Goal: Task Accomplishment & Management: Manage account settings

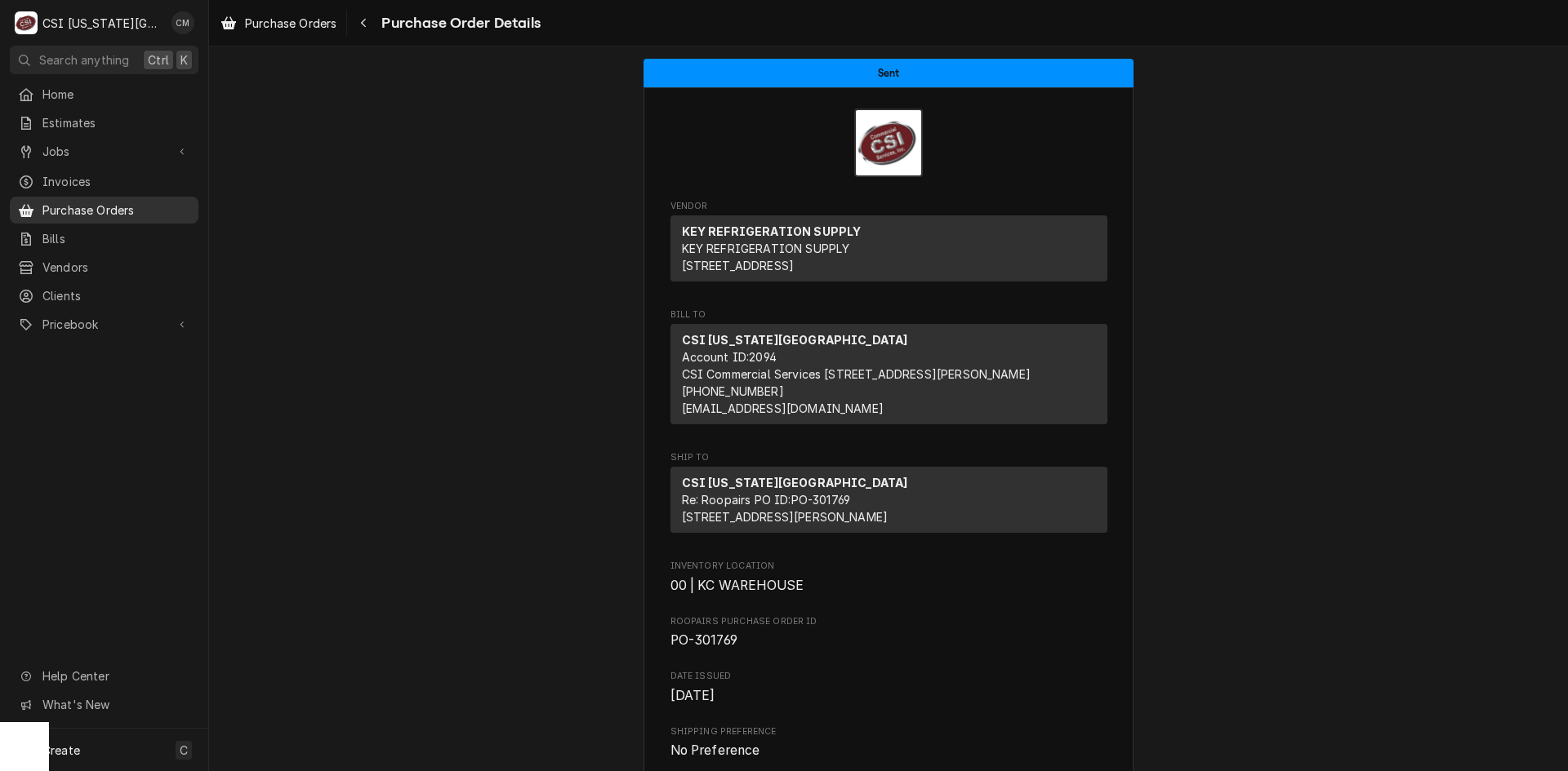
click at [135, 205] on span "Purchase Orders" at bounding box center [116, 210] width 148 height 17
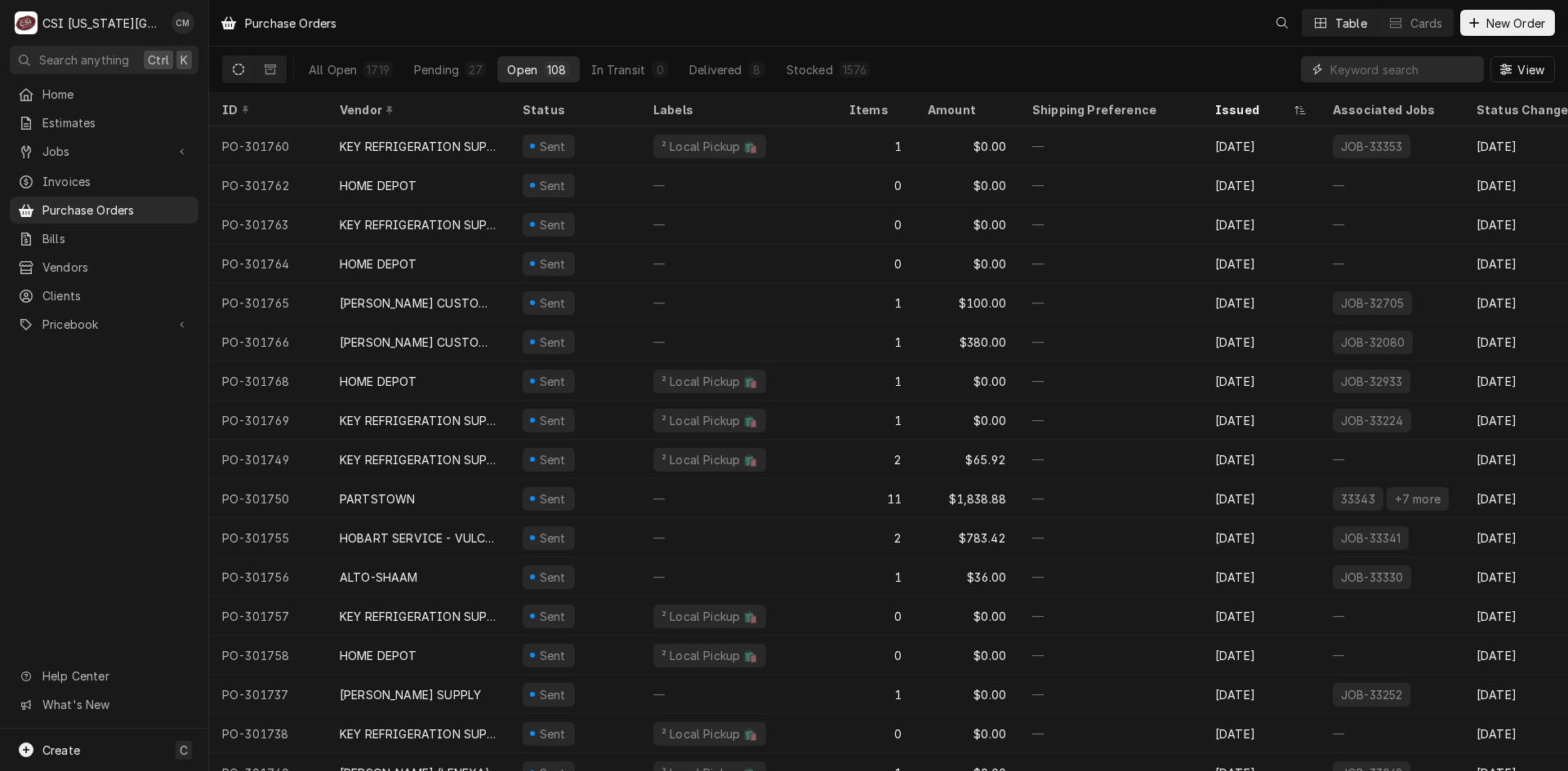
click at [1394, 66] on input "Dynamic Content Wrapper" at bounding box center [1403, 69] width 145 height 26
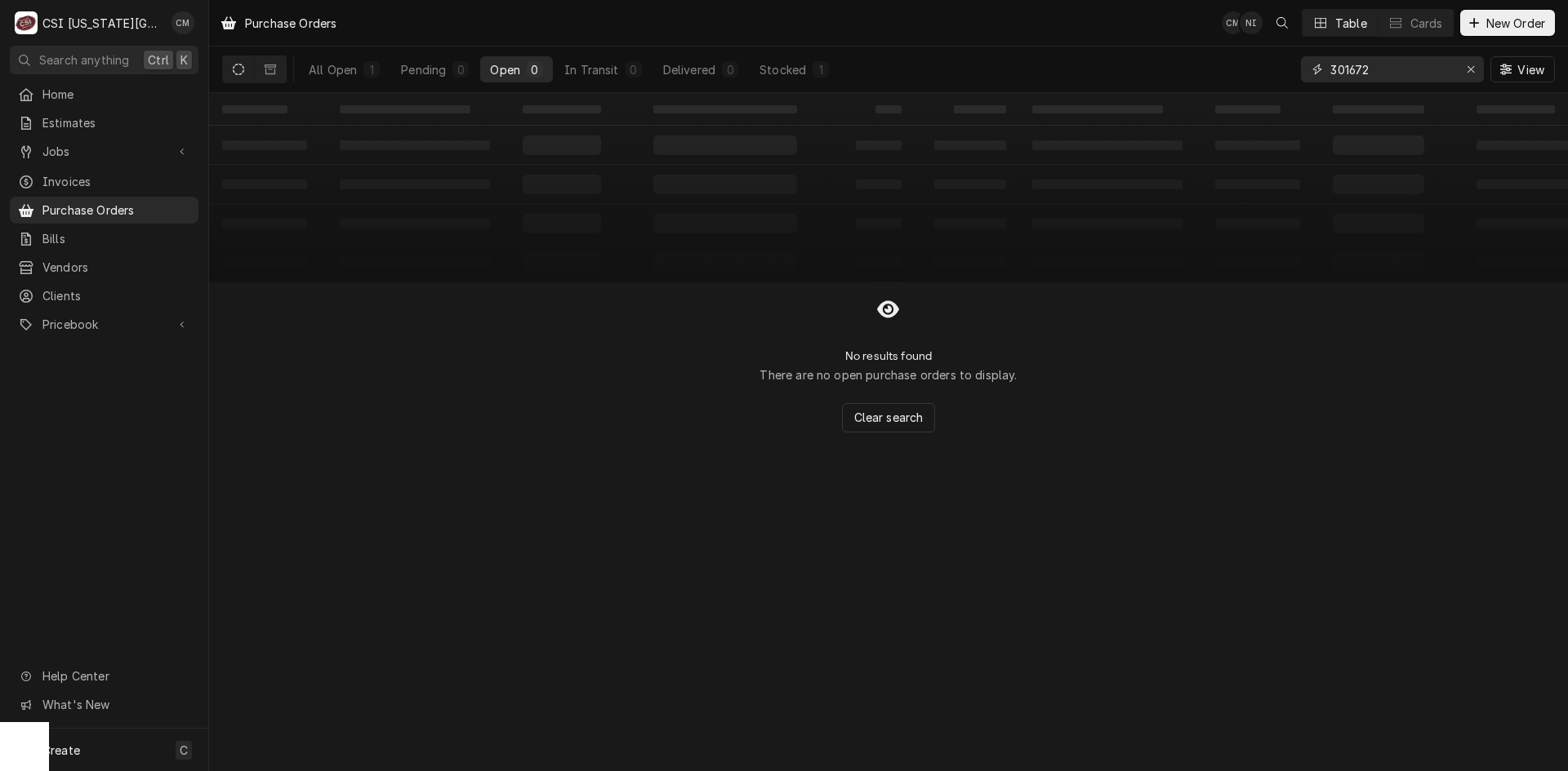
click at [1382, 72] on input "301672" at bounding box center [1392, 69] width 123 height 26
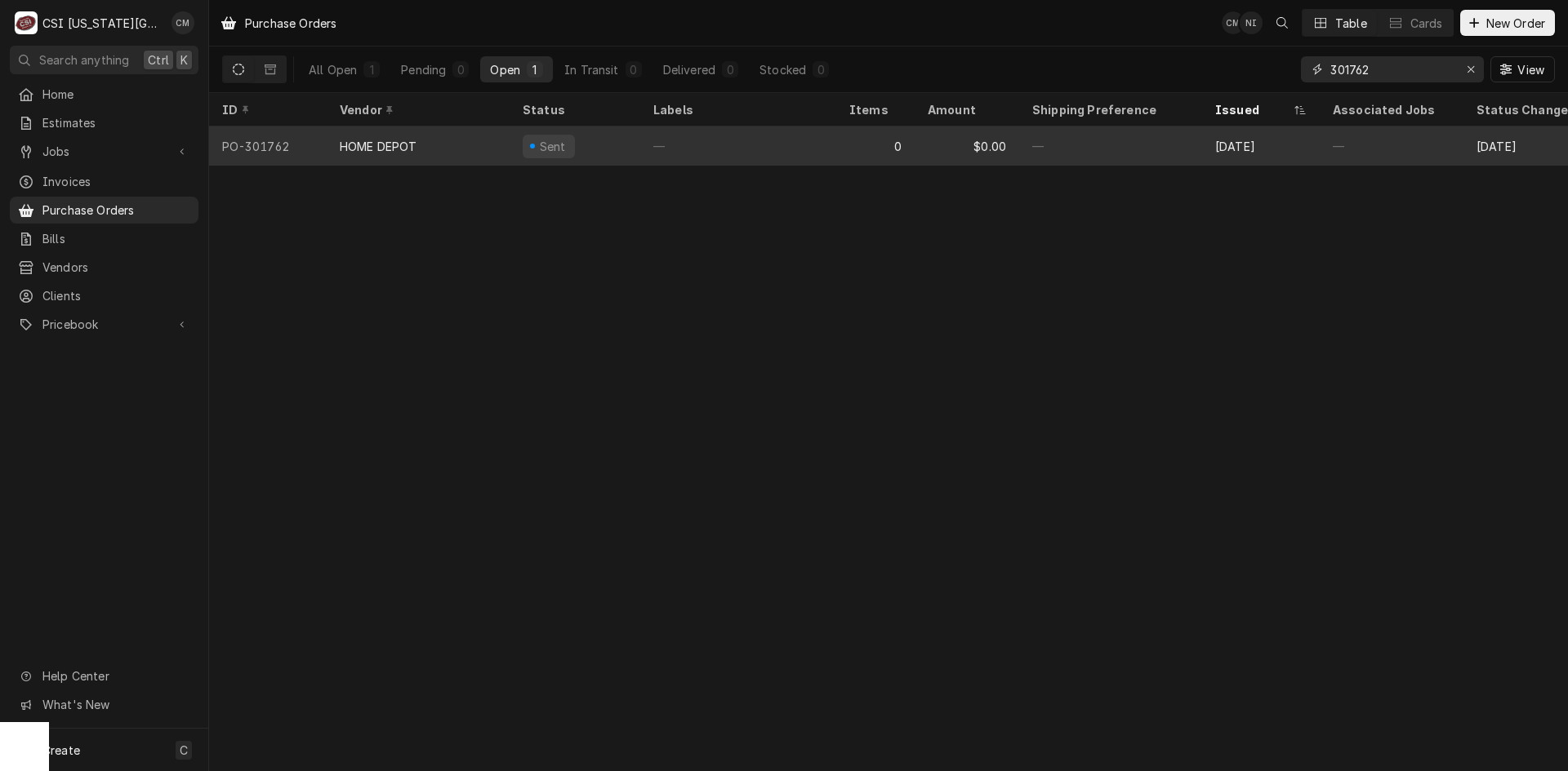
type input "301762"
click at [739, 154] on div "—" at bounding box center [738, 146] width 196 height 39
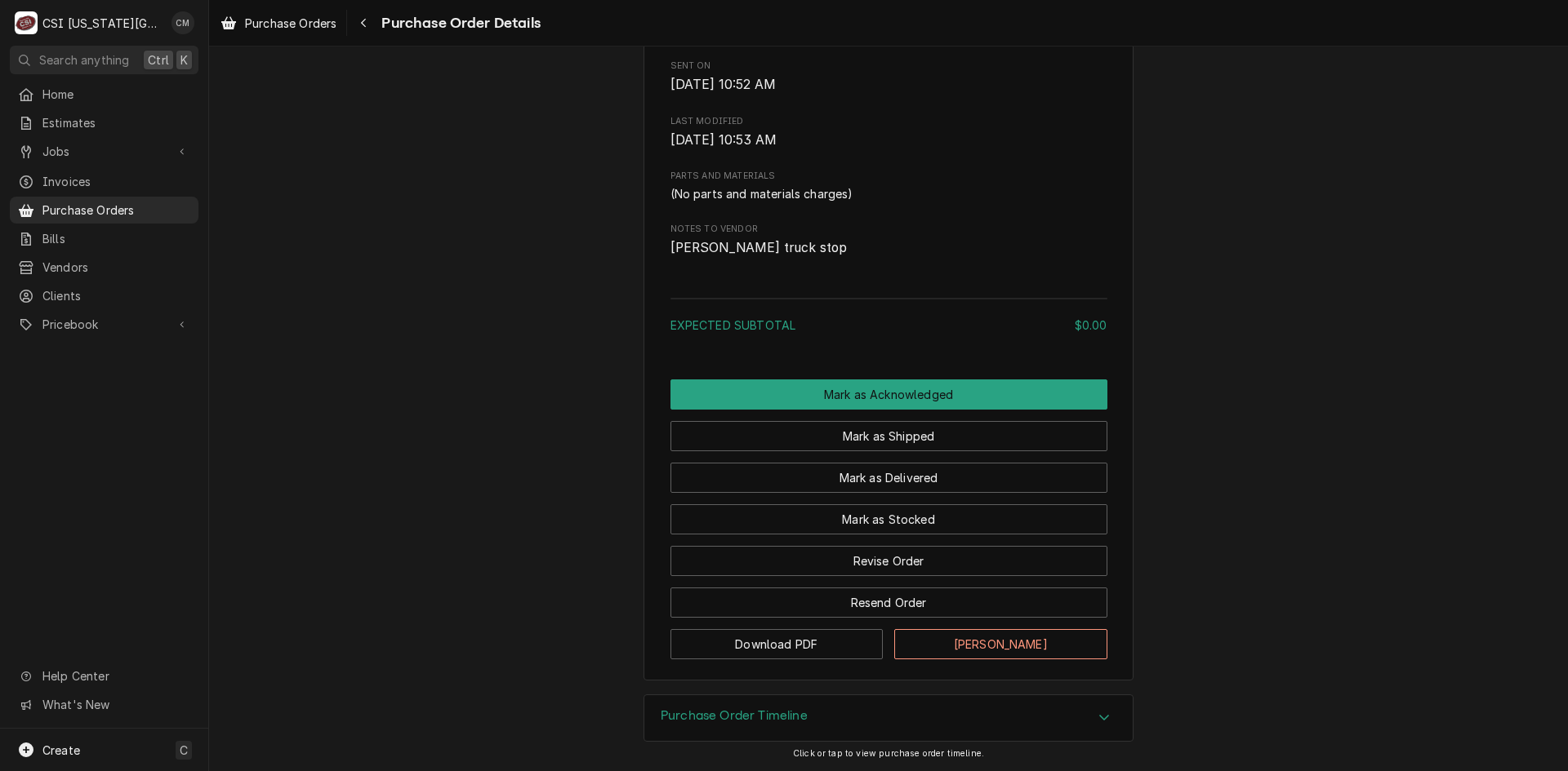
scroll to position [810, 0]
click at [936, 561] on button "Revise Order" at bounding box center [889, 561] width 437 height 30
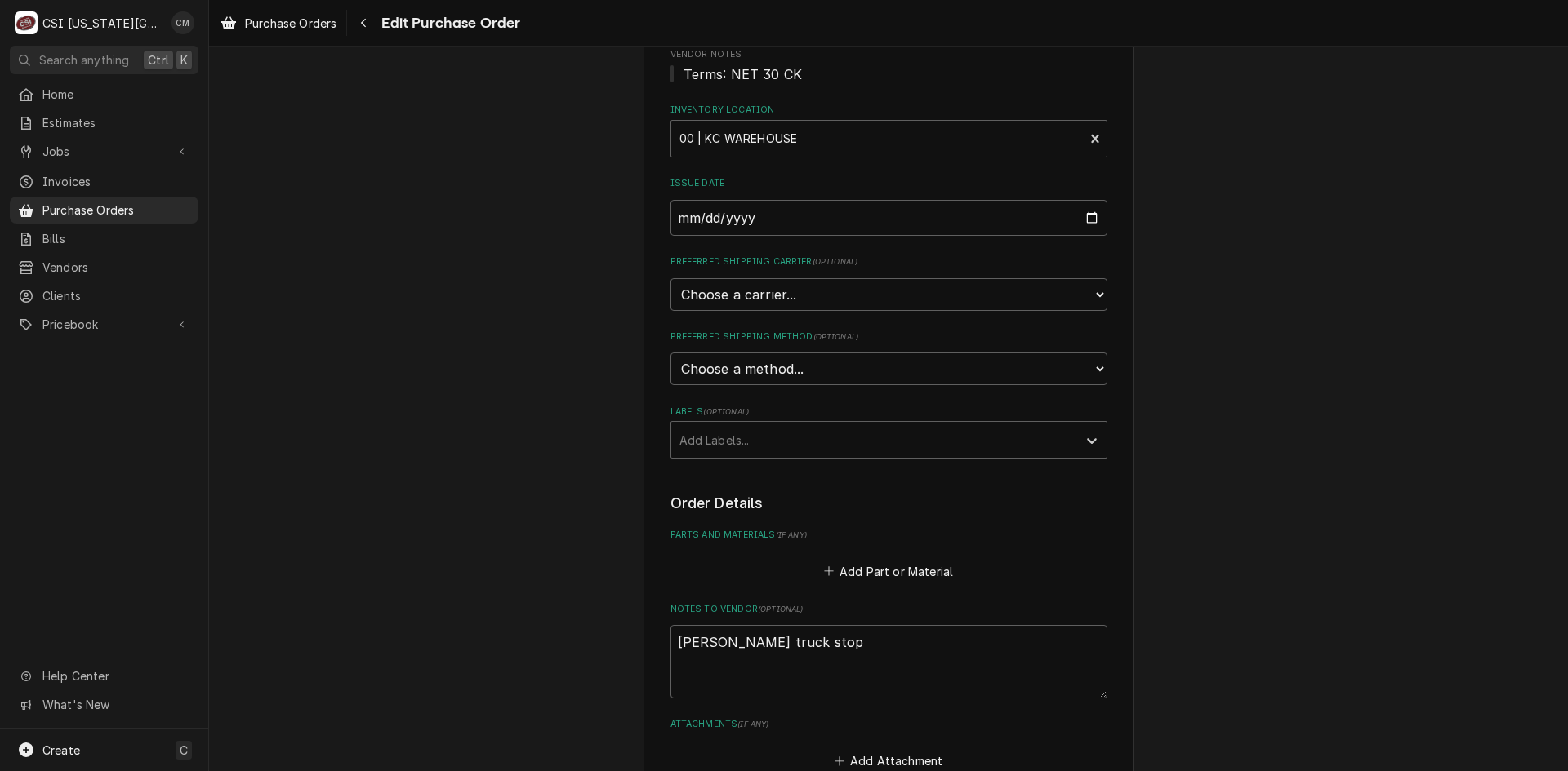
scroll to position [245, 0]
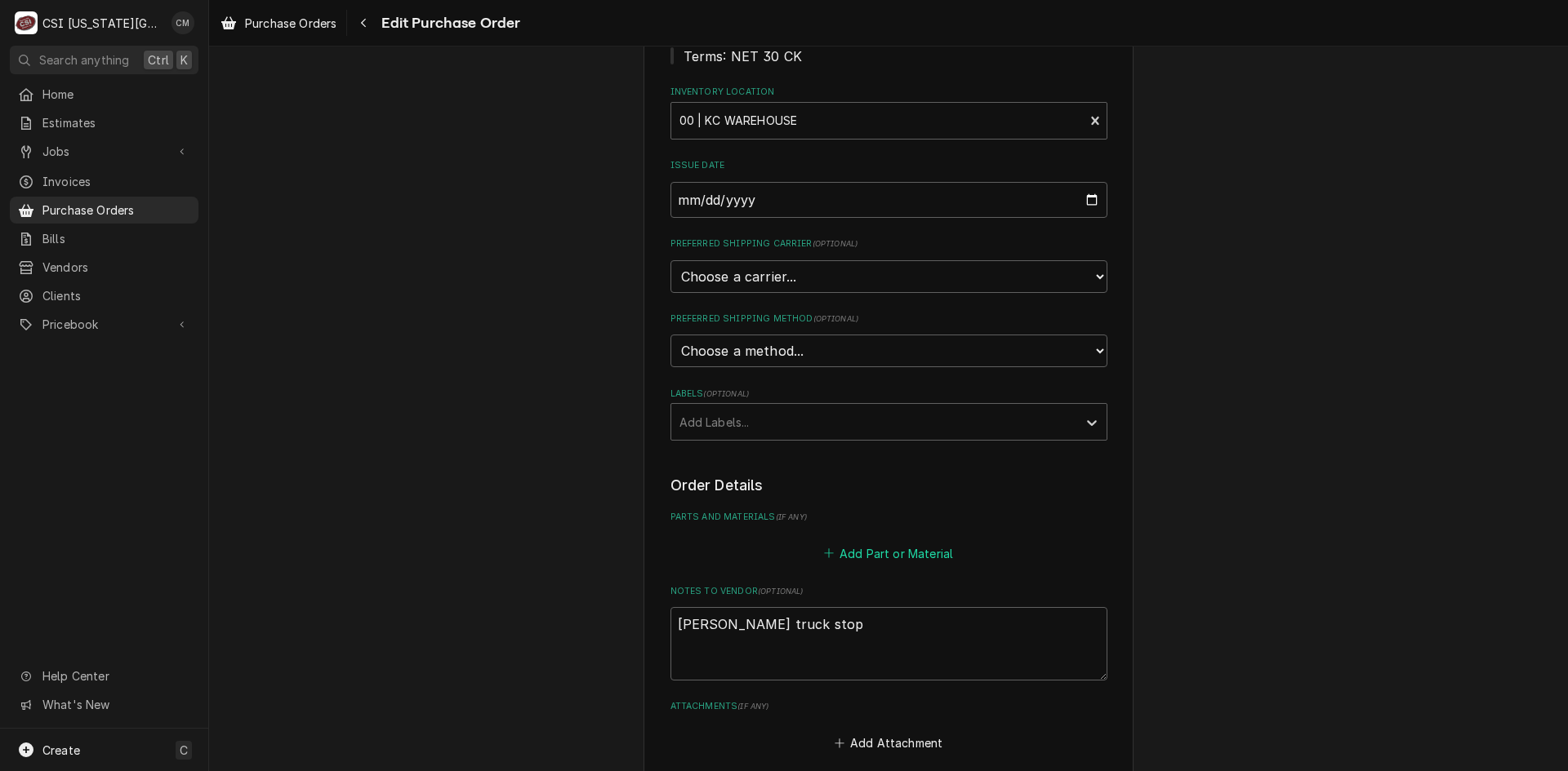
click at [867, 556] on button "Add Part or Material" at bounding box center [889, 553] width 135 height 23
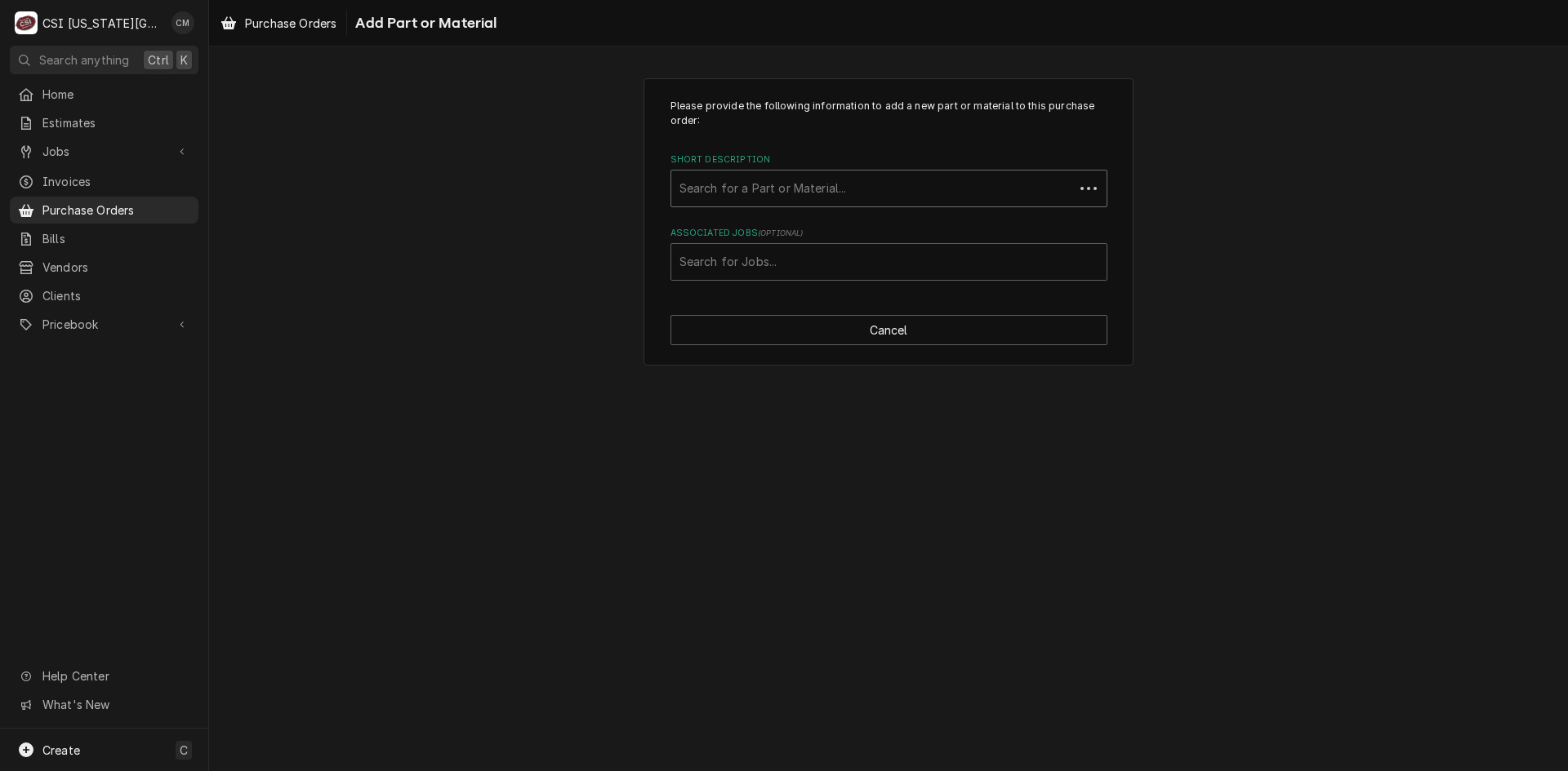
click at [810, 183] on div "Short Description" at bounding box center [873, 188] width 387 height 29
type input "h"
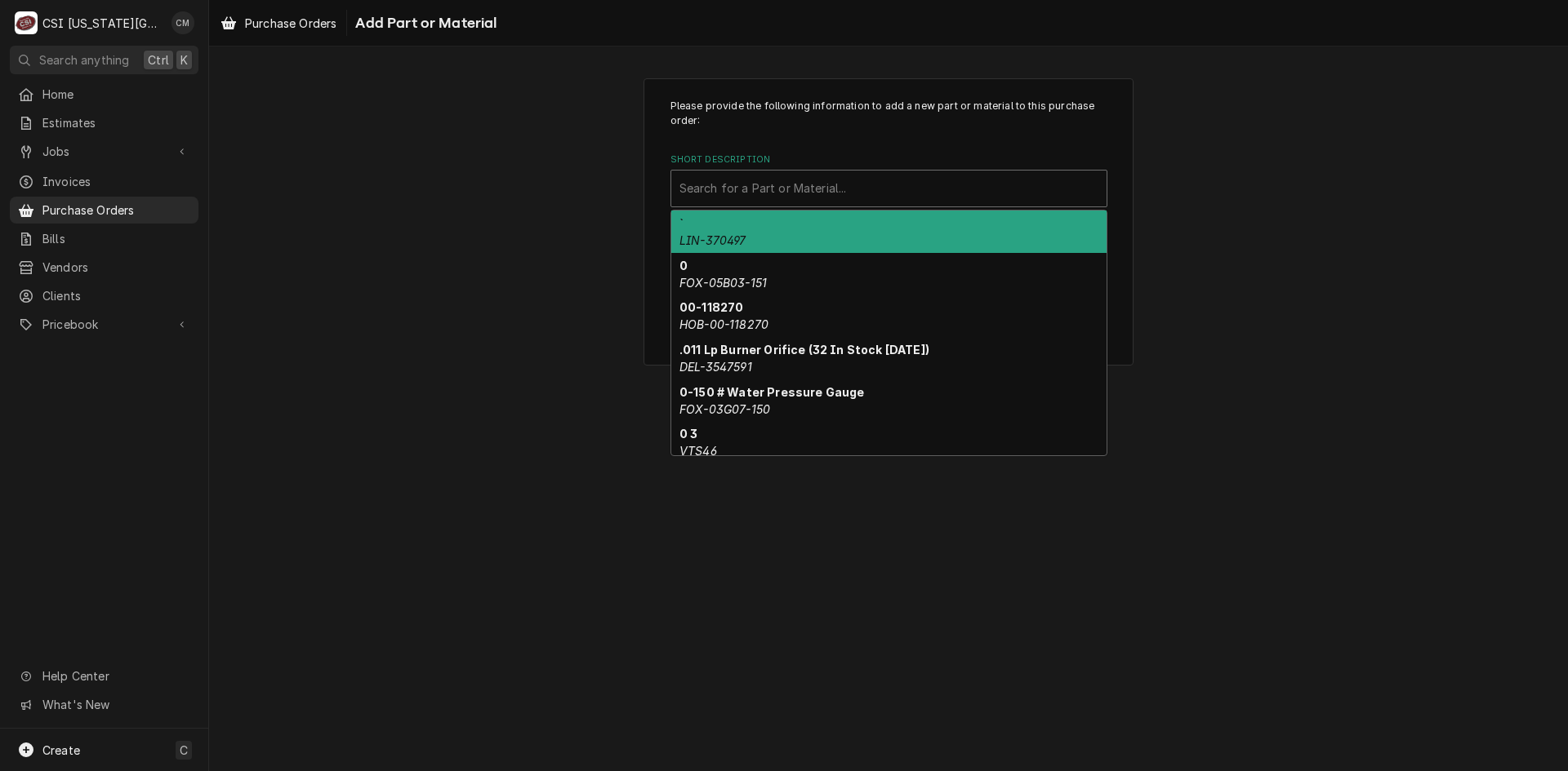
type input "p"
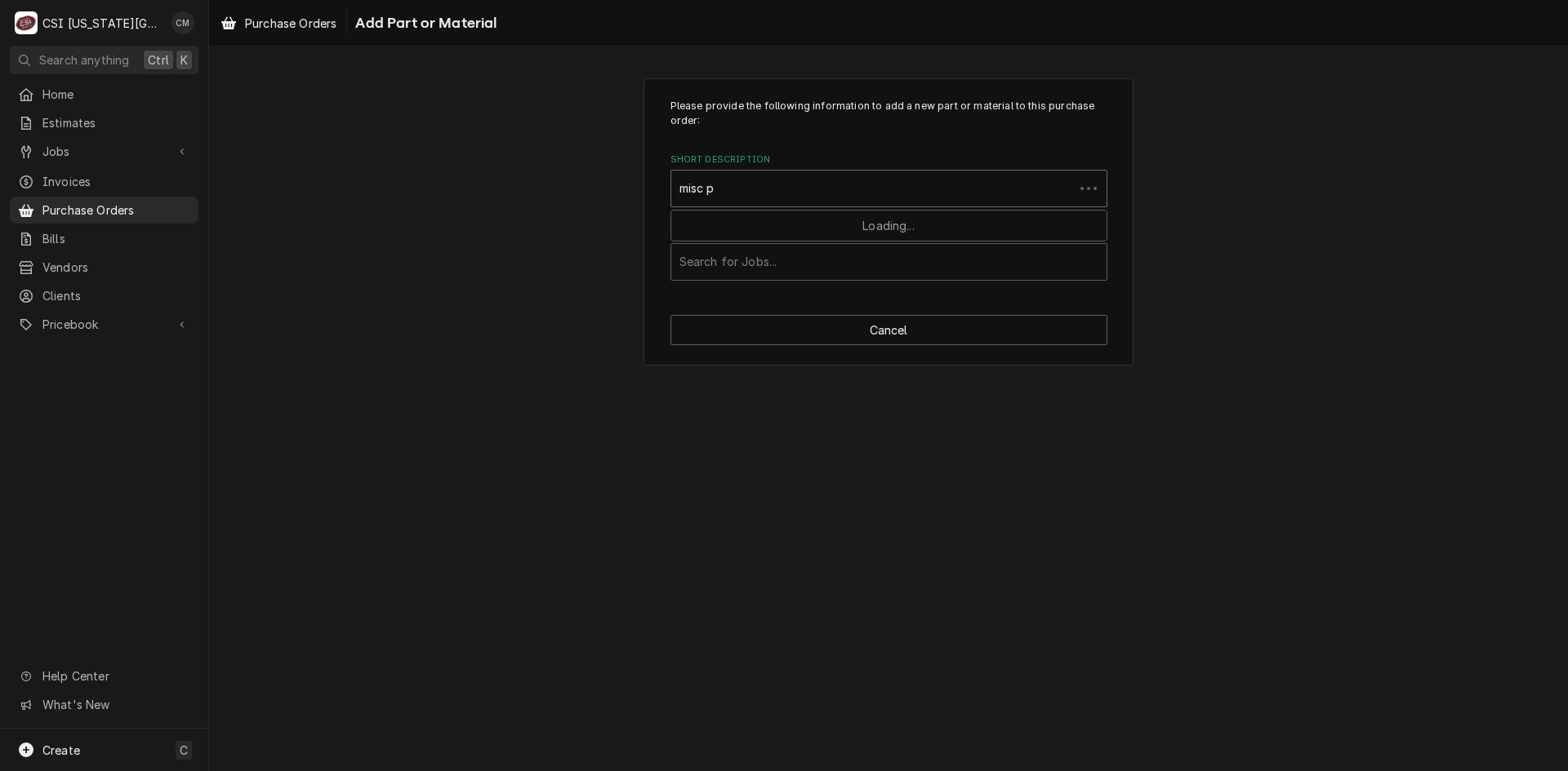
type input "misc pr"
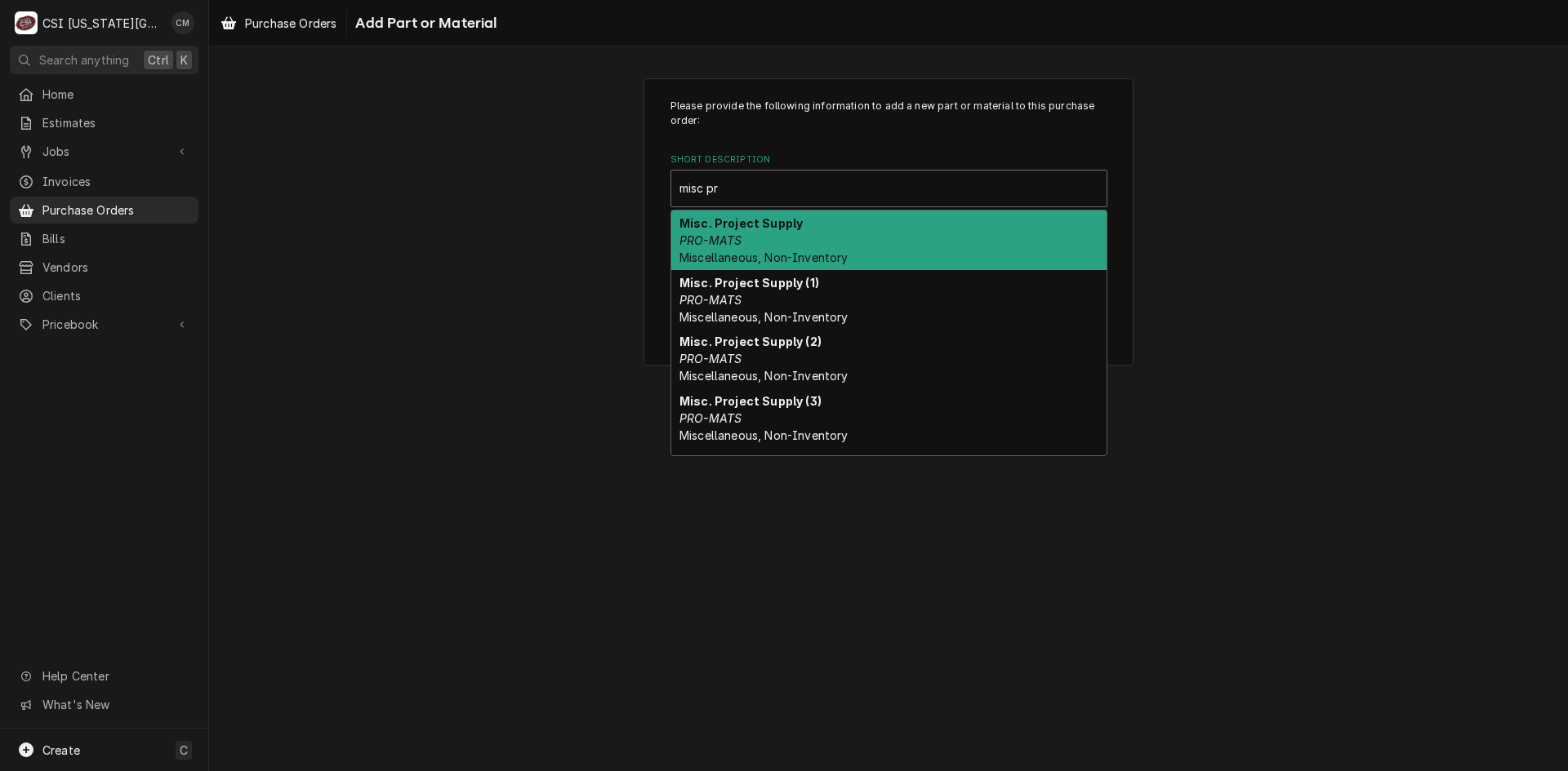
click at [867, 226] on div "Misc. Project Supply PRO-MATS Miscellaneous, Non-Inventory" at bounding box center [889, 241] width 435 height 60
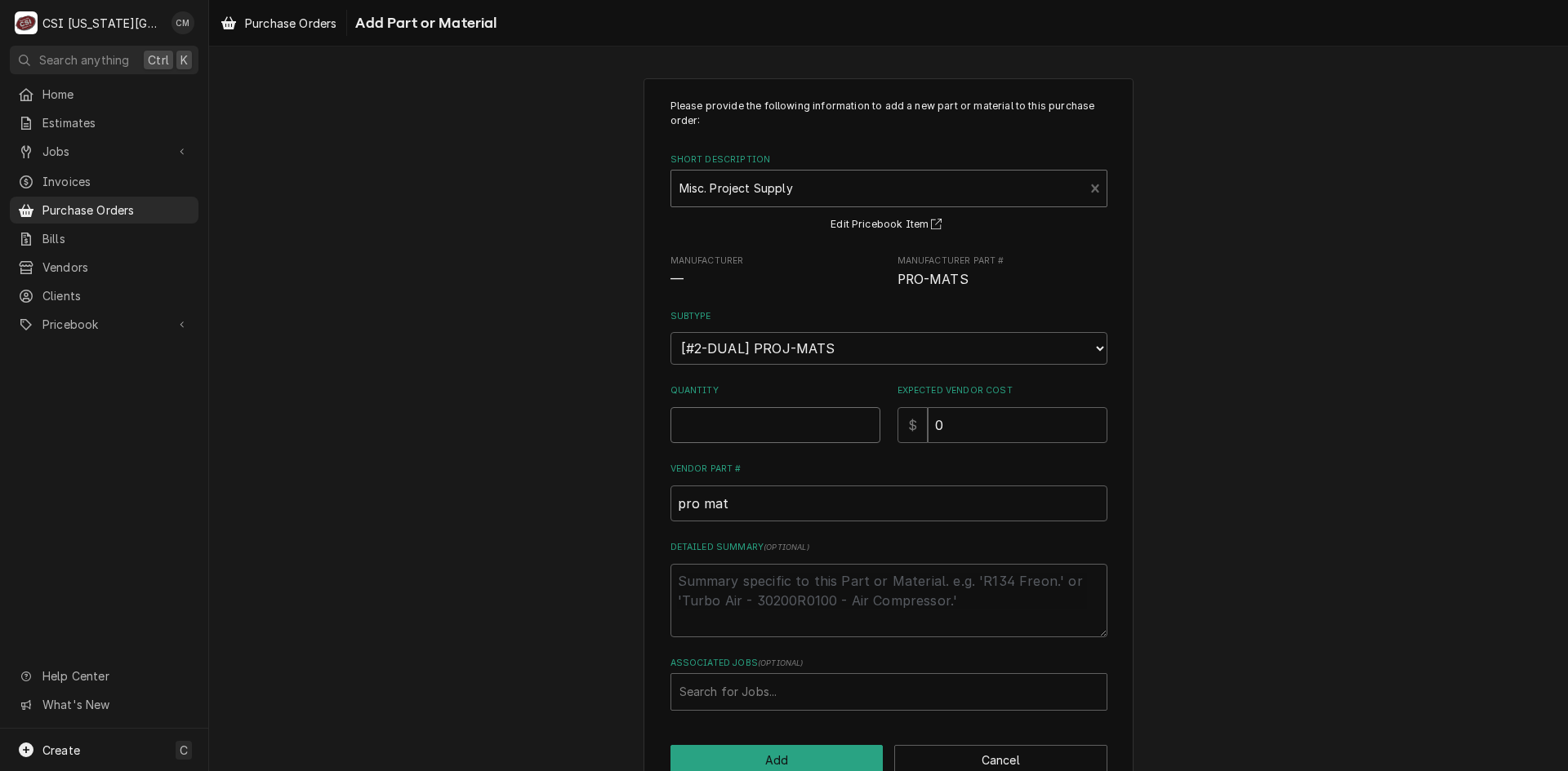
click at [796, 425] on input "Quantity" at bounding box center [775, 425] width 210 height 36
type textarea "x"
type input "1"
drag, startPoint x: 778, startPoint y: 428, endPoint x: 664, endPoint y: 423, distance: 114.1
click at [670, 423] on input "1" at bounding box center [775, 425] width 210 height 36
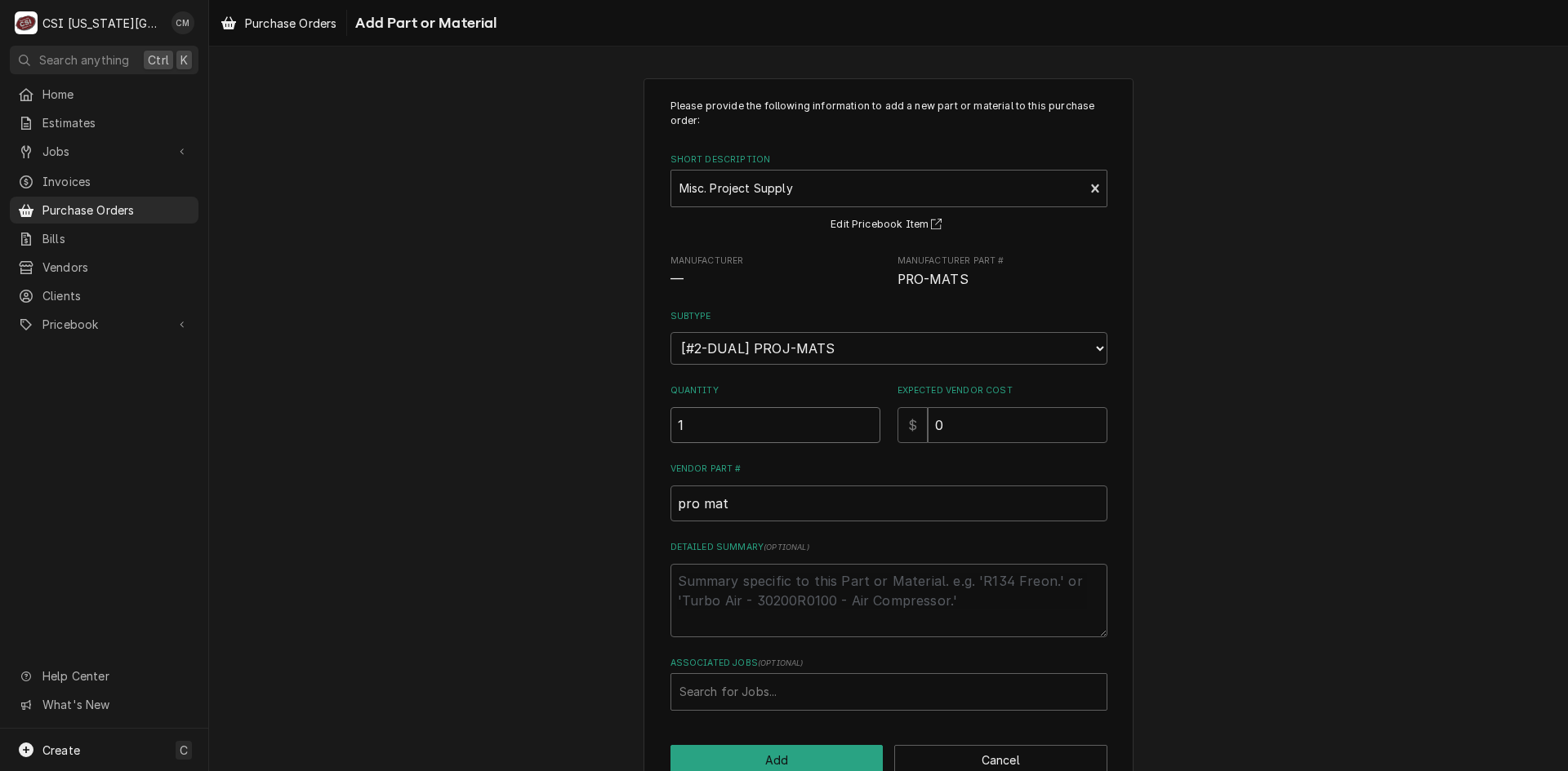
type textarea "x"
click at [935, 427] on input "0" at bounding box center [1017, 425] width 179 height 36
type textarea "x"
type input "5"
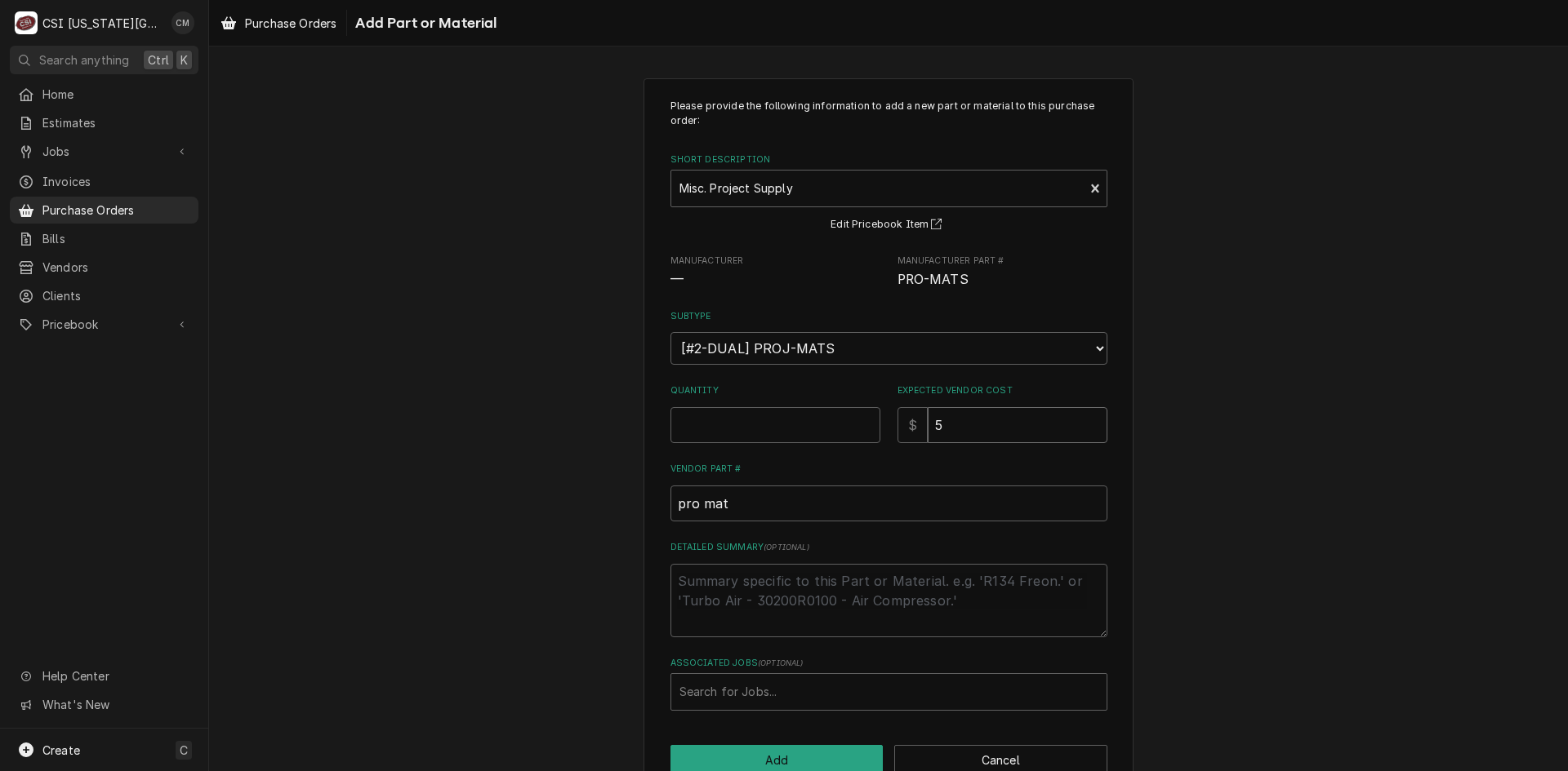
type textarea "x"
type input "58"
type textarea "x"
type input "58.1"
type textarea "x"
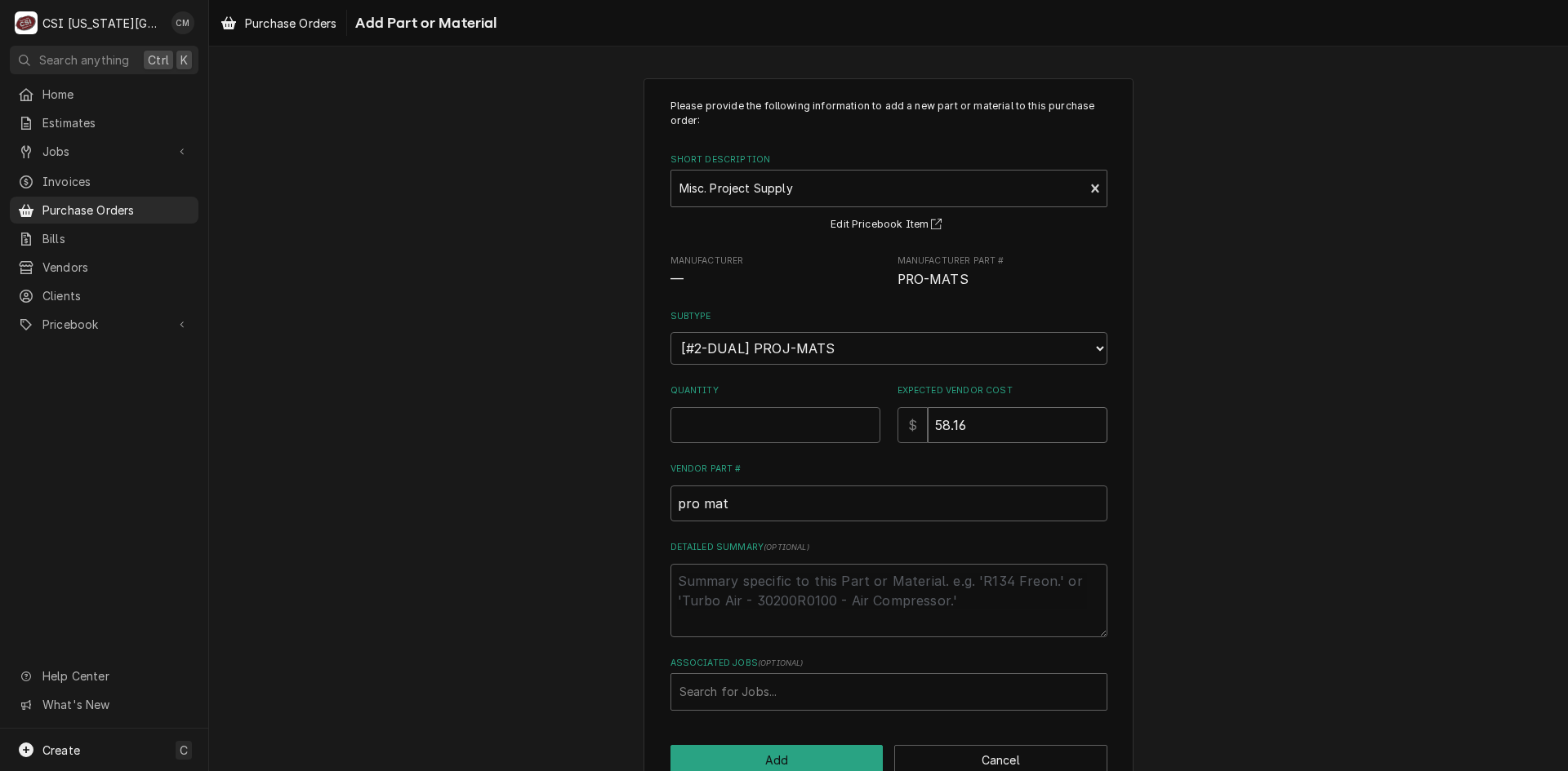
type input "58.16"
click at [789, 426] on input "Quantity" at bounding box center [775, 425] width 210 height 36
type textarea "x"
type input "1"
click at [860, 578] on textarea "Detailed Summary ( optional )" at bounding box center [889, 600] width 437 height 73
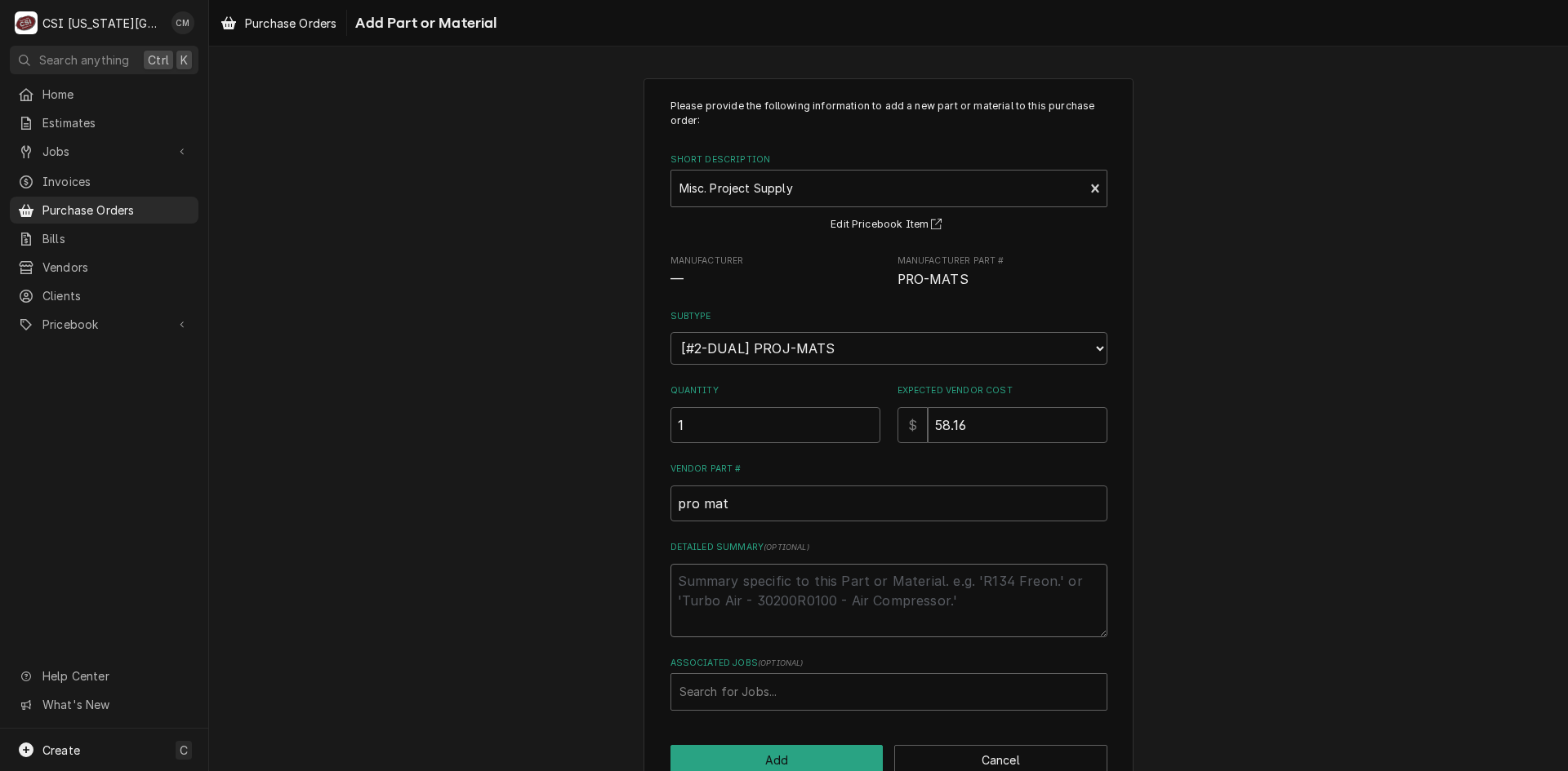
type textarea "x"
type textarea "T"
type textarea "x"
type textarea "Ti"
type textarea "x"
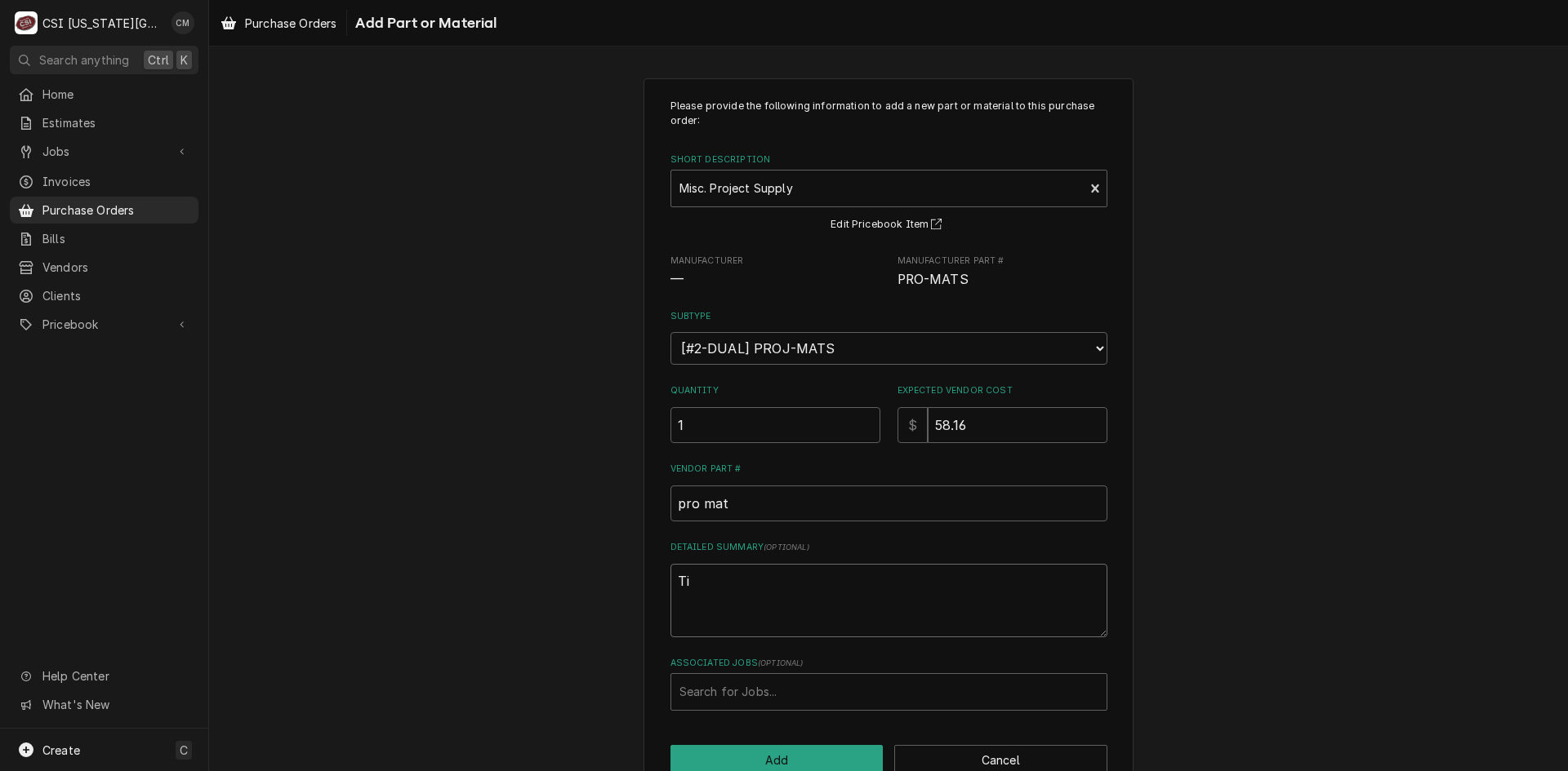
type textarea "Tie"
type textarea "x"
type textarea "Ties"
type textarea "x"
type textarea "Ties,"
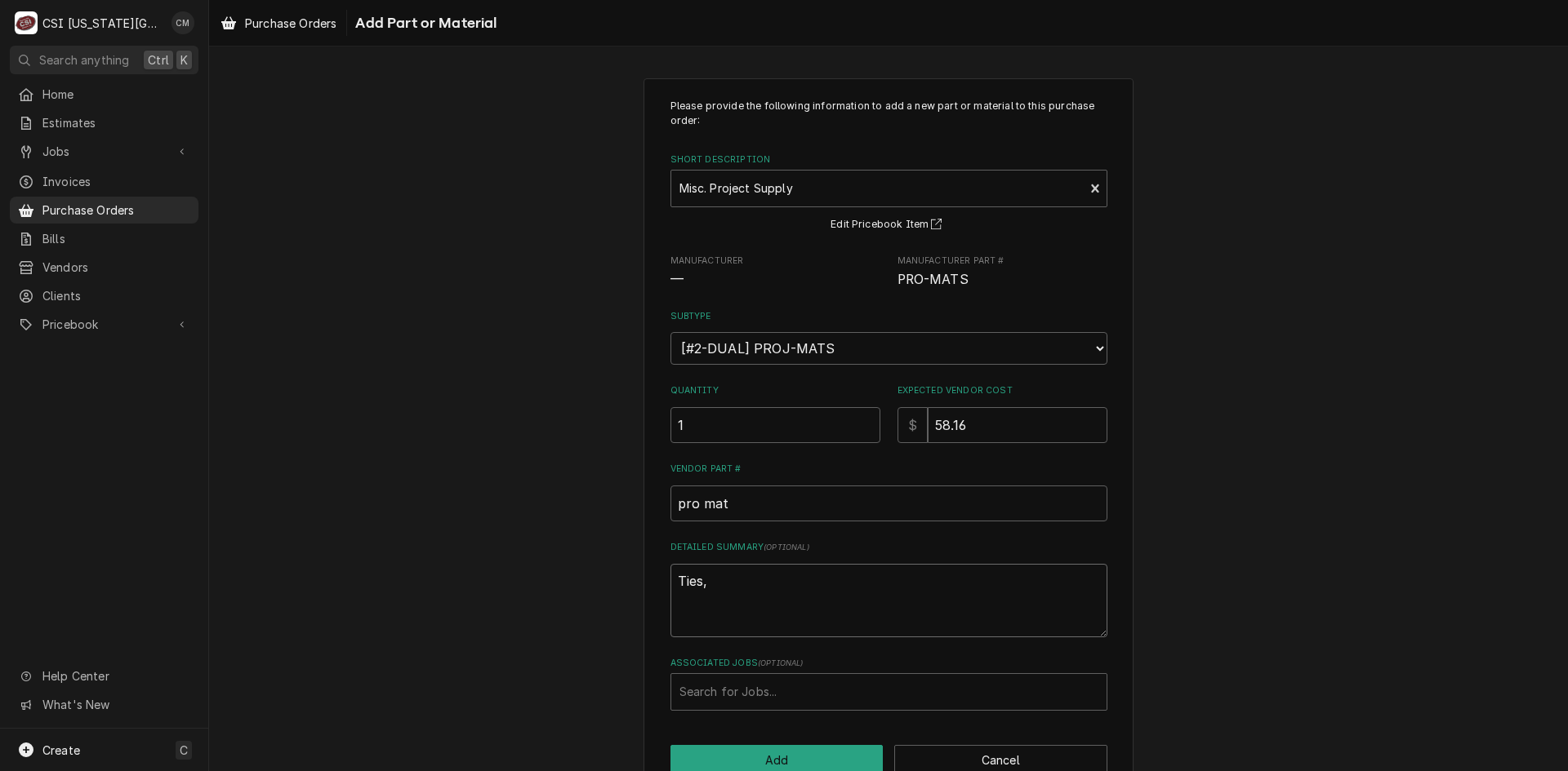
type textarea "x"
type textarea "Ties,"
type textarea "x"
type textarea "Ties, s"
type textarea "x"
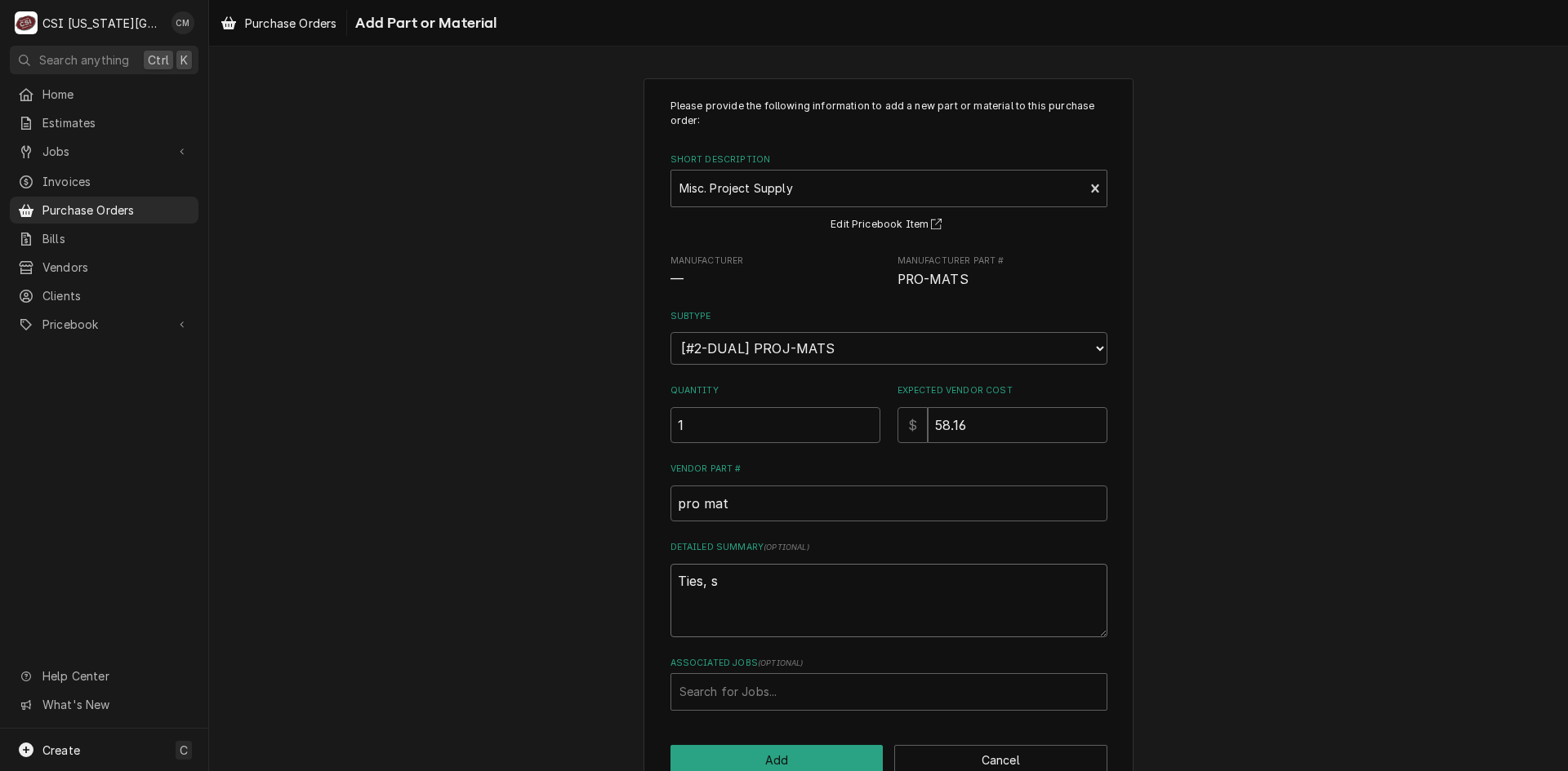
type textarea "Ties, sp"
type textarea "x"
type textarea "Ties, spl"
type textarea "x"
type textarea "Ties, spli"
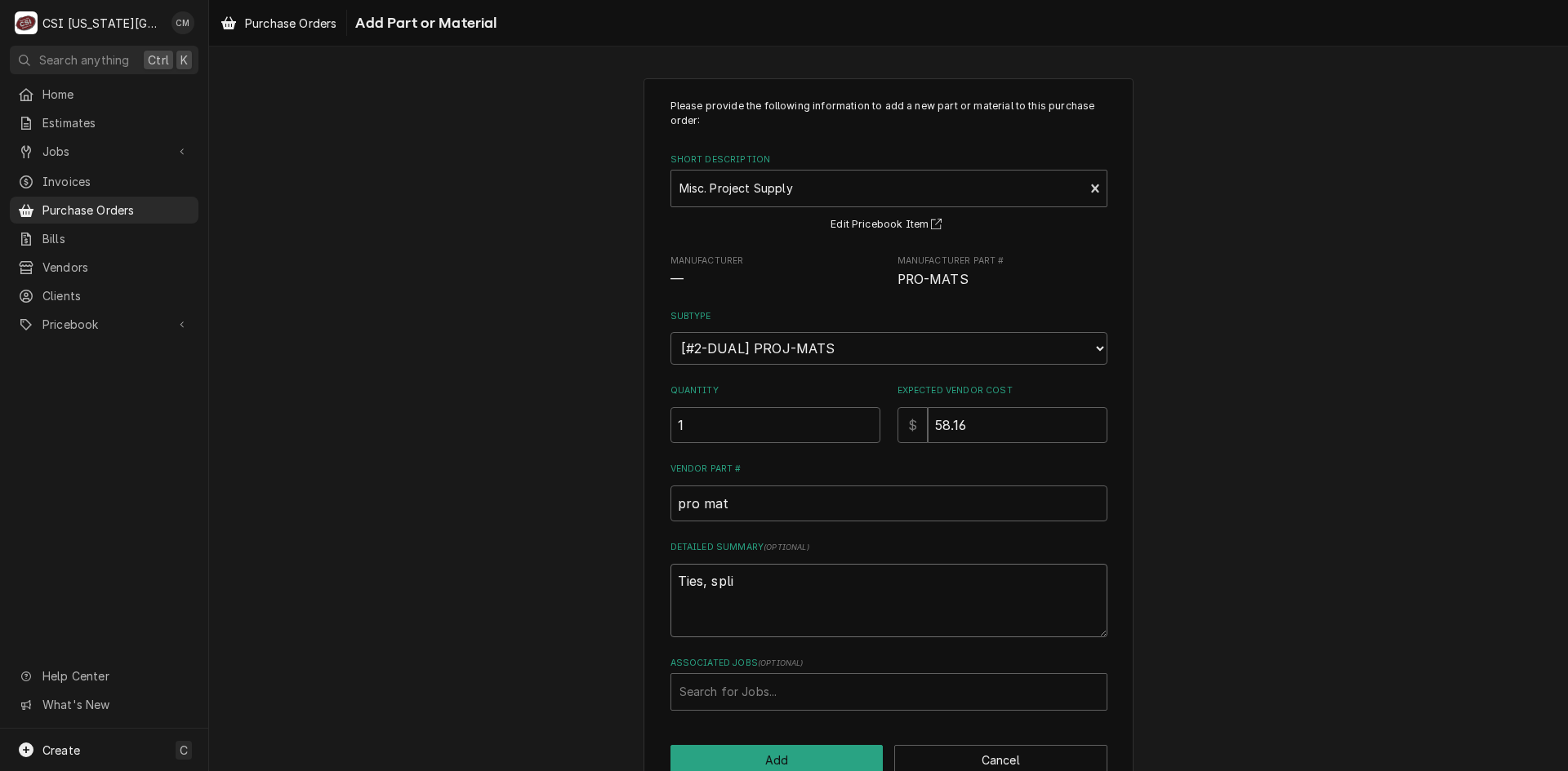
type textarea "x"
type textarea "Ties, splic"
type textarea "x"
type textarea "Ties, splice"
type textarea "x"
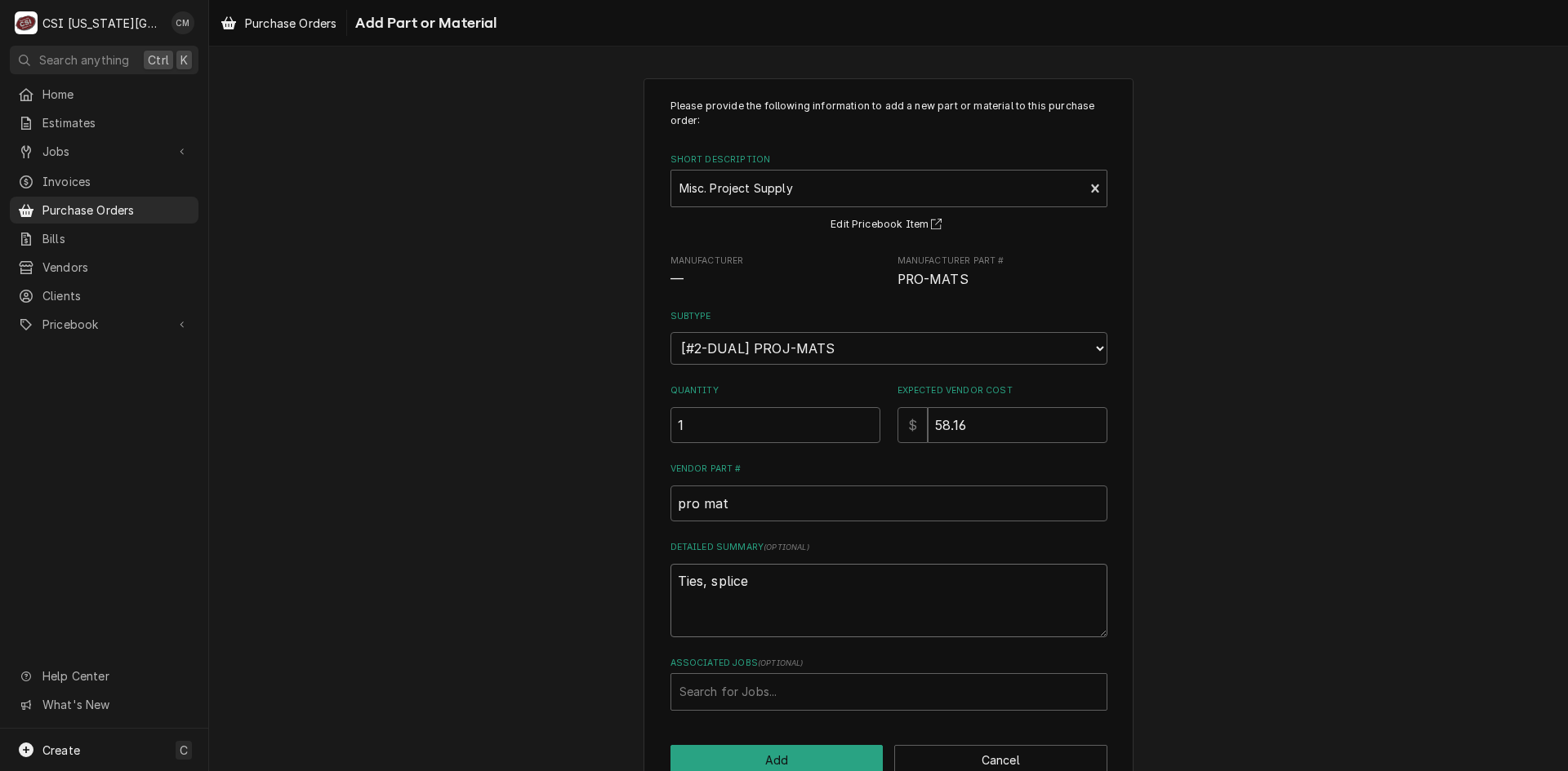
type textarea "Ties, splic"
type textarea "x"
type textarea "Ties, splici"
type textarea "x"
type textarea "Ties, splicin"
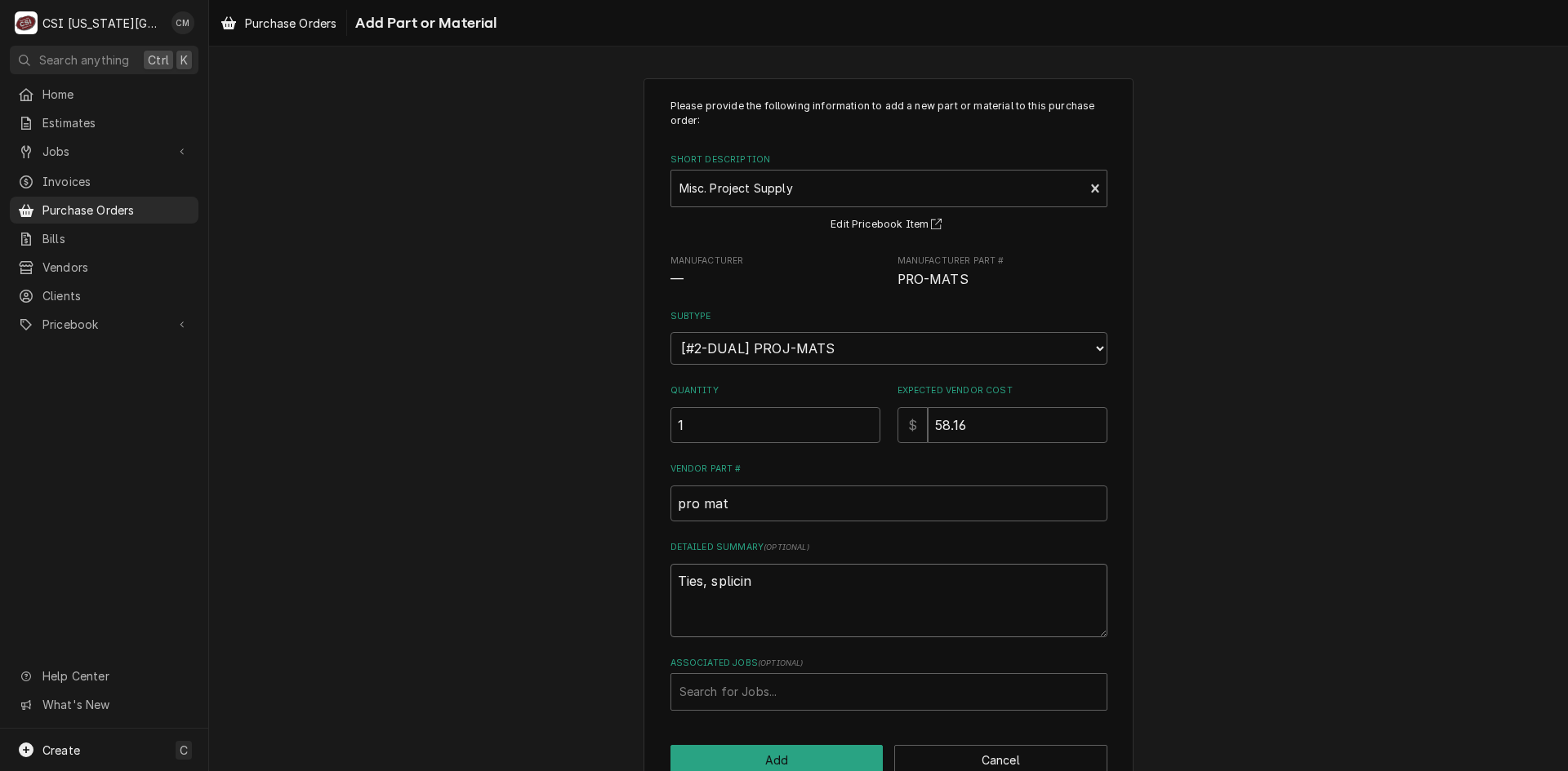
type textarea "x"
type textarea "Ties, splicing"
type textarea "x"
type textarea "Ties, splicing,"
type textarea "x"
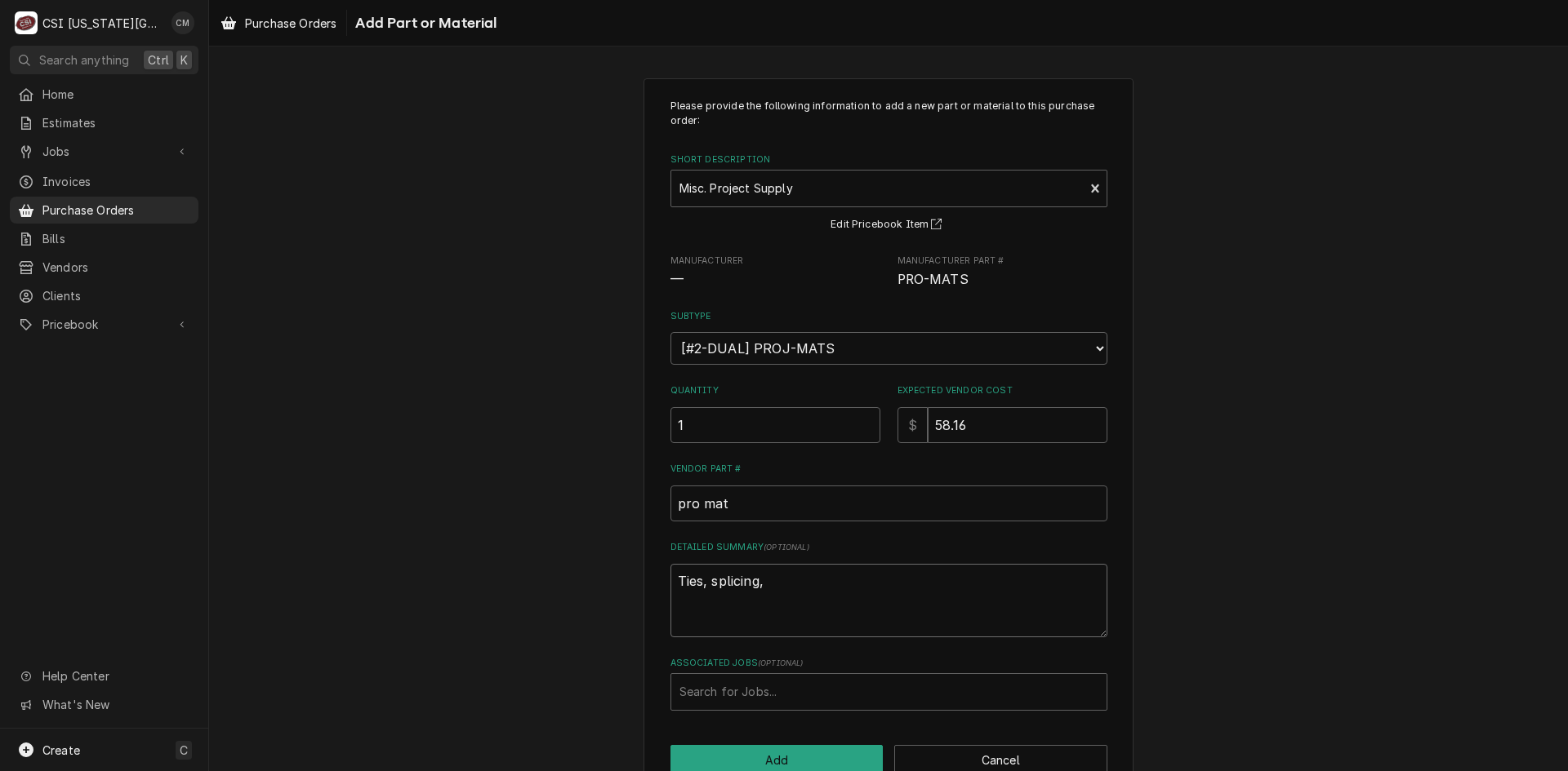
type textarea "Ties, splicing,"
type textarea "x"
type textarea "Ties, splicing, w"
type textarea "x"
type textarea "Ties, splicing, wi"
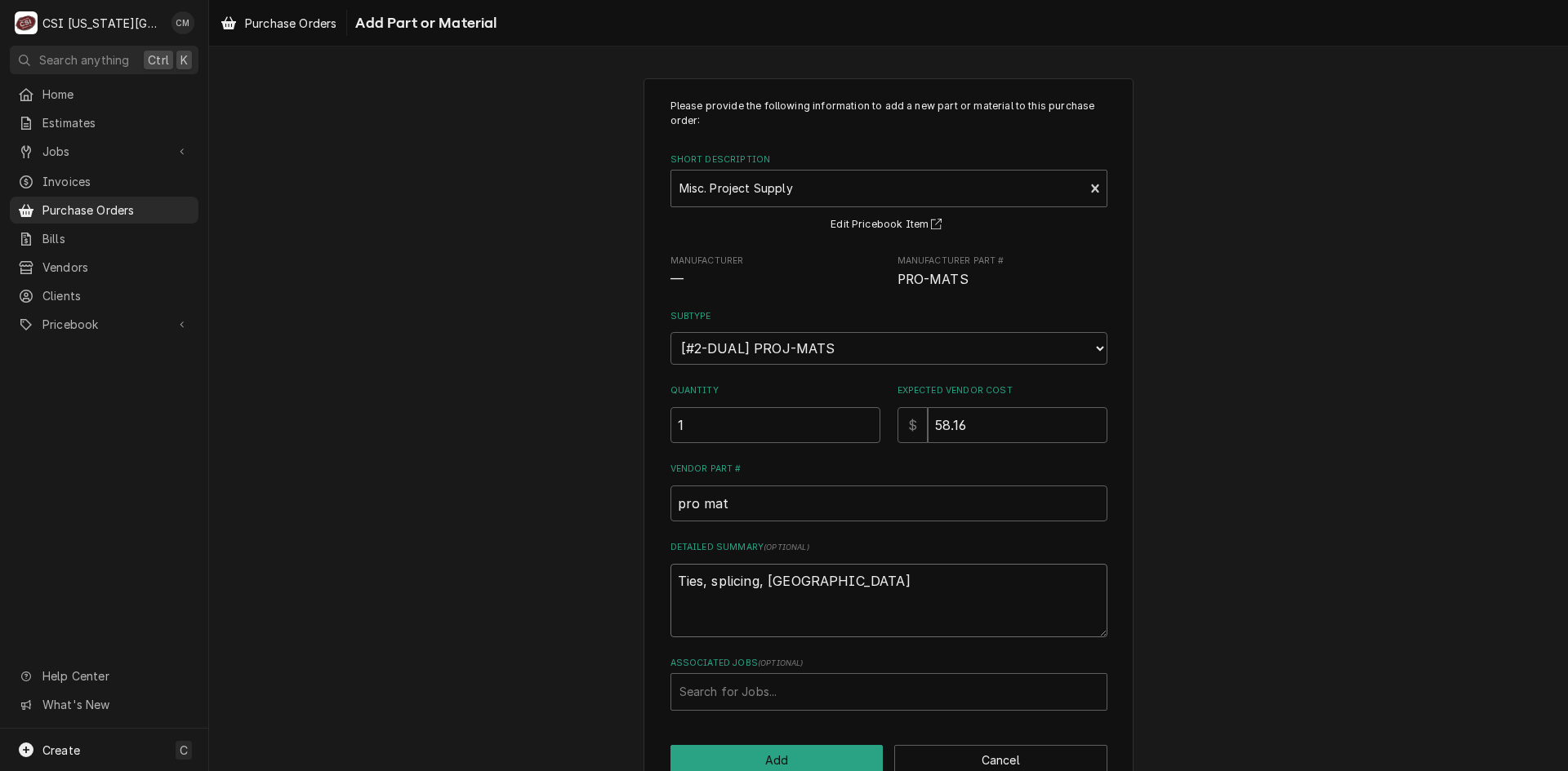
type textarea "x"
type textarea "Ties, splicing, wir"
type textarea "x"
type textarea "Ties, splicing, wire"
type textarea "x"
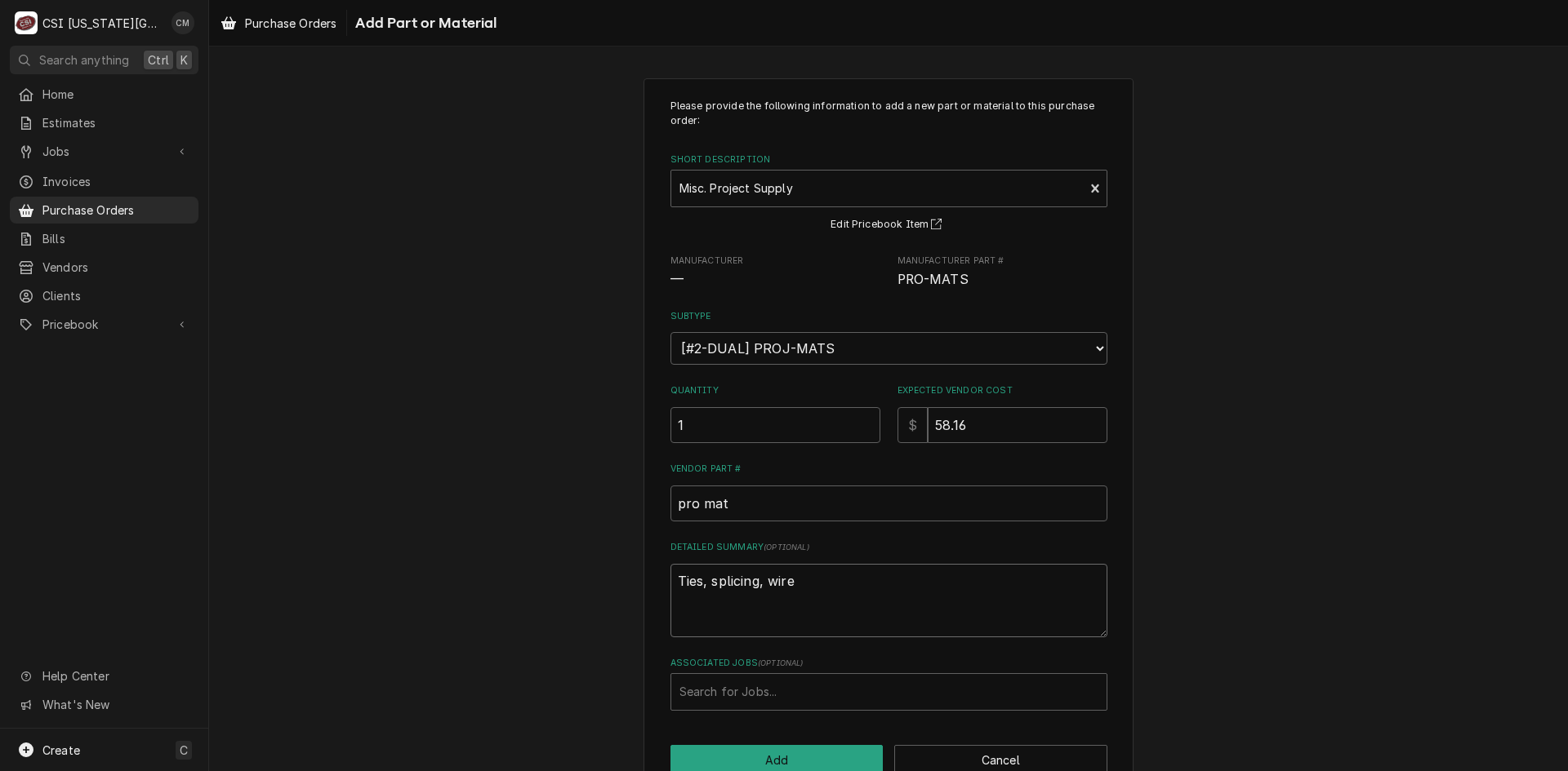
type textarea "Ties, splicing, wire"
type textarea "x"
type textarea "Ties, splicing, wire n"
type textarea "x"
type textarea "Ties, splicing, wire ne"
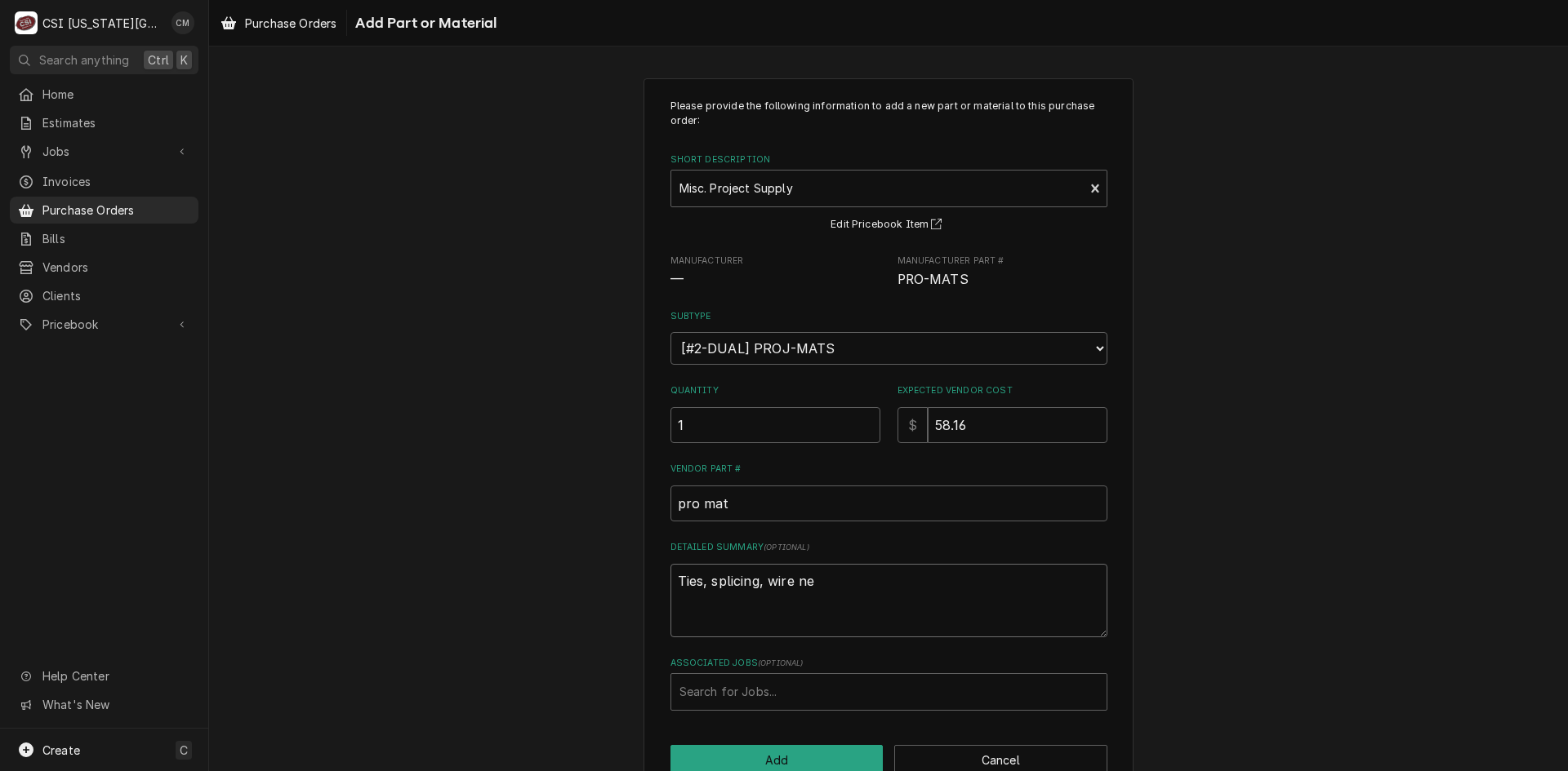
type textarea "x"
type textarea "Ties, splicing, wire net"
type textarea "x"
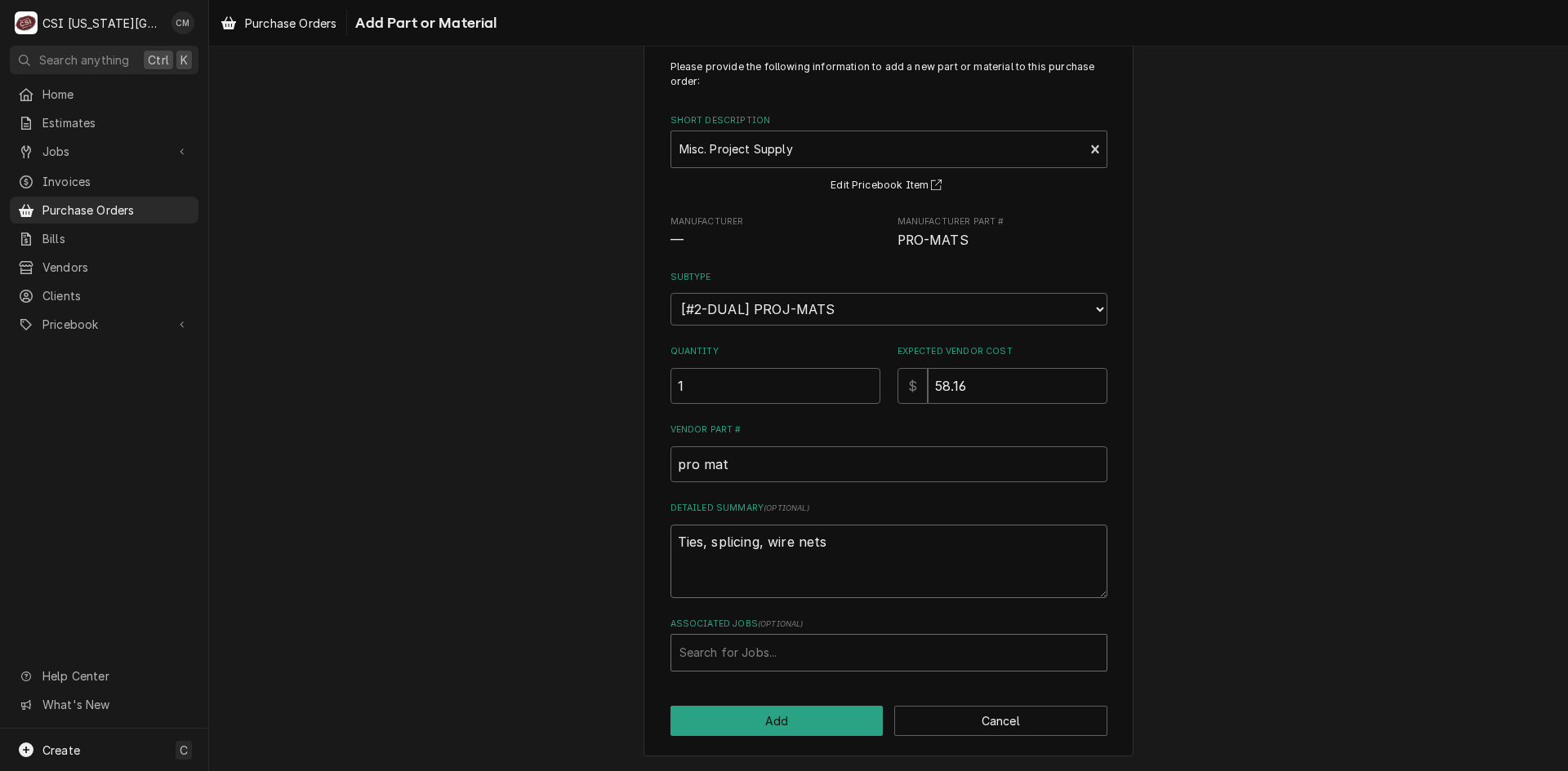
type textarea "Ties, splicing, wire nets"
click at [796, 653] on div "Associated Jobs" at bounding box center [889, 653] width 419 height 29
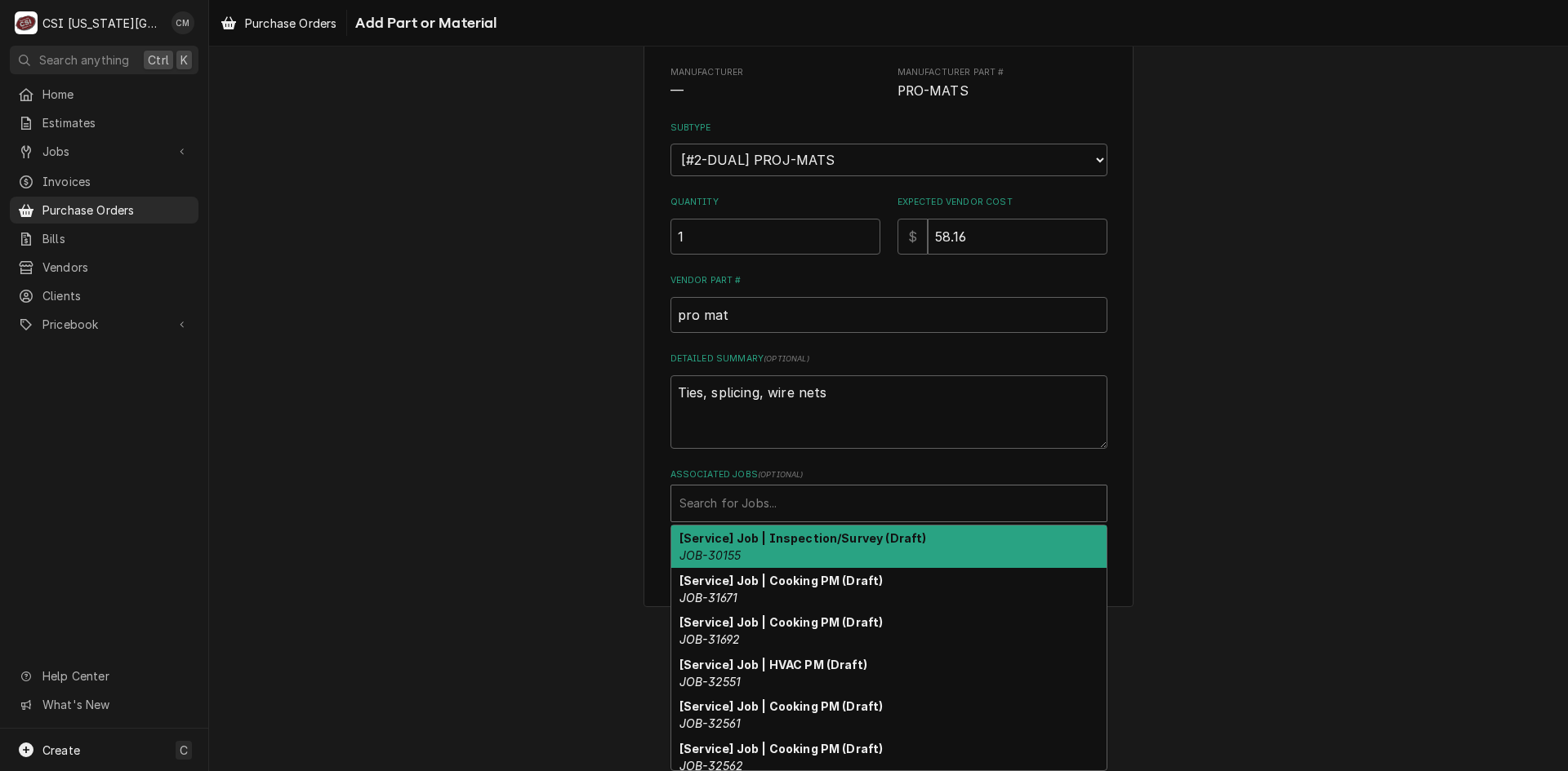
click at [1199, 469] on div "Please provide the following information to add a new part or material to this …" at bounding box center [889, 249] width 1359 height 747
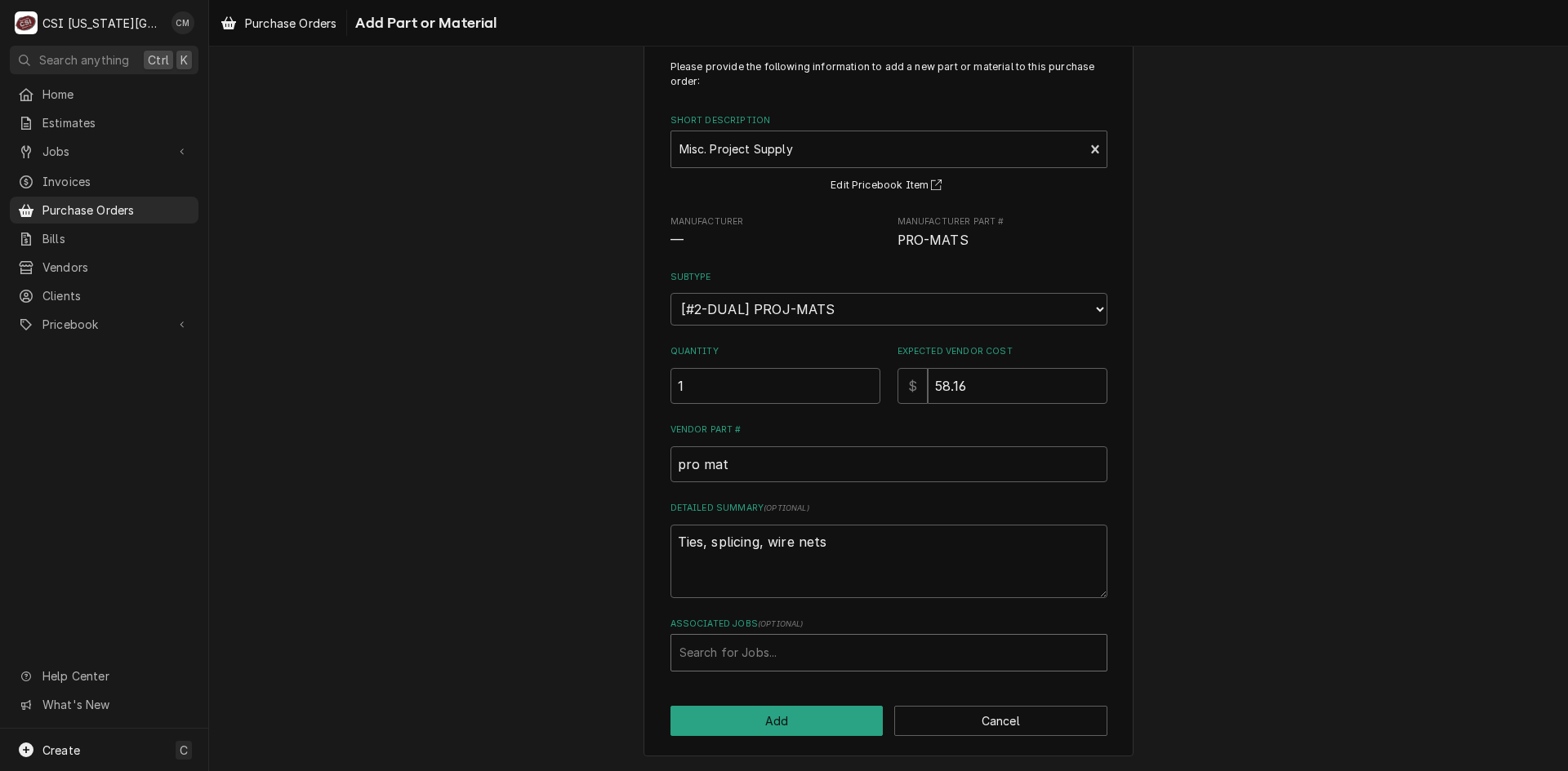
click at [952, 658] on div "Associated Jobs" at bounding box center [889, 653] width 419 height 29
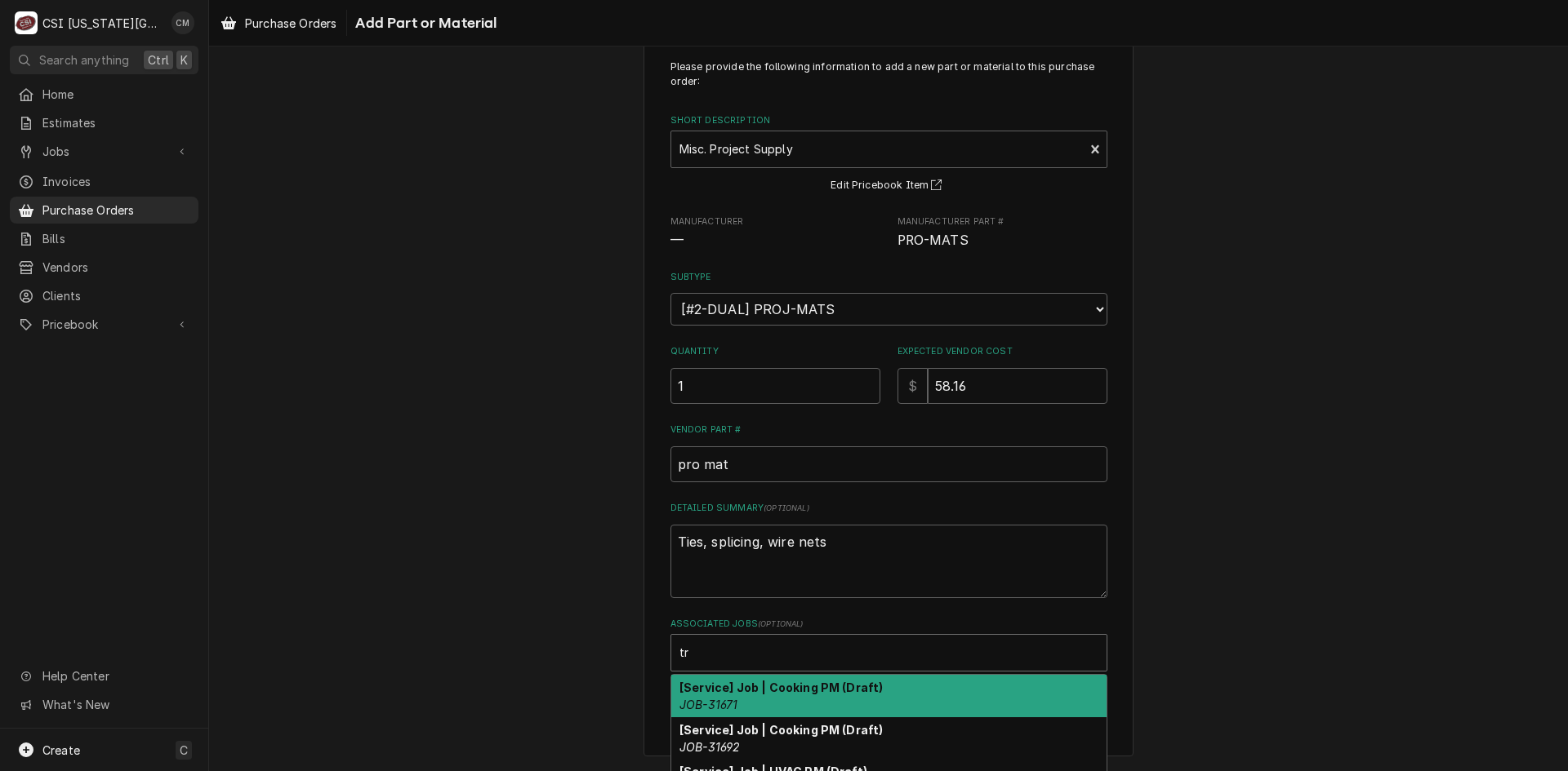
type input "t"
click at [1169, 606] on div "Please provide the following information to add a new part or material to this …" at bounding box center [889, 398] width 1359 height 747
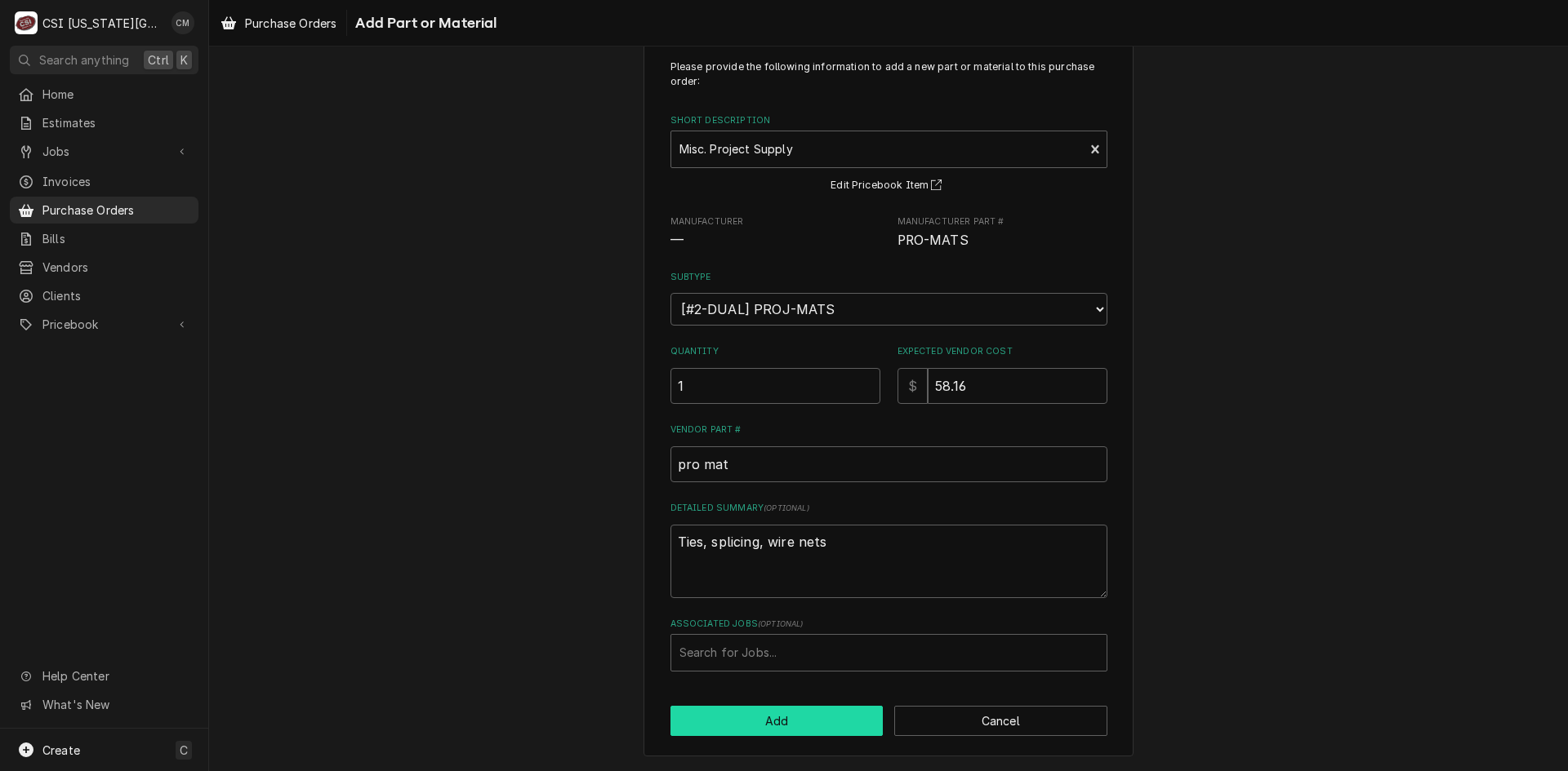
click at [773, 722] on button "Add" at bounding box center [776, 721] width 213 height 30
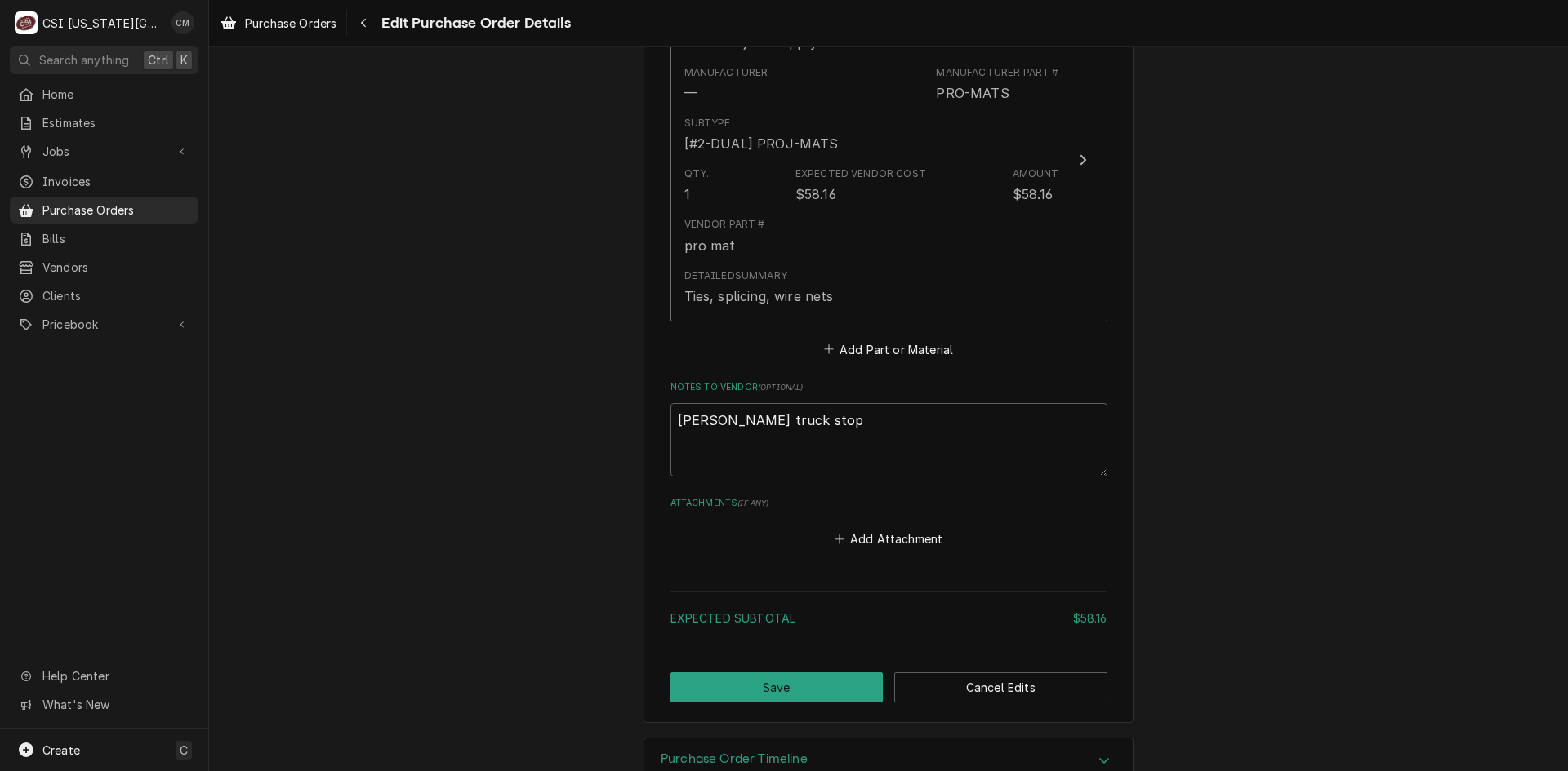
scroll to position [823, 0]
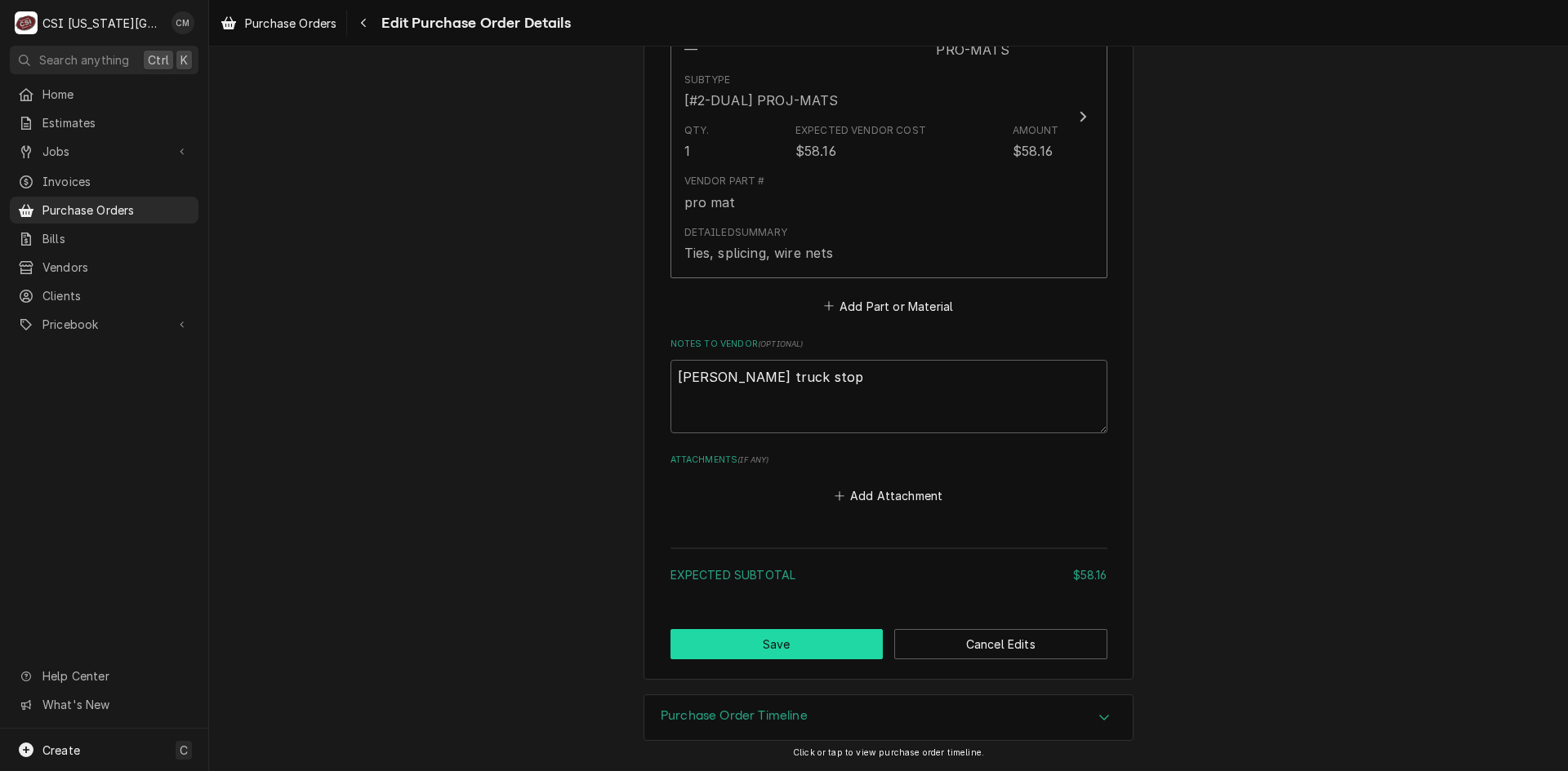
click at [829, 641] on button "Save" at bounding box center [776, 644] width 213 height 30
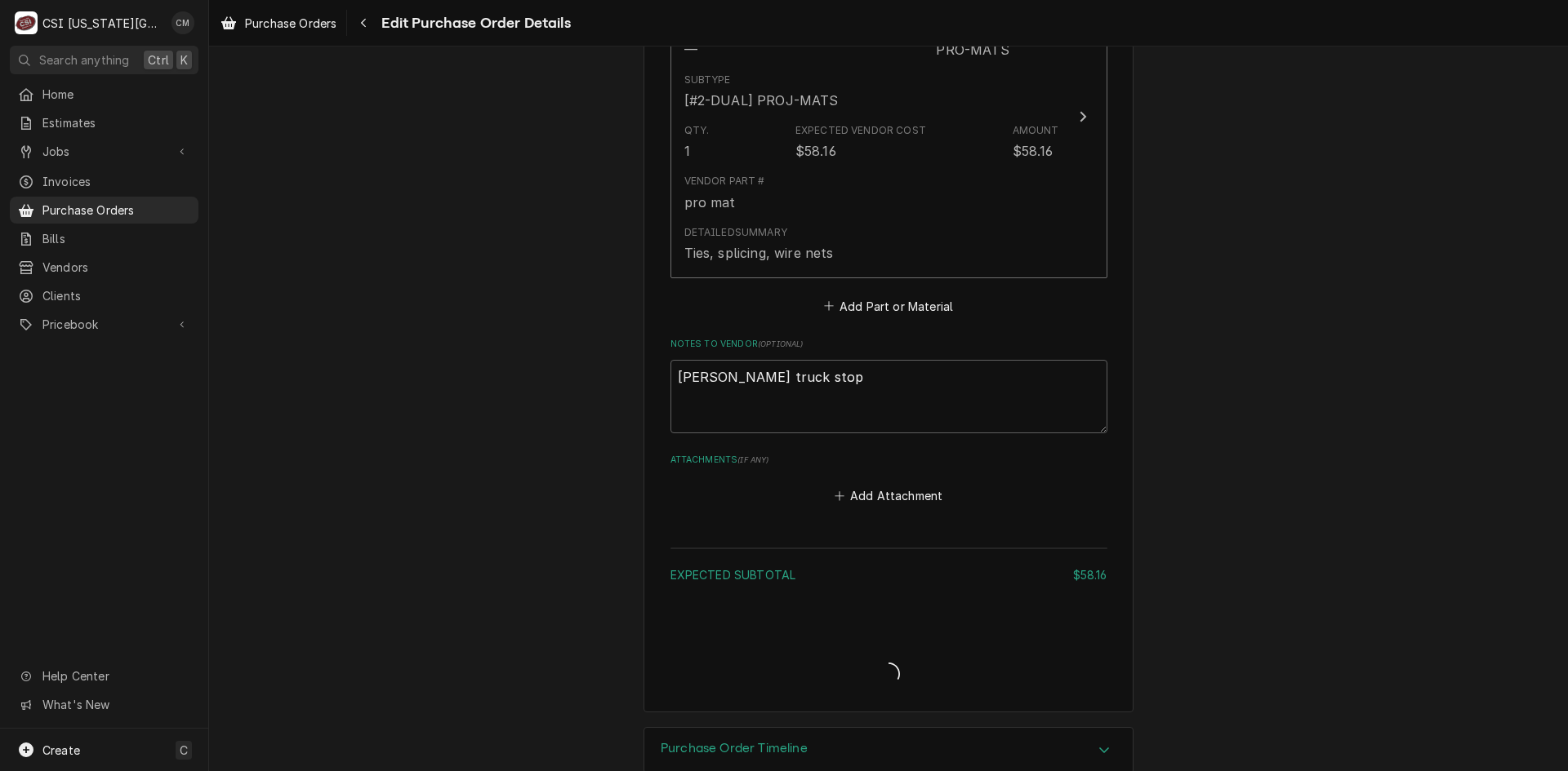
type textarea "x"
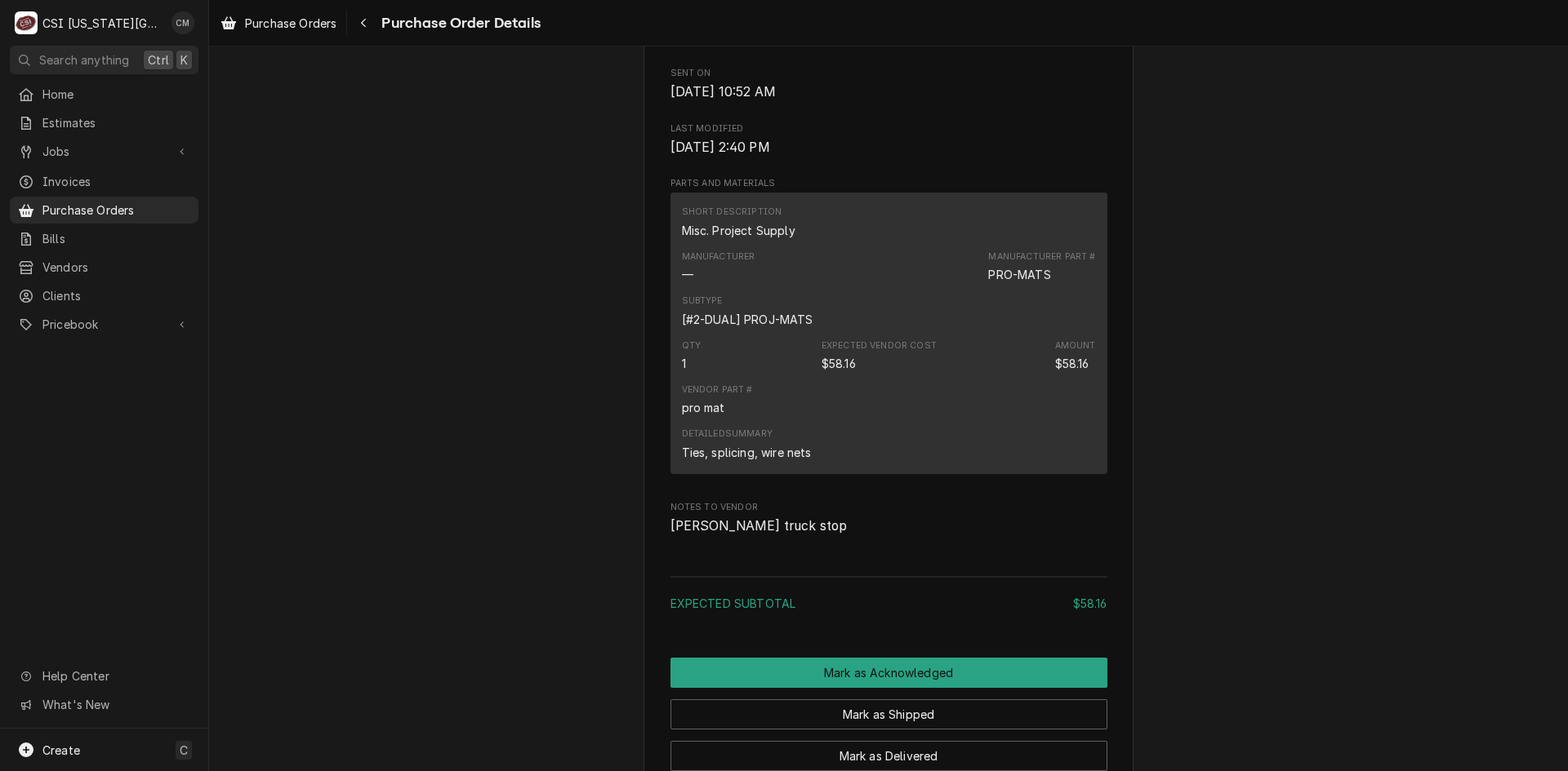
scroll to position [1061, 0]
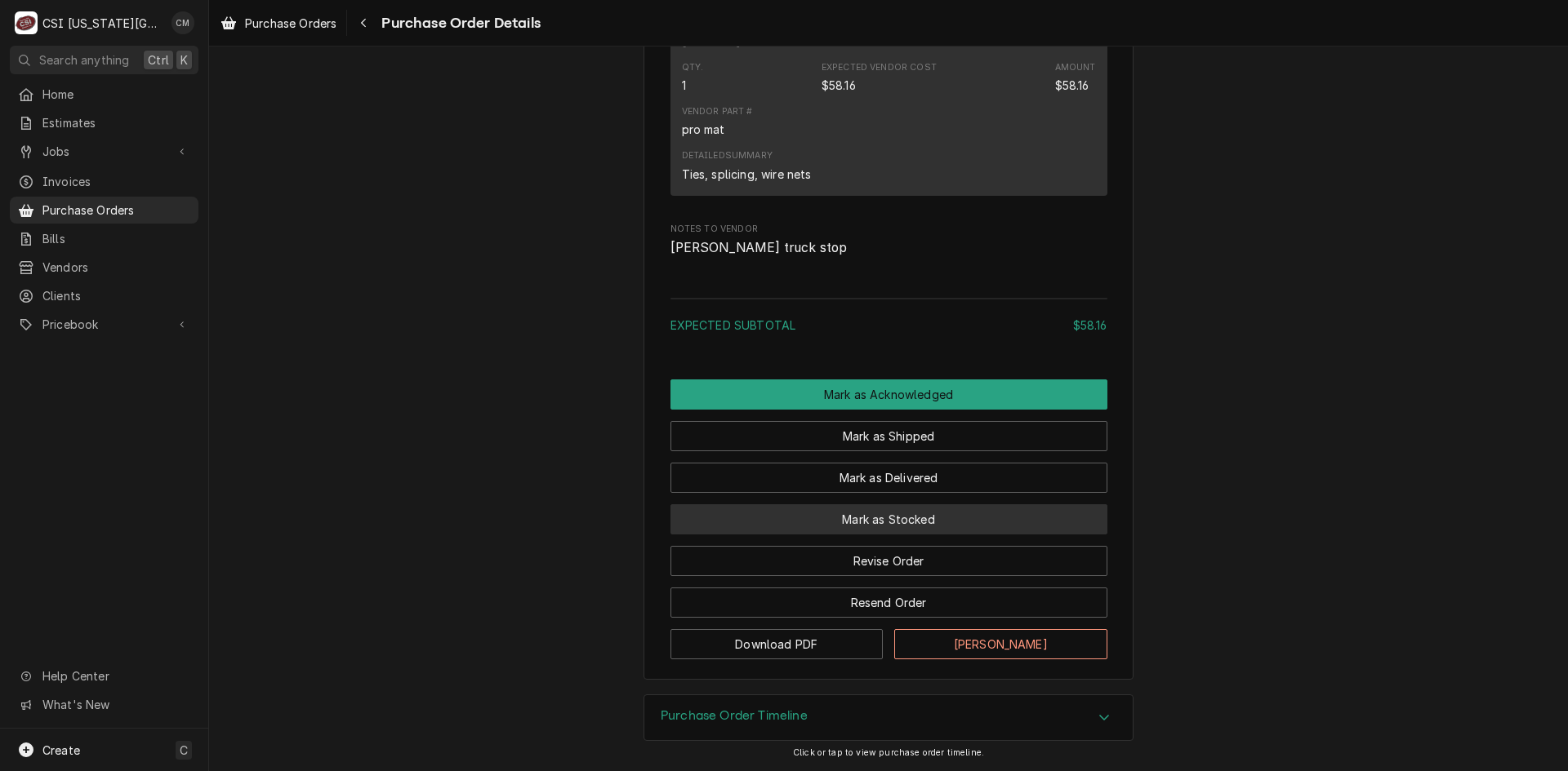
click at [957, 535] on button "Mark as Stocked" at bounding box center [889, 520] width 437 height 30
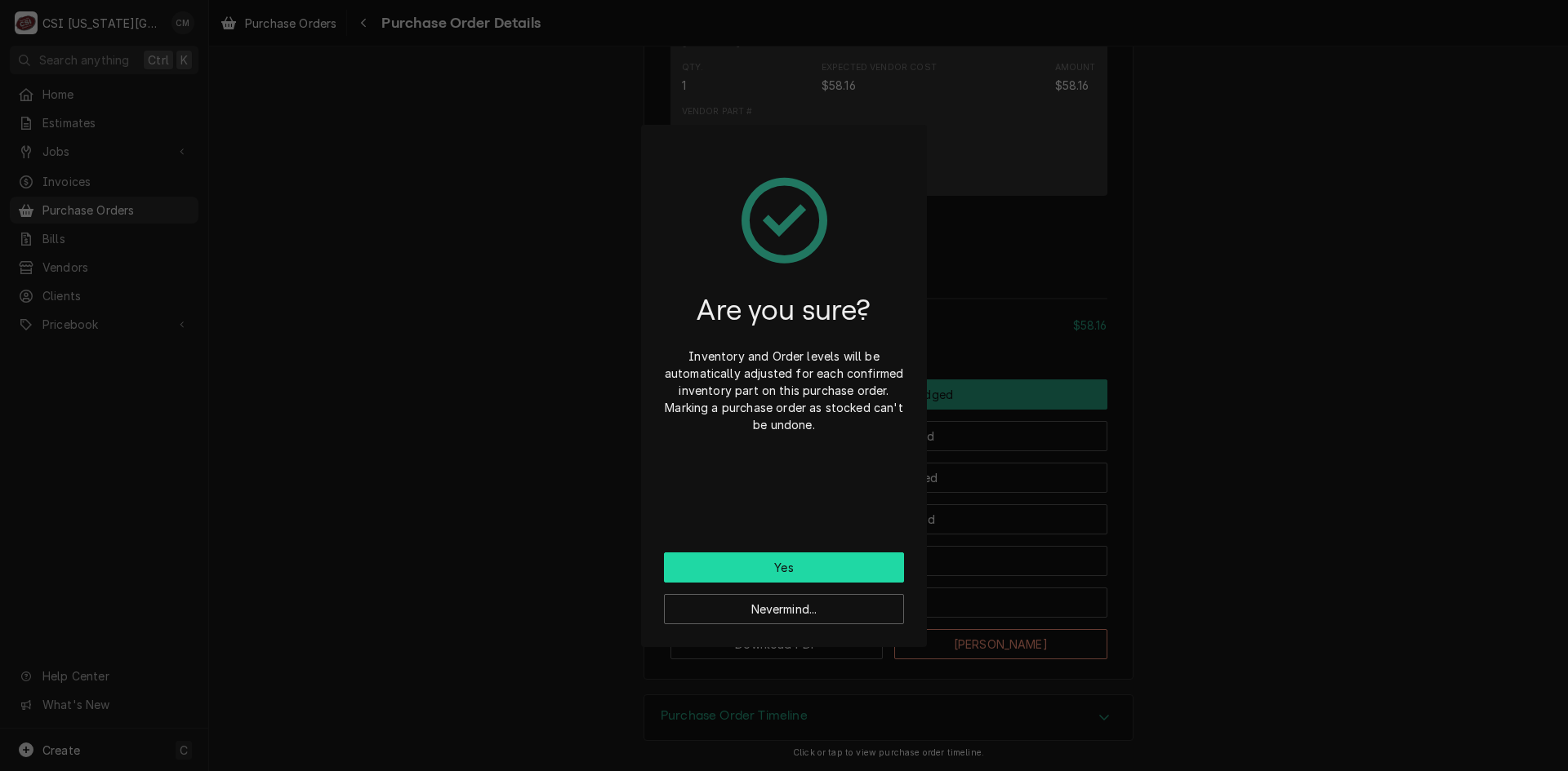
click at [865, 563] on button "Yes" at bounding box center [784, 567] width 240 height 30
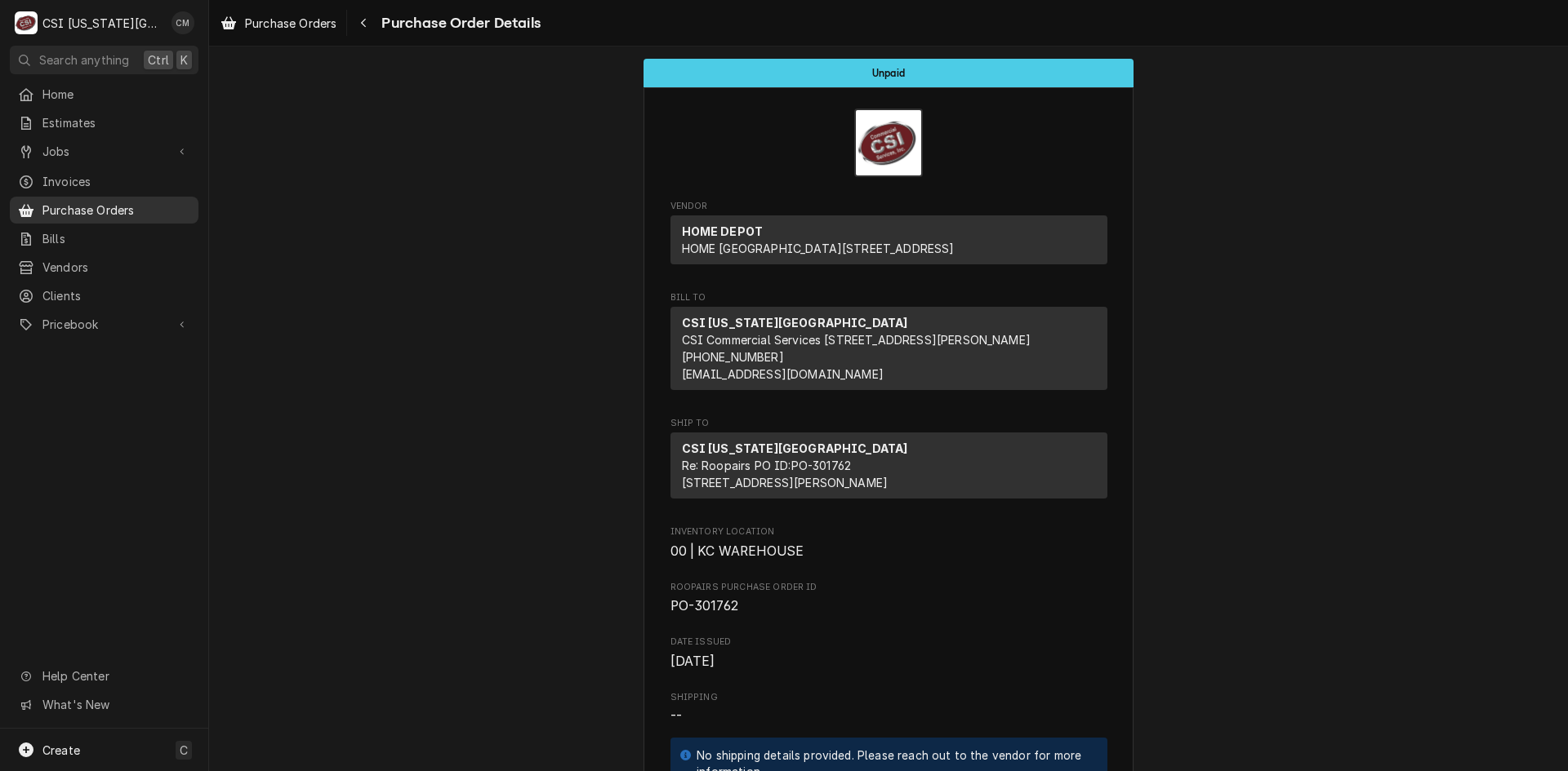
click at [147, 204] on span "Purchase Orders" at bounding box center [116, 210] width 148 height 17
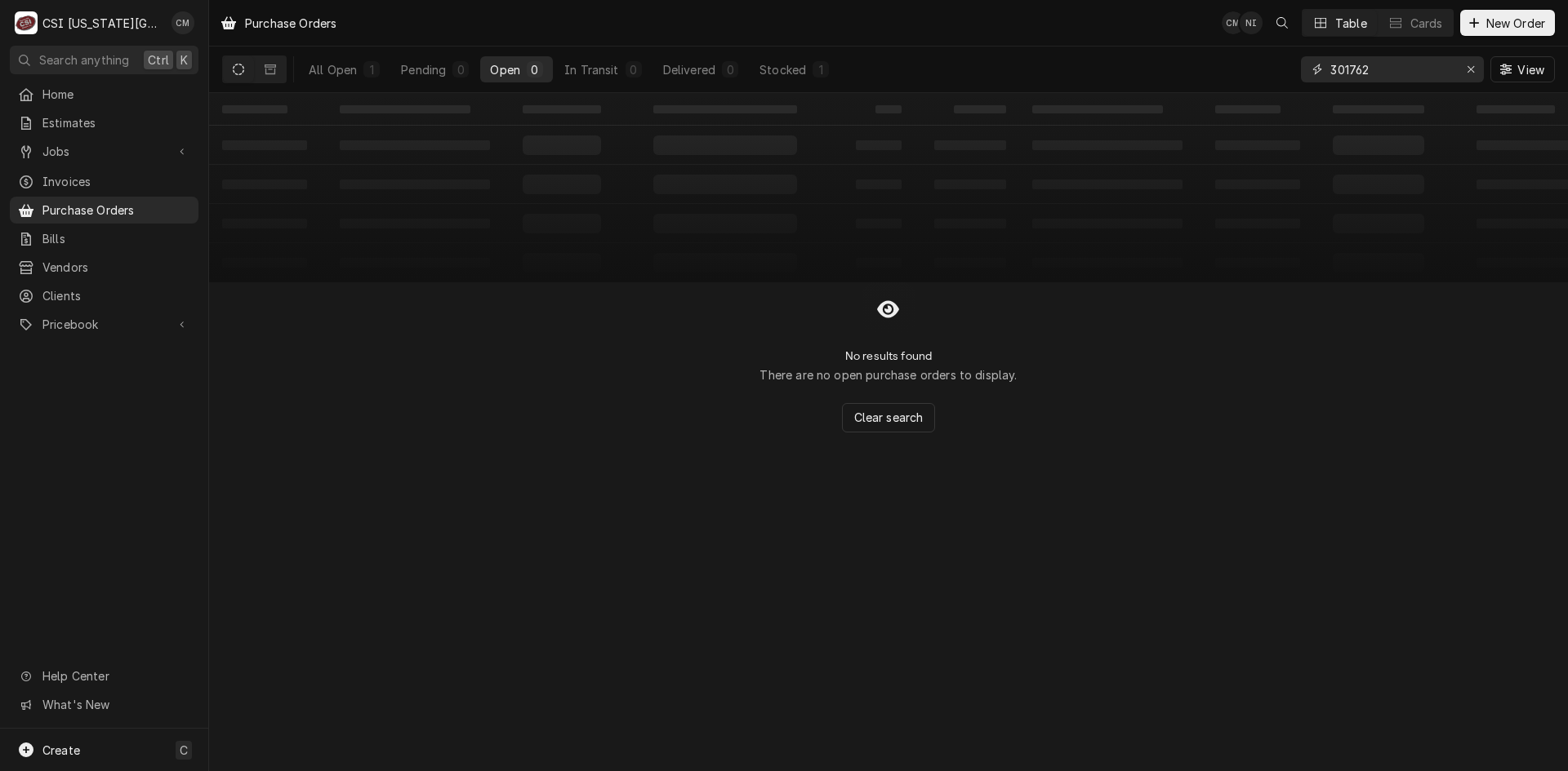
drag, startPoint x: 1407, startPoint y: 65, endPoint x: 1242, endPoint y: 79, distance: 165.6
click at [1242, 79] on div "All Open 1 Pending 0 Open 0 In Transit 0 Delivered 0 Stocked 1 301762 View" at bounding box center [889, 69] width 1332 height 46
type input "301767"
click at [344, 68] on div "All Open" at bounding box center [332, 69] width 48 height 17
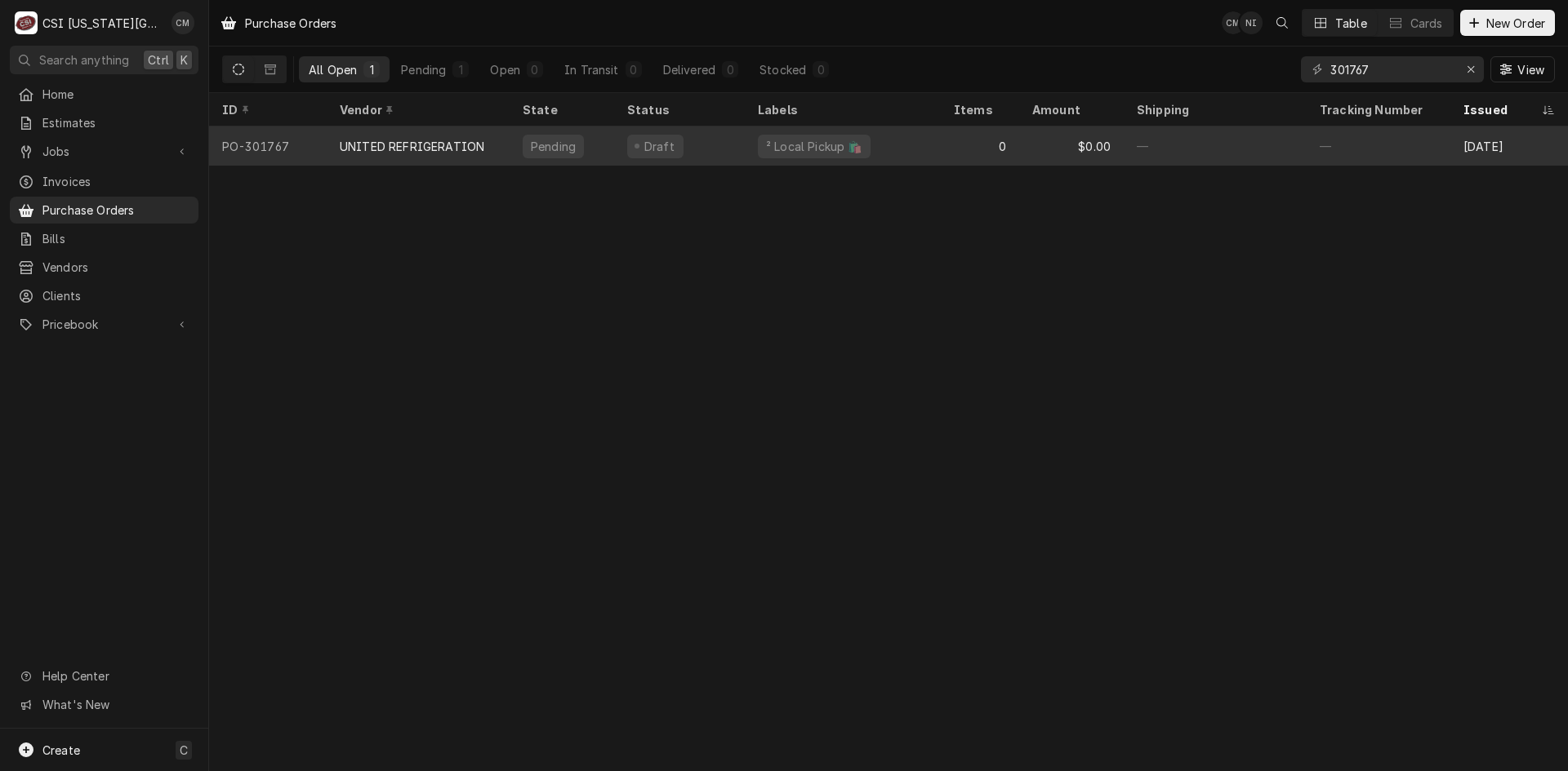
click at [722, 142] on div "Draft" at bounding box center [678, 146] width 130 height 39
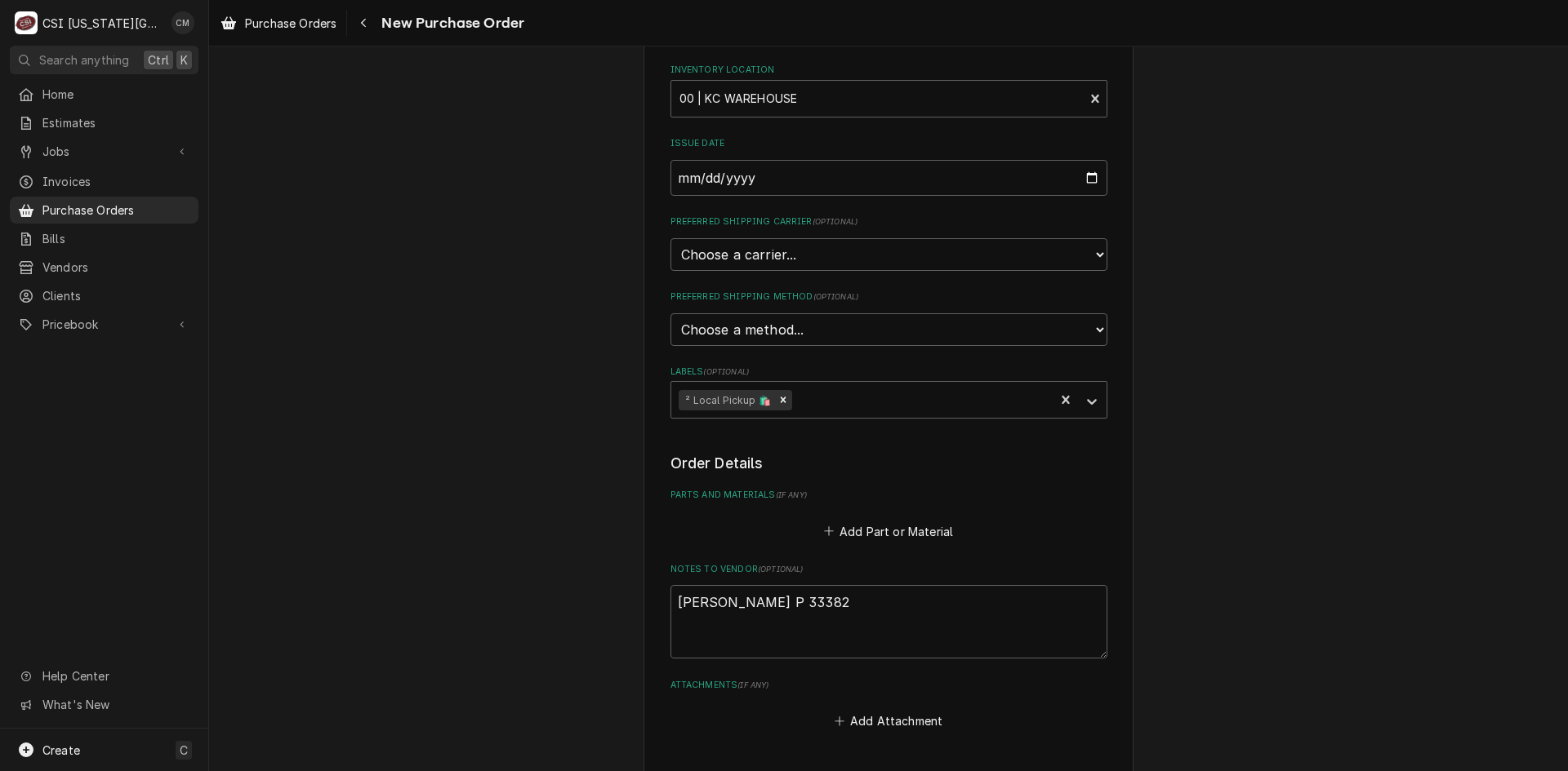
scroll to position [245, 0]
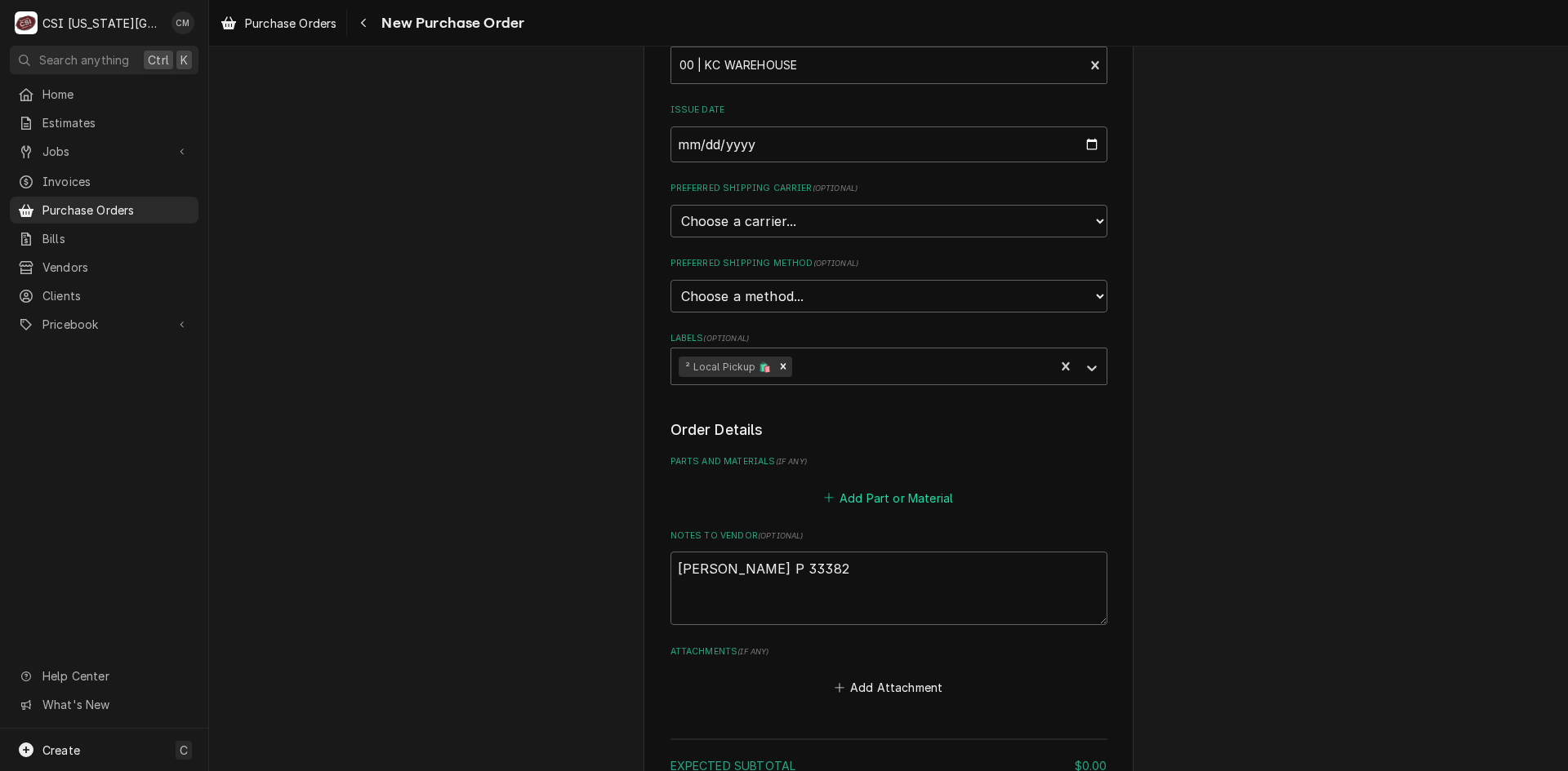
click at [894, 500] on button "Add Part or Material" at bounding box center [889, 498] width 135 height 23
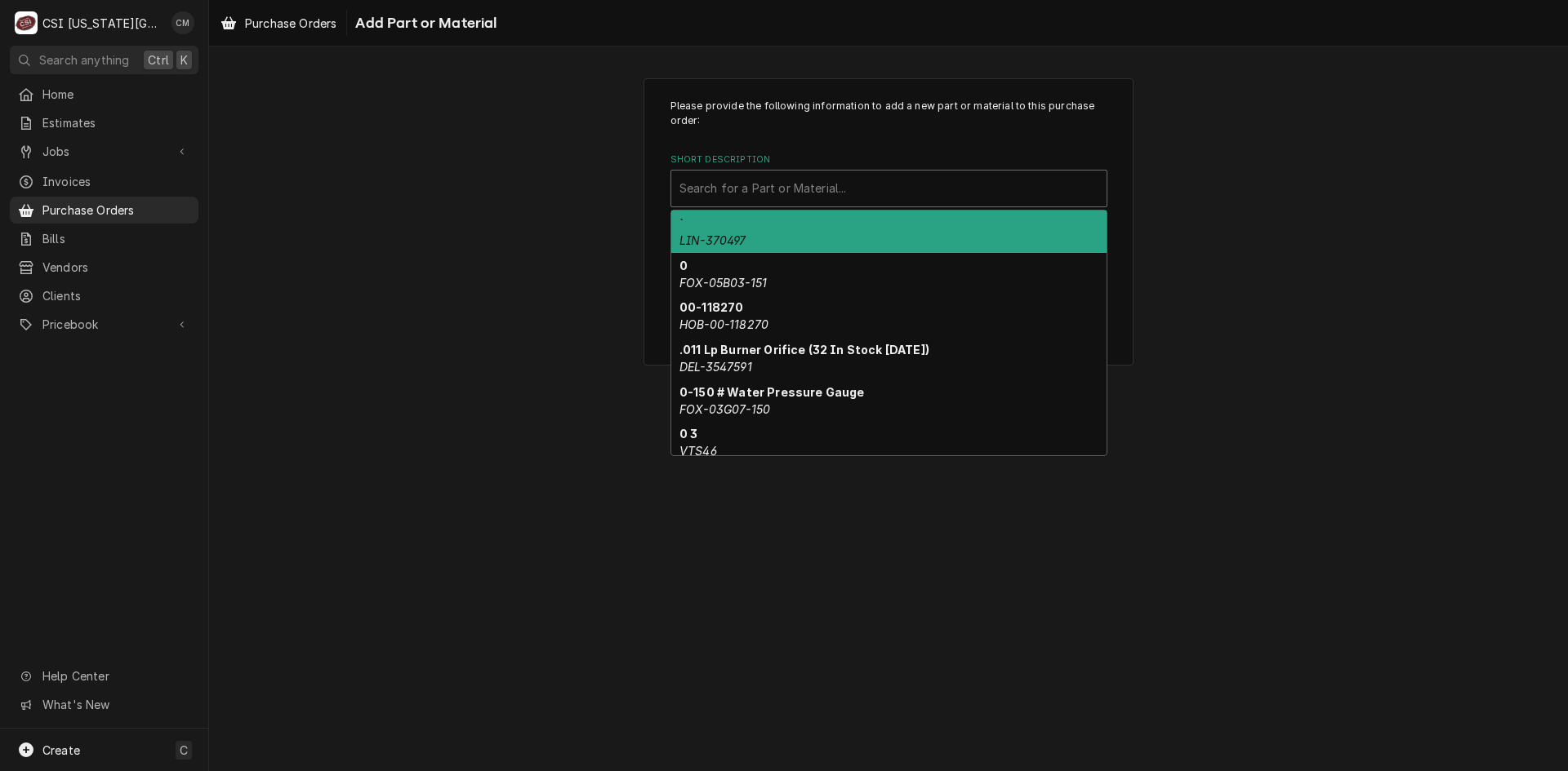
click at [867, 198] on div "Short Description" at bounding box center [889, 188] width 419 height 29
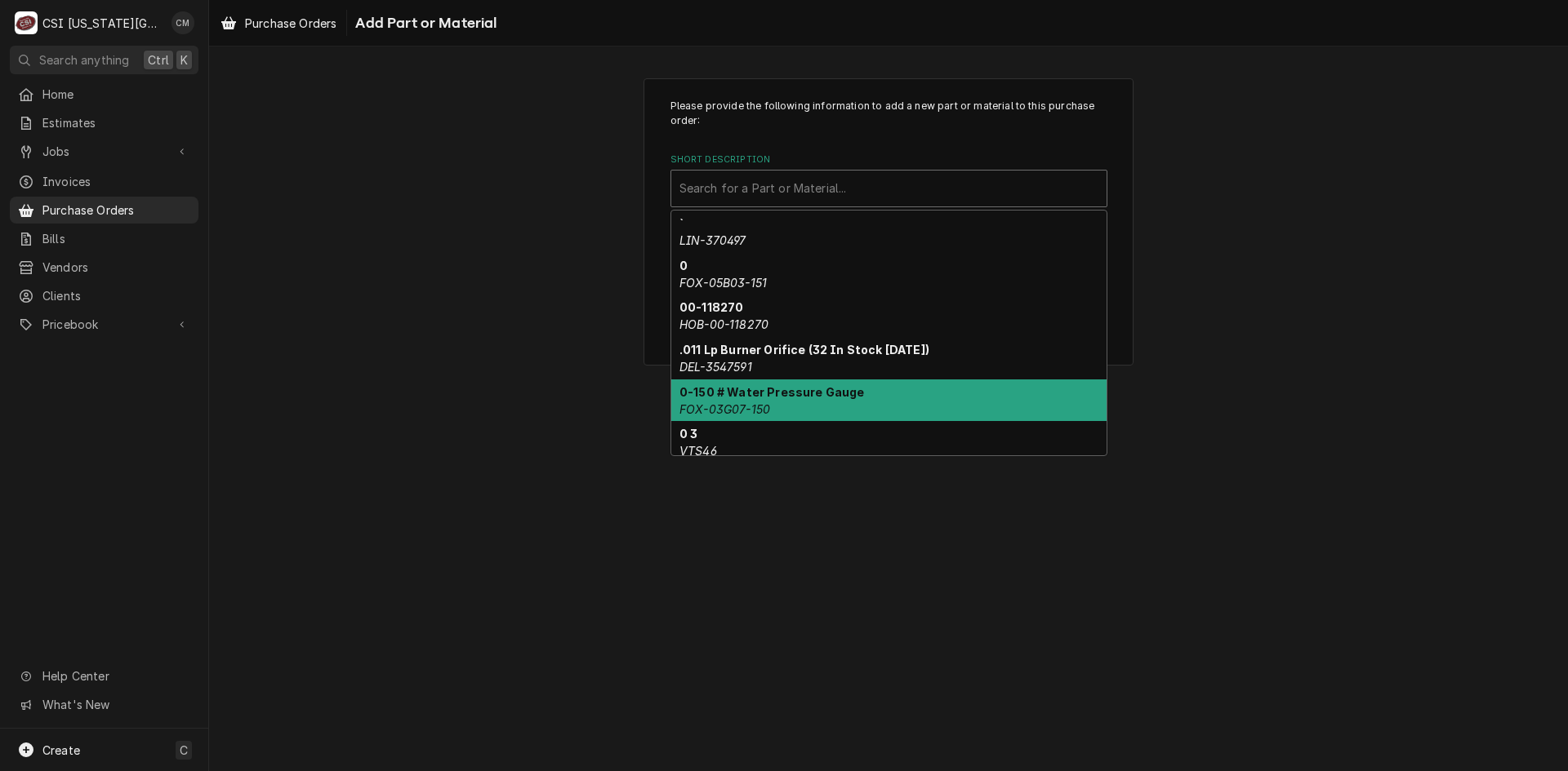
click at [1167, 539] on div "Please provide the following information to add a new part or material to this …" at bounding box center [889, 409] width 1359 height 725
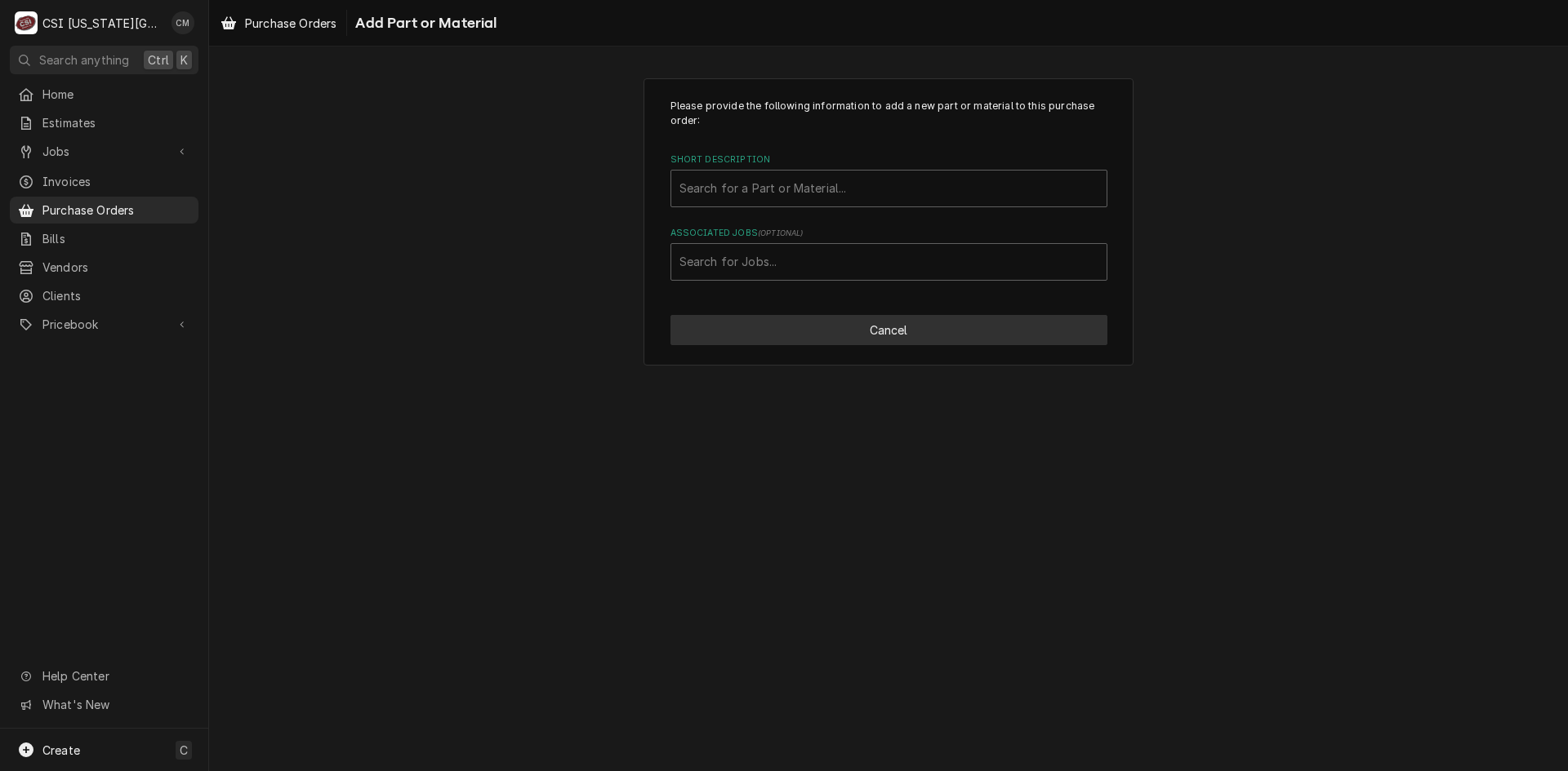
click at [890, 337] on button "Cancel" at bounding box center [889, 330] width 437 height 30
type textarea "x"
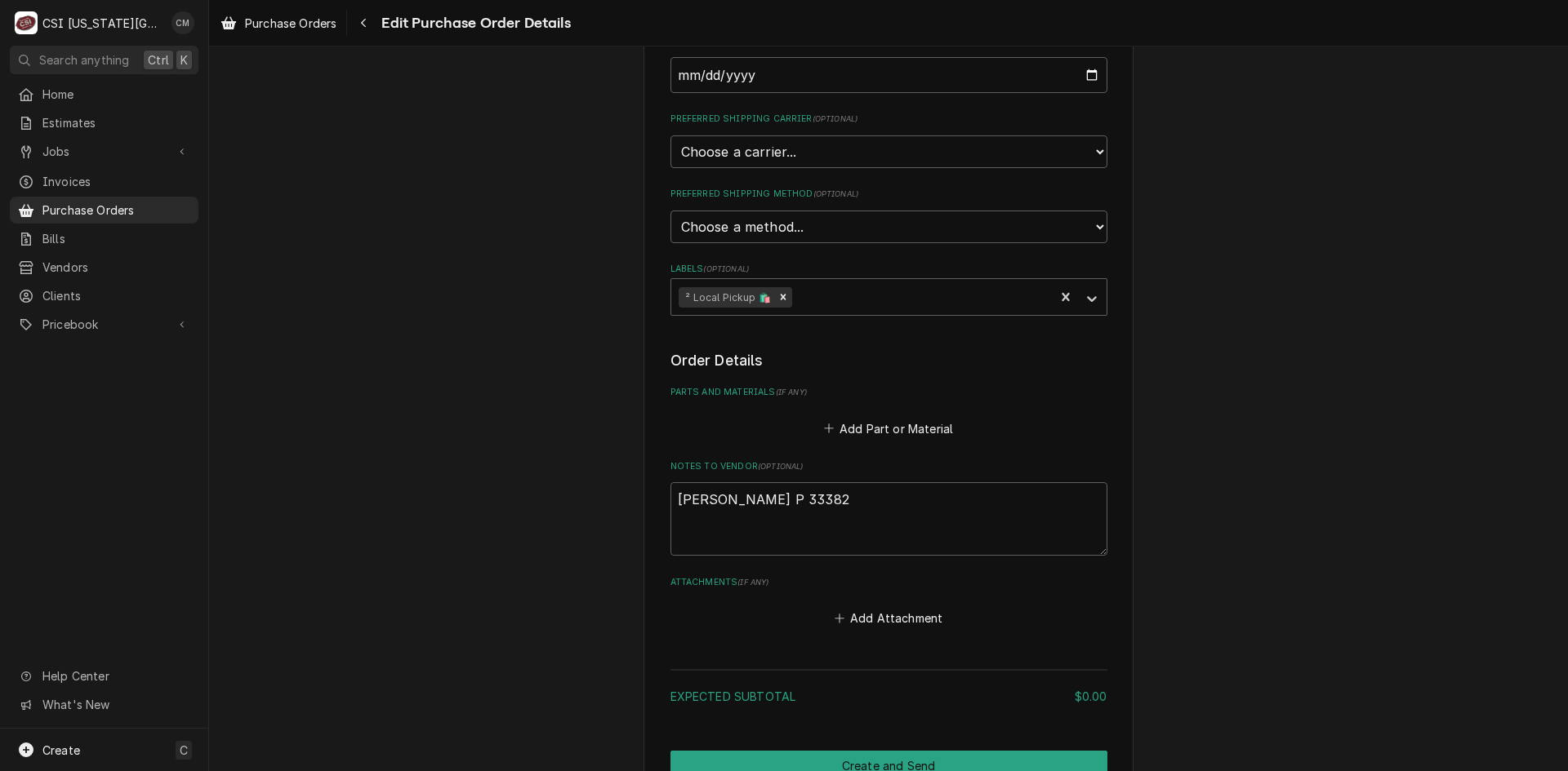
scroll to position [408, 0]
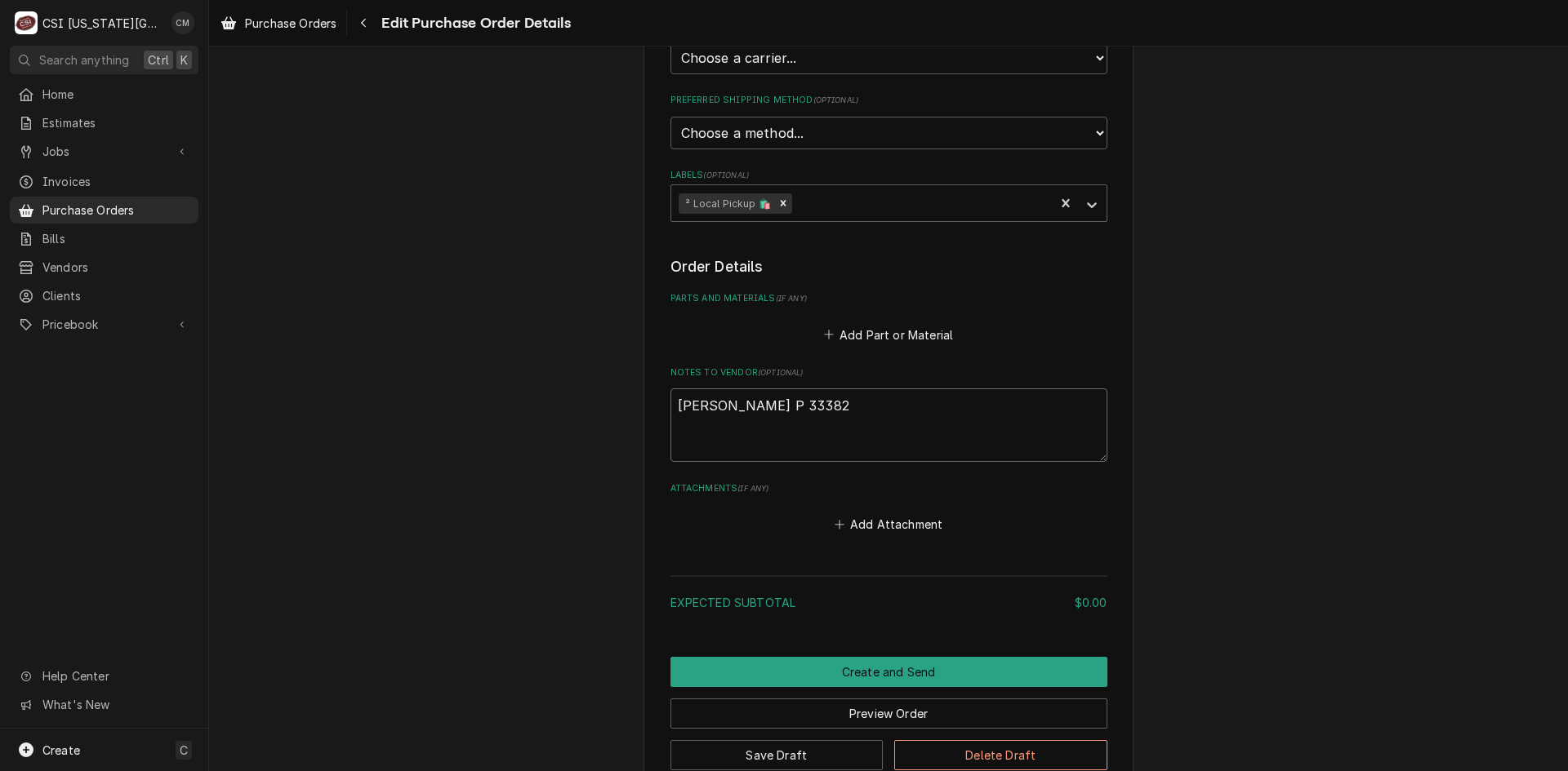
drag, startPoint x: 781, startPoint y: 406, endPoint x: 737, endPoint y: 401, distance: 44.3
click at [737, 401] on textarea "[PERSON_NAME] P 33382" at bounding box center [889, 425] width 437 height 73
click at [846, 327] on button "Add Part or Material" at bounding box center [889, 335] width 135 height 23
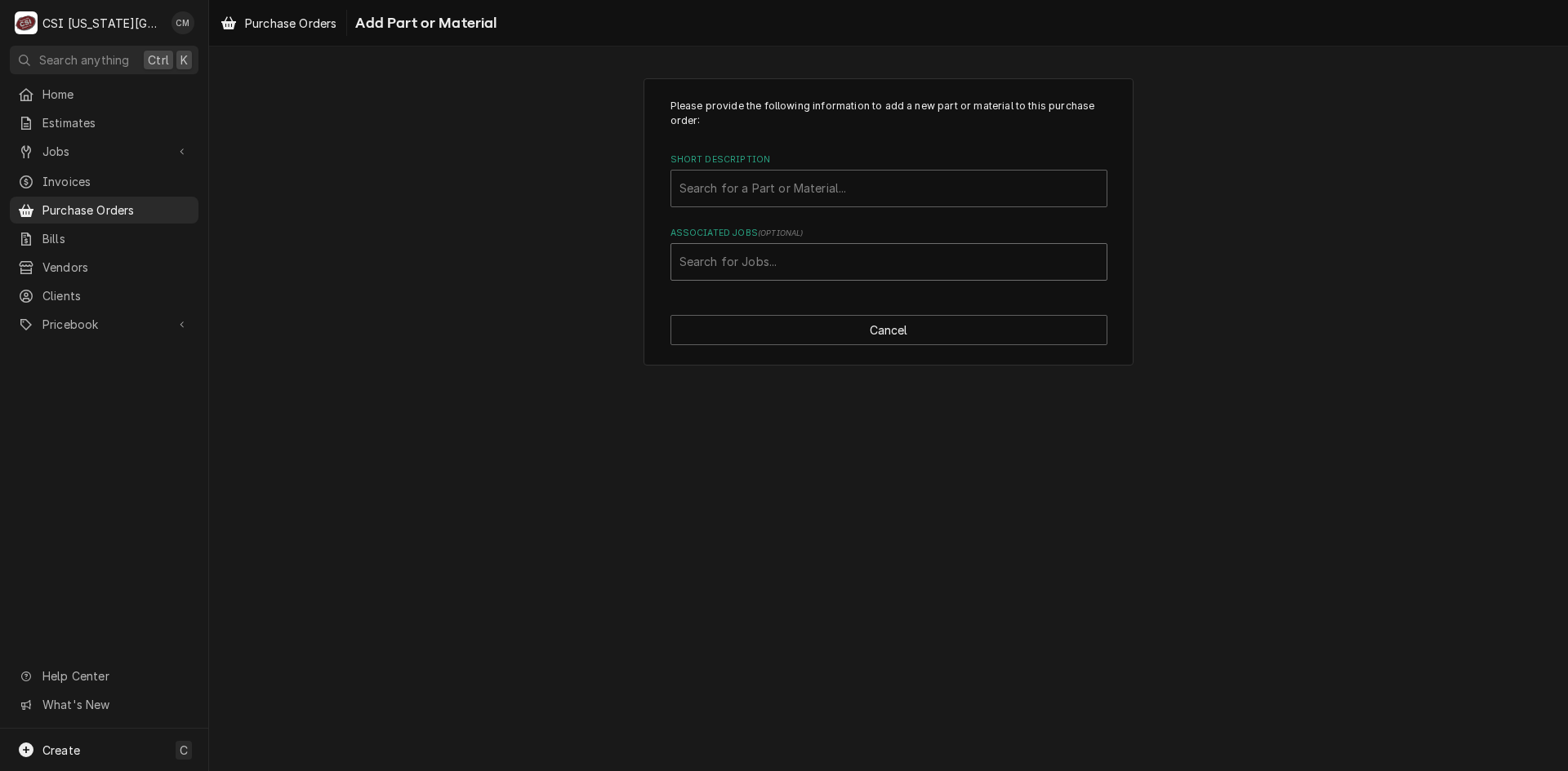
click at [777, 269] on div "Associated Jobs" at bounding box center [889, 262] width 419 height 29
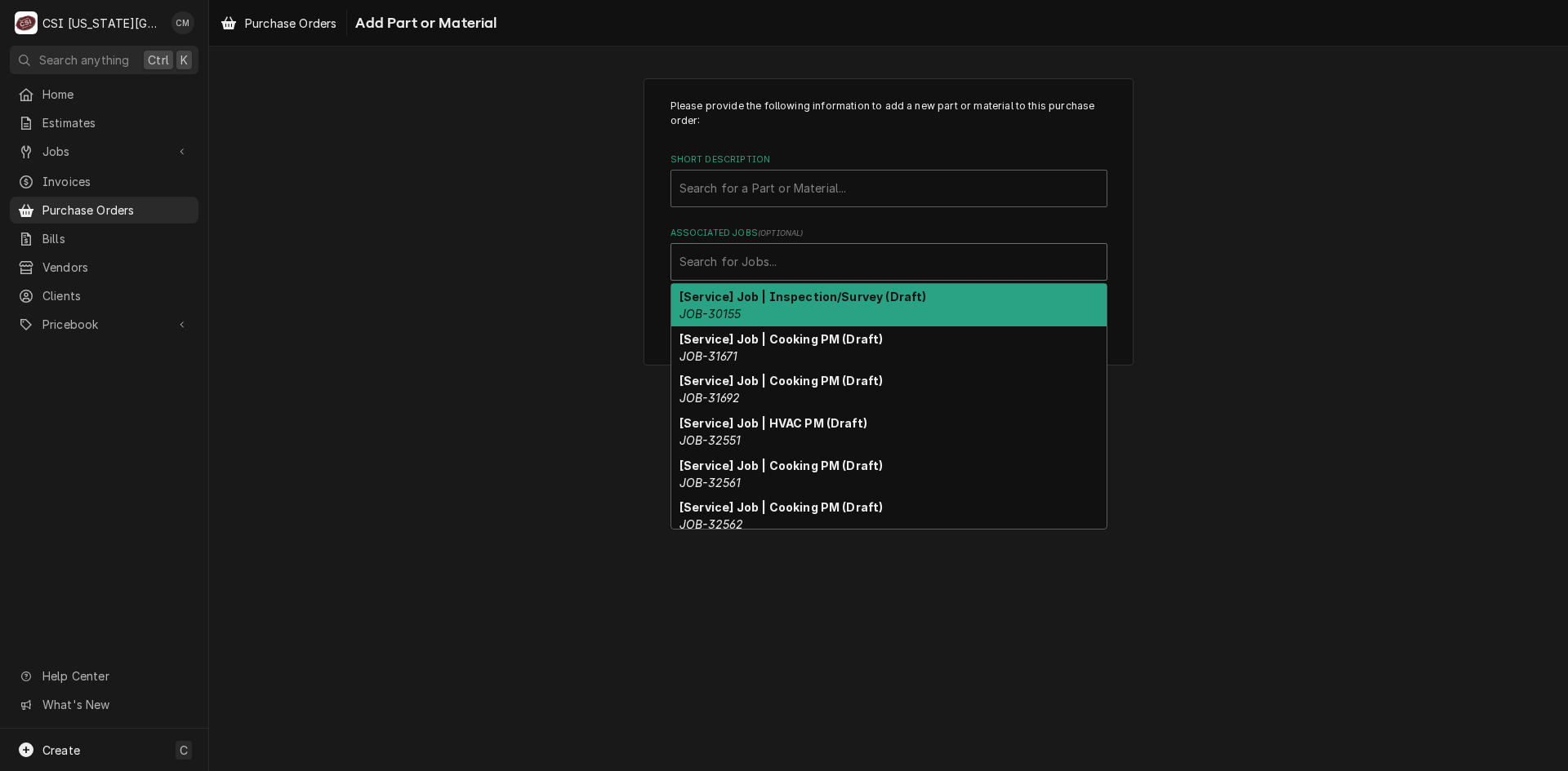
paste input "33382"
type input "33382"
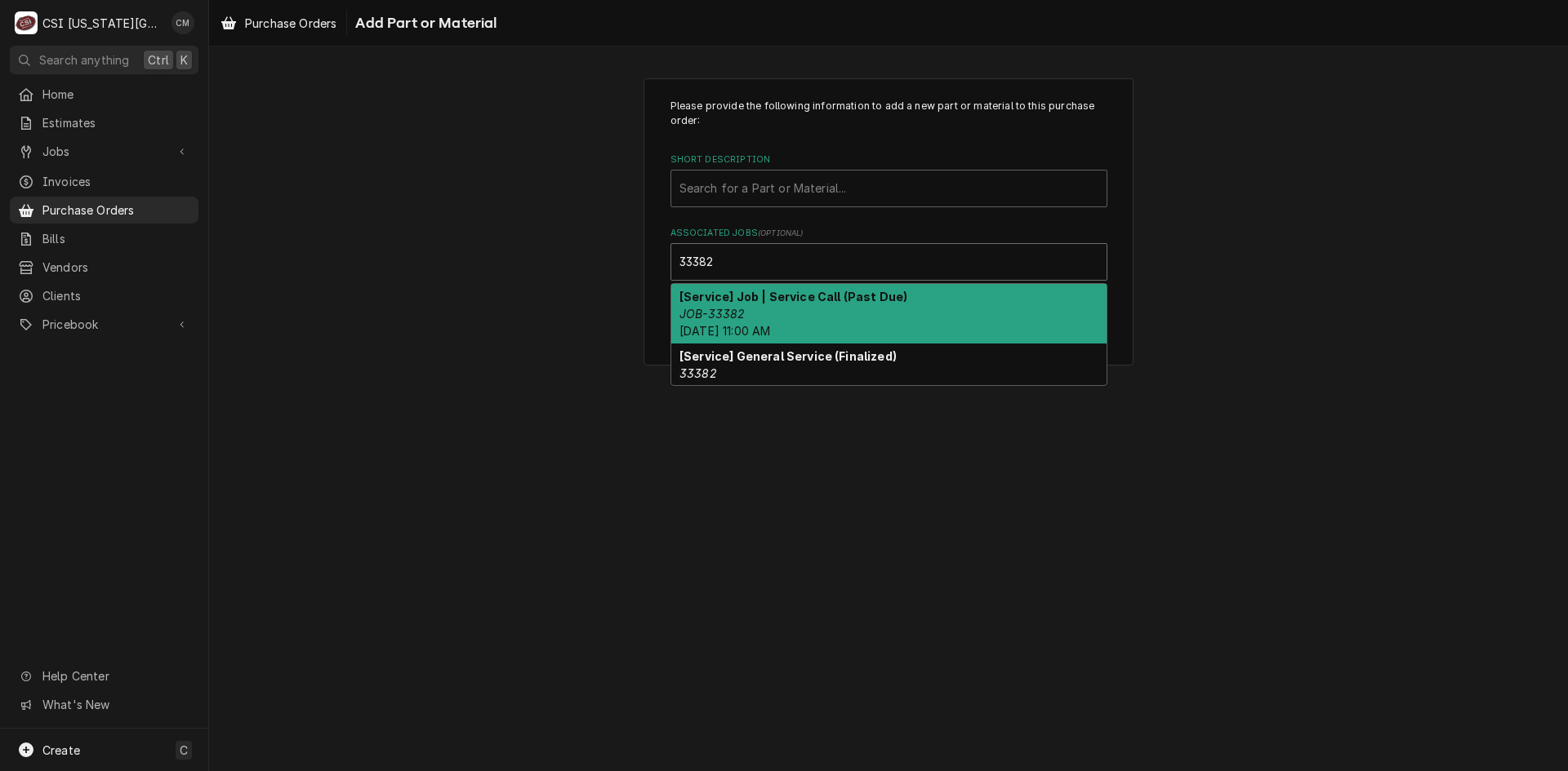
click at [821, 323] on div "[Service] Job | Service Call (Past Due) JOB-33382 Fri, Oct 10th, 2025 - 11:00 AM" at bounding box center [889, 314] width 435 height 60
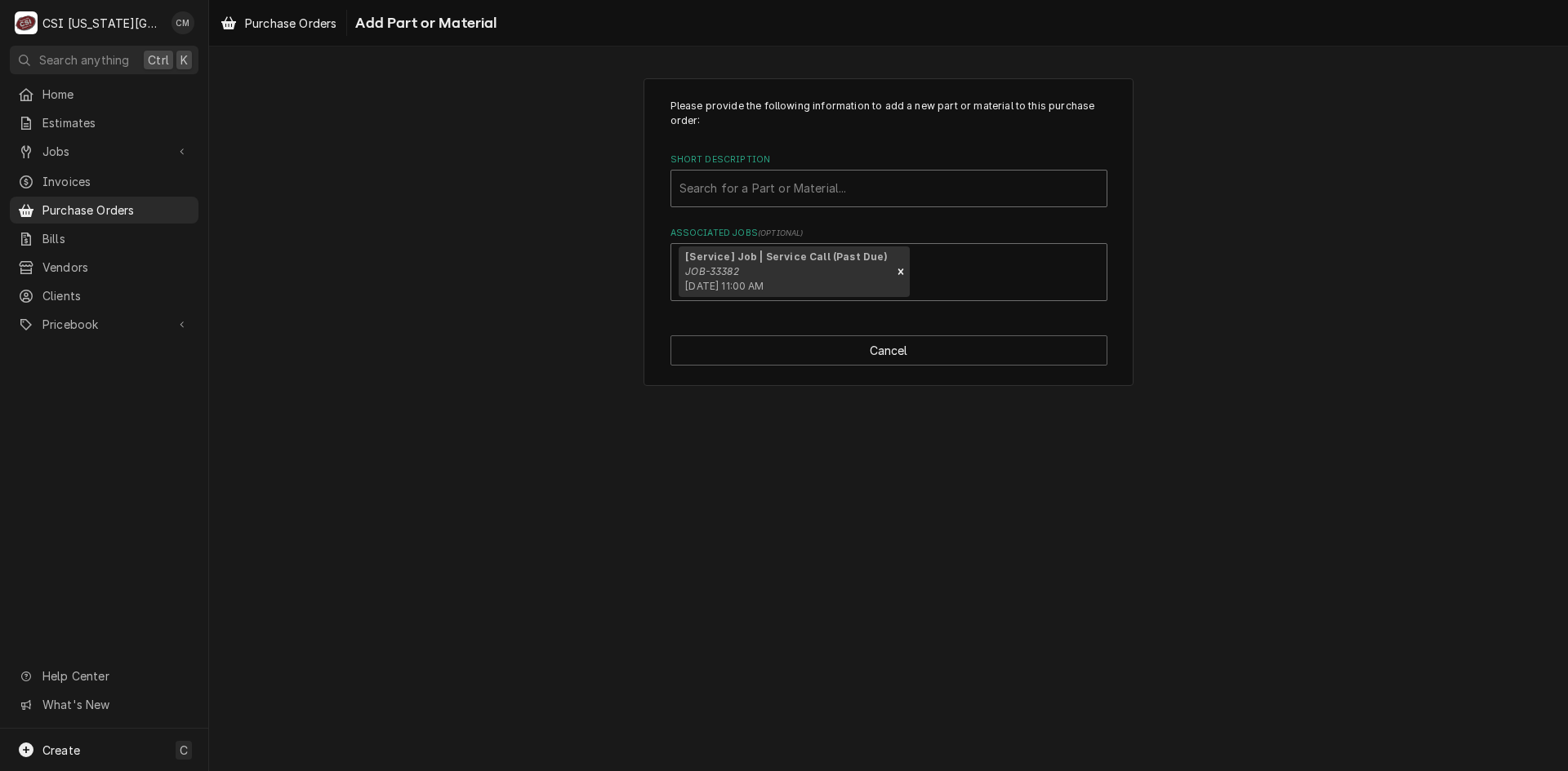
click at [803, 189] on div "Short Description" at bounding box center [889, 188] width 419 height 29
click at [928, 192] on div "Short Description" at bounding box center [889, 188] width 419 height 29
click at [739, 184] on div "Short Description" at bounding box center [889, 188] width 419 height 29
type input "misc service"
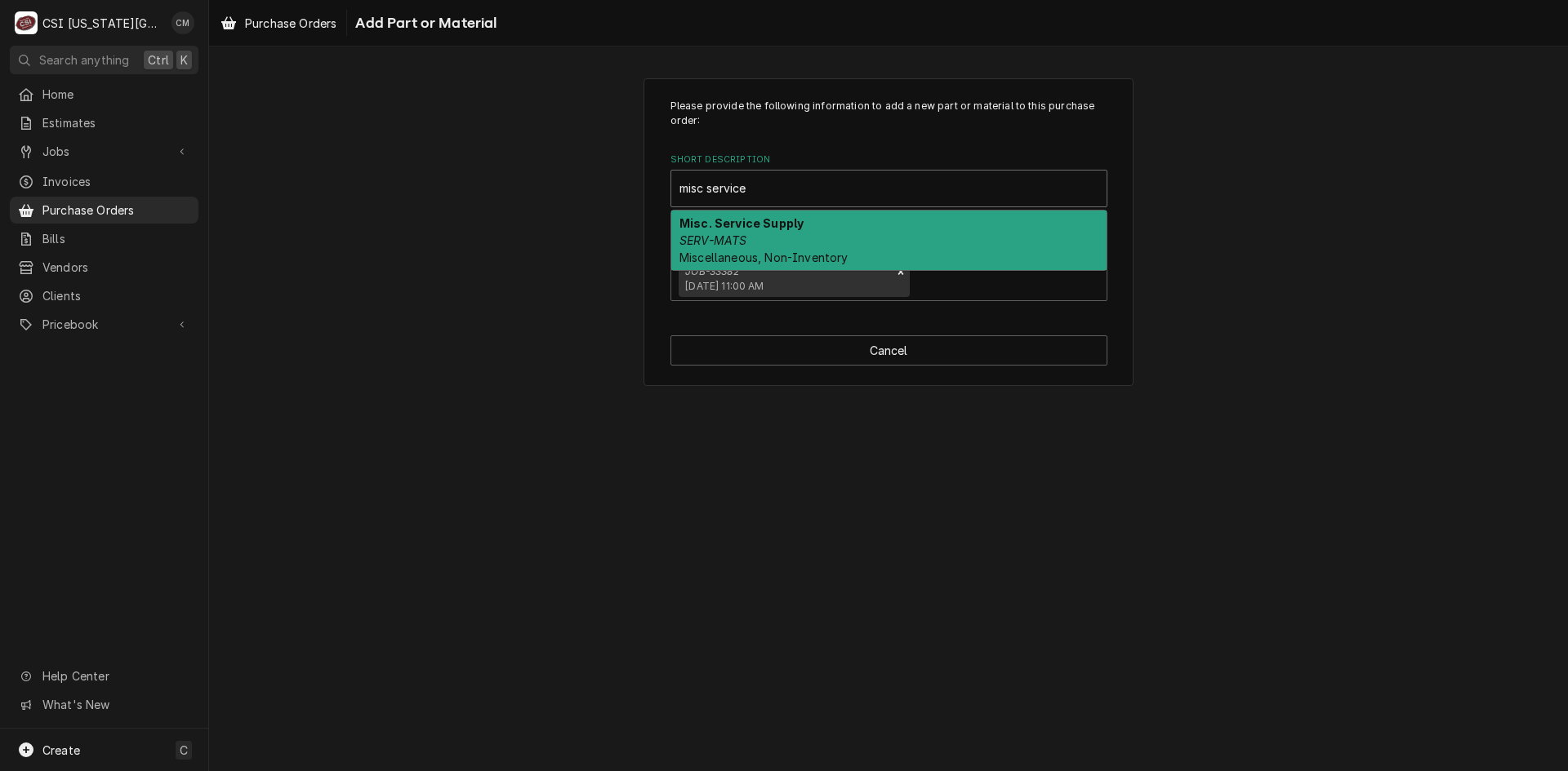
click at [802, 233] on div "Misc. Service Supply SERV-MATS Miscellaneous, Non-Inventory" at bounding box center [889, 241] width 435 height 60
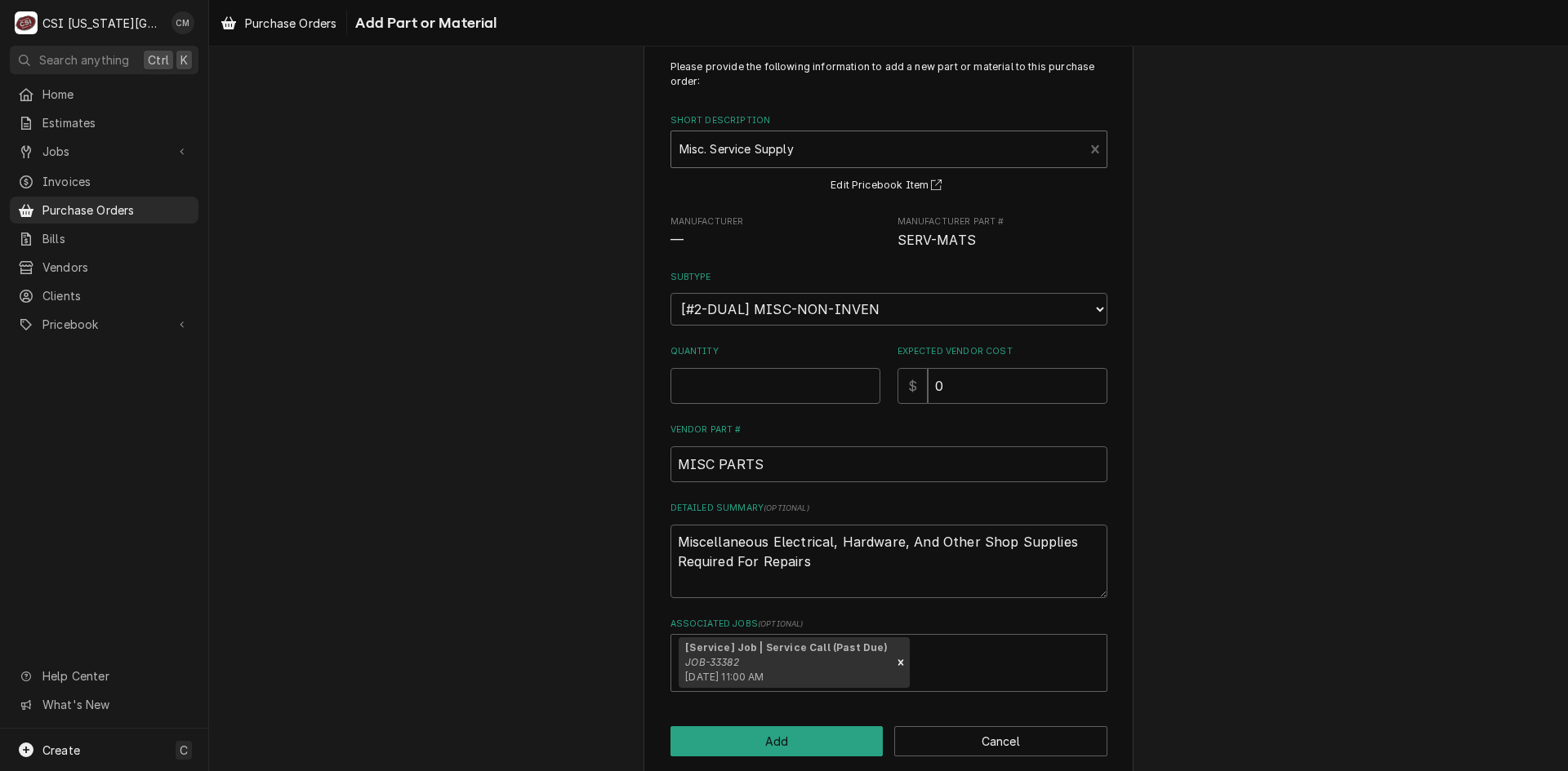
scroll to position [60, 0]
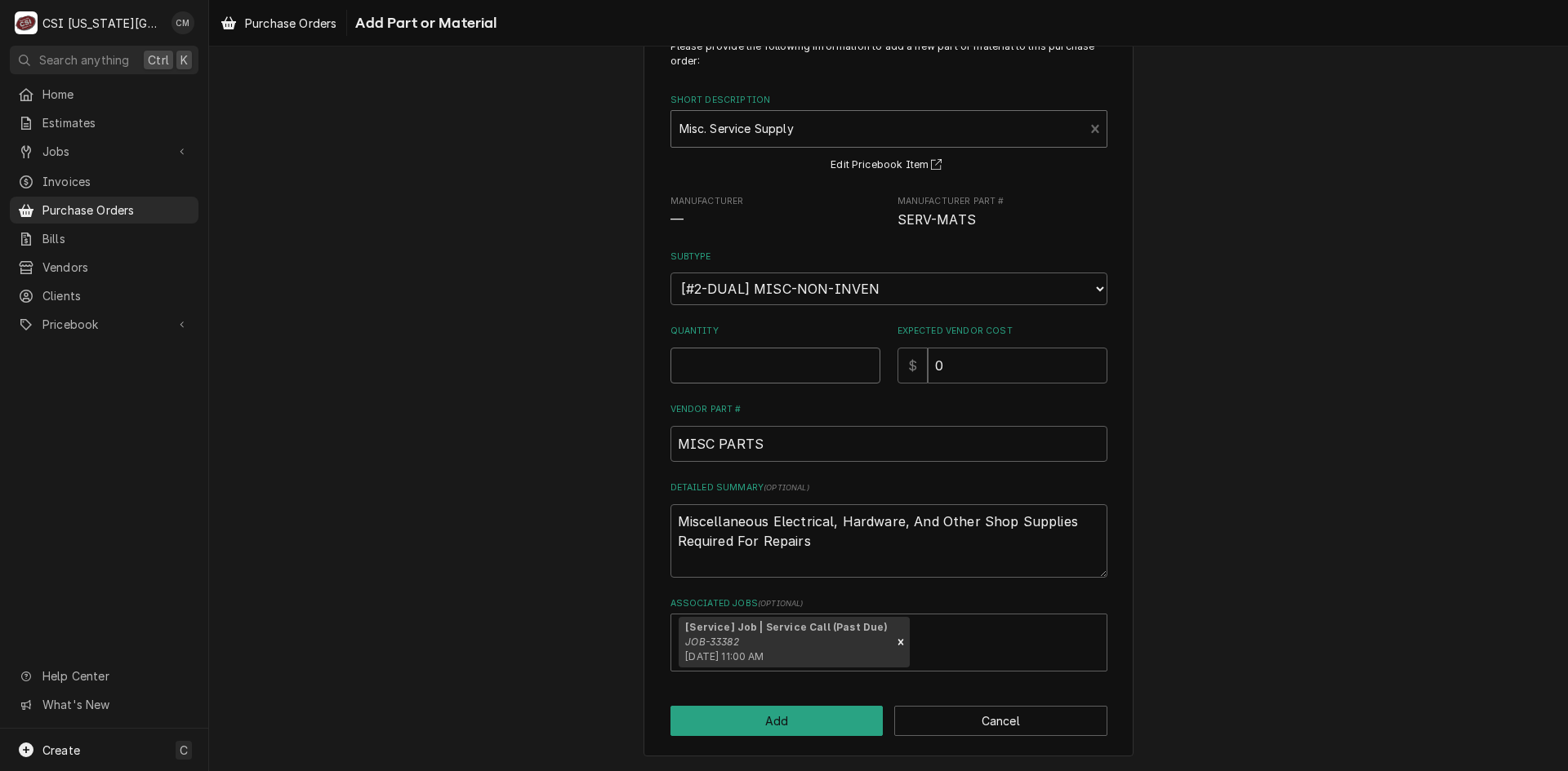
click at [807, 368] on input "Quantity" at bounding box center [775, 366] width 210 height 36
type textarea "x"
type input "1"
click at [953, 362] on input "0" at bounding box center [1017, 366] width 179 height 36
type textarea "x"
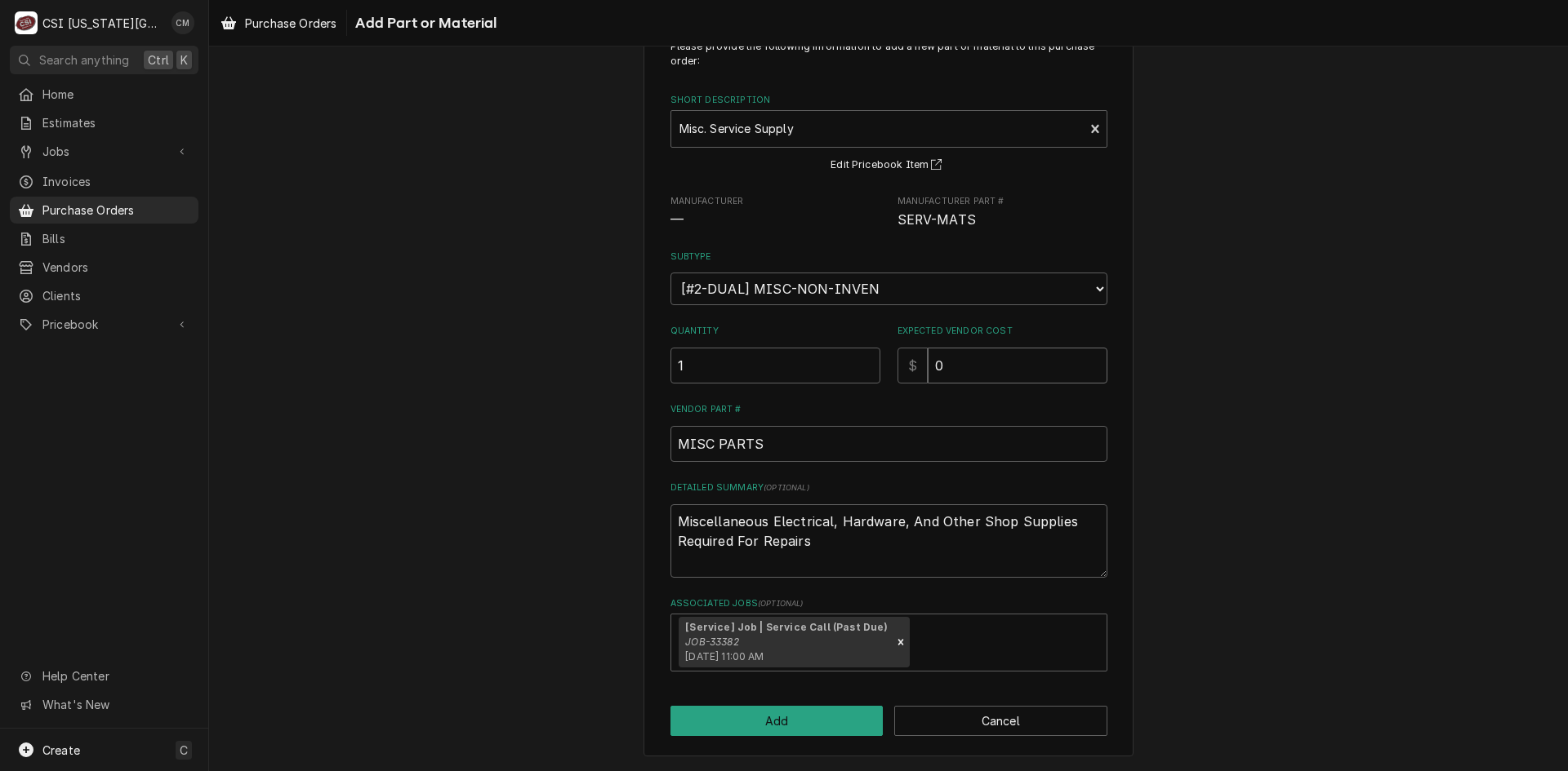
type input "05"
type textarea "x"
type input "0"
type textarea "x"
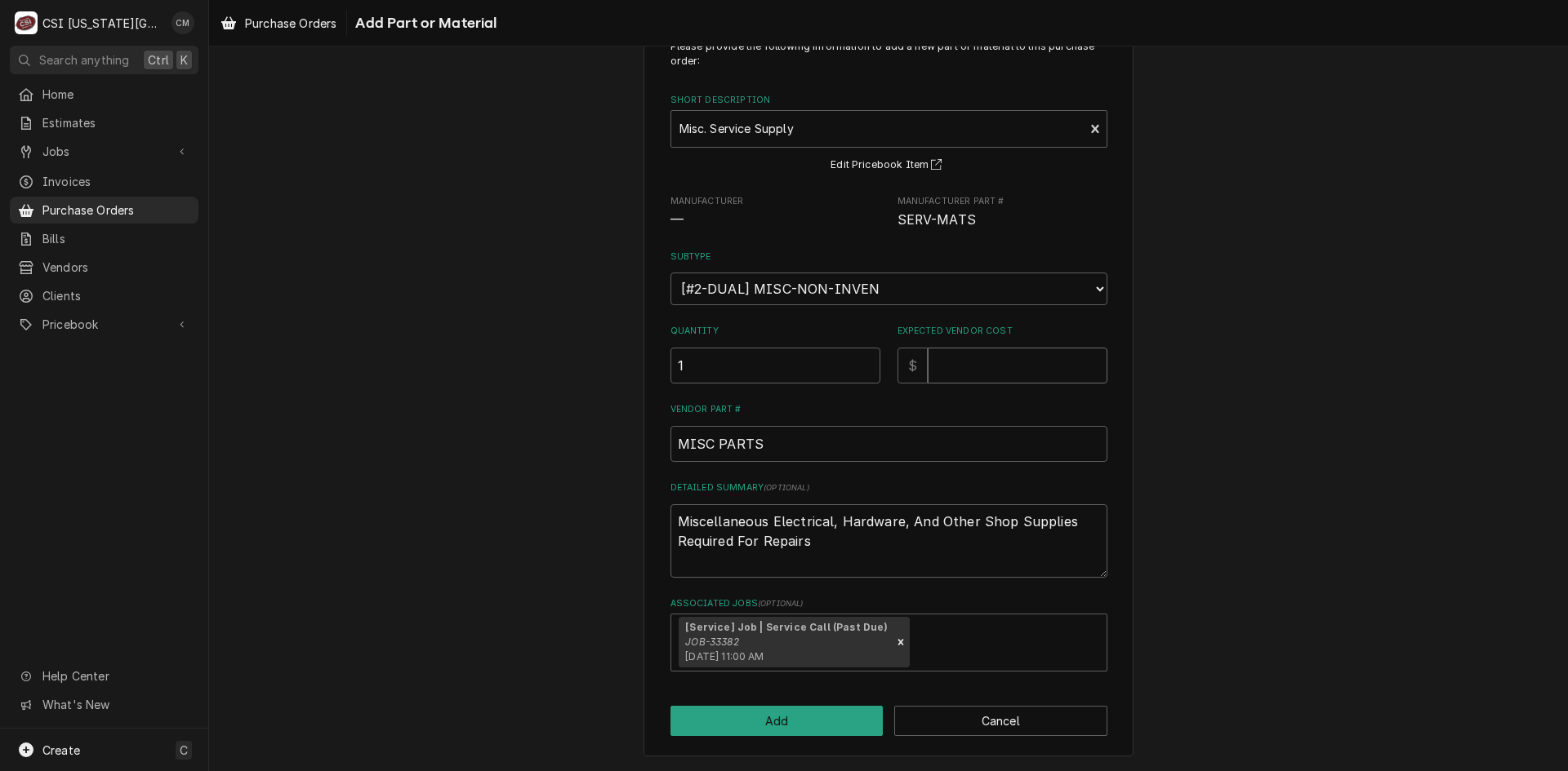
type input "5"
type textarea "x"
type input "5.6"
type textarea "x"
type input "5.65"
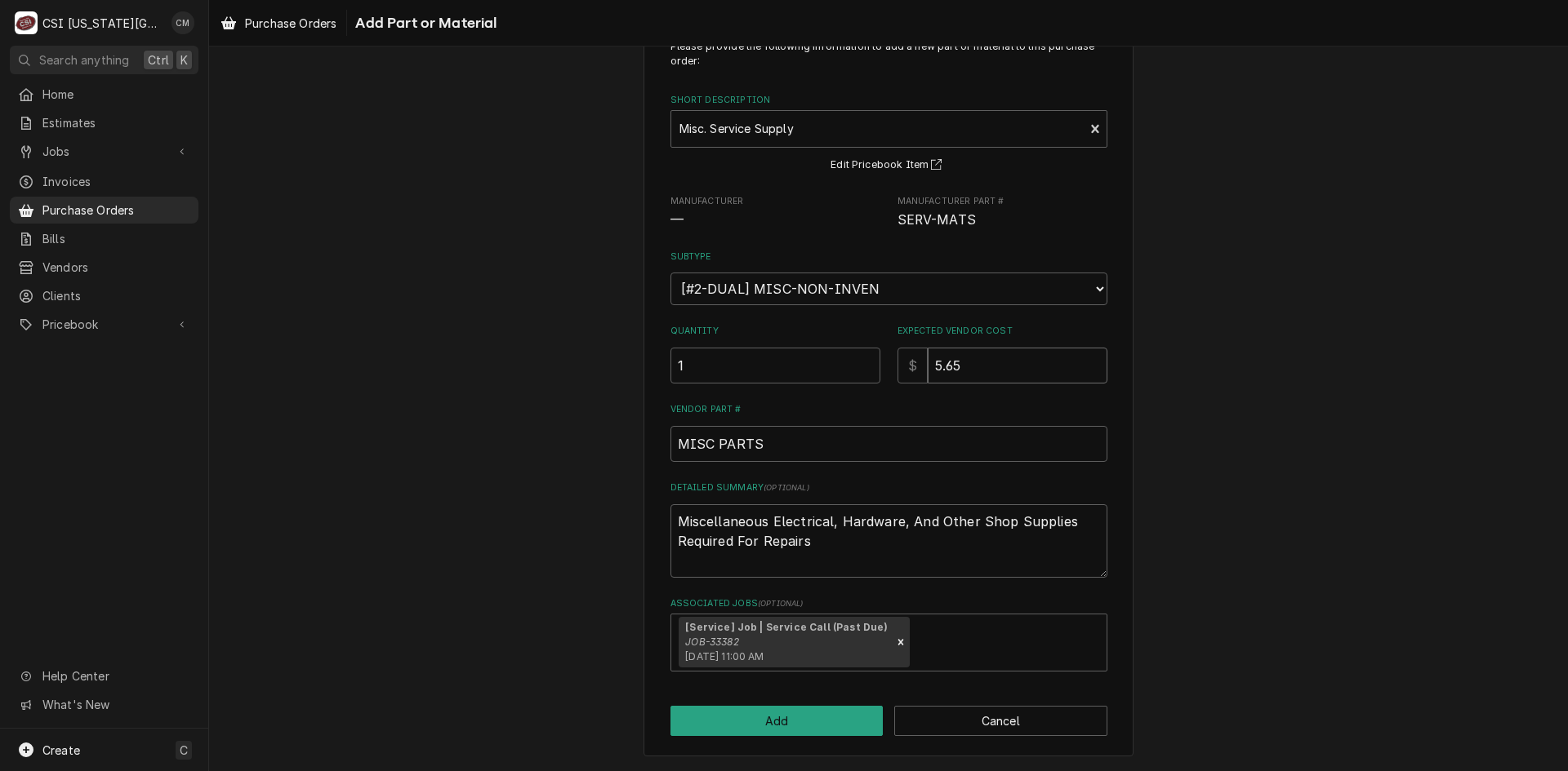
type textarea "x"
type input "5.6"
type textarea "x"
type input "5"
type textarea "x"
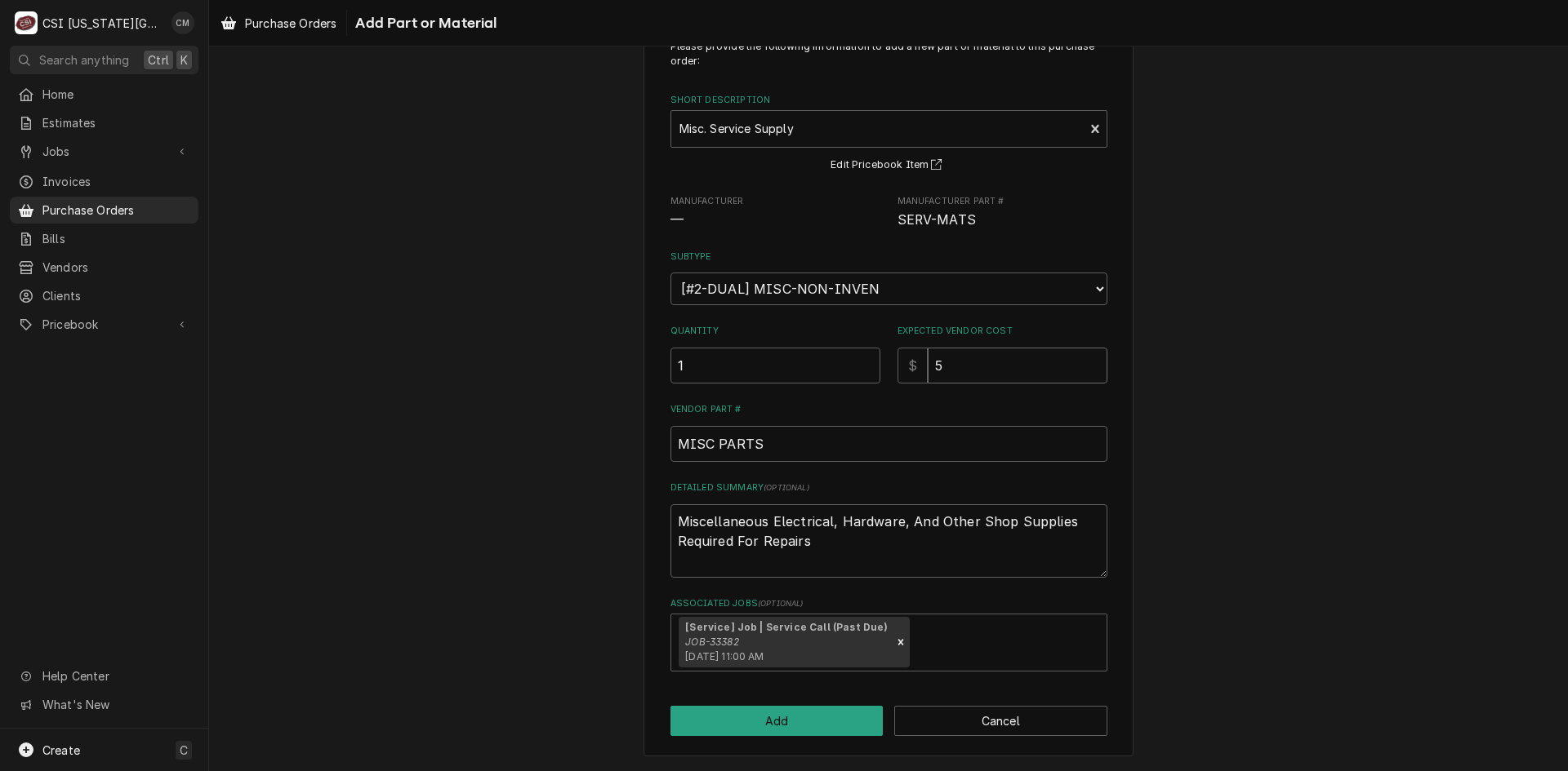
type input "5.1"
type textarea "x"
type input "5.17"
click at [672, 513] on textarea "Miscellaneous Electrical, Hardware, And Other Shop Supplies Required For Repairs" at bounding box center [889, 541] width 437 height 73
type textarea "x"
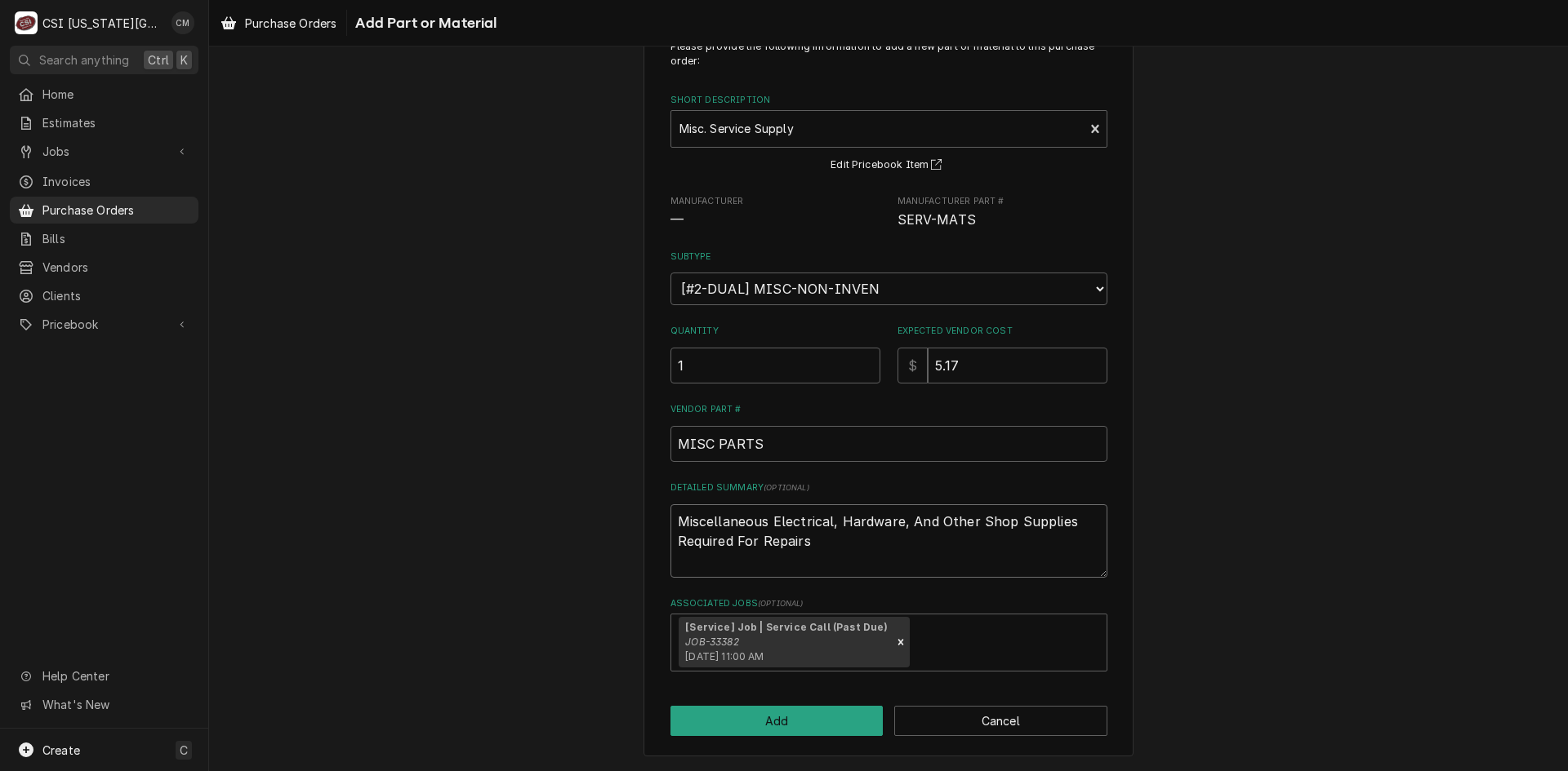
type textarea "Miscellaneous Electrical, Hardware, And Other Shop Supplies Required For Repairs"
type textarea "x"
type textarea "Miscellaneous Electrical, Hardware, And Other Shop Supplies Required For Repairs"
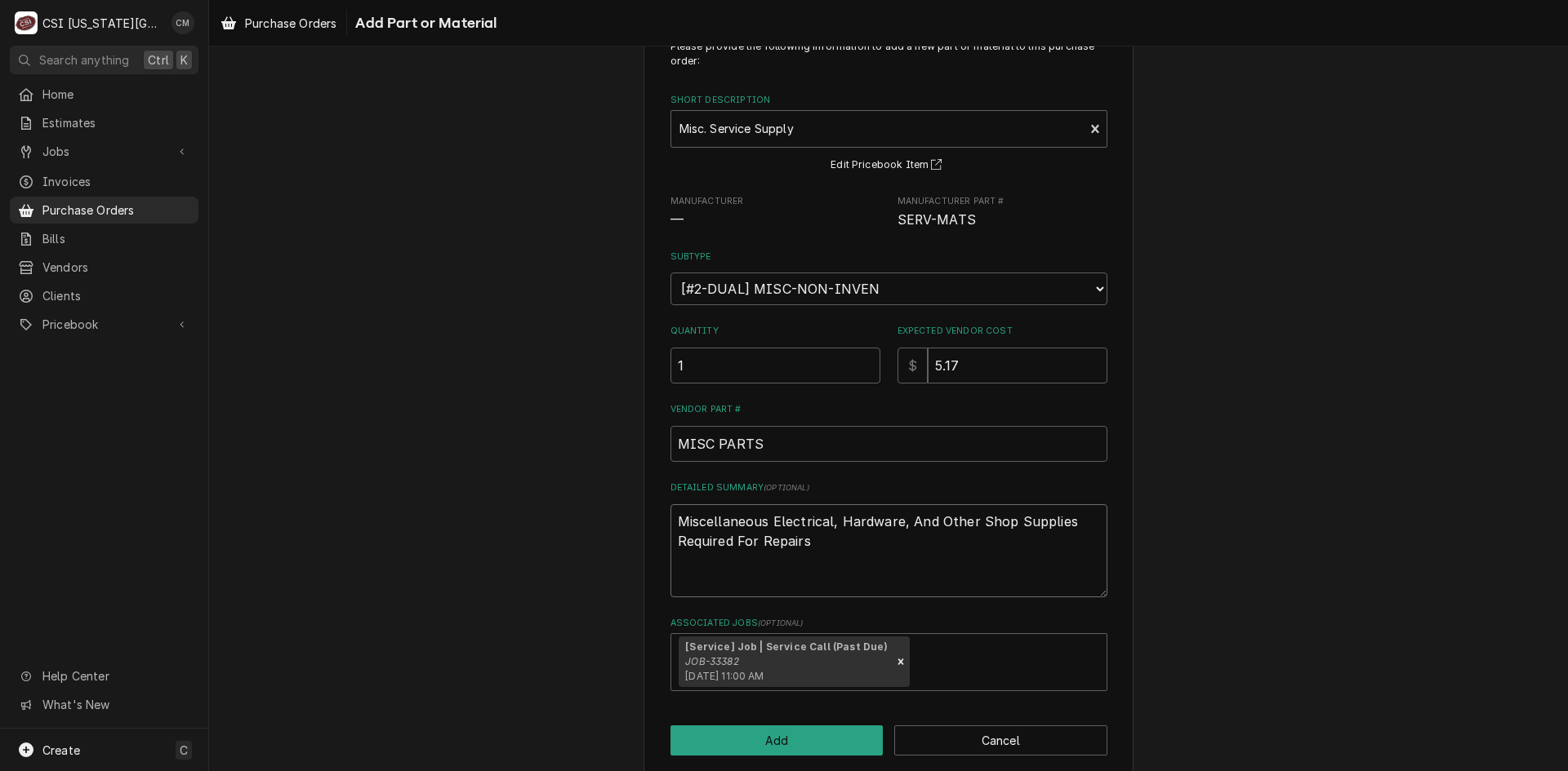
click at [771, 517] on textarea "Miscellaneous Electrical, Hardware, And Other Shop Supplies Required For Repairs" at bounding box center [889, 551] width 437 height 93
drag, startPoint x: 668, startPoint y: 556, endPoint x: 1099, endPoint y: 645, distance: 440.1
click at [1099, 645] on div "Please provide the following information to add a new part or material to this …" at bounding box center [889, 365] width 437 height 652
type textarea "x"
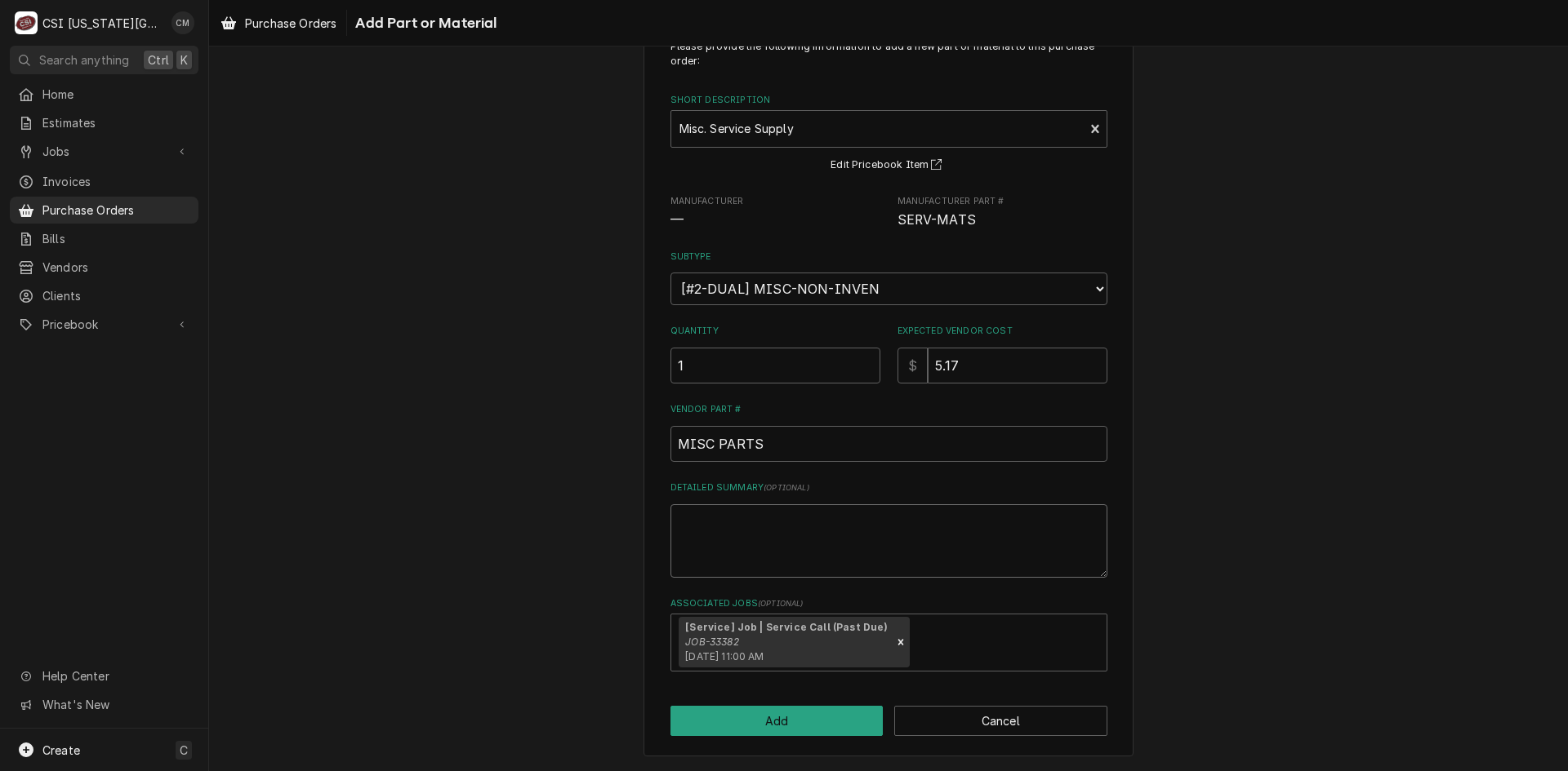
click at [706, 520] on textarea "Detailed Summary ( optional )" at bounding box center [889, 541] width 437 height 73
type textarea "x"
type textarea "s"
type textarea "x"
type textarea "sp"
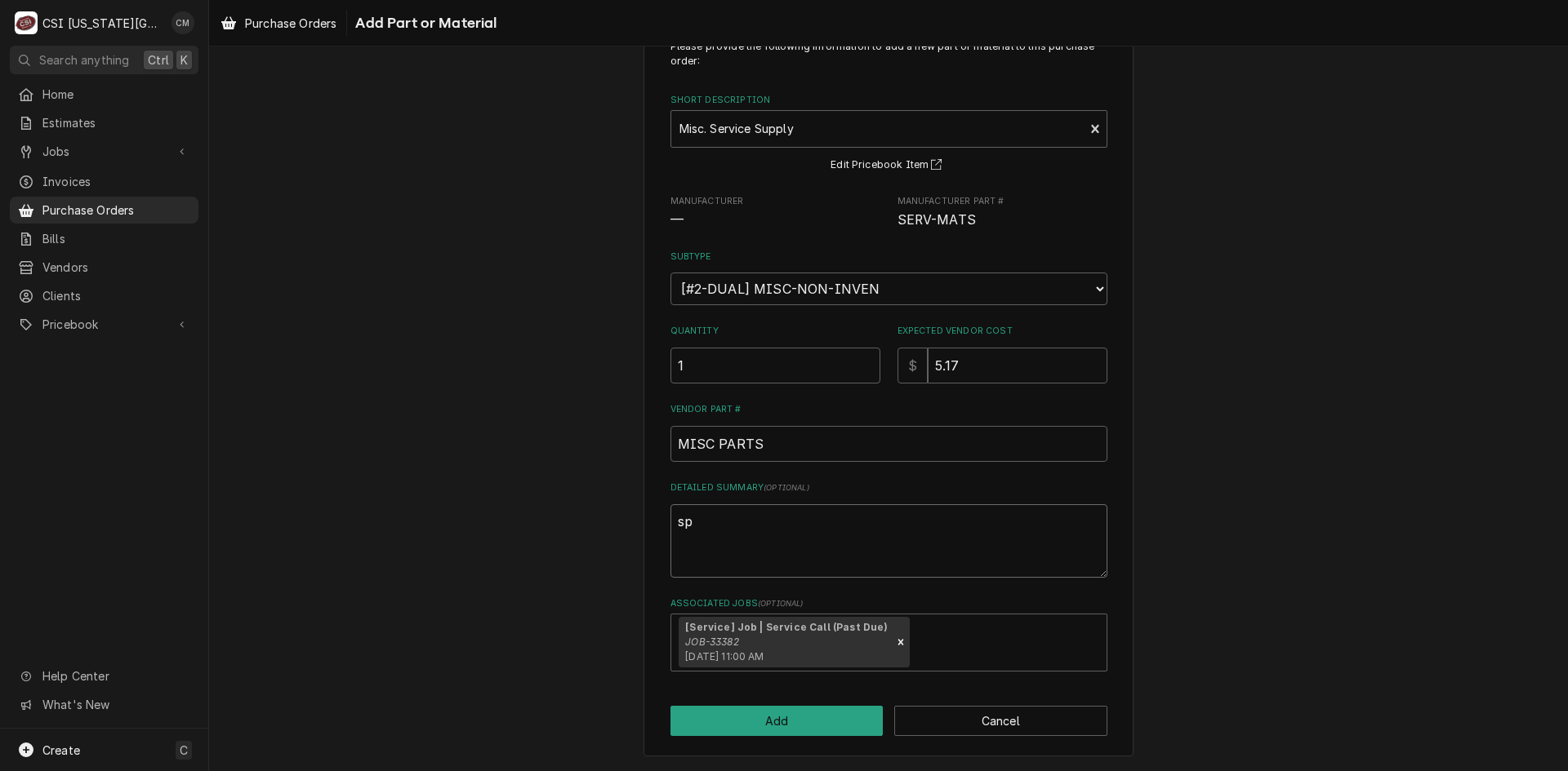
type textarea "x"
type textarea "spo"
type textarea "x"
type textarea "spou"
type textarea "x"
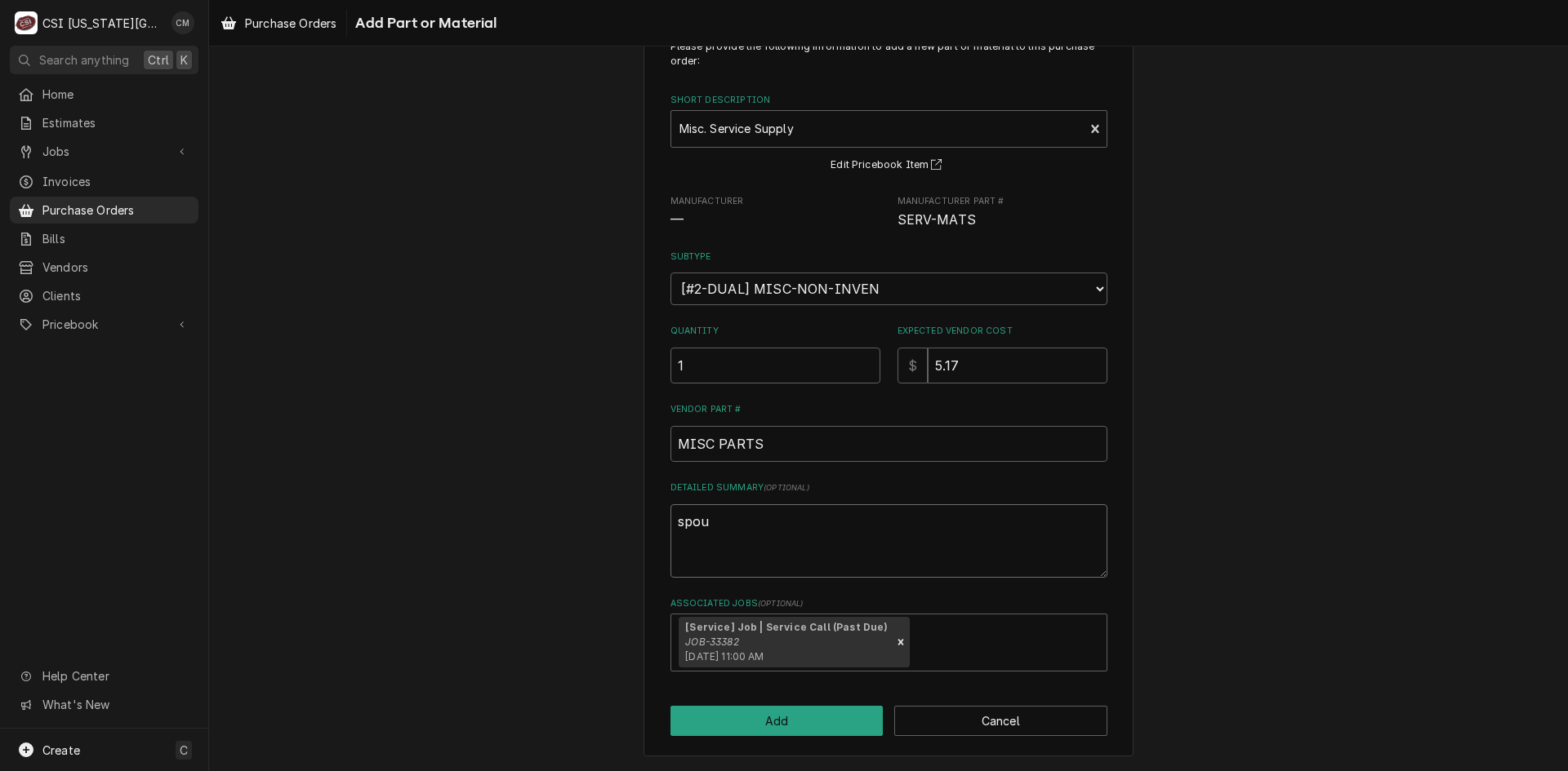
type textarea "spout"
type textarea "x"
type textarea "spout"
type textarea "x"
type textarea "spout o"
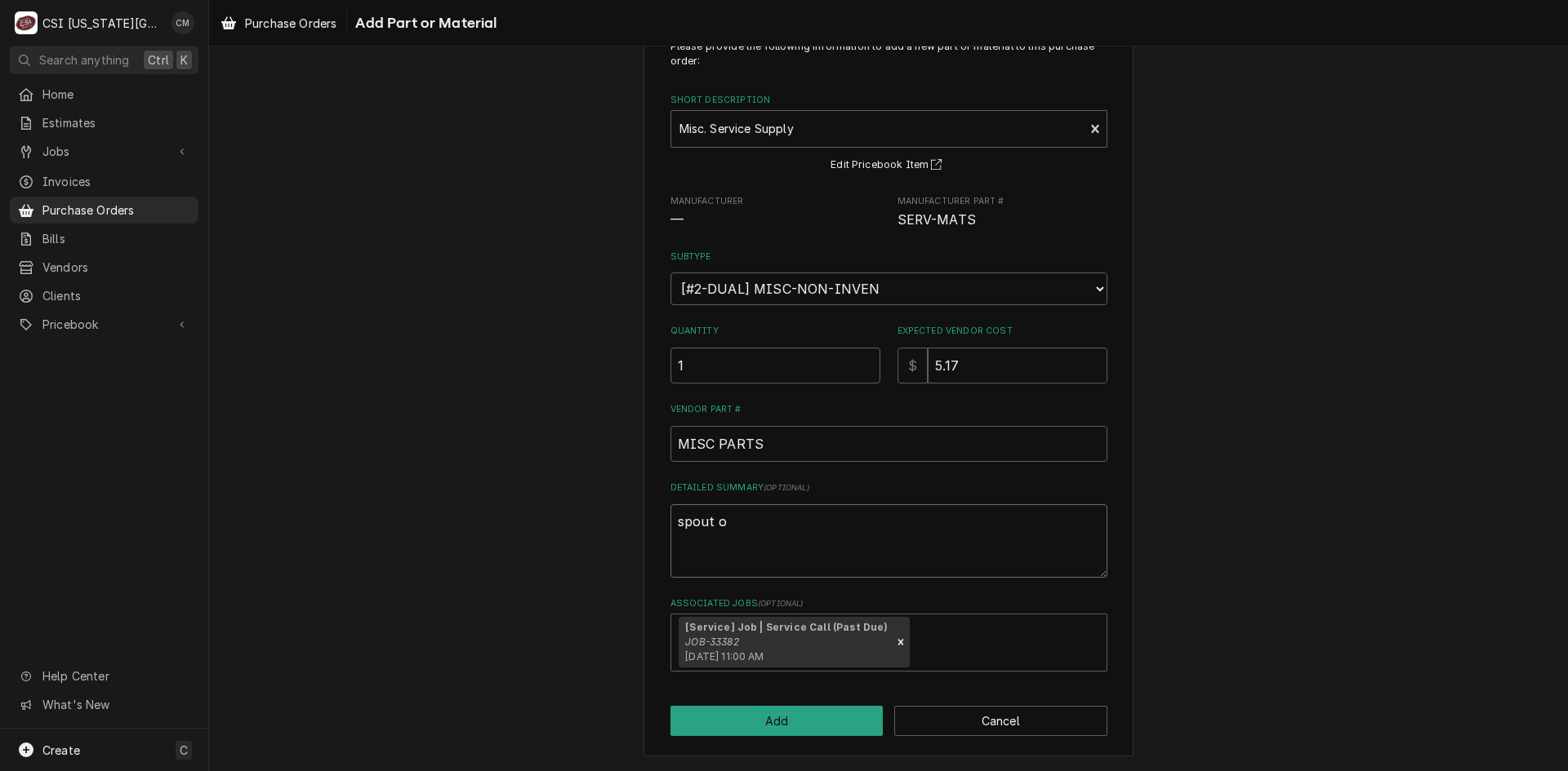
type textarea "x"
type textarea "spout oi"
type textarea "x"
type textarea "spout oil"
type textarea "x"
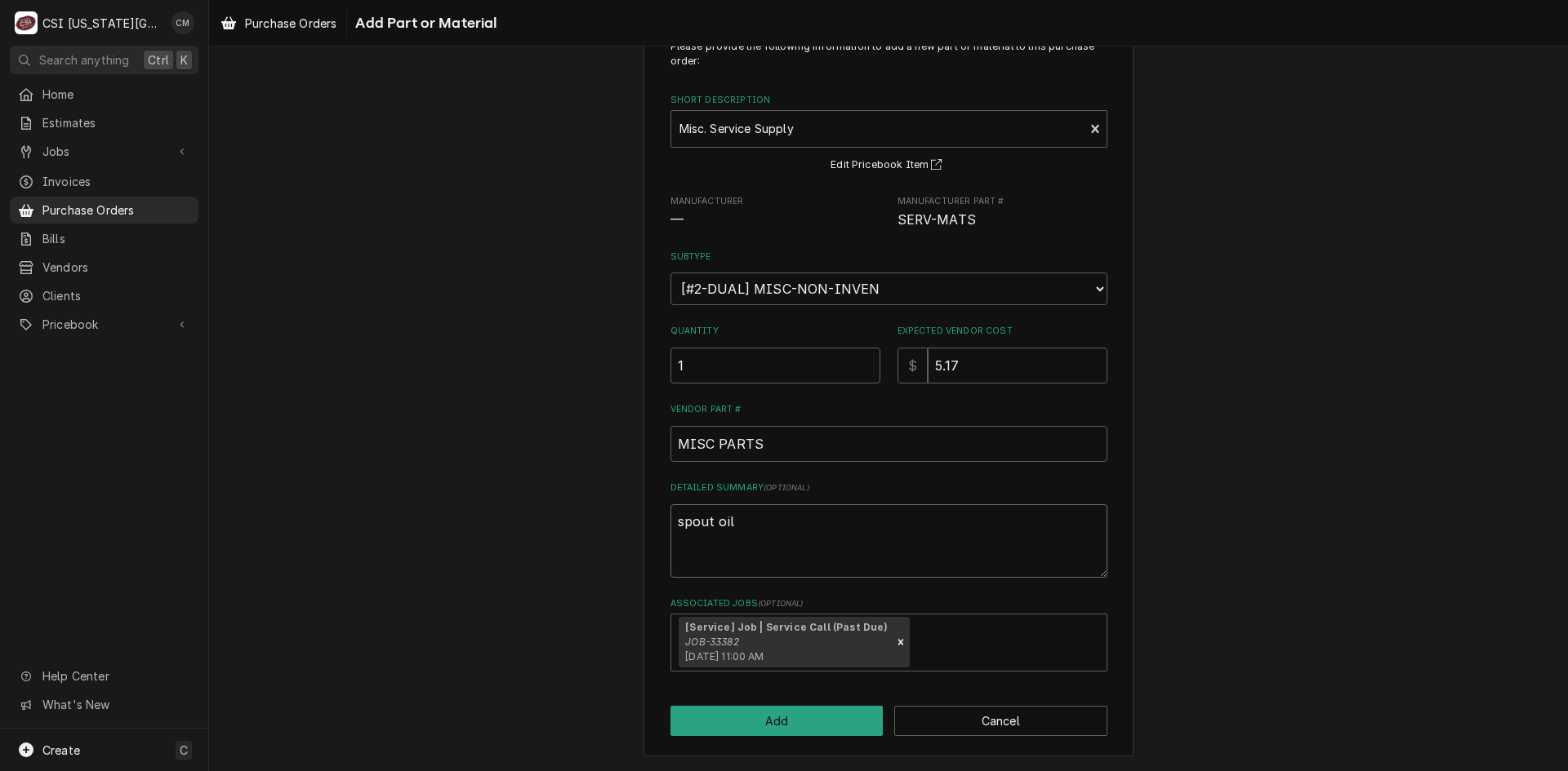
type textarea "spout oile"
type textarea "x"
type textarea "spout oiler"
click at [825, 720] on button "Add" at bounding box center [776, 721] width 213 height 30
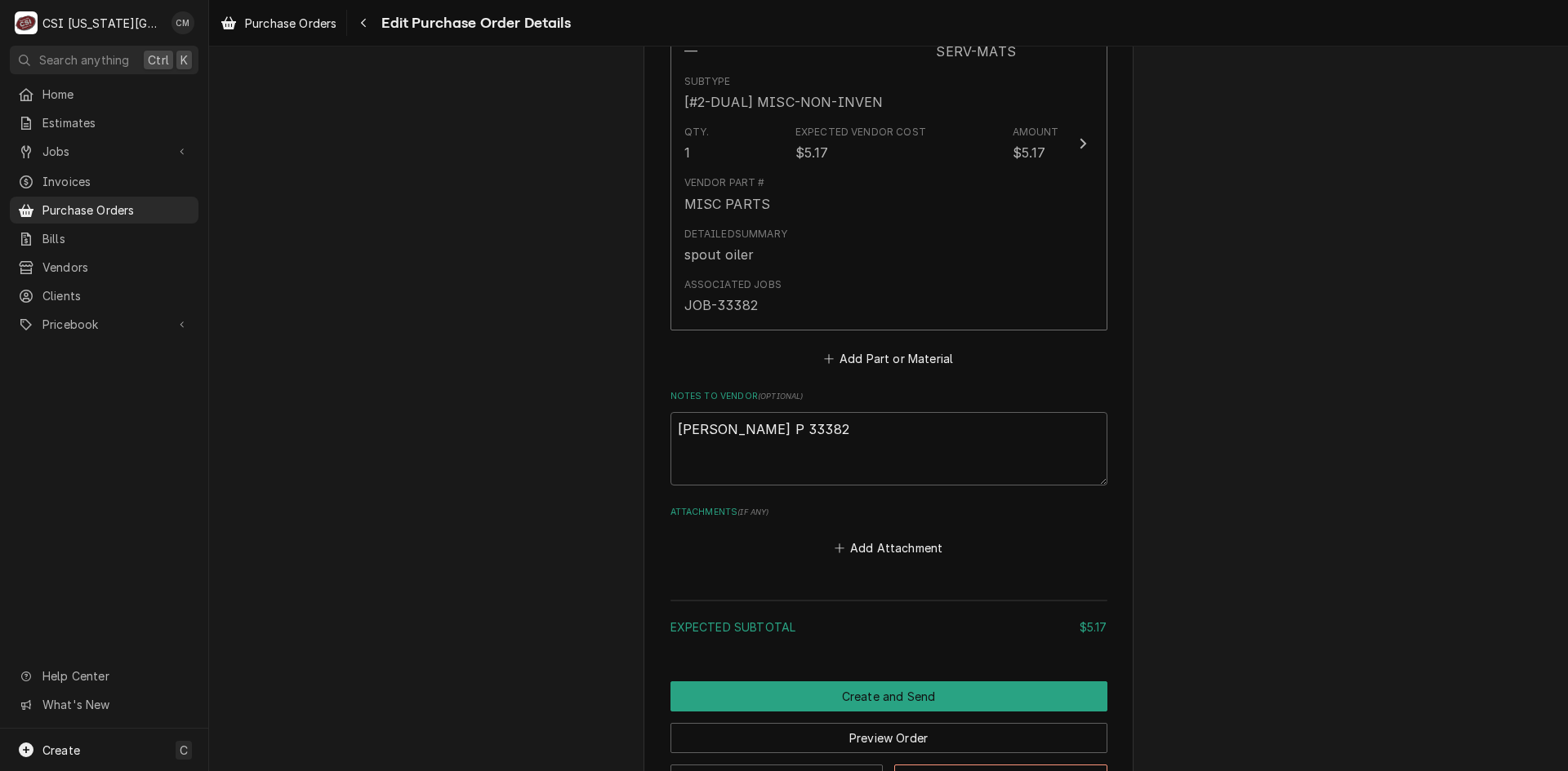
scroll to position [921, 0]
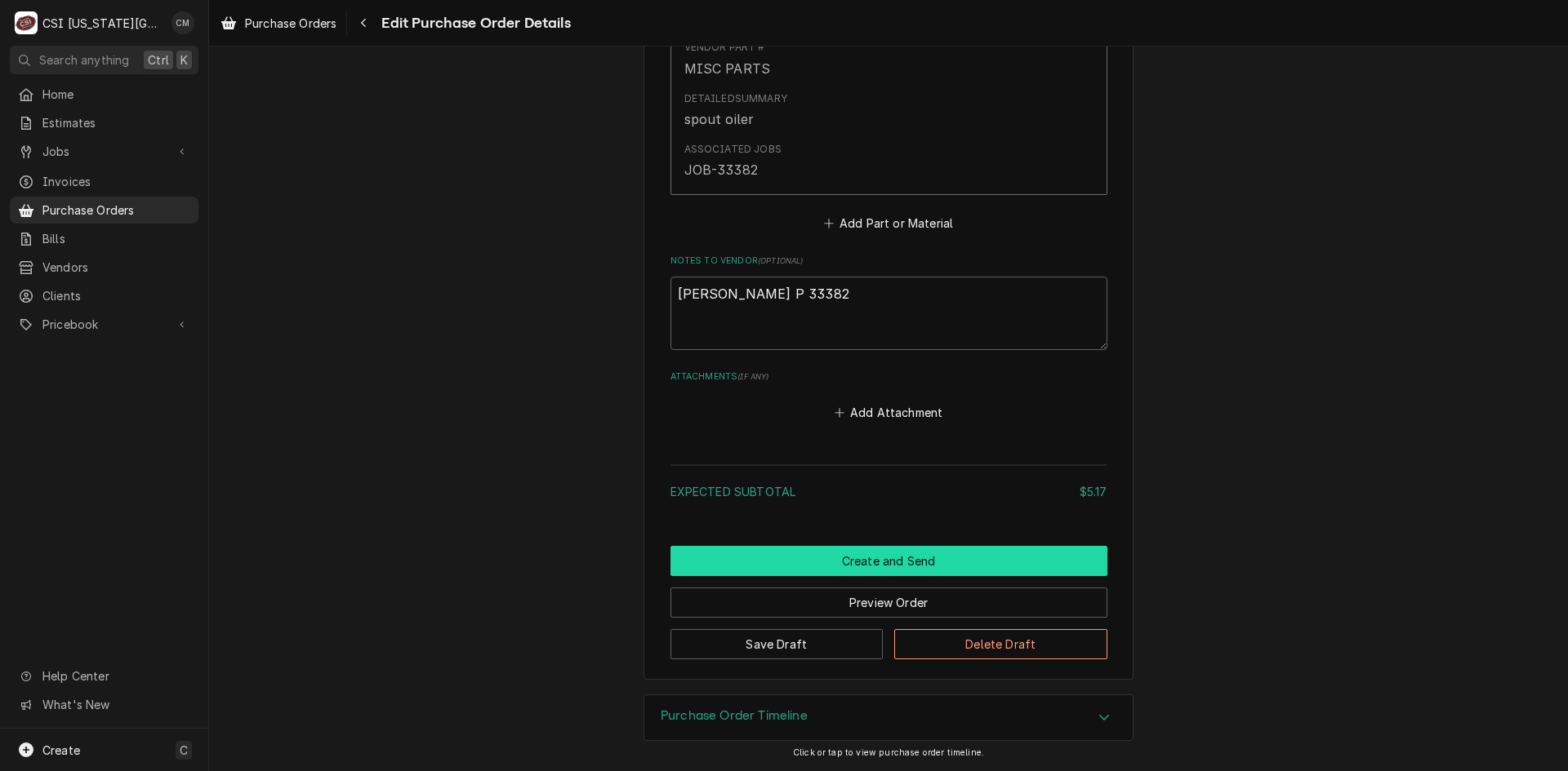
click at [977, 567] on button "Create and Send" at bounding box center [889, 561] width 437 height 30
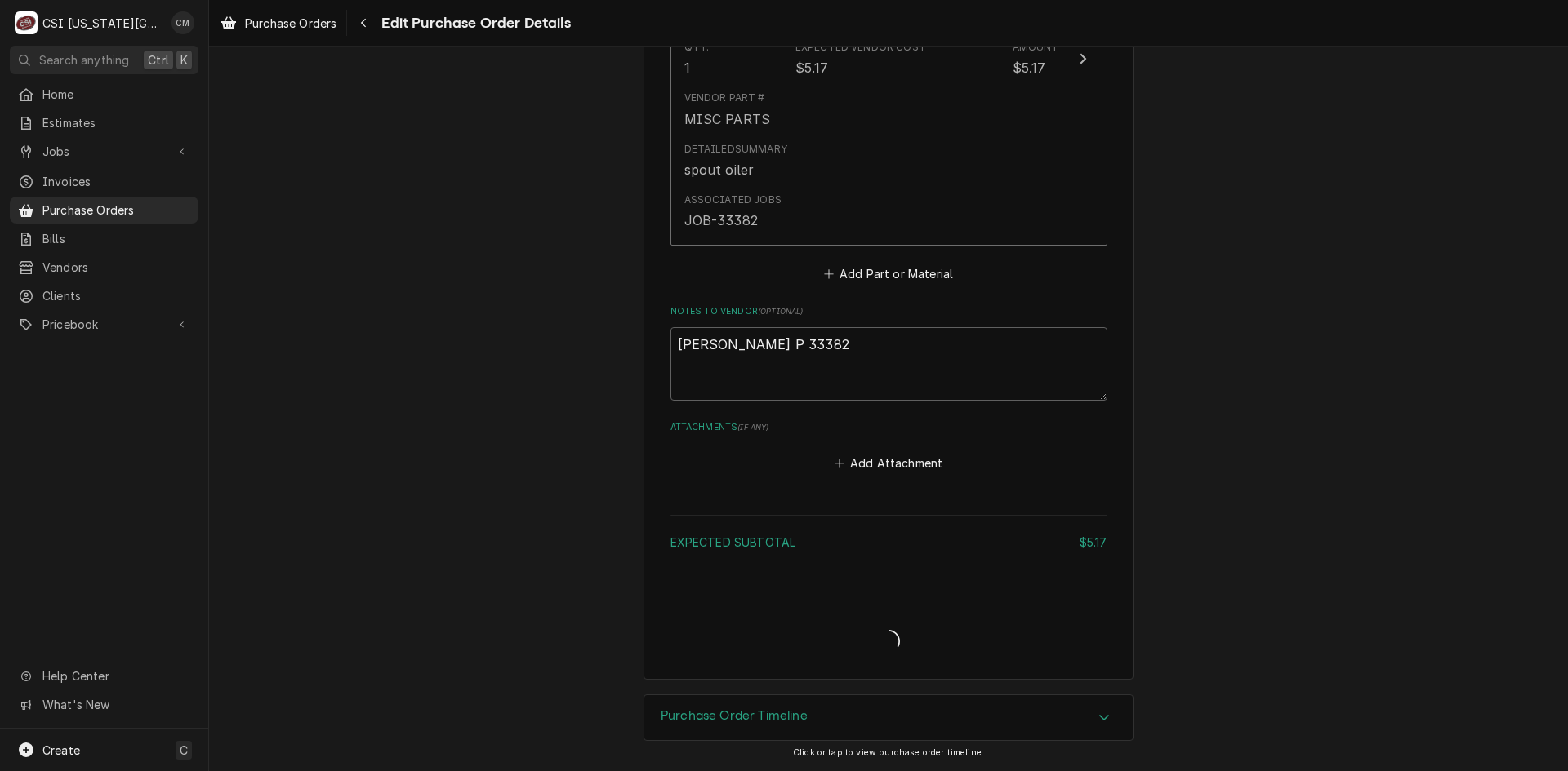
type textarea "x"
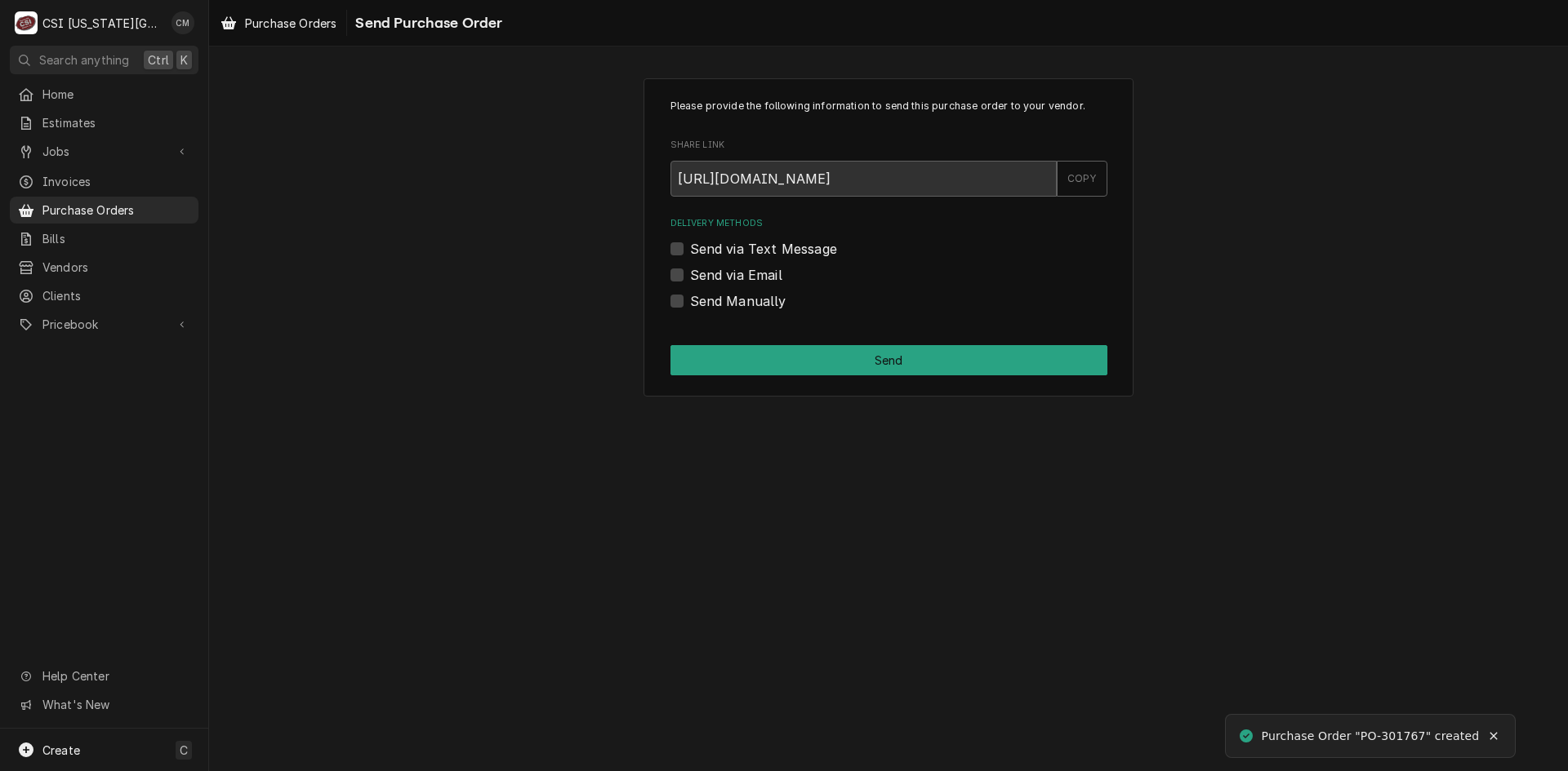
click at [690, 303] on label "Send Manually" at bounding box center [738, 301] width 97 height 20
click at [690, 303] on input "Send Manually" at bounding box center [908, 310] width 437 height 36
checkbox input "true"
click at [819, 362] on button "Send" at bounding box center [889, 360] width 437 height 30
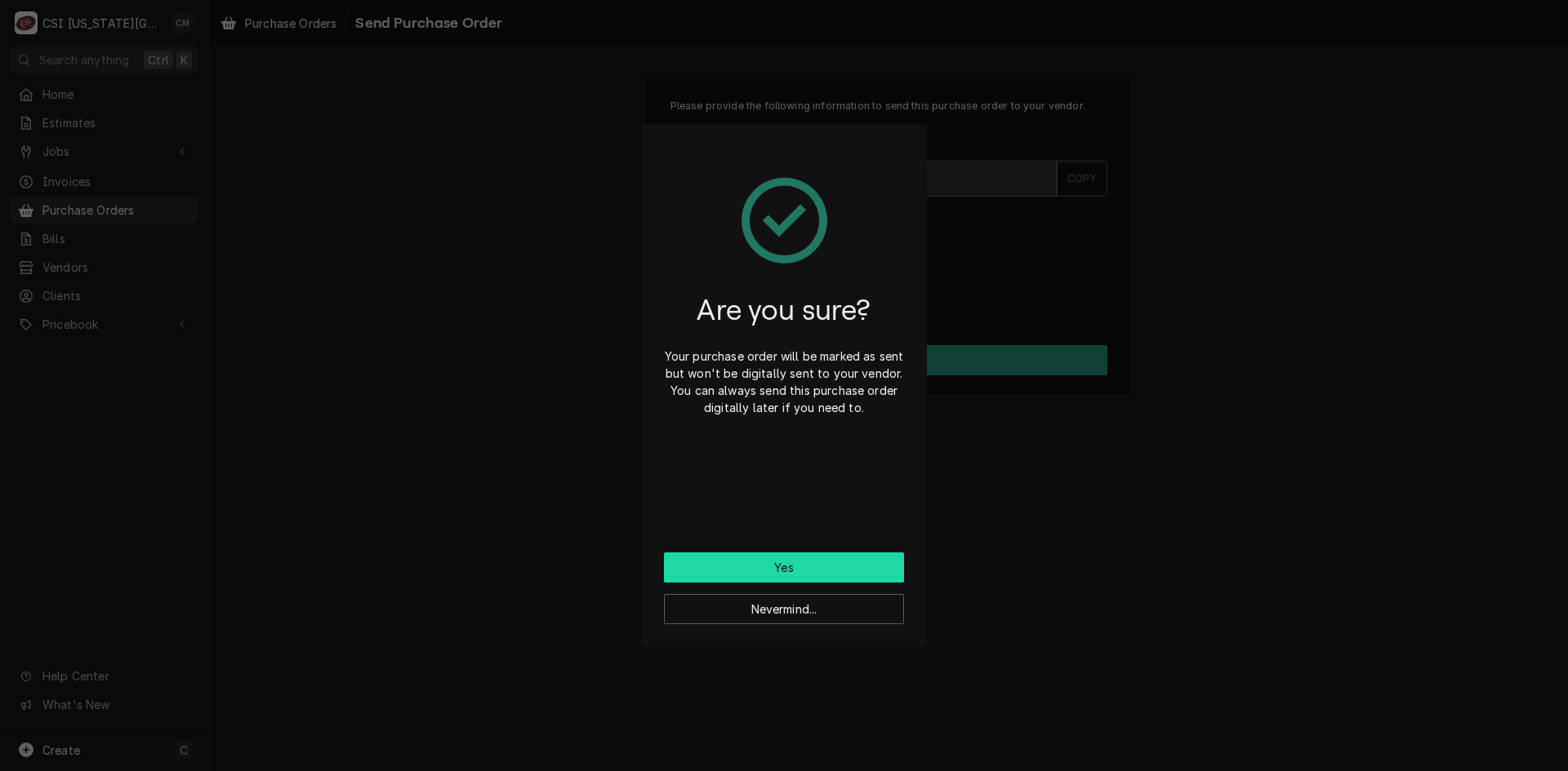
click at [812, 564] on button "Yes" at bounding box center [784, 567] width 240 height 30
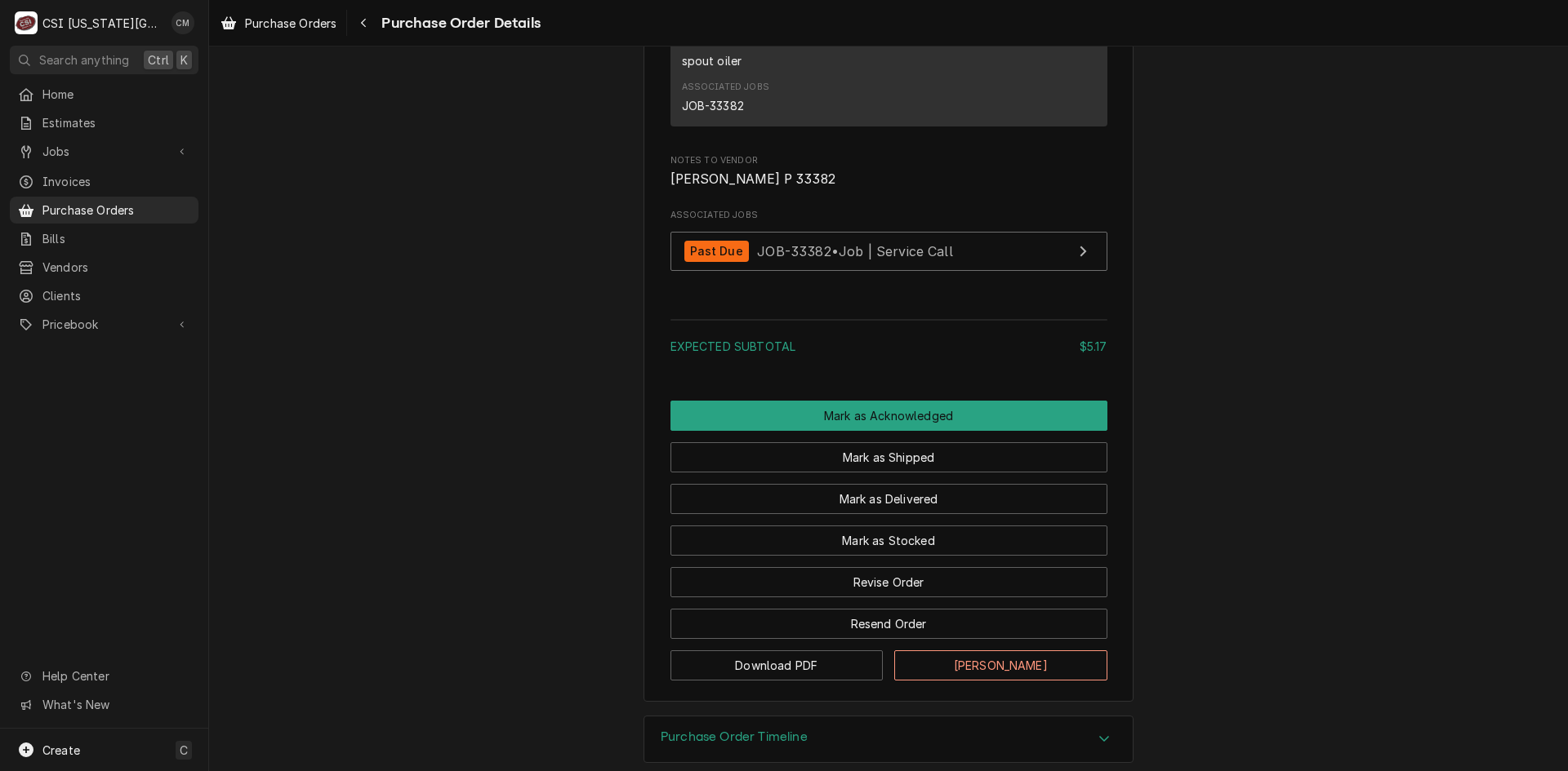
scroll to position [1293, 0]
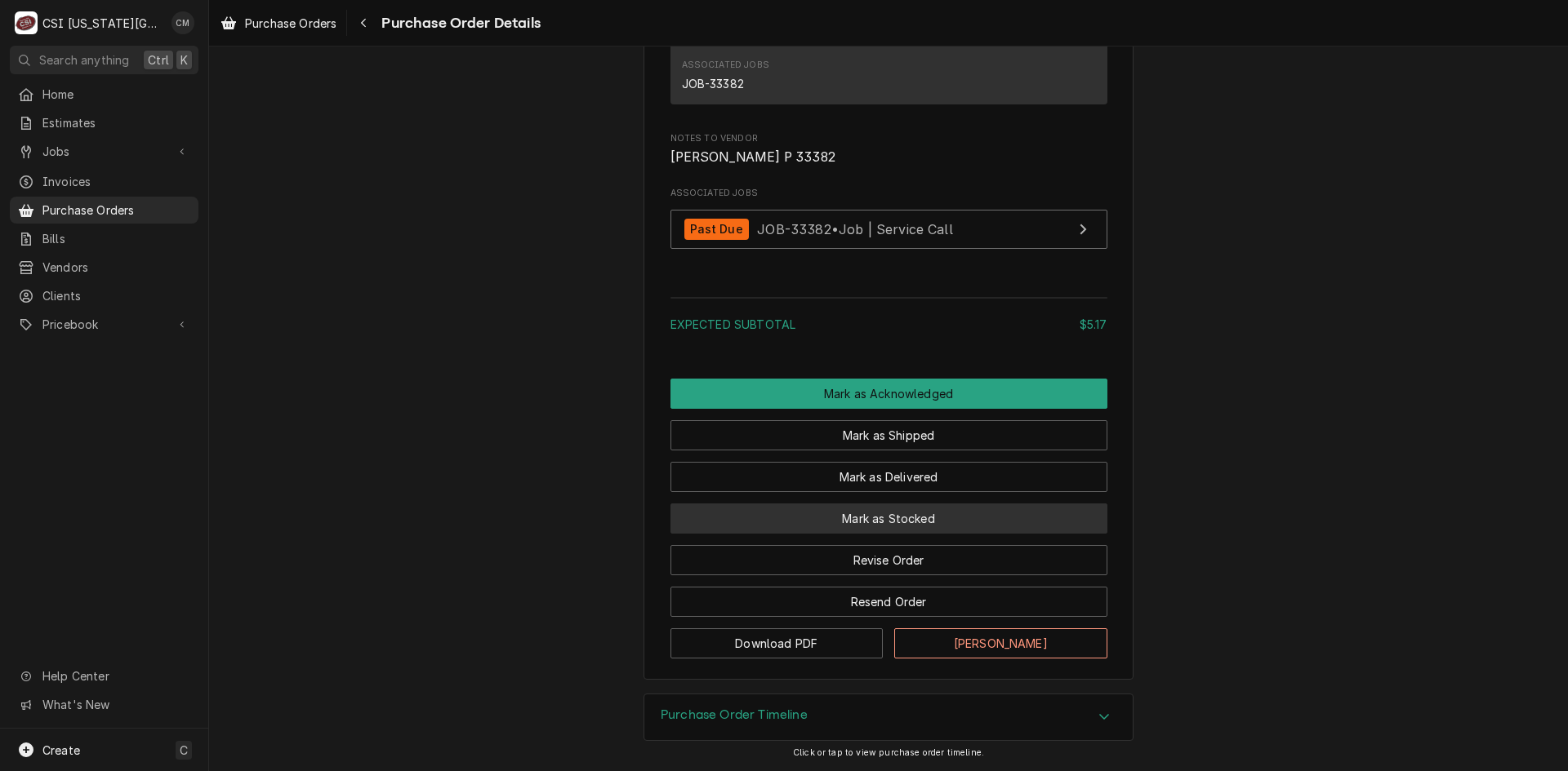
click at [924, 516] on button "Mark as Stocked" at bounding box center [889, 519] width 437 height 30
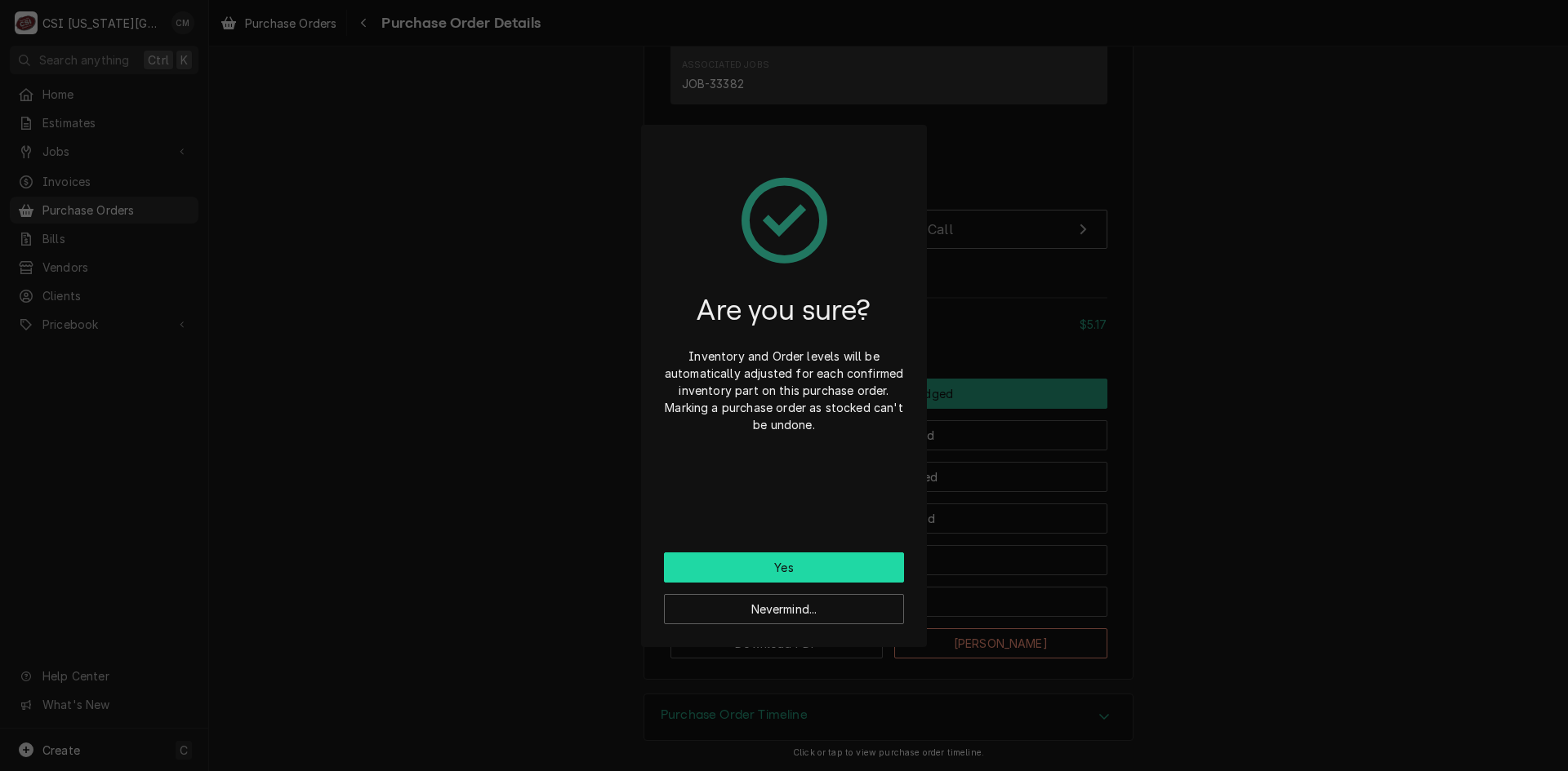
click at [833, 571] on button "Yes" at bounding box center [784, 567] width 240 height 30
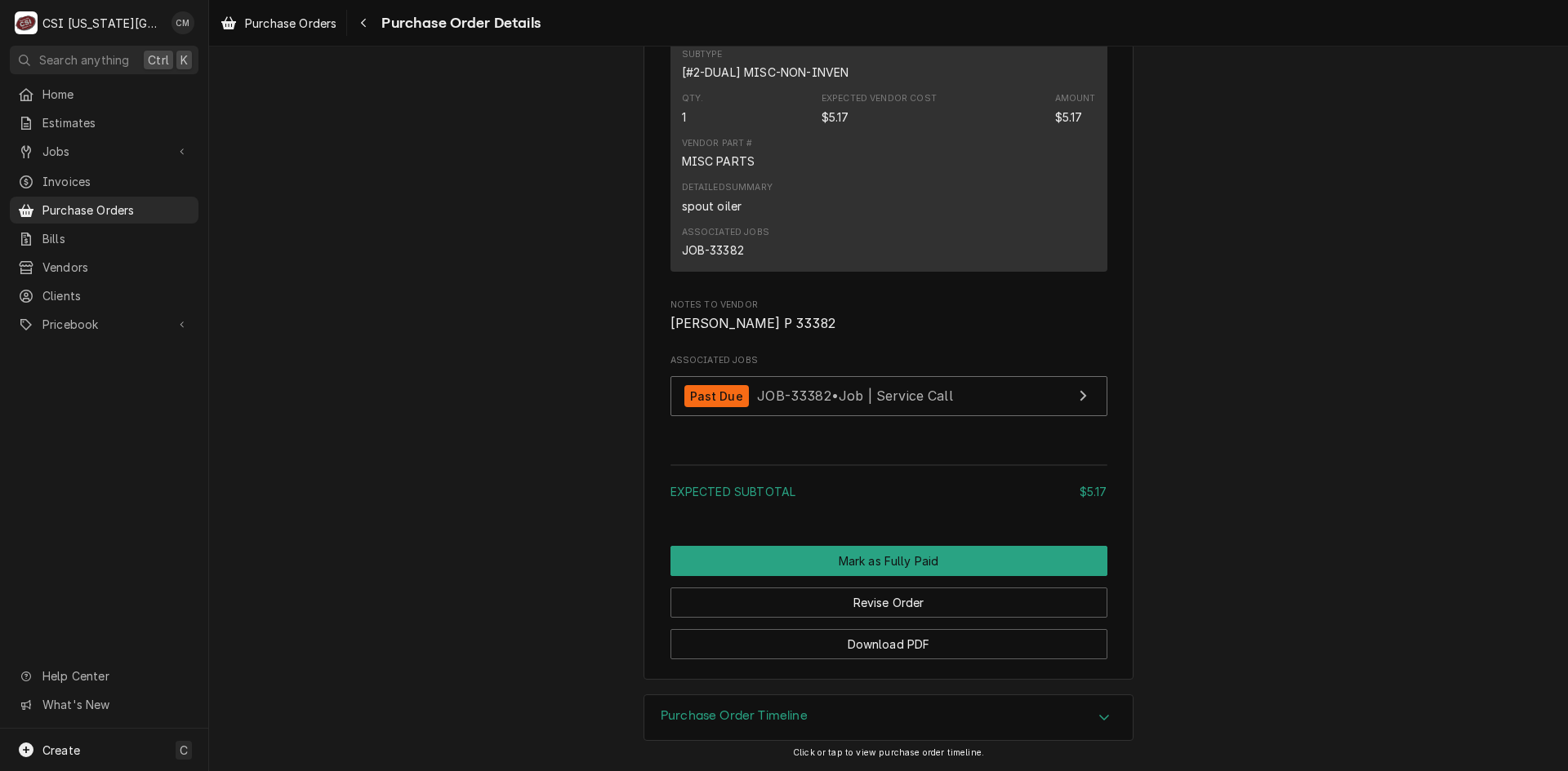
scroll to position [1334, 0]
click at [116, 202] on span "Purchase Orders" at bounding box center [116, 210] width 148 height 17
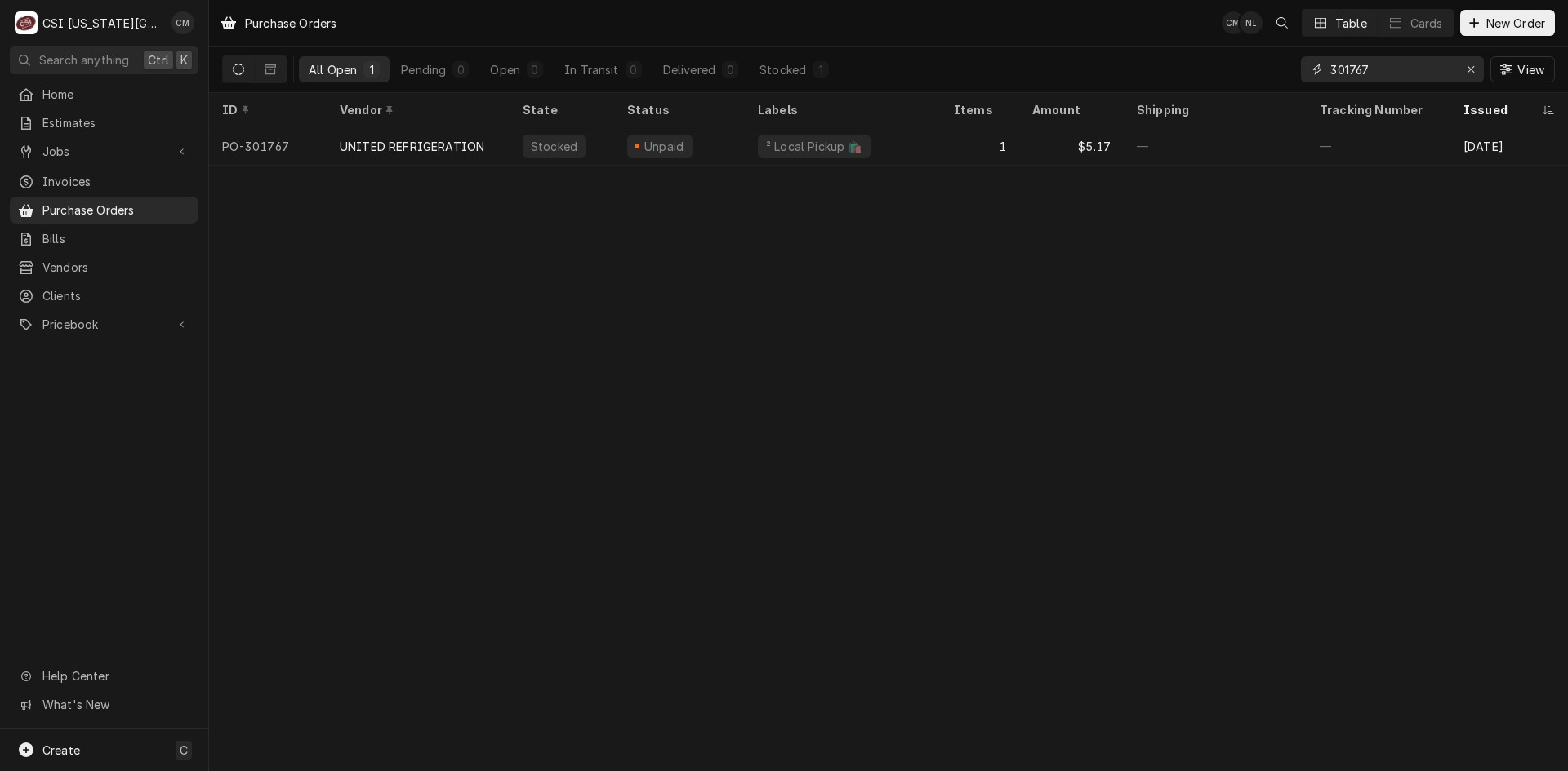
drag, startPoint x: 1375, startPoint y: 65, endPoint x: 1254, endPoint y: 66, distance: 121.0
click at [1254, 66] on div "All Open 1 Pending 0 Open 0 In Transit 0 Delivered 0 Stocked 1 301767 View" at bounding box center [889, 69] width 1332 height 46
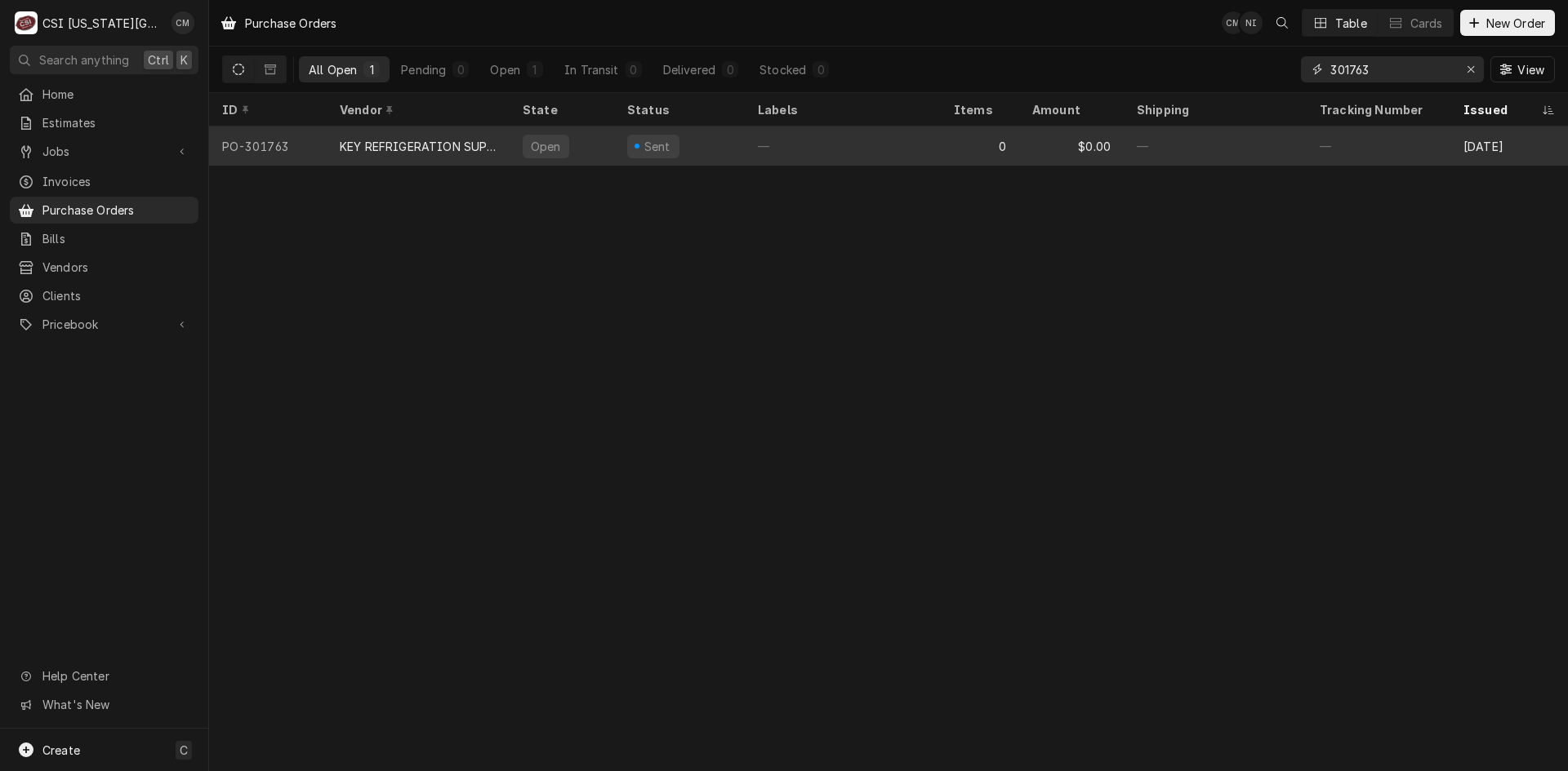
type input "301763"
click at [843, 150] on div "—" at bounding box center [843, 146] width 196 height 39
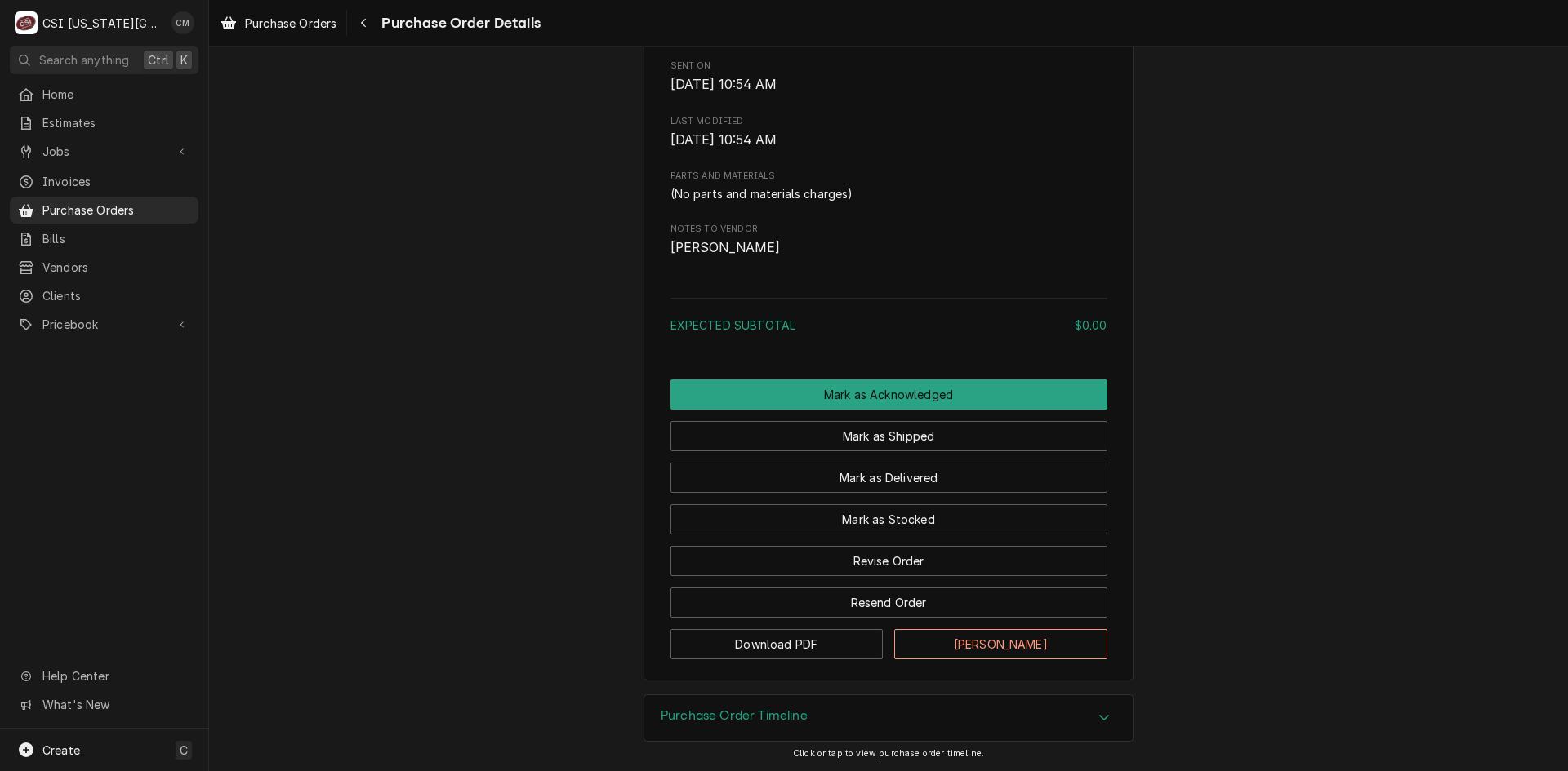
scroll to position [816, 0]
click at [934, 569] on button "Revise Order" at bounding box center [889, 561] width 437 height 30
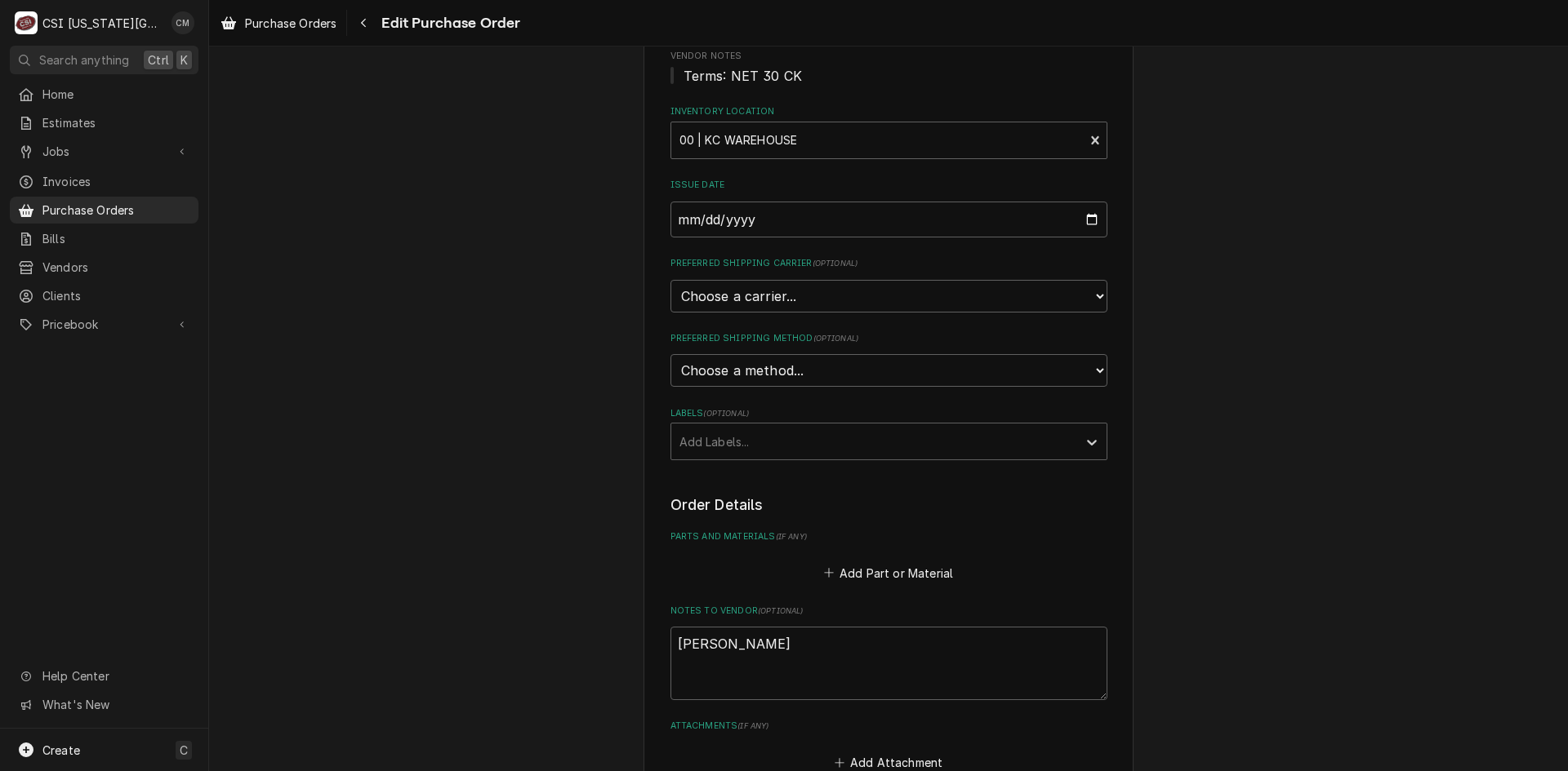
scroll to position [245, 0]
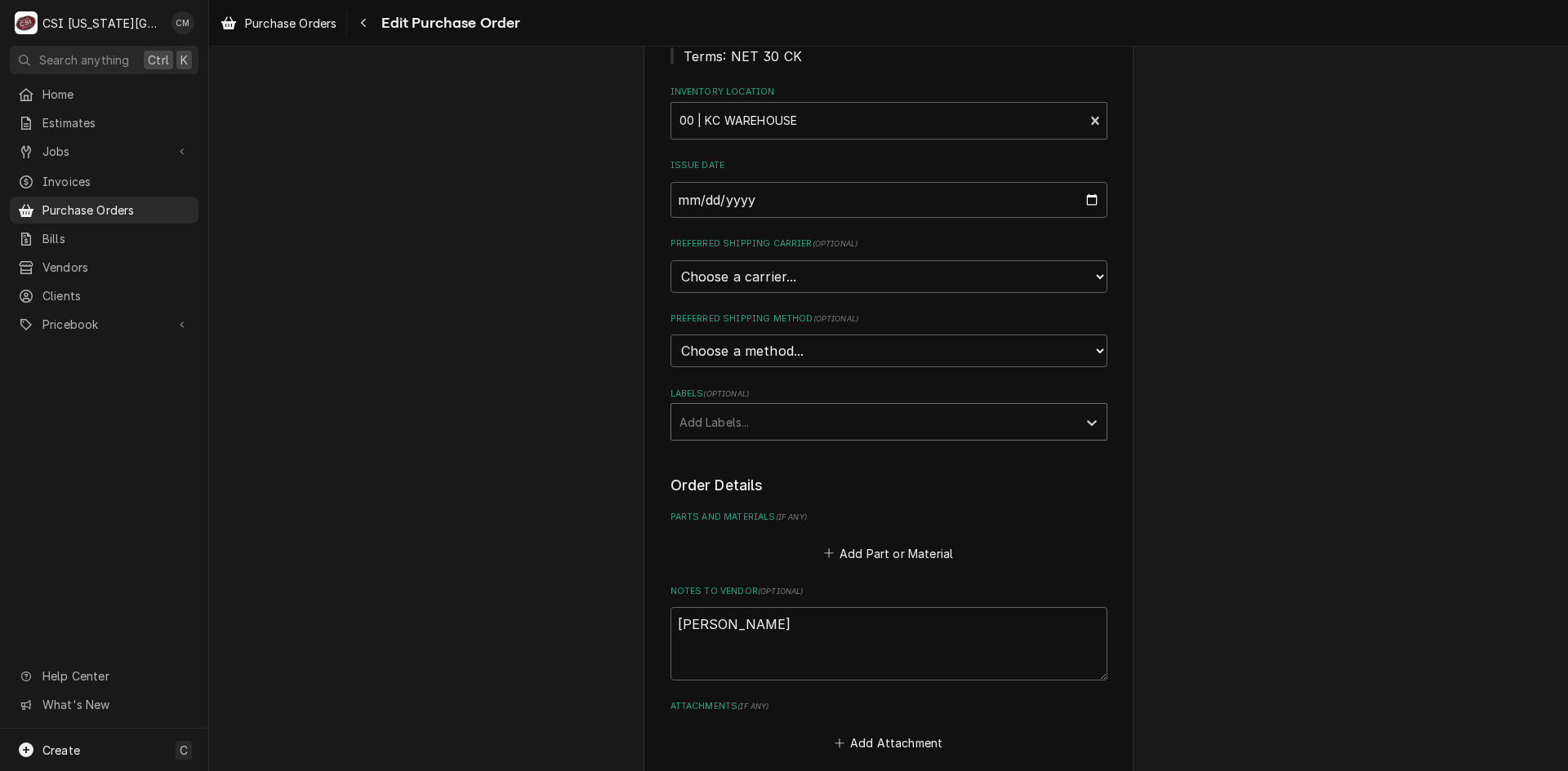
click at [939, 423] on div "Labels" at bounding box center [874, 421] width 389 height 29
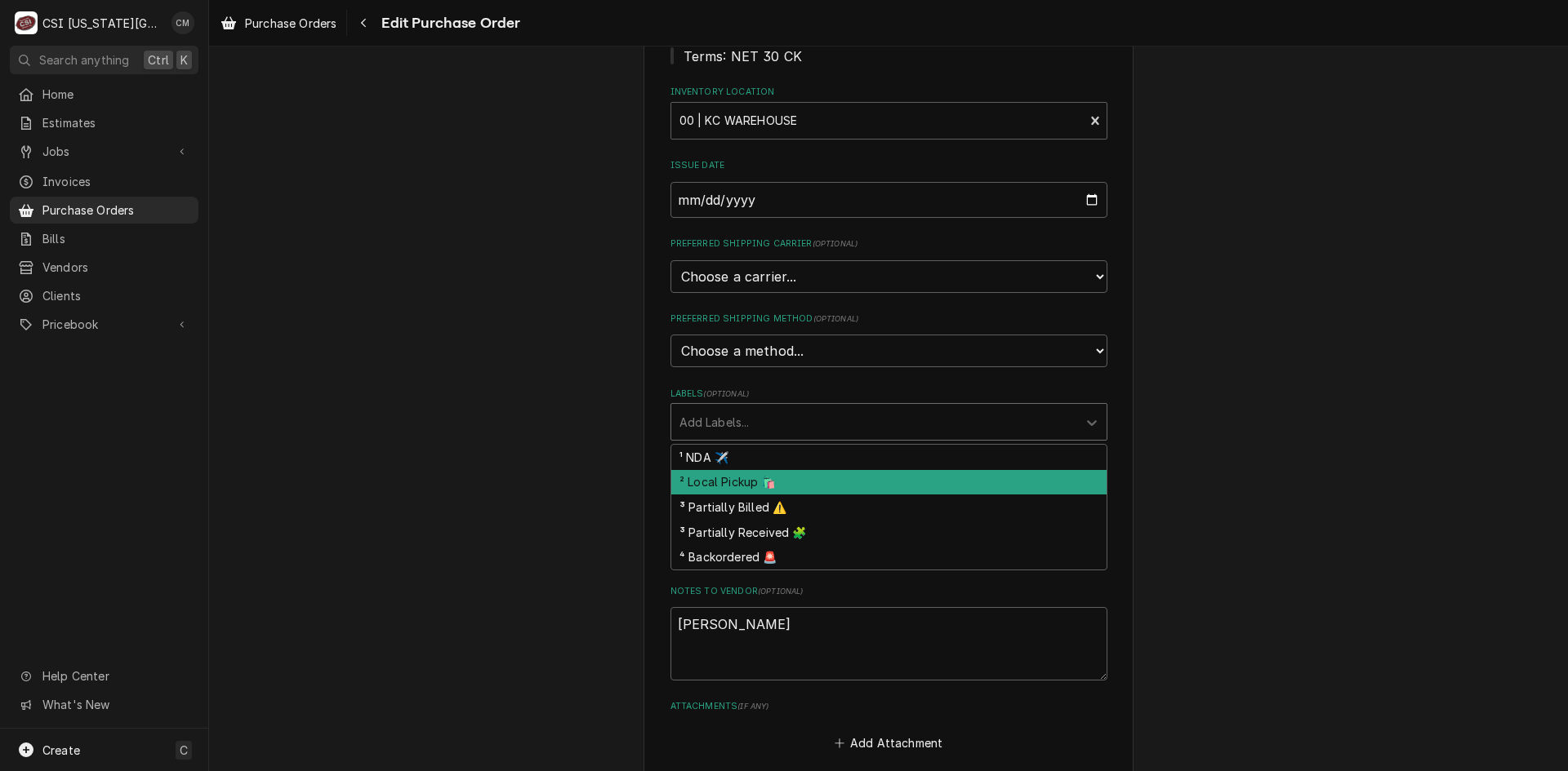
click at [919, 491] on div "² Local Pickup 🛍️" at bounding box center [889, 482] width 435 height 25
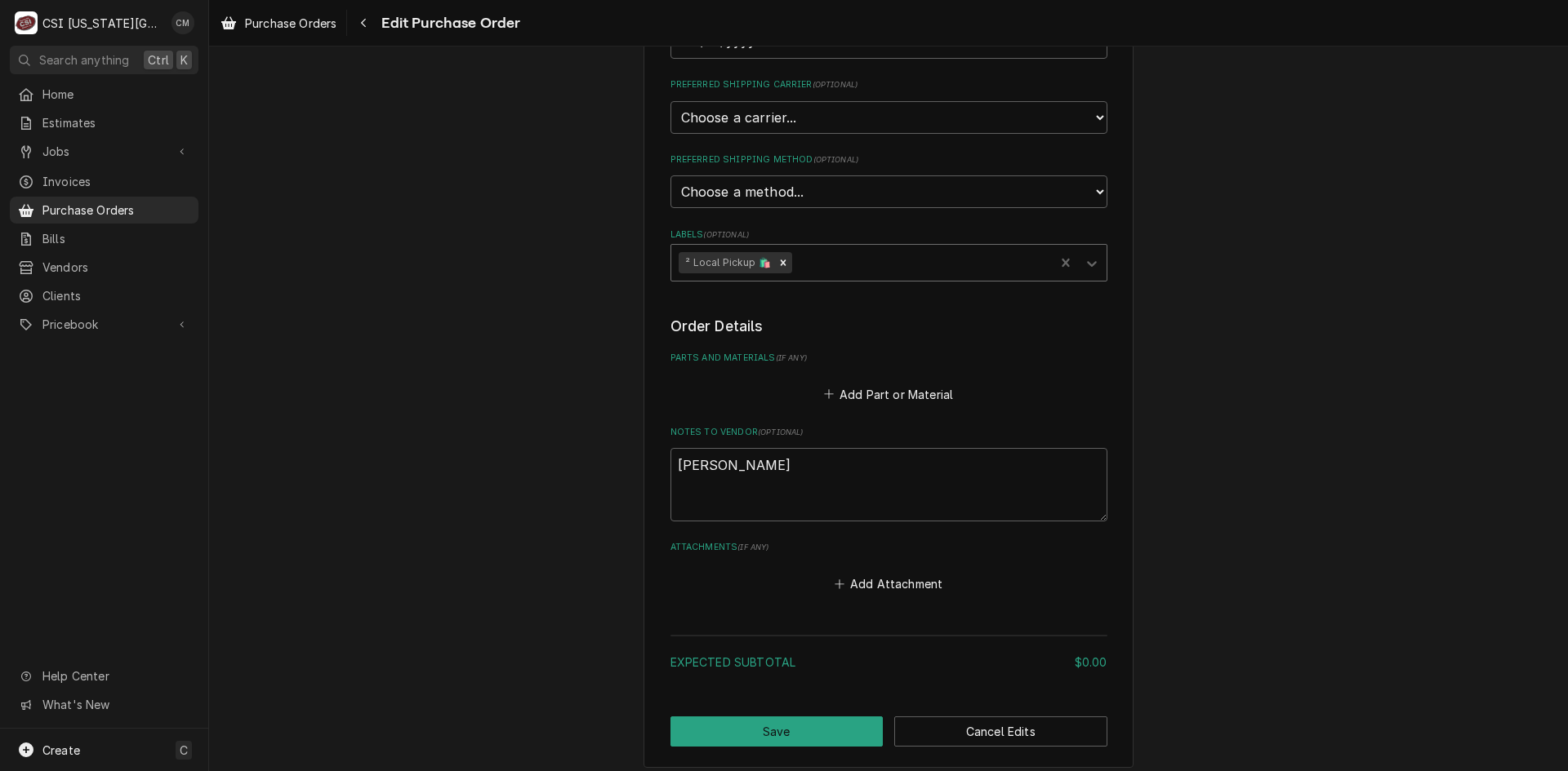
scroll to position [408, 0]
click at [898, 393] on button "Add Part or Material" at bounding box center [889, 390] width 135 height 23
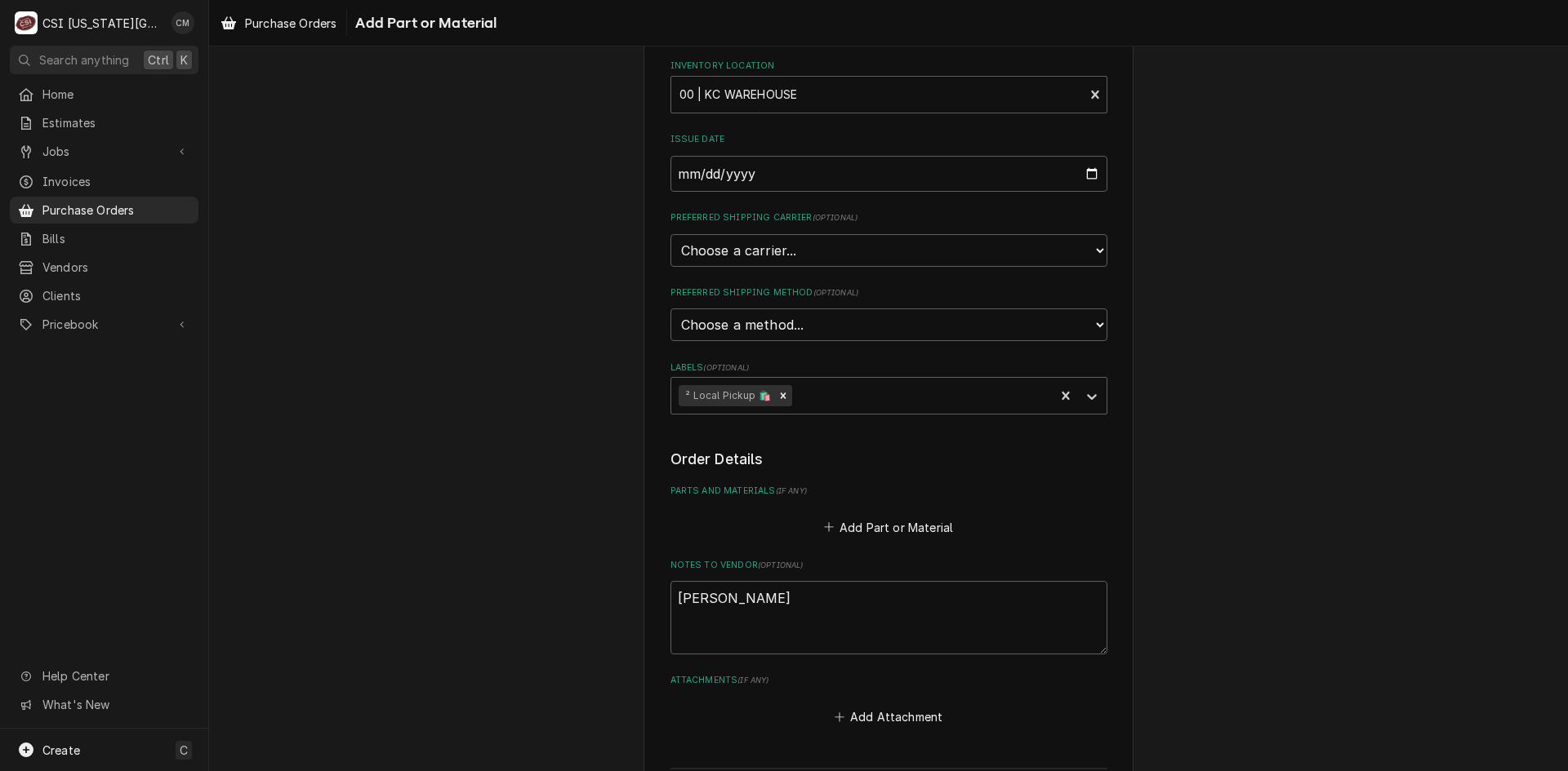
scroll to position [245, 0]
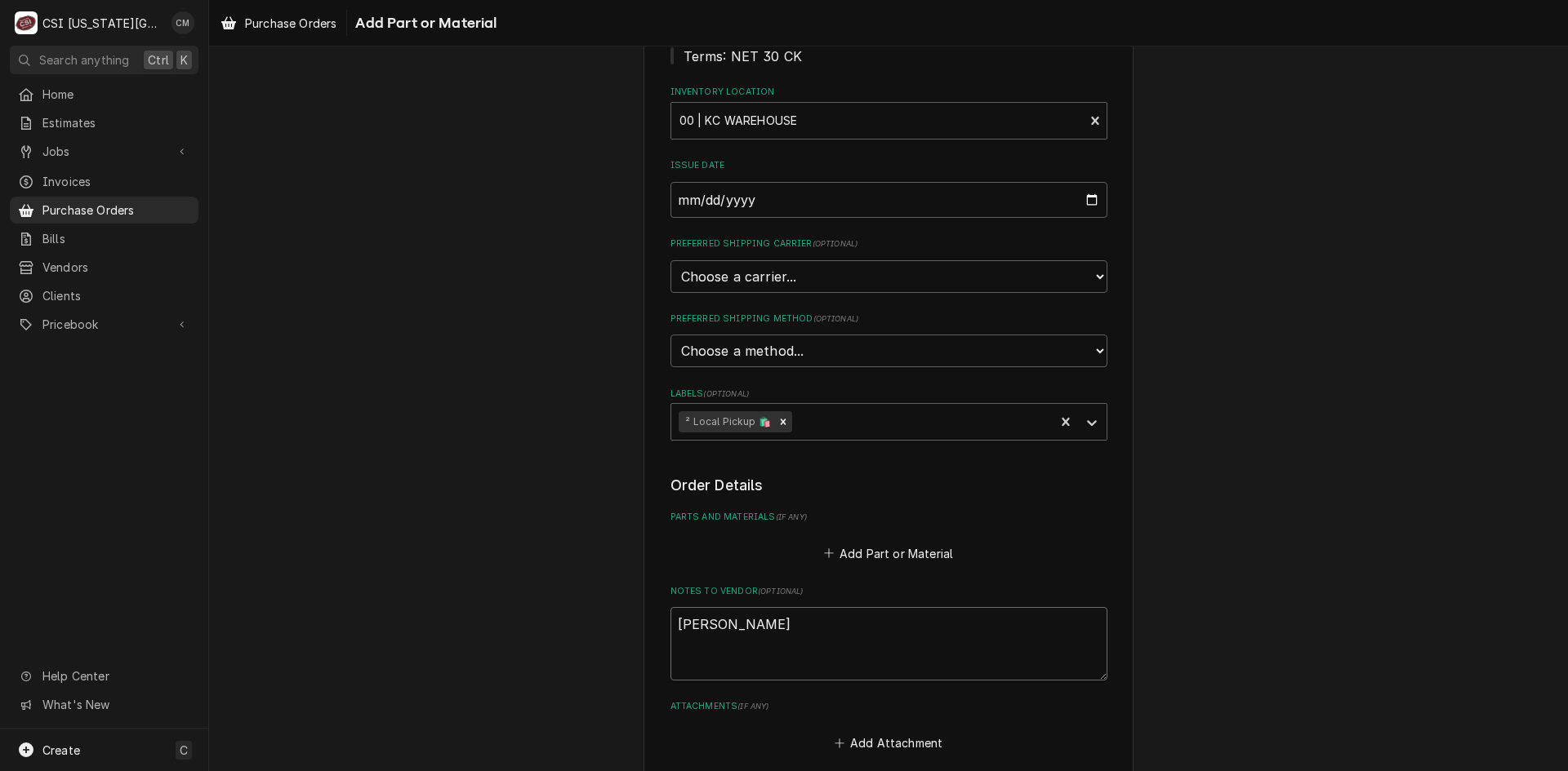
click at [845, 631] on textarea "Sean McKelvey" at bounding box center [889, 643] width 437 height 73
type textarea "x"
type textarea "Sean McKelvey"
click at [846, 642] on textarea "Sean McKelvey" at bounding box center [889, 643] width 437 height 73
type textarea "x"
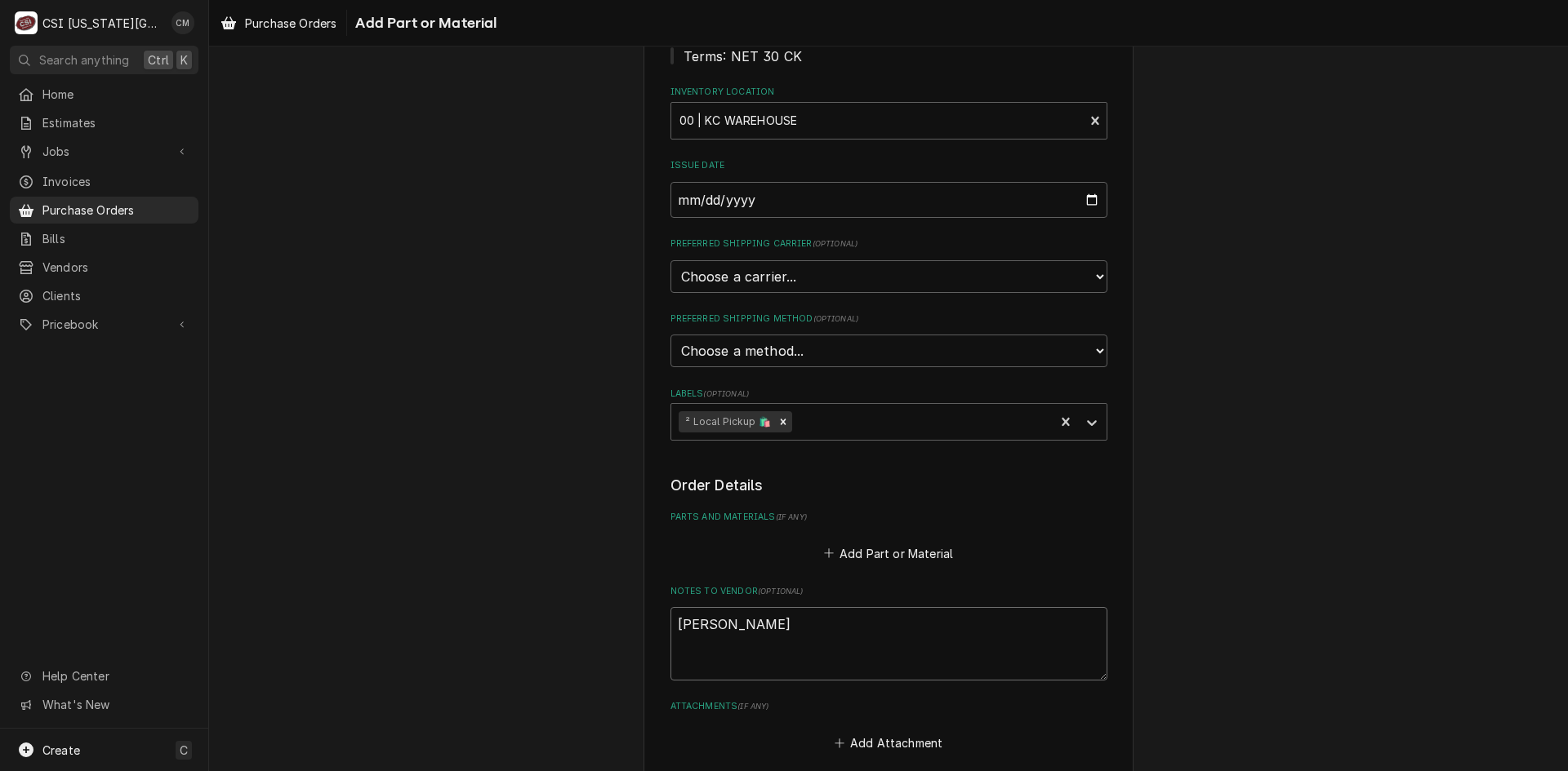
type textarea "Sean McKelvey t"
type textarea "x"
type textarea "Sean McKelvey to"
type textarea "x"
type textarea "Sean McKelvey too"
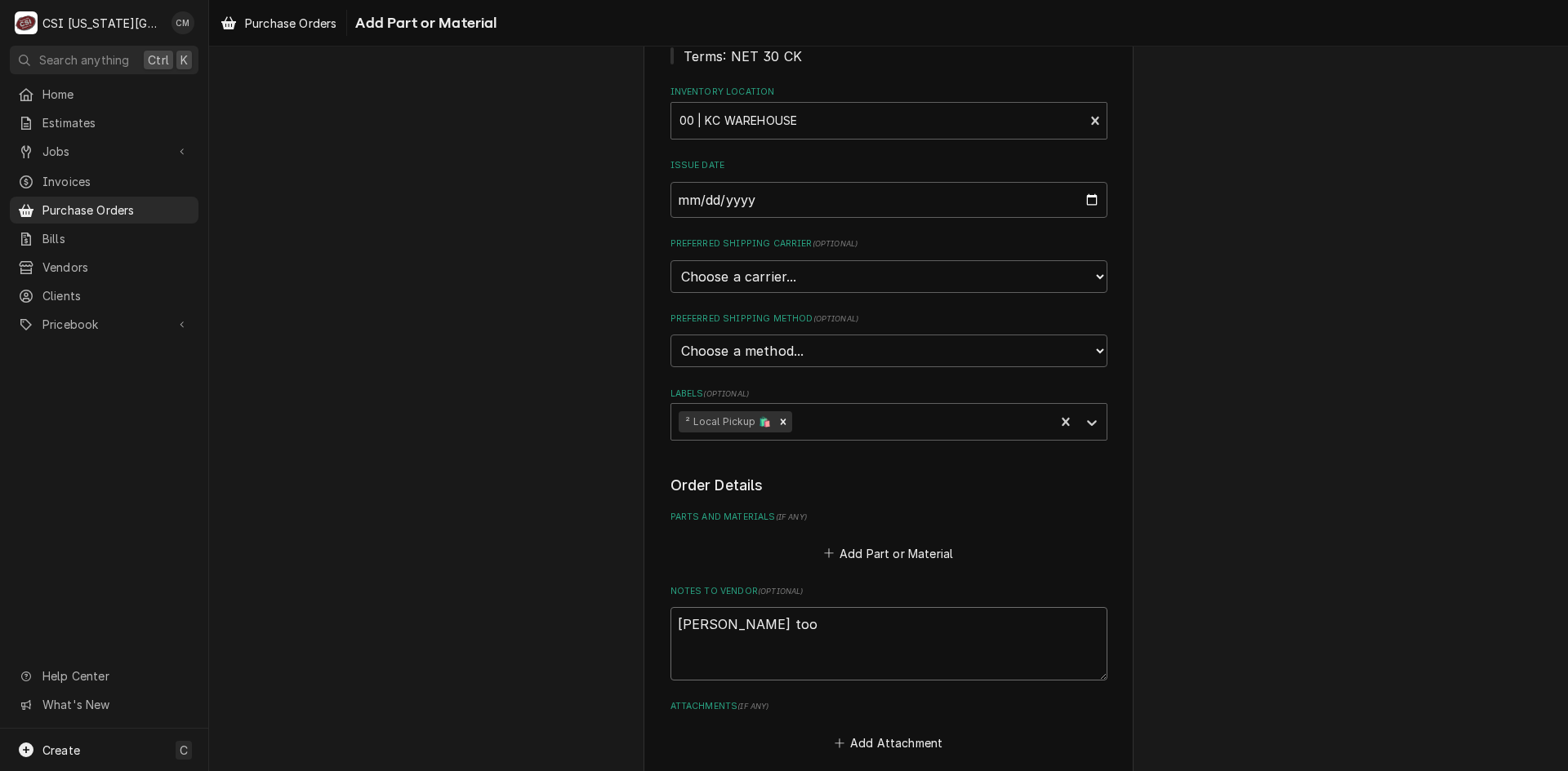
type textarea "x"
type textarea "Sean McKelvey tool"
type textarea "x"
type textarea "Sean McKelvey tool"
type textarea "x"
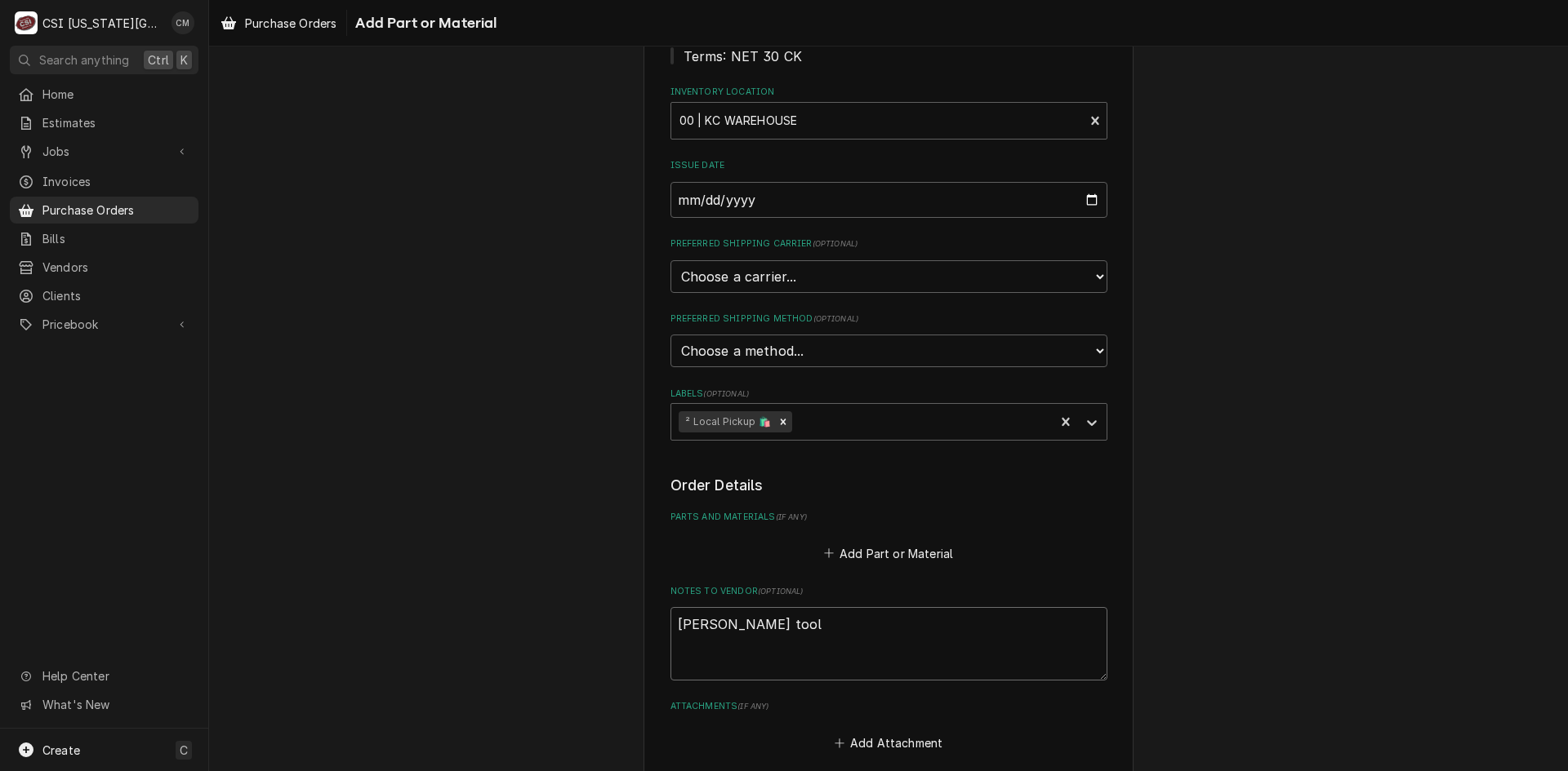
type textarea "Sean McKelvey tool a"
type textarea "x"
type textarea "Sean McKelvey tool al"
type textarea "x"
type textarea "Sean McKelvey tool all"
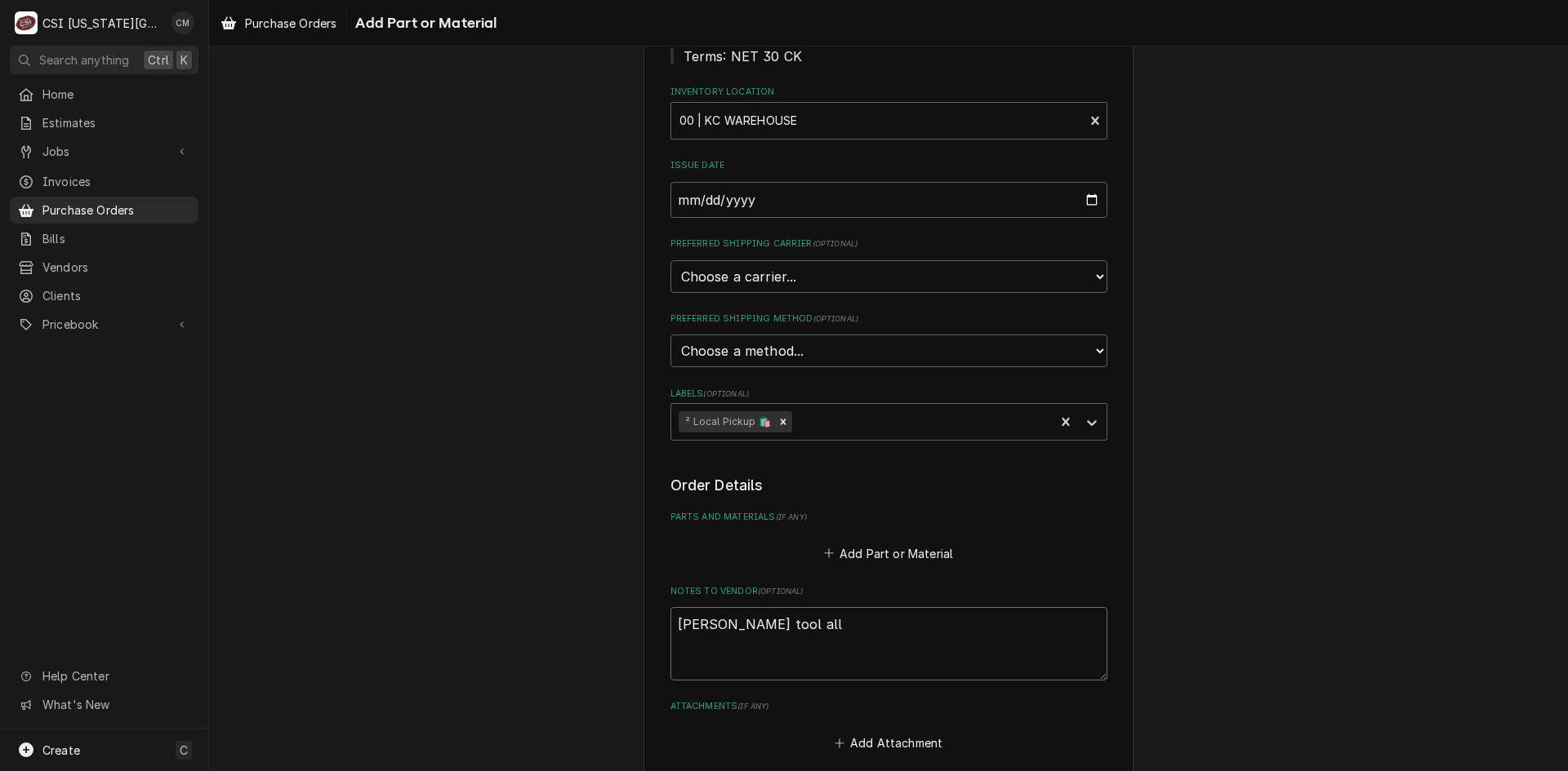
type textarea "x"
type textarea "Sean McKelvey tool allo"
type textarea "x"
type textarea "Sean McKelvey tool allow"
type textarea "x"
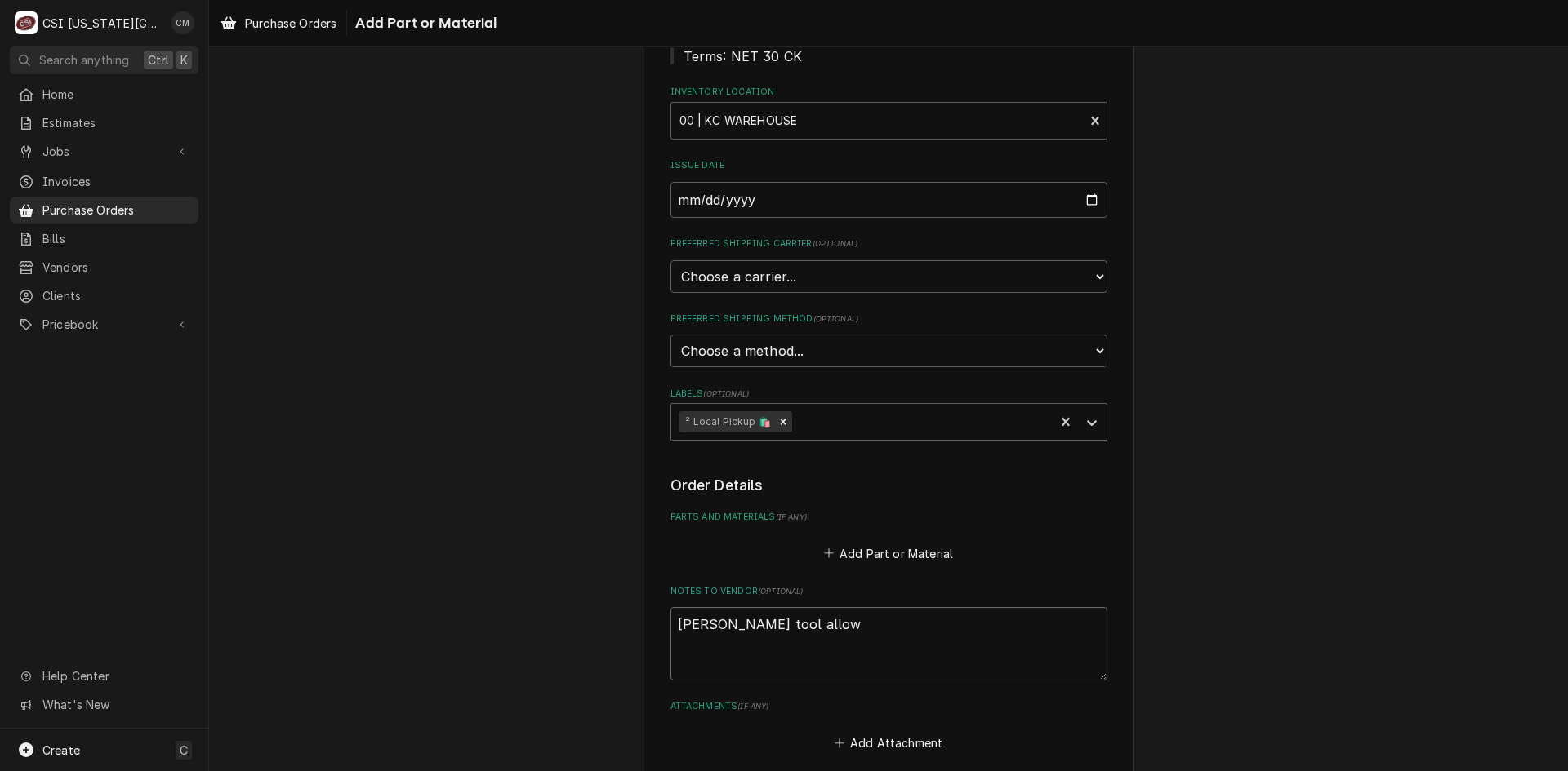
type textarea "Sean McKelvey tool allowa"
type textarea "x"
type textarea "Sean McKelvey tool allowan"
type textarea "x"
type textarea "Sean McKelvey tool allowanc"
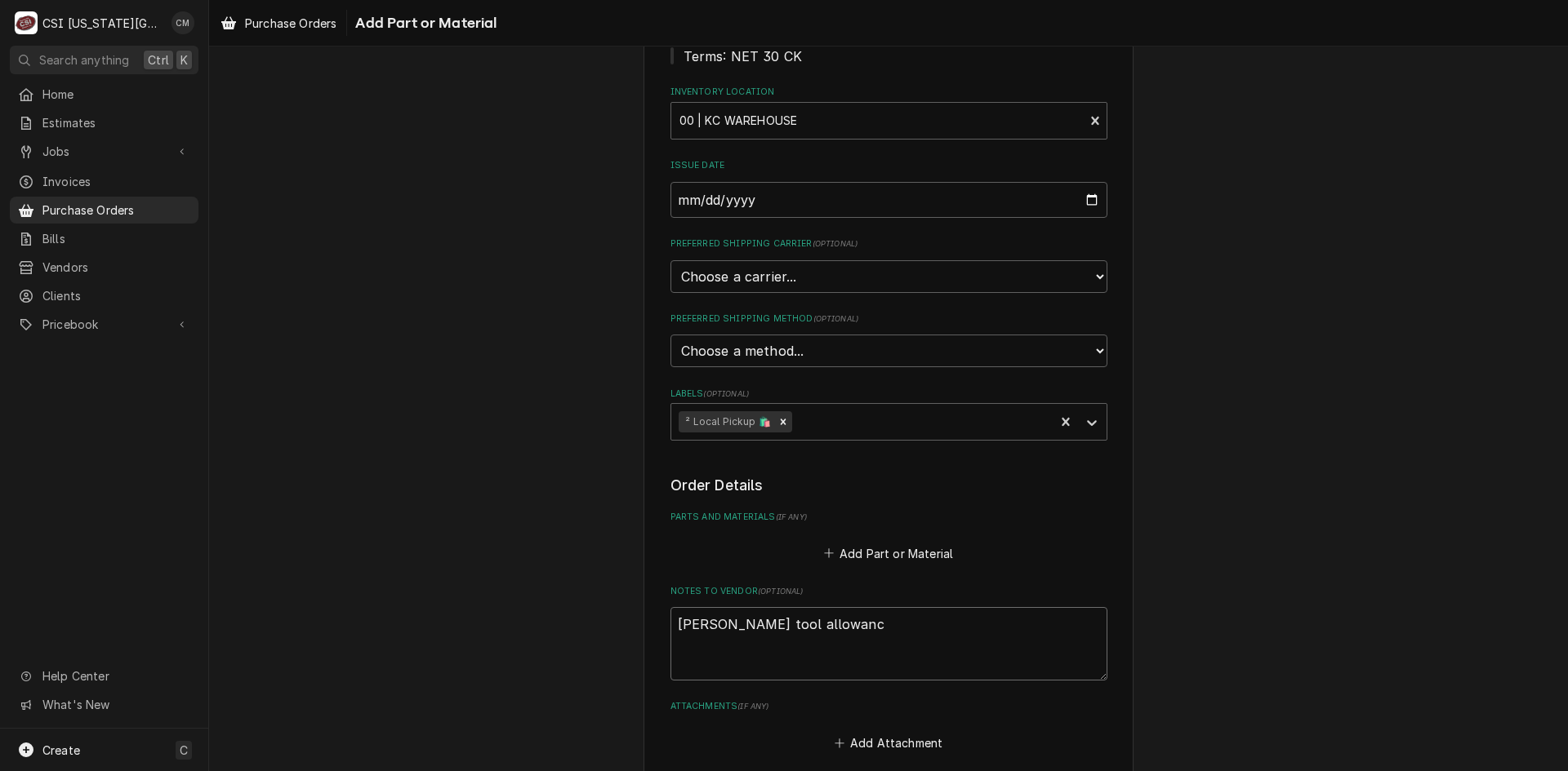
type textarea "x"
type textarea "Sean McKelvey tool allowance"
type textarea "x"
type textarea "Sean McKelvey tool allowance"
type textarea "x"
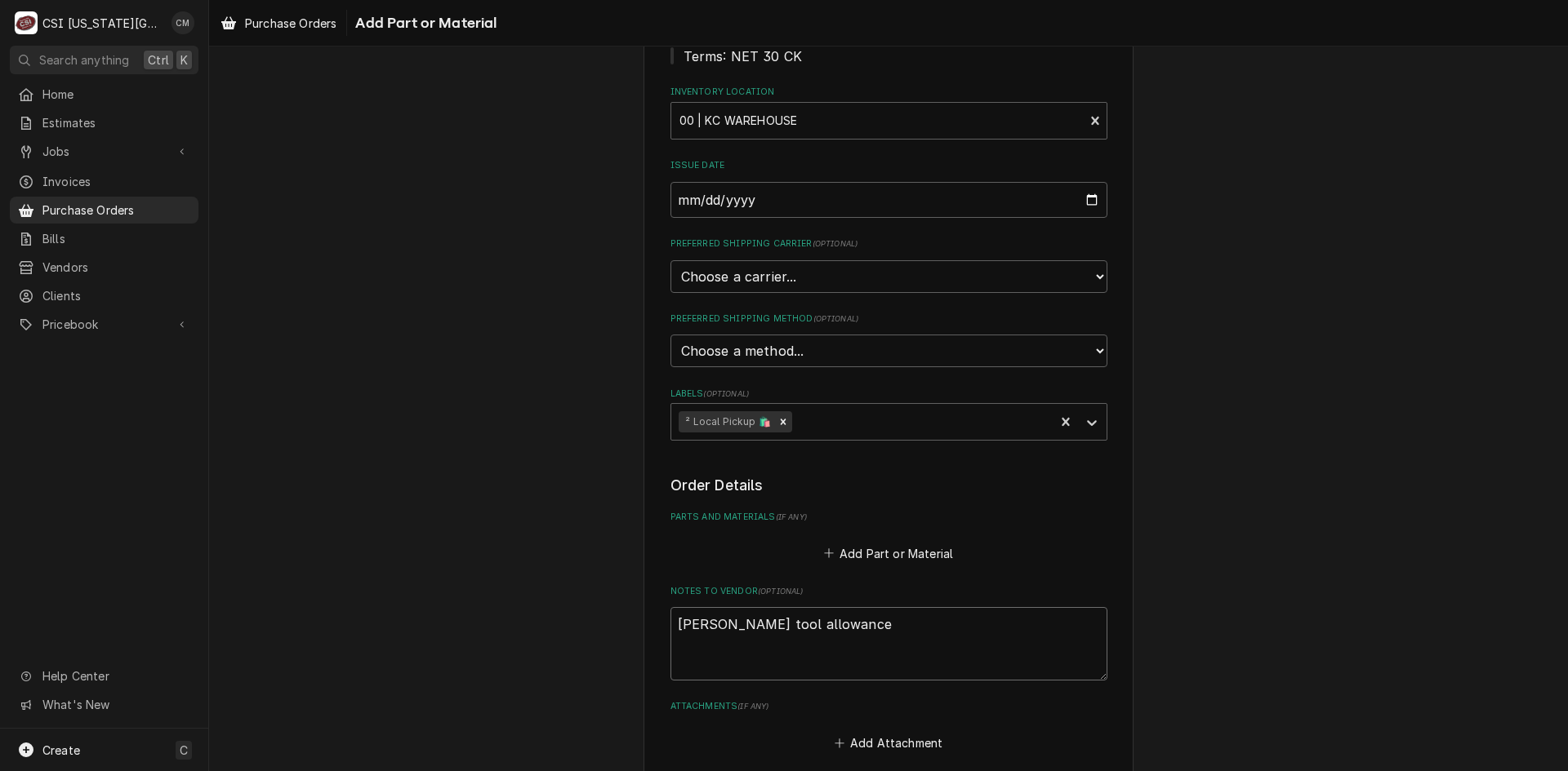
type textarea "Sean McKelvey tool allowance"
type textarea "x"
type textarea "Sean McKelvey tool allowance."
type textarea "x"
type textarea "Sean McKelvey tool allowance."
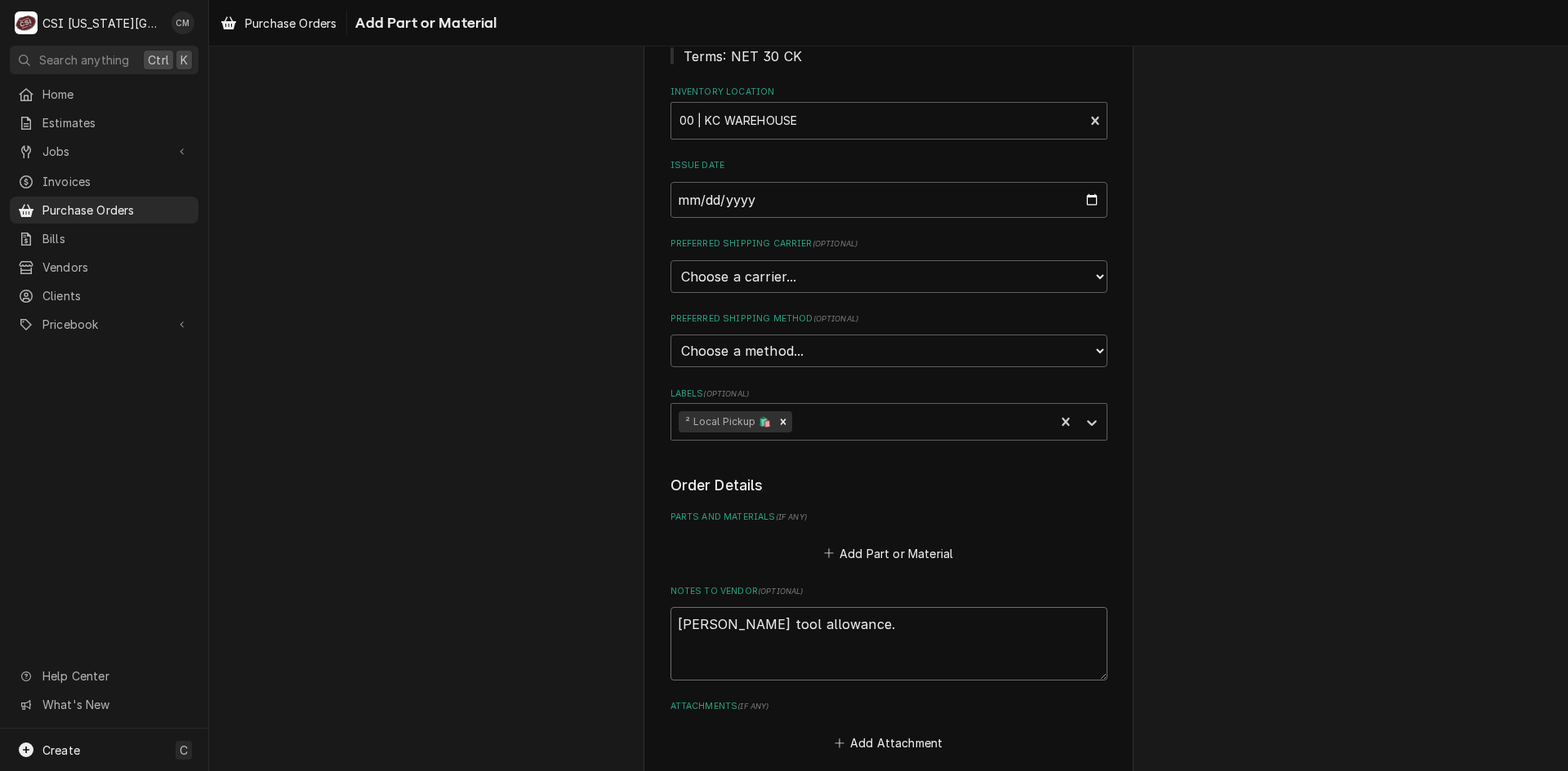
type textarea "x"
type textarea "Sean McKelvey tool allowance."
type textarea "x"
type textarea "Sean McKelvey tool allowance. A"
type textarea "x"
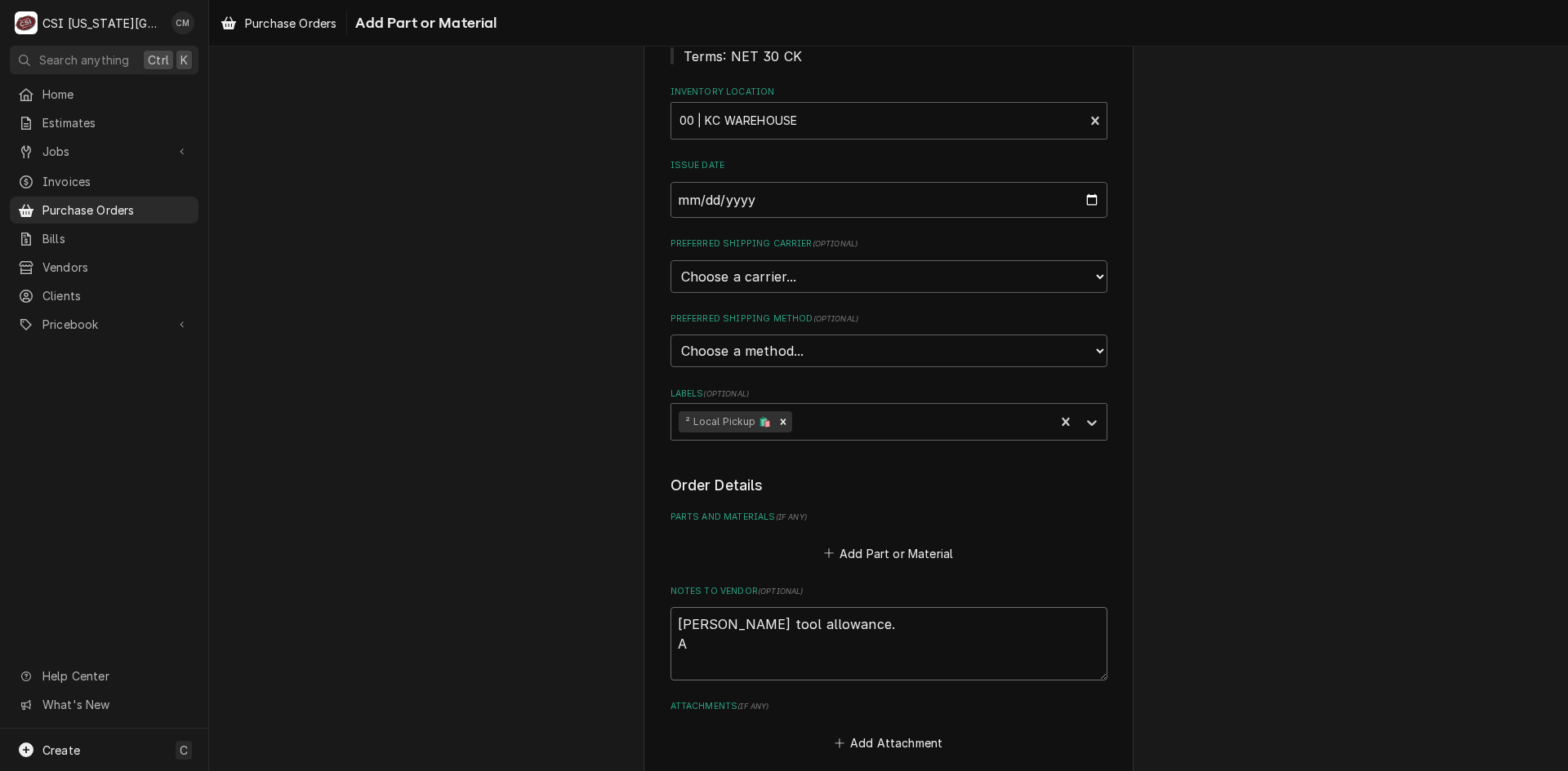
type textarea "Sean McKelvey tool allowance. Ap"
type textarea "x"
type textarea "Sean McKelvey tool allowance. App"
type textarea "x"
type textarea "Sean McKelvey tool allowance. Appr"
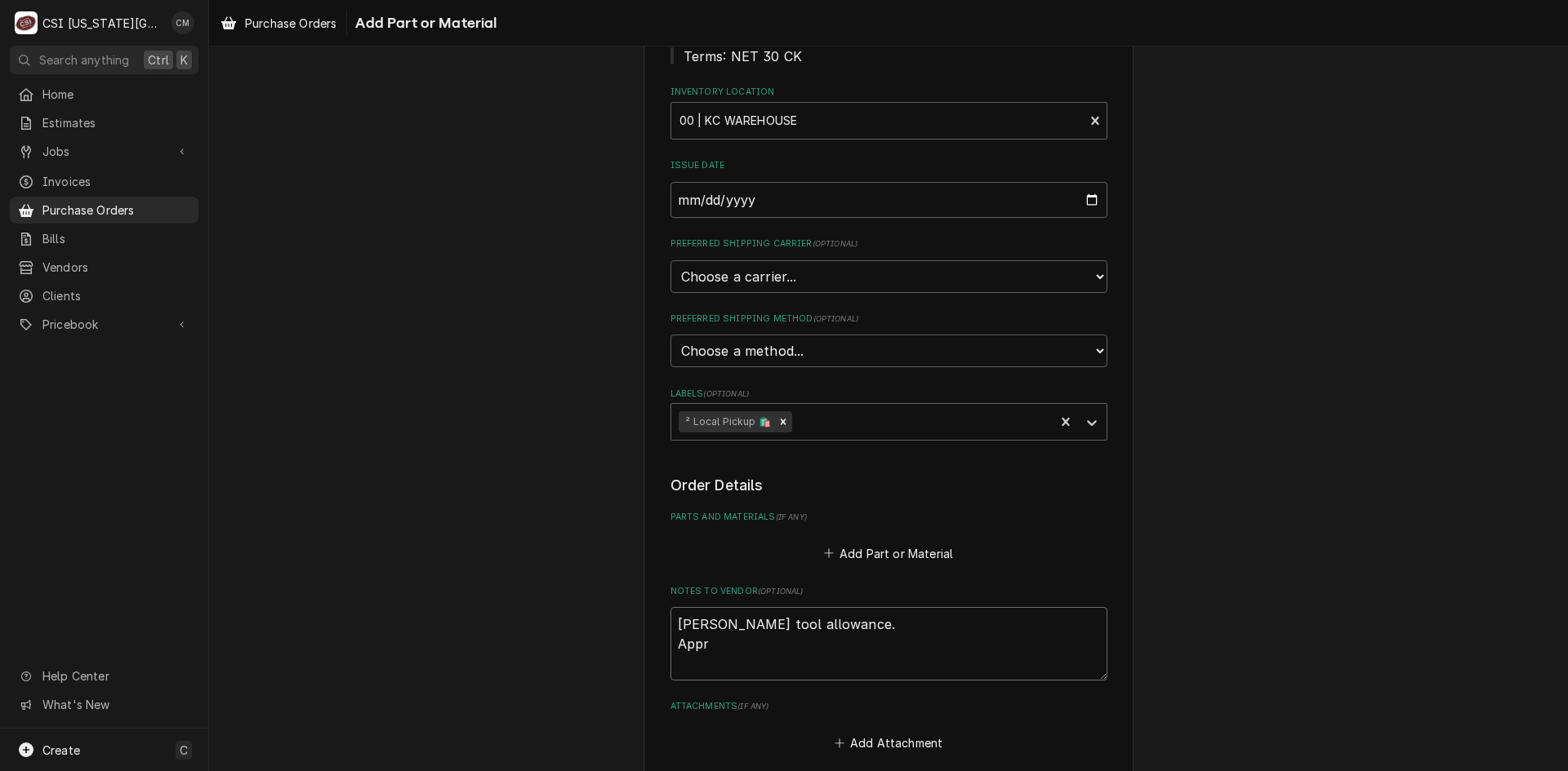
type textarea "x"
type textarea "Sean McKelvey tool allowance. Appro"
type textarea "x"
type textarea "Sean McKelvey tool allowance. Approv"
type textarea "x"
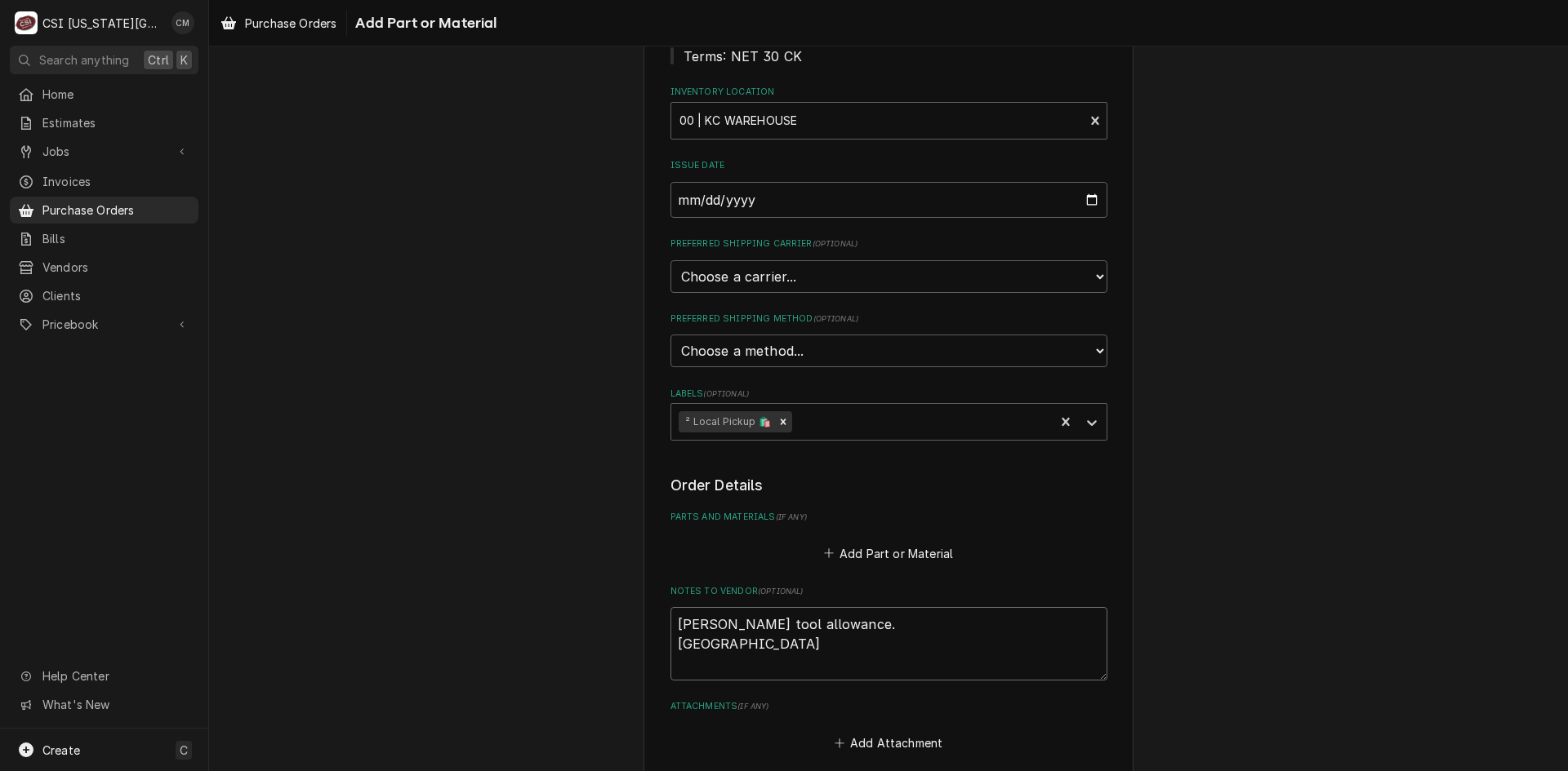
type textarea "Sean McKelvey tool allowance. Approve"
type textarea "x"
type textarea "Sean McKelvey tool allowance. Approved"
type textarea "x"
type textarea "Sean McKelvey tool allowance. Approve"
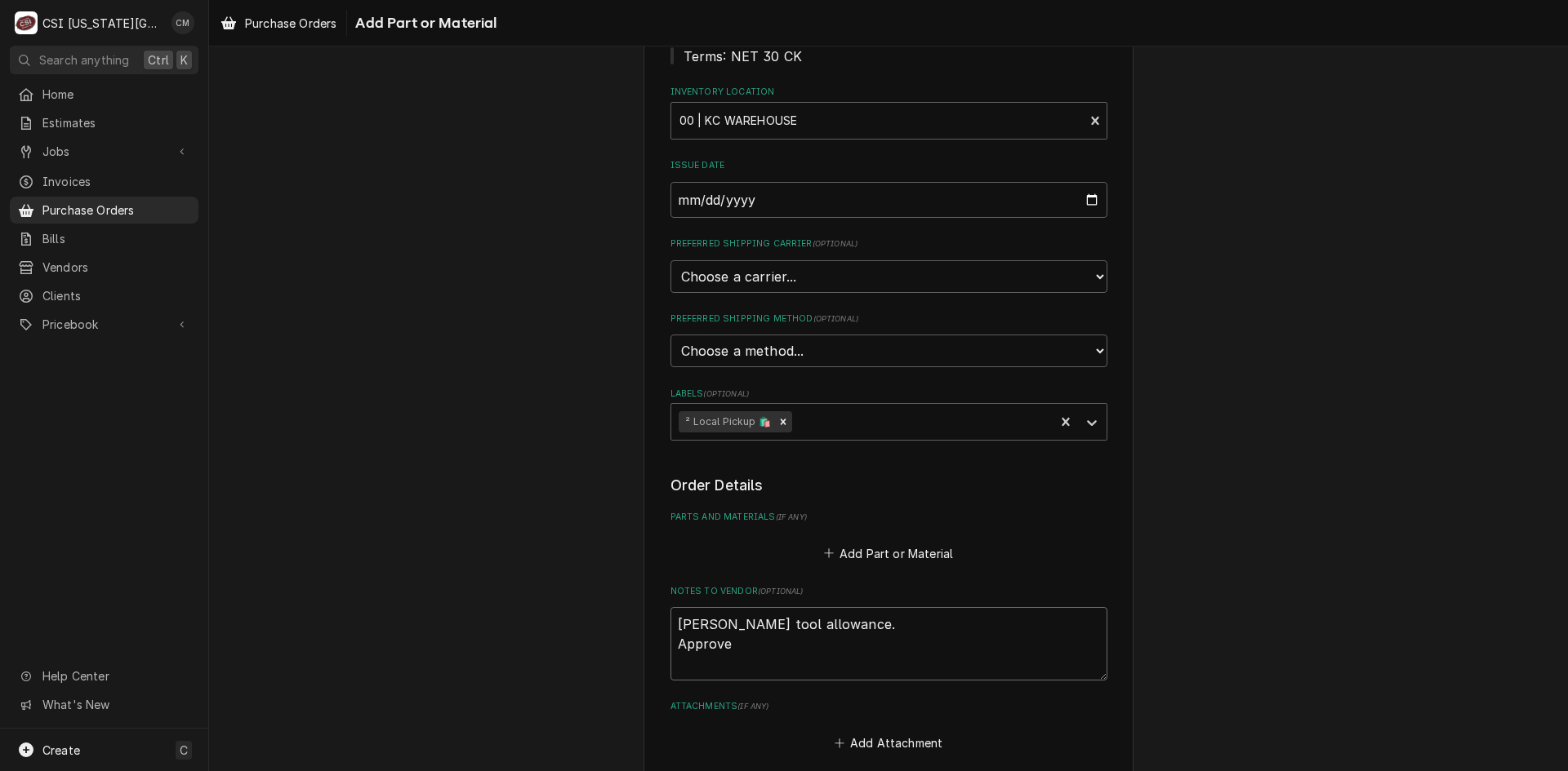
type textarea "x"
type textarea "Sean McKelvey tool allowance. Approv"
type textarea "x"
type textarea "Sean McKelvey tool allowance. Appro"
type textarea "x"
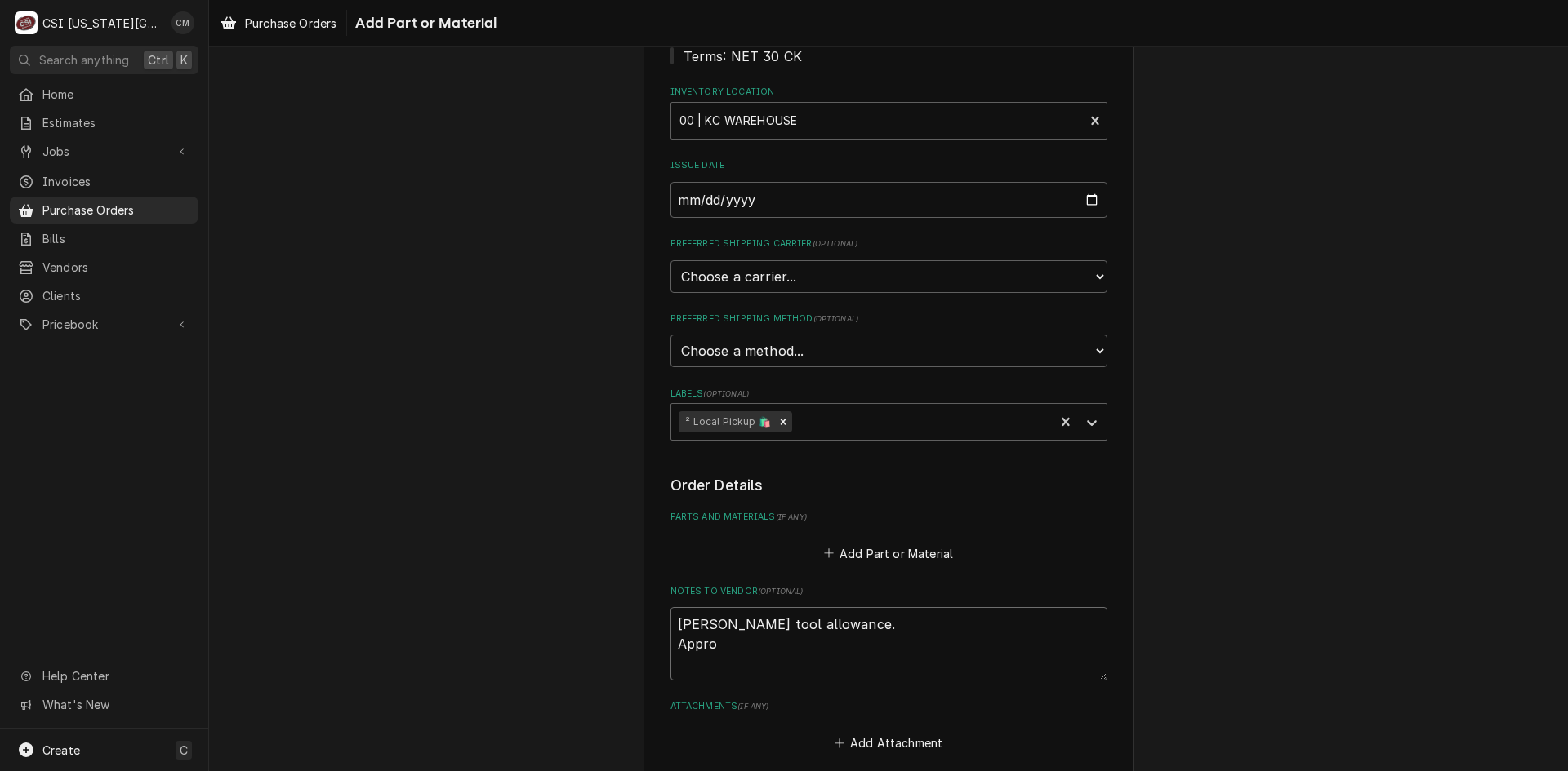
type textarea "Sean McKelvey tool allowance. Appr"
type textarea "x"
type textarea "Sean McKelvey tool allowance. App"
type textarea "x"
type textarea "Sean McKelvey tool allowance. Ap"
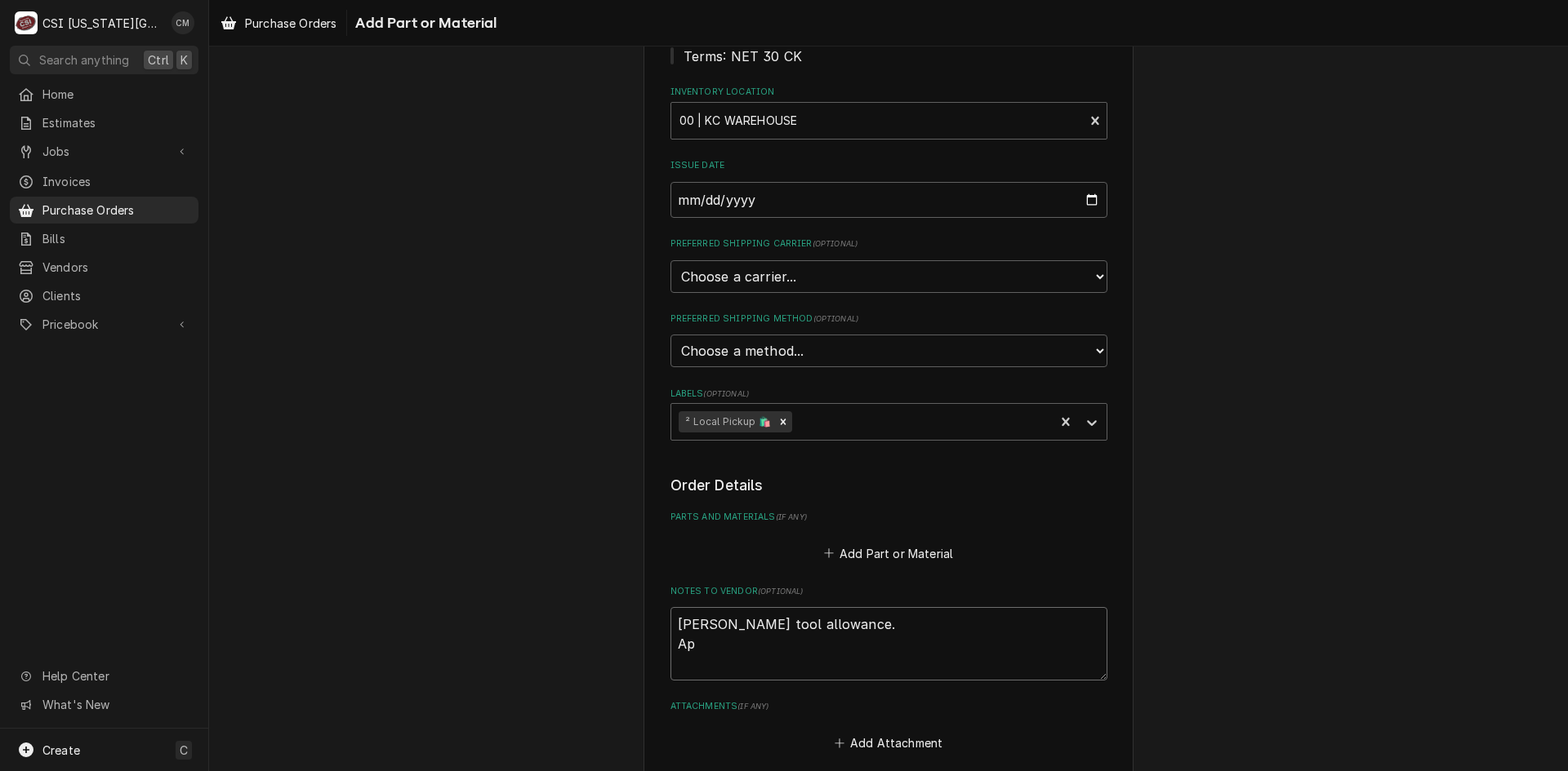
type textarea "x"
type textarea "Sean McKelvey tool allowance. A"
type textarea "x"
type textarea "Sean McKelvey tool allowance."
click at [883, 546] on button "Add Part or Material" at bounding box center [889, 553] width 135 height 23
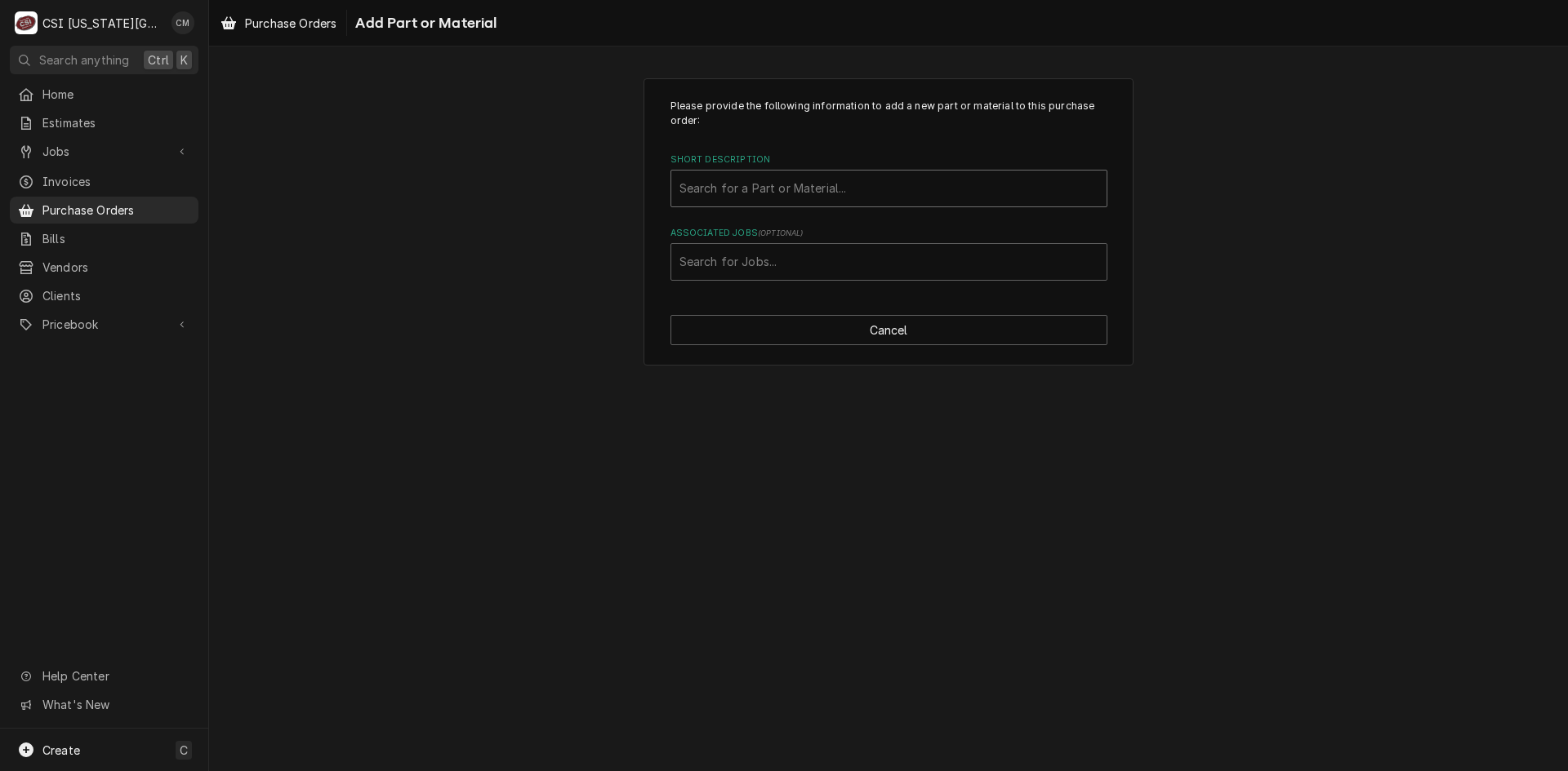
click at [835, 191] on div "Short Description" at bounding box center [889, 188] width 419 height 29
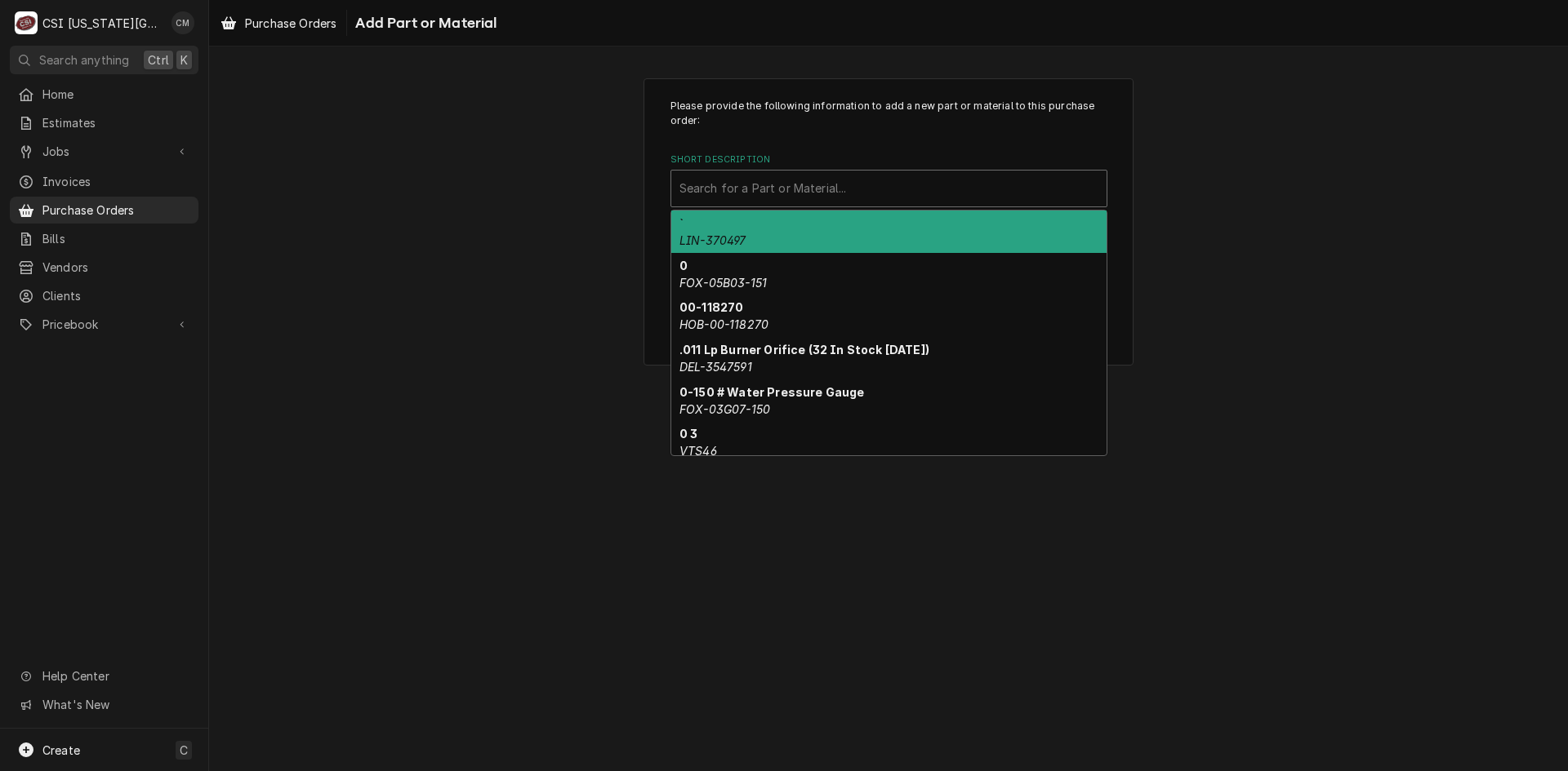
type input "h"
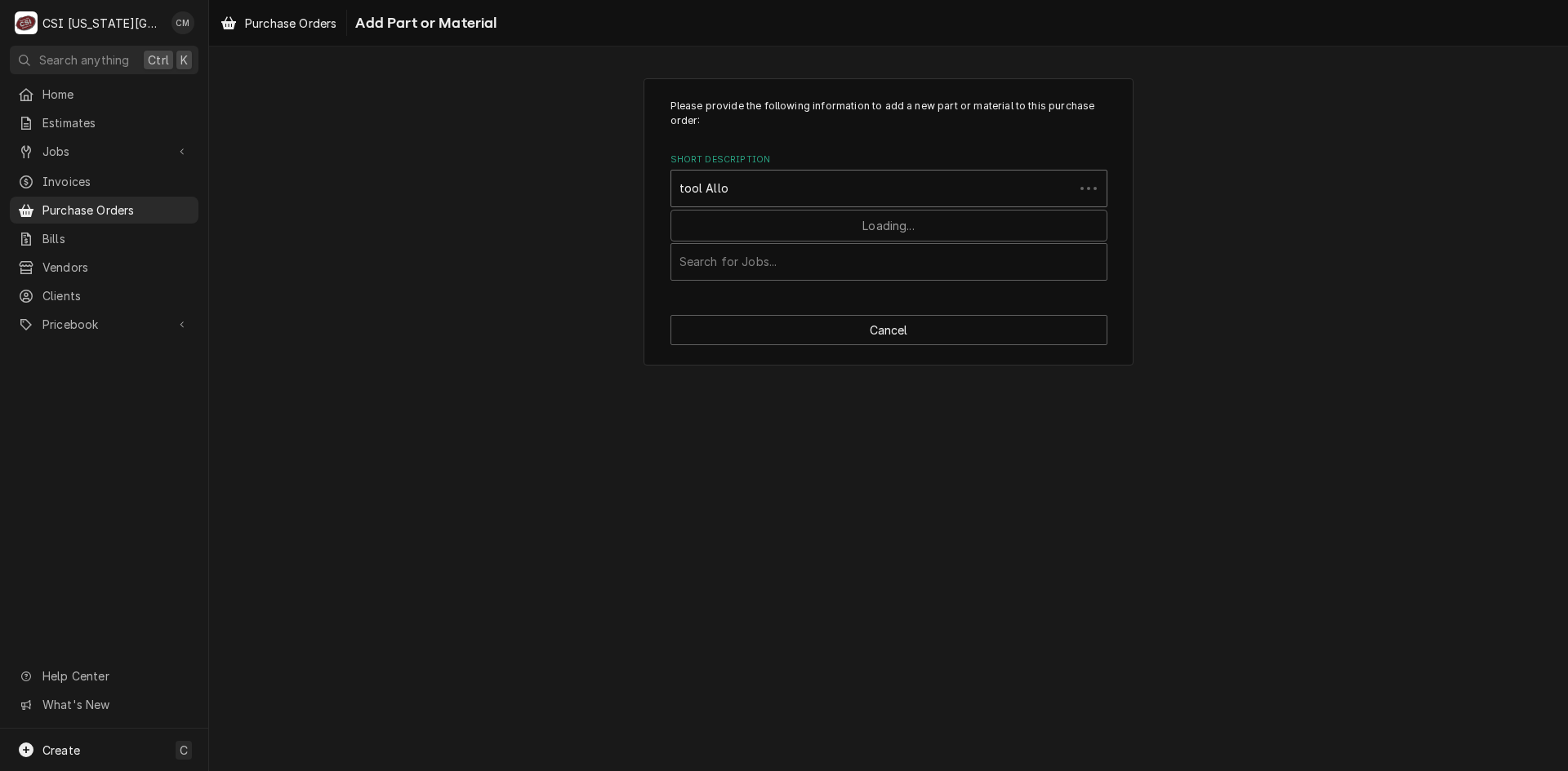
type input "tool Allow"
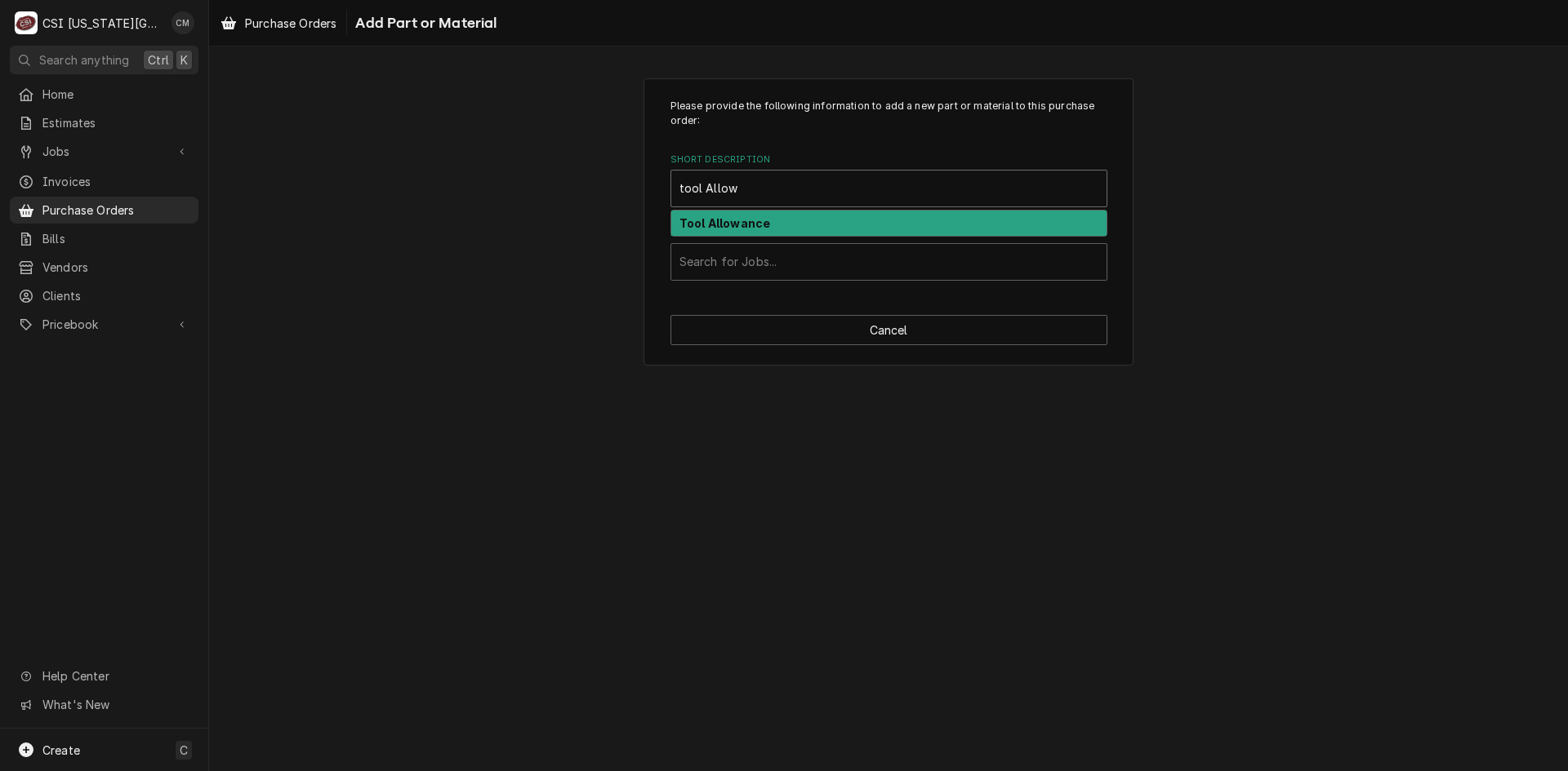
click at [790, 230] on div "Tool Allowance" at bounding box center [889, 223] width 435 height 25
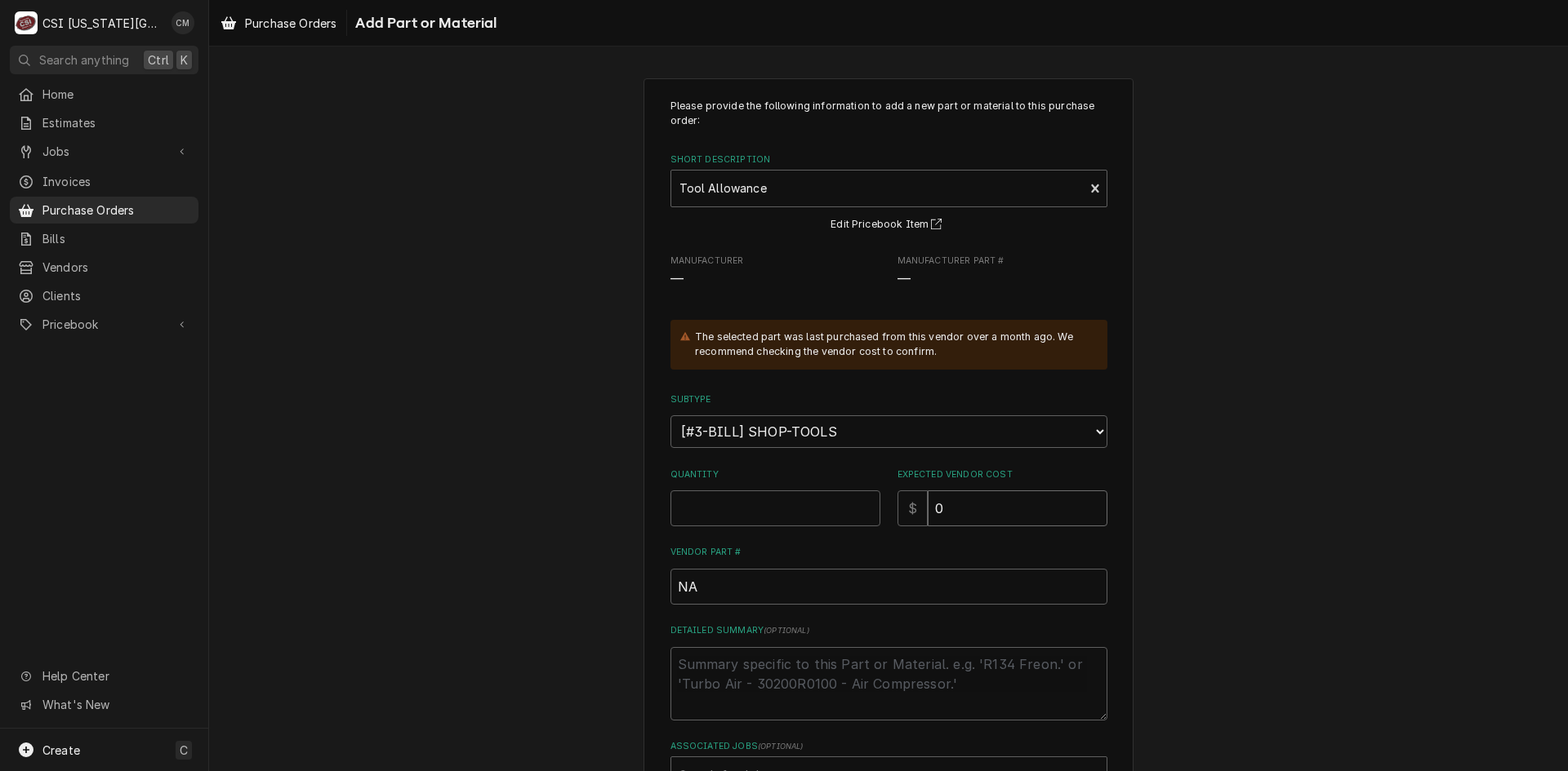
click at [1000, 511] on input "0" at bounding box center [1017, 508] width 179 height 36
click at [828, 513] on input "Quantity" at bounding box center [775, 508] width 210 height 36
type textarea "x"
type input "1"
click at [961, 512] on input "0" at bounding box center [1017, 508] width 179 height 36
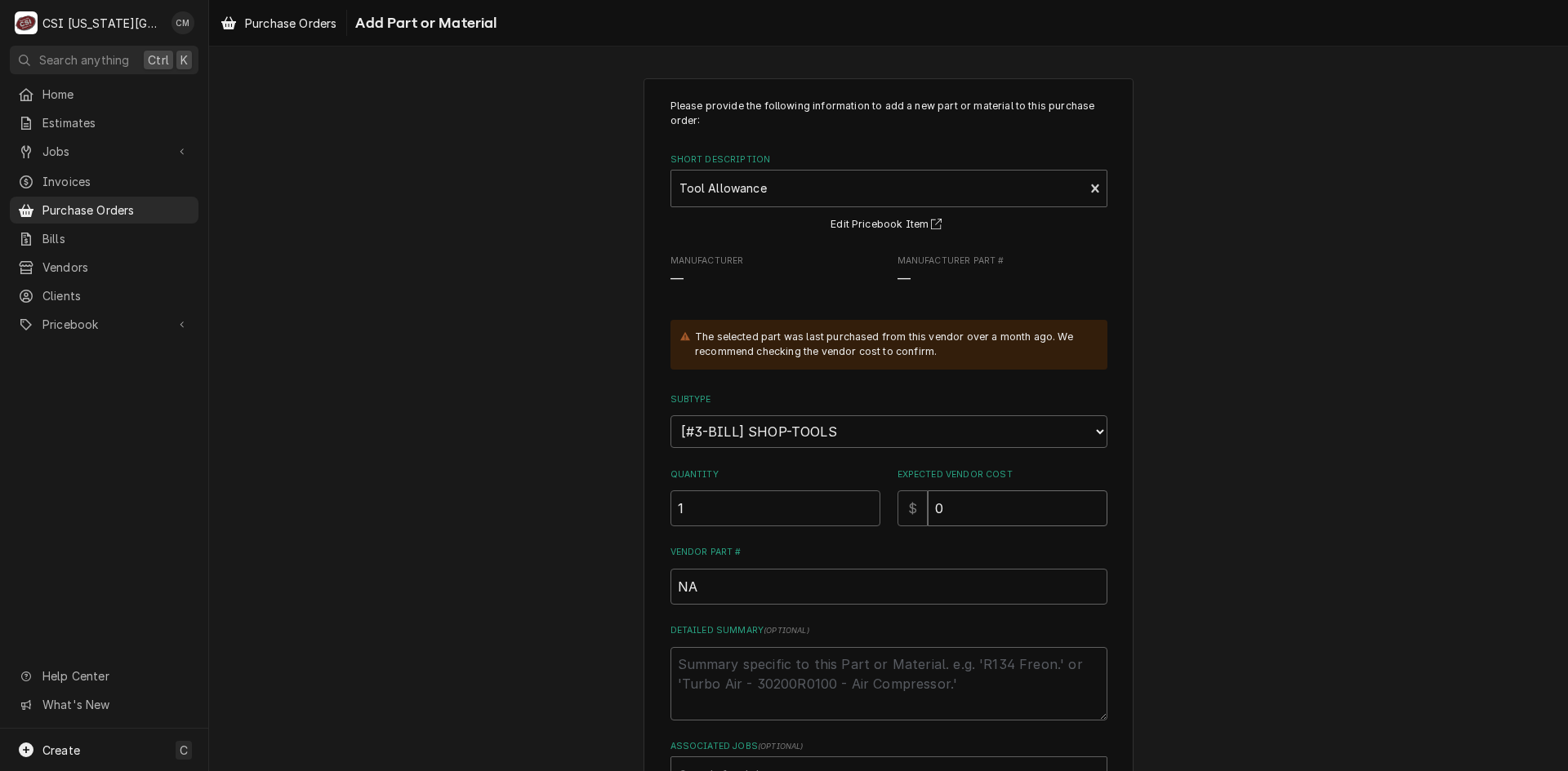
type textarea "x"
type input "02"
type textarea "x"
type input "024"
type textarea "x"
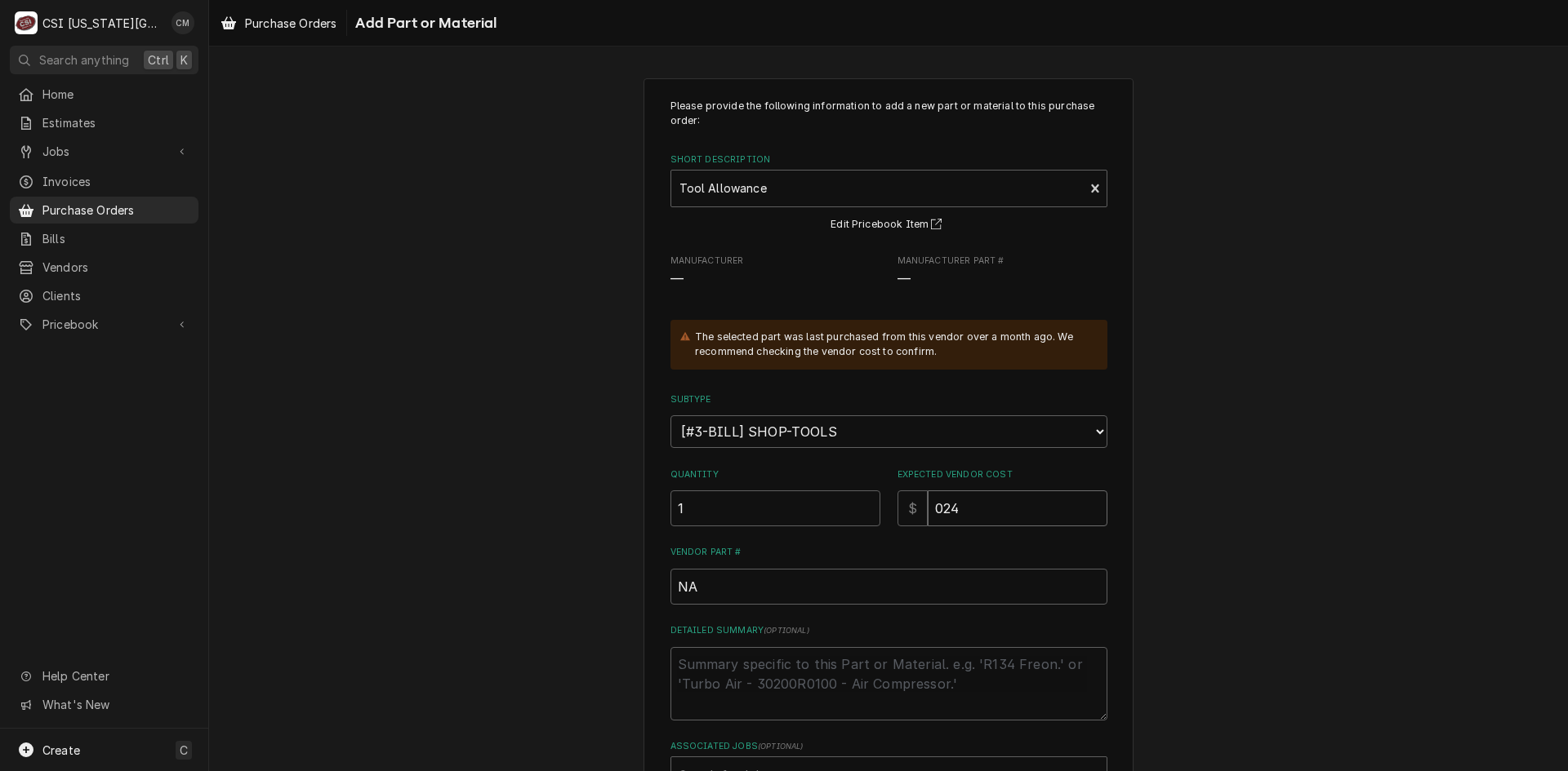
type input "0248"
click at [940, 511] on input "0248" at bounding box center [1017, 508] width 179 height 36
type textarea "x"
type input "248"
click at [799, 587] on input "NA" at bounding box center [889, 587] width 437 height 36
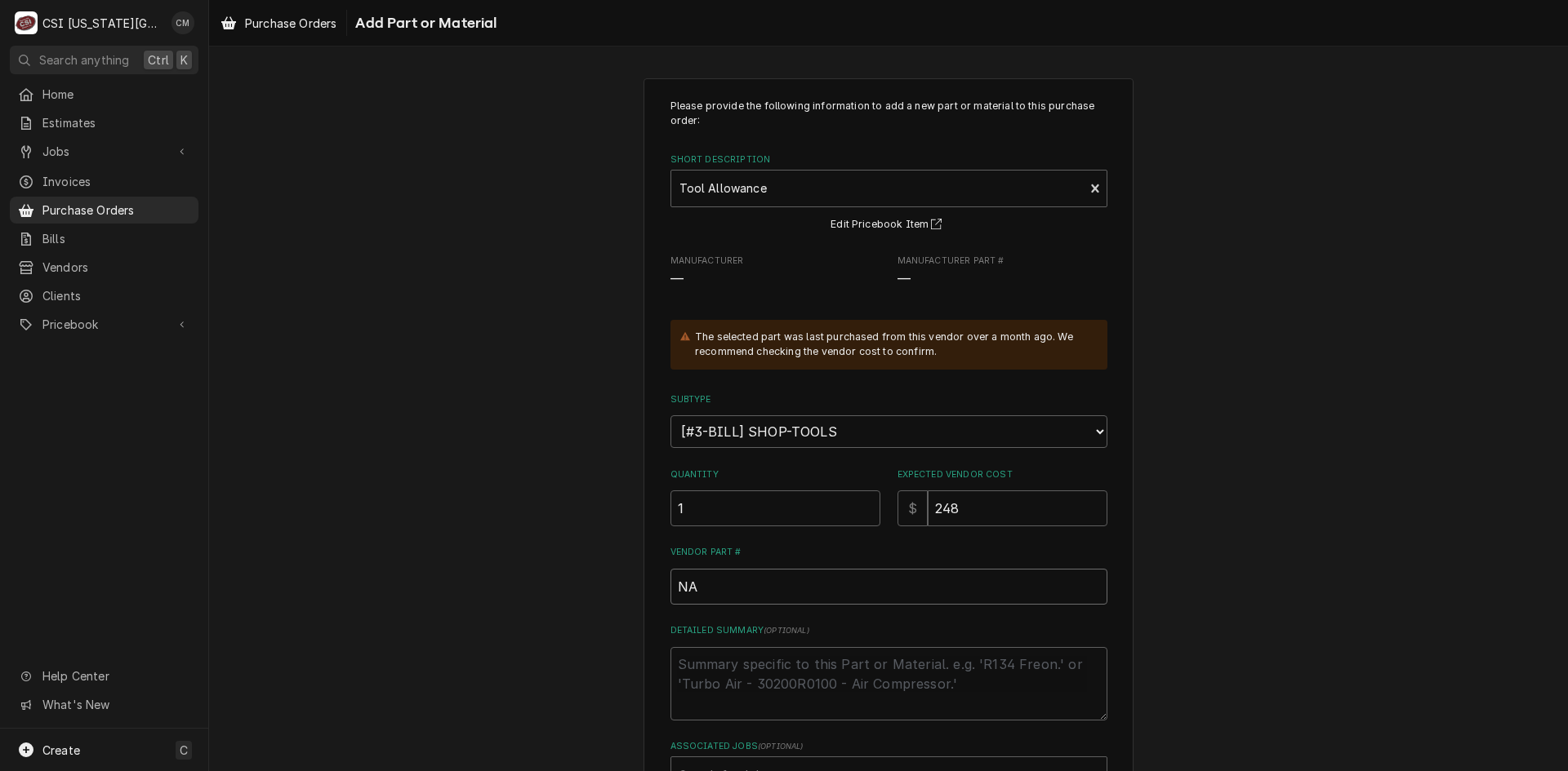
drag, startPoint x: 744, startPoint y: 595, endPoint x: 646, endPoint y: 587, distance: 98.3
click at [646, 587] on div "Please provide the following information to add a new part or material to this …" at bounding box center [889, 479] width 490 height 802
type textarea "x"
type input "t"
type textarea "x"
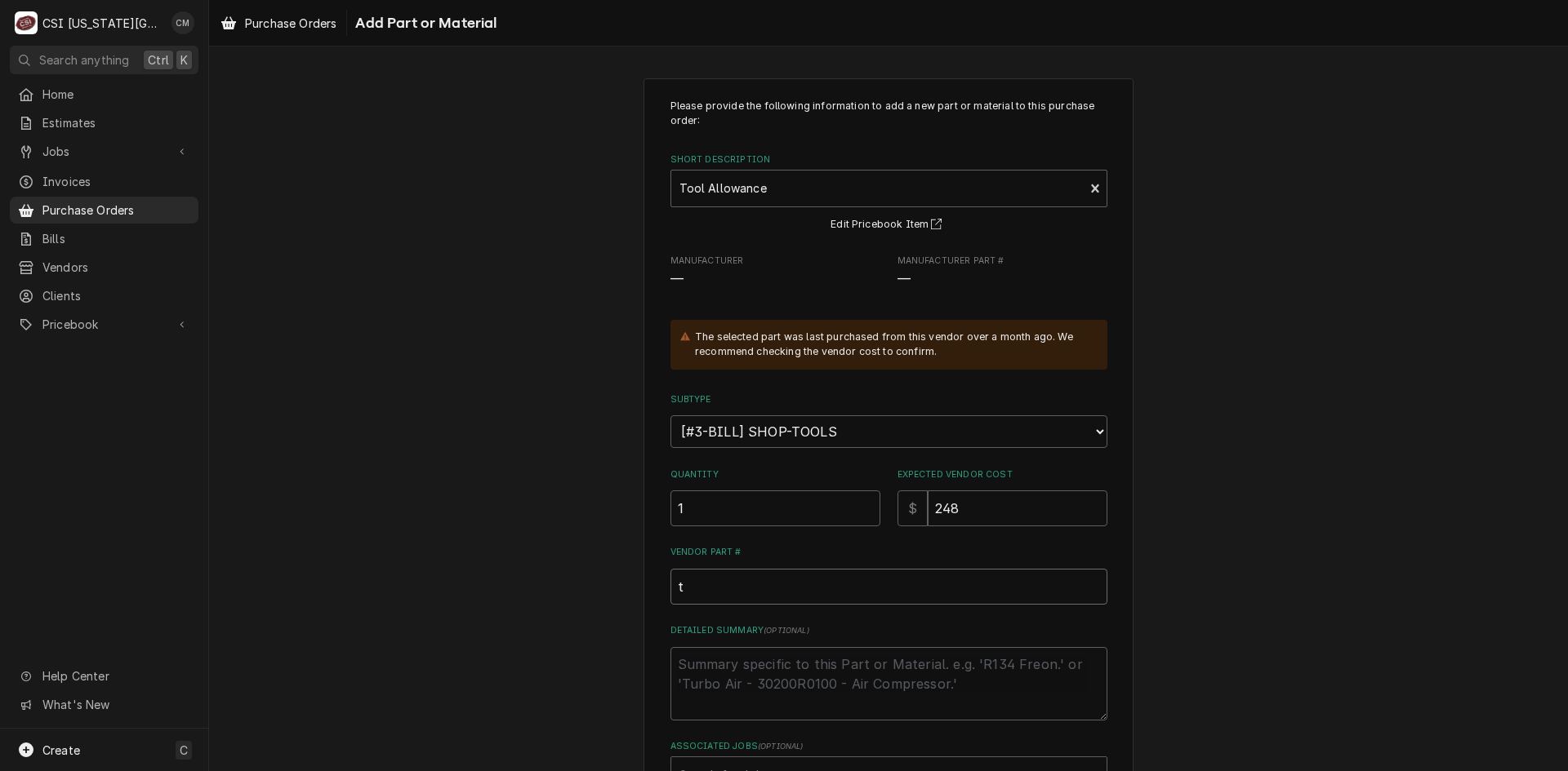
type input "to"
type textarea "x"
type input "too"
type textarea "x"
type input "tool"
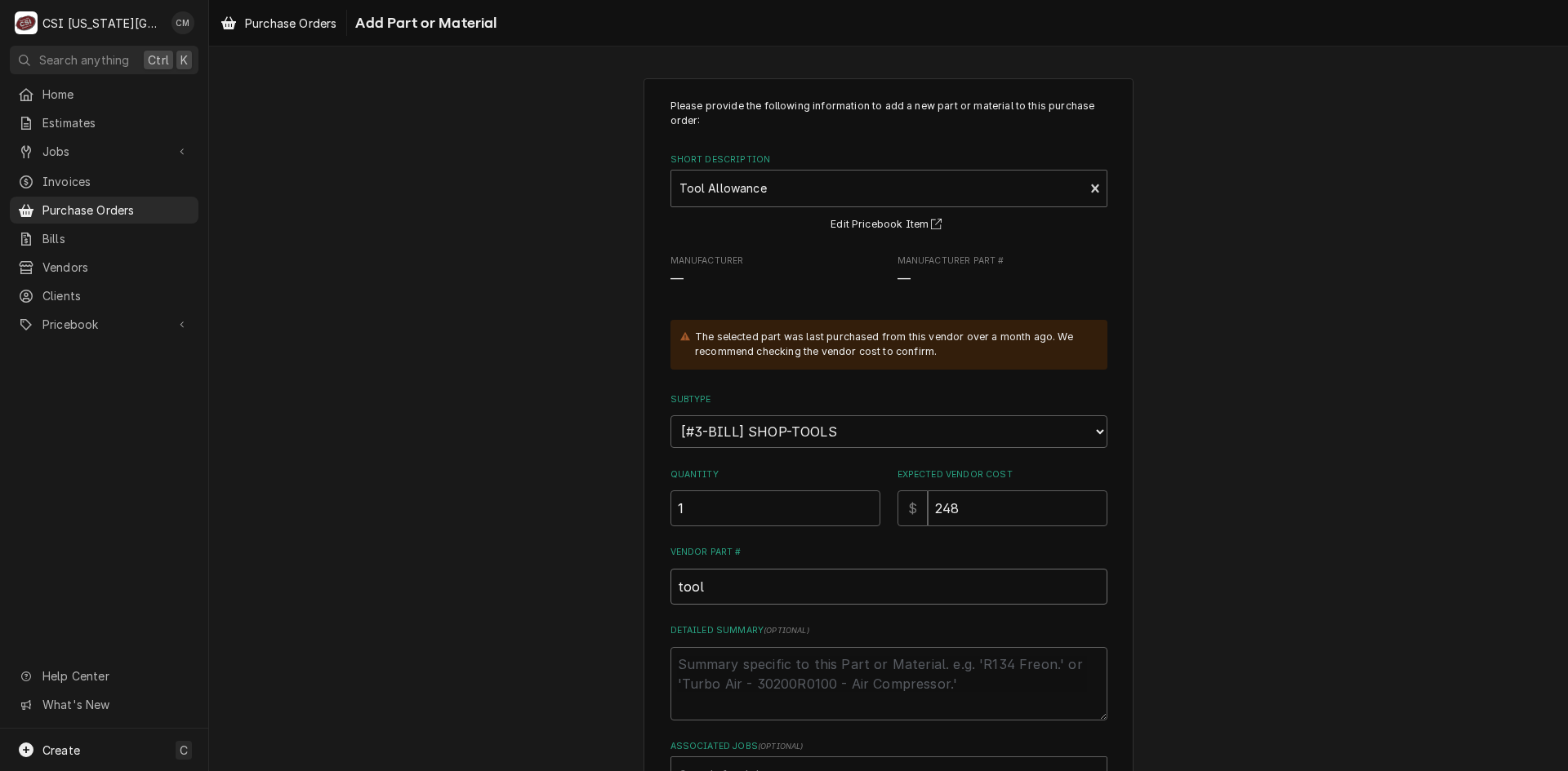
type textarea "x"
type input "tool"
type textarea "x"
type input "tool a"
type textarea "x"
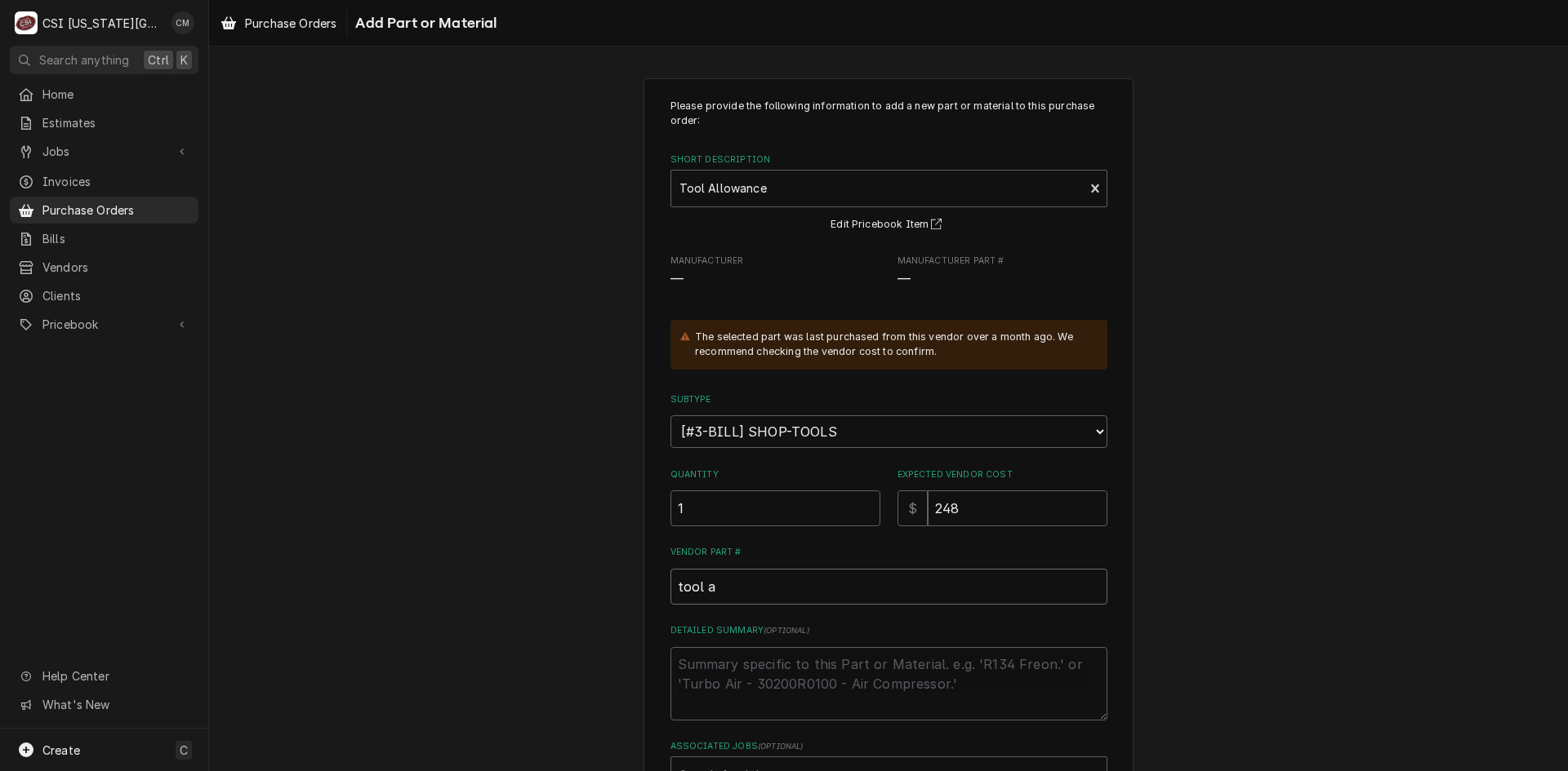
type input "tool al"
type textarea "x"
type input "tool all"
type textarea "x"
type input "tool allo"
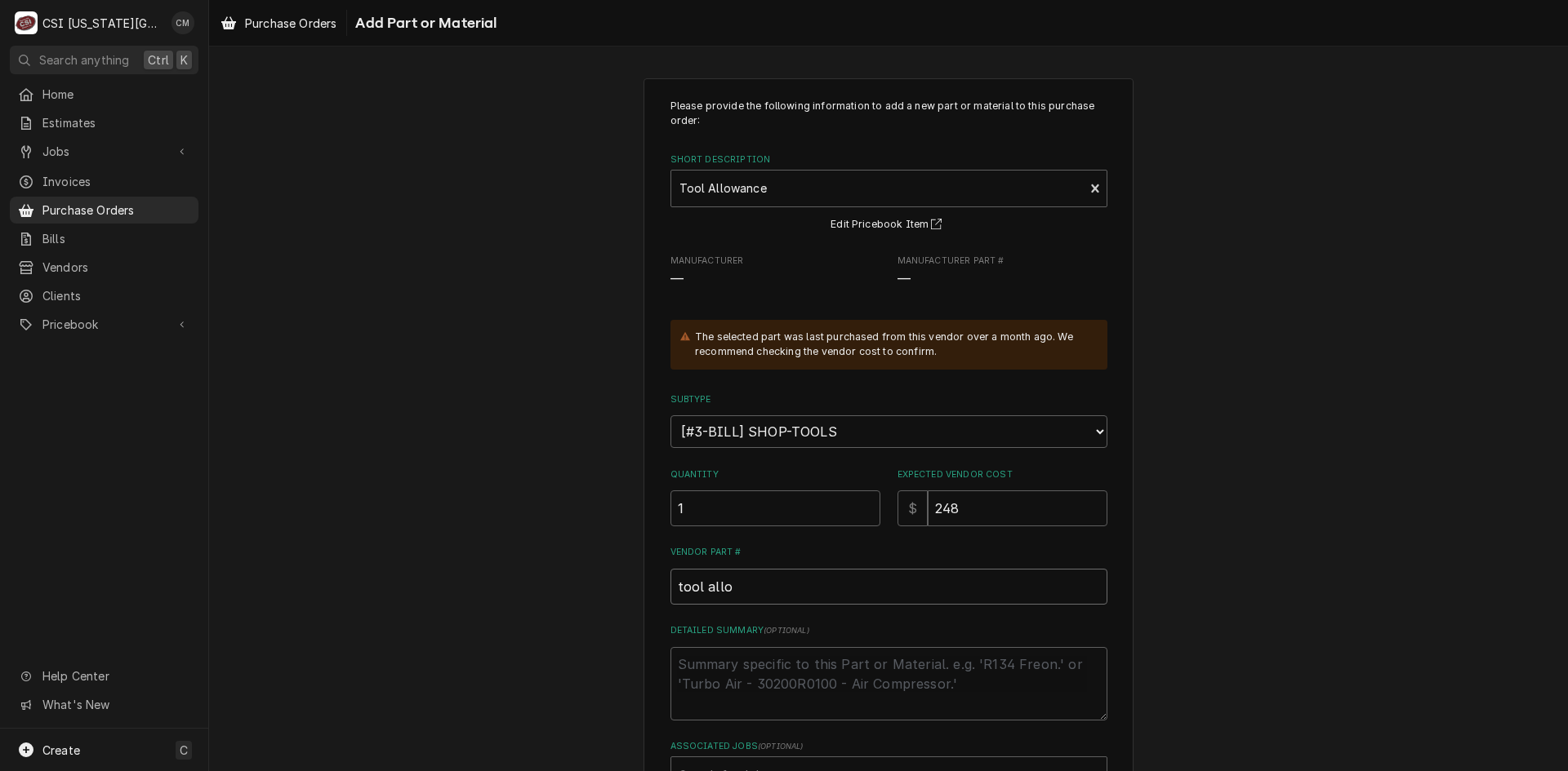
type textarea "x"
type input "tool allow"
type textarea "x"
type input "tool allowa"
type textarea "x"
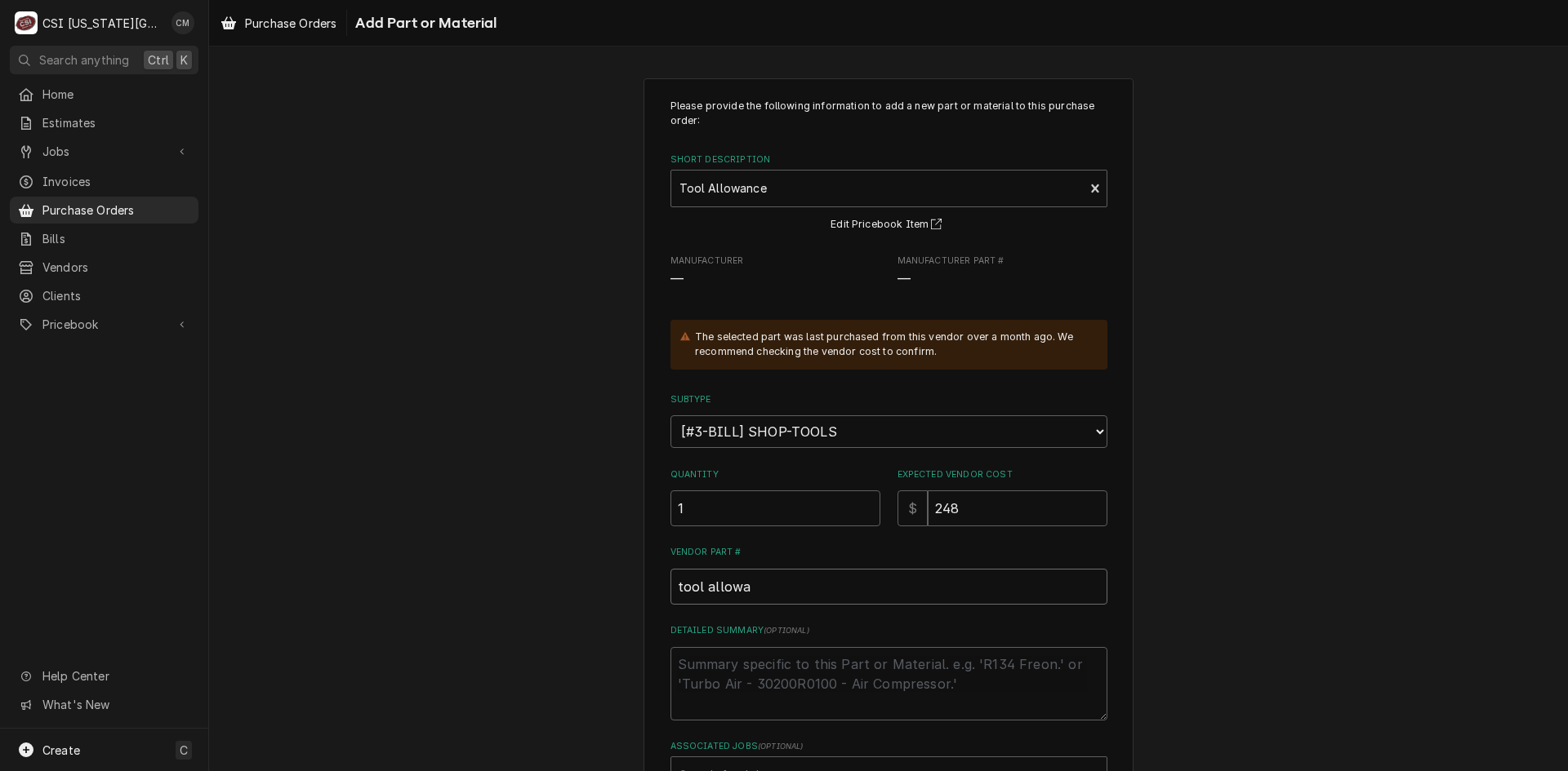
type input "tool allowan"
type textarea "x"
type input "tool allowanc"
type textarea "x"
type input "tool allowance"
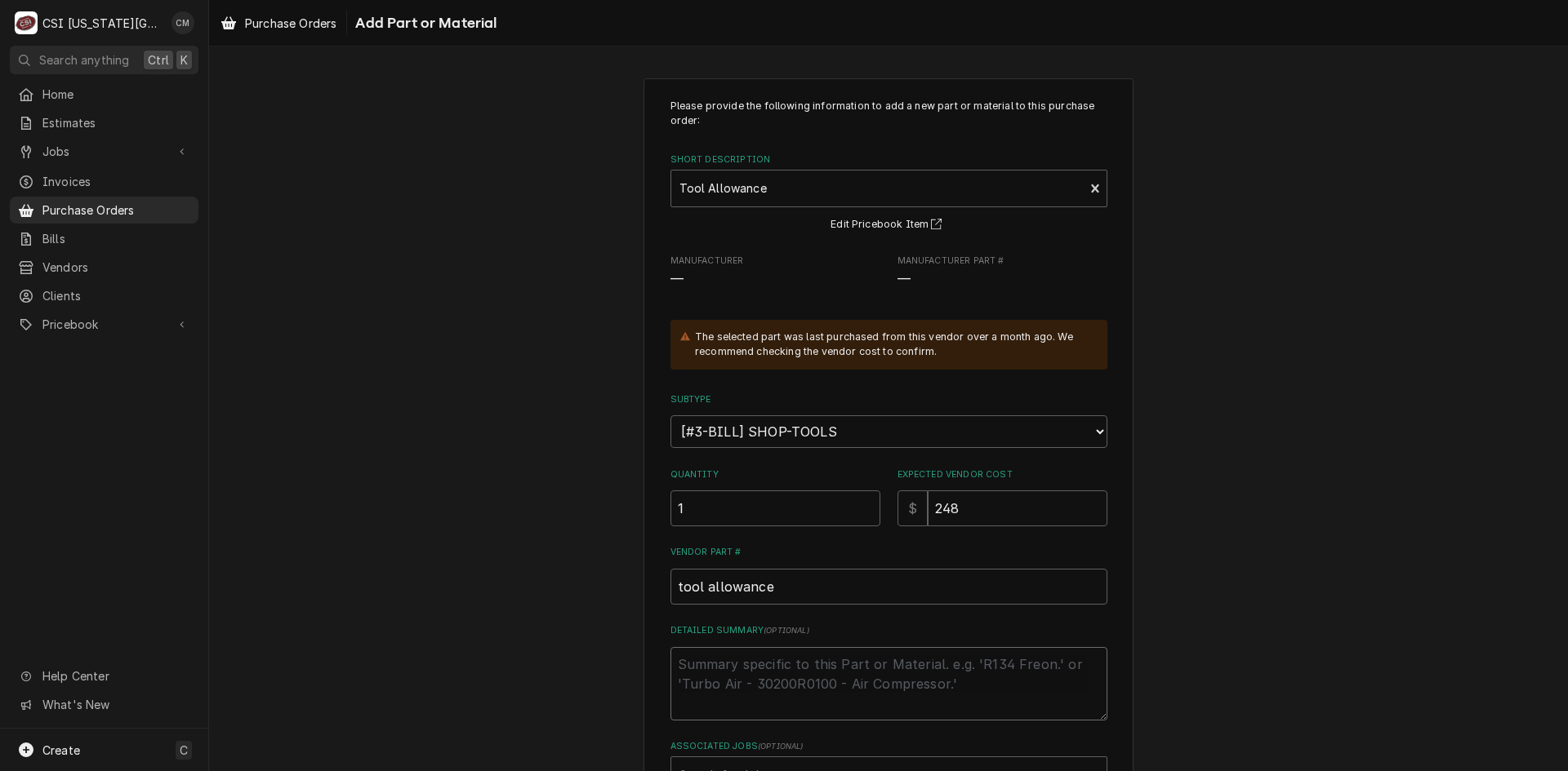
click at [787, 670] on textarea "Detailed Summary ( optional )" at bounding box center [889, 684] width 437 height 73
type textarea "x"
type textarea "m"
type textarea "x"
type textarea "ma"
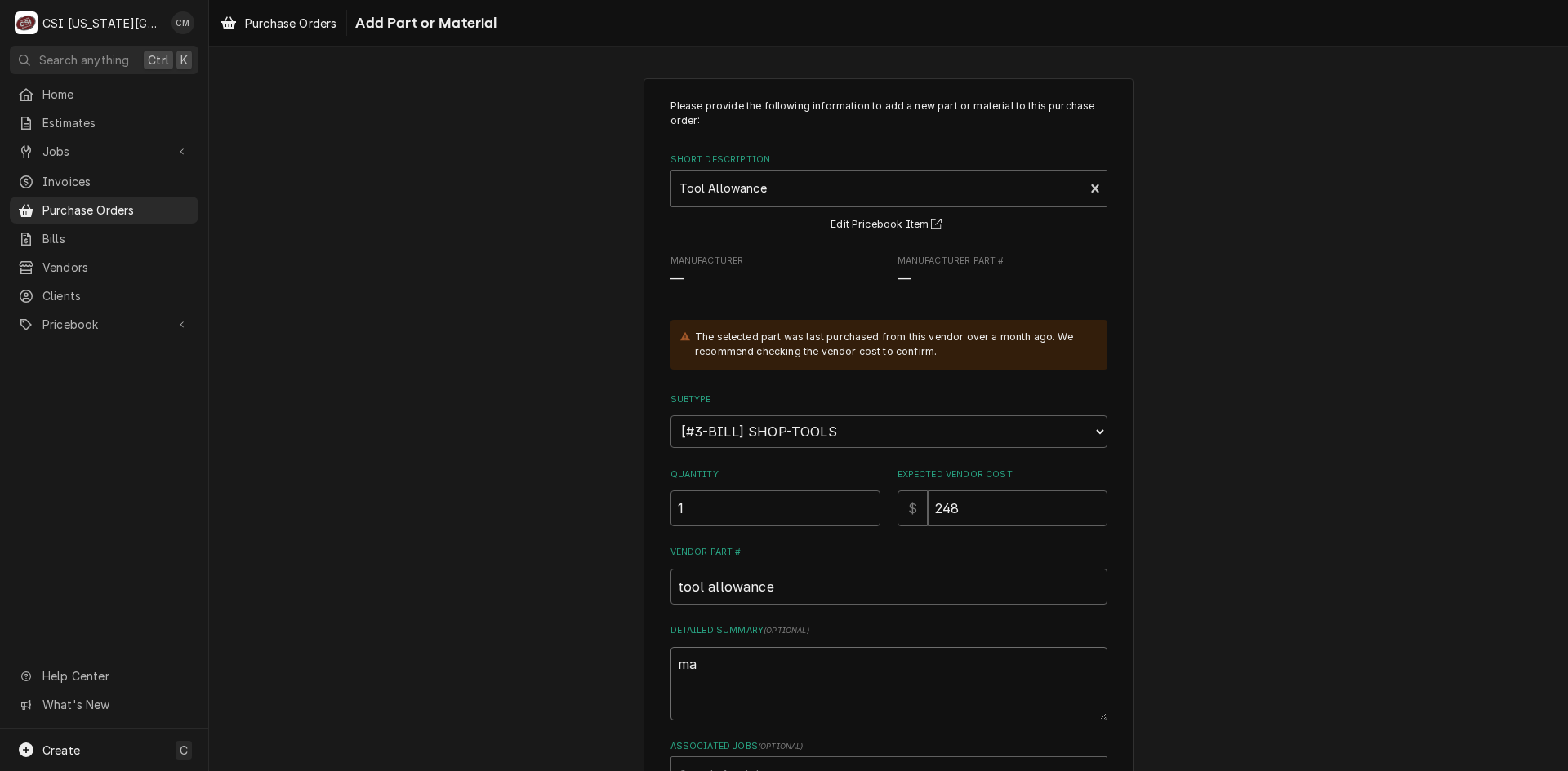
type textarea "x"
type textarea "man"
type textarea "x"
type textarea "mani"
type textarea "x"
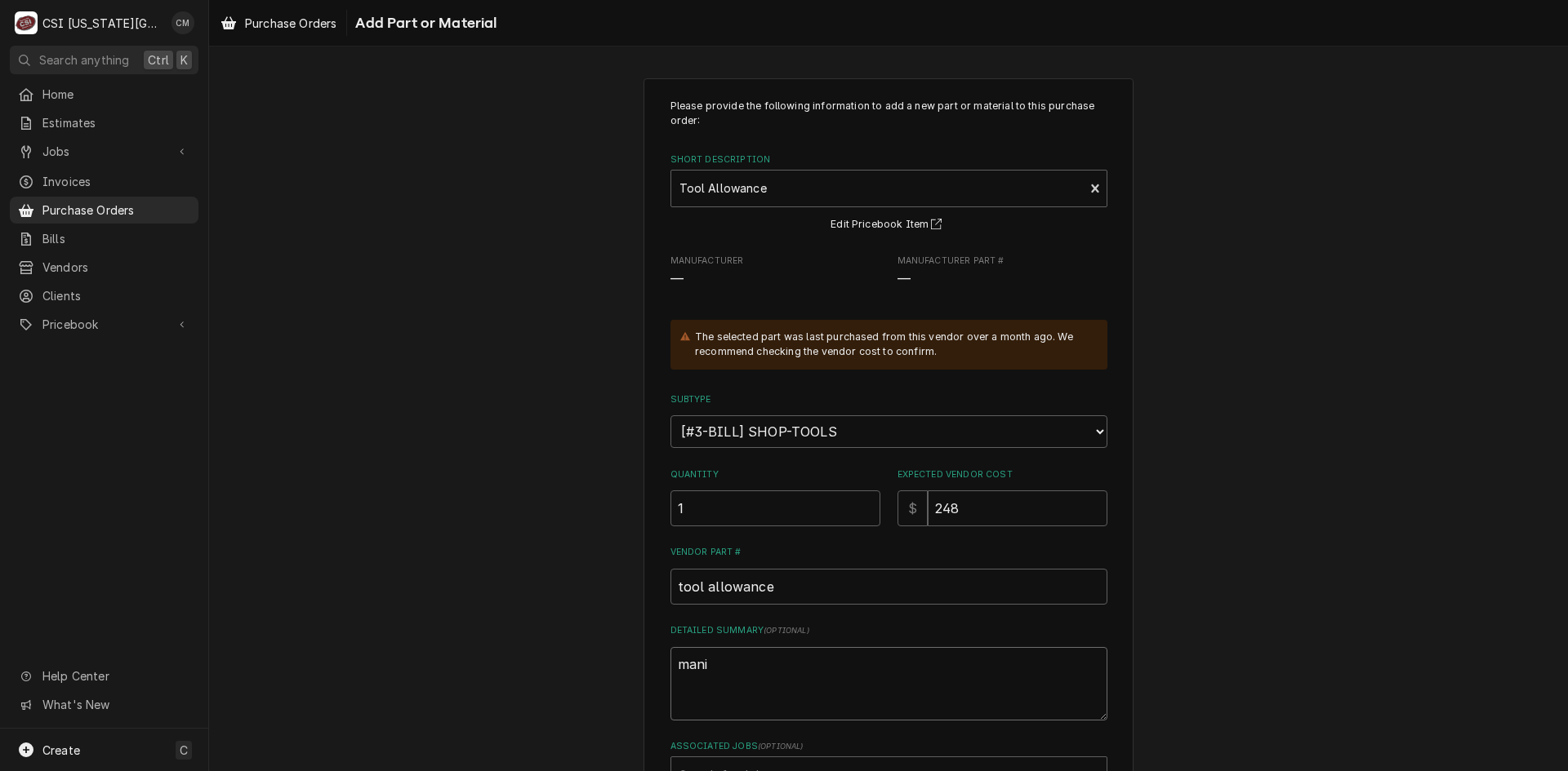
type textarea "manif"
type textarea "x"
type textarea "manifo"
type textarea "x"
type textarea "manifol"
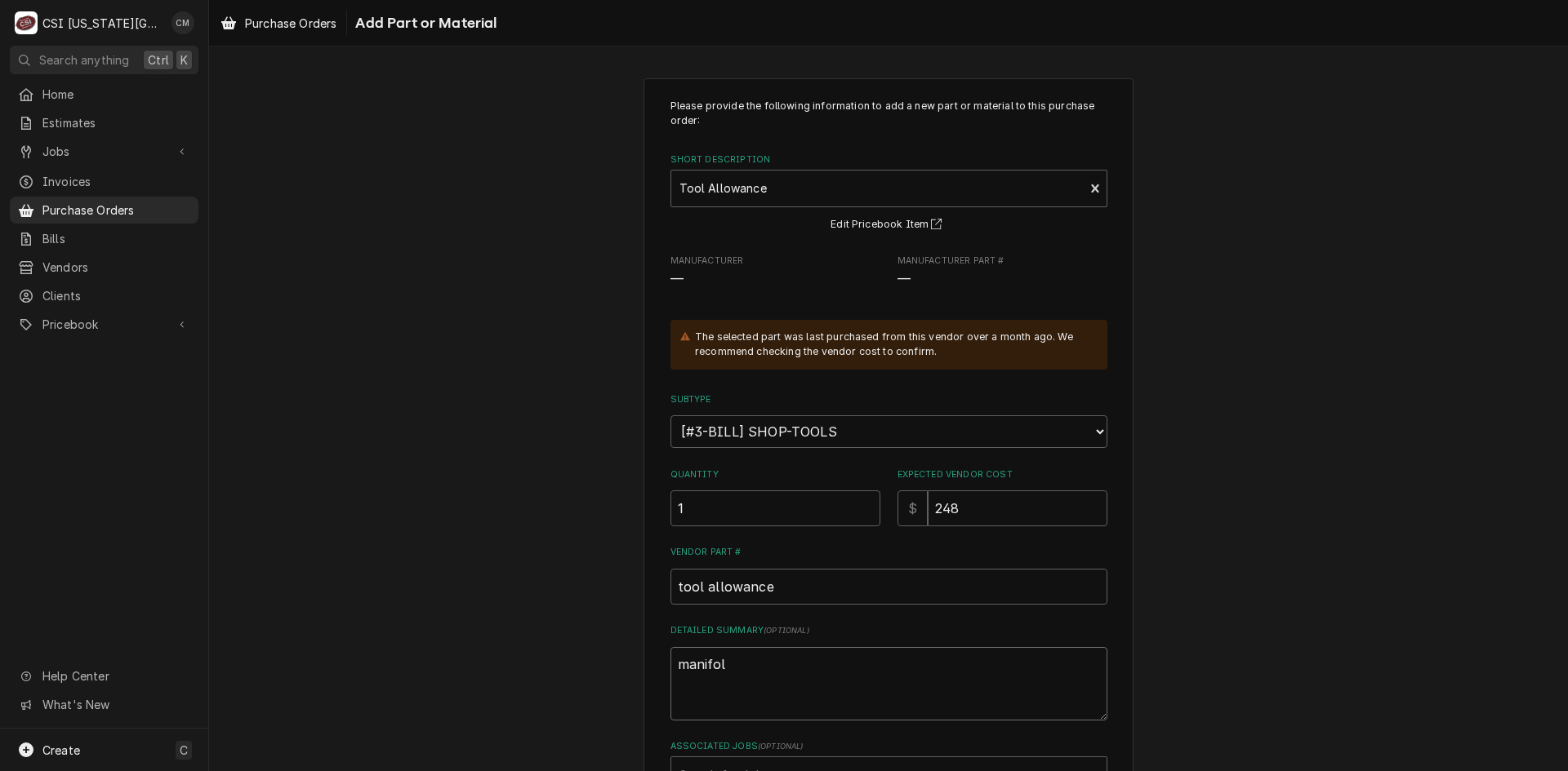
type textarea "x"
type textarea "manifold"
type textarea "x"
type textarea "manifold,"
type textarea "x"
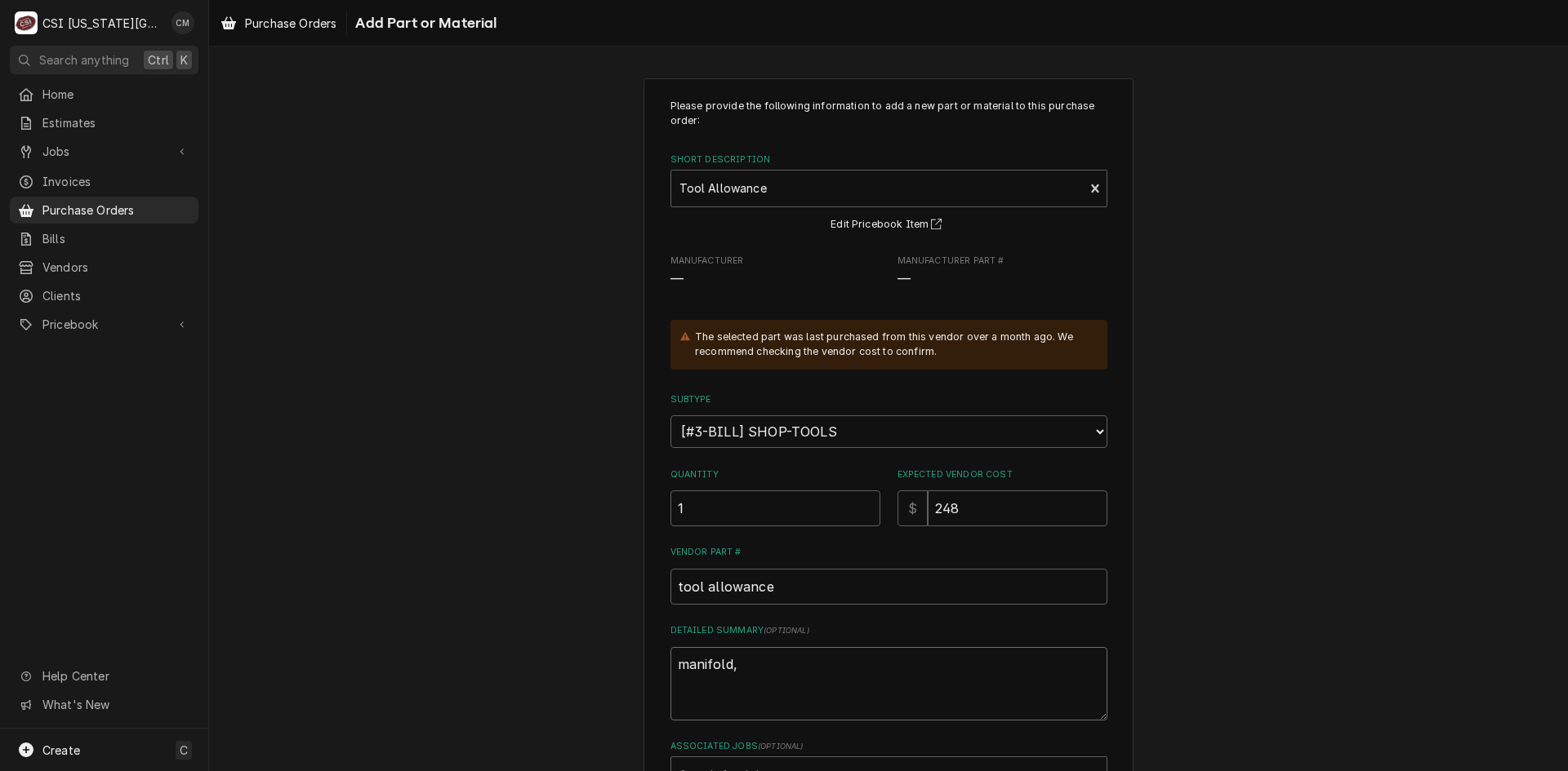
type textarea "manifold,"
type textarea "x"
type textarea "manifold, c"
type textarea "x"
type textarea "manifold, ch"
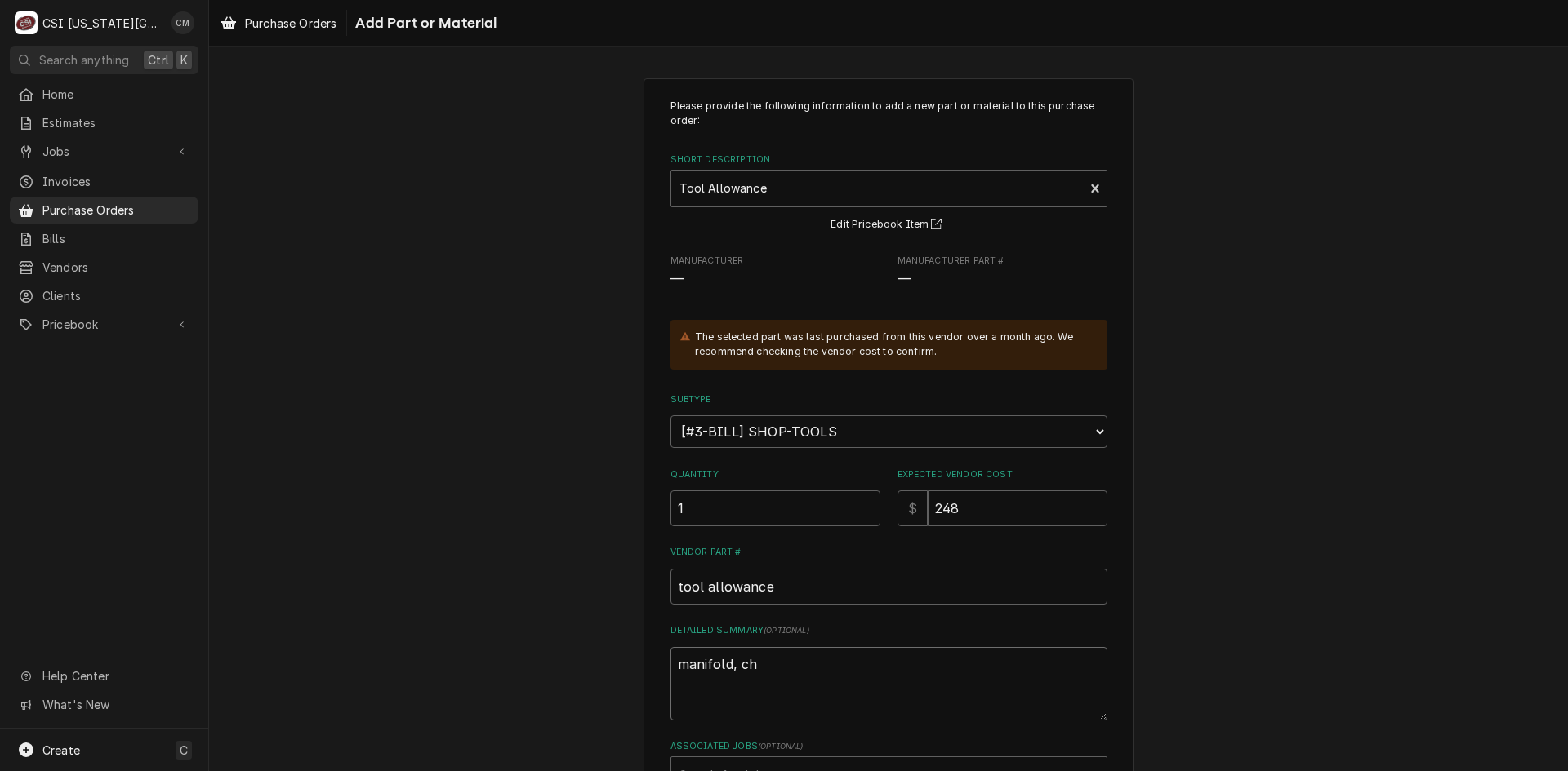
type textarea "x"
type textarea "manifold, cha"
type textarea "x"
type textarea "manifold, char"
type textarea "x"
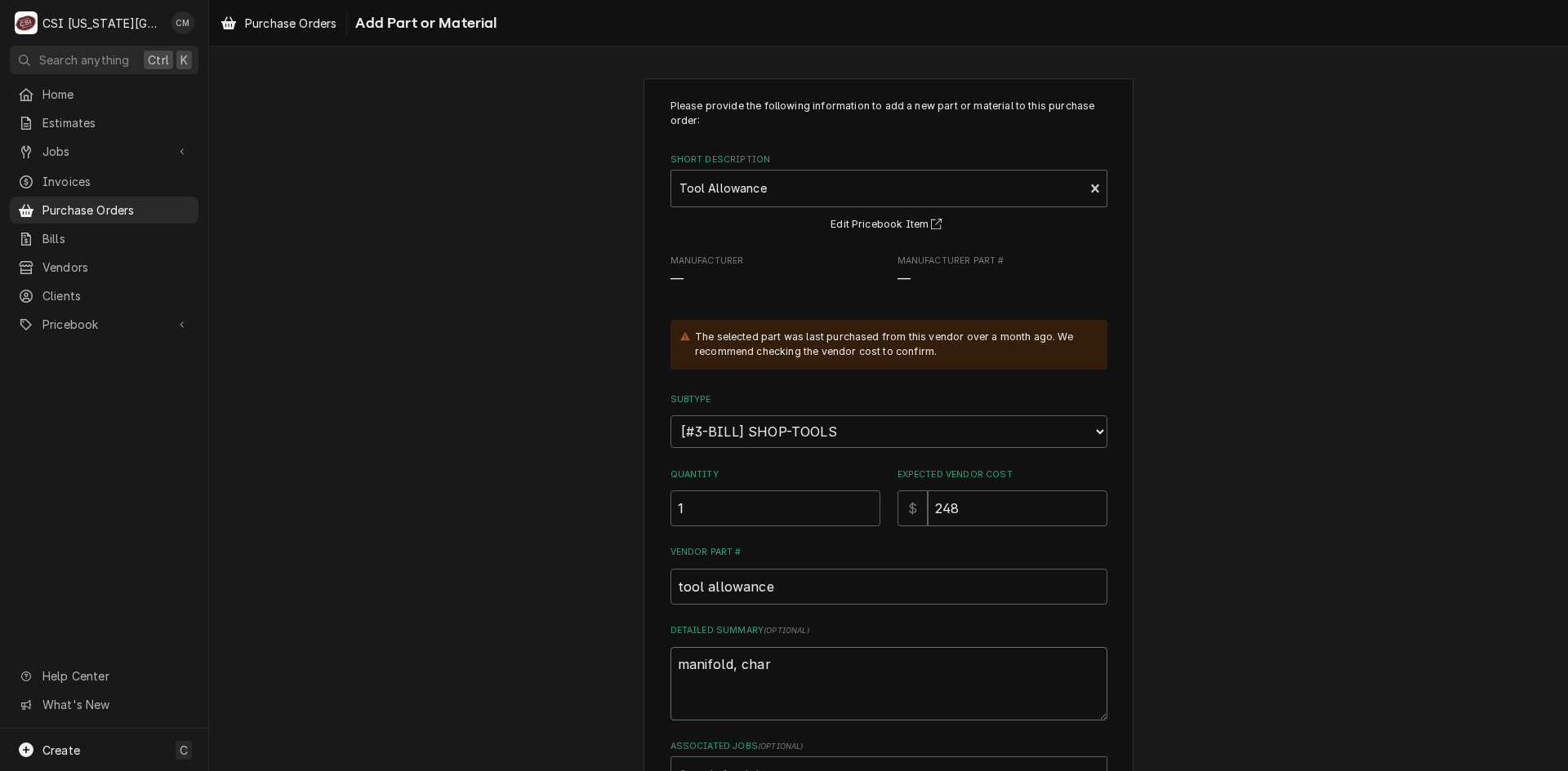
type textarea "manifold, charg"
type textarea "x"
type textarea "manifold, chargi"
type textarea "x"
type textarea "manifold, chargin"
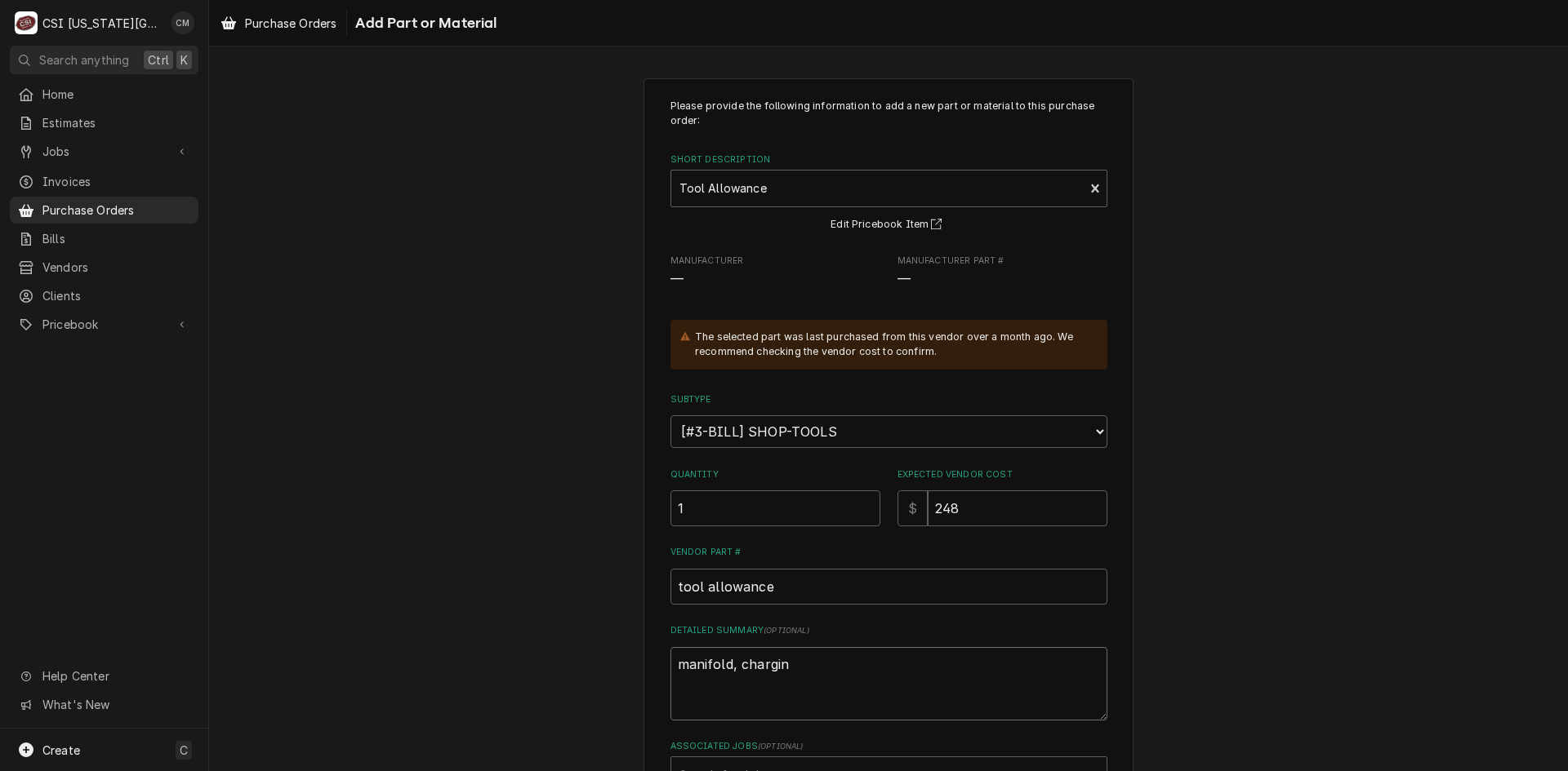
type textarea "x"
type textarea "manifold, charging"
type textarea "x"
type textarea "manifold, charging"
type textarea "x"
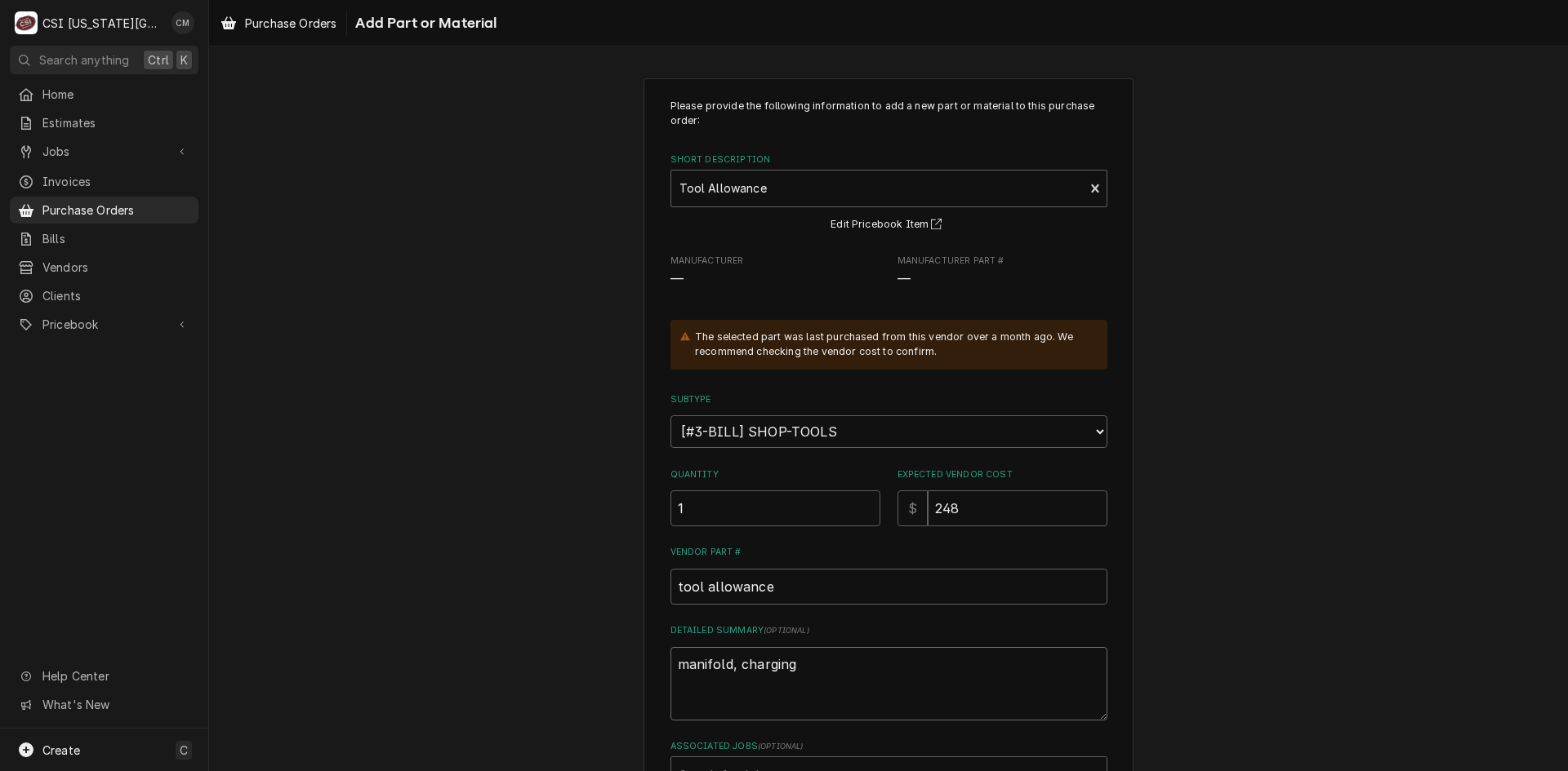
type textarea "manifold, charging h"
type textarea "x"
type textarea "manifold, charging ho"
type textarea "x"
type textarea "manifold, charging hos"
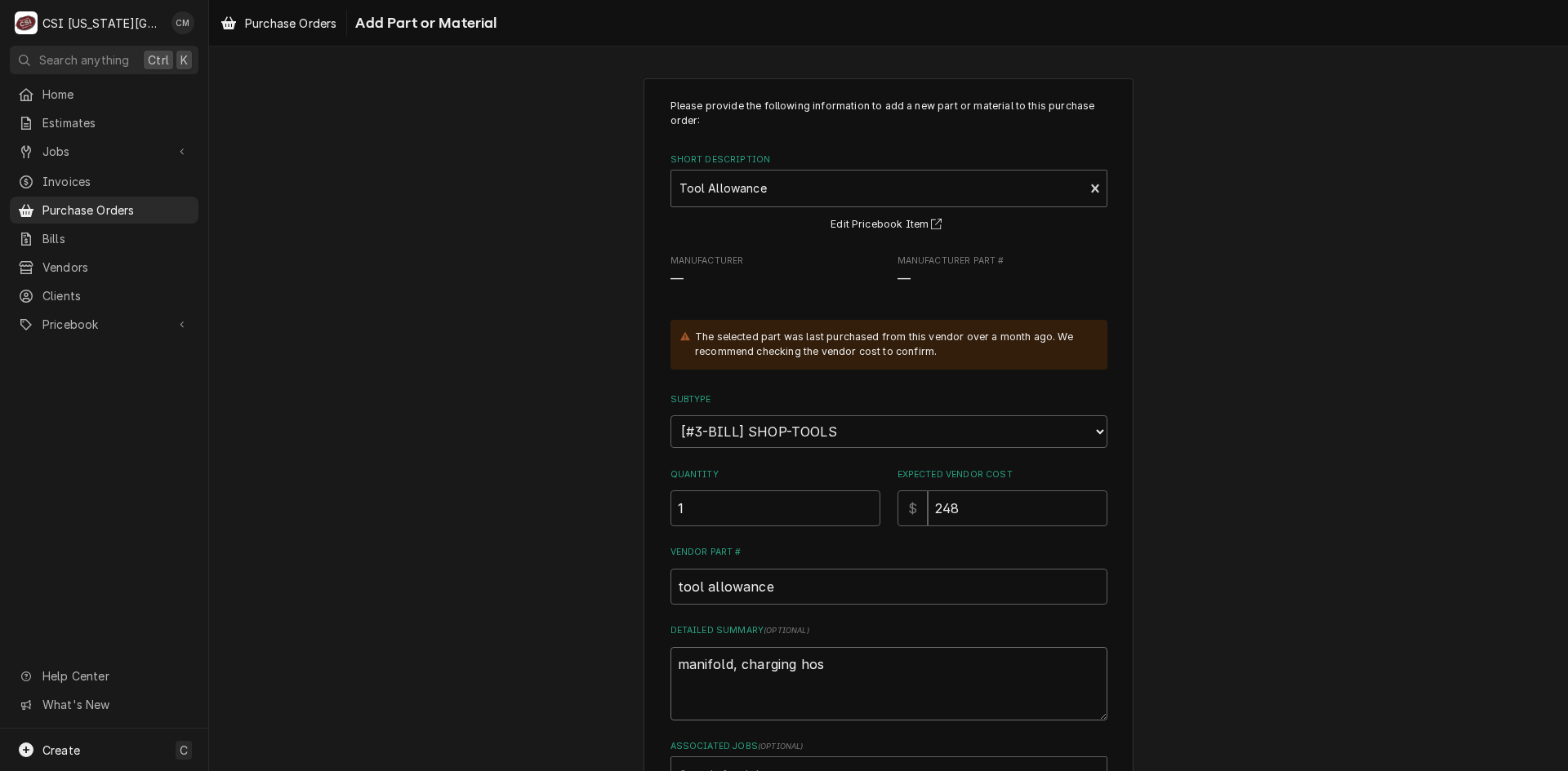
type textarea "x"
type textarea "manifold, charging hose"
type textarea "x"
type textarea "manifold, charging hose"
type textarea "x"
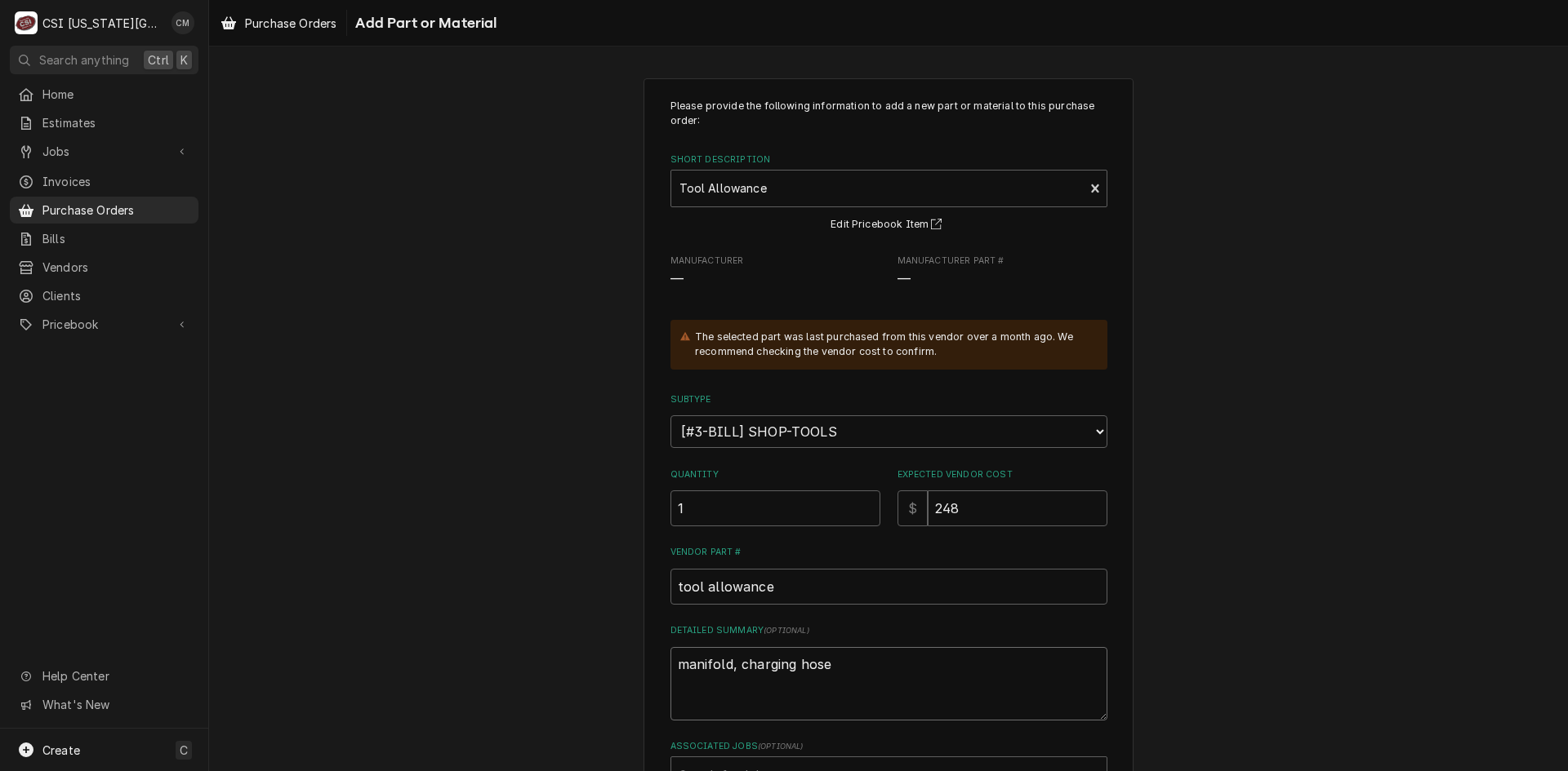
type textarea "manifold, charging hose s"
type textarea "x"
type textarea "manifold, charging hose se"
type textarea "x"
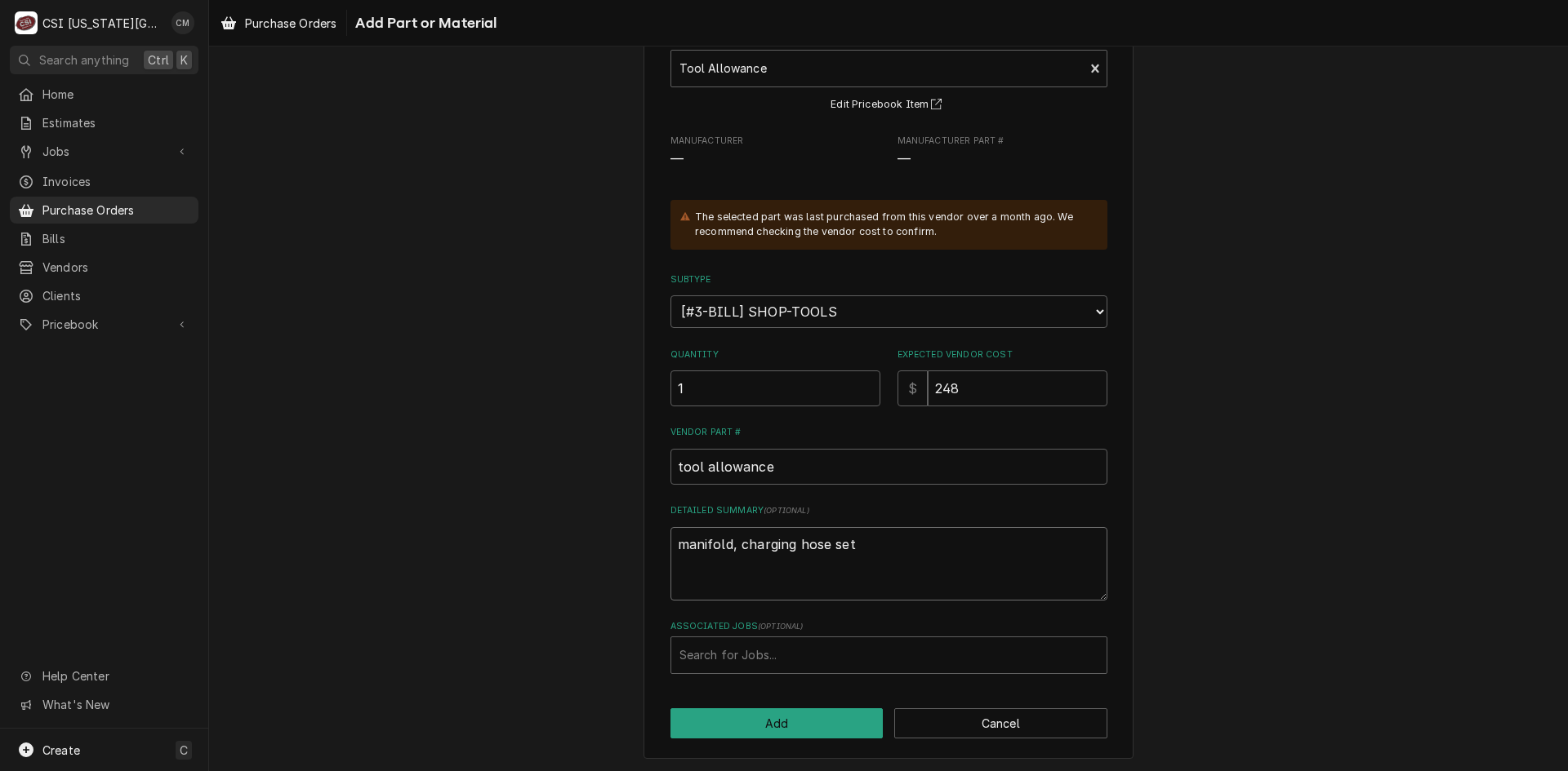
scroll to position [123, 0]
type textarea "manifold, charging hose set"
click at [834, 652] on div "Associated Jobs" at bounding box center [889, 653] width 419 height 29
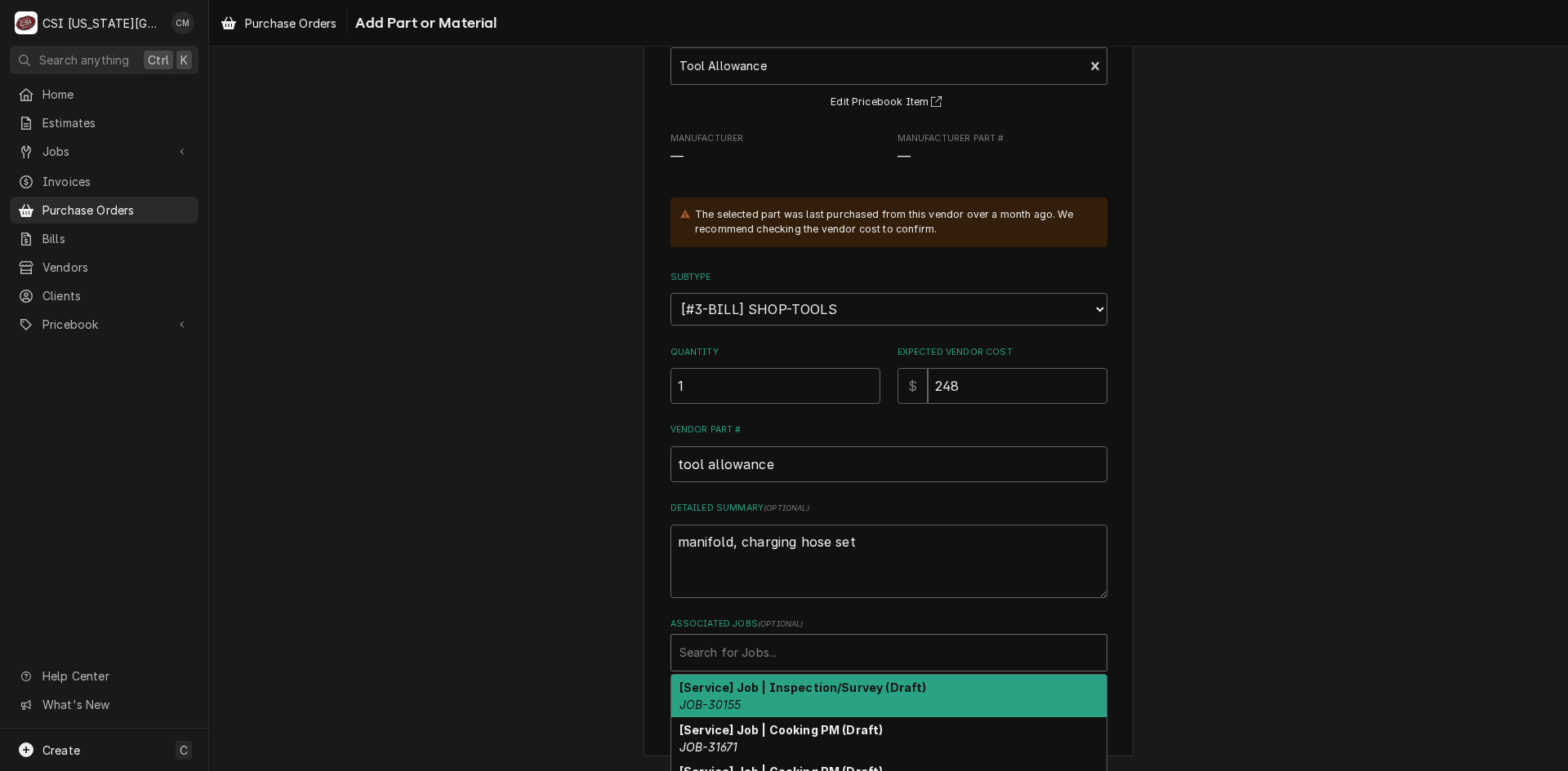
click at [1186, 606] on div "Please provide the following information to add a new part or material to this …" at bounding box center [889, 355] width 1359 height 830
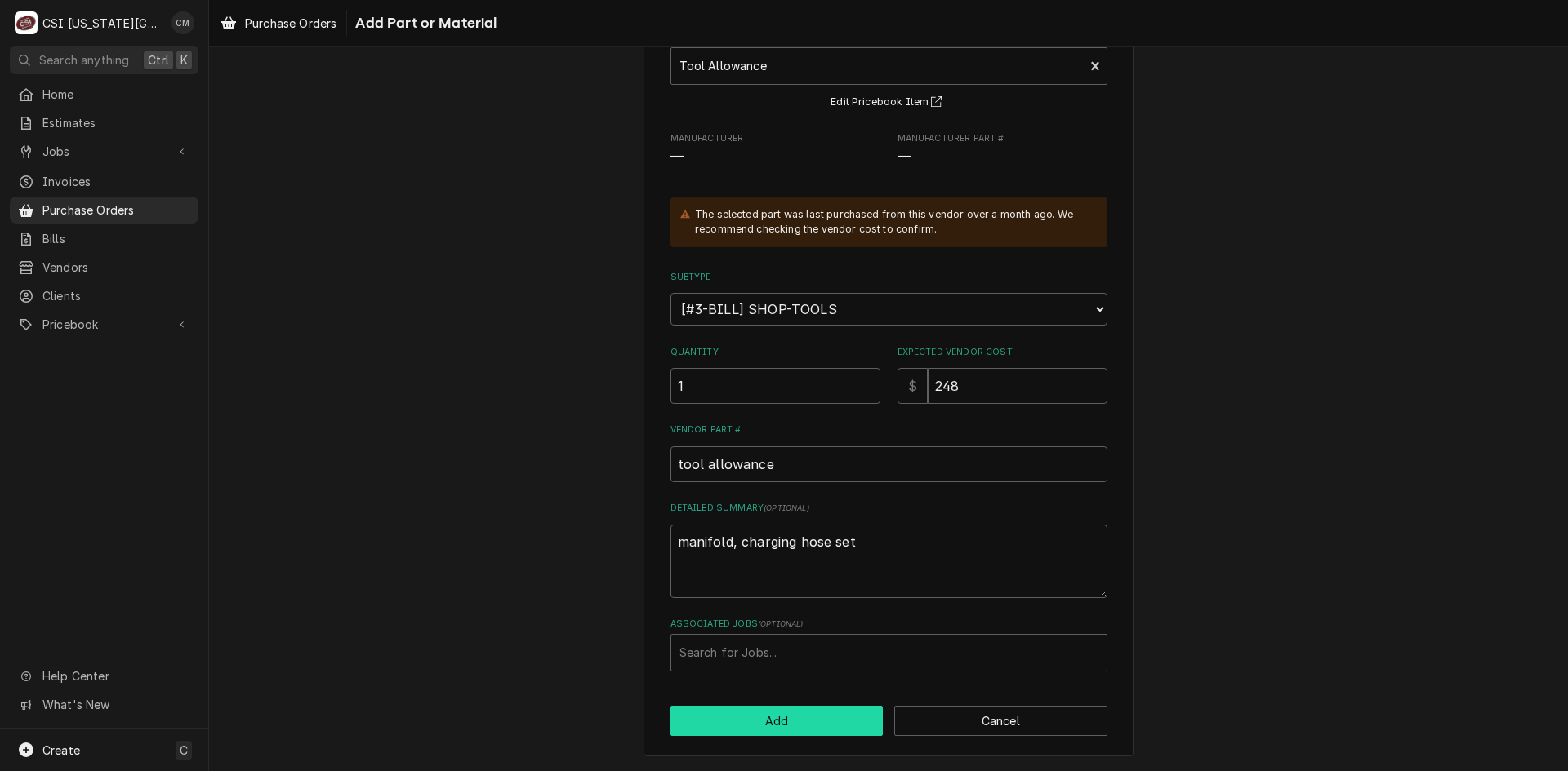
click at [801, 720] on button "Add" at bounding box center [776, 721] width 213 height 30
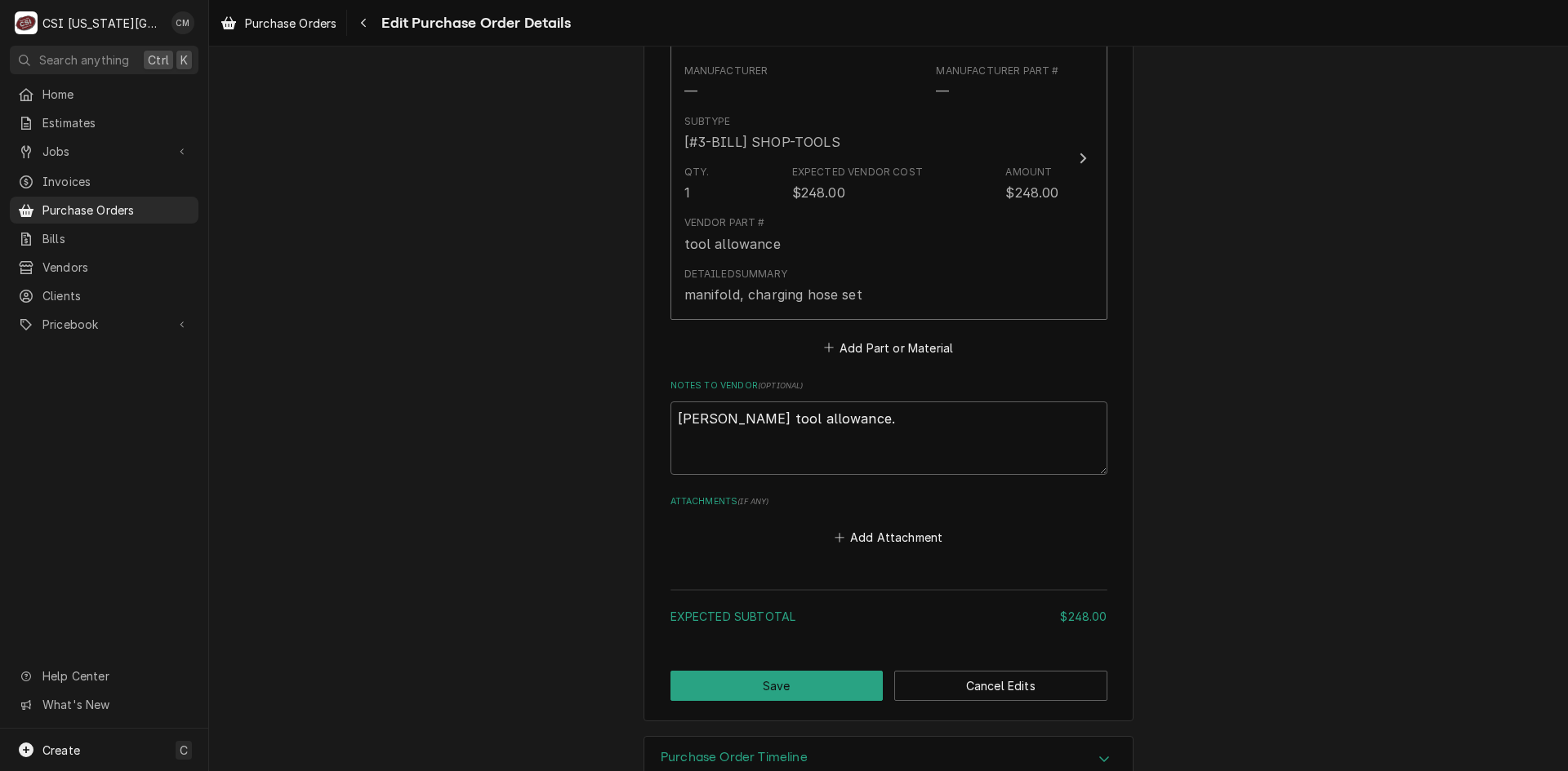
scroll to position [823, 0]
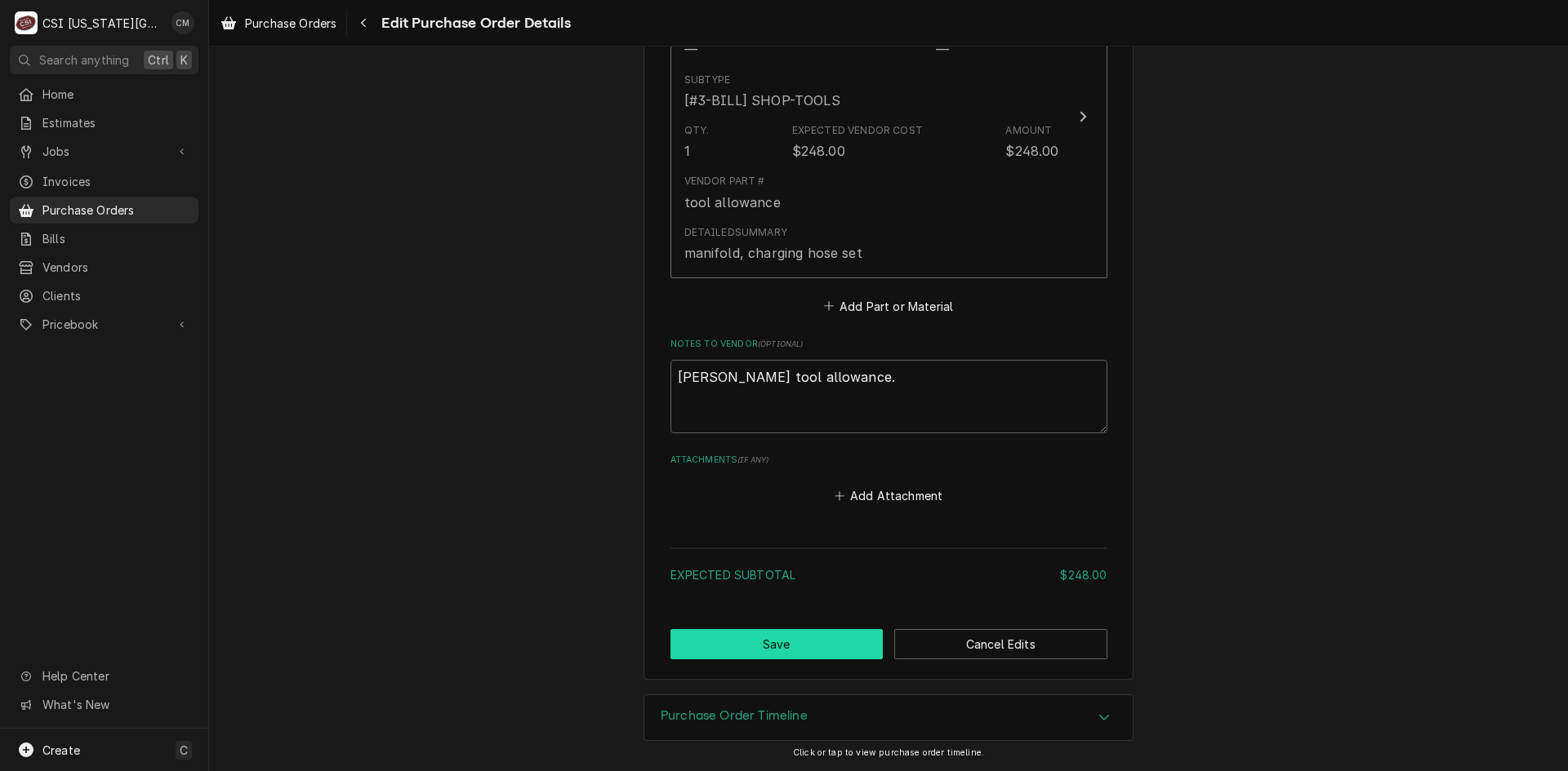
click at [821, 650] on button "Save" at bounding box center [776, 644] width 213 height 30
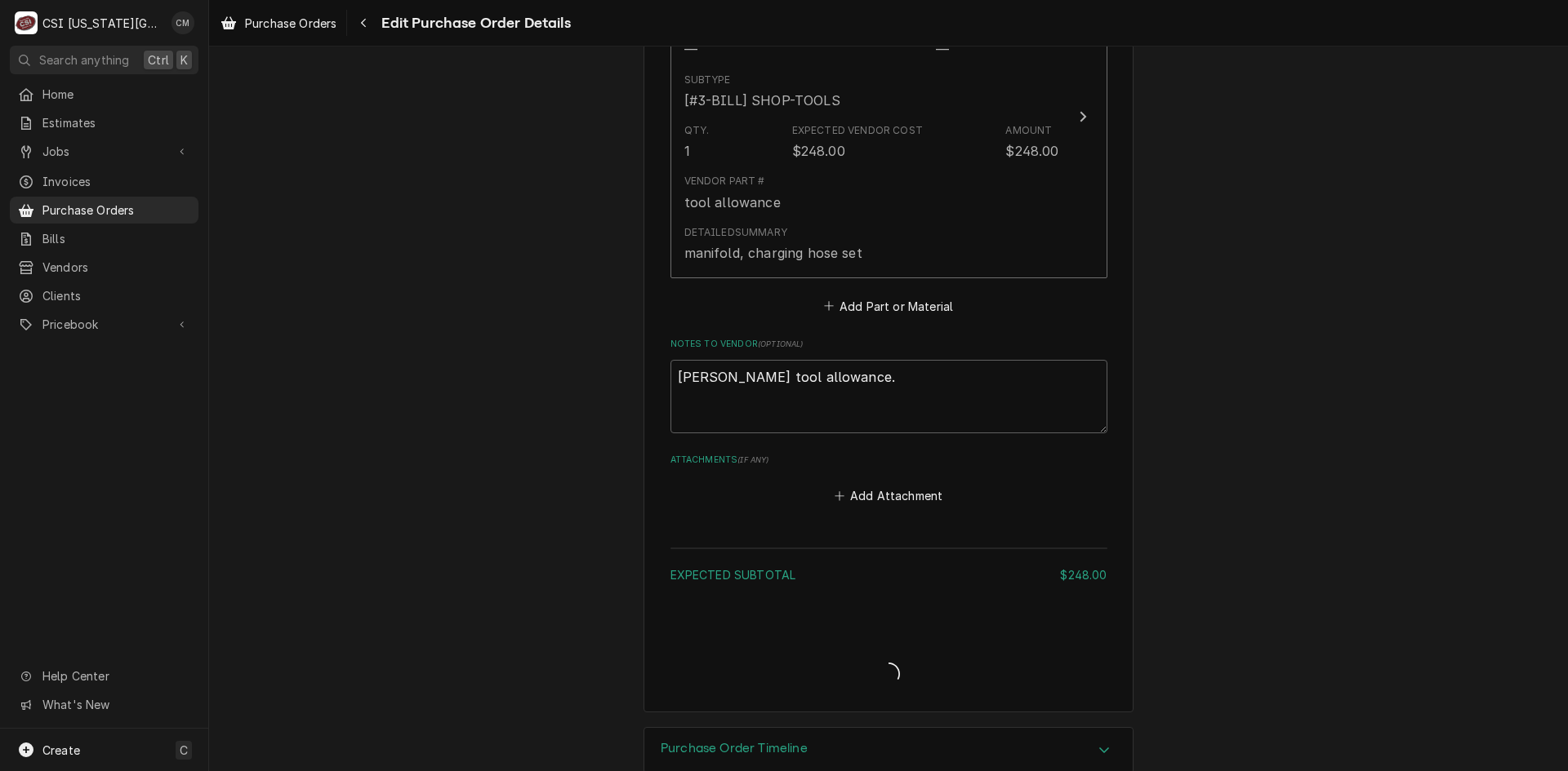
type textarea "x"
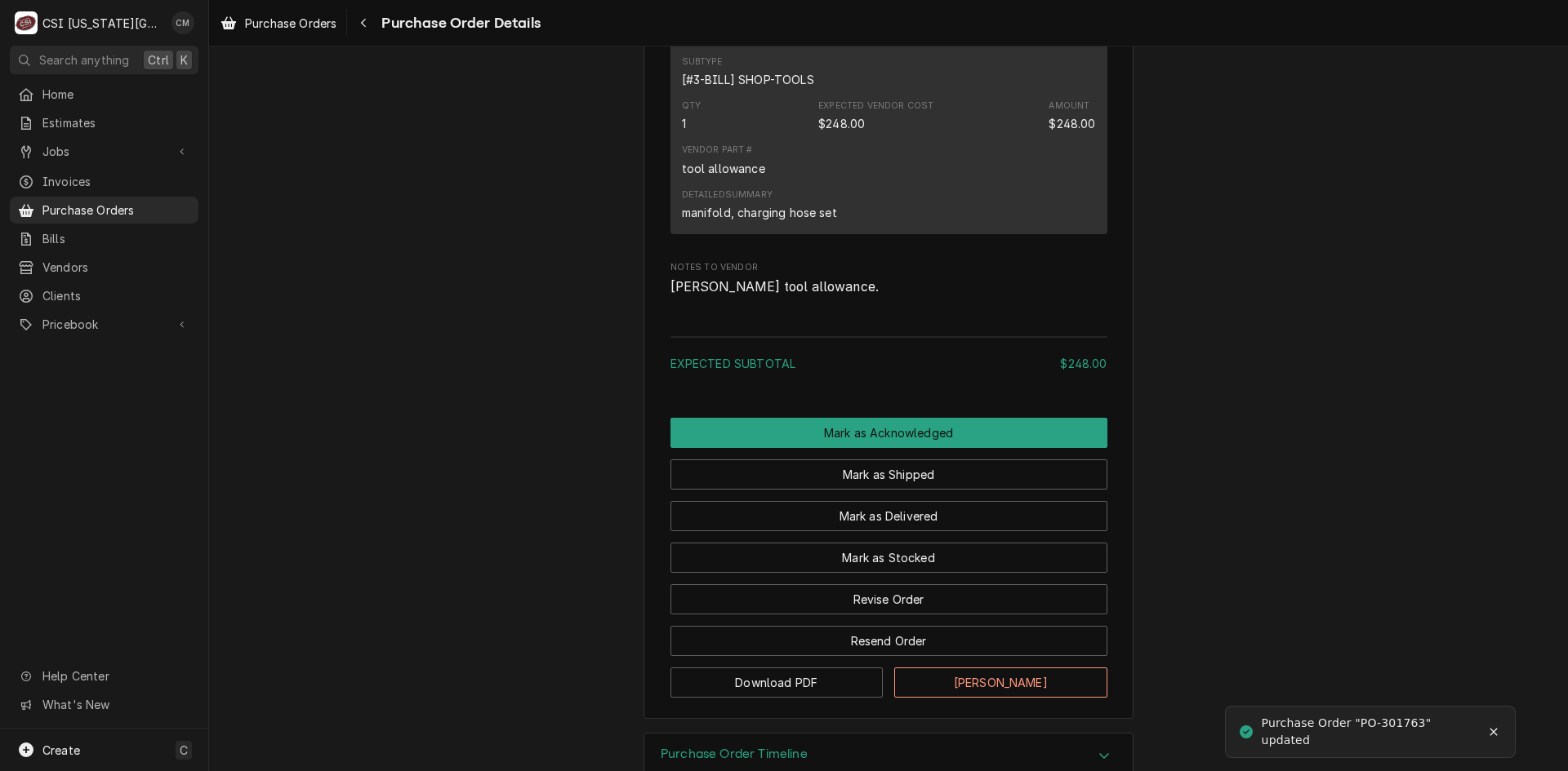
scroll to position [1159, 0]
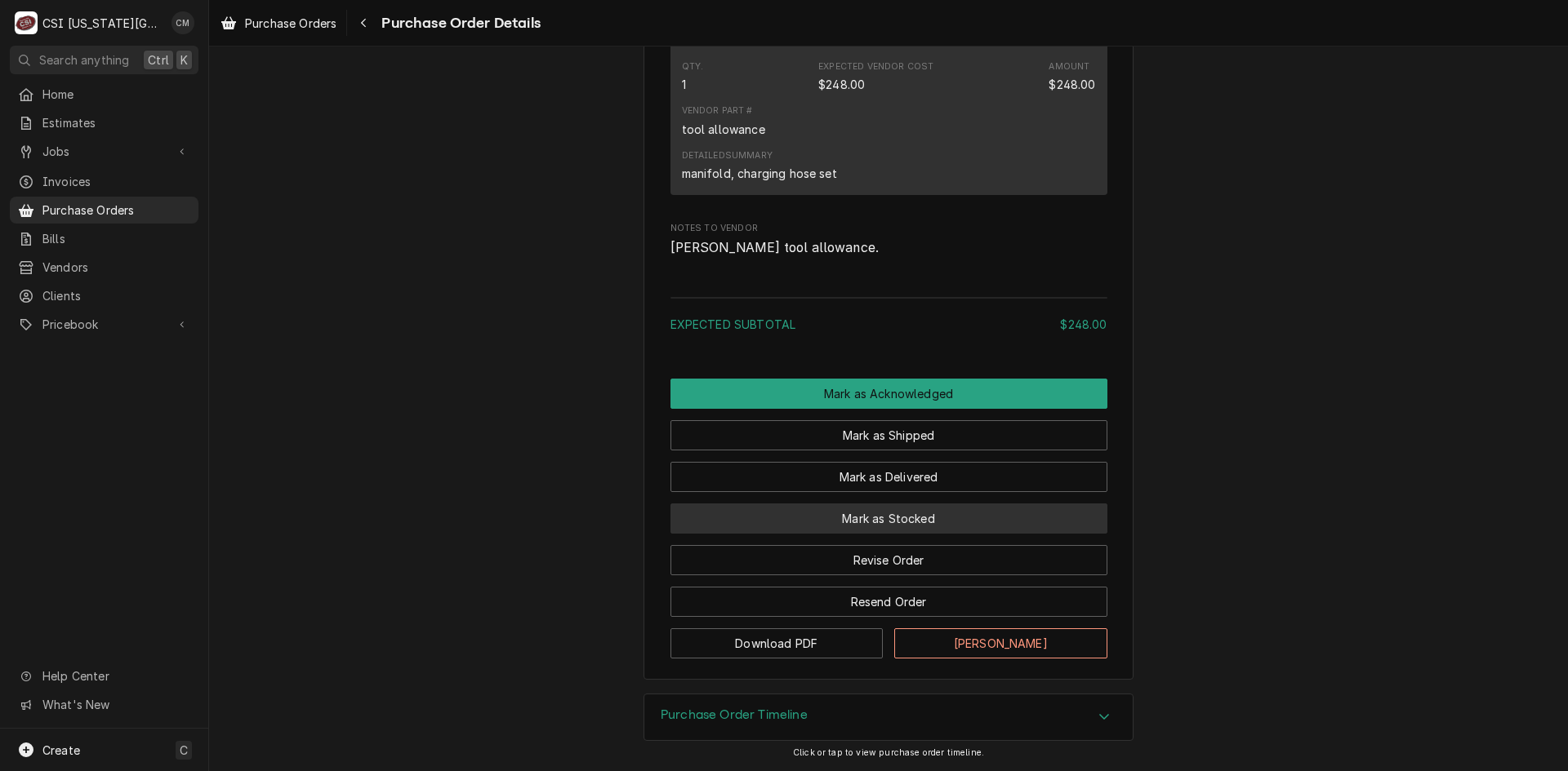
click at [985, 525] on button "Mark as Stocked" at bounding box center [889, 519] width 437 height 30
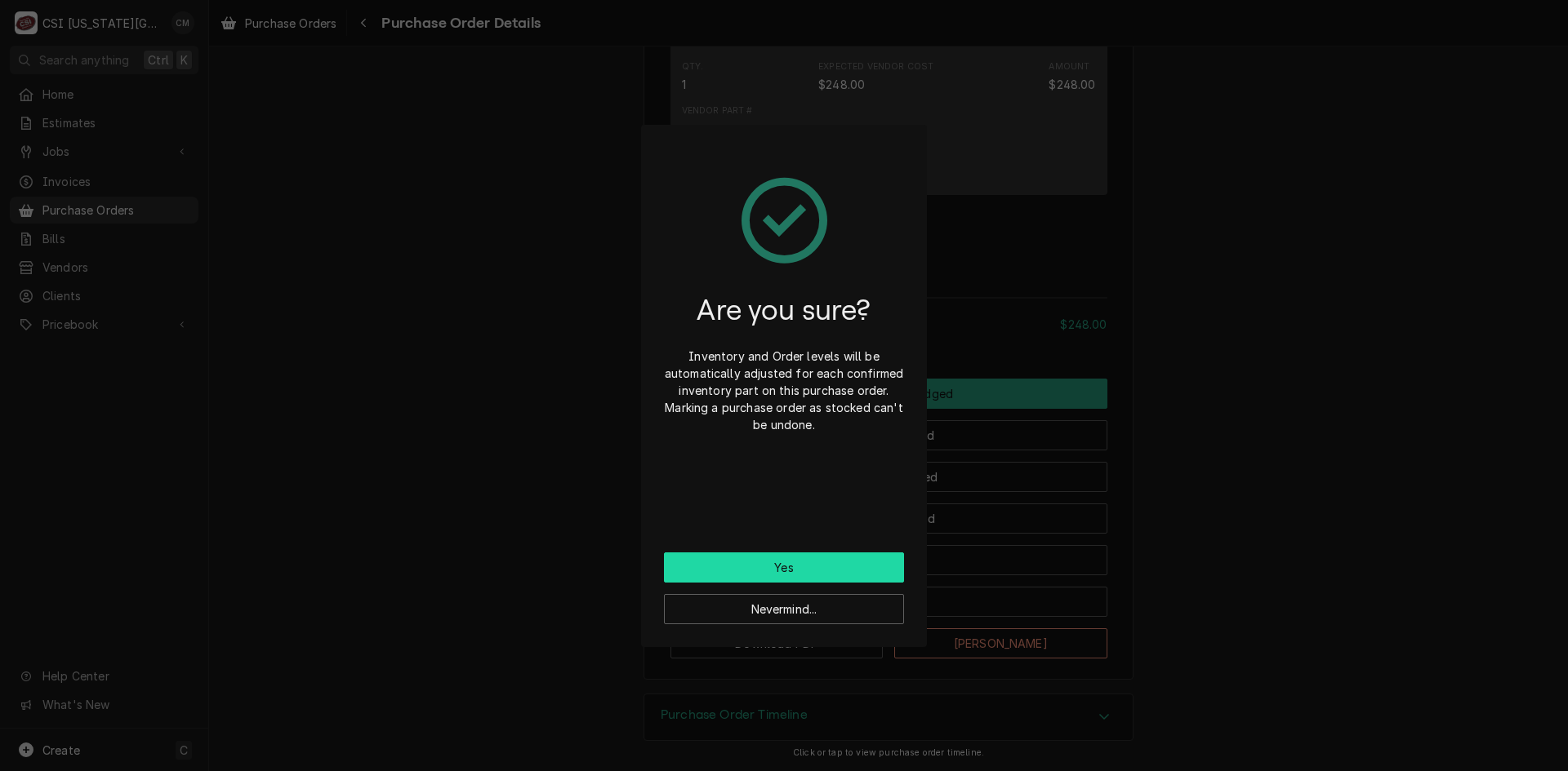
click at [853, 569] on button "Yes" at bounding box center [784, 567] width 240 height 30
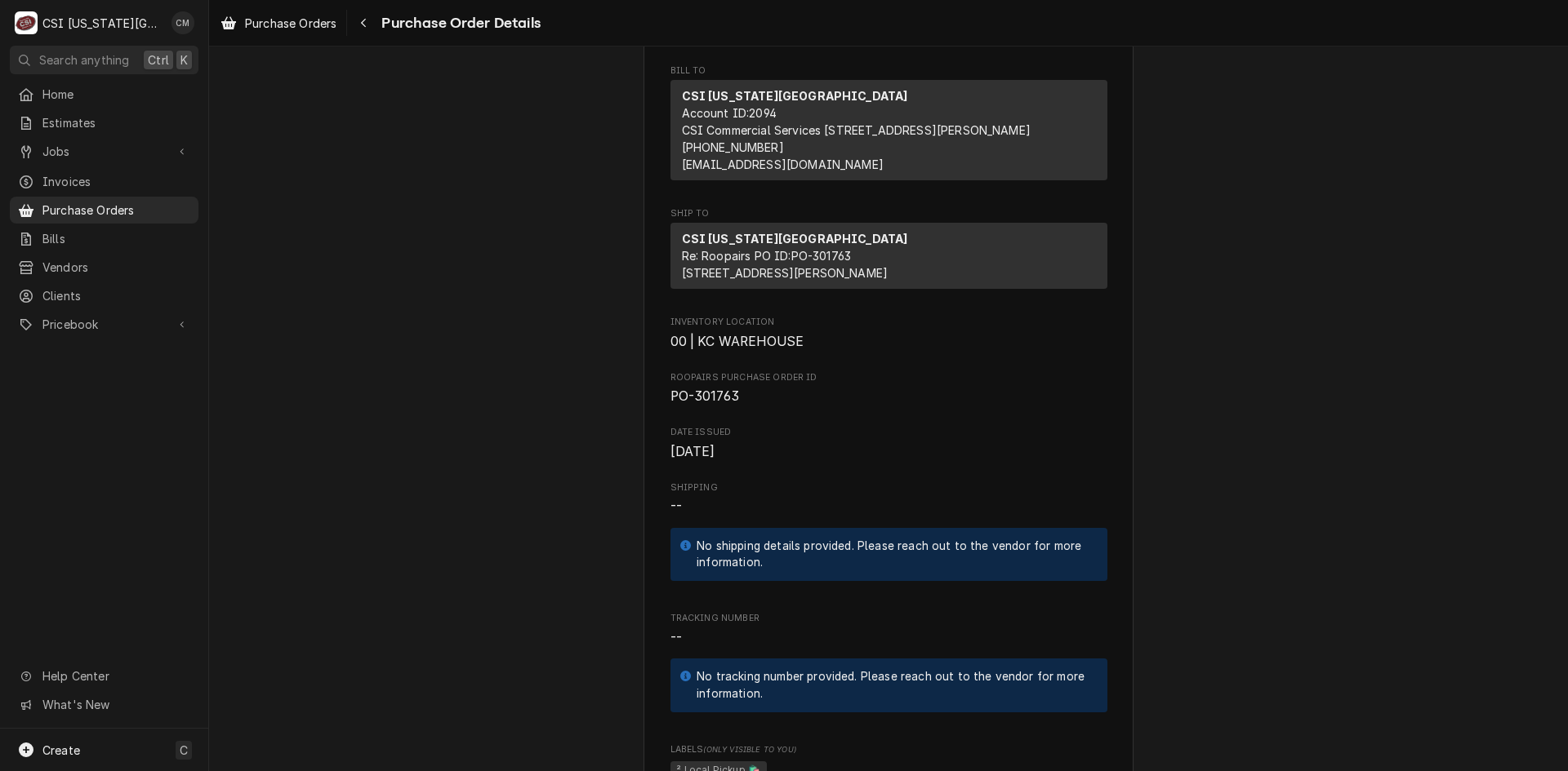
scroll to position [56, 0]
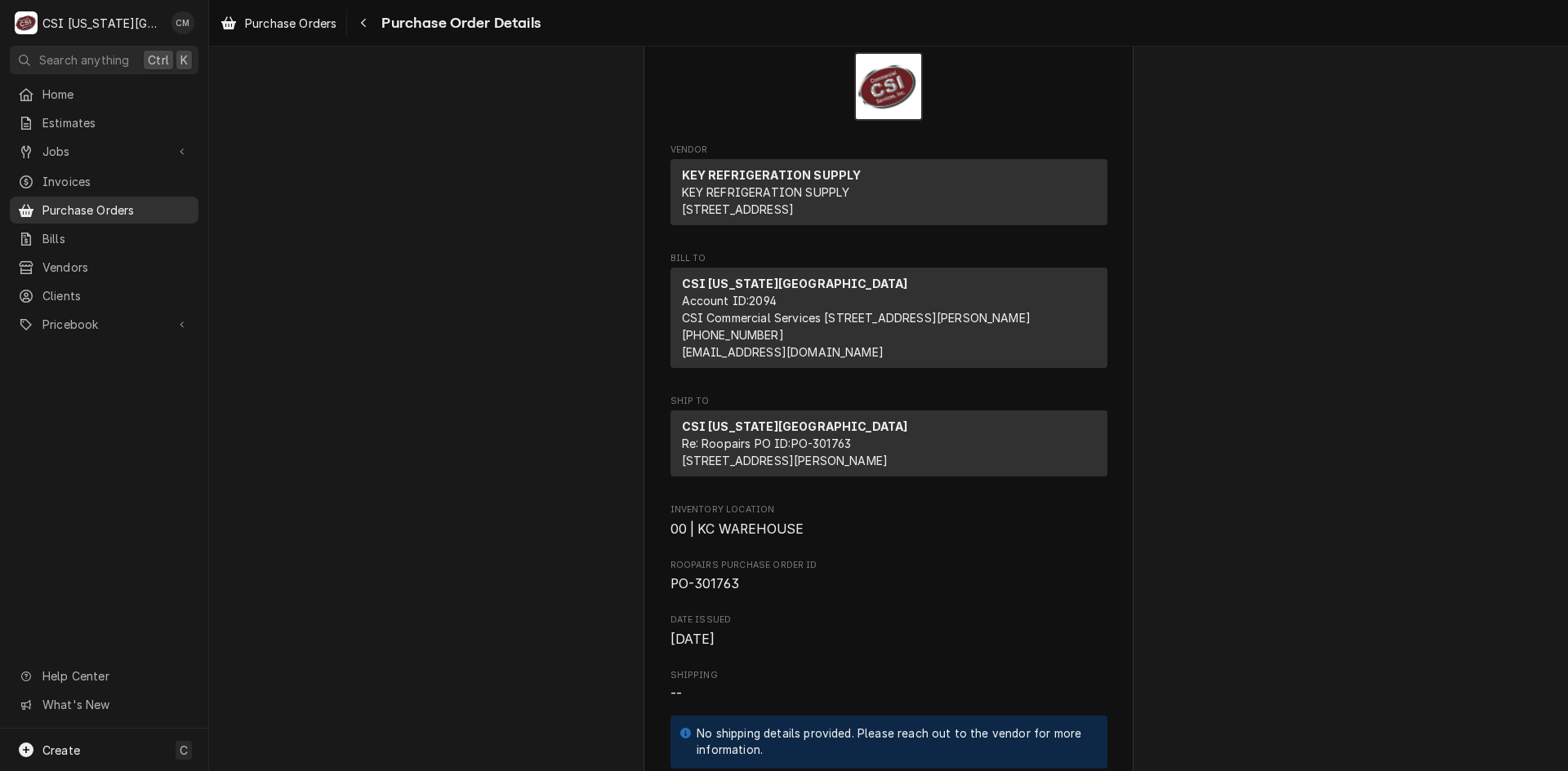
click at [158, 205] on span "Purchase Orders" at bounding box center [116, 210] width 148 height 17
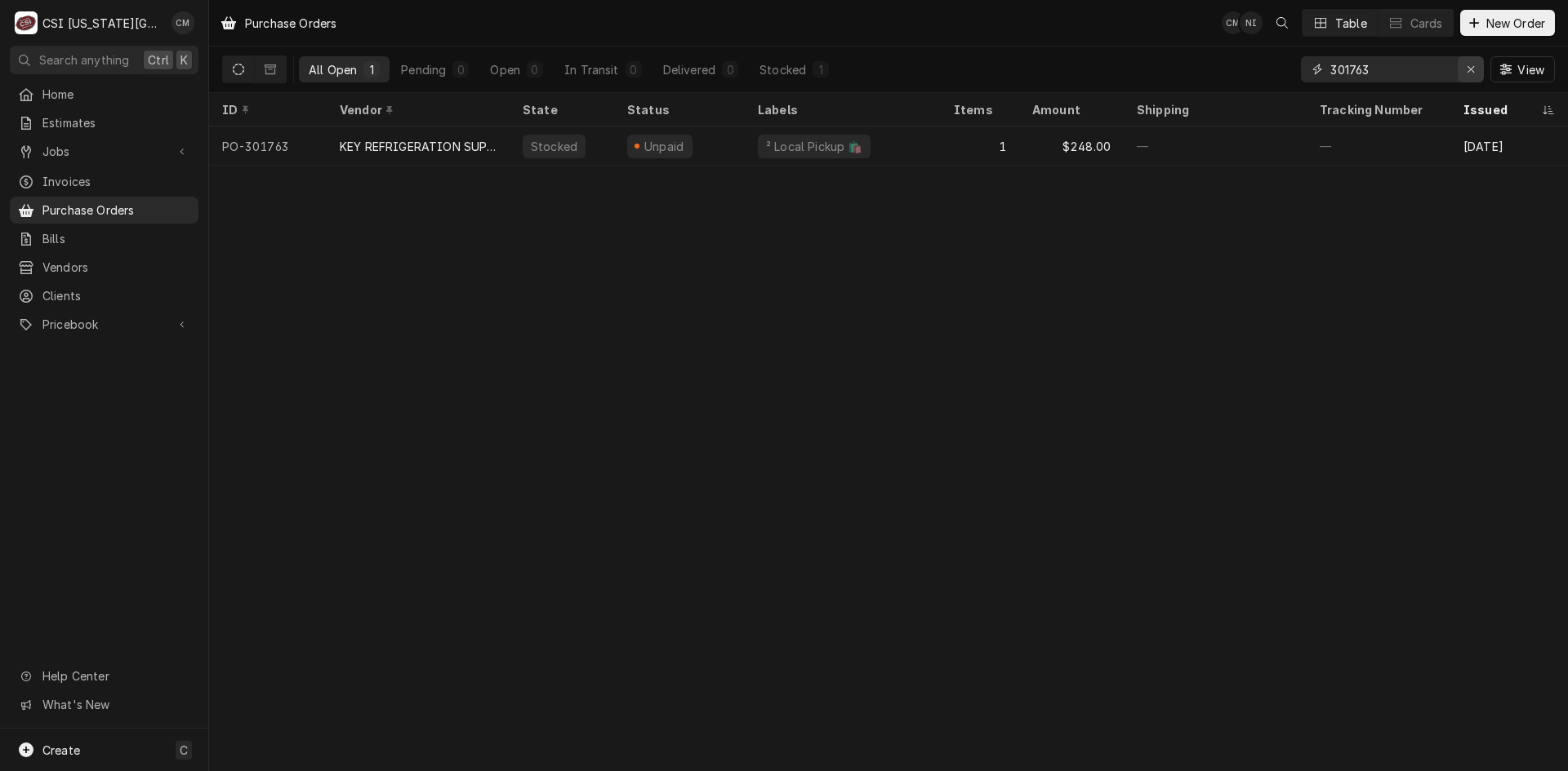
click at [1467, 67] on icon "Erase input" at bounding box center [1471, 69] width 9 height 11
click at [1413, 67] on input "Dynamic Content Wrapper" at bounding box center [1408, 69] width 154 height 26
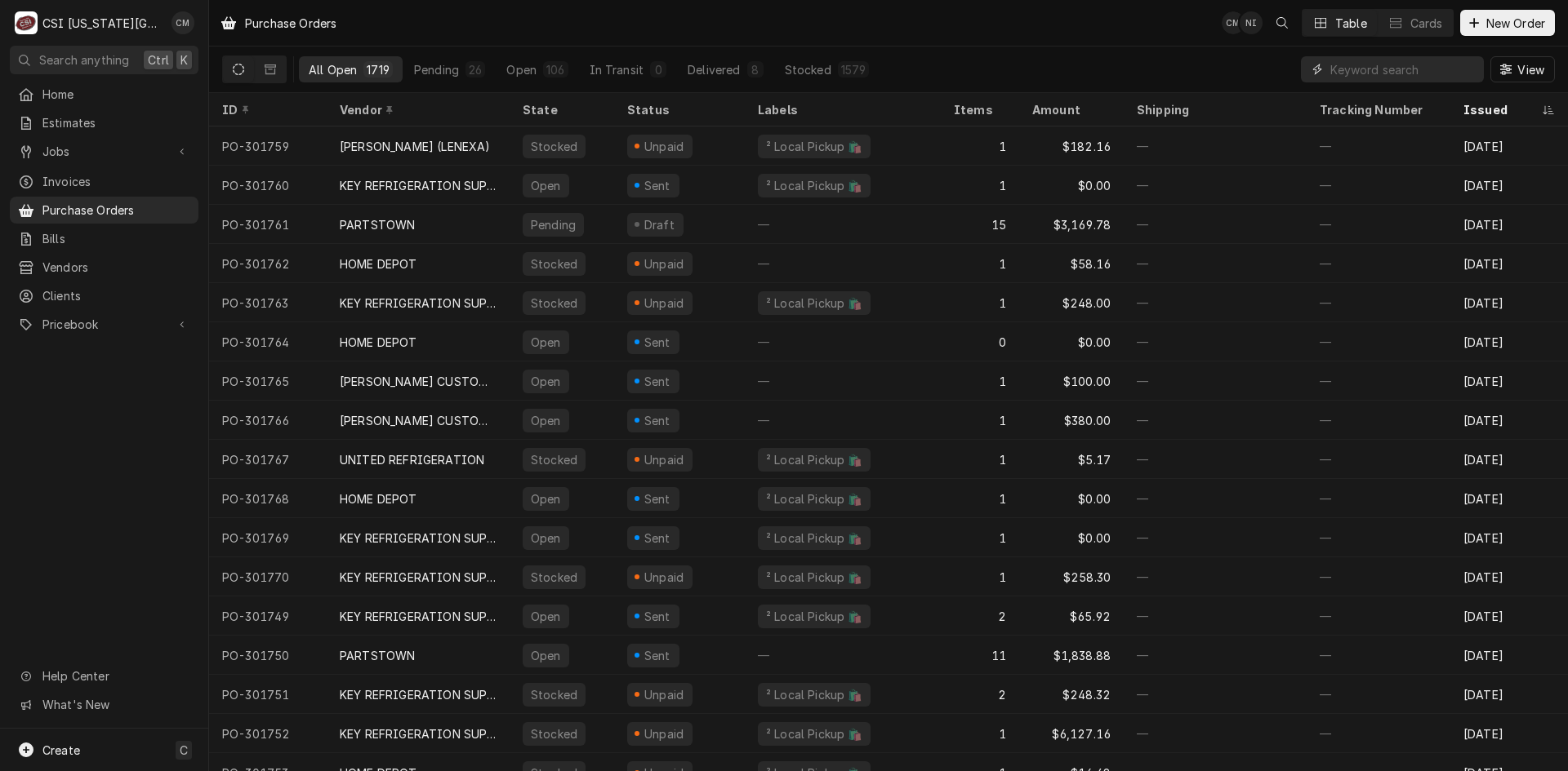
click at [1348, 66] on input "Dynamic Content Wrapper" at bounding box center [1403, 69] width 145 height 26
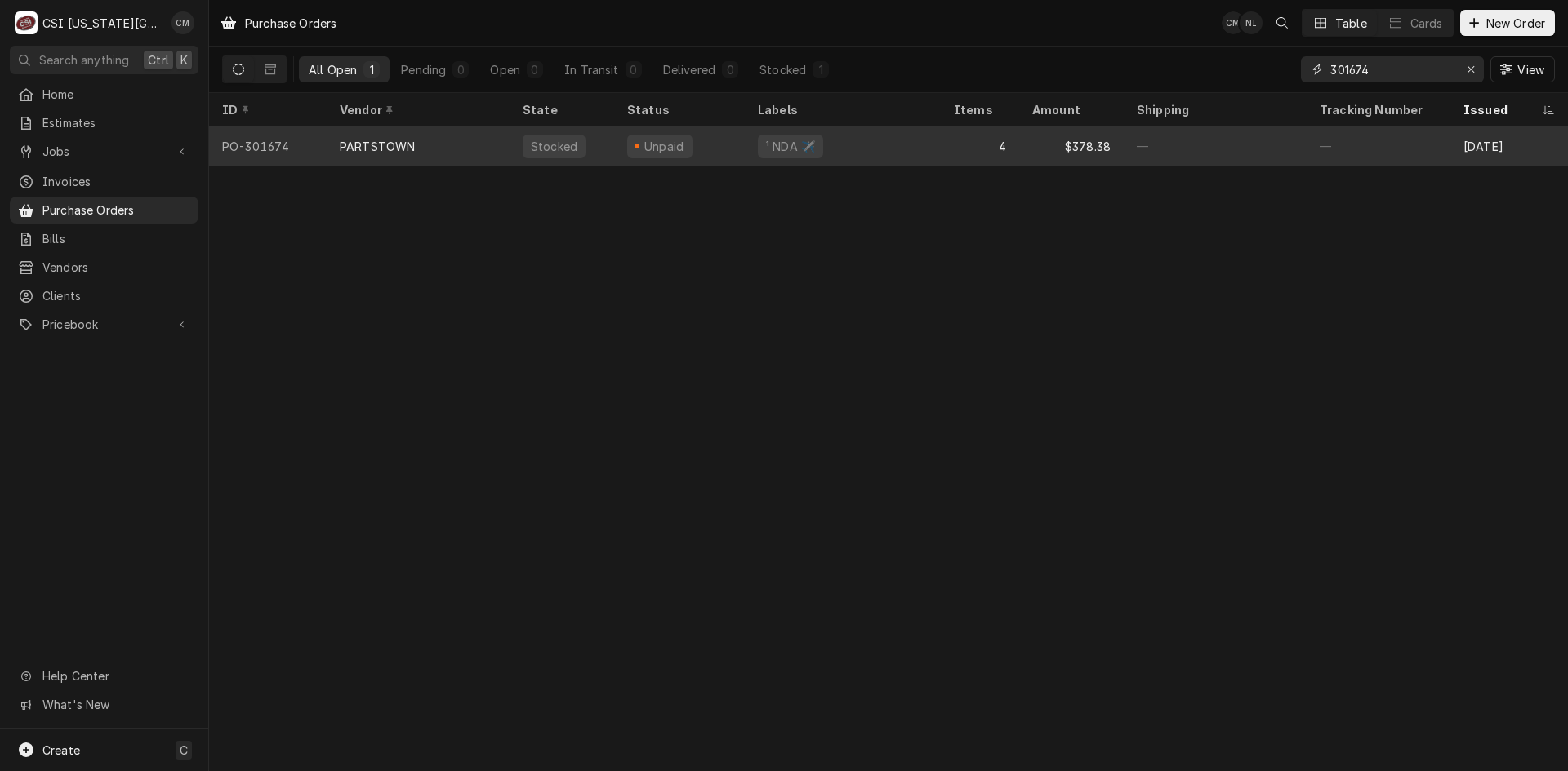
type input "301674"
click at [841, 157] on div "¹ NDA ✈️" at bounding box center [843, 146] width 196 height 39
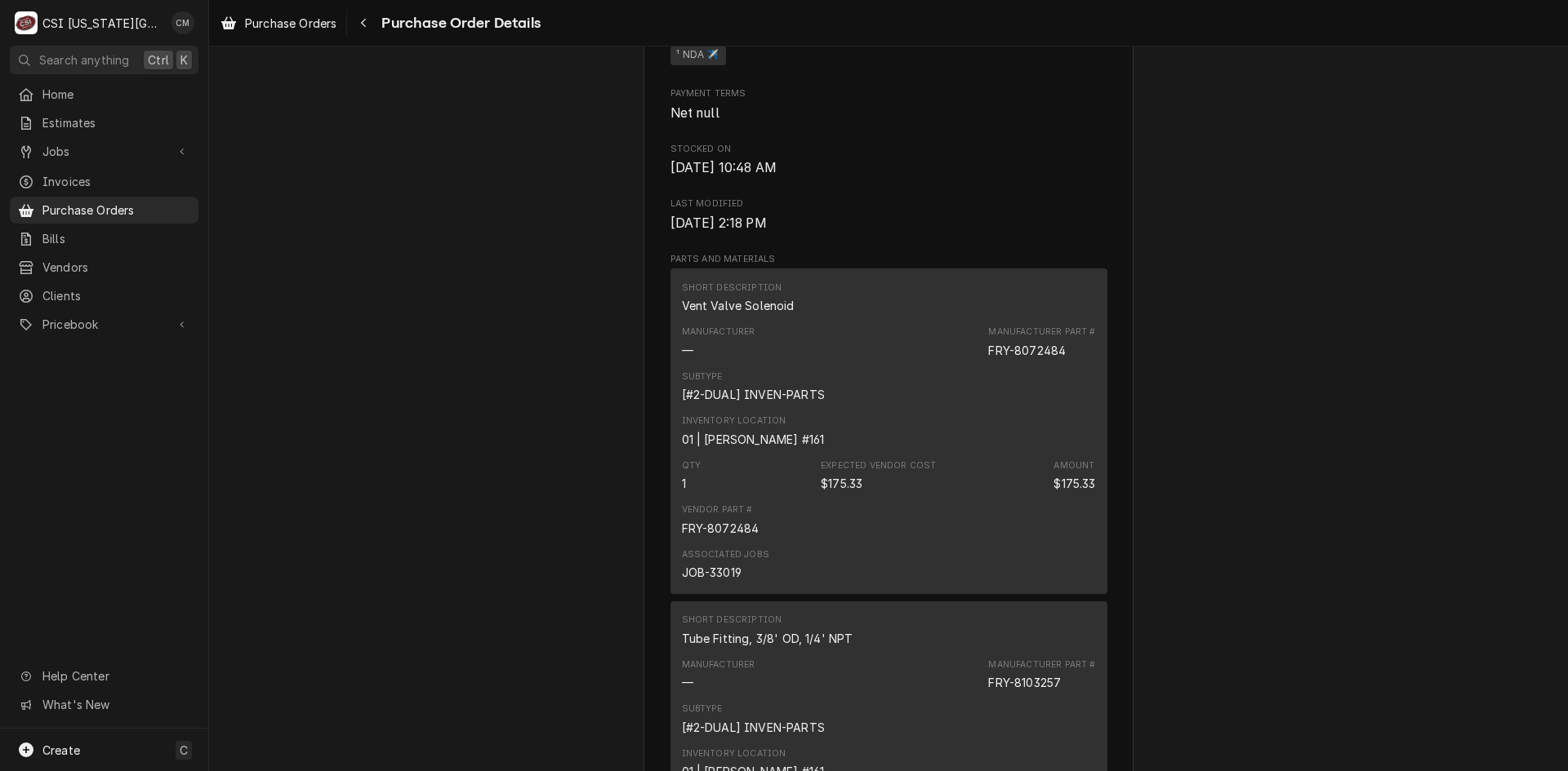
scroll to position [1061, 0]
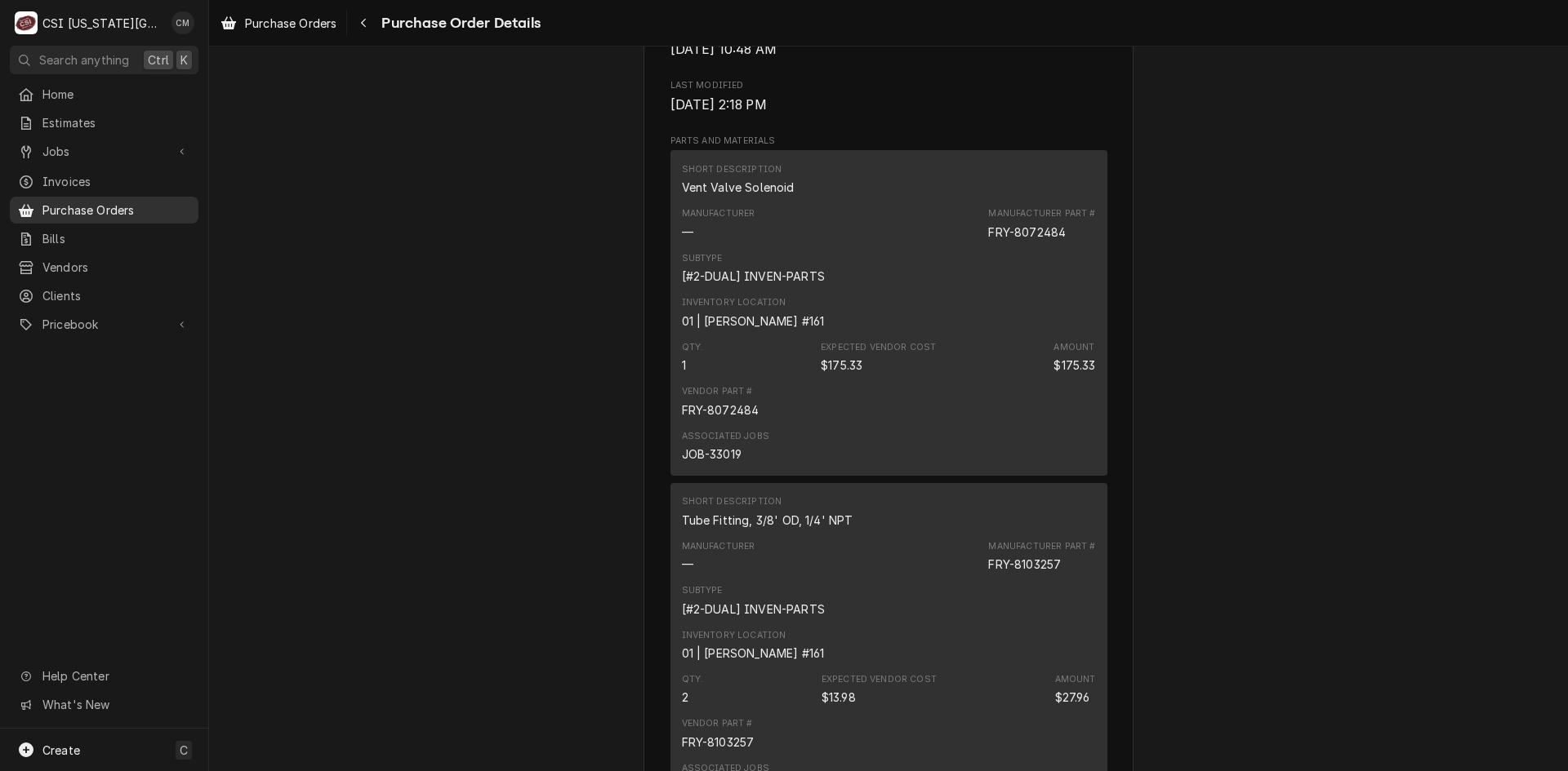
click at [129, 204] on span "Purchase Orders" at bounding box center [116, 210] width 148 height 17
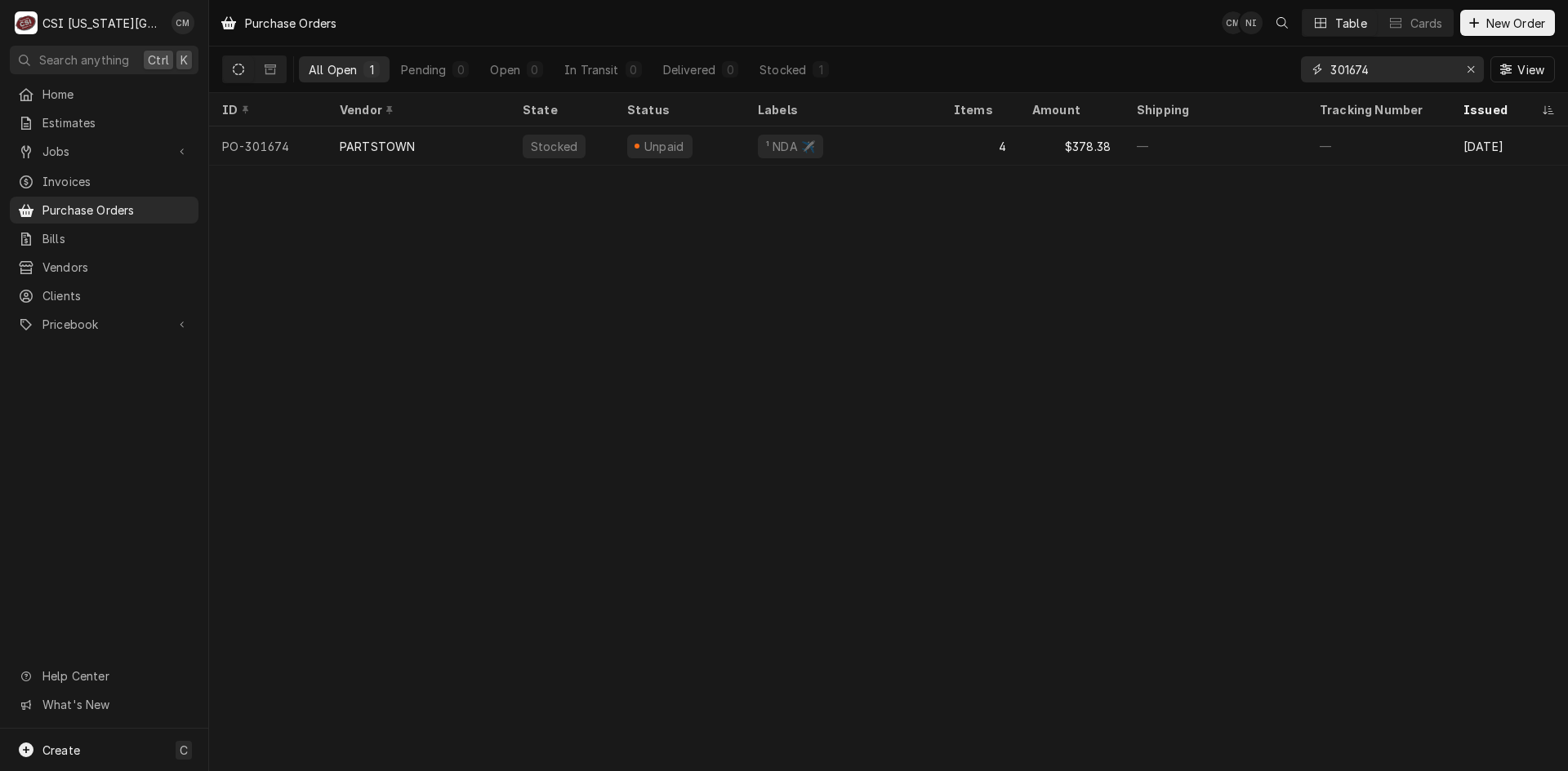
click at [1376, 72] on input "301674" at bounding box center [1392, 69] width 123 height 26
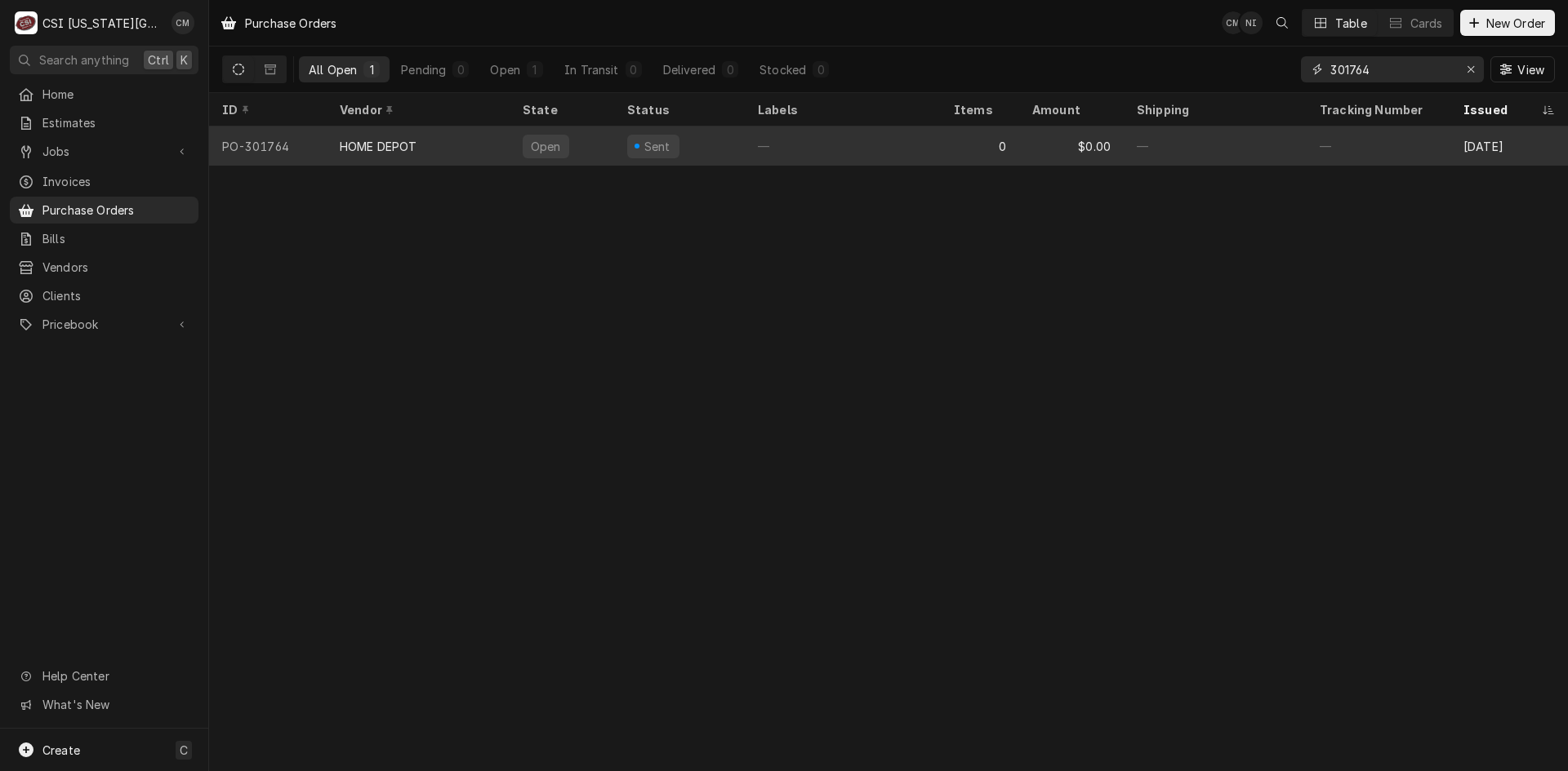
type input "301764"
click at [905, 148] on div "—" at bounding box center [843, 146] width 196 height 39
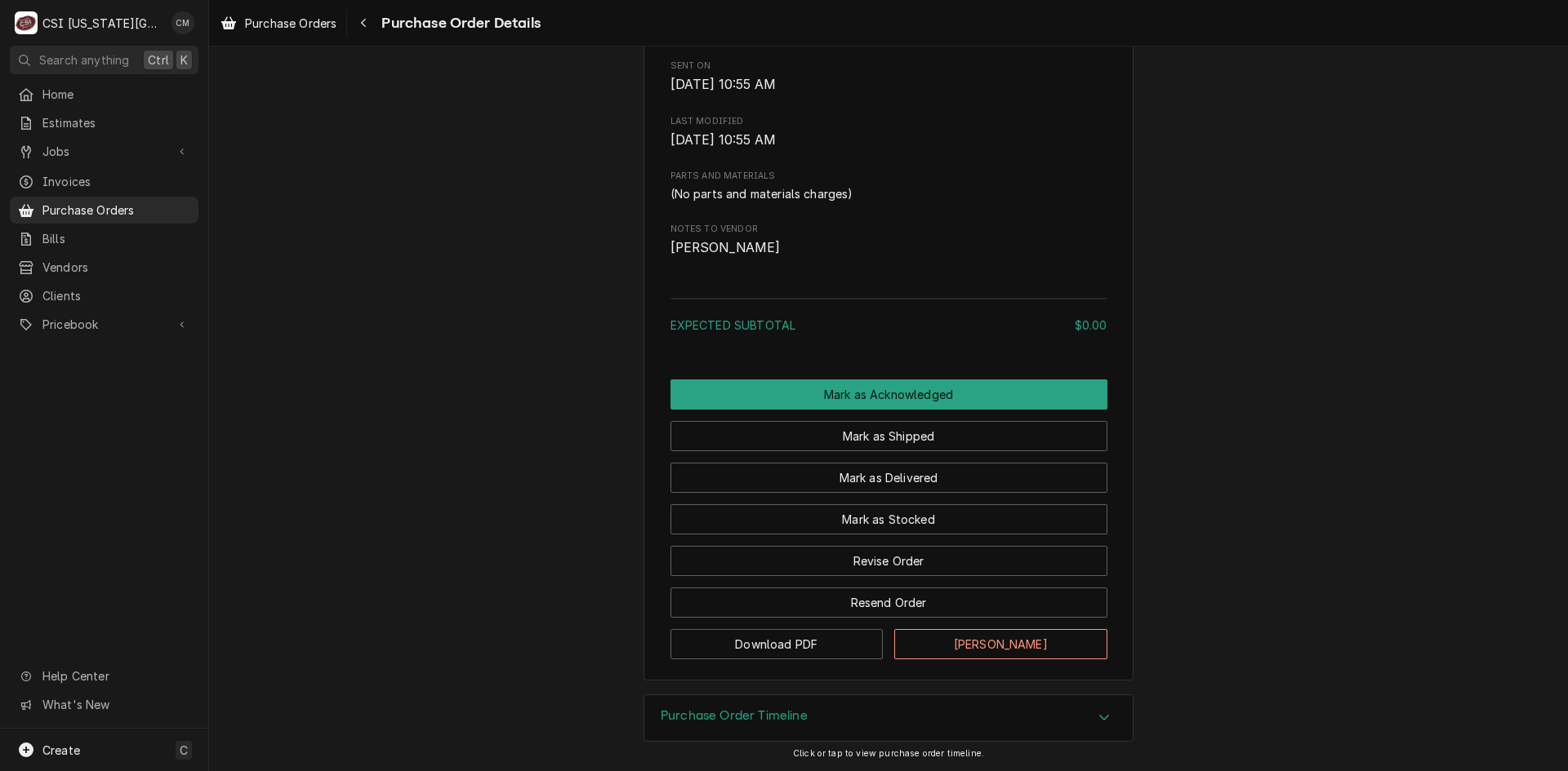
scroll to position [810, 0]
click at [934, 557] on button "Revise Order" at bounding box center [889, 561] width 437 height 30
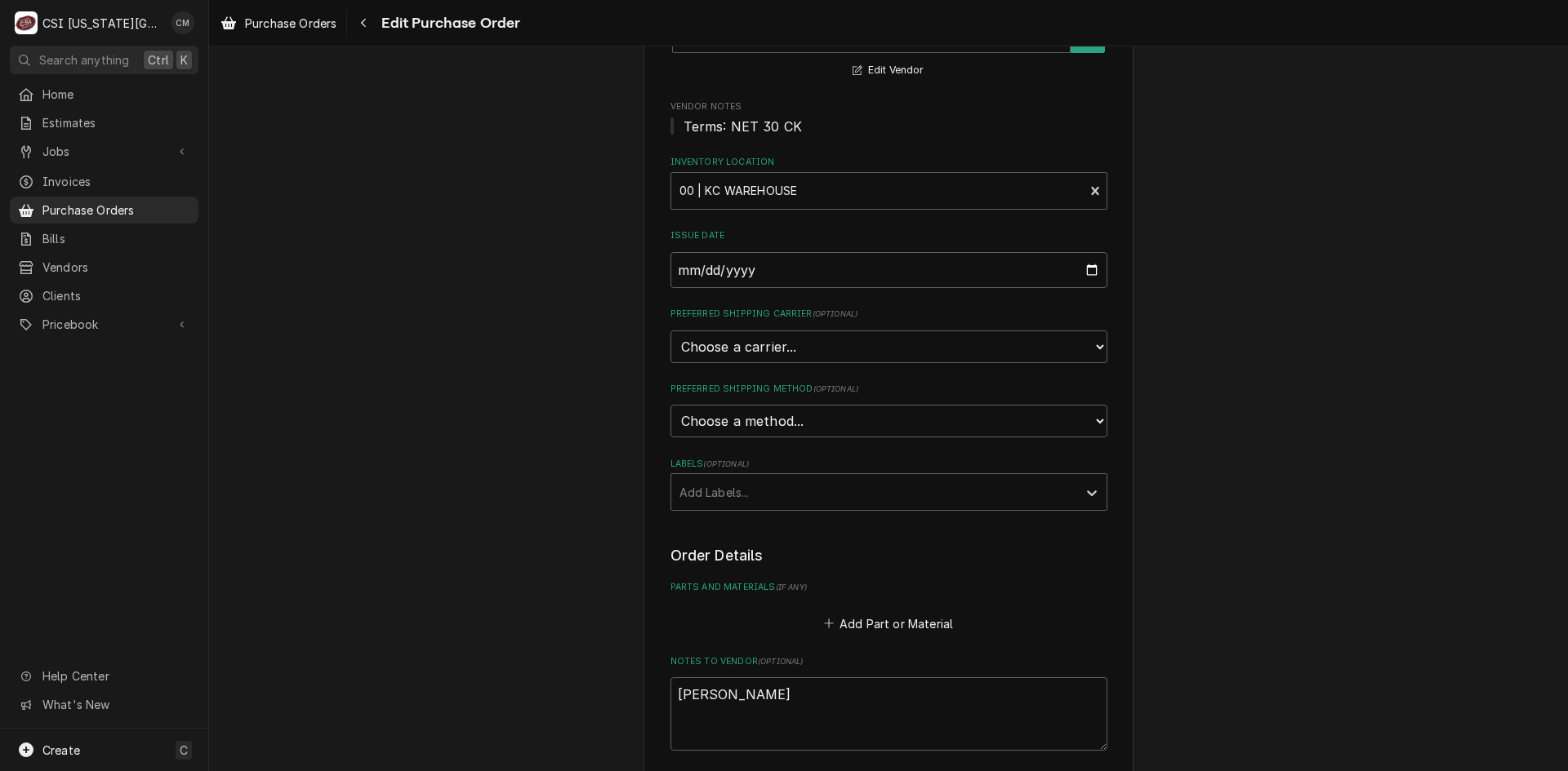
scroll to position [245, 0]
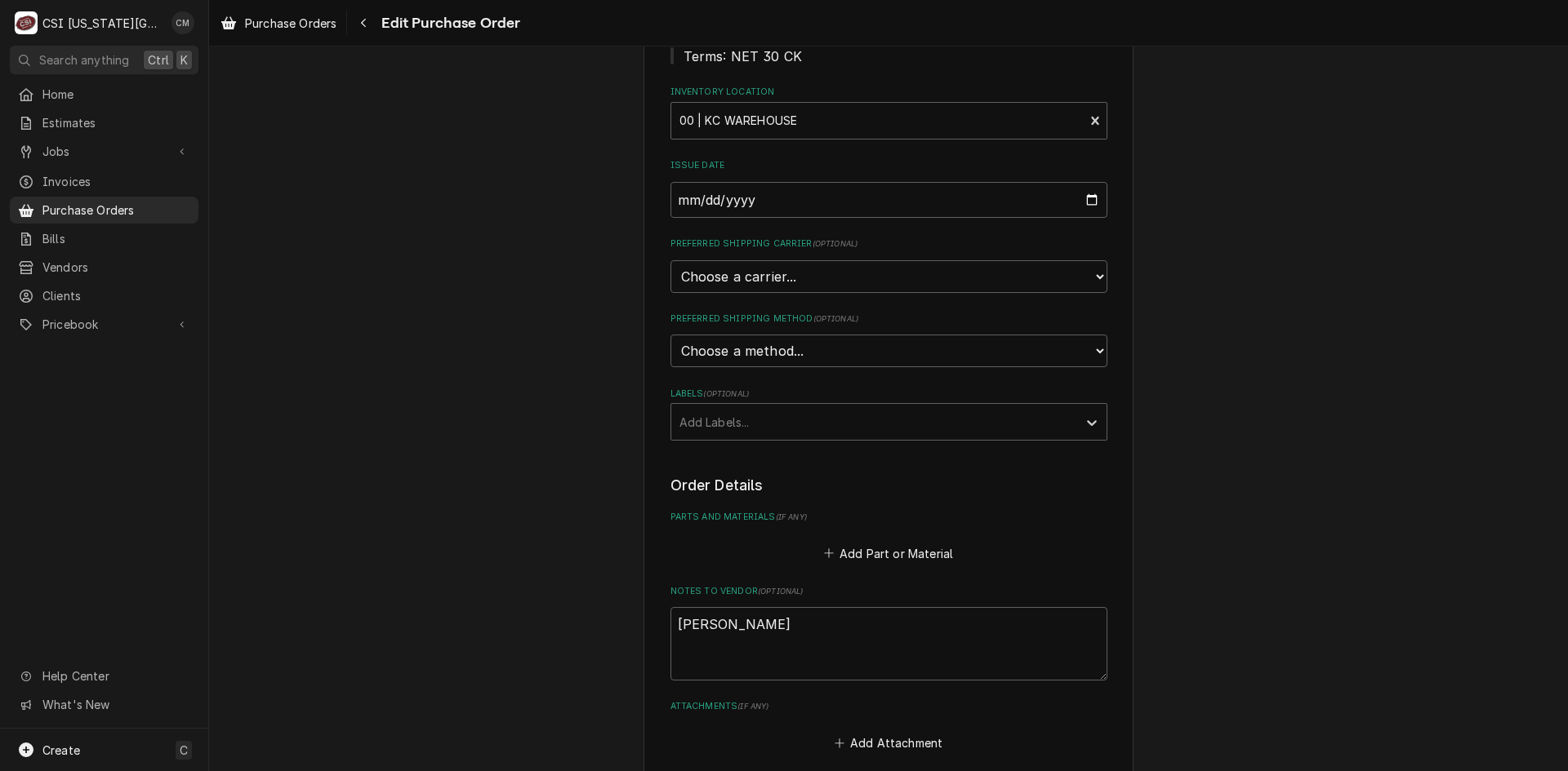
click at [279, 225] on div "Please provide the following information to create your purchase order: Basic D…" at bounding box center [889, 380] width 1359 height 1123
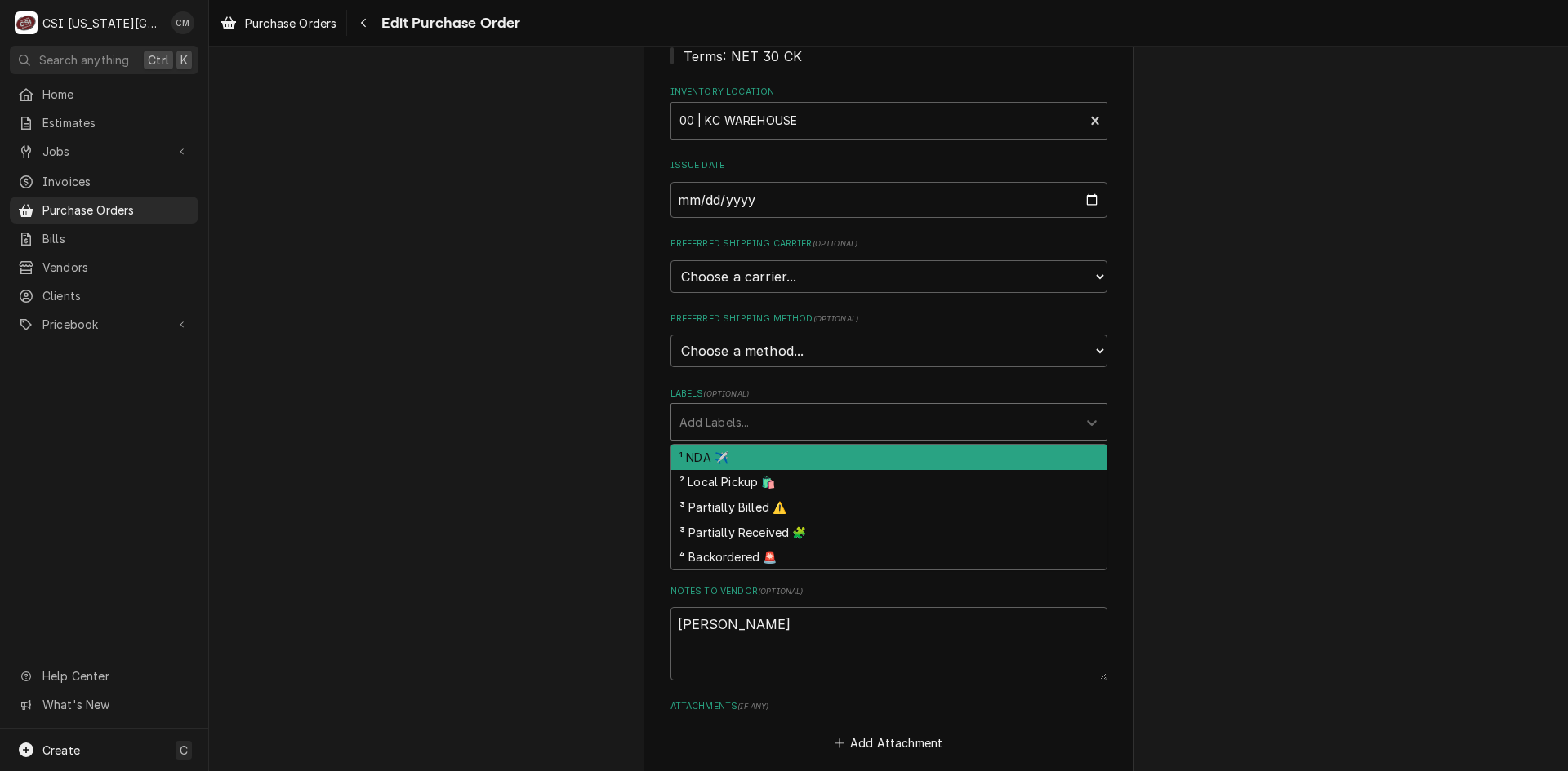
click at [812, 429] on div "Labels" at bounding box center [874, 421] width 389 height 29
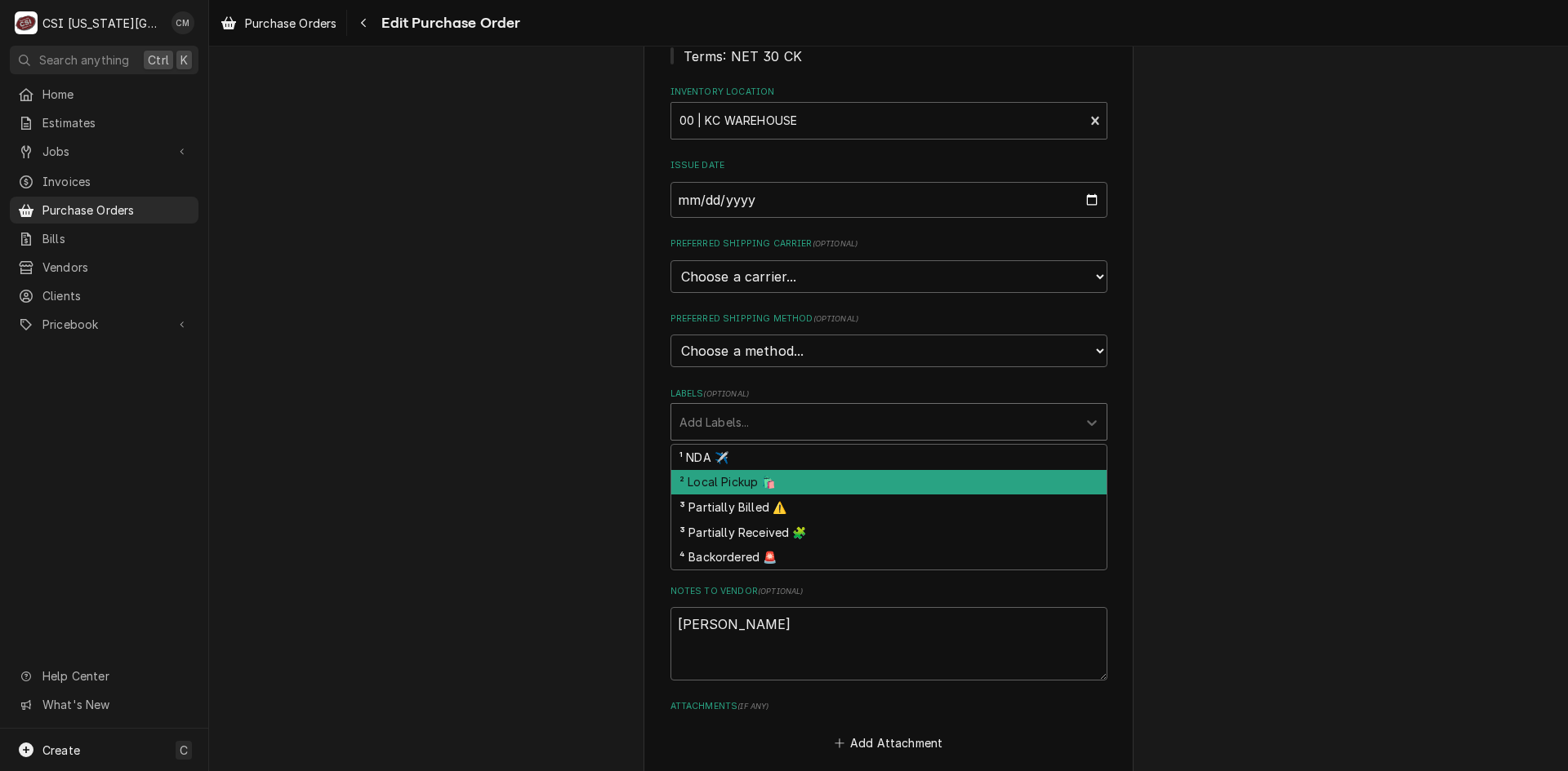
click at [799, 488] on div "² Local Pickup 🛍️" at bounding box center [889, 482] width 435 height 25
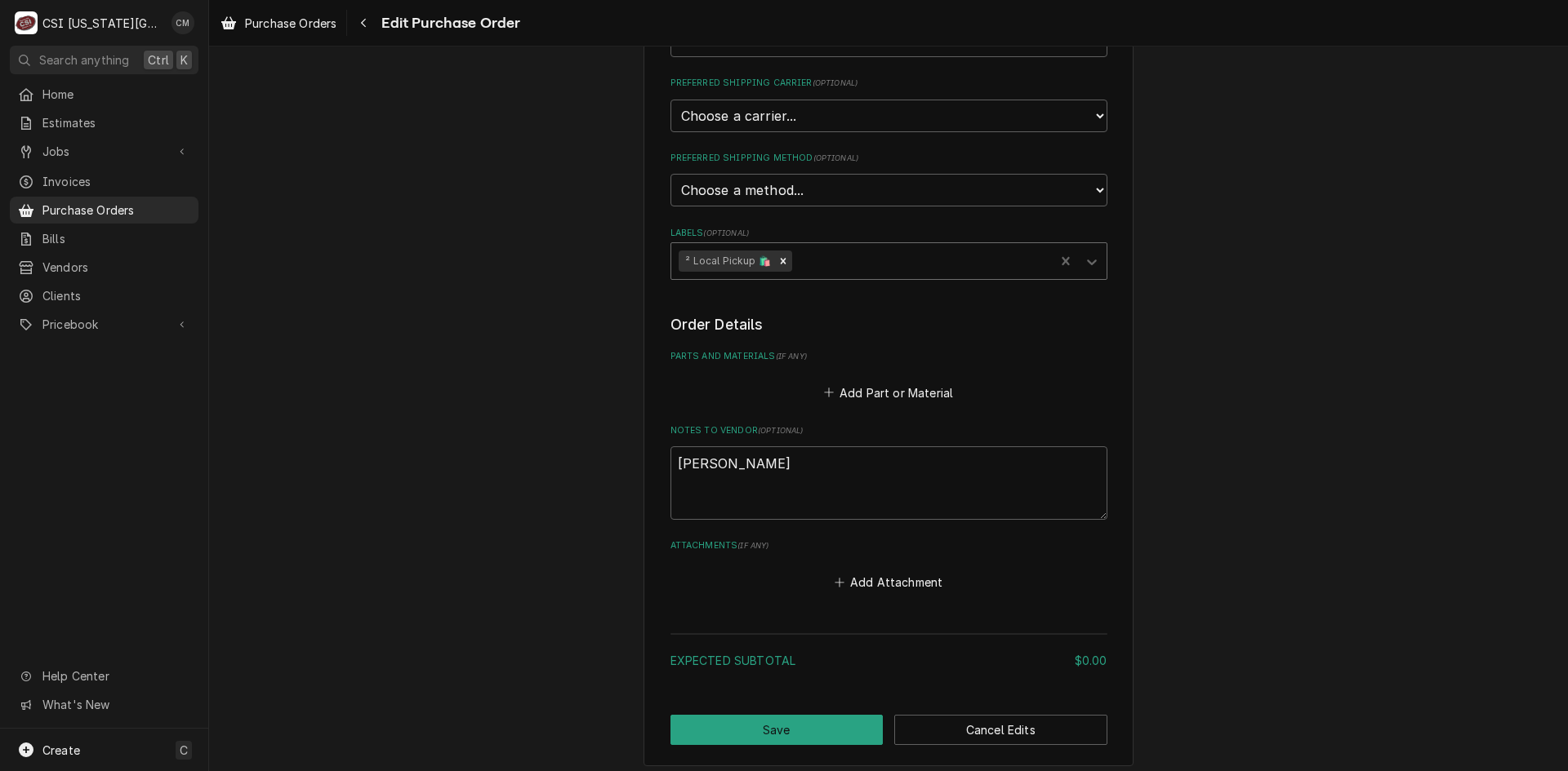
scroll to position [408, 0]
click at [878, 481] on textarea "[PERSON_NAME]" at bounding box center [889, 480] width 437 height 73
type textarea "x"
type textarea "[PERSON_NAME]"
click at [884, 382] on button "Add Part or Material" at bounding box center [889, 390] width 135 height 23
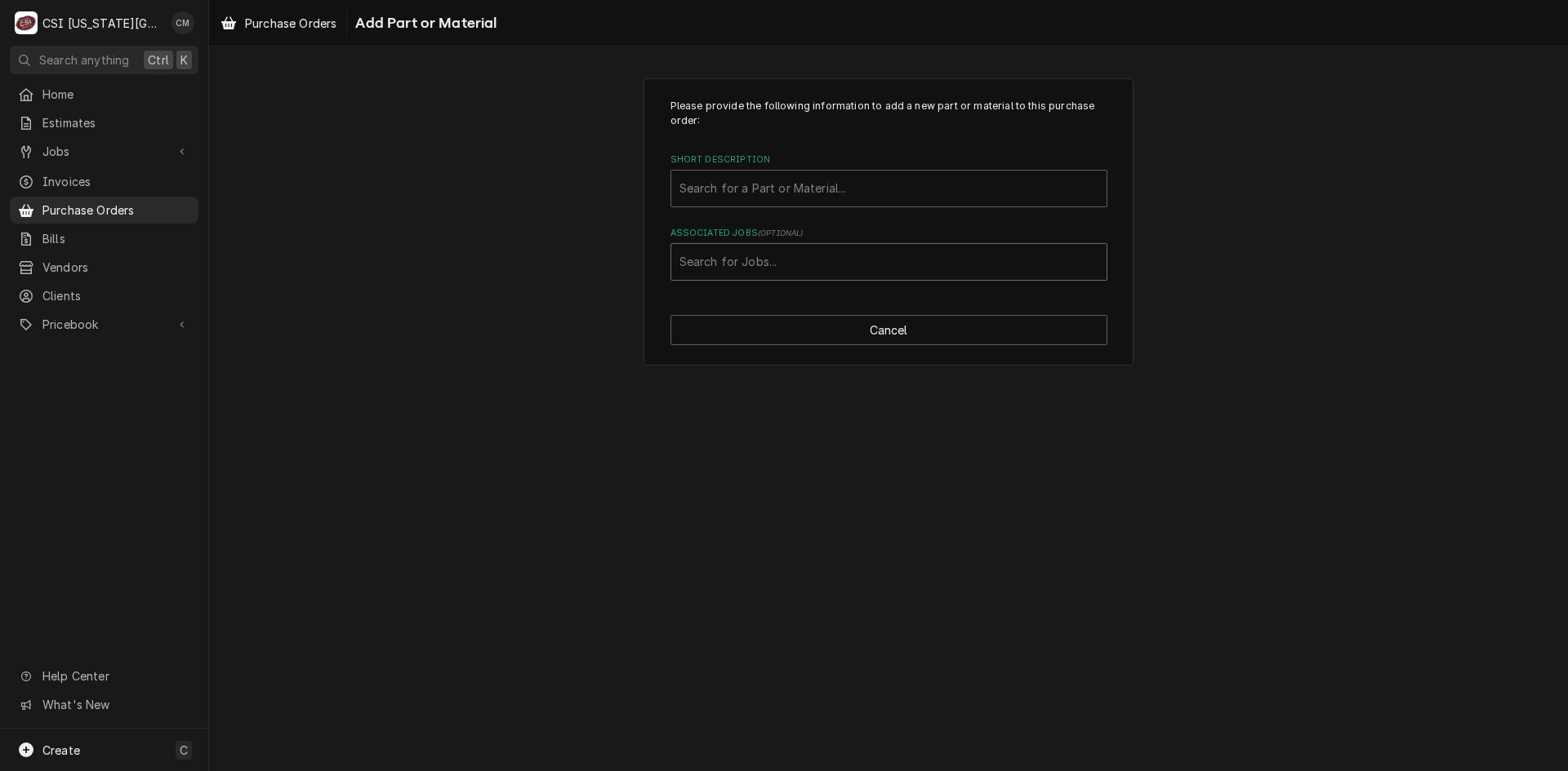
click at [845, 266] on div "Associated Jobs" at bounding box center [889, 262] width 419 height 29
type input "33364"
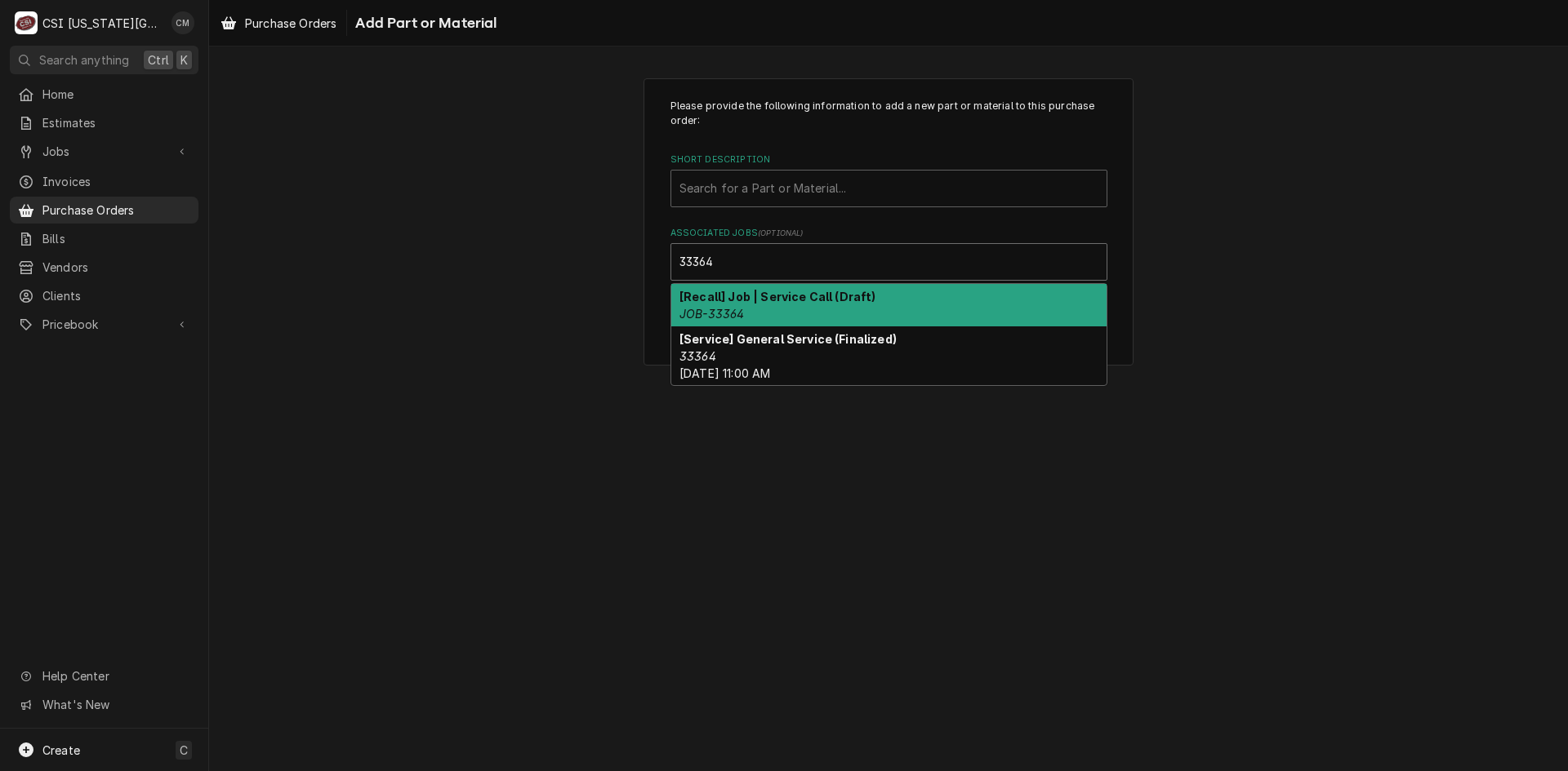
click at [885, 299] on div "[Recall] Job | Service Call (Draft) JOB-33364" at bounding box center [889, 305] width 435 height 42
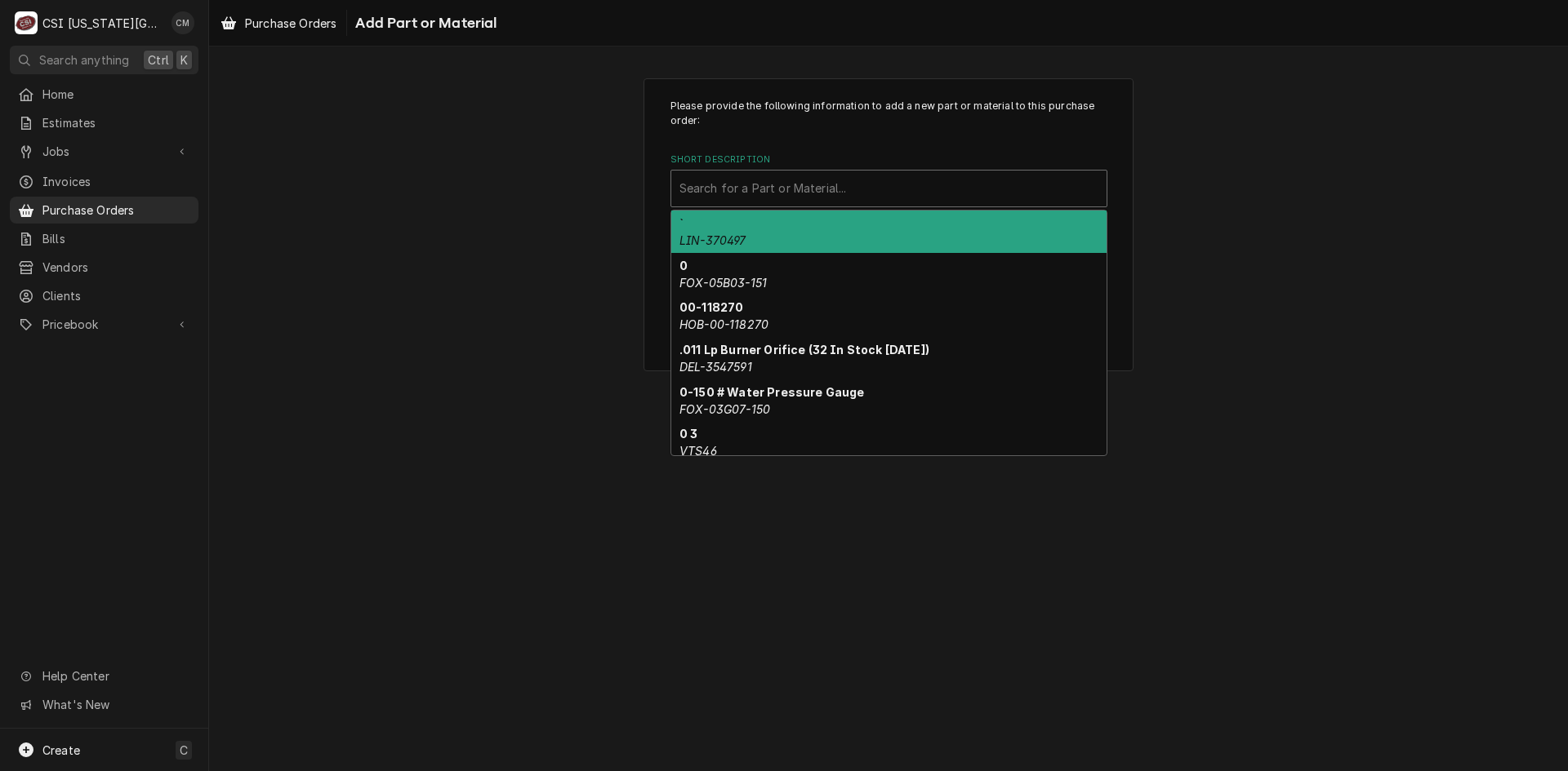
click at [855, 189] on div "Short Description" at bounding box center [889, 188] width 419 height 29
type input "b"
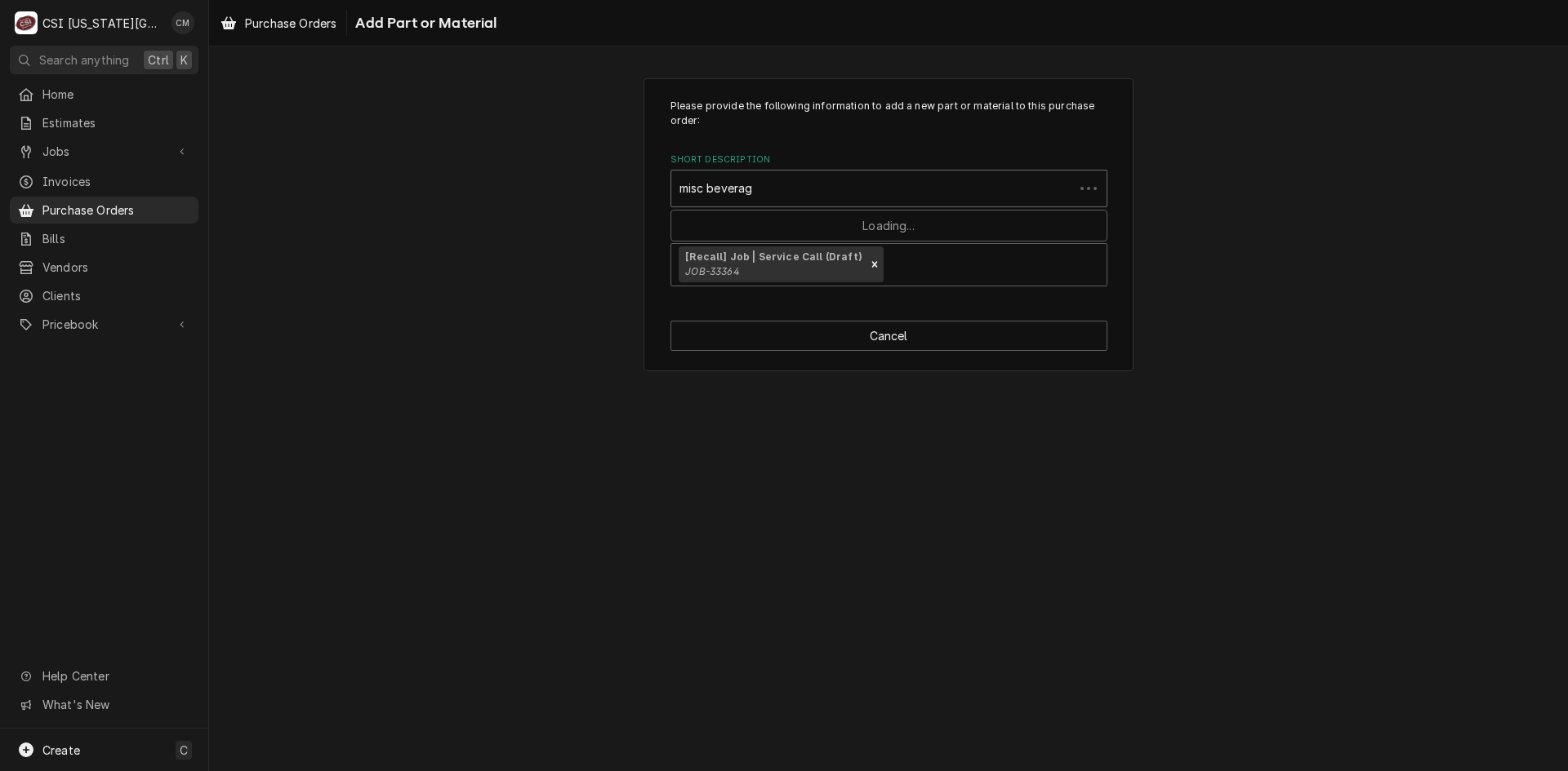
type input "misc beverage"
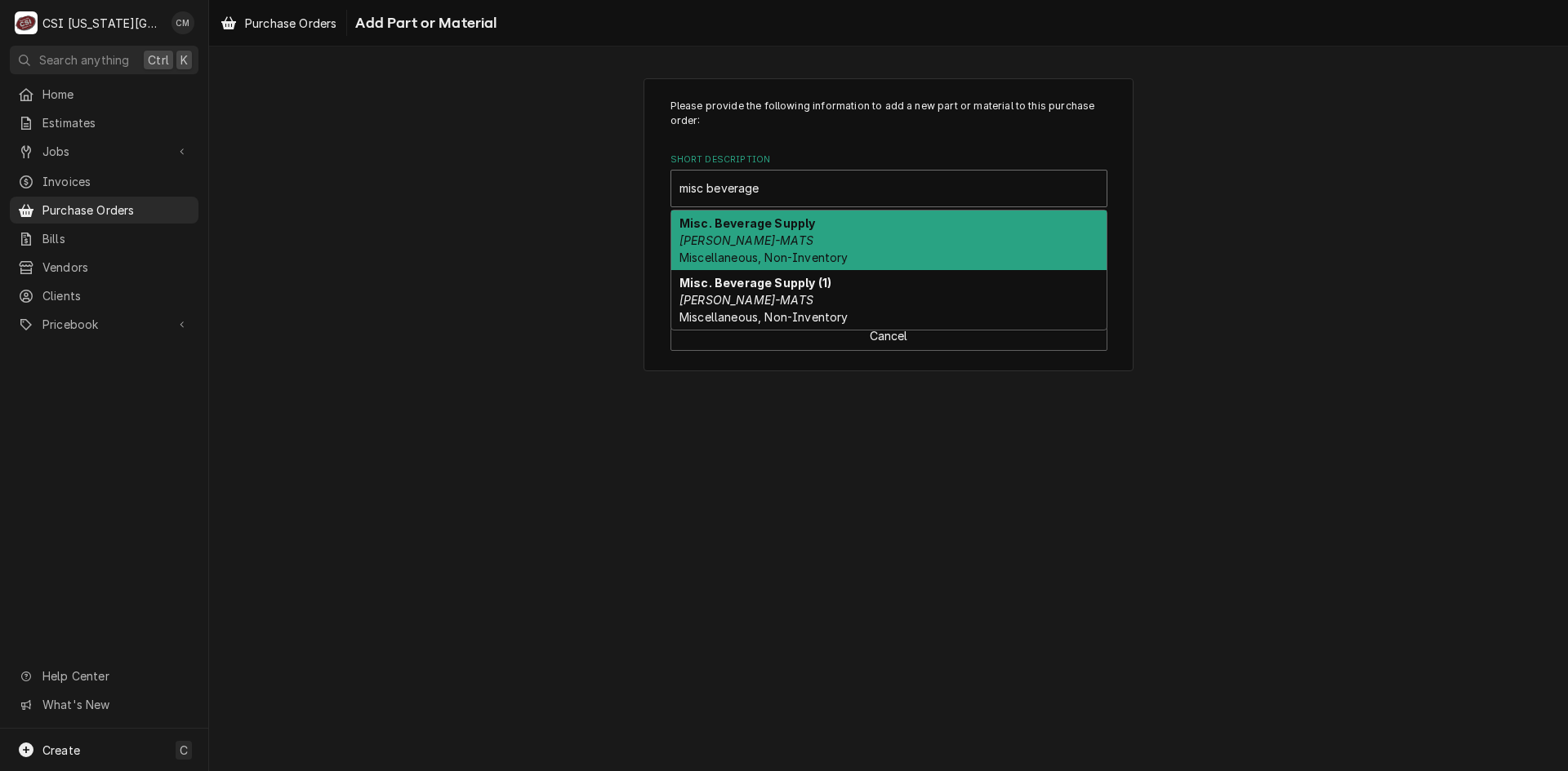
click at [820, 244] on div "Misc. Beverage Supply BEV-MATS Miscellaneous, Non-Inventory" at bounding box center [889, 241] width 435 height 60
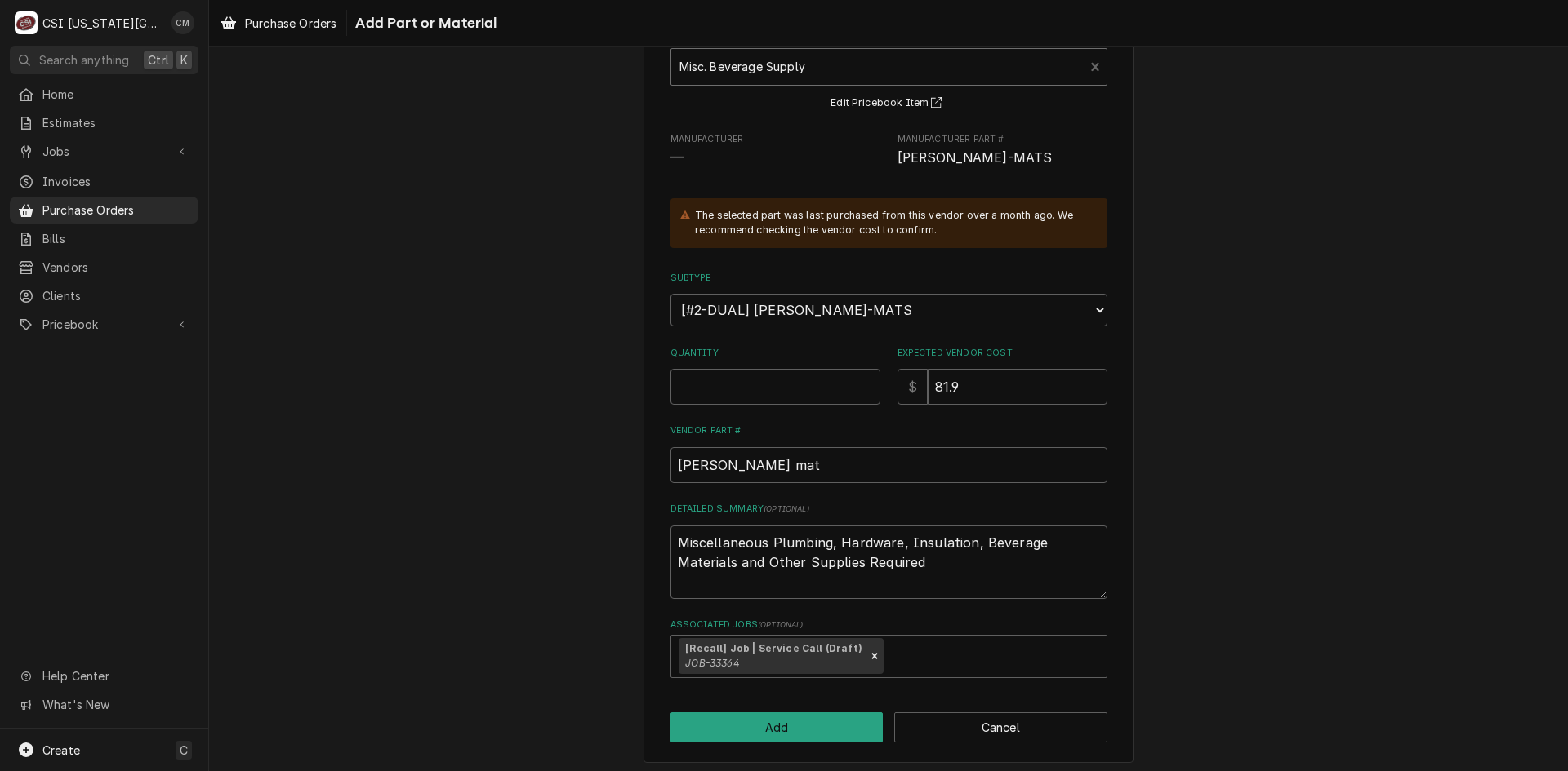
scroll to position [128, 0]
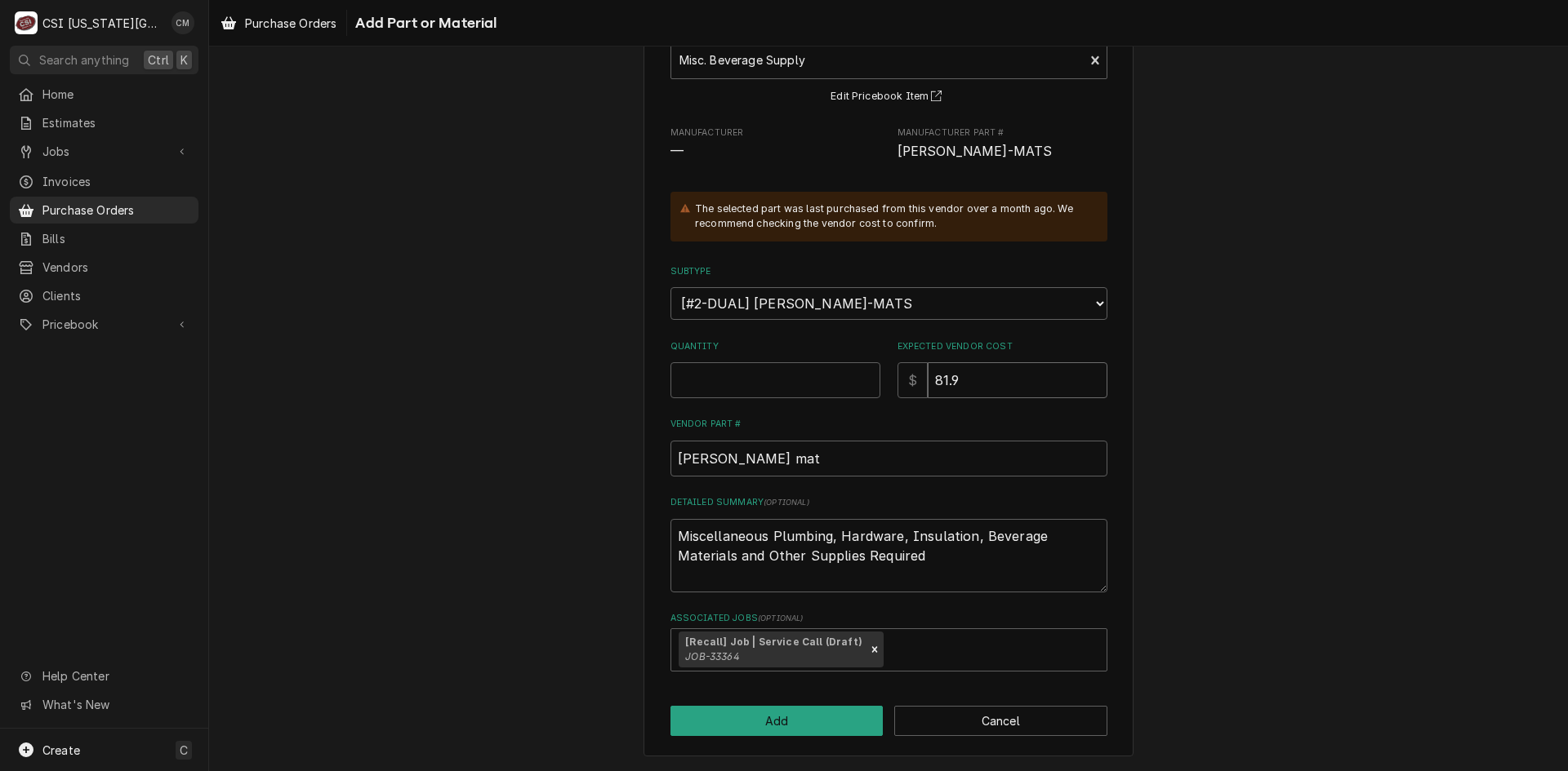
click at [1006, 386] on input "81.9" at bounding box center [1017, 380] width 179 height 36
drag, startPoint x: 1006, startPoint y: 386, endPoint x: 894, endPoint y: 386, distance: 112.0
click at [897, 386] on div "$ 81.9" at bounding box center [1002, 380] width 210 height 36
type textarea "x"
click at [776, 386] on input "Quantity" at bounding box center [775, 380] width 210 height 36
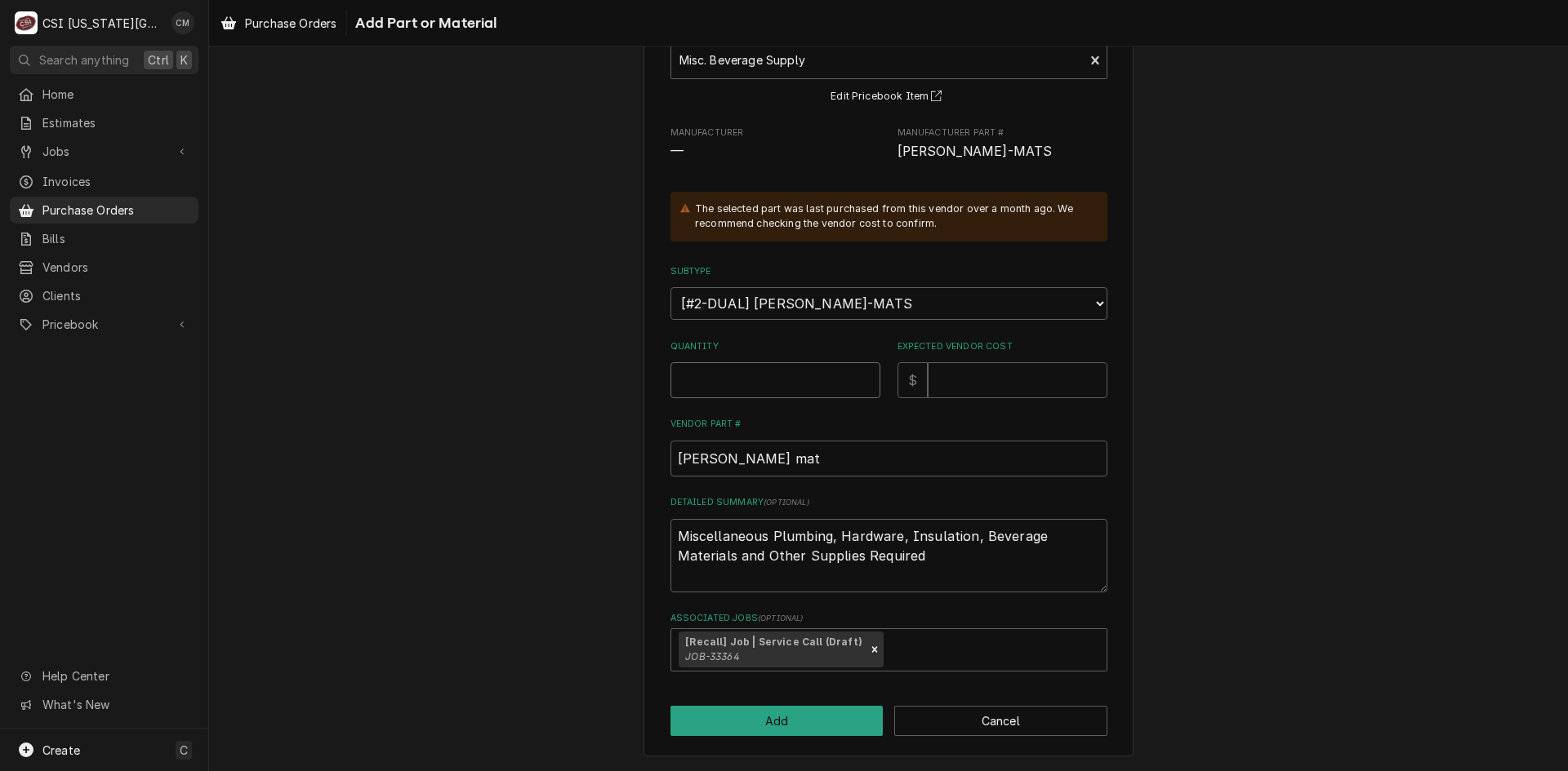
type textarea "x"
type input "1"
click at [962, 380] on input "Expected Vendor Cost" at bounding box center [1017, 380] width 179 height 36
type textarea "x"
type input "7"
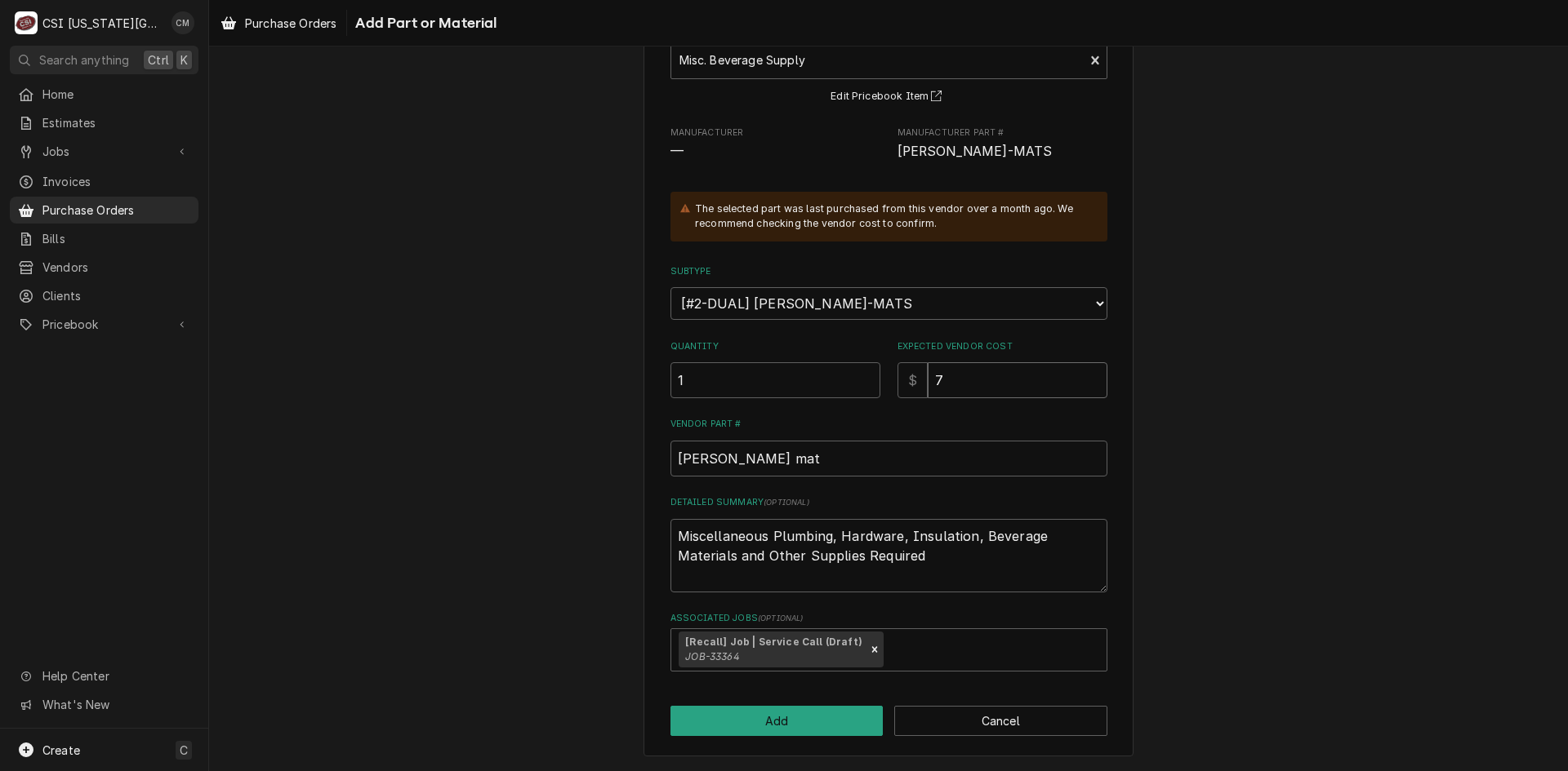
type textarea "x"
type input "7.4"
type textarea "x"
type input "7.44"
click at [1010, 555] on textarea "Miscellaneous Plumbing, Hardware, Insulation, Beverage Materials and Other Supp…" at bounding box center [889, 555] width 437 height 73
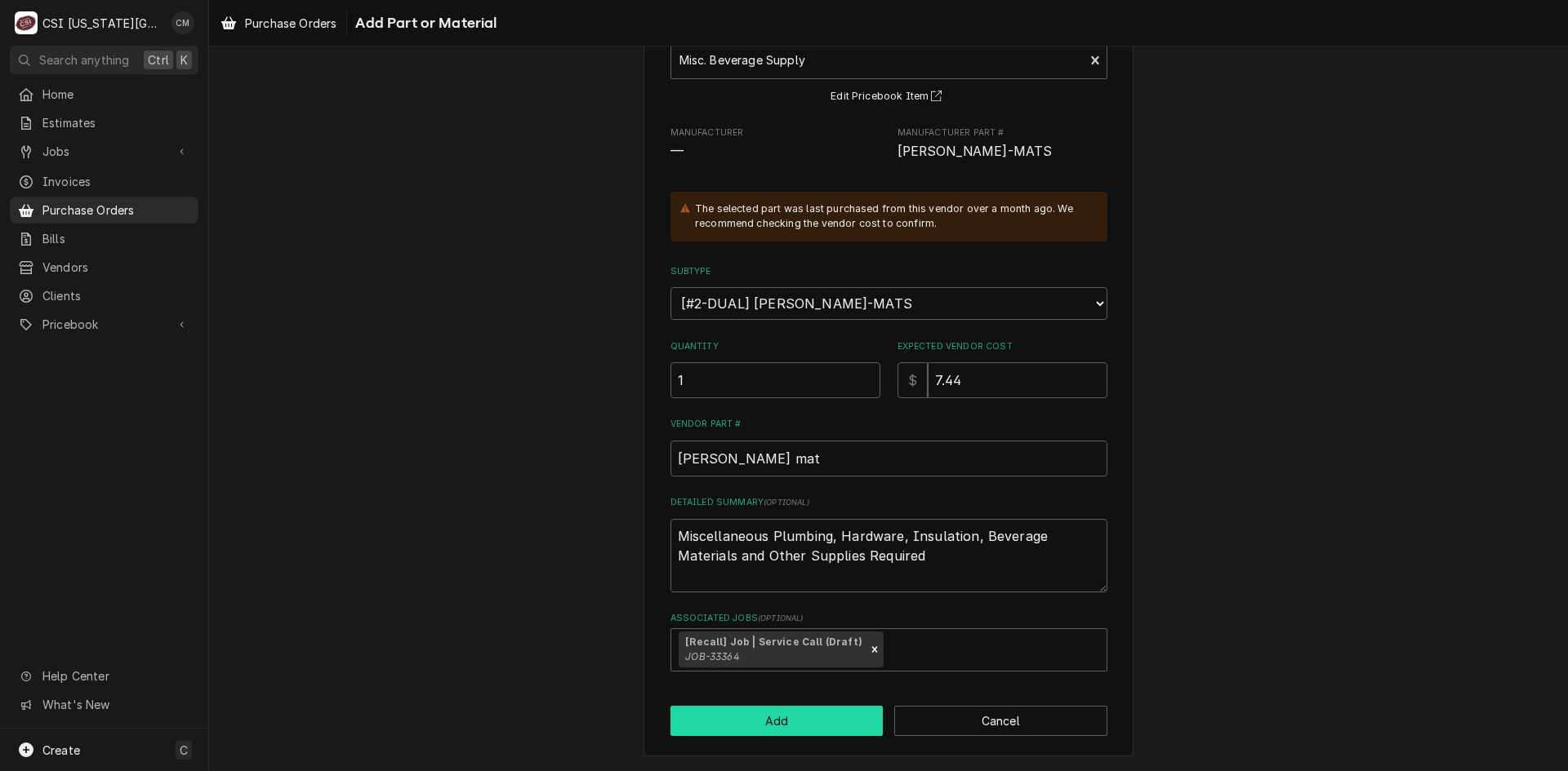
click at [837, 726] on button "Add" at bounding box center [776, 721] width 213 height 30
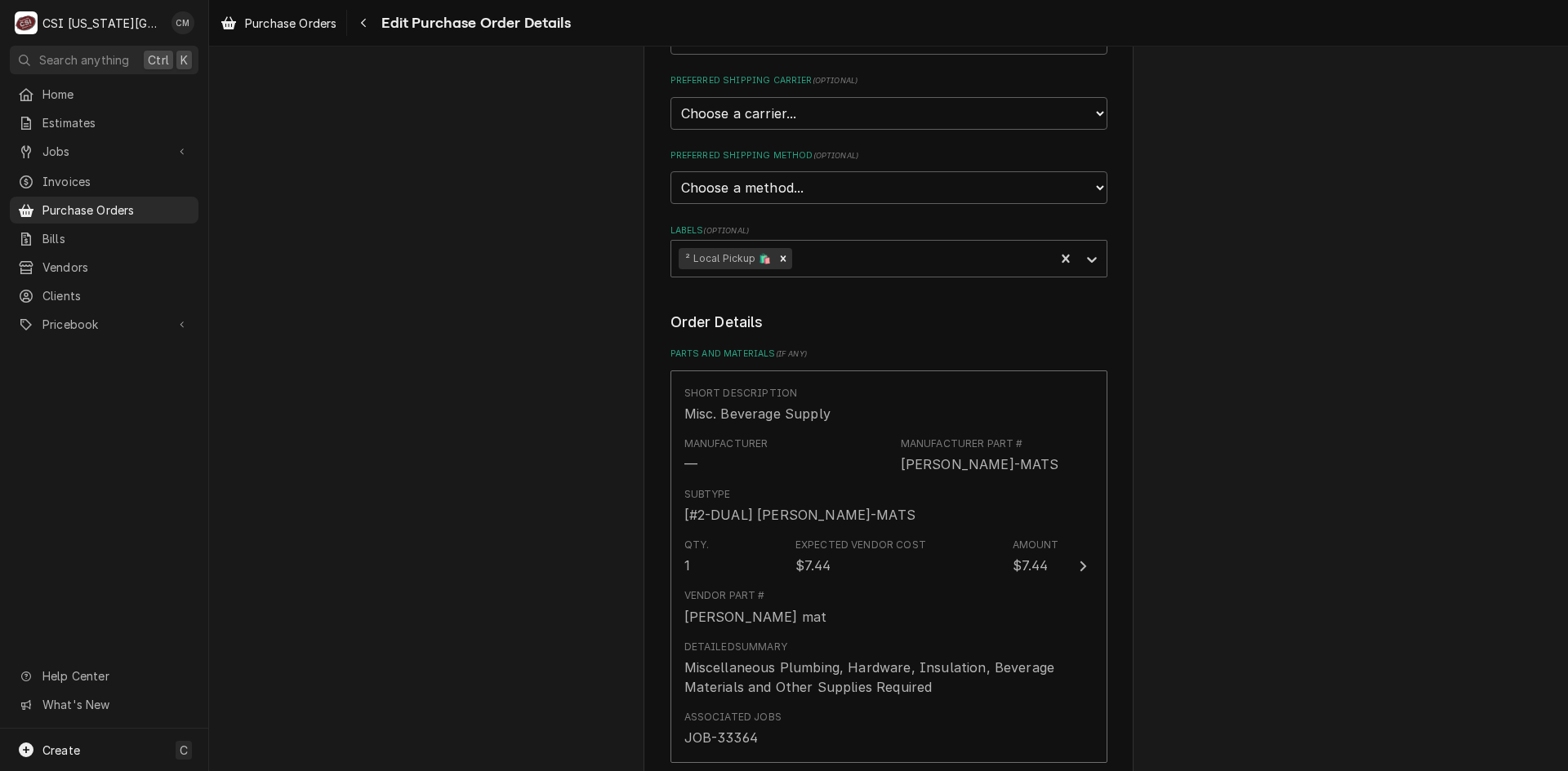
scroll to position [893, 0]
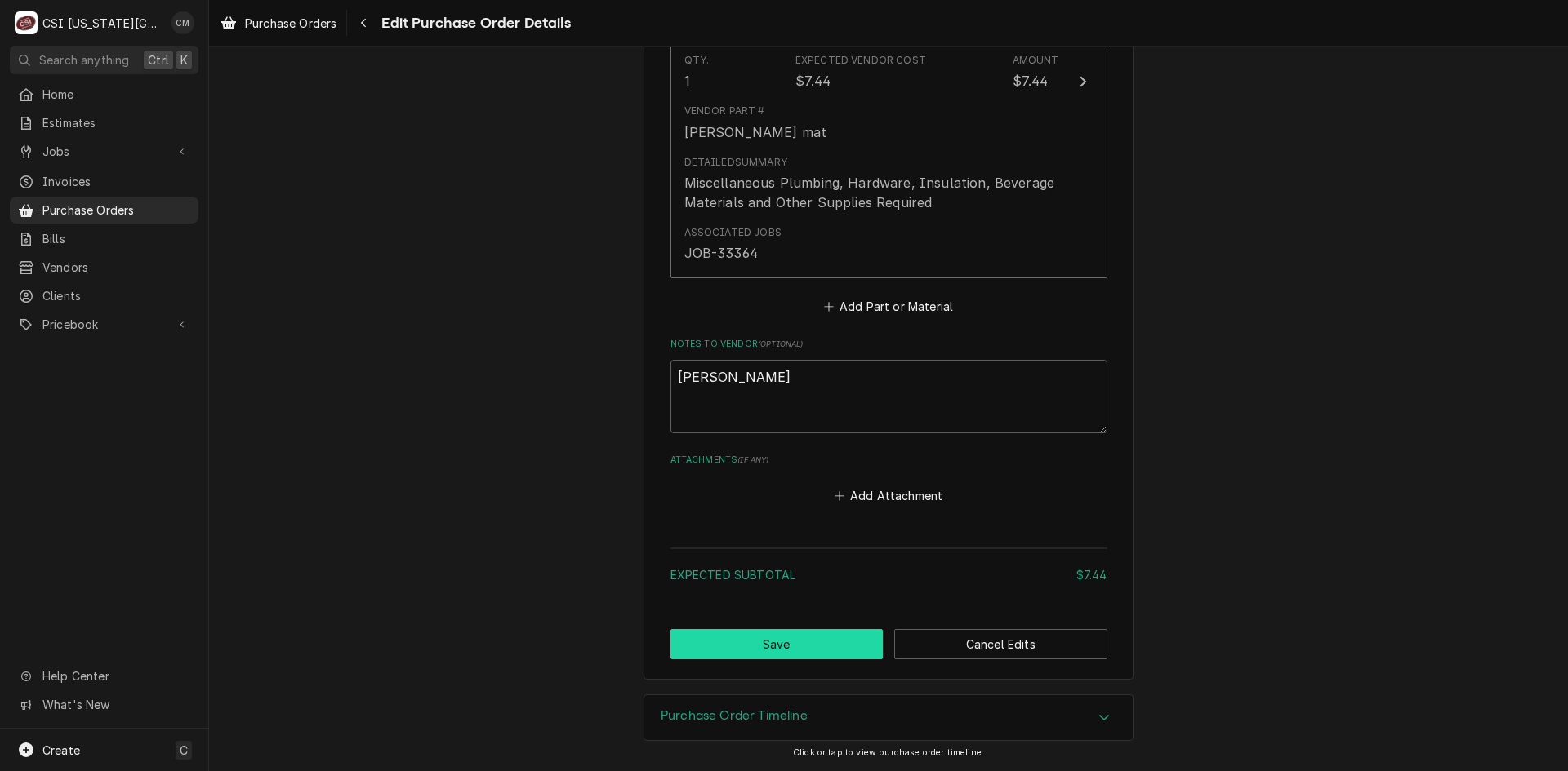
click at [852, 648] on button "Save" at bounding box center [776, 644] width 213 height 30
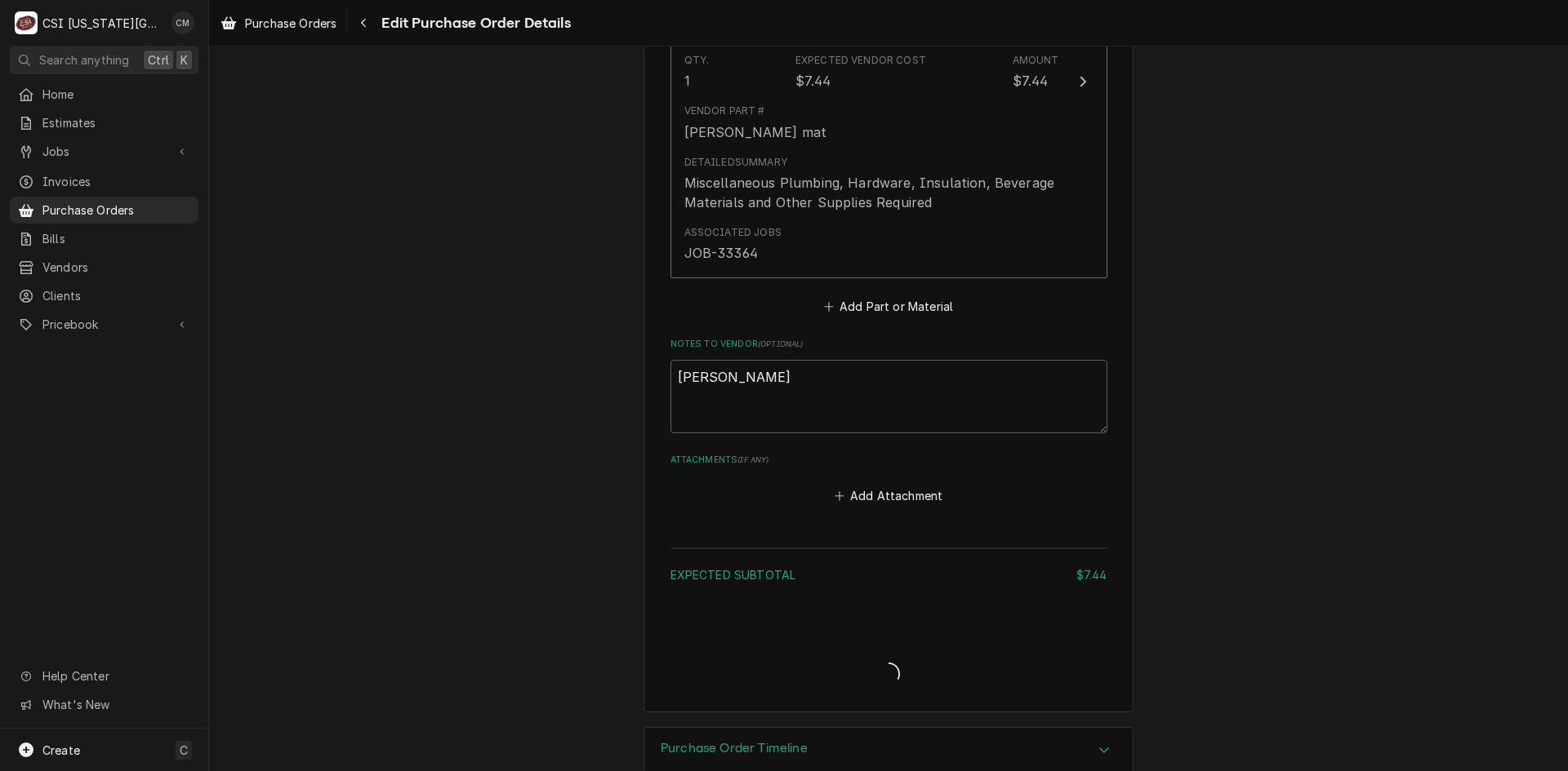
type textarea "x"
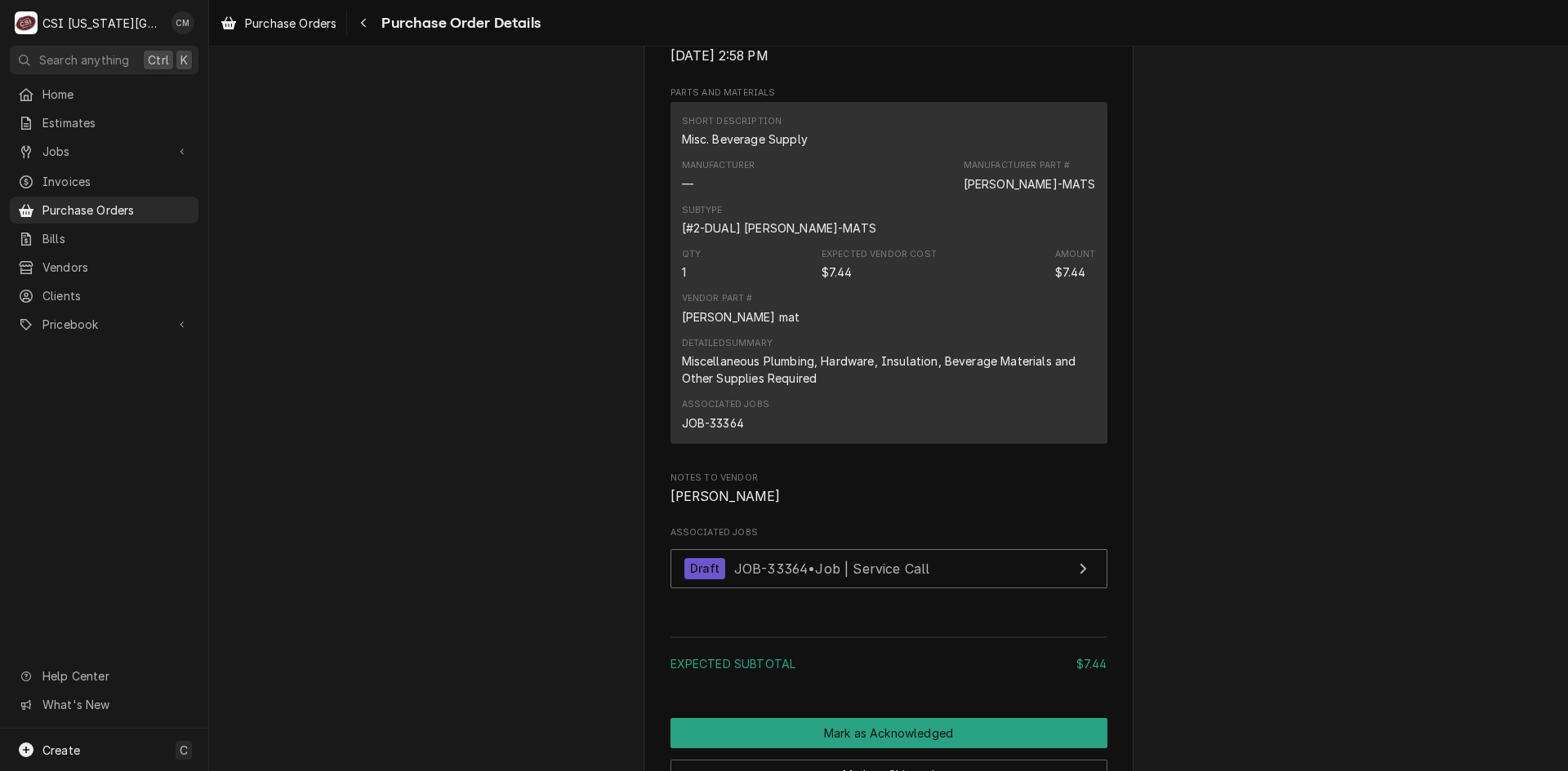
scroll to position [1293, 0]
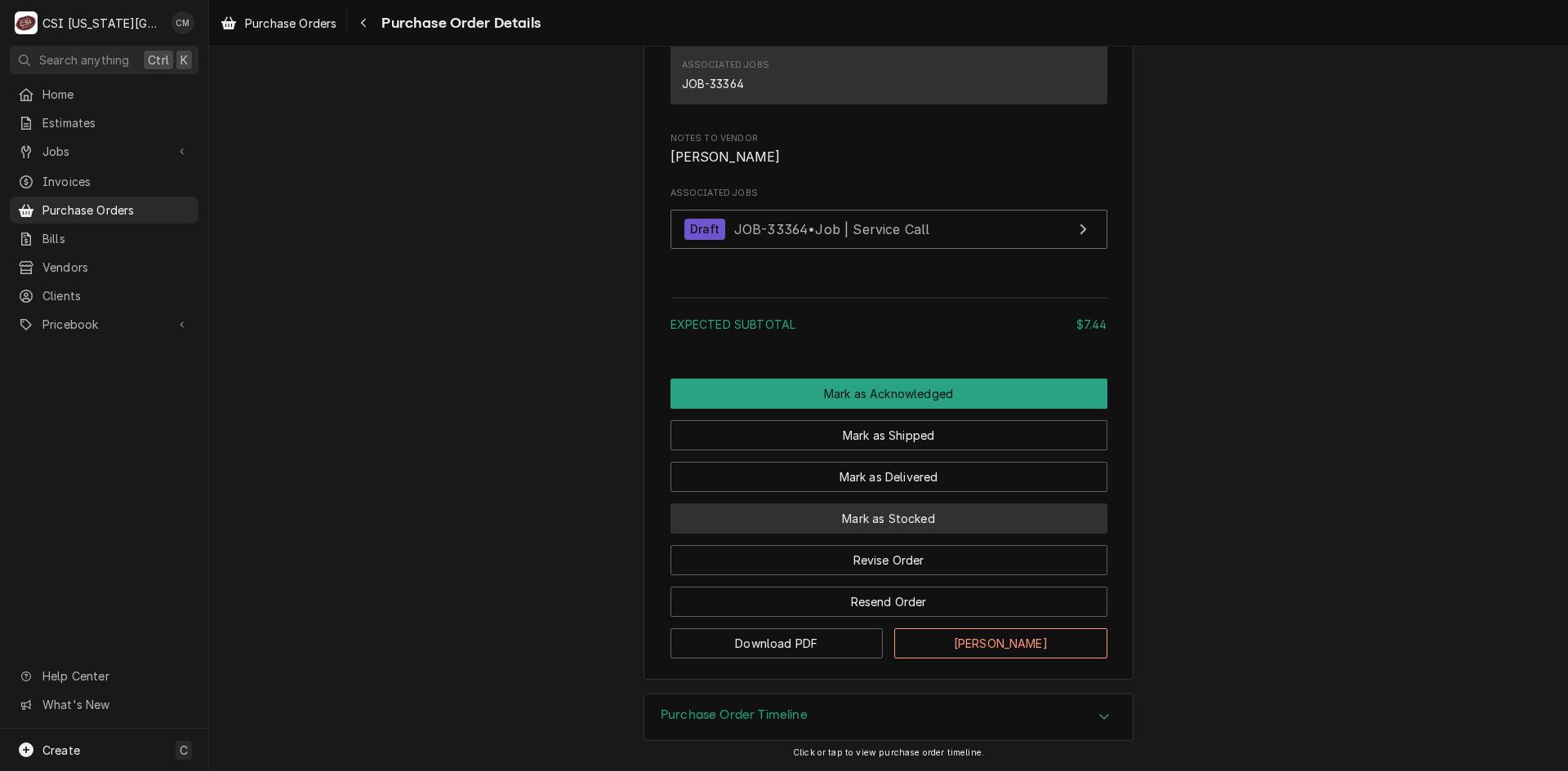
click at [1024, 512] on button "Mark as Stocked" at bounding box center [889, 519] width 437 height 30
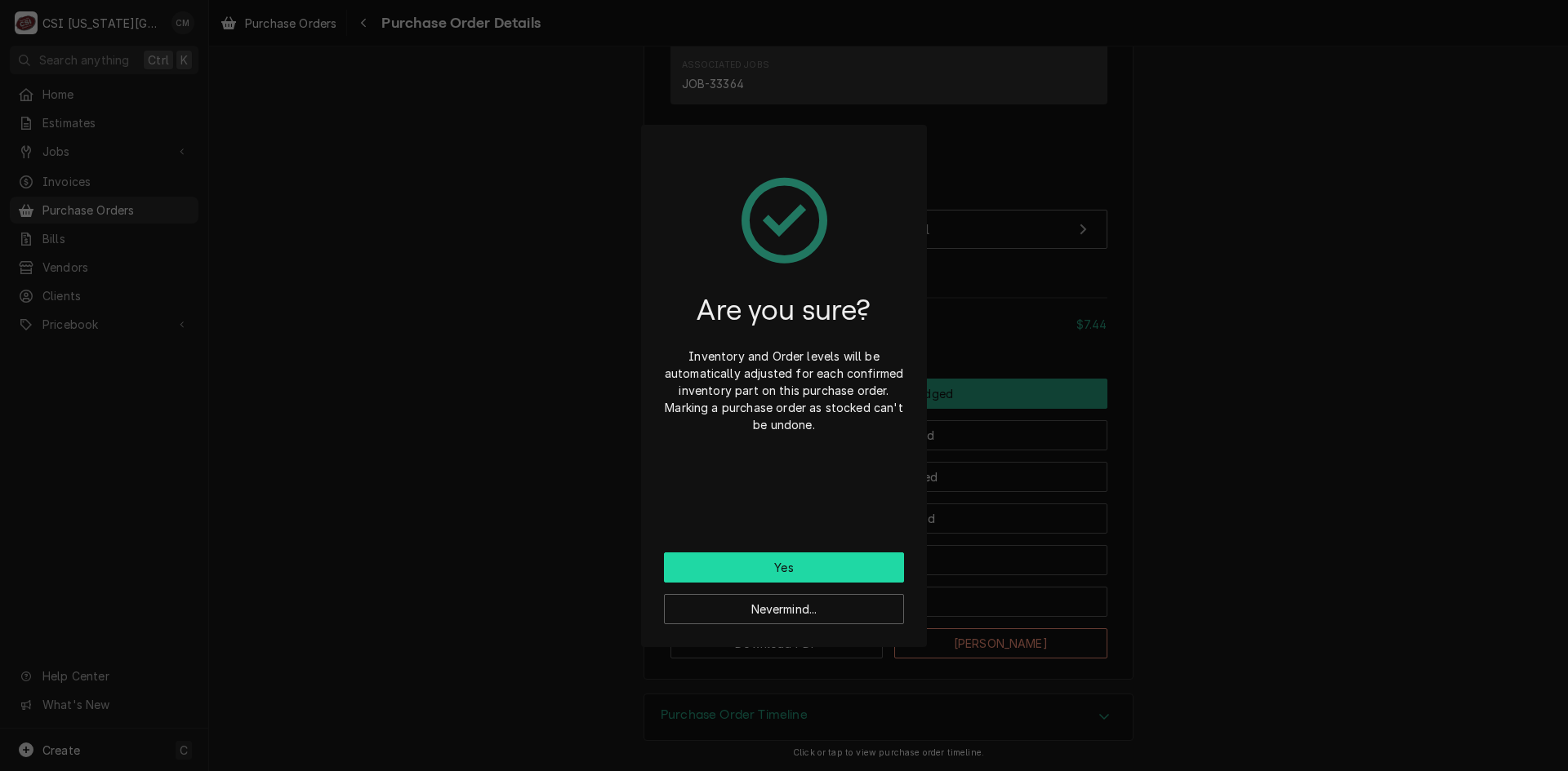
click at [819, 569] on button "Yes" at bounding box center [784, 567] width 240 height 30
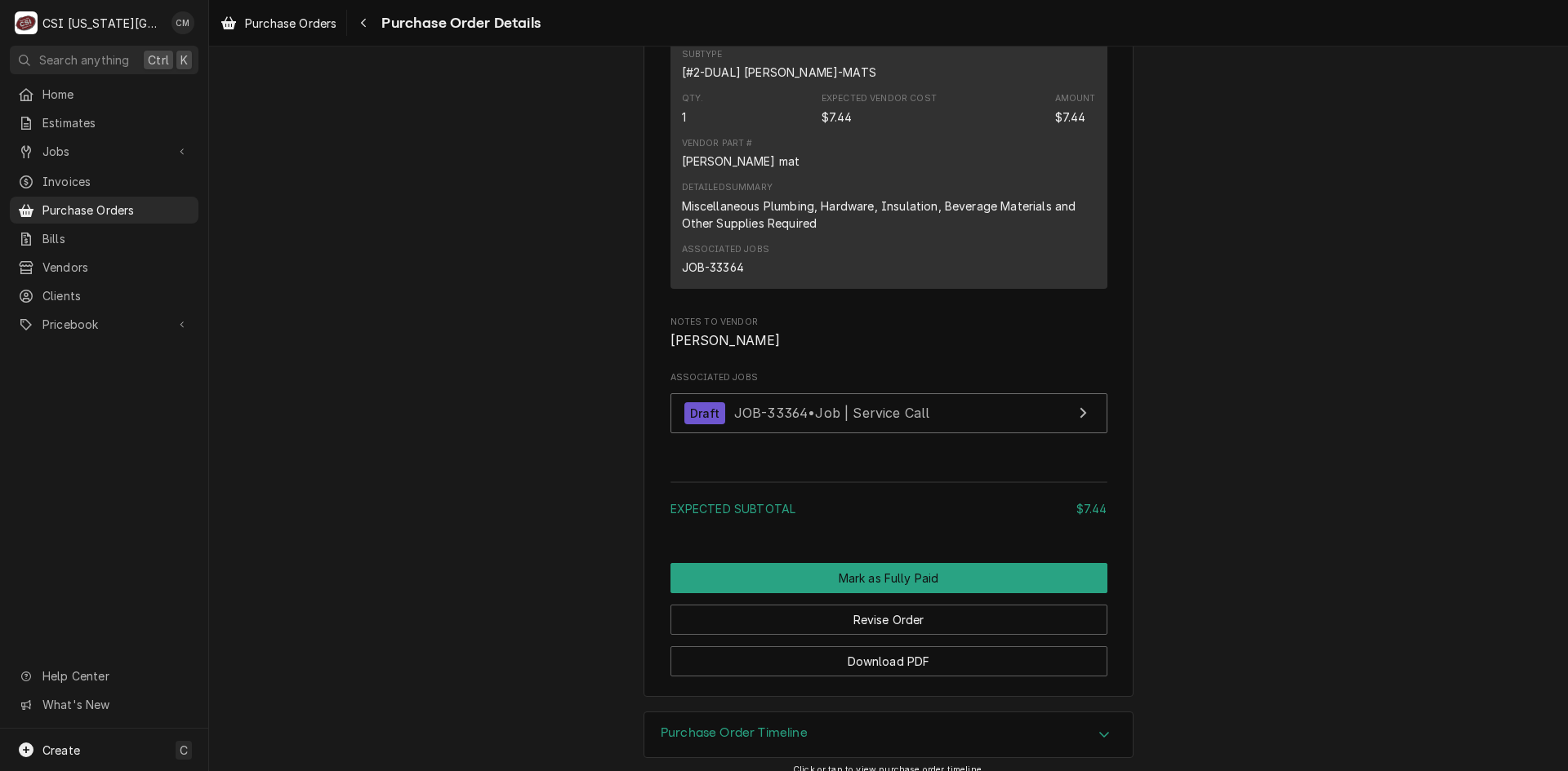
scroll to position [1334, 0]
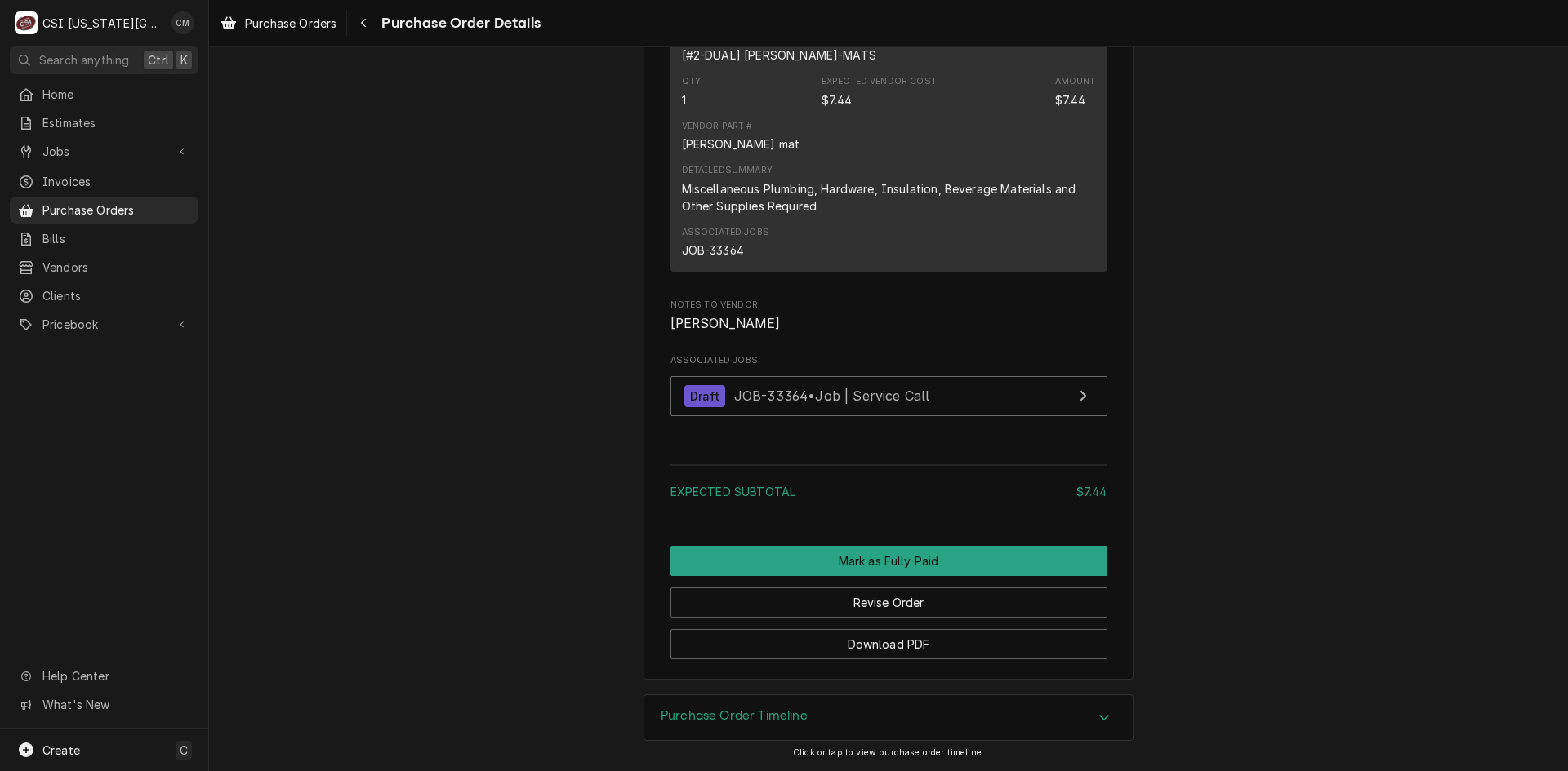
click at [88, 209] on span "Purchase Orders" at bounding box center [116, 210] width 148 height 17
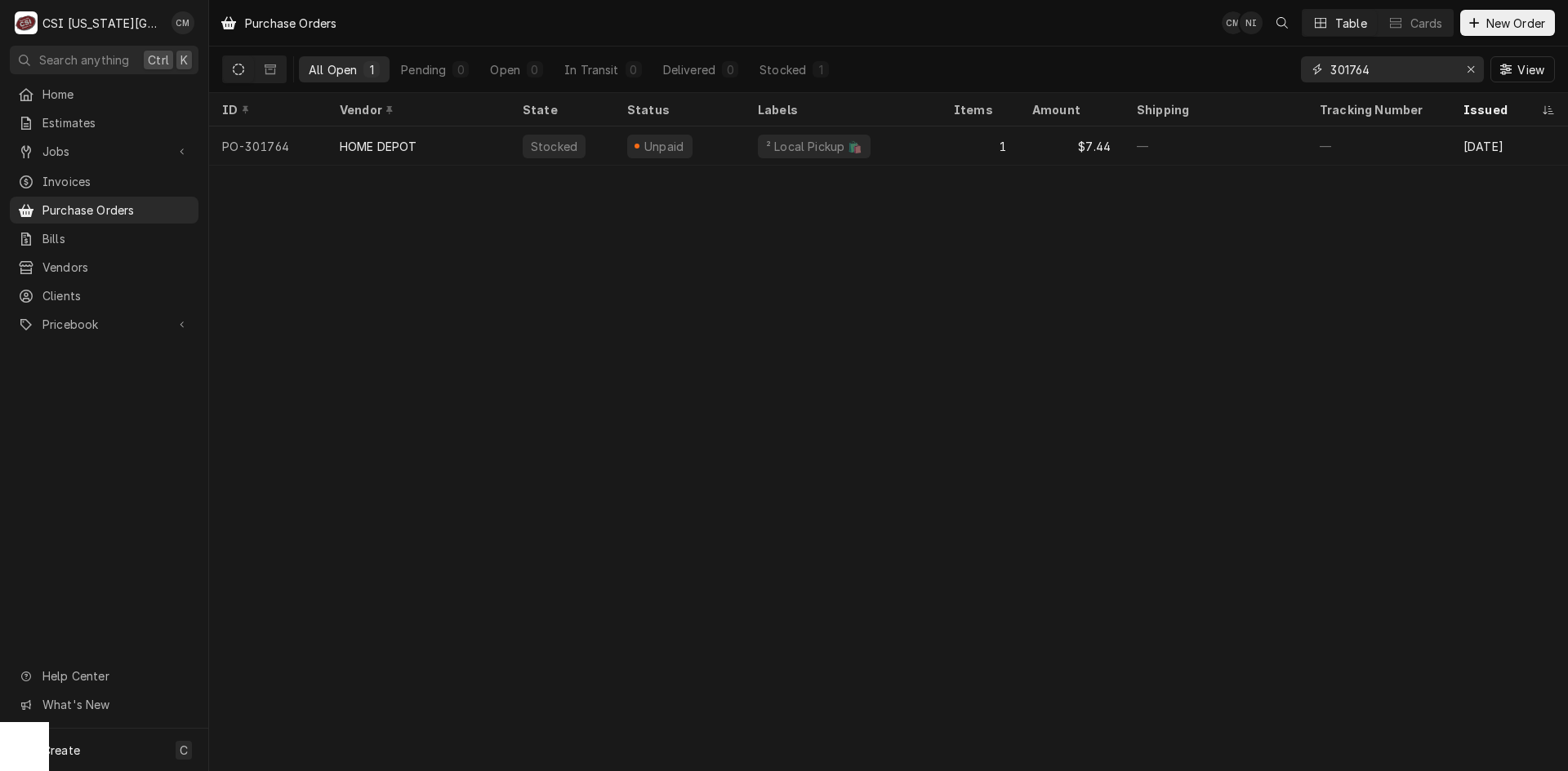
drag, startPoint x: 1378, startPoint y: 73, endPoint x: 1283, endPoint y: 64, distance: 95.4
click at [1283, 64] on div "All Open 1 Pending 0 Open 0 In Transit 0 Delivered 0 Stocked 1 301764 View" at bounding box center [889, 69] width 1332 height 46
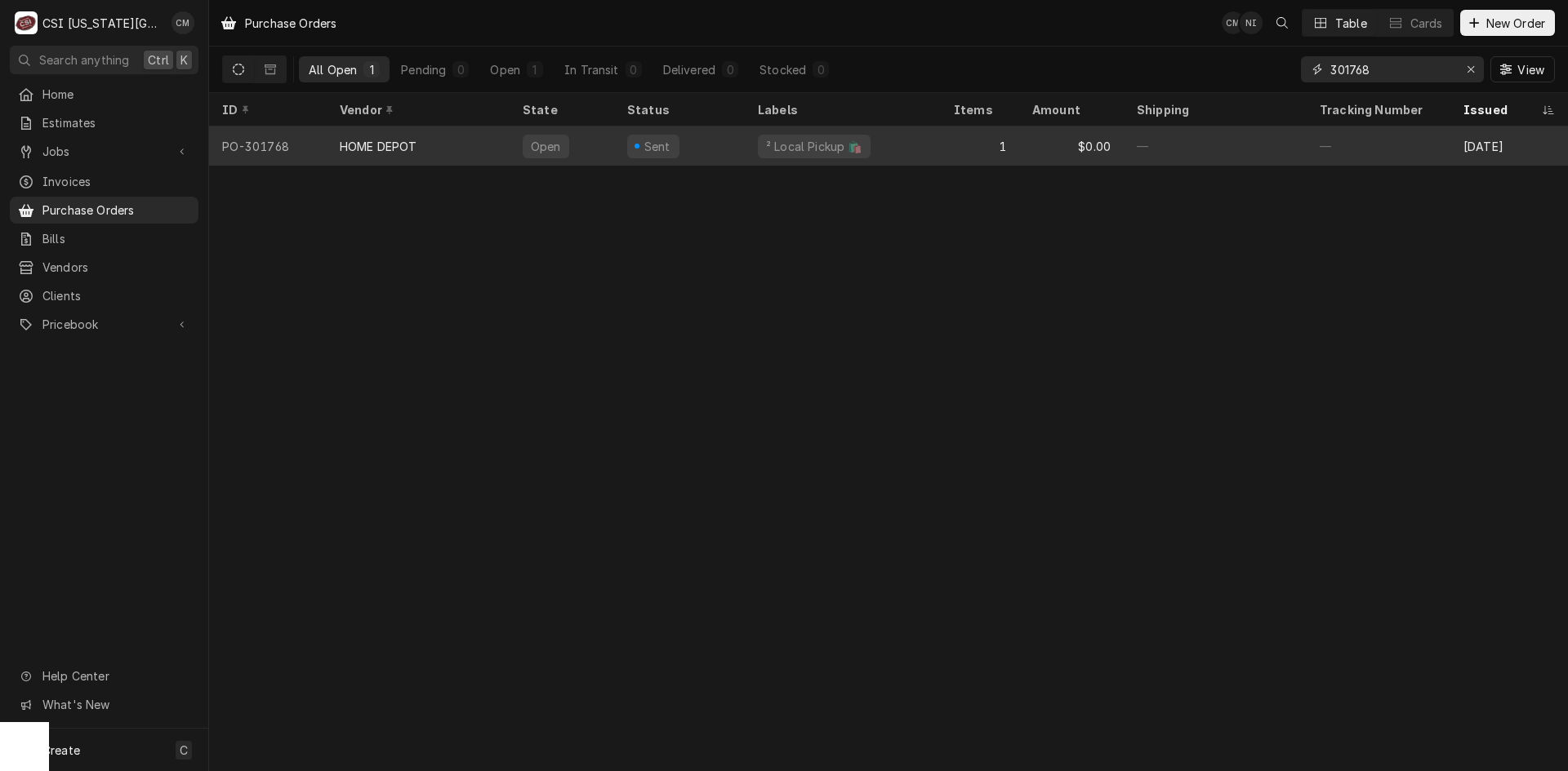
type input "301768"
click at [961, 154] on div "1" at bounding box center [981, 146] width 79 height 39
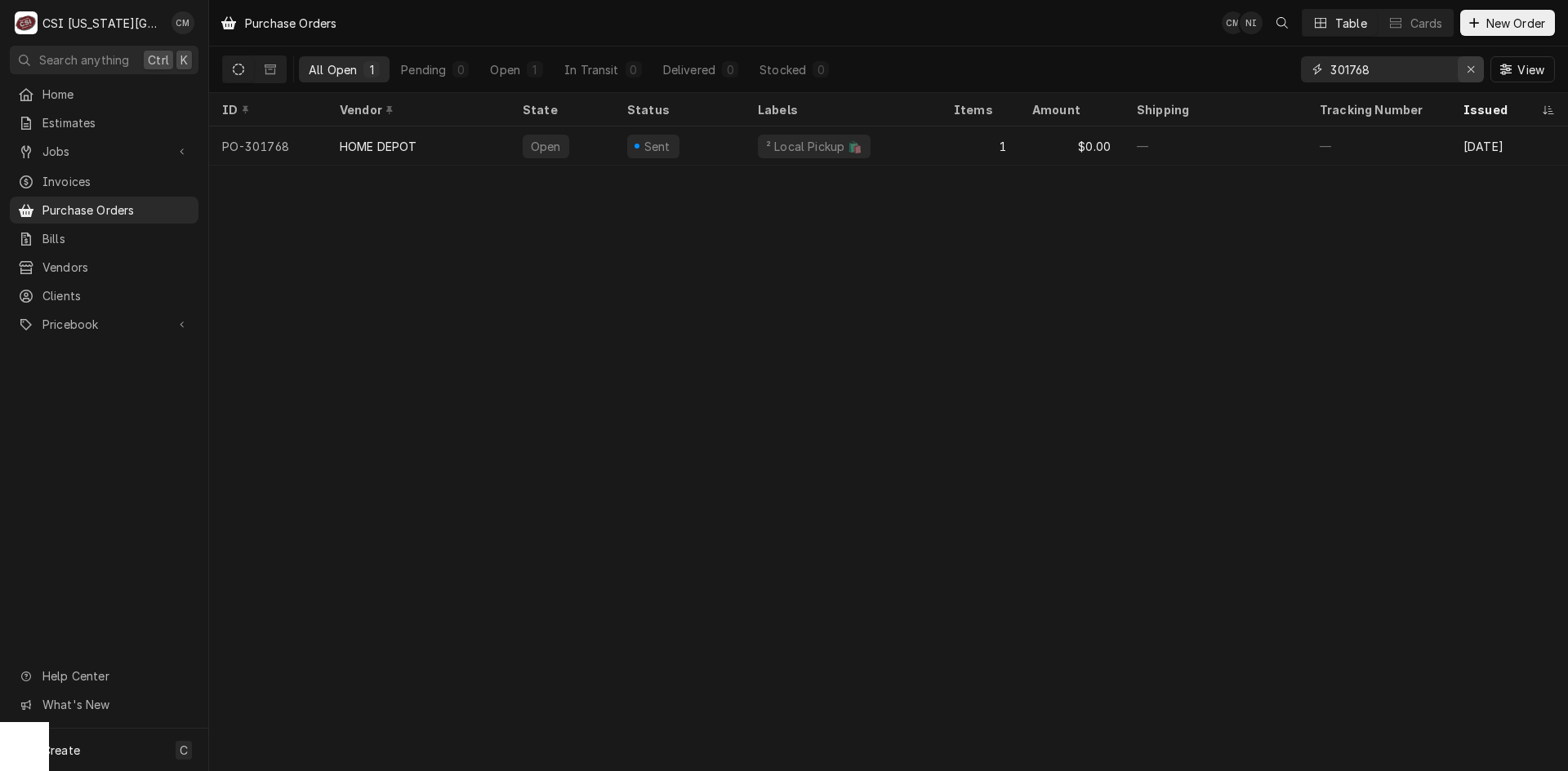
click at [1471, 68] on icon "Erase input" at bounding box center [1470, 68] width 7 height 7
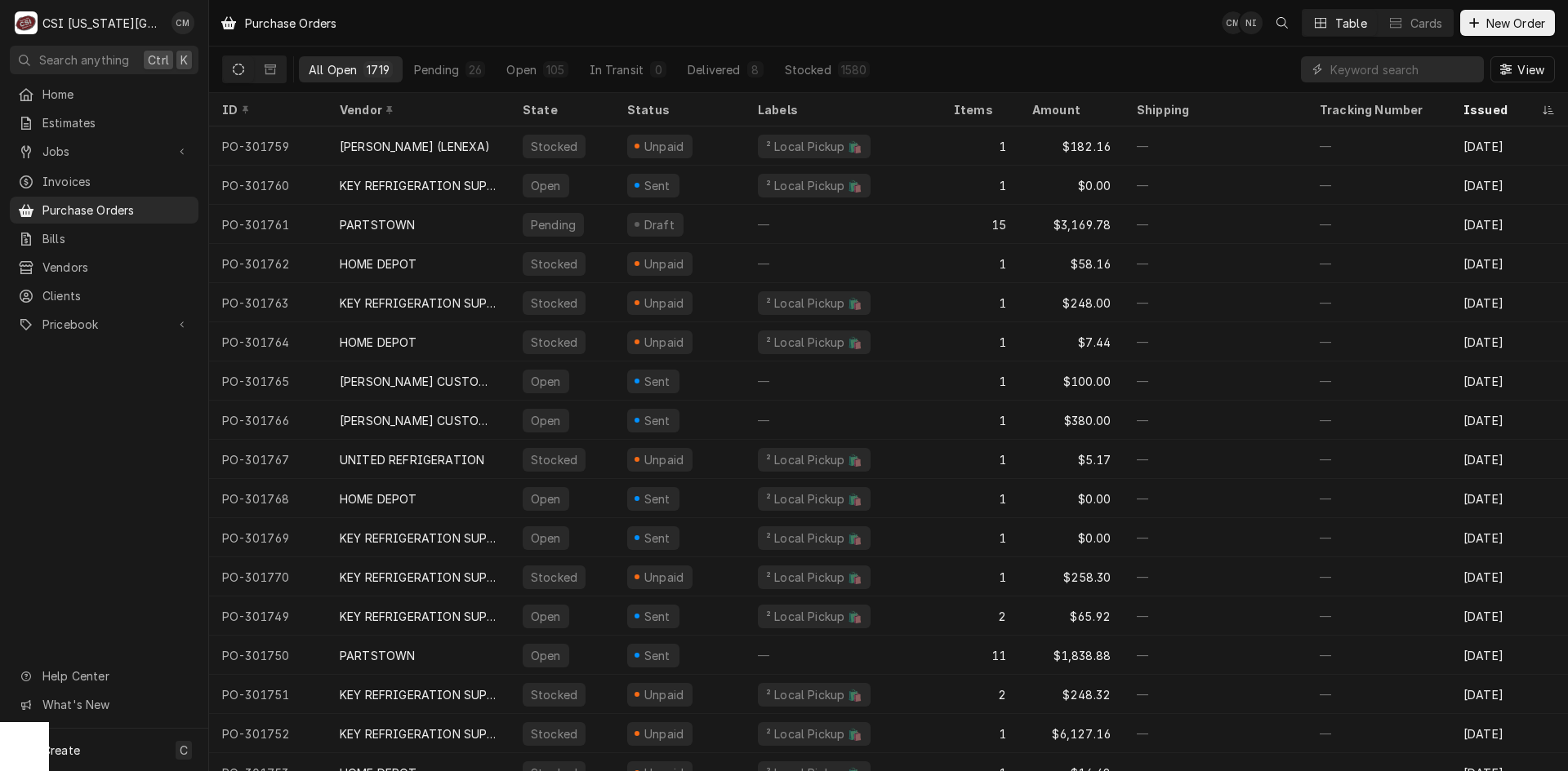
click at [1122, 70] on div "All Open 1719 Pending 26 Open 105 In Transit 0 Delivered 8 Stocked 1580 View" at bounding box center [889, 69] width 1332 height 46
click at [1345, 71] on input "Dynamic Content Wrapper" at bounding box center [1403, 69] width 145 height 26
click at [1335, 66] on input "Dynamic Content Wrapper" at bounding box center [1403, 69] width 145 height 26
type input "301768"
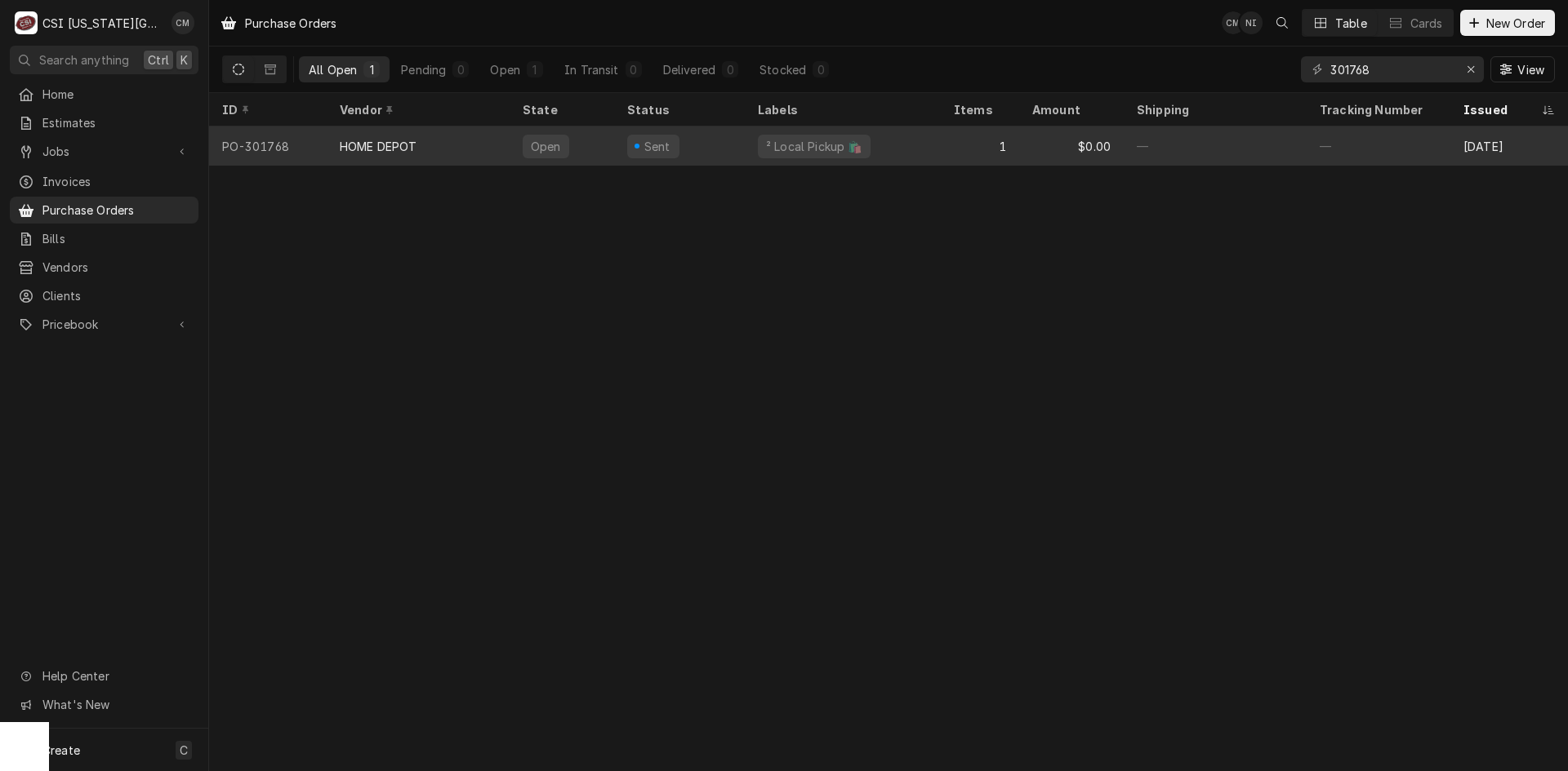
click at [910, 148] on div "² Local Pickup 🛍️" at bounding box center [843, 146] width 196 height 39
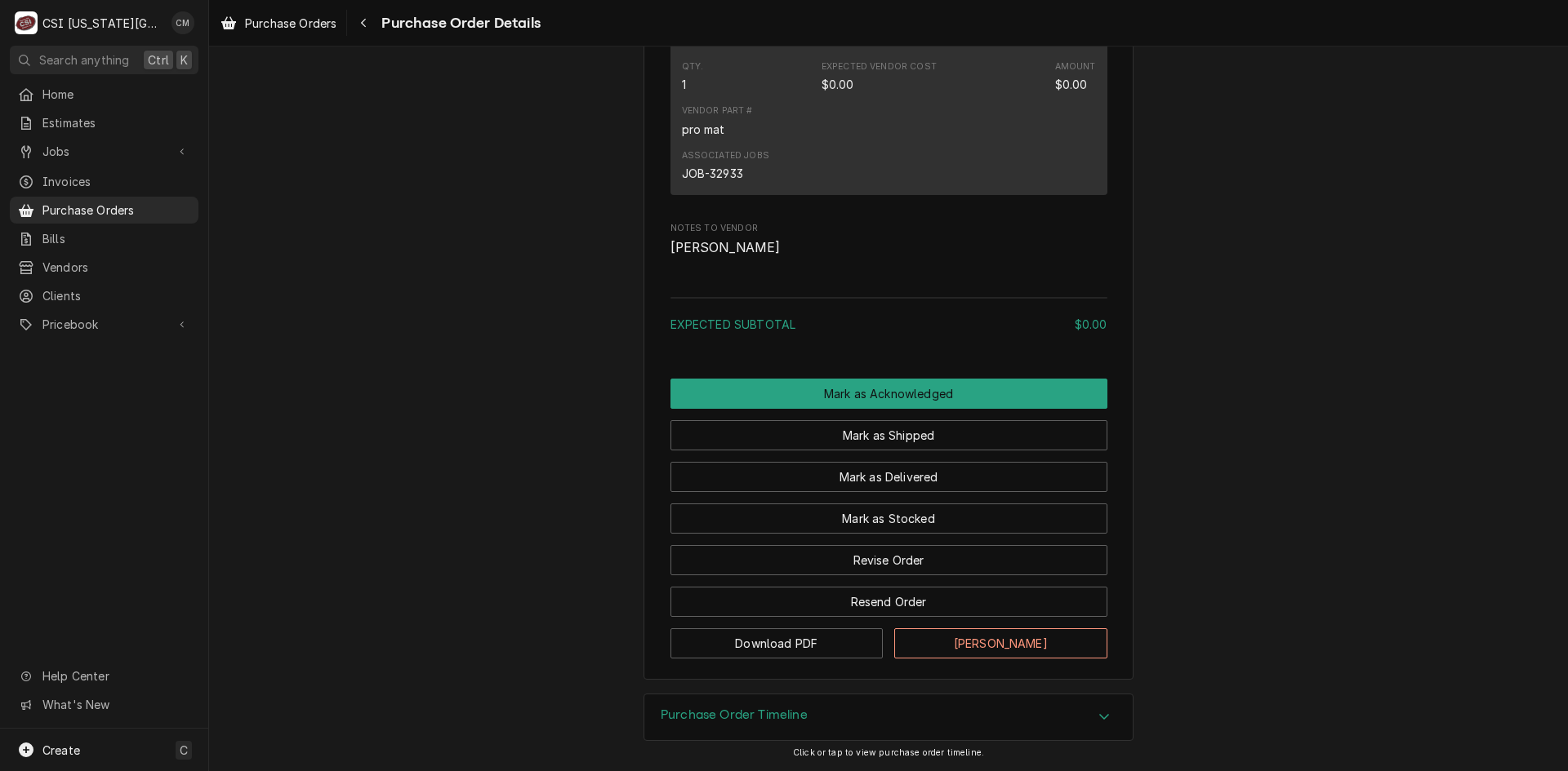
scroll to position [1141, 0]
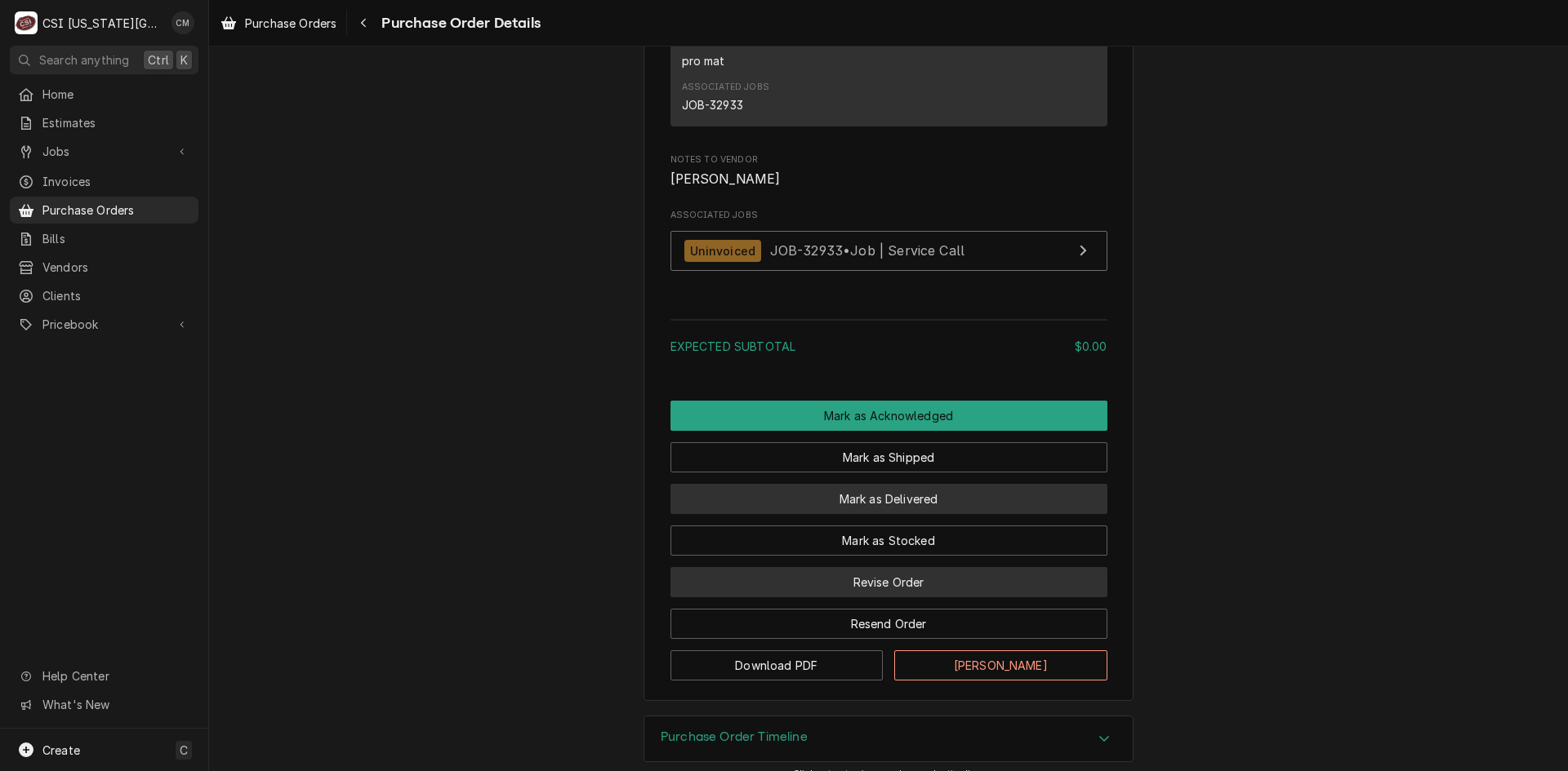
click at [921, 514] on button "Mark as Delivered" at bounding box center [889, 499] width 437 height 30
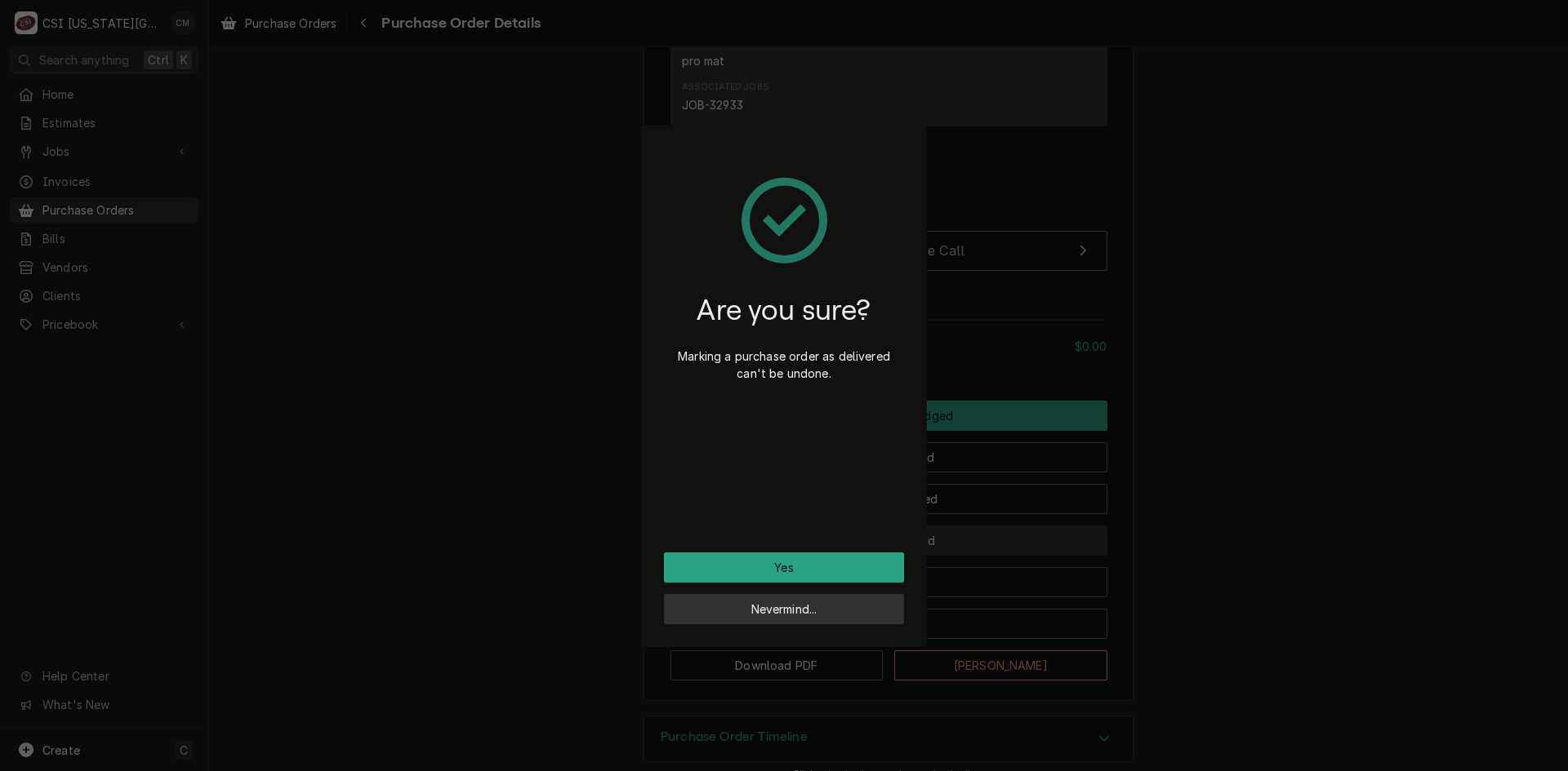
click at [870, 611] on button "Nevermind..." at bounding box center [784, 610] width 240 height 30
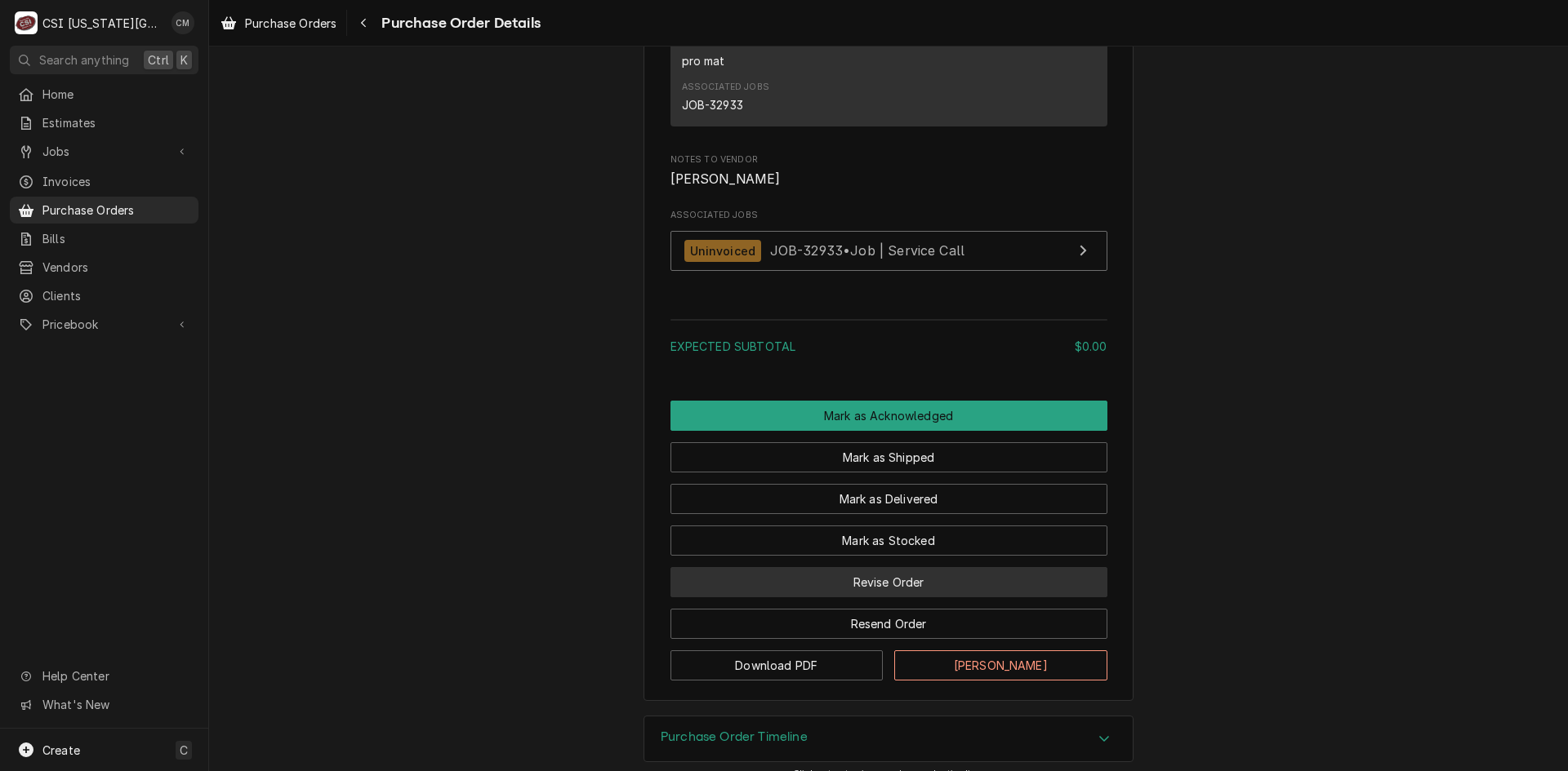
click at [941, 597] on button "Revise Order" at bounding box center [889, 582] width 437 height 30
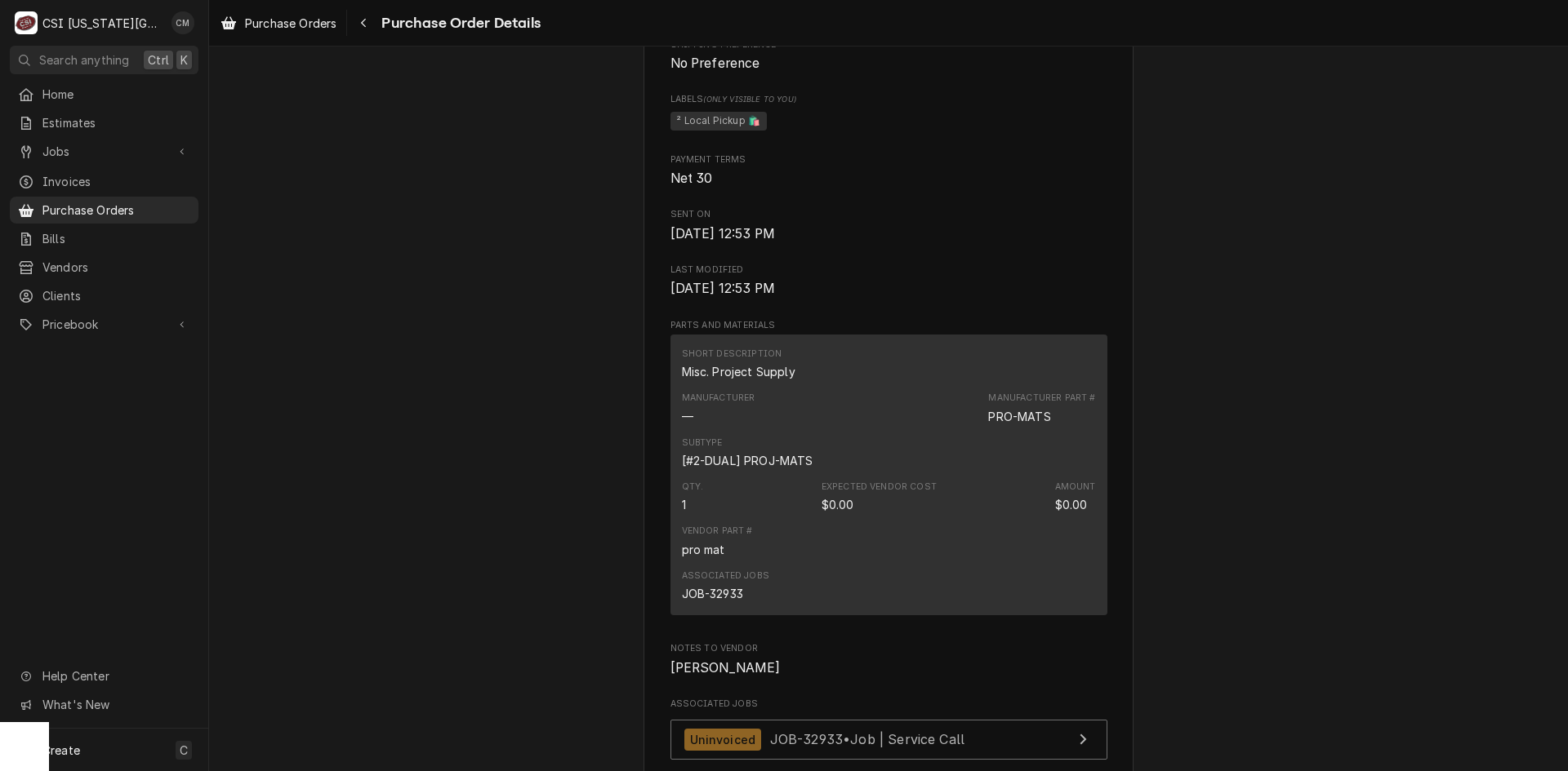
scroll to position [1232, 0]
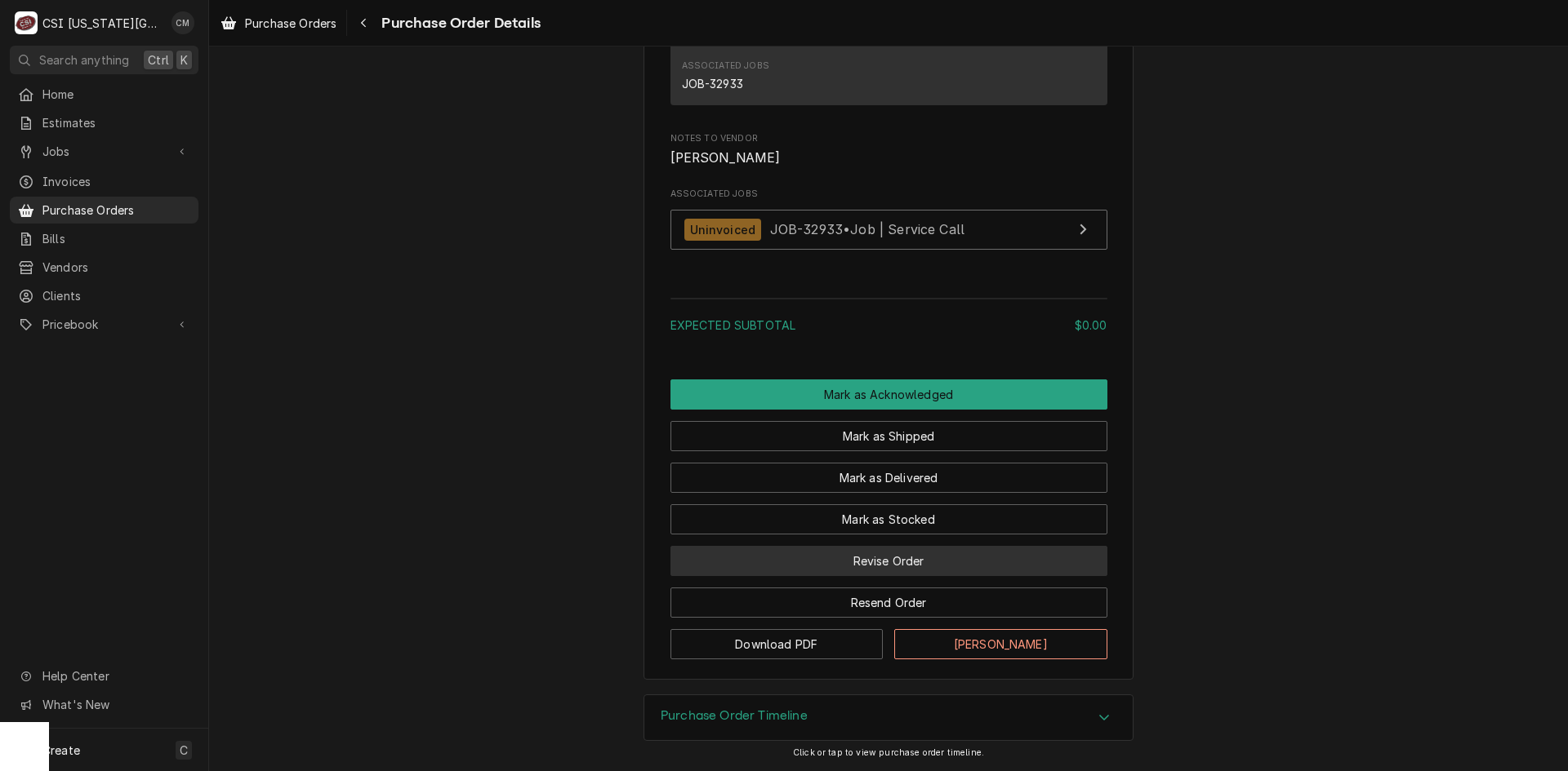
click at [921, 565] on button "Revise Order" at bounding box center [889, 561] width 437 height 30
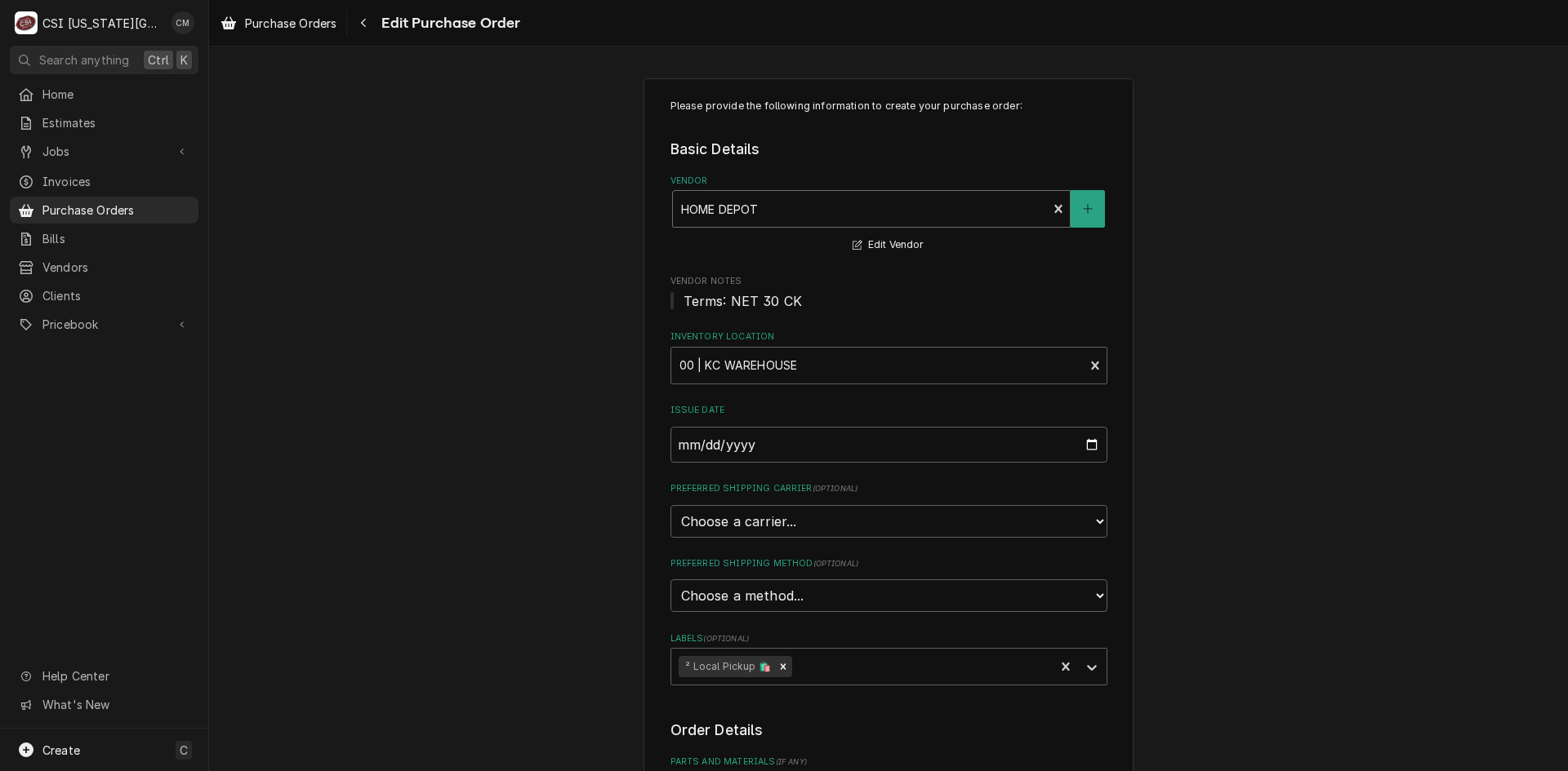
click at [853, 203] on div "Vendor" at bounding box center [860, 208] width 358 height 29
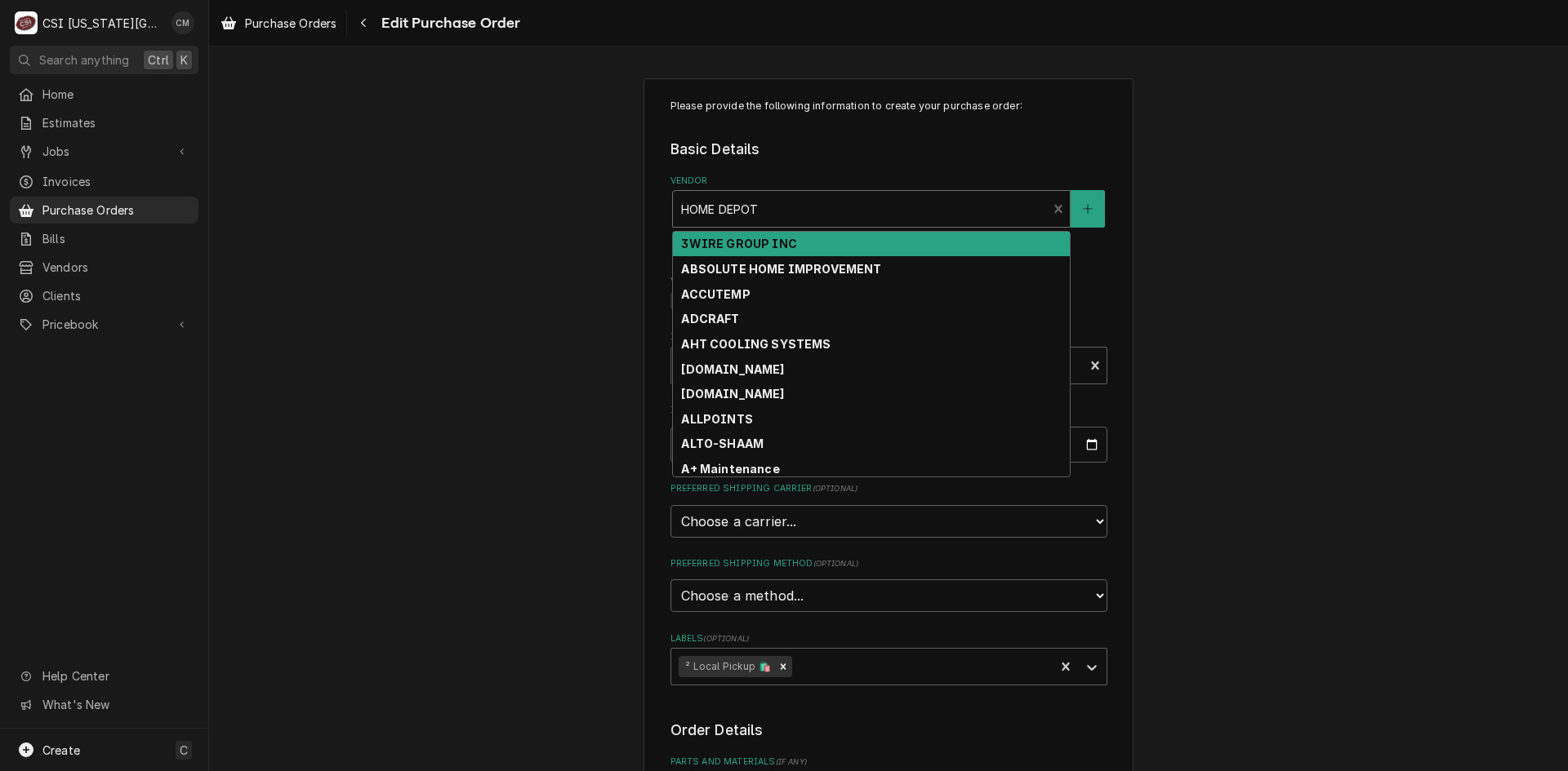
type textarea "x"
type input "k"
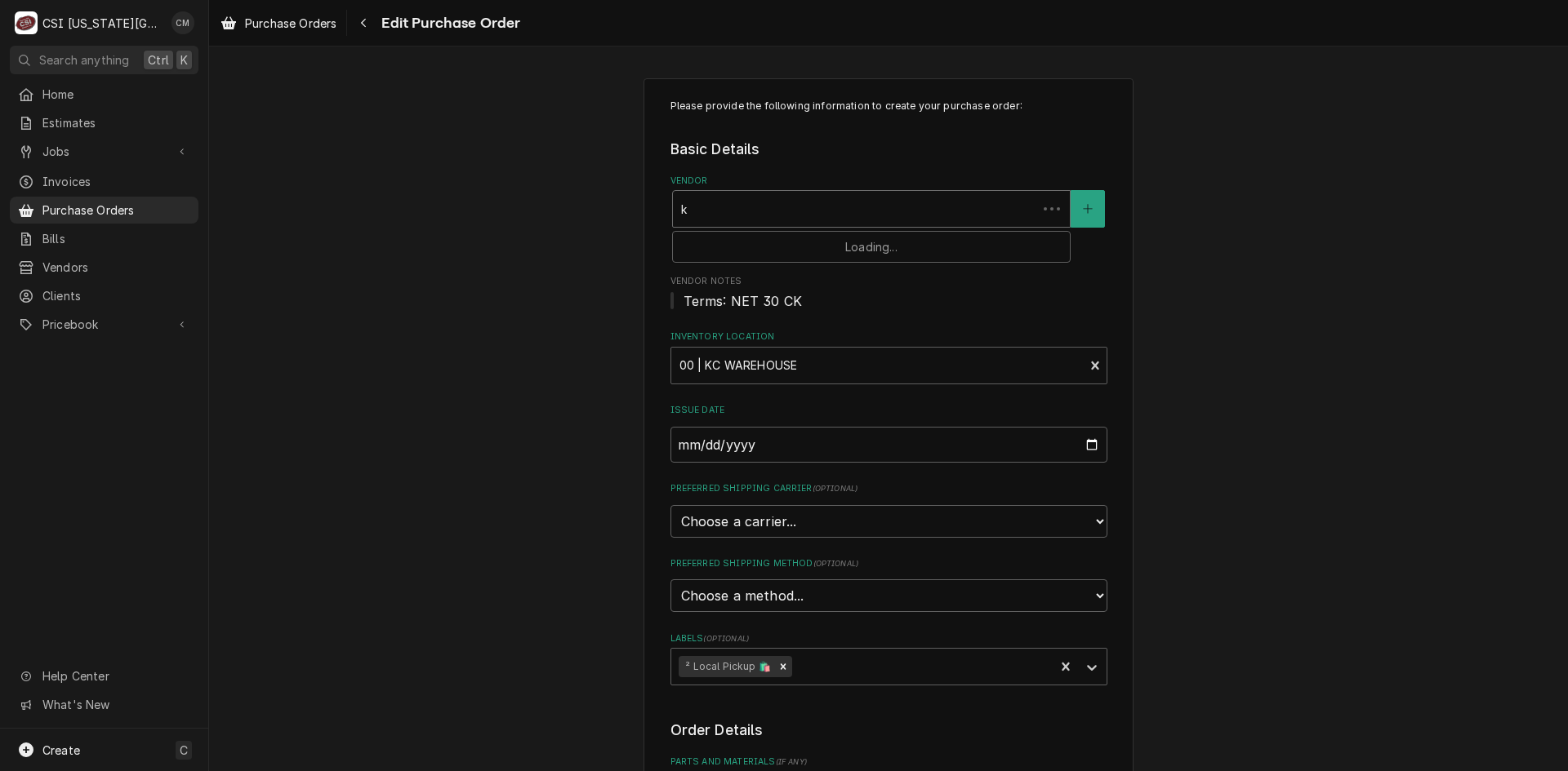
type textarea "x"
type input "ke"
type textarea "x"
type input "key"
type textarea "x"
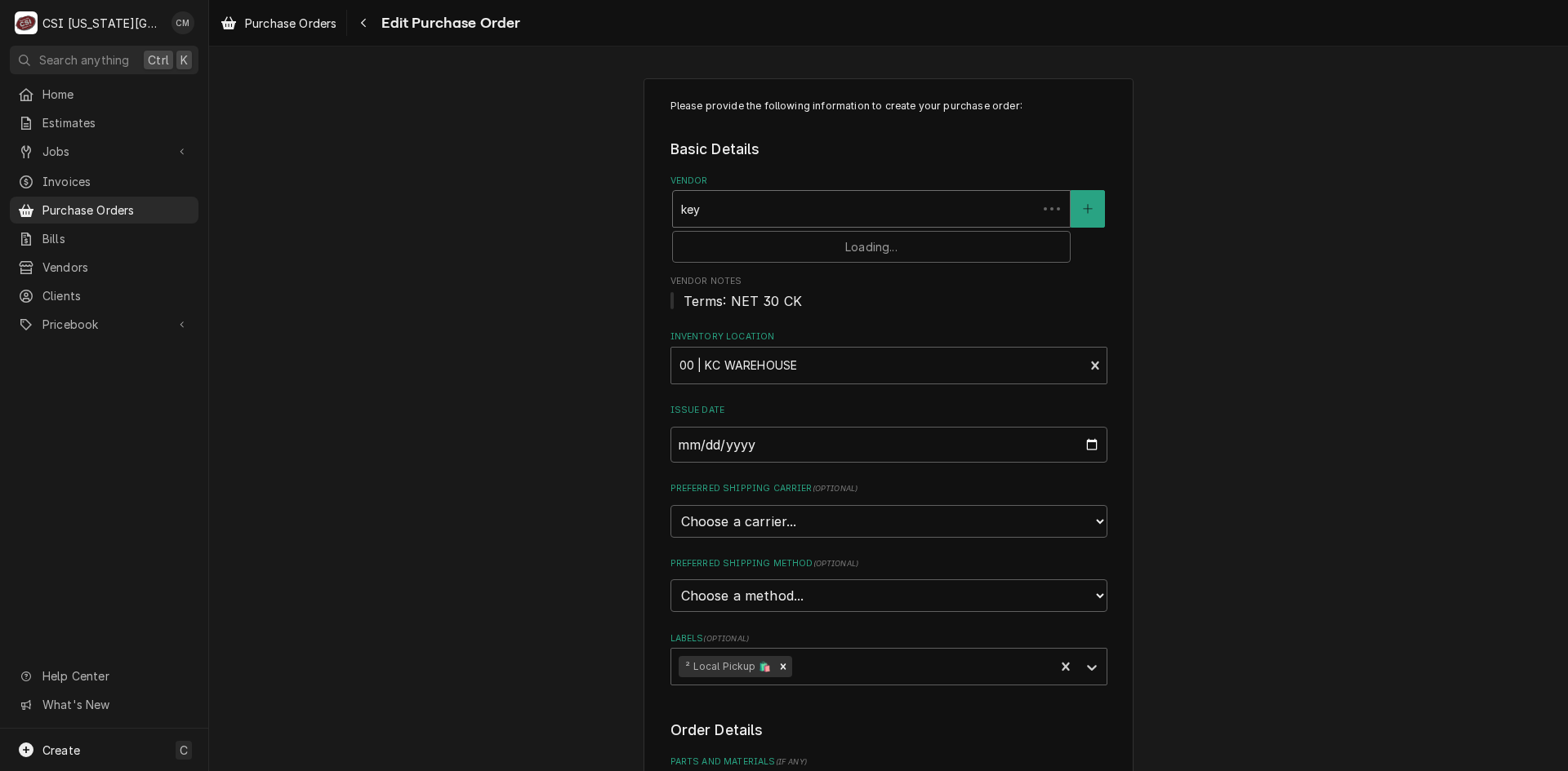
type input "keys"
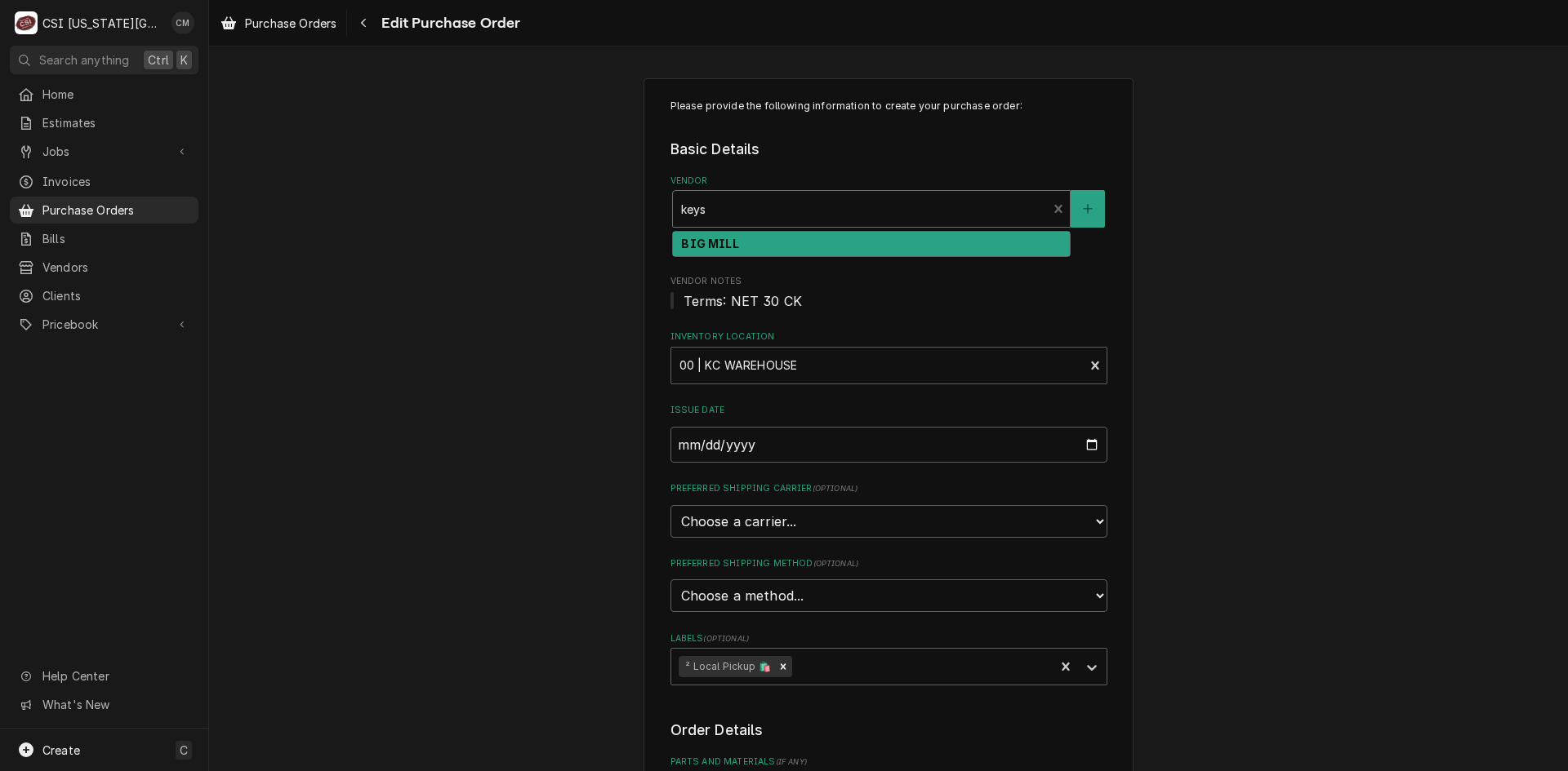
type textarea "x"
type input "keys"
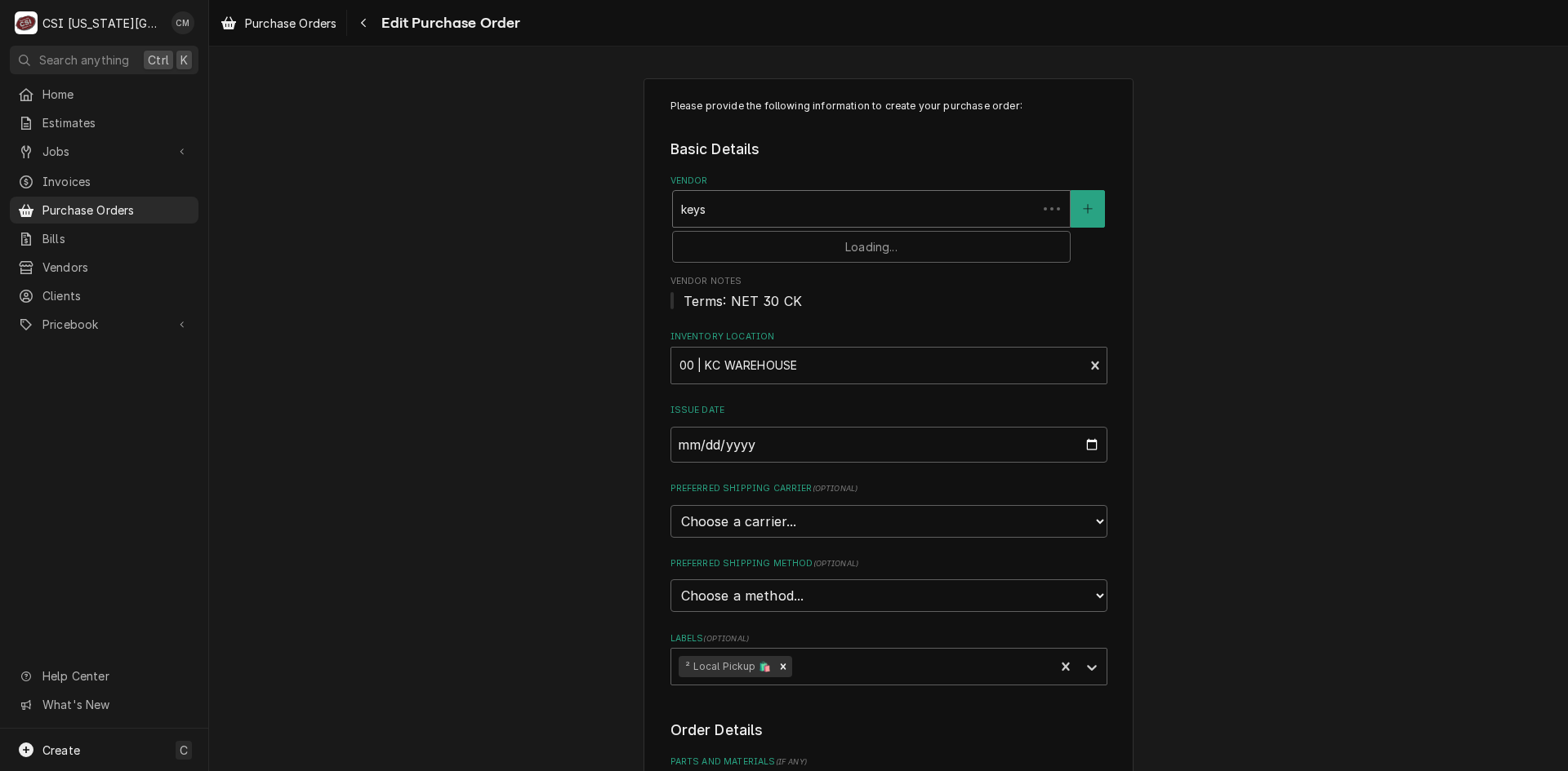
type textarea "x"
type input "keys r"
type textarea "x"
type input "keys re"
type textarea "x"
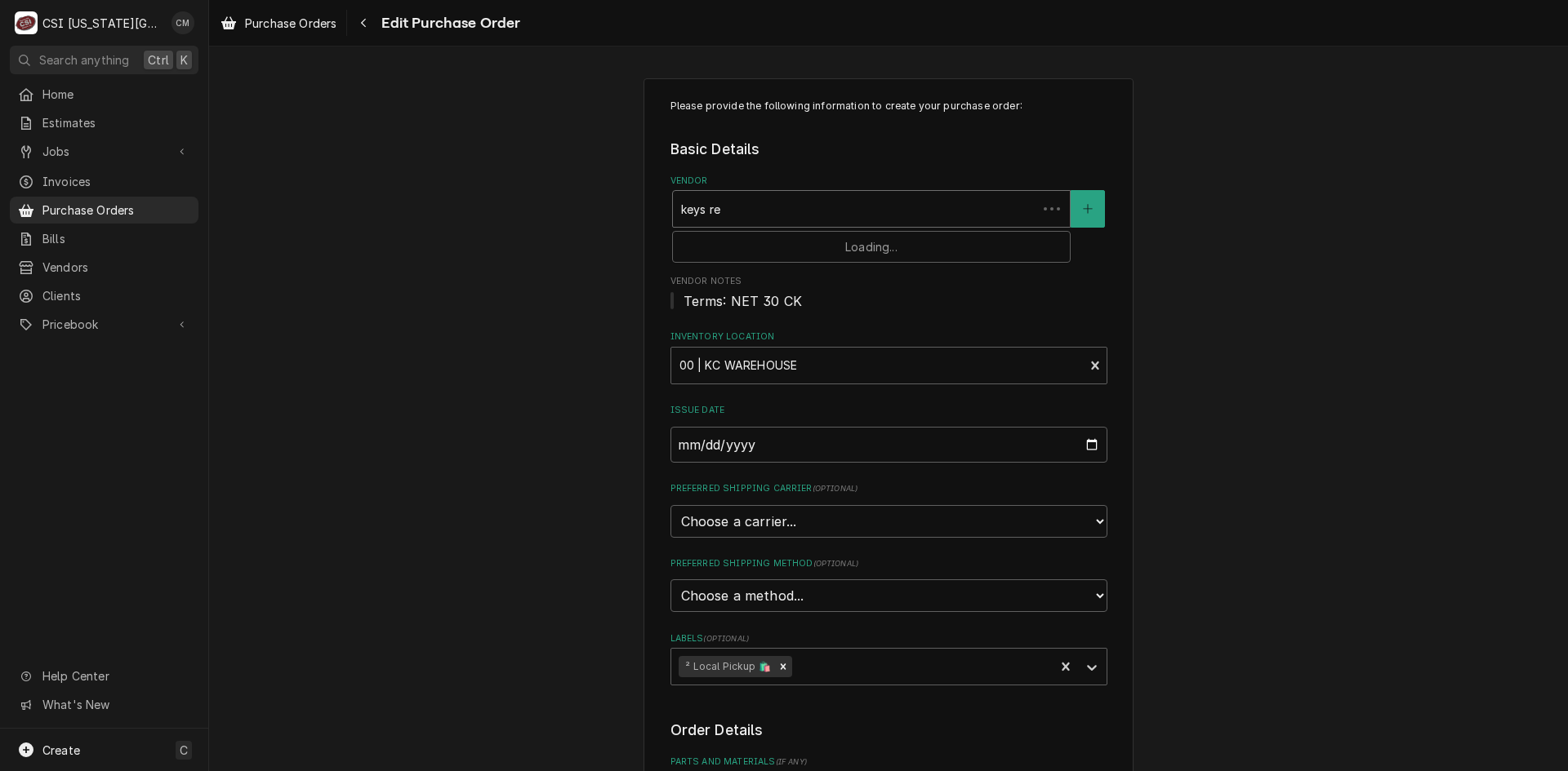
type input "keys ref"
type textarea "x"
type input "keys refr"
type textarea "x"
type input "keys ref"
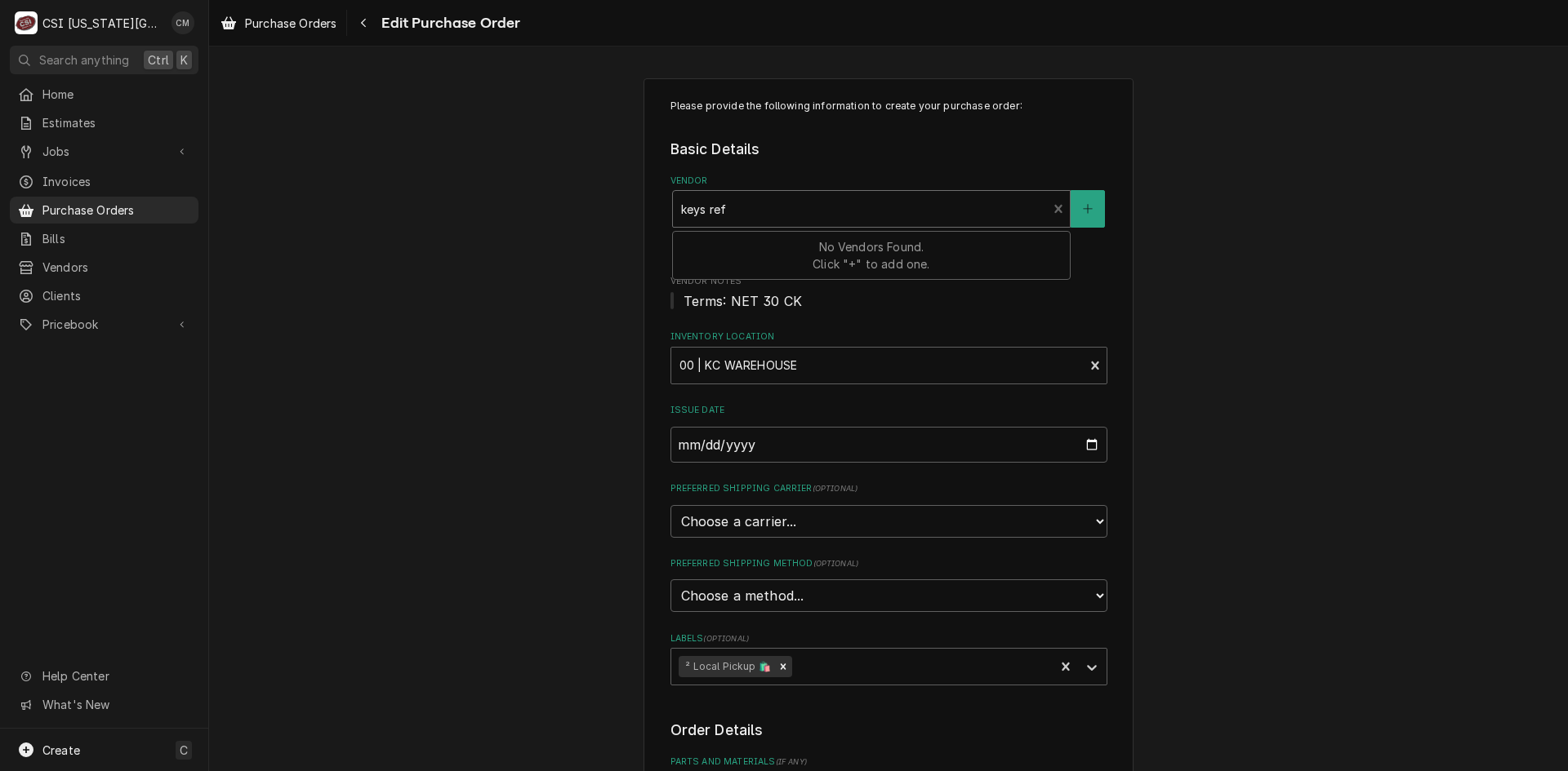
type textarea "x"
type input "keys re"
type textarea "x"
type input "keys r"
type textarea "x"
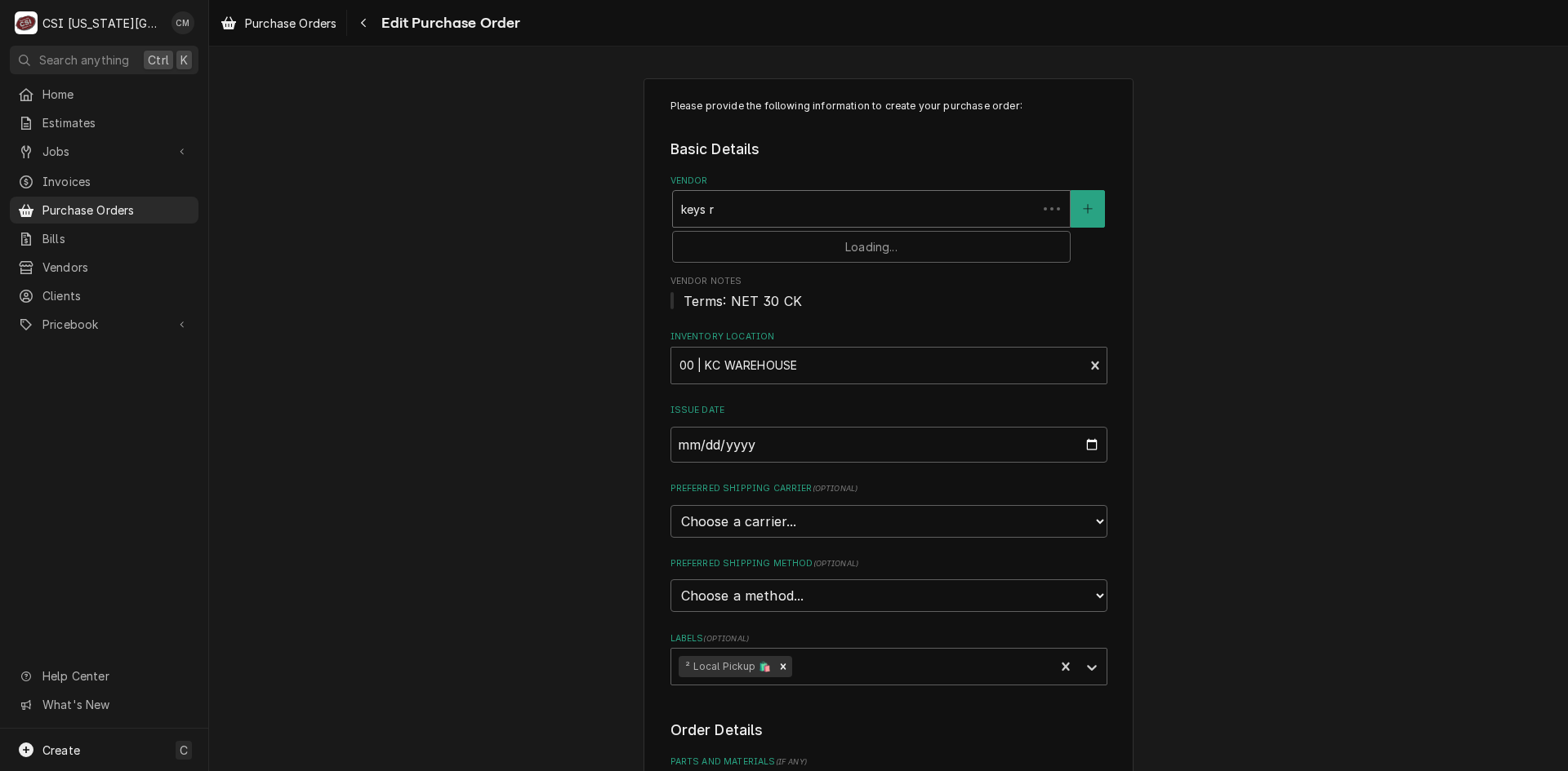
type input "keys"
type textarea "x"
type input "keys"
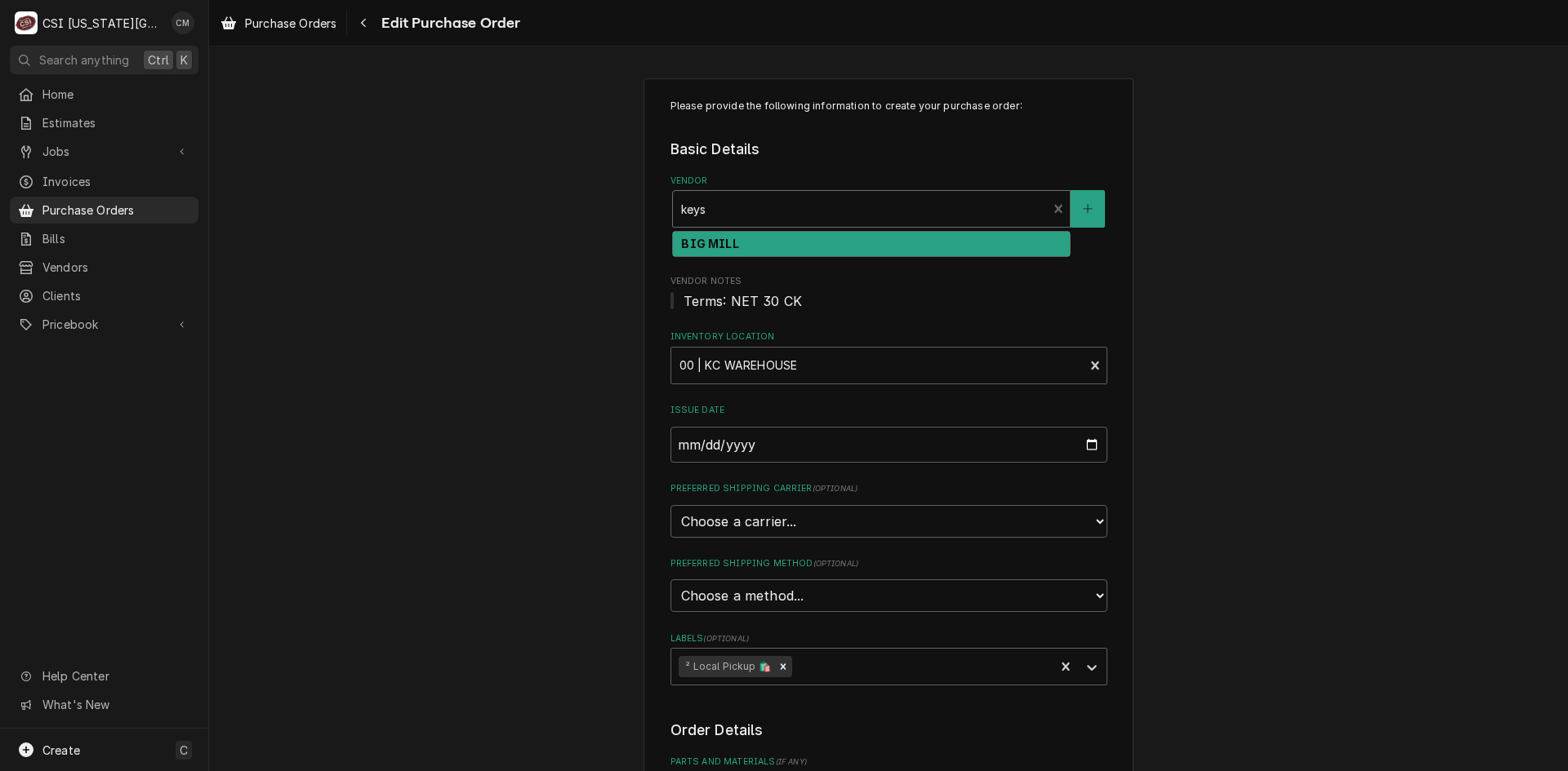
type textarea "x"
type input "key"
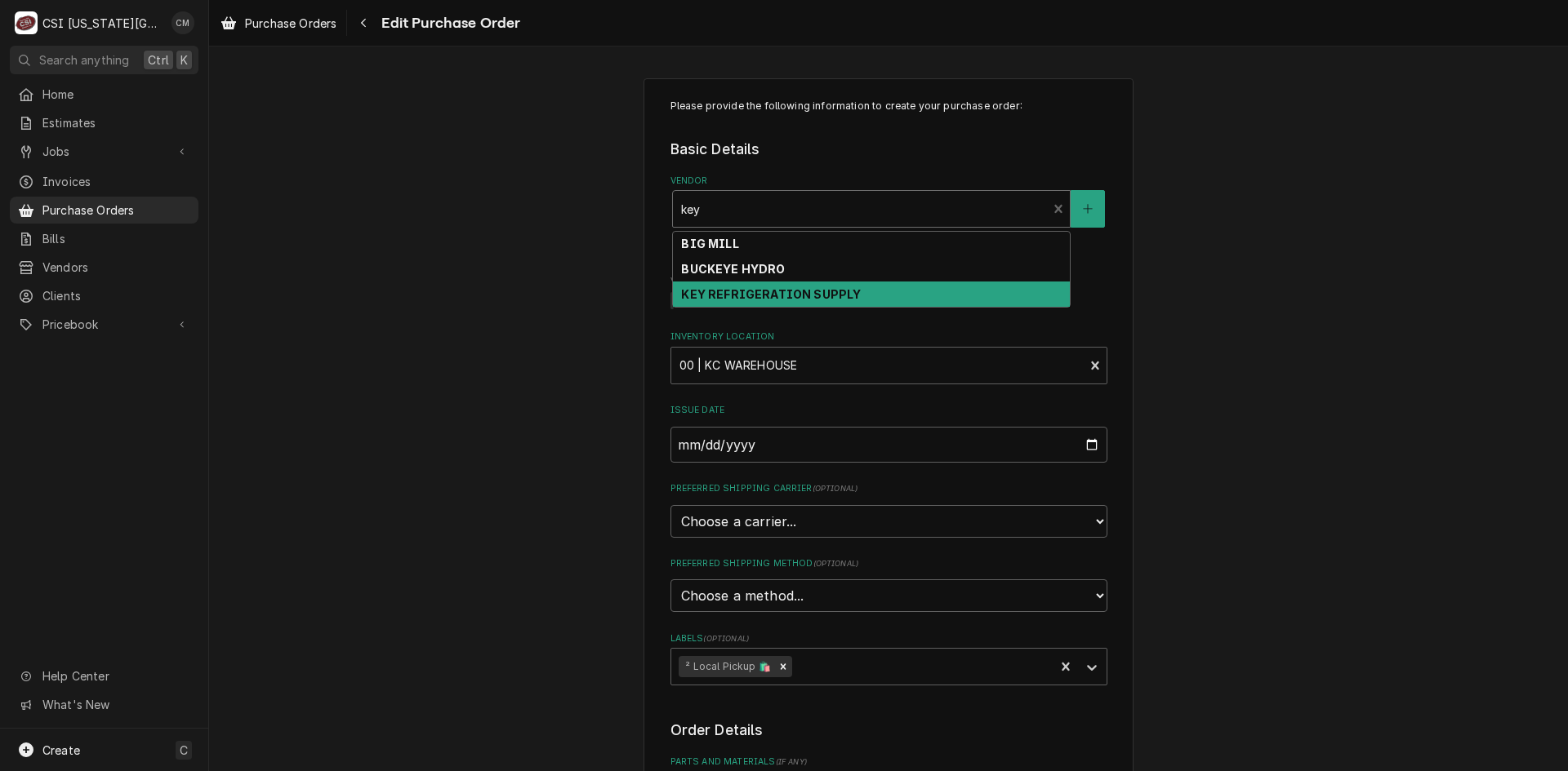
click at [750, 293] on strong "KEY REFRIGERATION SUPPLY" at bounding box center [770, 294] width 179 height 14
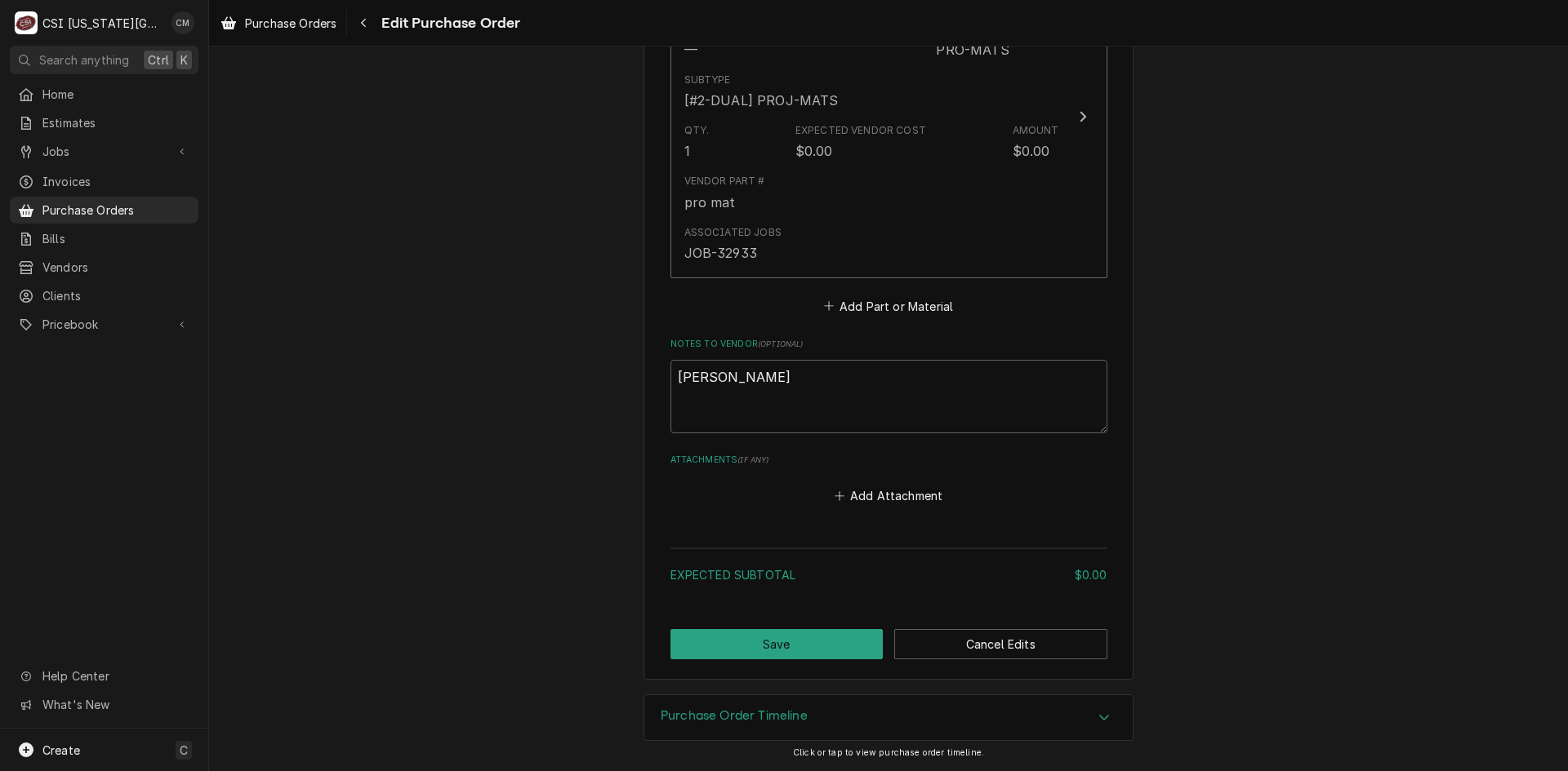
scroll to position [415, 0]
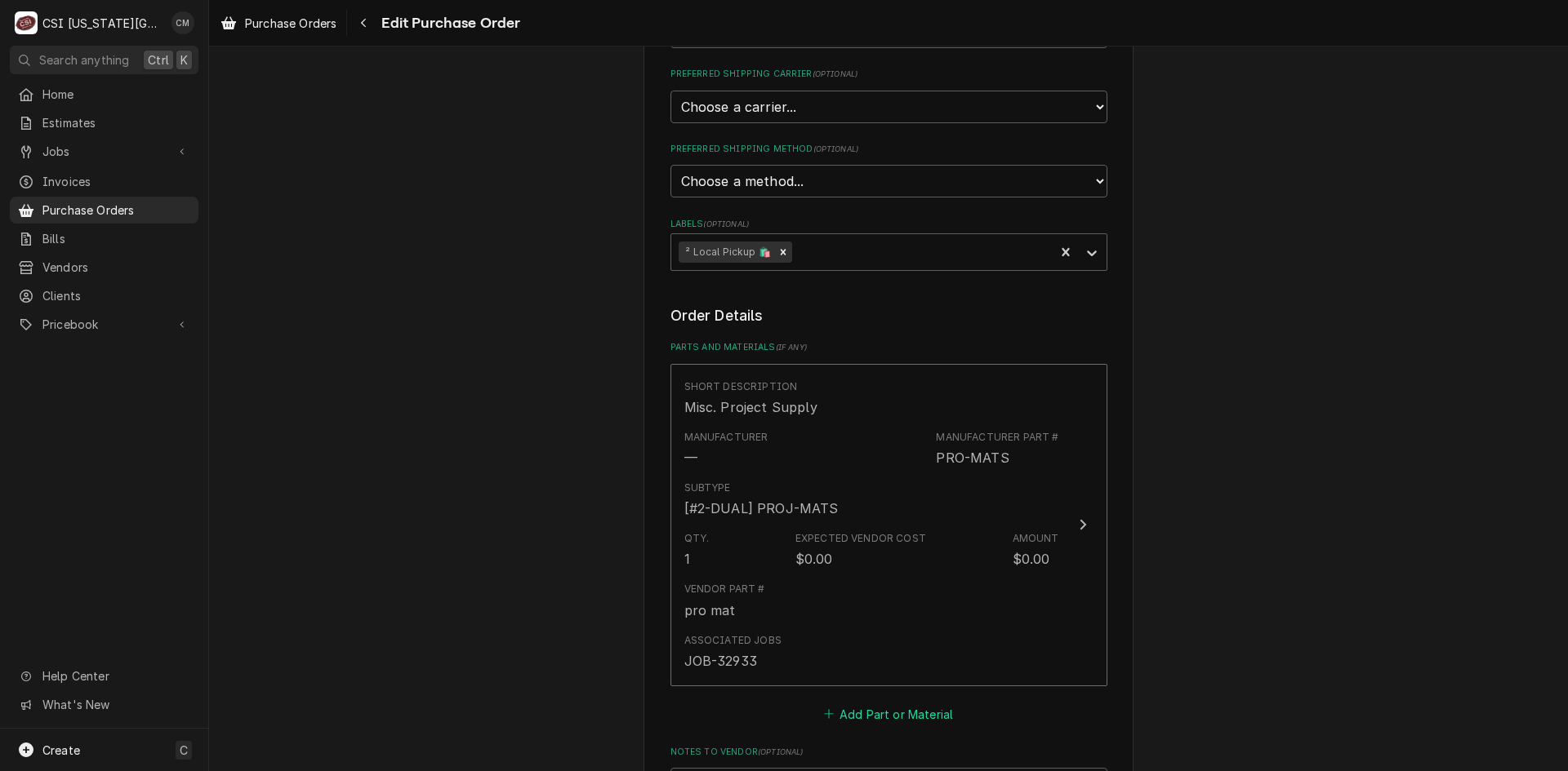
click at [914, 718] on button "Add Part or Material" at bounding box center [889, 714] width 135 height 23
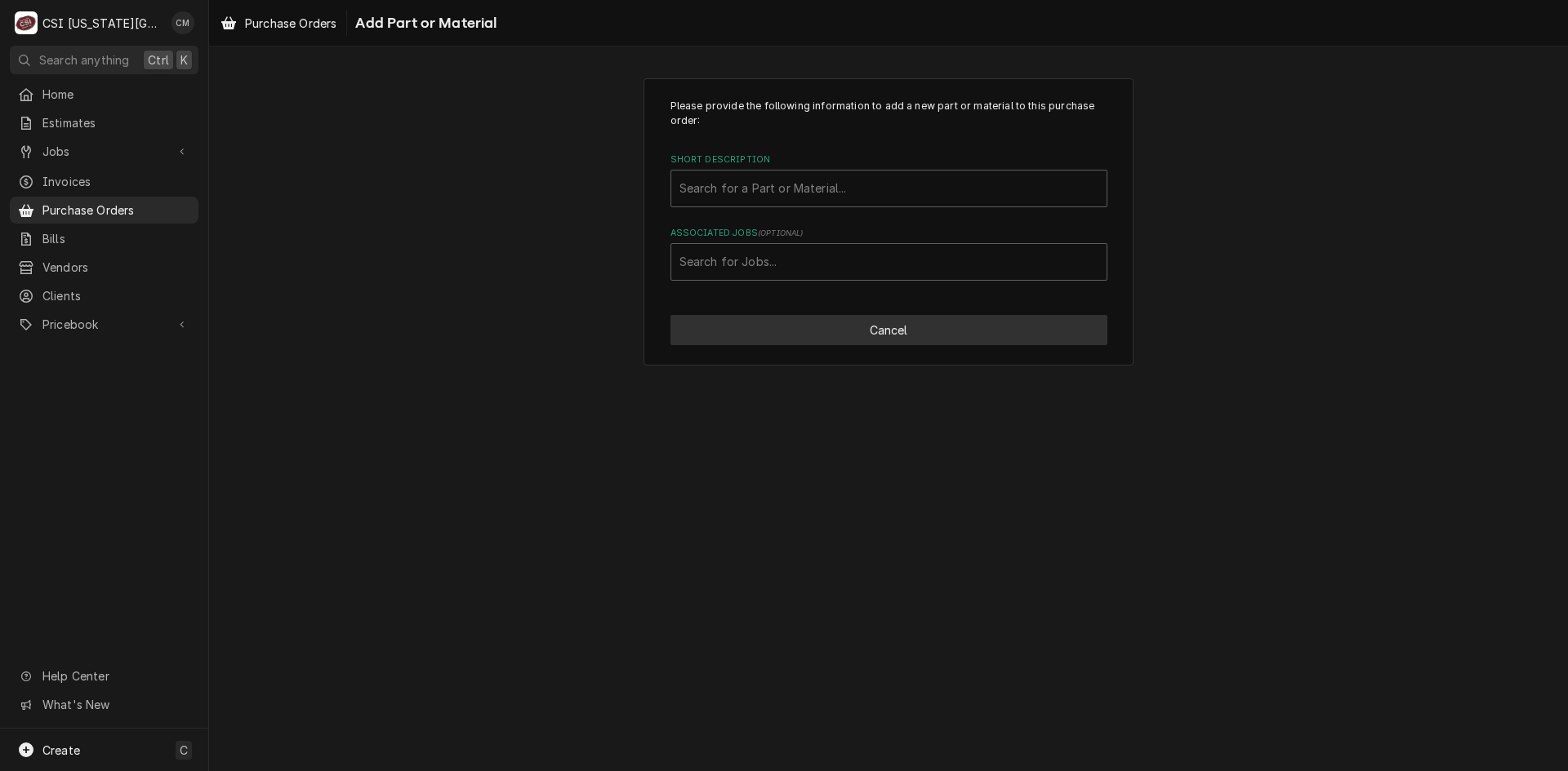
click at [834, 327] on button "Cancel" at bounding box center [889, 330] width 437 height 30
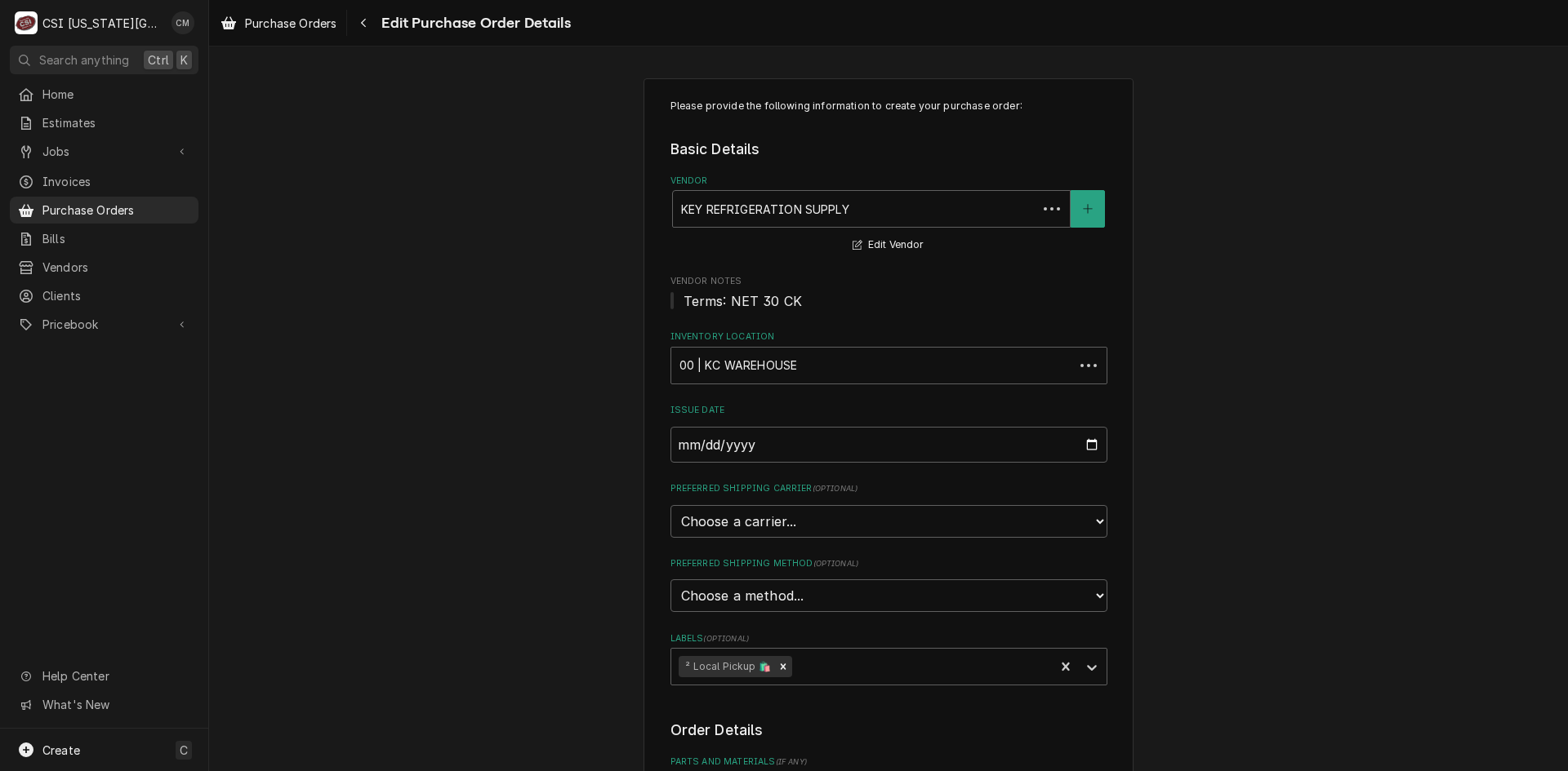
scroll to position [415, 0]
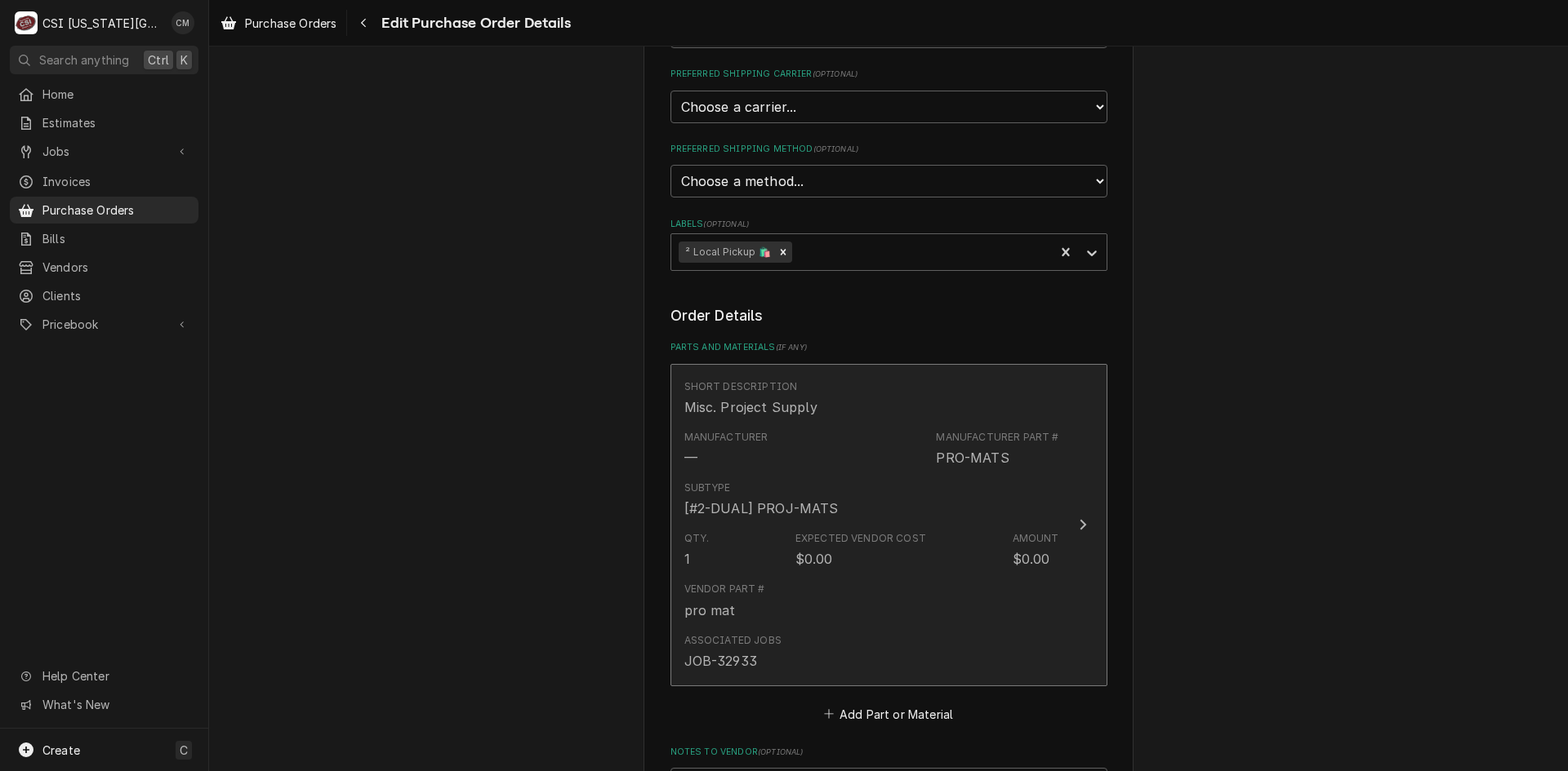
click at [903, 499] on div "Subtype [#2-DUAL] PROJ-MATS" at bounding box center [871, 500] width 374 height 51
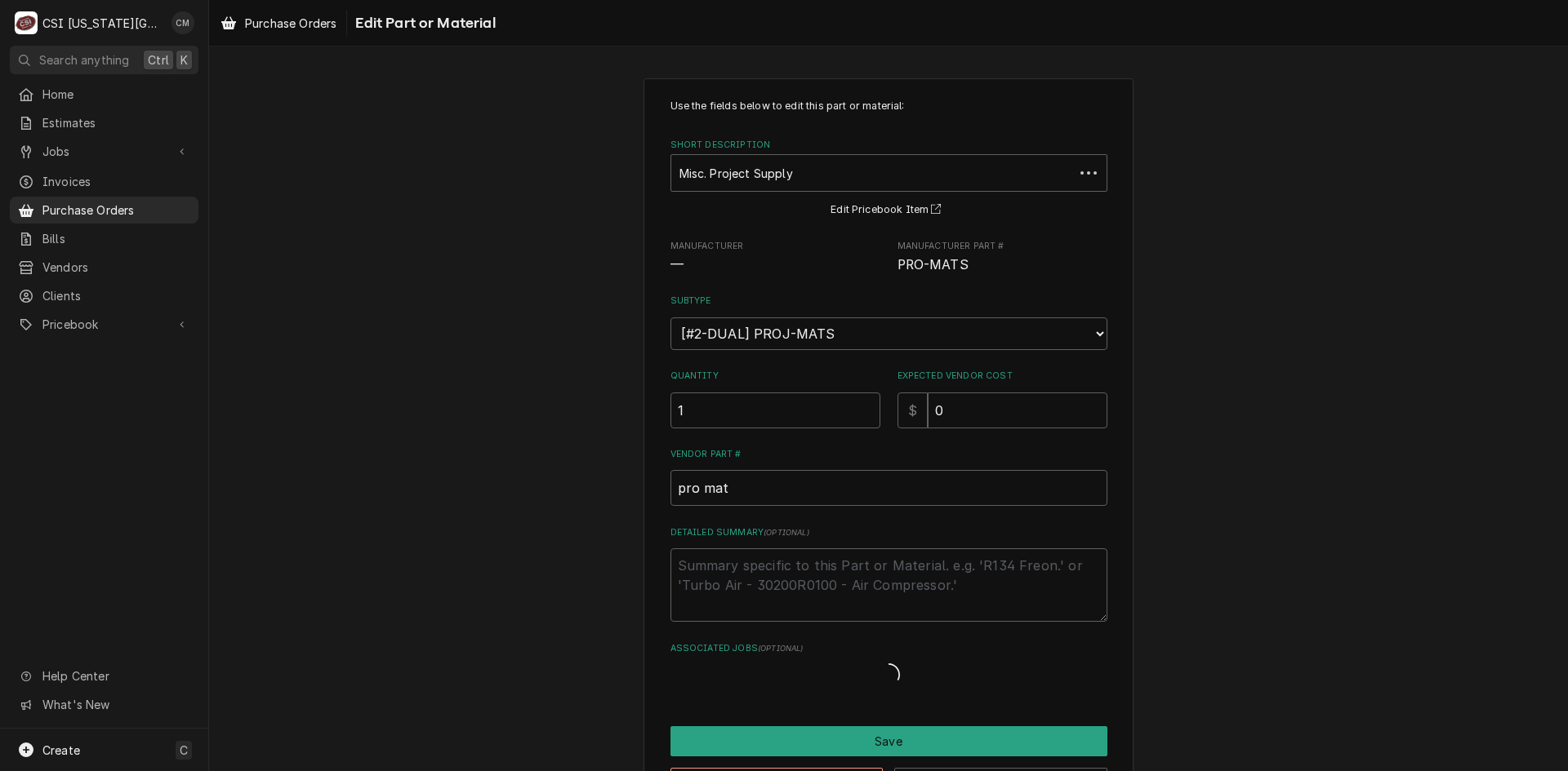
type textarea "x"
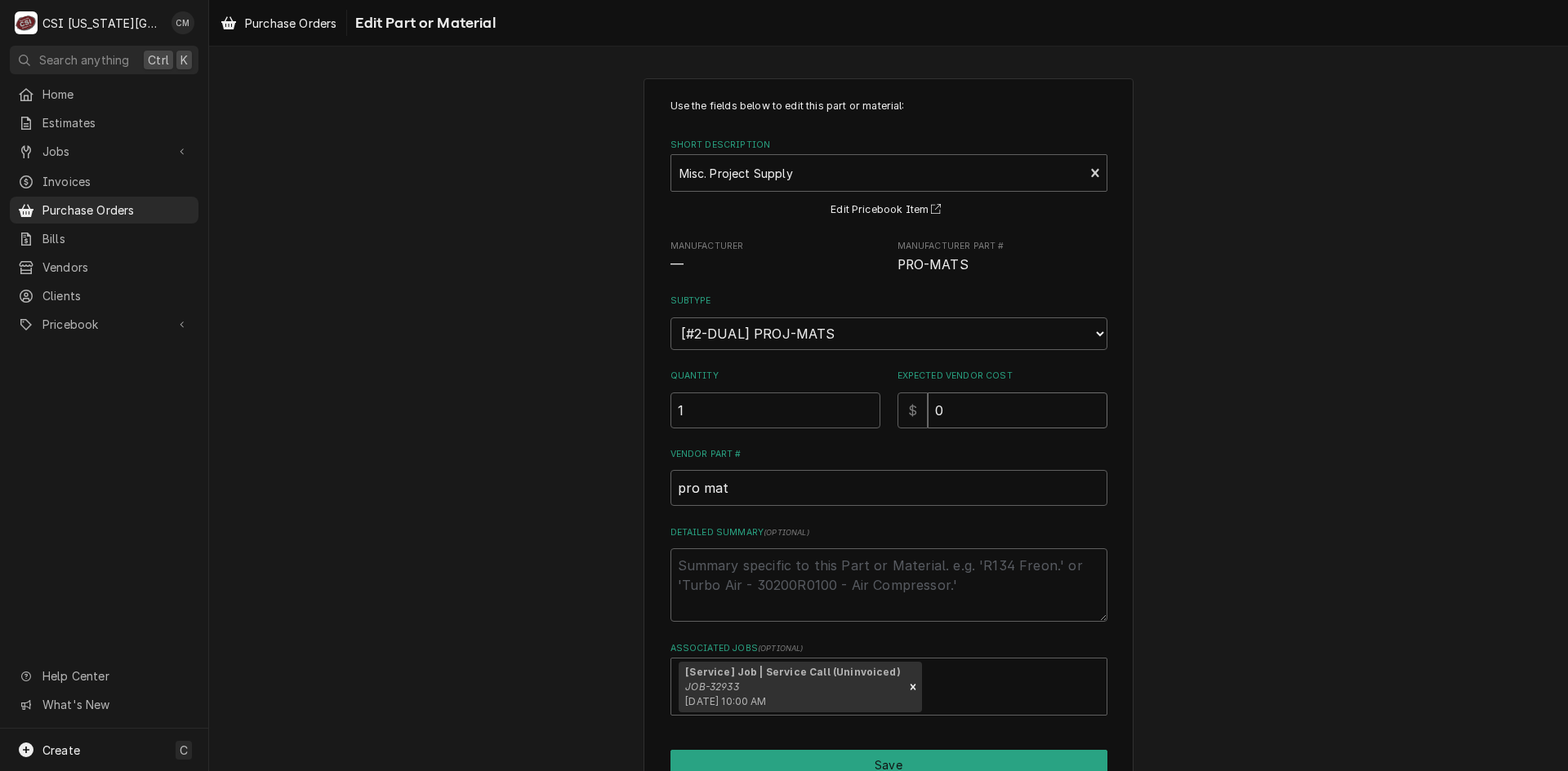
click at [948, 415] on input "0" at bounding box center [1017, 411] width 179 height 36
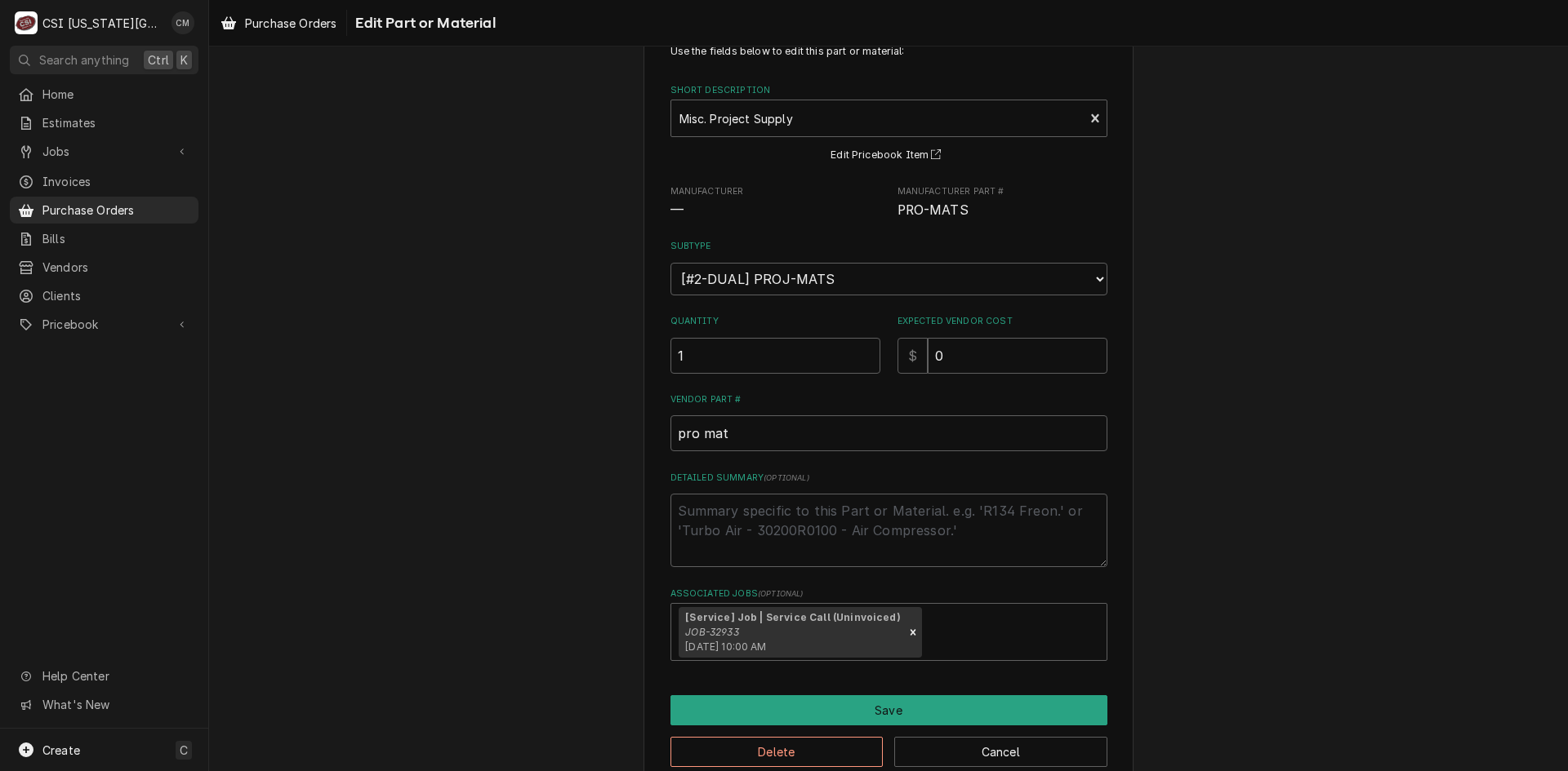
scroll to position [82, 0]
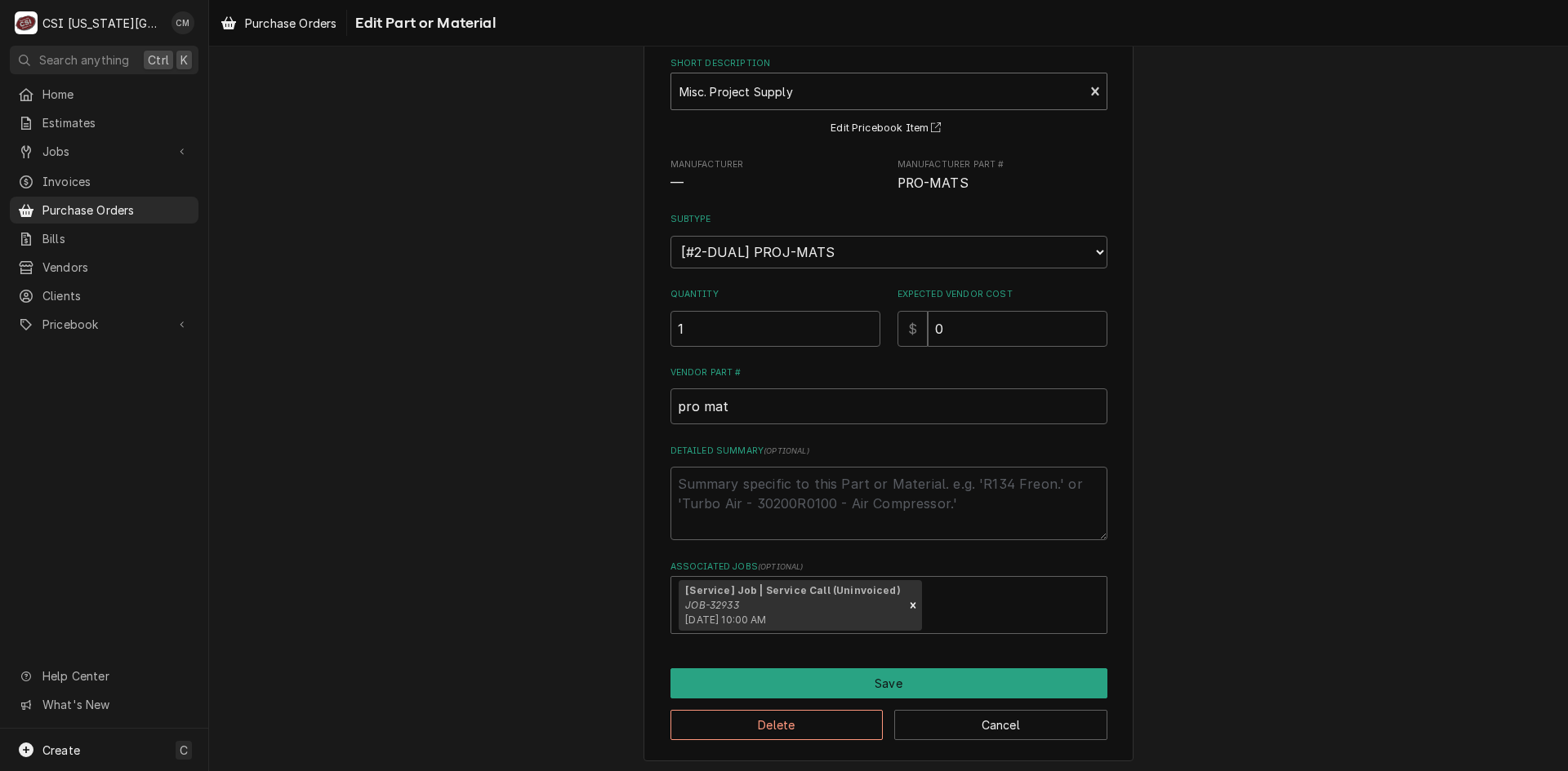
click at [801, 88] on div "Short Description" at bounding box center [877, 91] width 397 height 29
type input "ecs414e"
drag, startPoint x: 801, startPoint y: 95, endPoint x: 702, endPoint y: 90, distance: 99.1
click at [702, 90] on div "Short Description" at bounding box center [877, 91] width 397 height 29
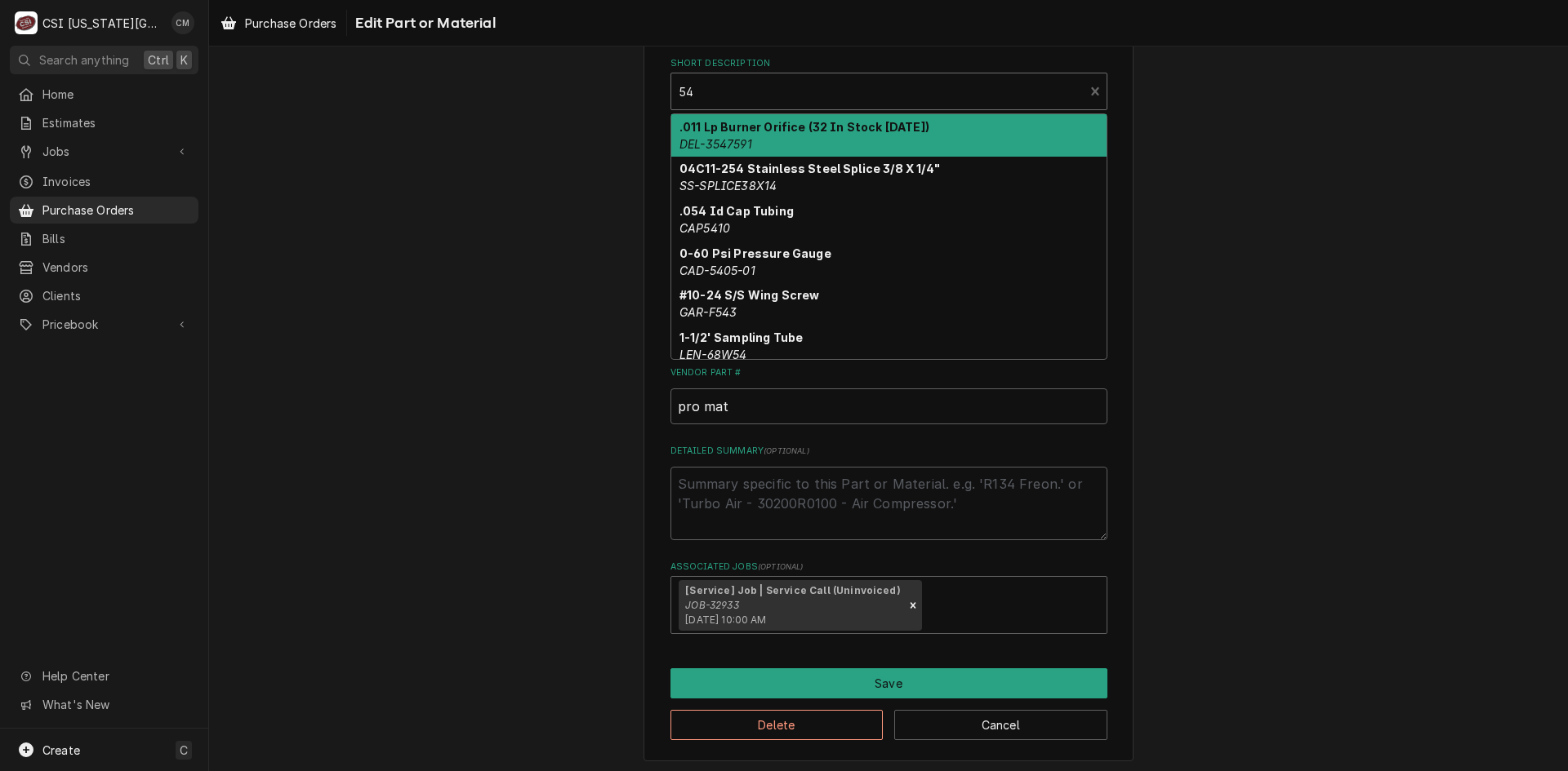
type input "5"
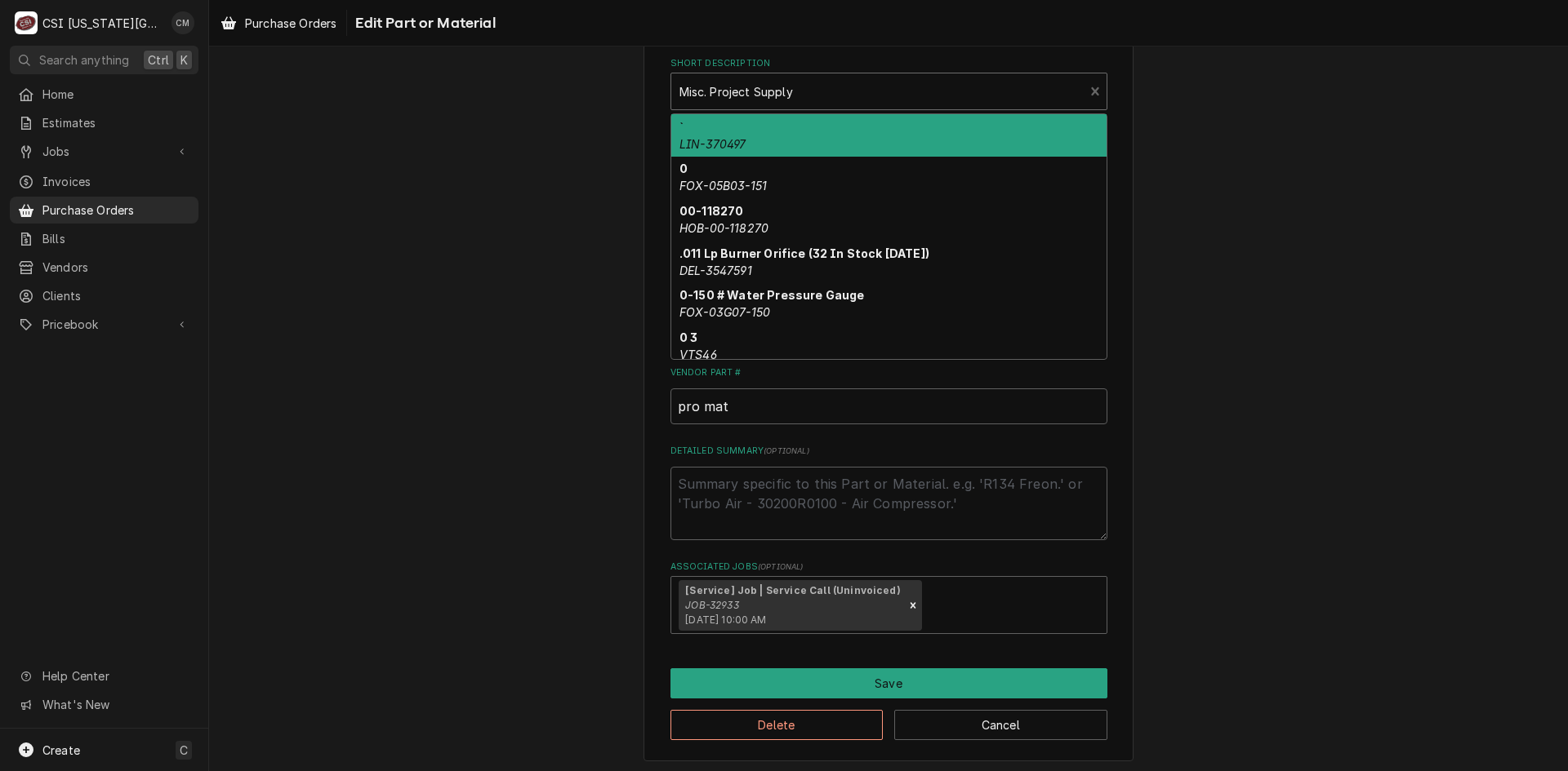
scroll to position [0, 0]
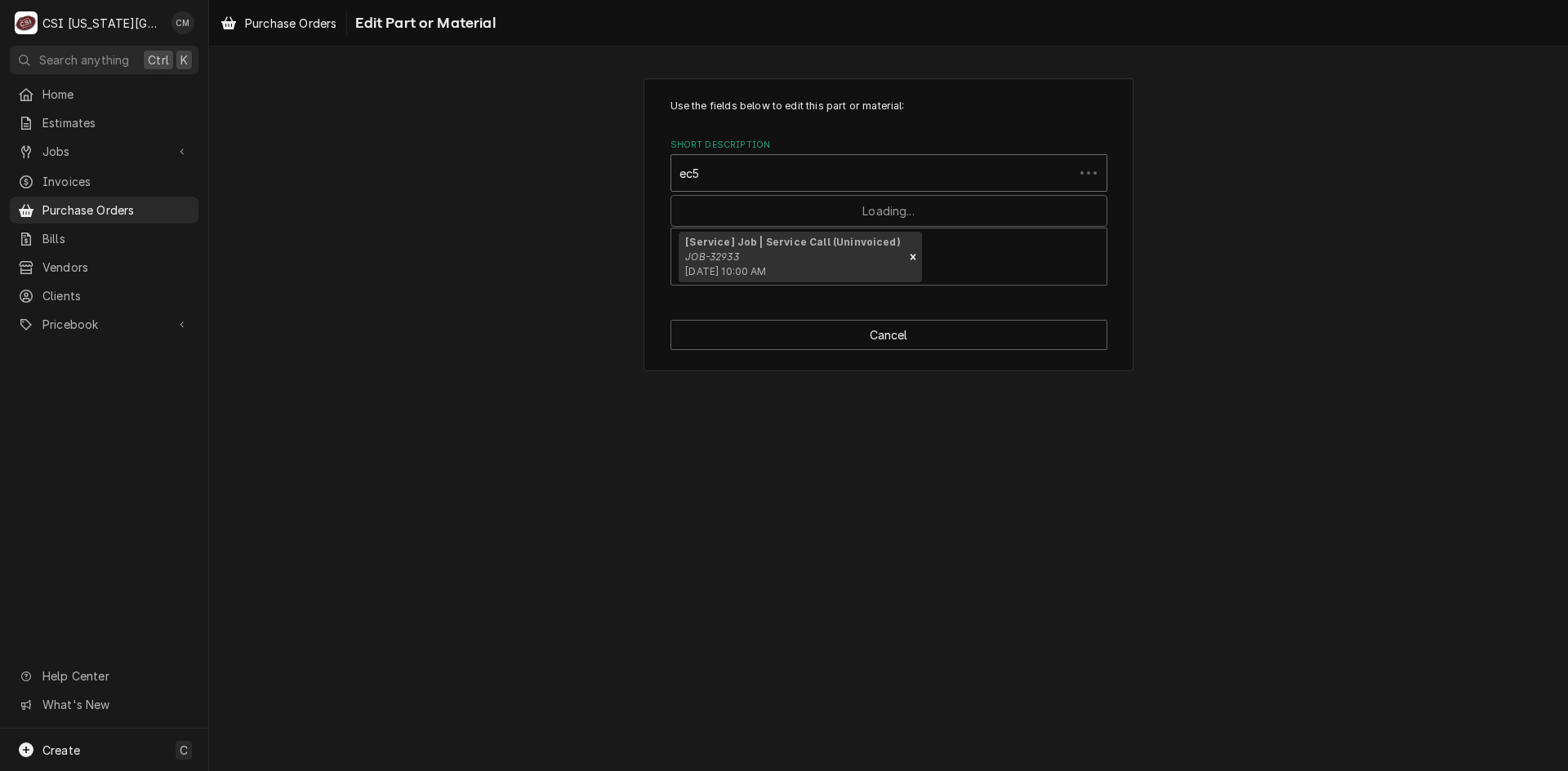
type input "ec54"
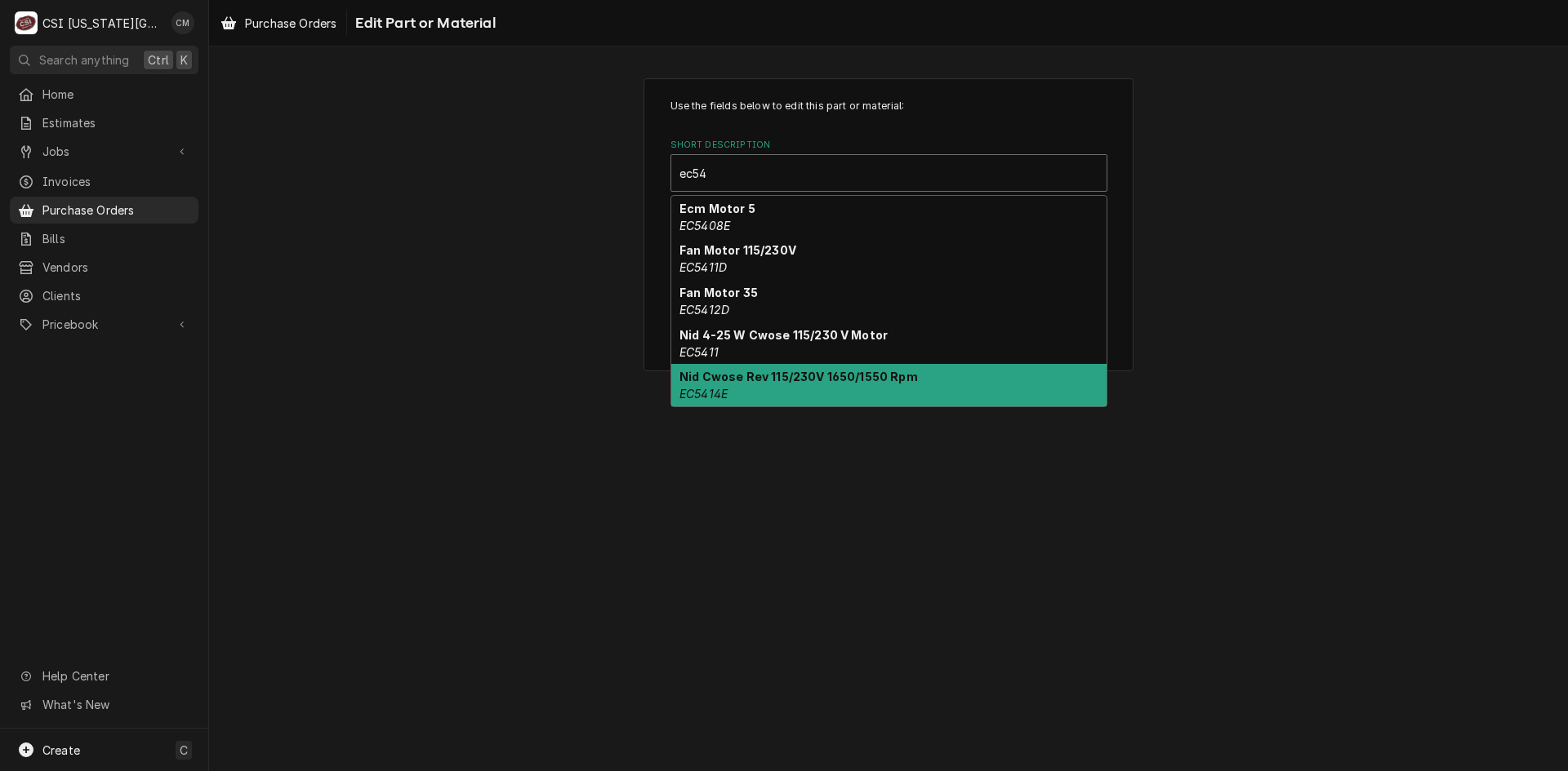
click at [763, 379] on strong "Nid Cwose Rev 115/230V 1650/1550 Rpm" at bounding box center [799, 376] width 238 height 14
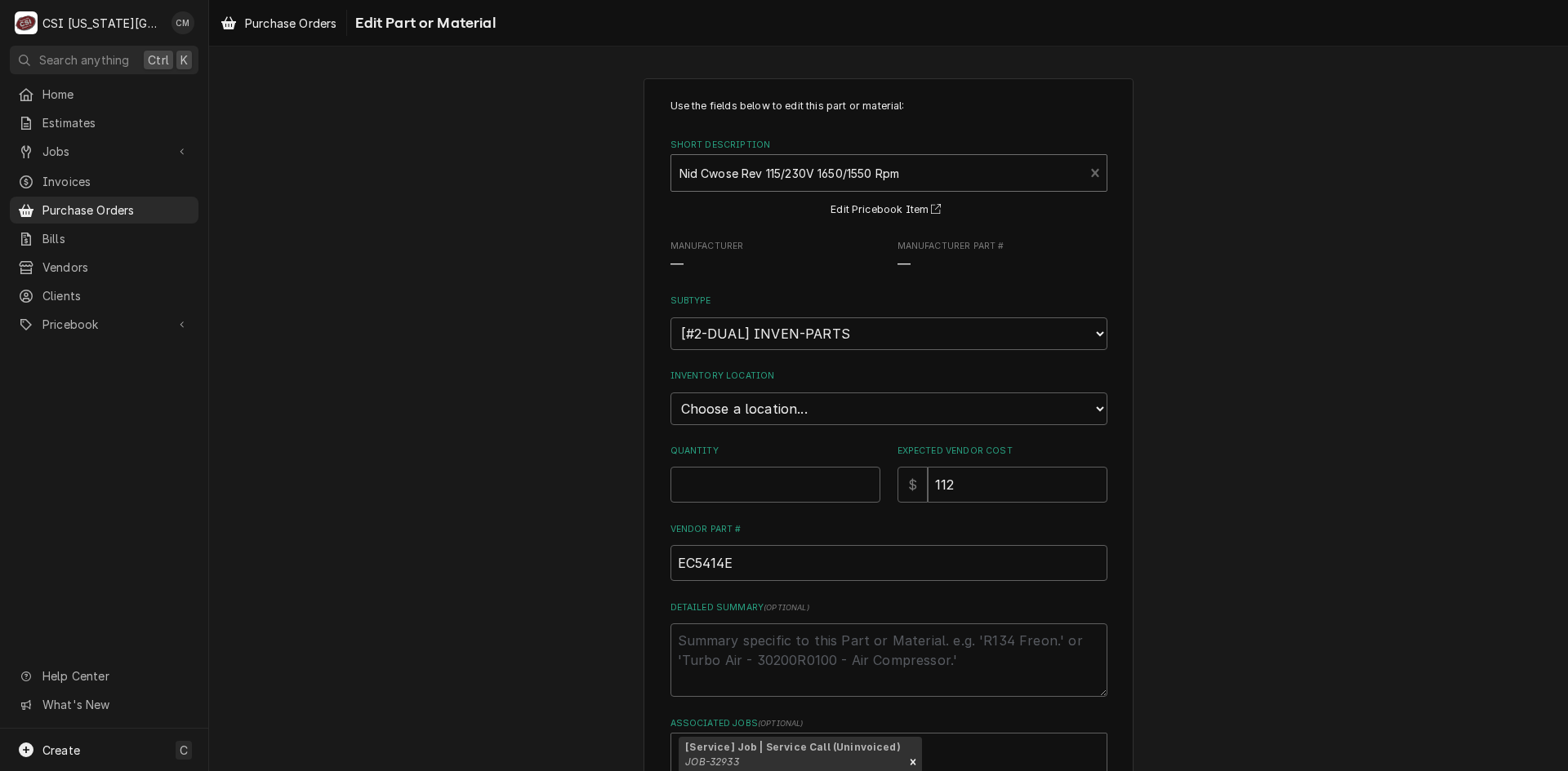
type textarea "x"
click at [888, 417] on select "Choose a location... 00 | KC WAREHOUSE 00 | MAIN WAREHOUSE 01 | BRIAN BREAZIER …" at bounding box center [889, 409] width 437 height 33
select select "2783"
click at [670, 393] on select "Choose a location... 00 | KC WAREHOUSE 00 | MAIN WAREHOUSE 01 | BRIAN BREAZIER …" at bounding box center [889, 409] width 437 height 33
click at [834, 491] on input "Quantity" at bounding box center [775, 485] width 210 height 36
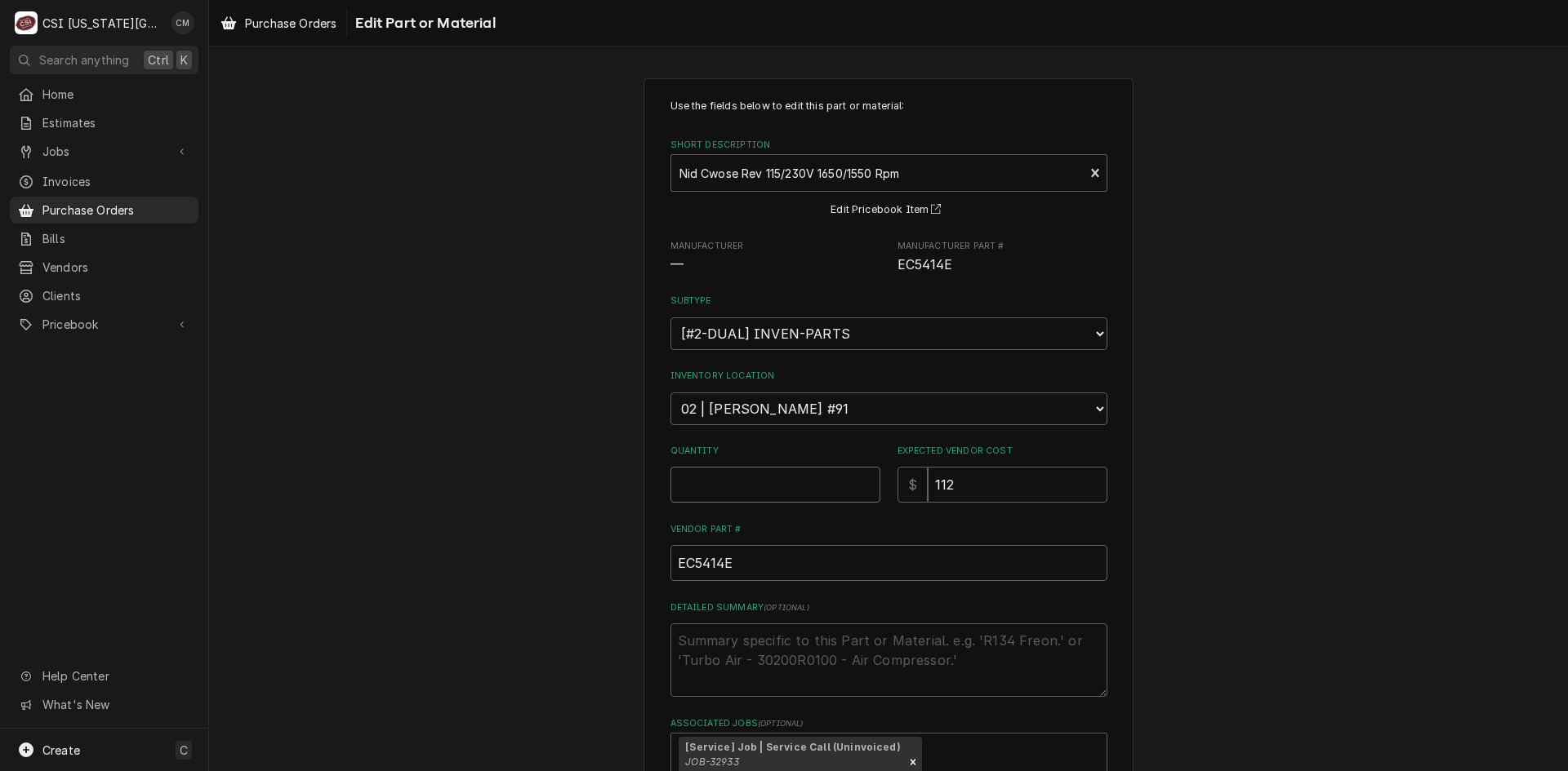
type textarea "x"
type input "1"
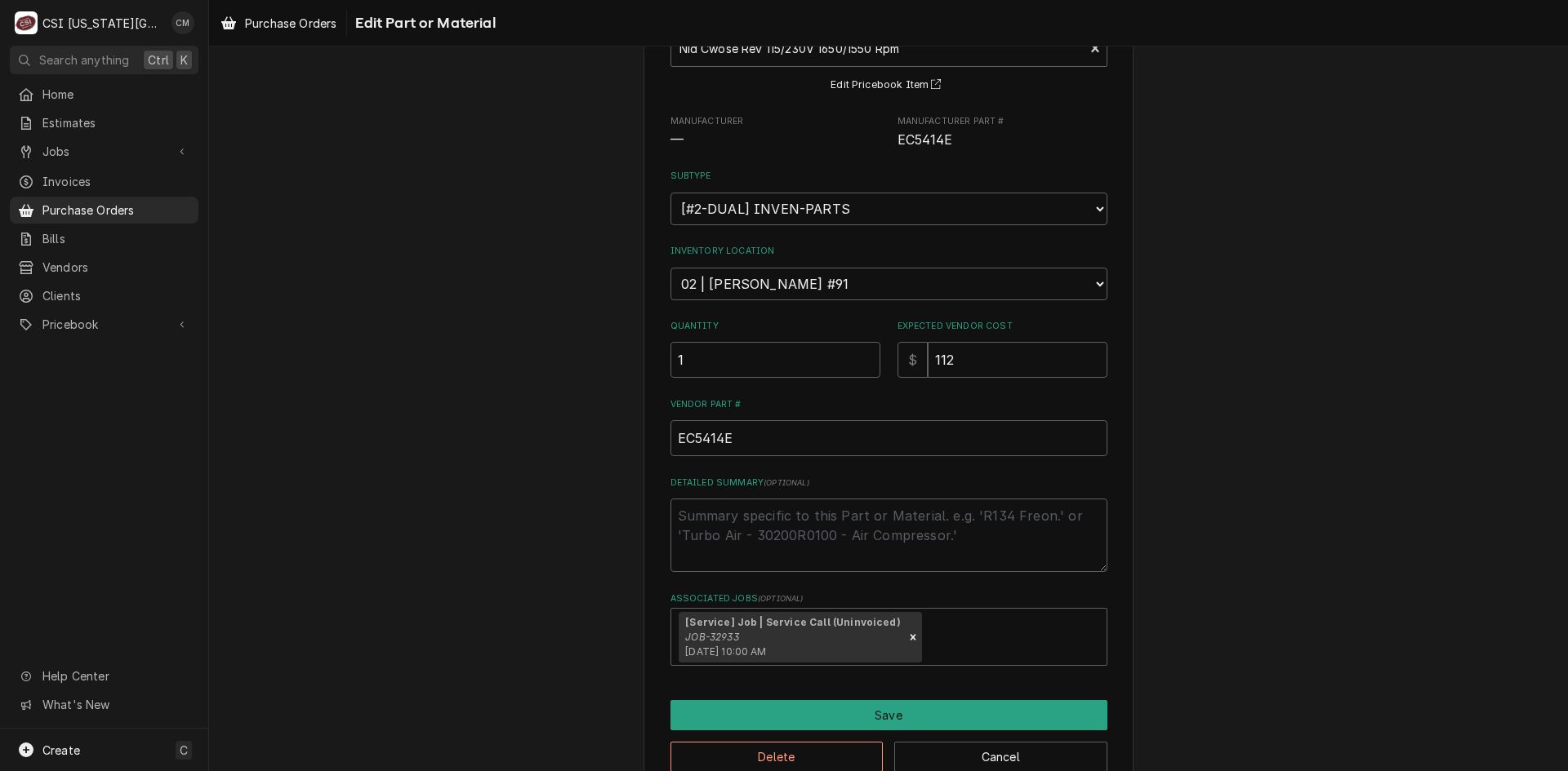
scroll to position [160, 0]
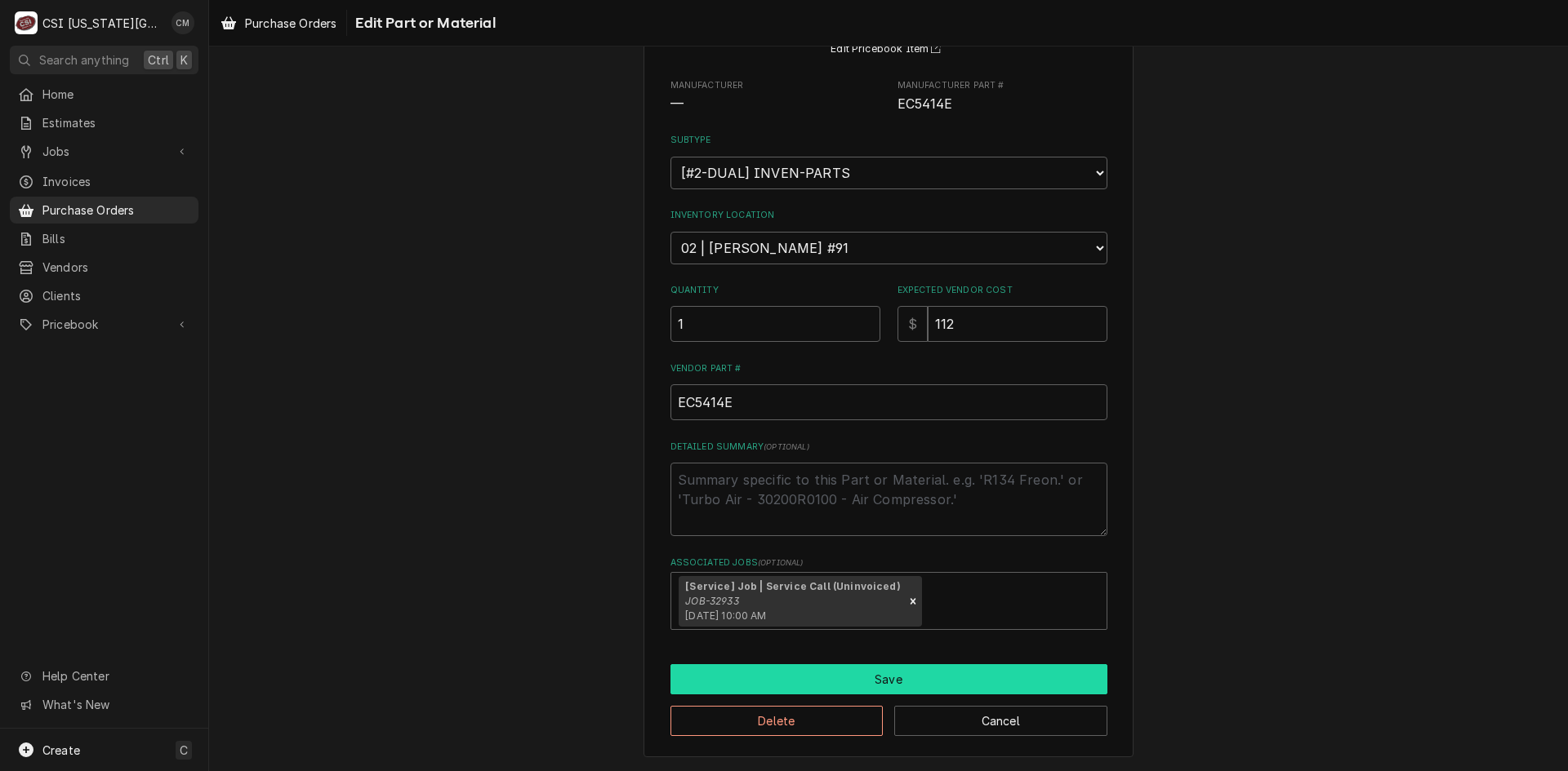
click at [923, 675] on button "Save" at bounding box center [889, 679] width 437 height 30
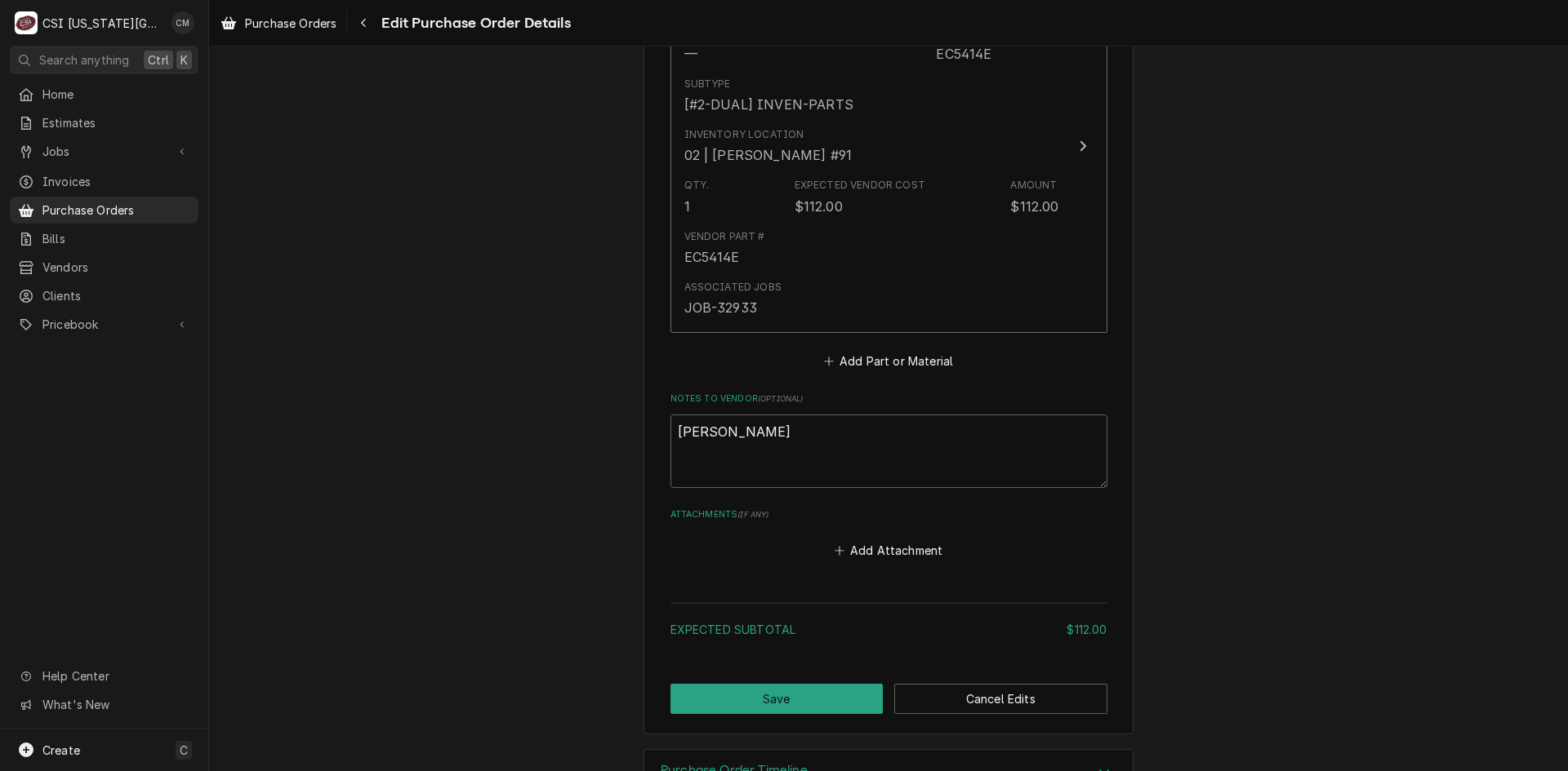
scroll to position [873, 0]
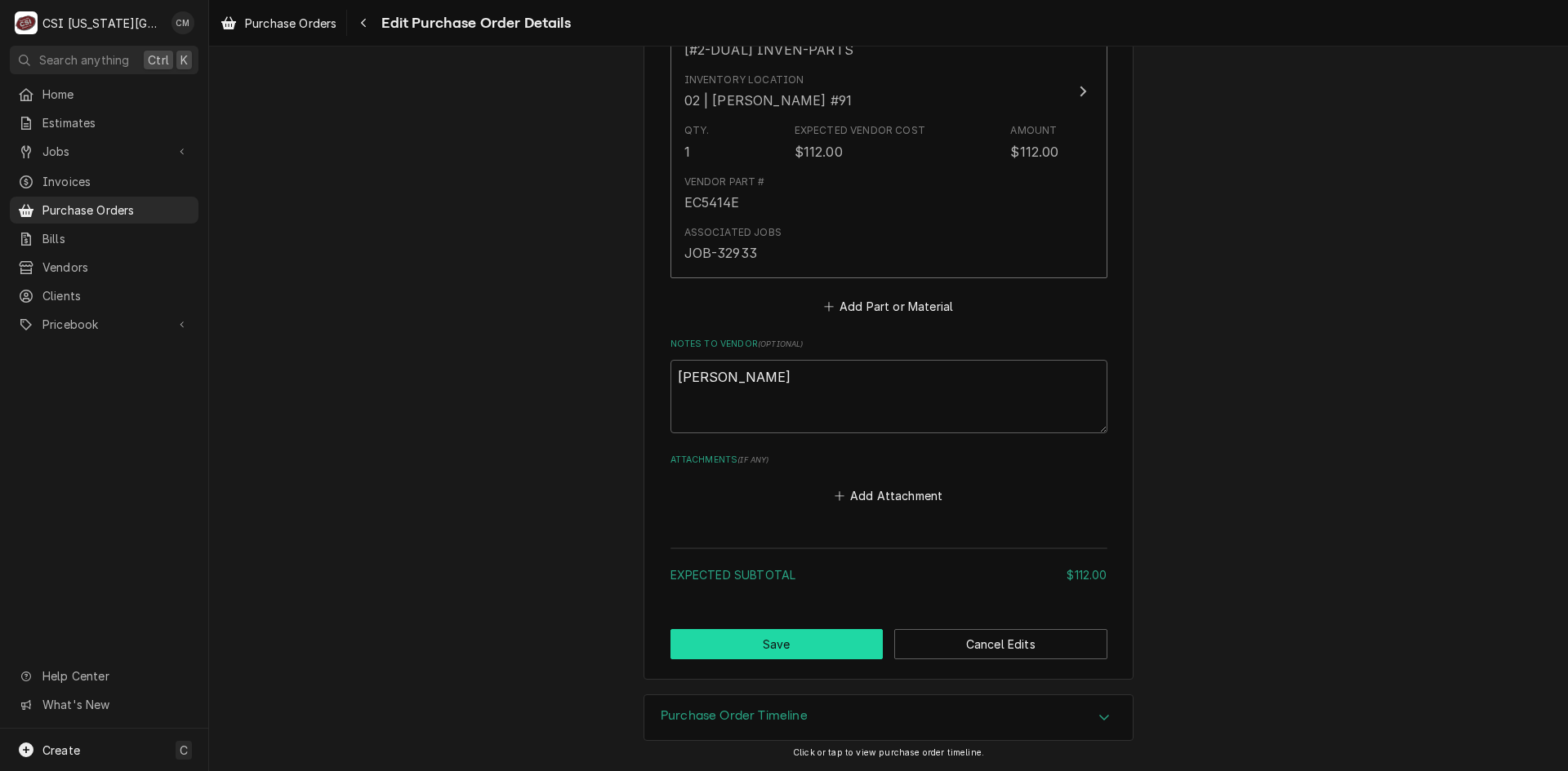
click at [835, 646] on button "Save" at bounding box center [776, 644] width 213 height 30
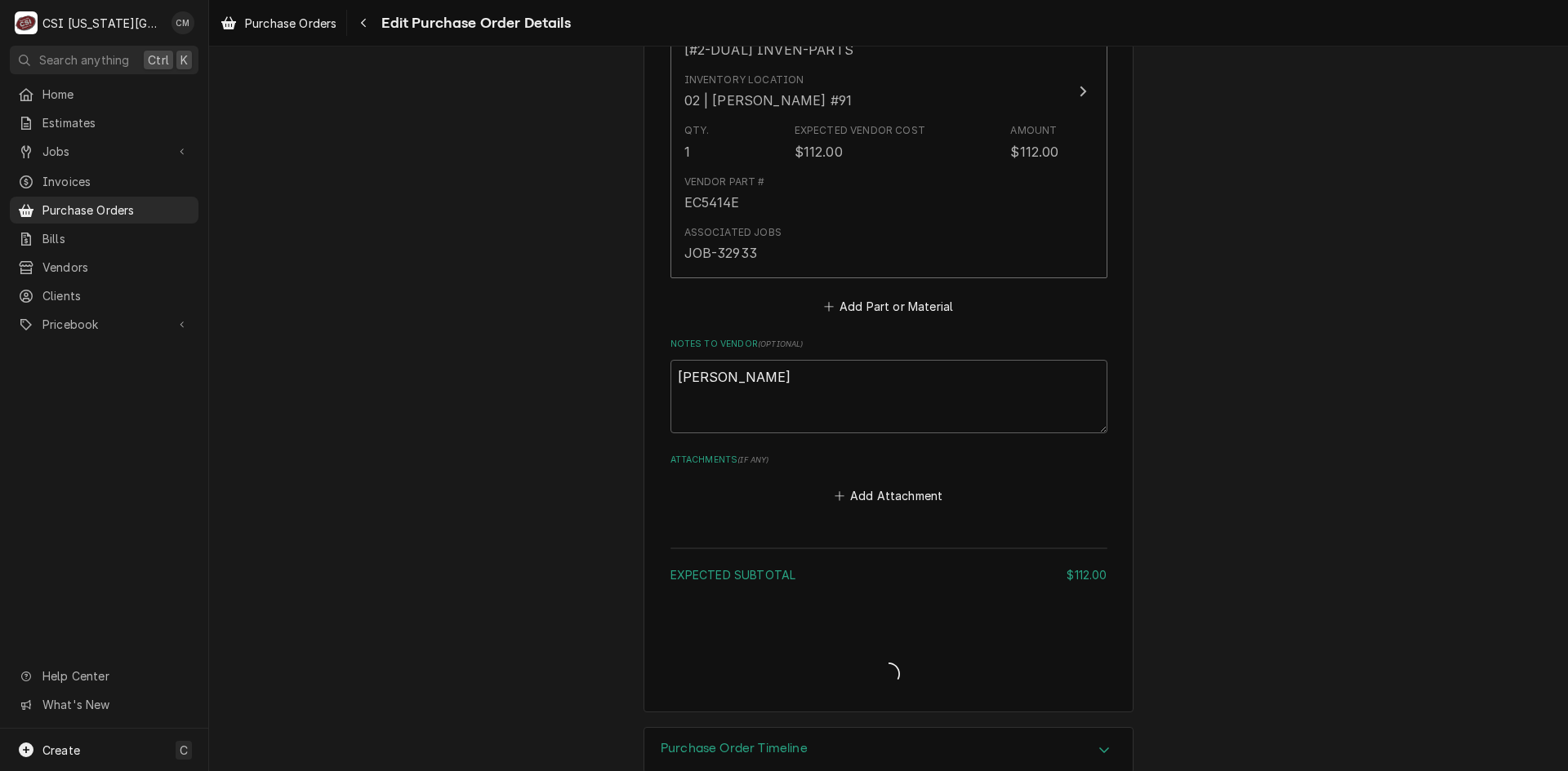
type textarea "x"
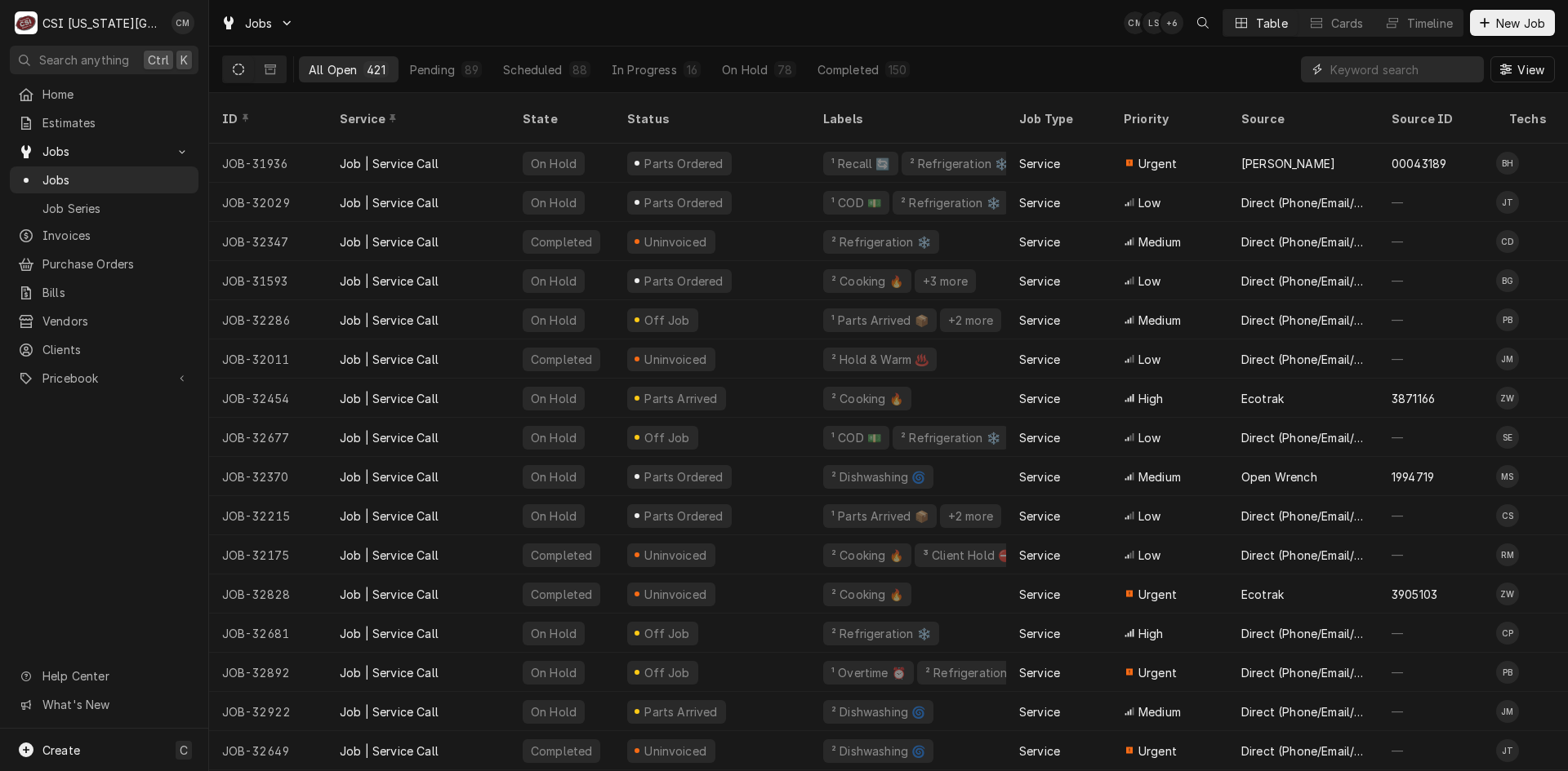
click at [1344, 71] on input "Dynamic Content Wrapper" at bounding box center [1403, 69] width 145 height 26
type input "32933"
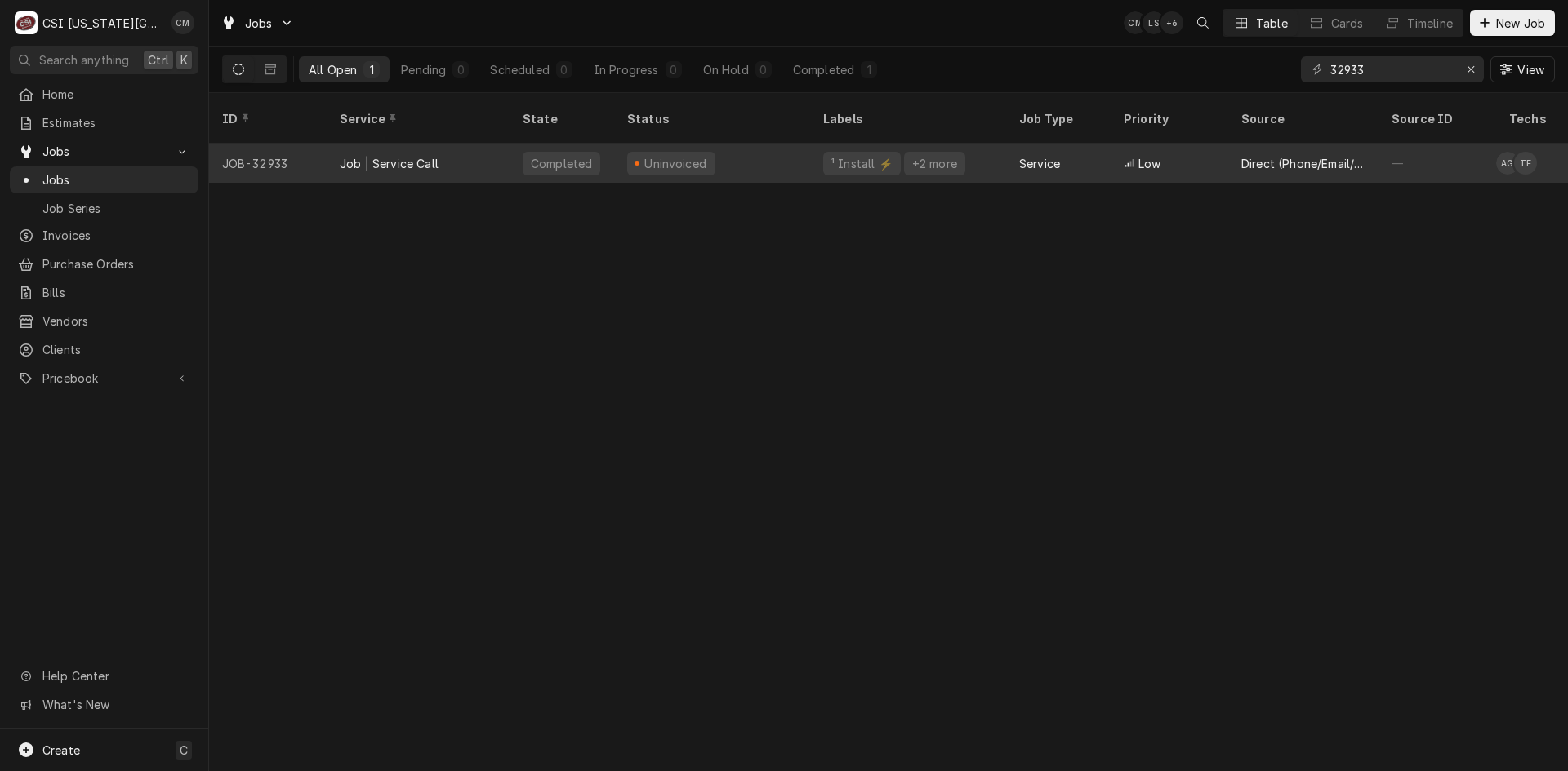
click at [763, 144] on div "Uninvoiced" at bounding box center [711, 163] width 196 height 39
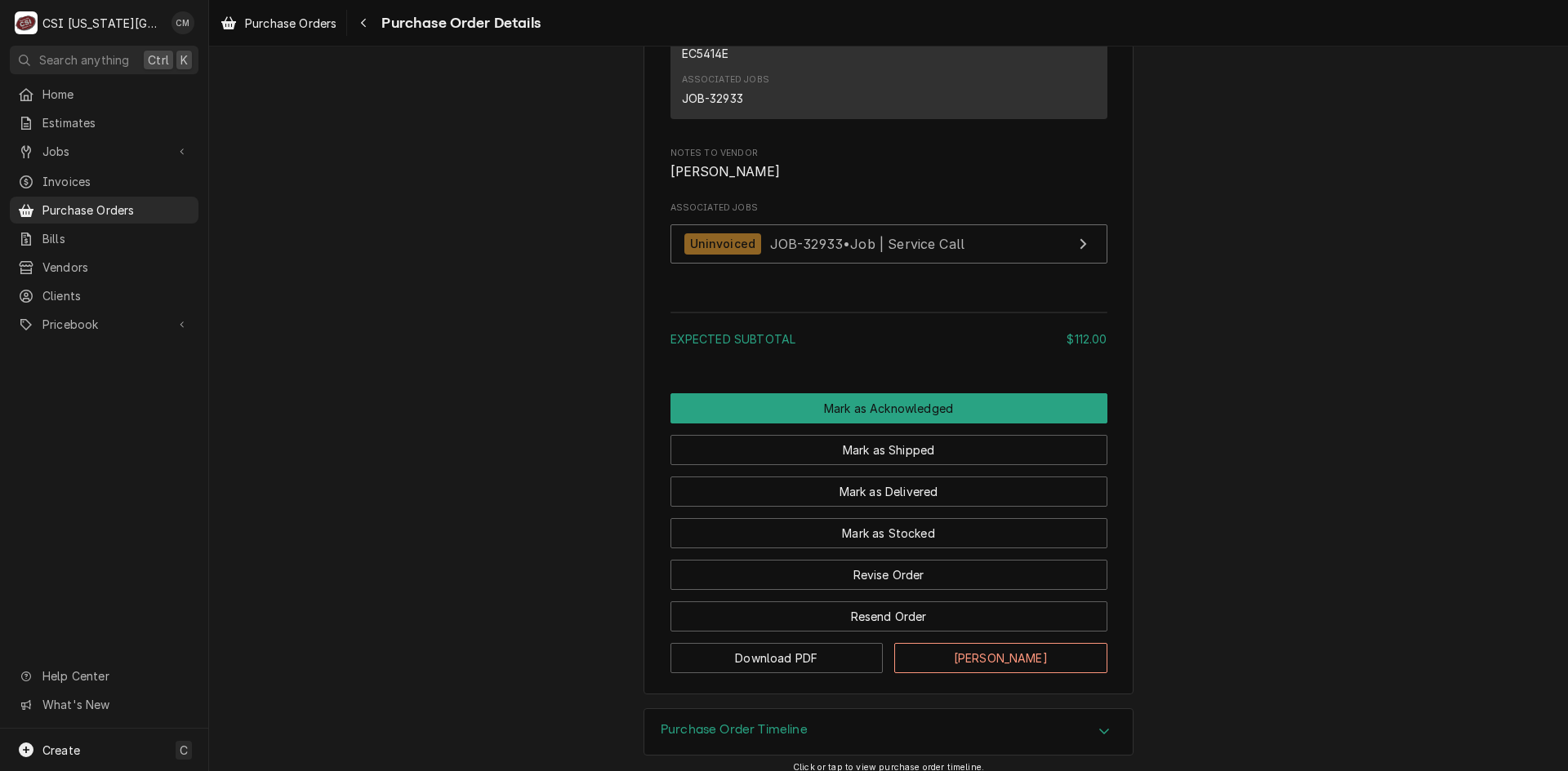
scroll to position [1293, 0]
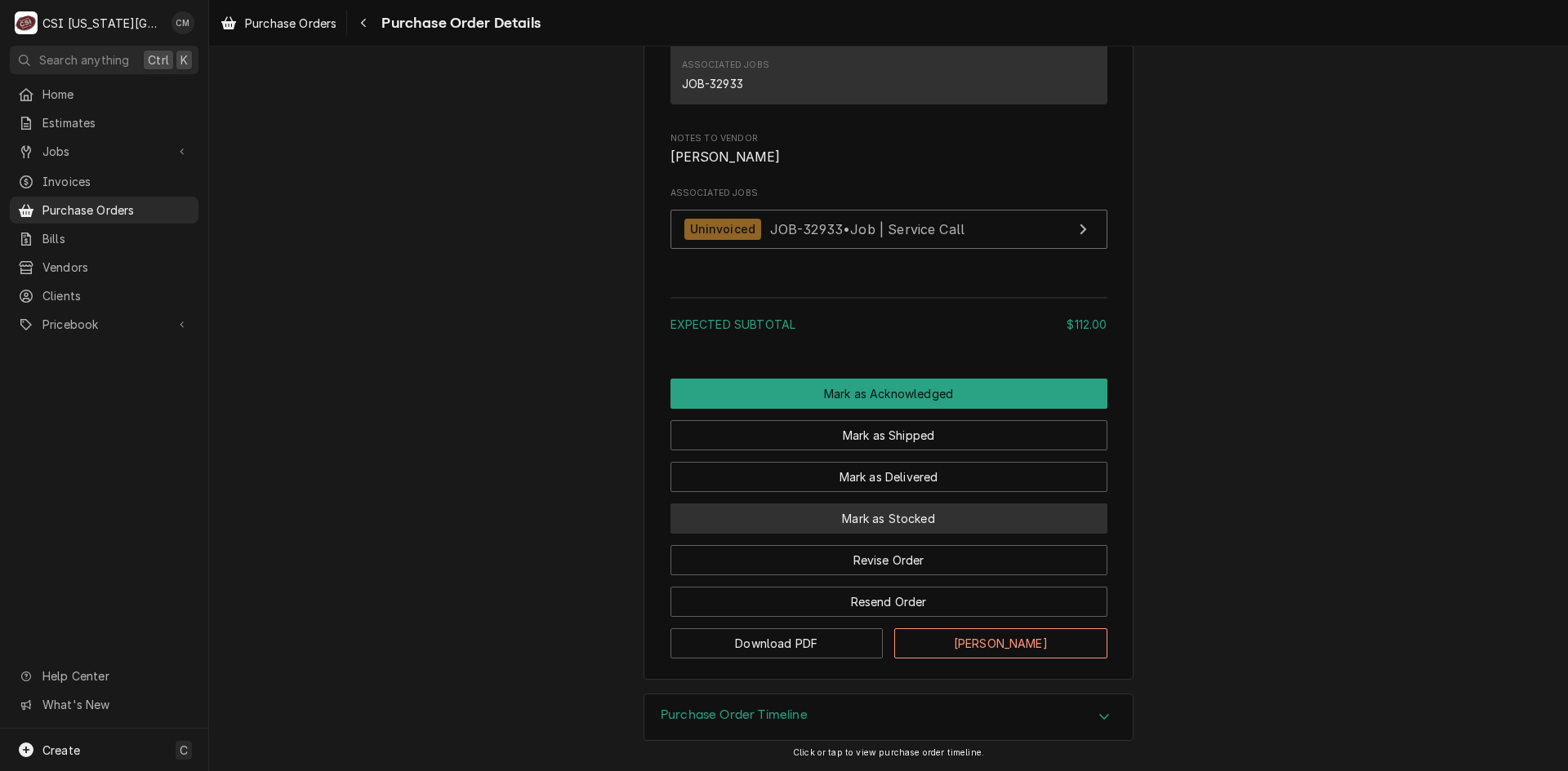
click at [910, 525] on button "Mark as Stocked" at bounding box center [889, 519] width 437 height 30
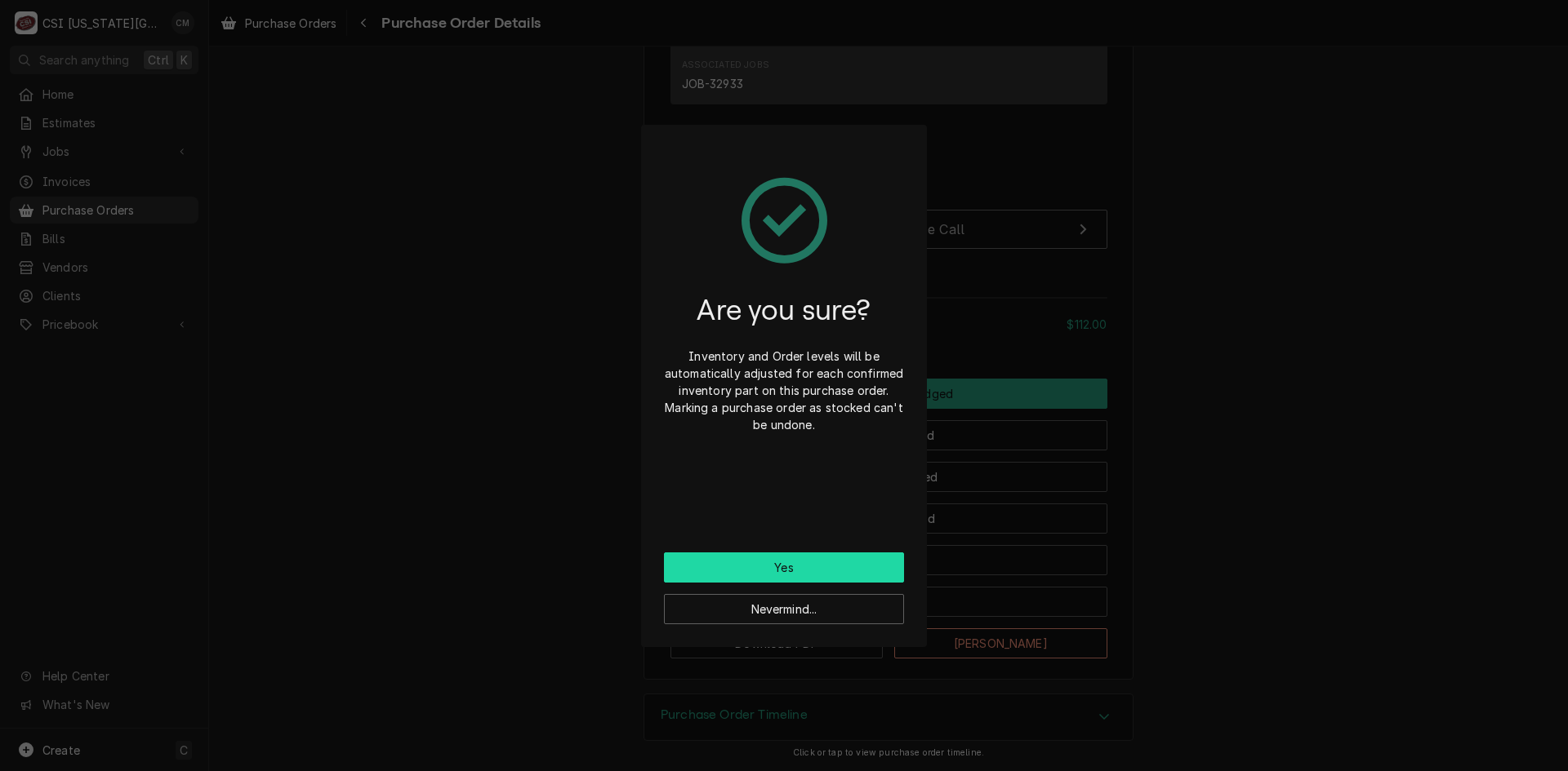
click at [833, 567] on button "Yes" at bounding box center [784, 567] width 240 height 30
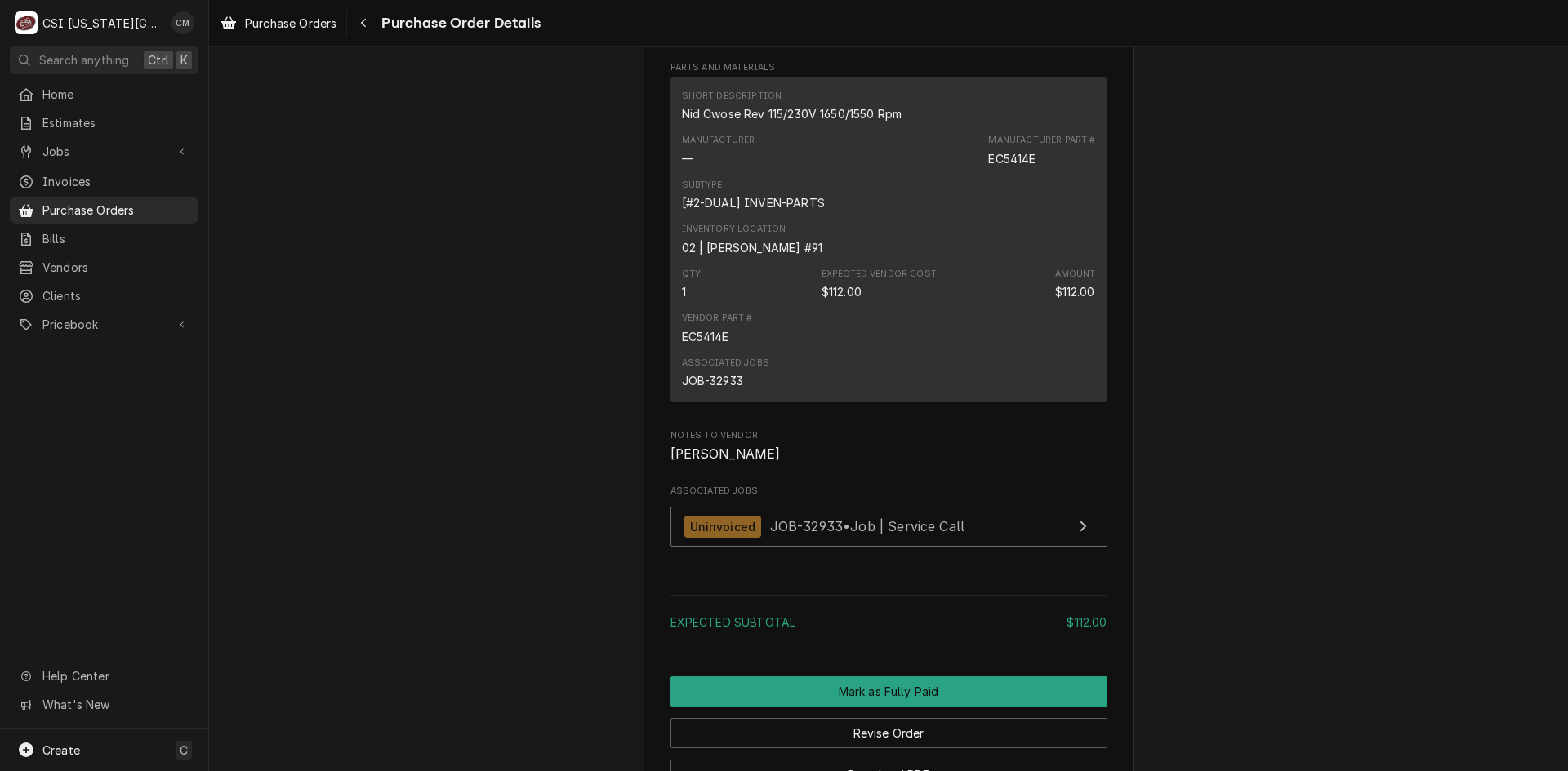
scroll to position [1334, 0]
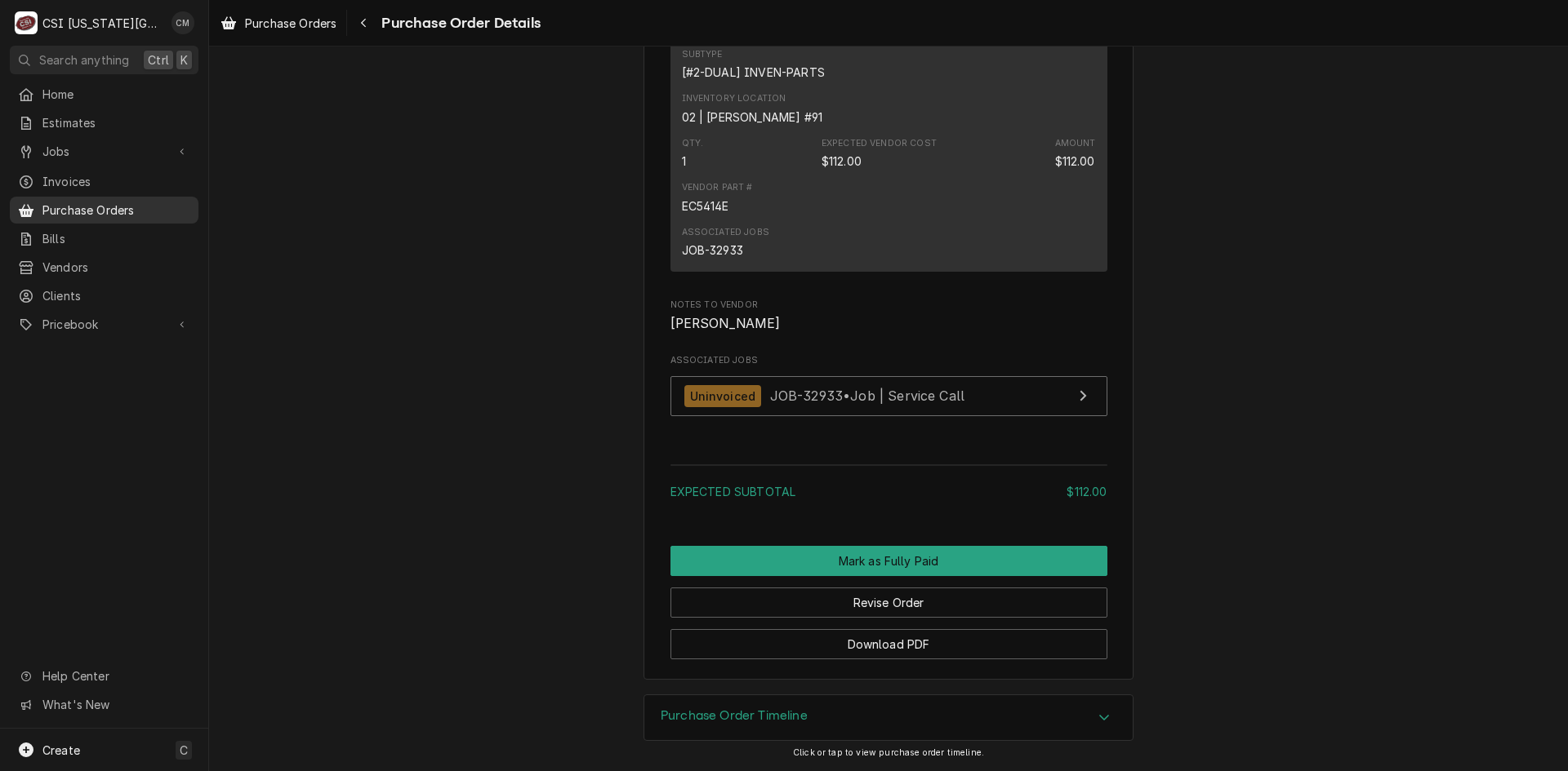
click at [80, 209] on span "Purchase Orders" at bounding box center [116, 210] width 148 height 17
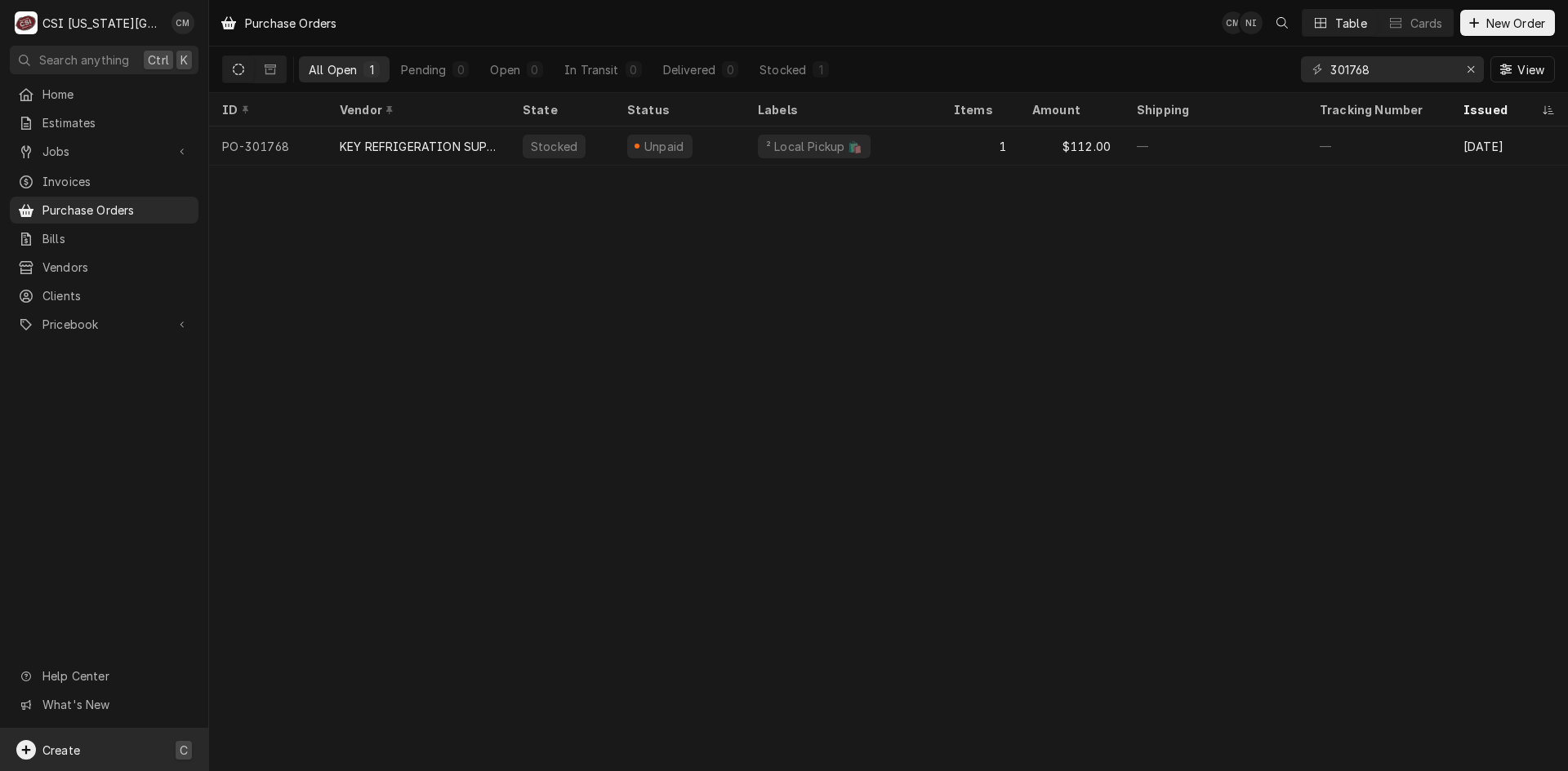
click at [139, 754] on div "Create C" at bounding box center [104, 749] width 208 height 42
click at [297, 693] on div "Purchase Order" at bounding box center [305, 693] width 110 height 17
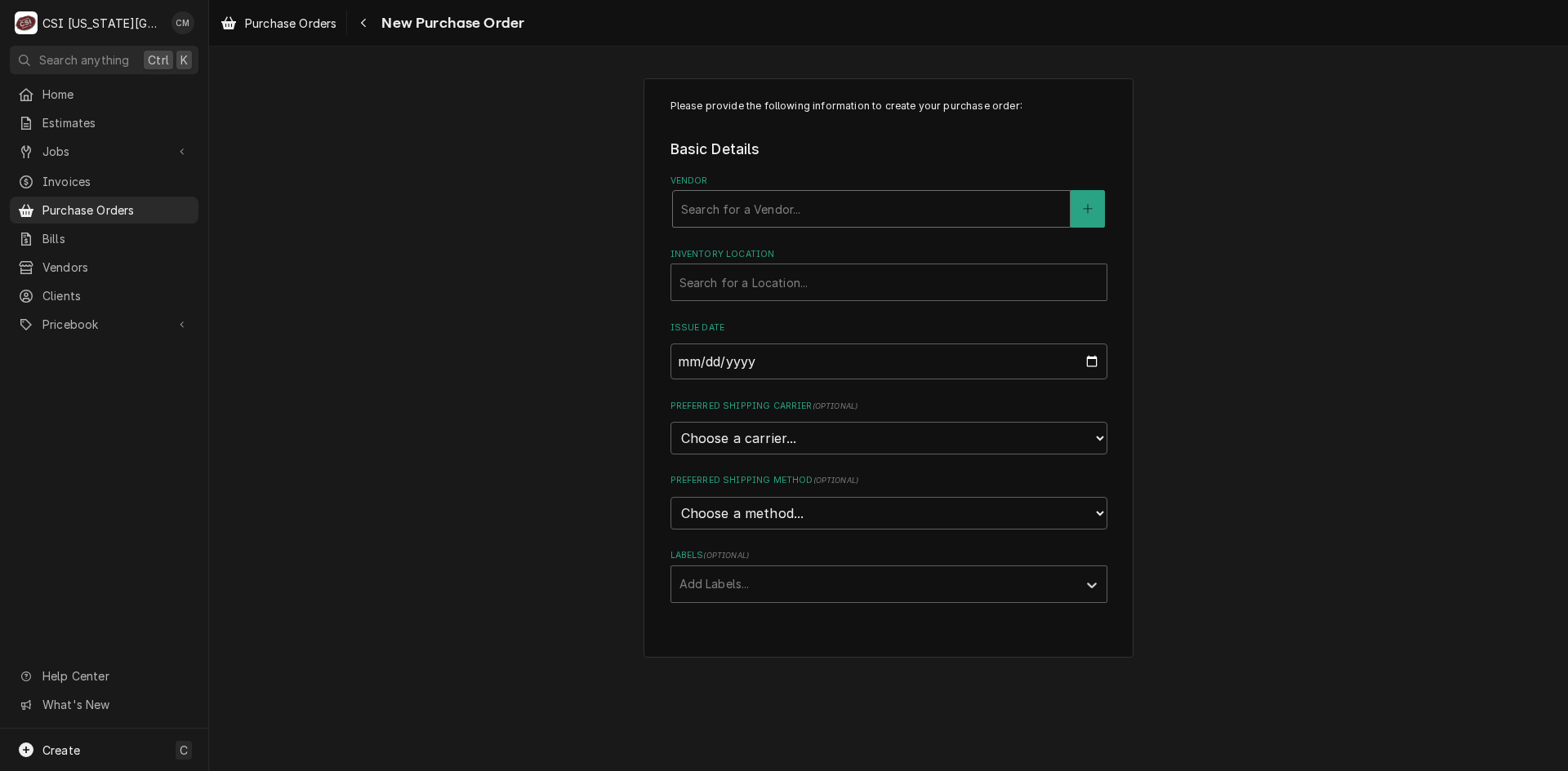
click at [828, 204] on div "Vendor" at bounding box center [872, 208] width 381 height 29
type input "home"
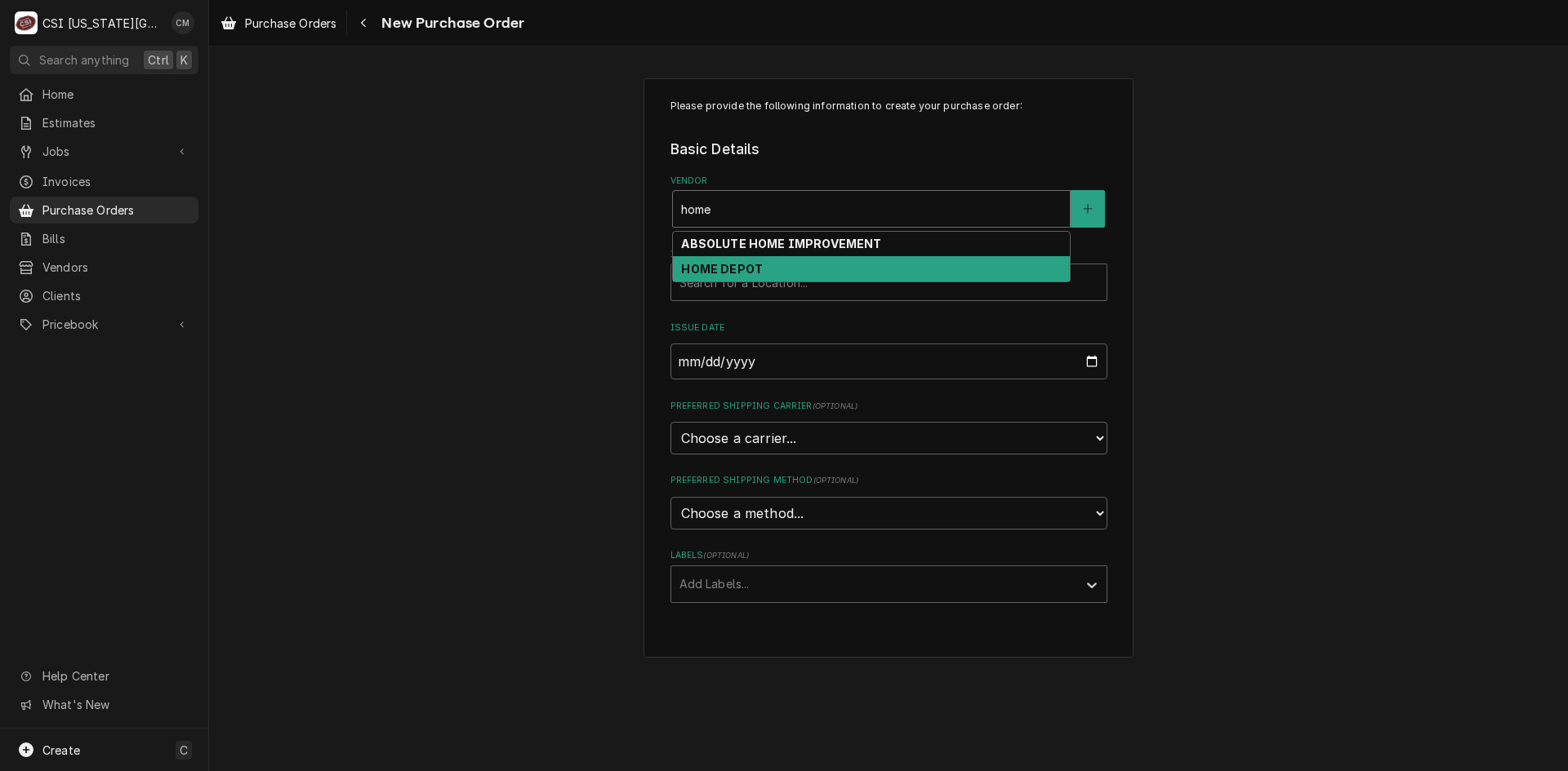
click at [803, 264] on div "HOME DEPOT" at bounding box center [871, 268] width 397 height 25
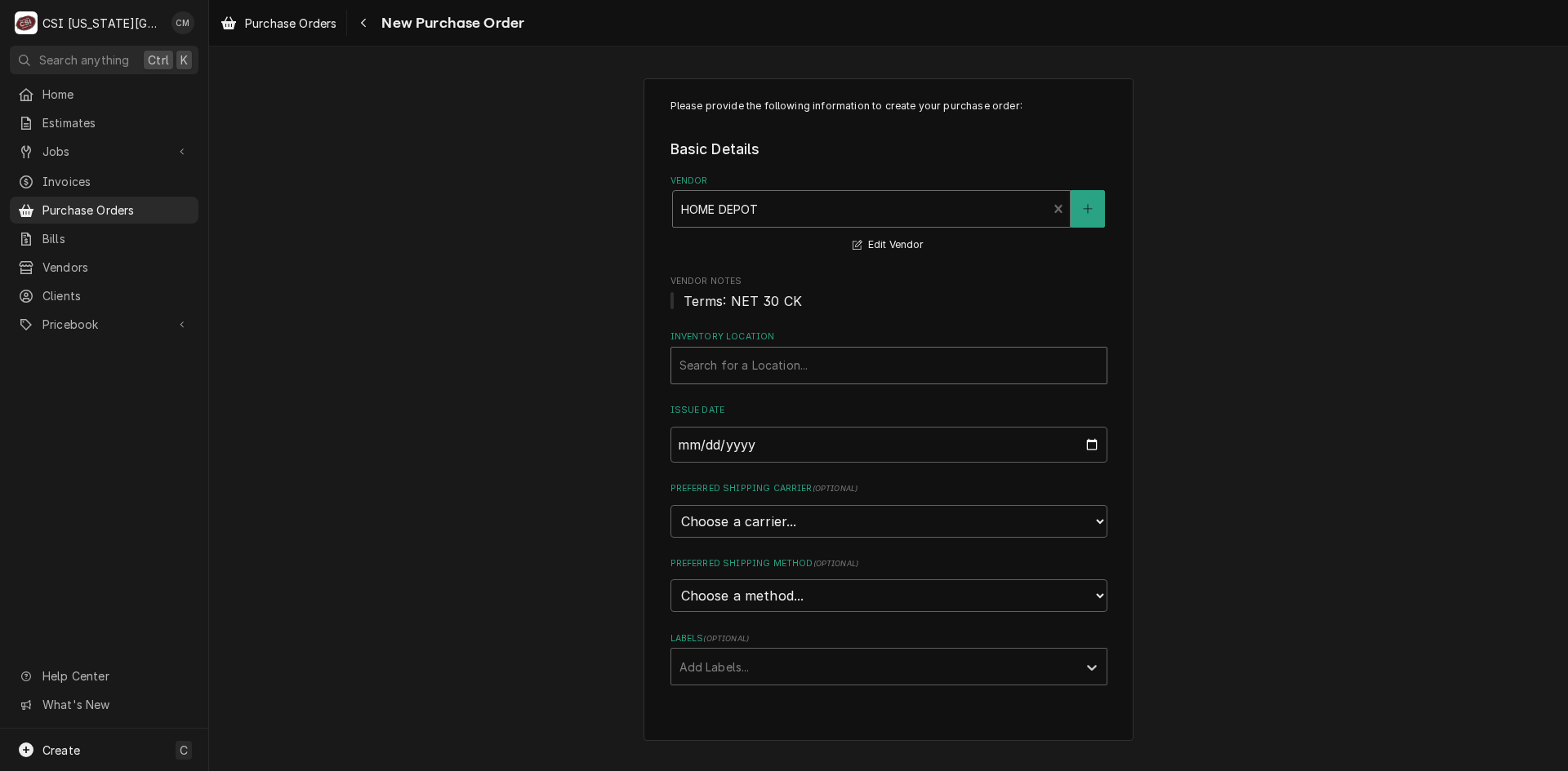
click at [801, 361] on div "Inventory Location" at bounding box center [889, 365] width 419 height 29
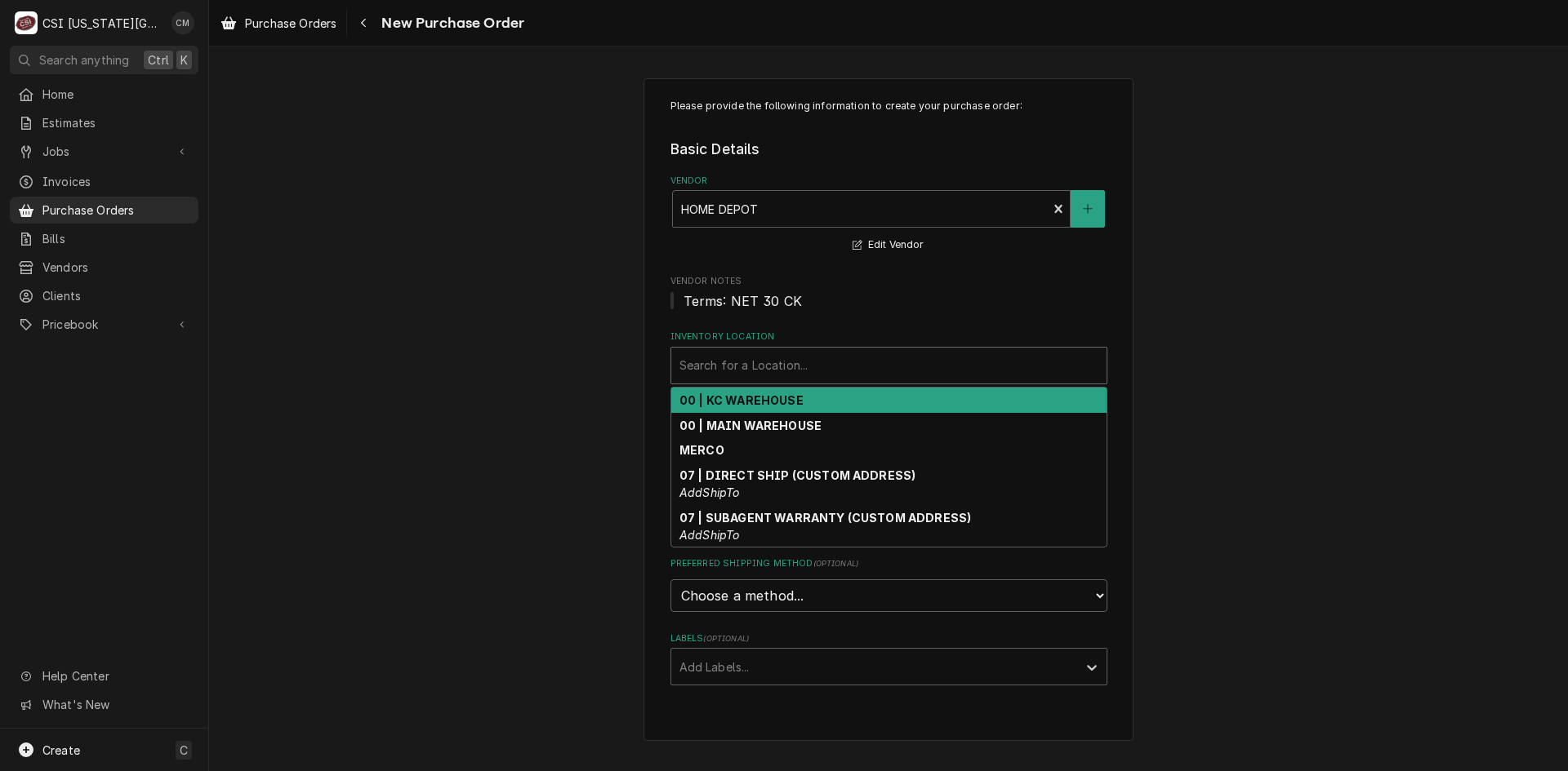
click at [820, 402] on div "00 | KC WAREHOUSE" at bounding box center [889, 400] width 435 height 25
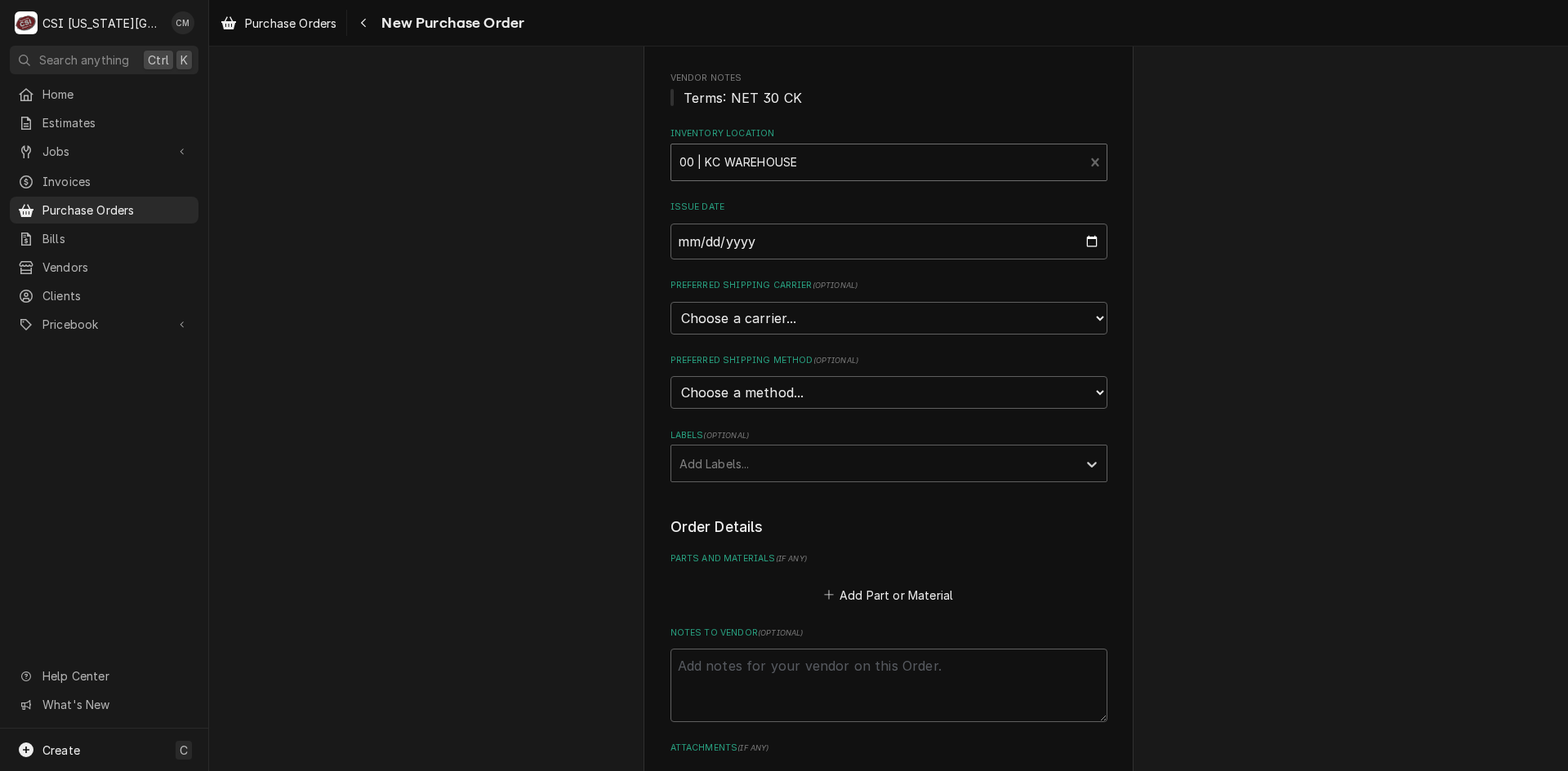
scroll to position [245, 0]
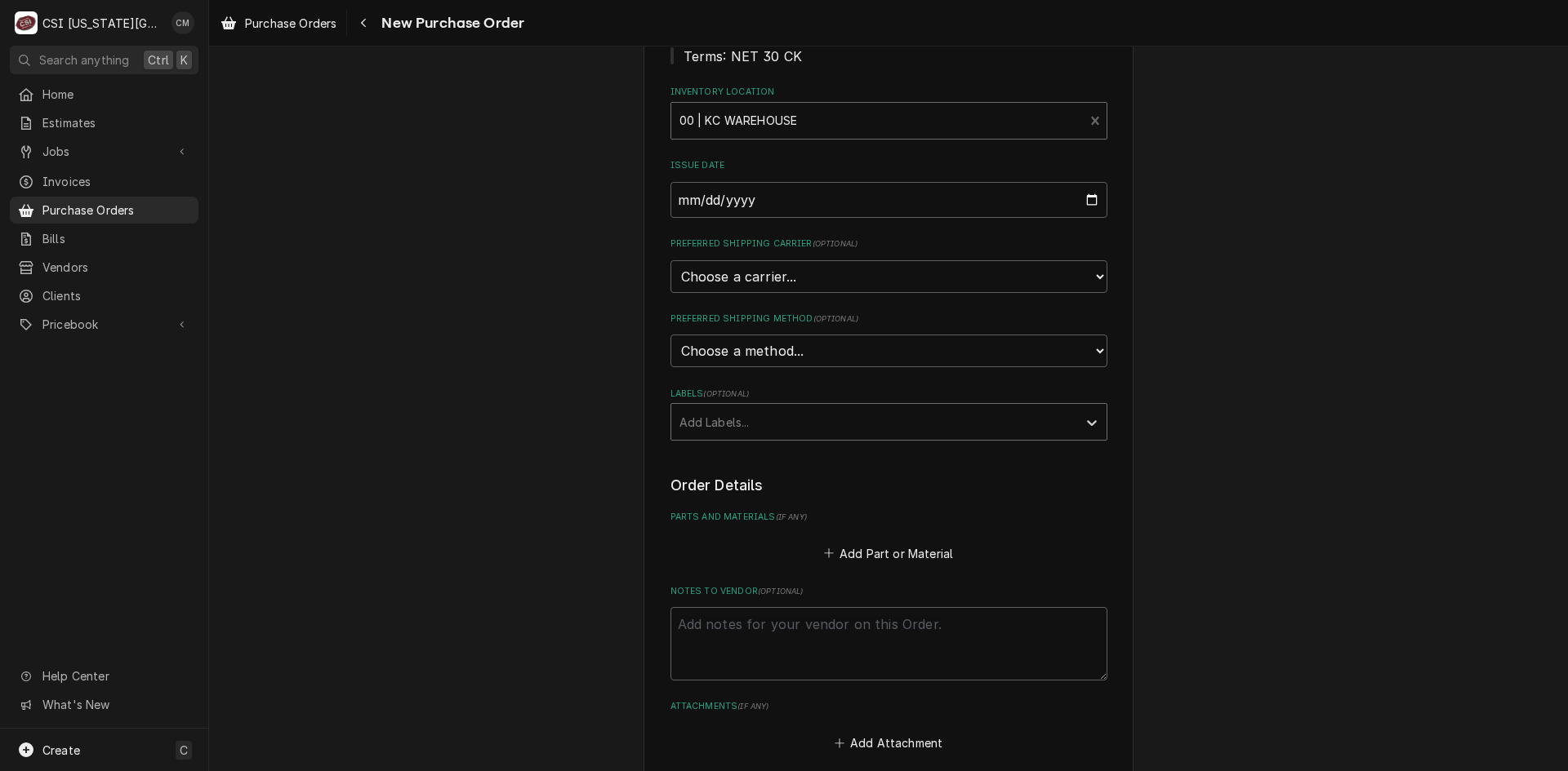
click at [838, 431] on div "Labels" at bounding box center [874, 421] width 389 height 29
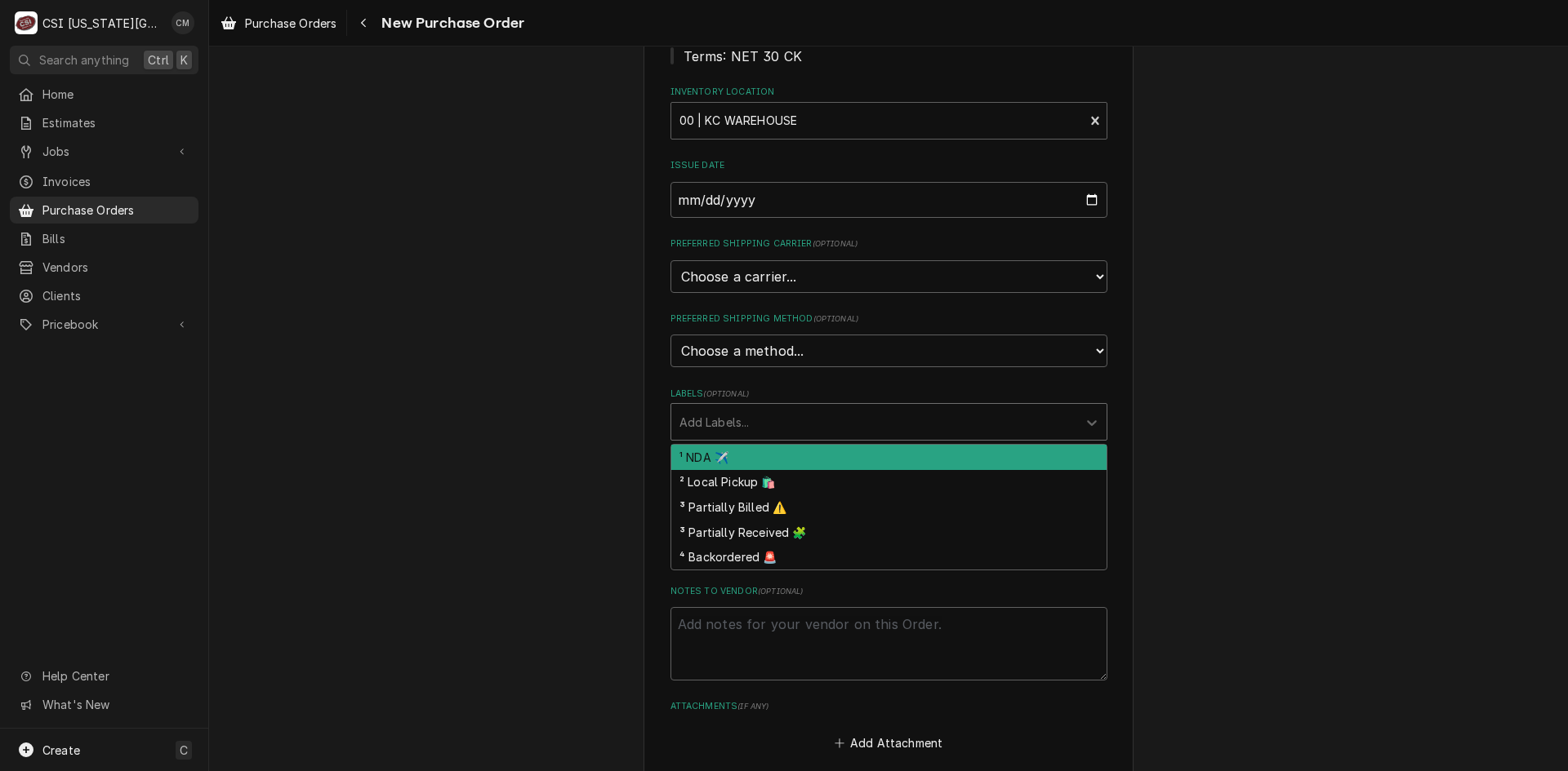
click at [1229, 418] on div "Please provide the following information to create your purchase order: Basic D…" at bounding box center [889, 401] width 1359 height 1164
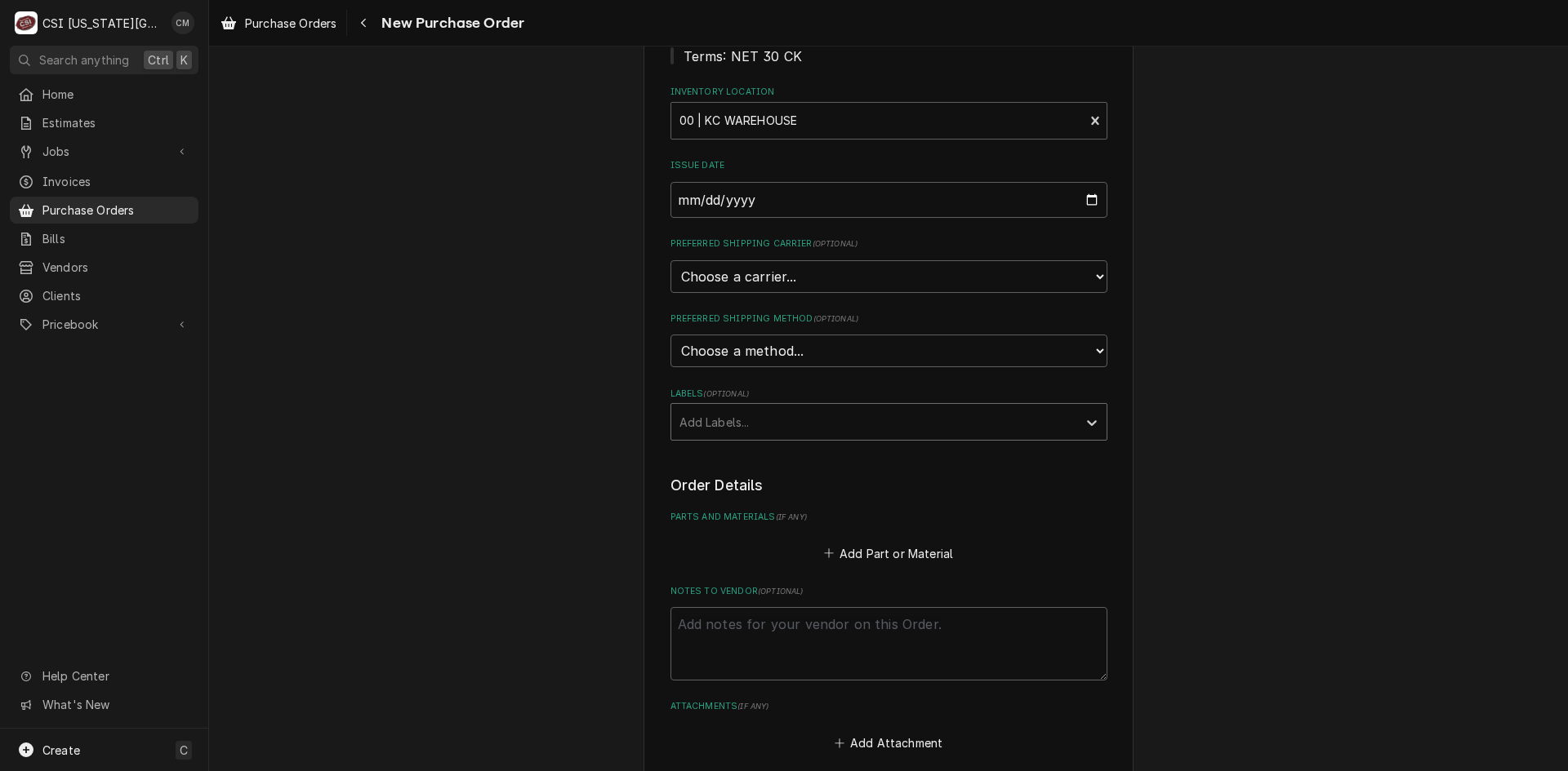
click at [796, 424] on div "Labels" at bounding box center [874, 421] width 389 height 29
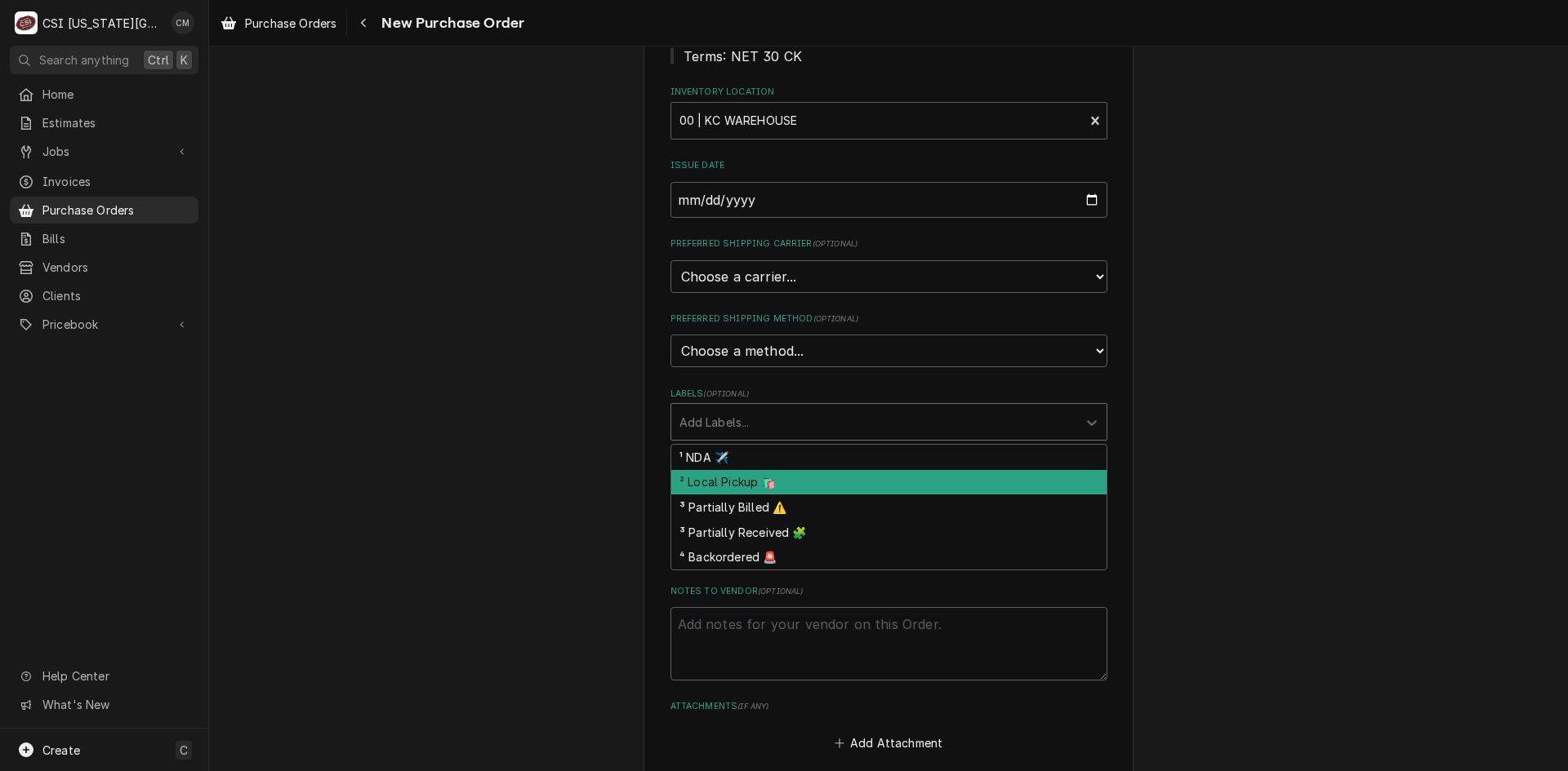
click at [777, 485] on div "² Local Pickup 🛍️" at bounding box center [889, 482] width 435 height 25
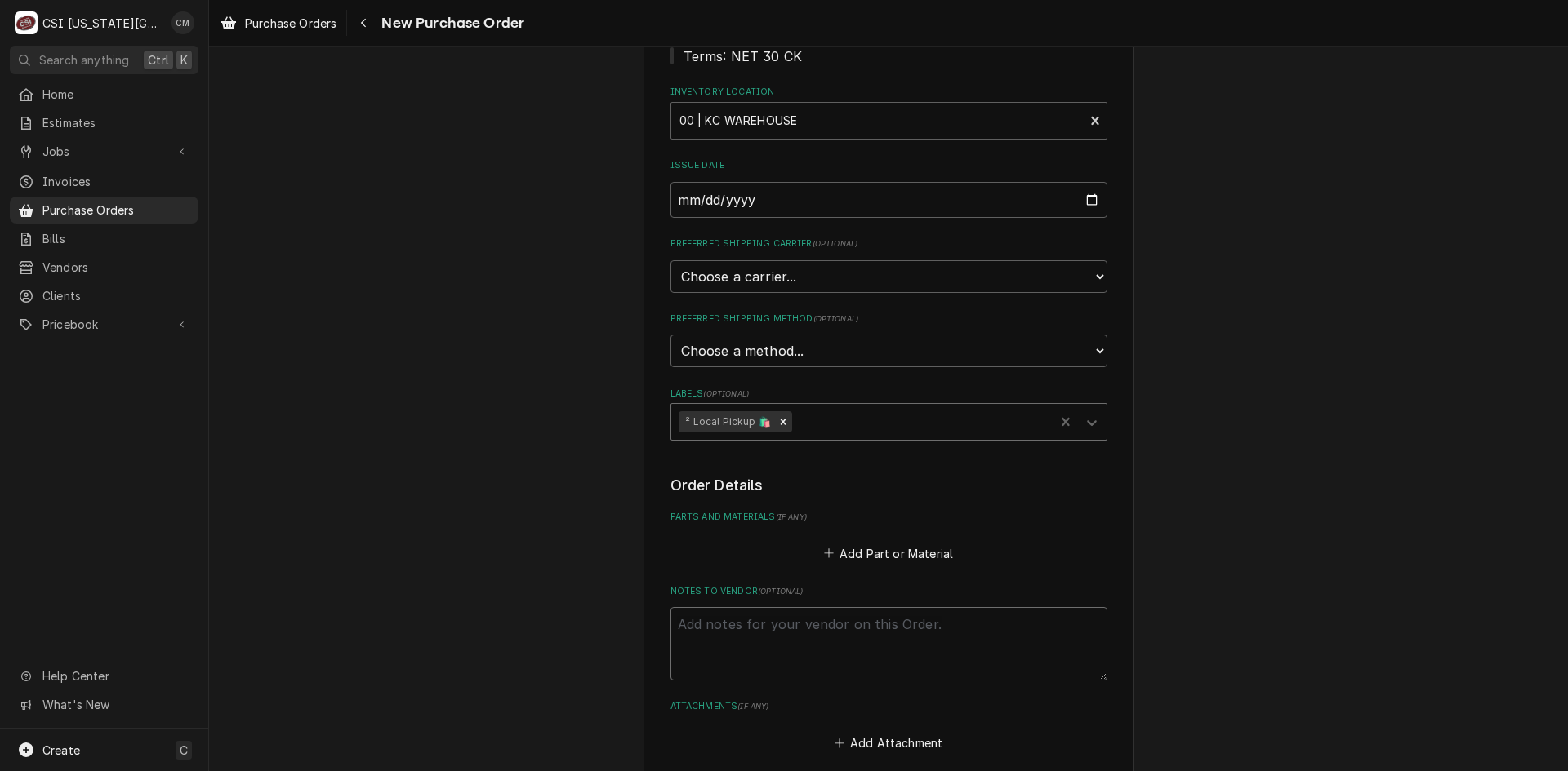
click at [792, 632] on textarea "Notes to Vendor ( optional )" at bounding box center [889, 643] width 437 height 73
type textarea "x"
type textarea "S"
type textarea "x"
type textarea "St"
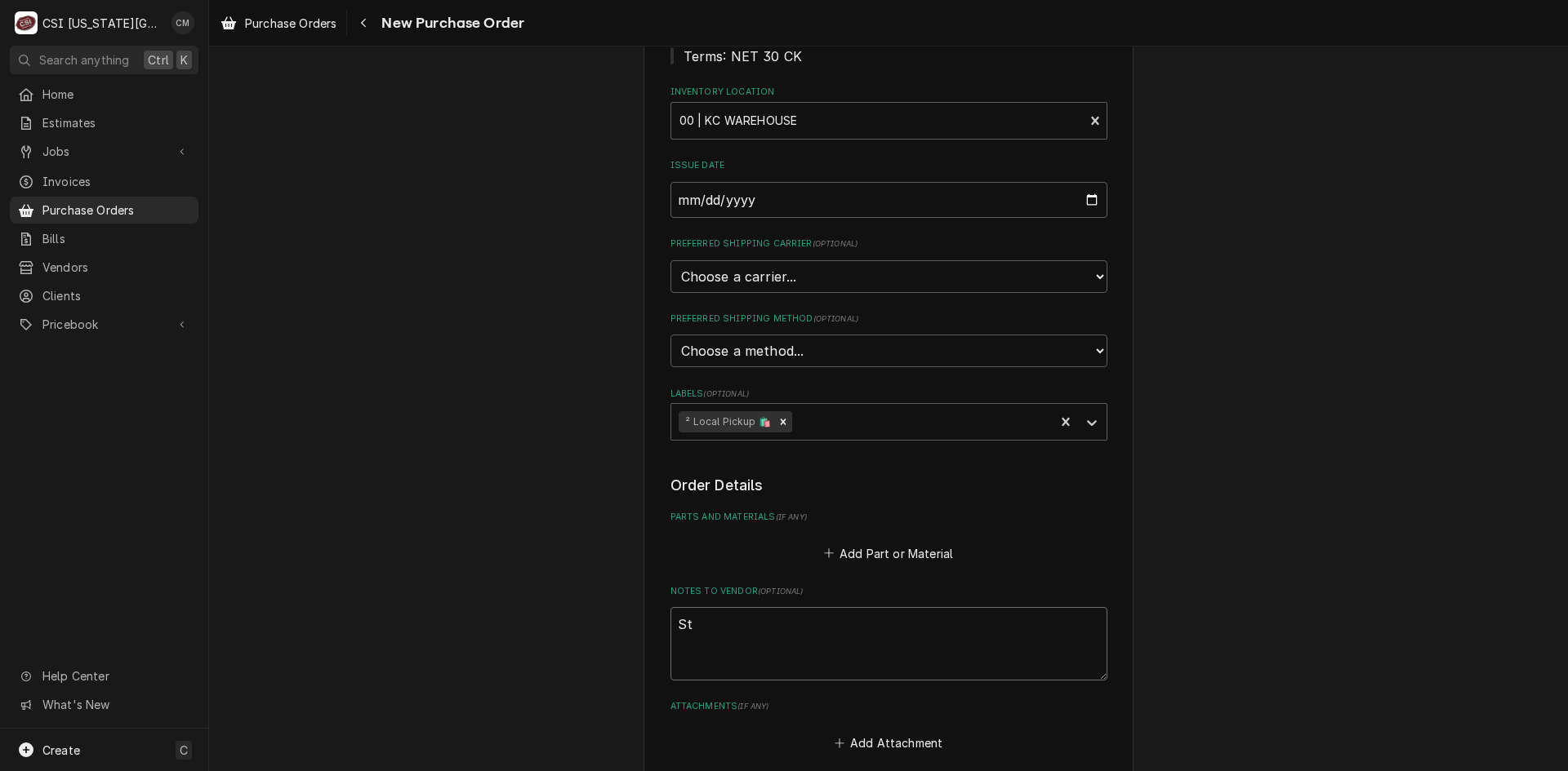
type textarea "x"
type textarea "Ste"
type textarea "x"
type textarea "Stev"
type textarea "x"
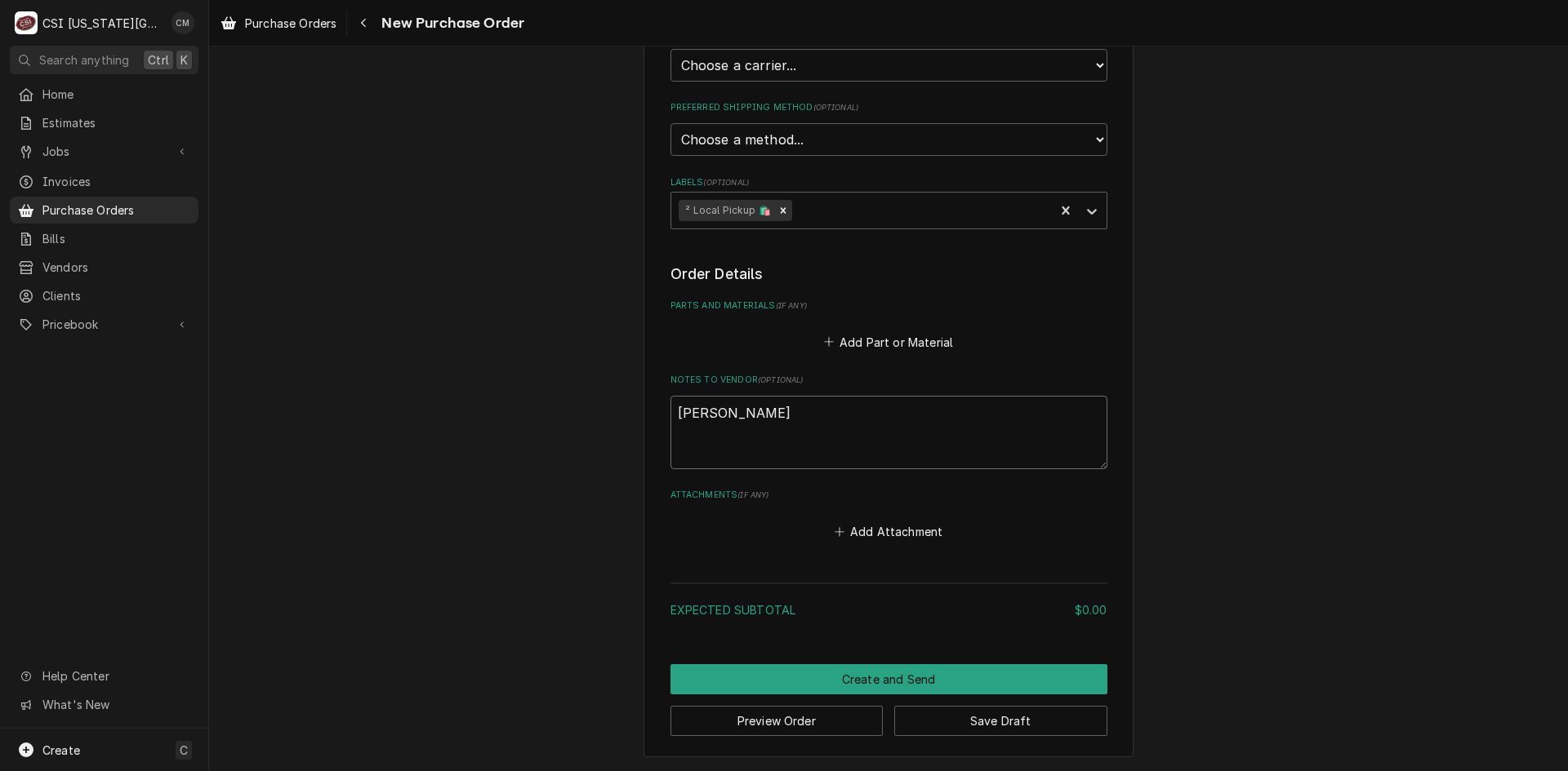
scroll to position [293, 0]
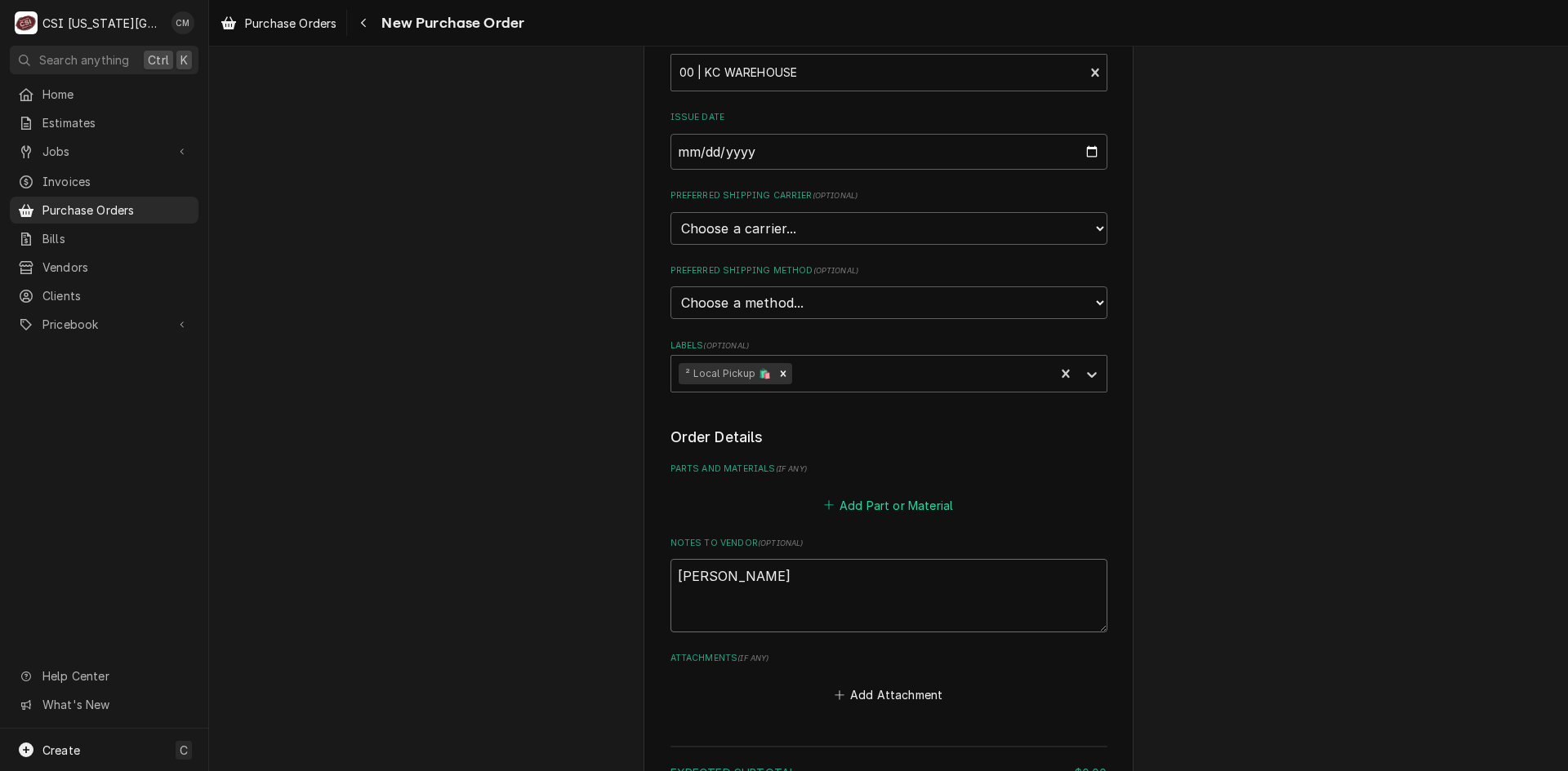
type textarea "Steve"
click at [928, 508] on button "Add Part or Material" at bounding box center [889, 505] width 135 height 23
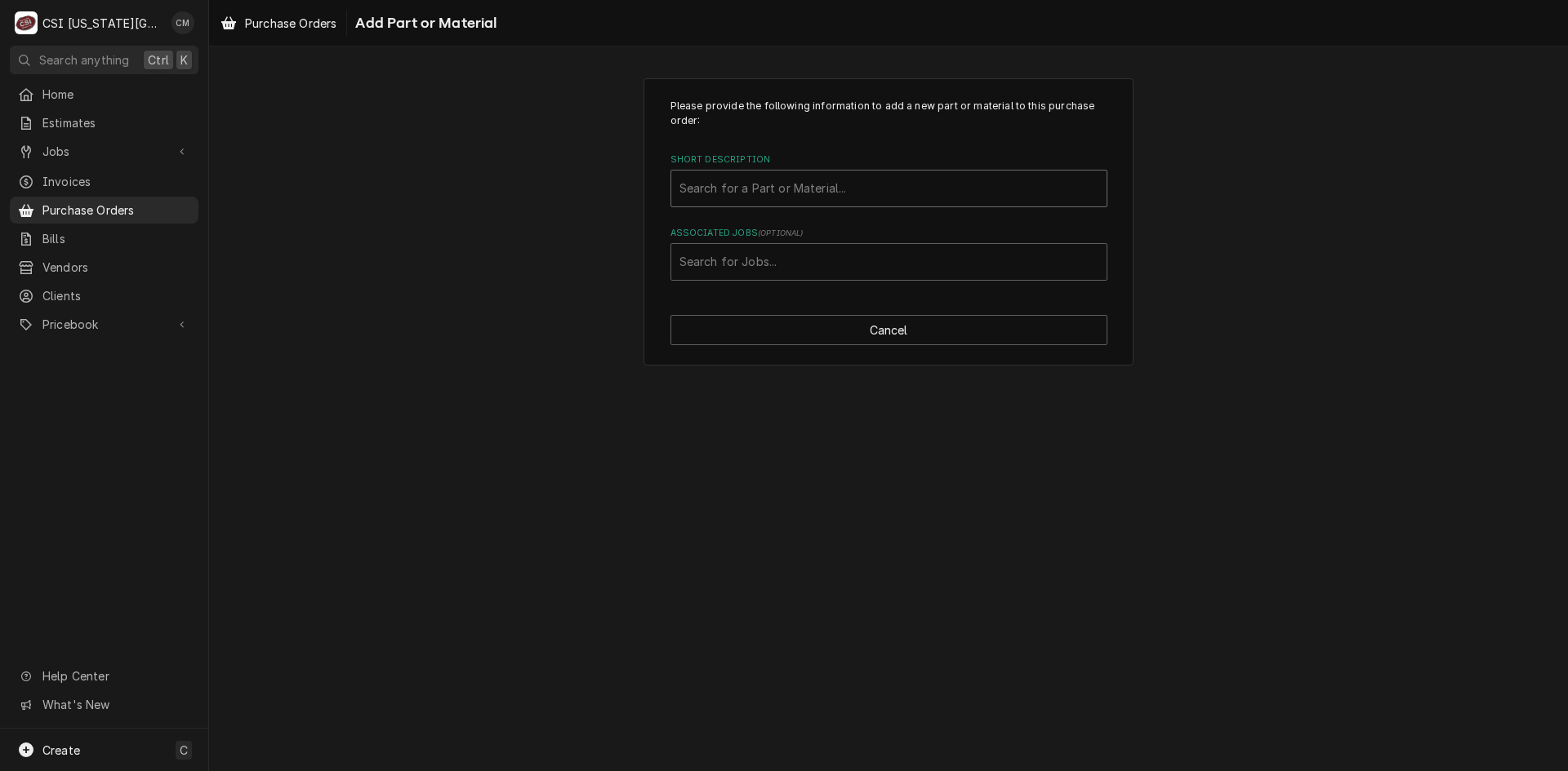
click at [816, 197] on div "Short Description" at bounding box center [889, 188] width 419 height 29
type input "tool repl"
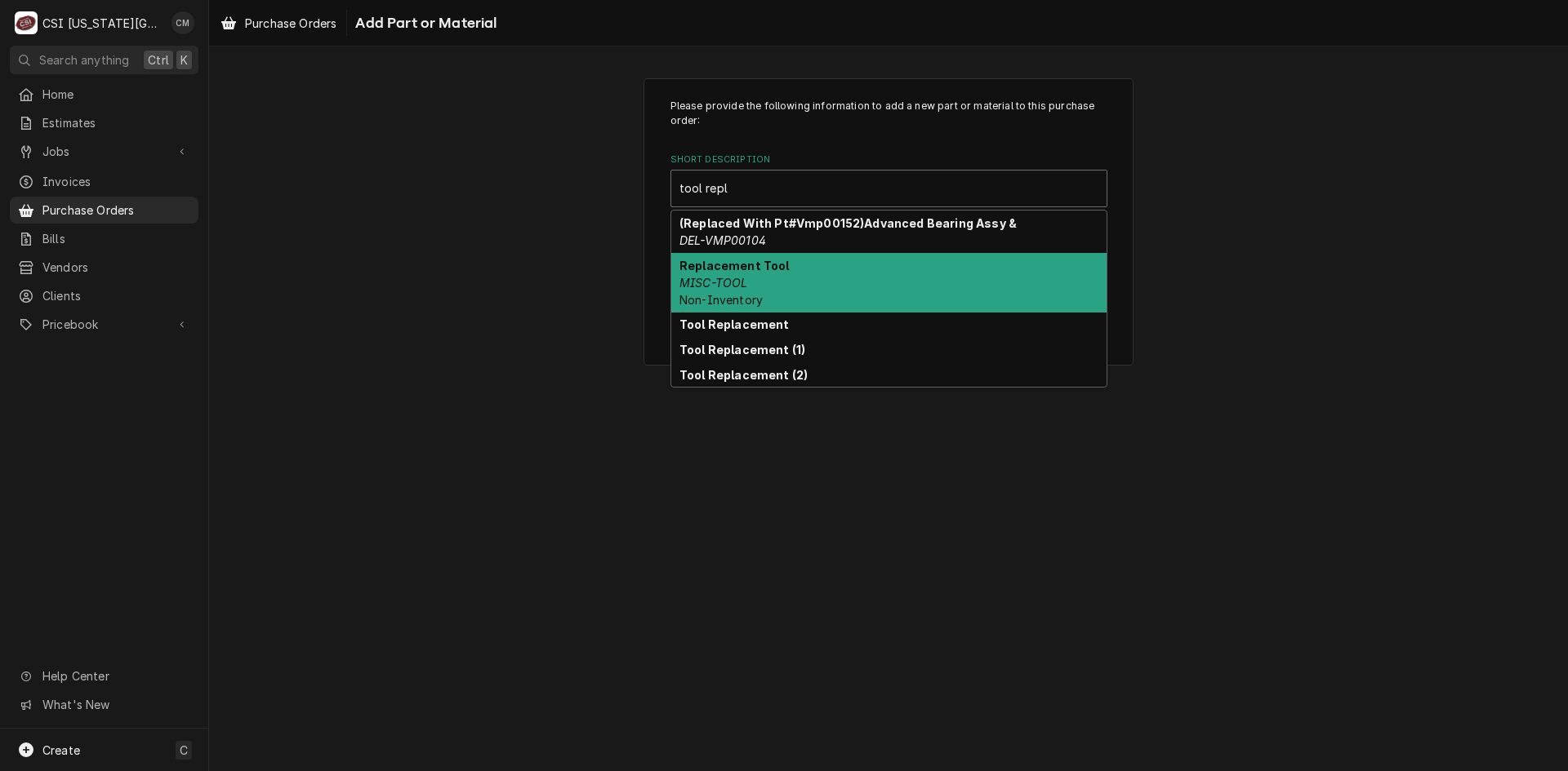
click at [811, 265] on div "Replacement Tool MISC-TOOL Non-Inventory" at bounding box center [889, 283] width 435 height 60
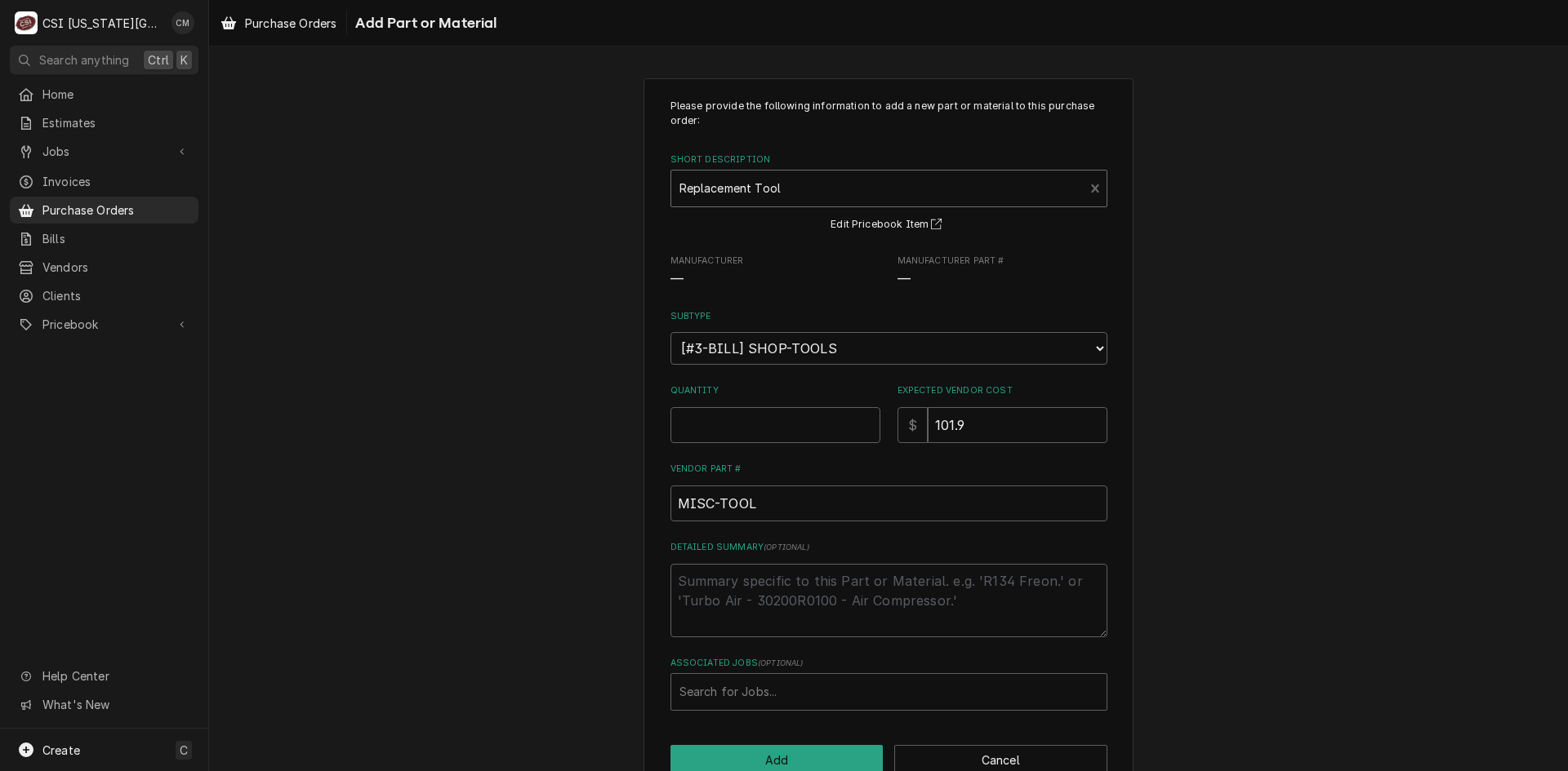
type textarea "x"
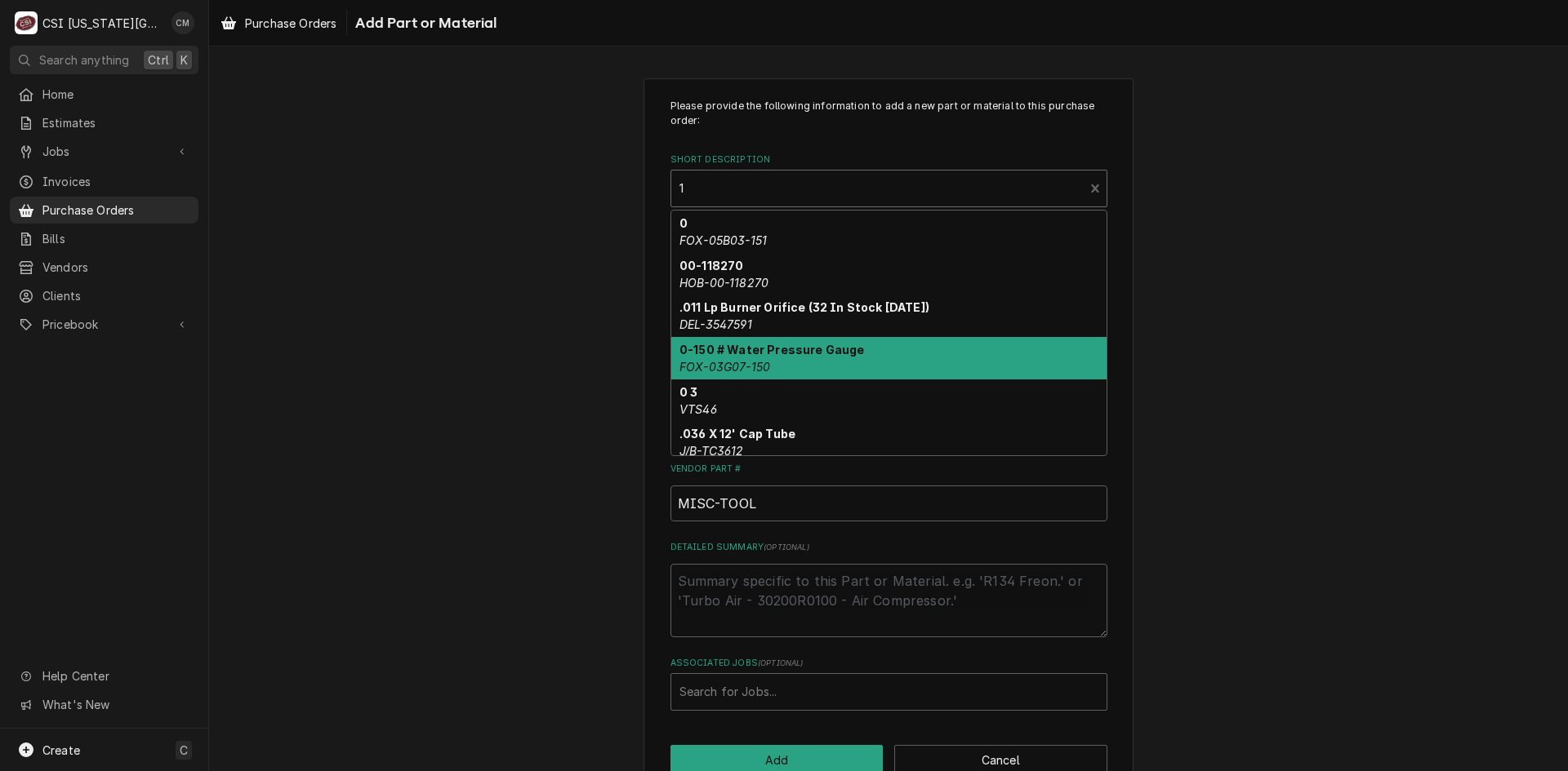
type input "1"
click at [1182, 278] on div "Please provide the following information to add a new part or material to this …" at bounding box center [889, 437] width 1359 height 747
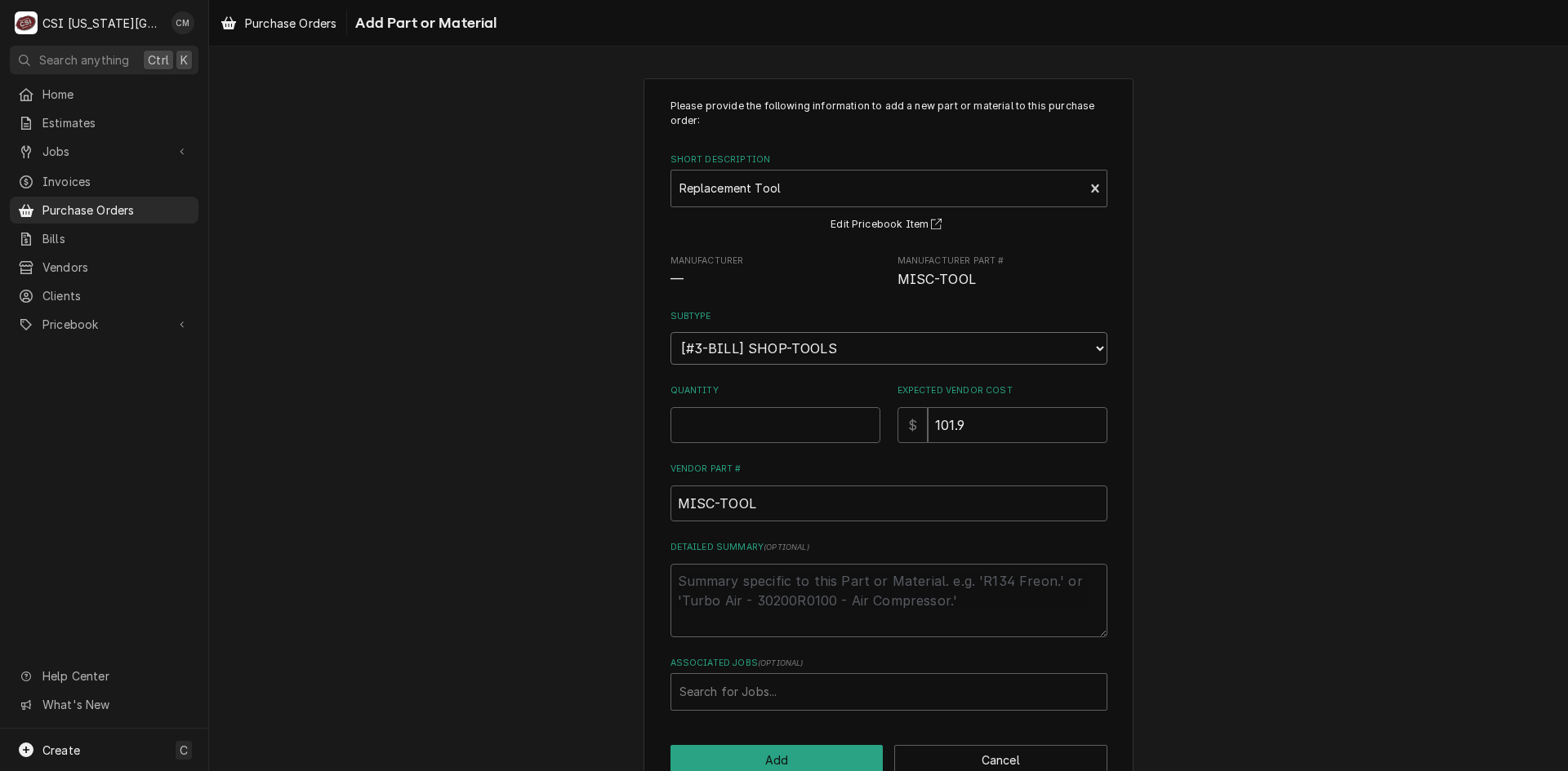
click at [1073, 351] on select "Choose a subtype... [#2-DUAL] AFTERHRS-WH-CHG-2 [#2-DUAL] BEV-EQUIP [#2-DUAL] B…" at bounding box center [889, 348] width 437 height 33
click at [1187, 350] on div "Please provide the following information to add a new part or material to this …" at bounding box center [889, 437] width 1359 height 747
click at [813, 422] on input "Quantity" at bounding box center [775, 425] width 210 height 36
type textarea "x"
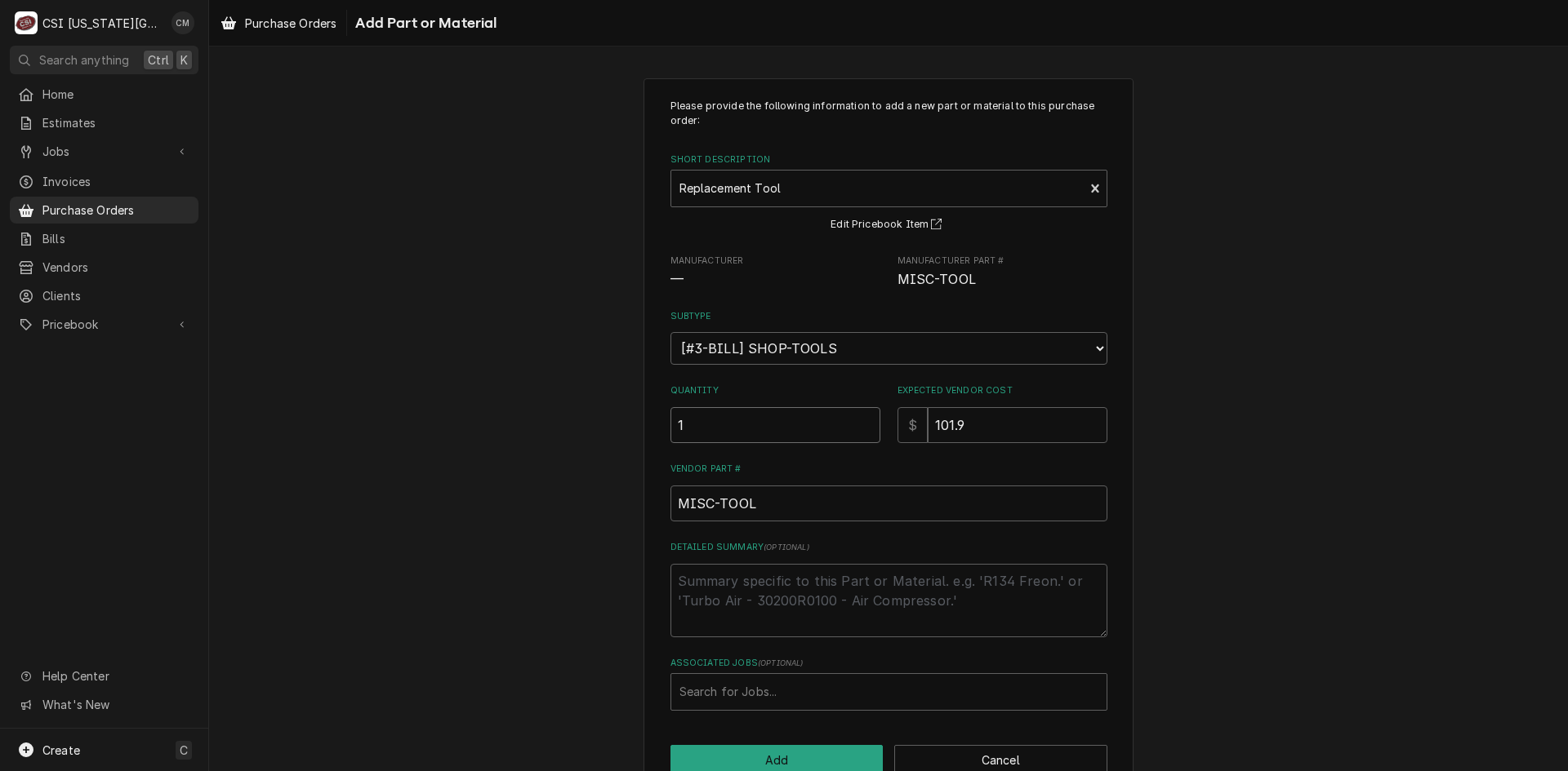
type input "1"
drag, startPoint x: 970, startPoint y: 422, endPoint x: 882, endPoint y: 408, distance: 89.1
click at [882, 408] on div "Quantity 1 Expected Vendor Cost $ 101.9" at bounding box center [889, 414] width 437 height 58
type textarea "x"
type input "0"
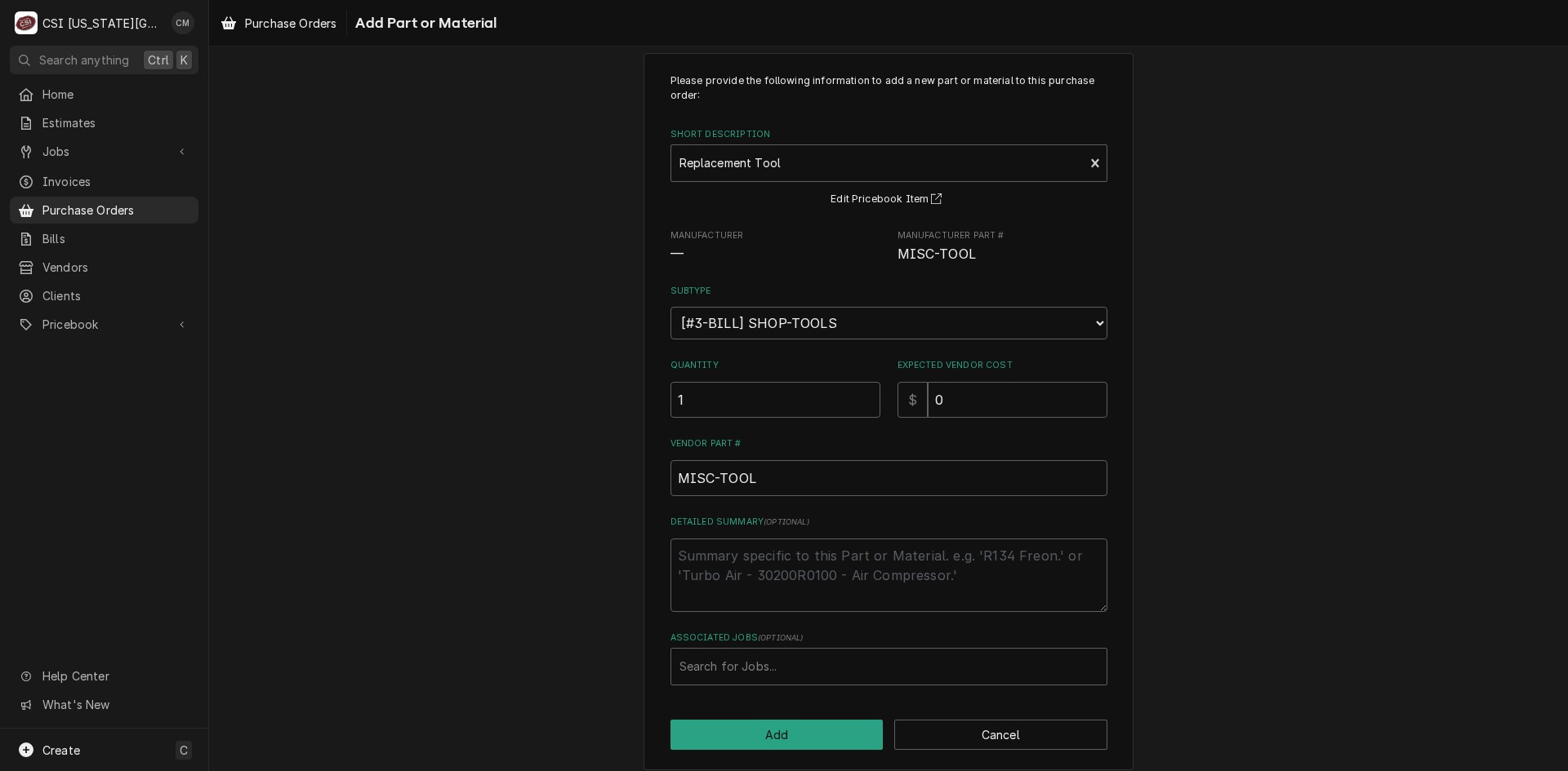
scroll to position [39, 0]
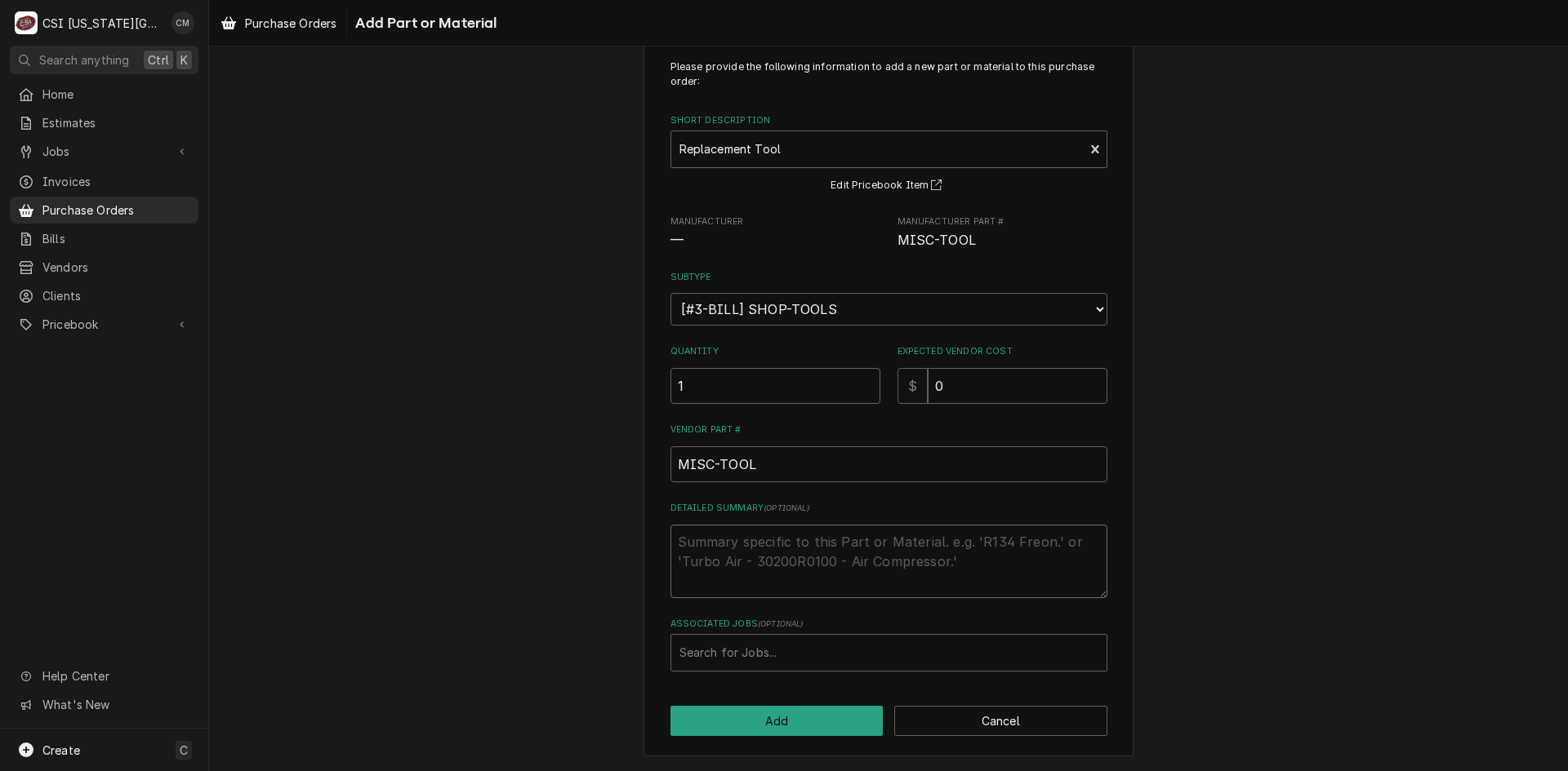
click at [964, 537] on textarea "Detailed Summary ( optional )" at bounding box center [889, 562] width 437 height 73
type textarea "x"
type textarea "S"
type textarea "x"
type textarea "St"
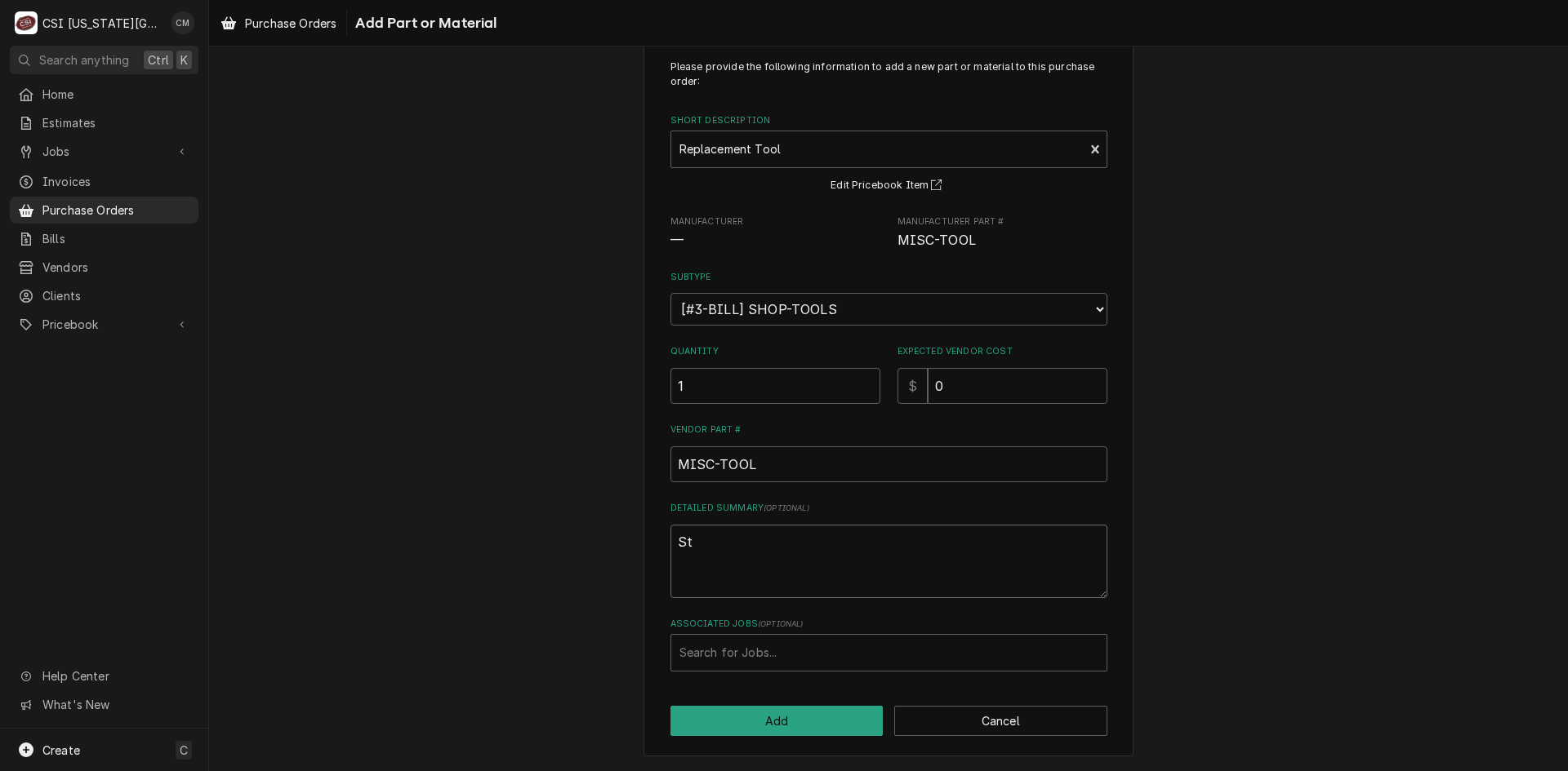
type textarea "x"
type textarea "Ste"
type textarea "x"
type textarea "Stev"
type textarea "x"
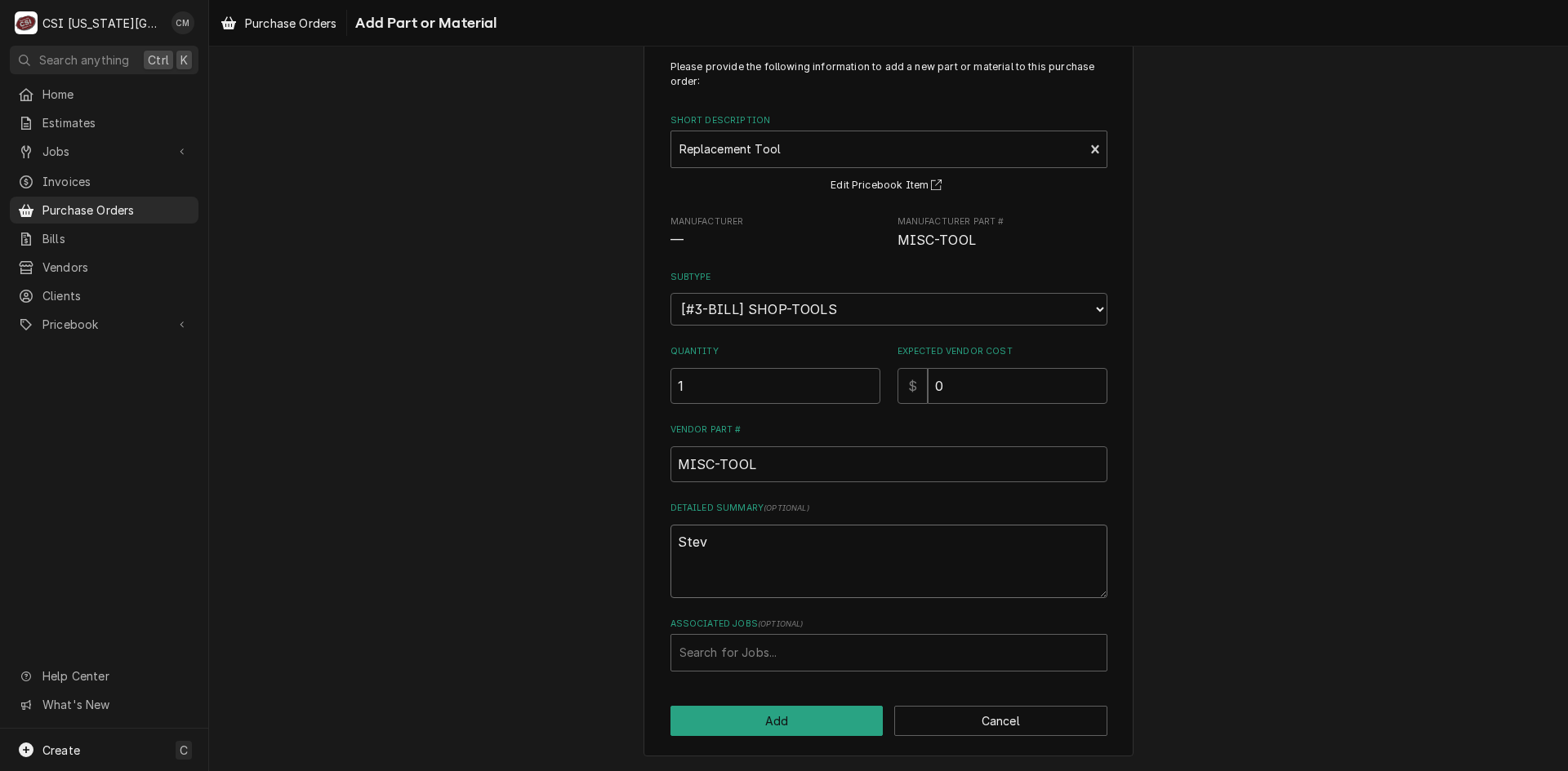
type textarea "Steve"
type textarea "x"
type textarea "Steve"
type textarea "x"
type textarea "Steve"
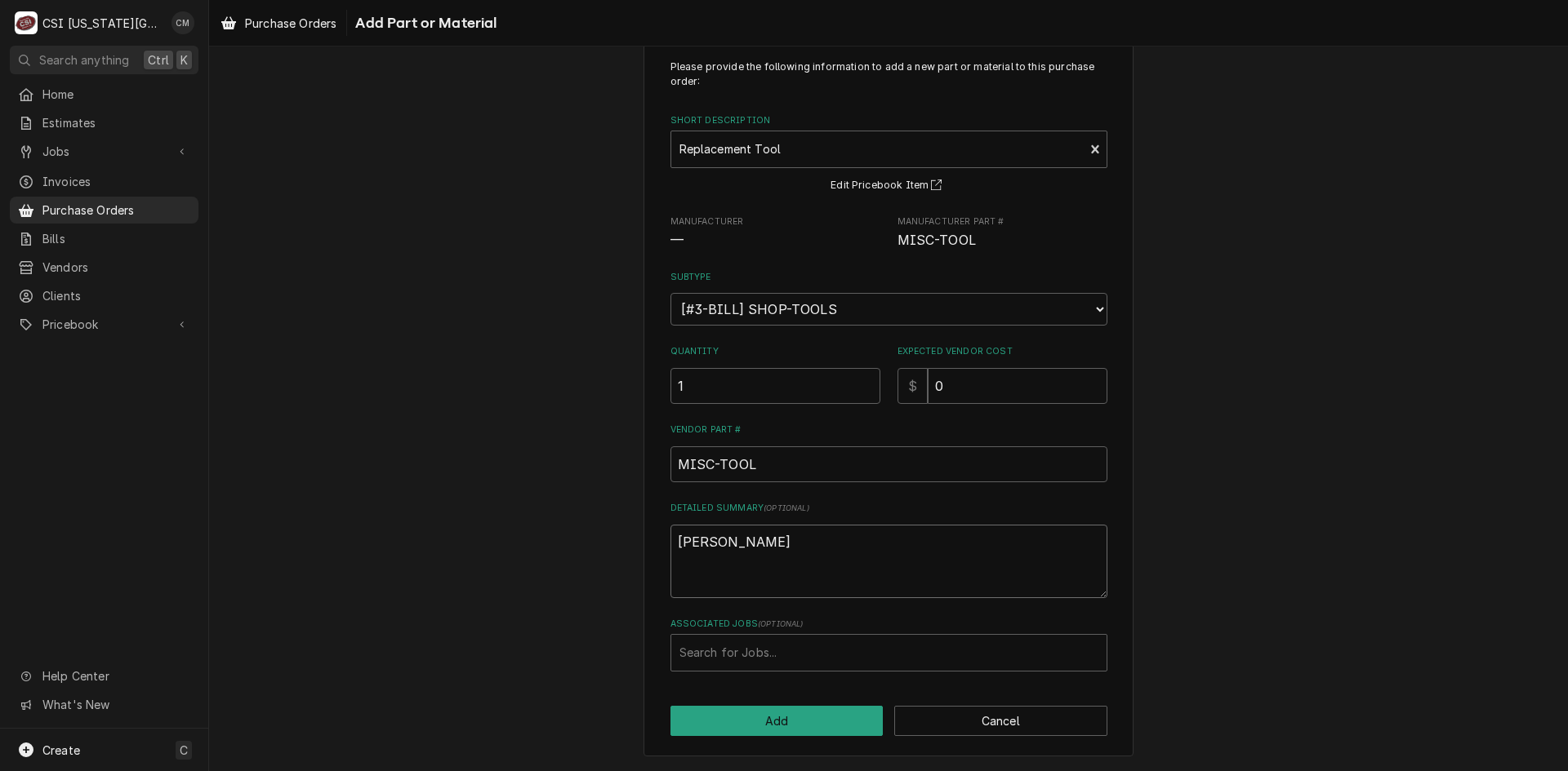
type textarea "x"
type textarea "Stev"
type textarea "x"
type textarea "Ste"
type textarea "x"
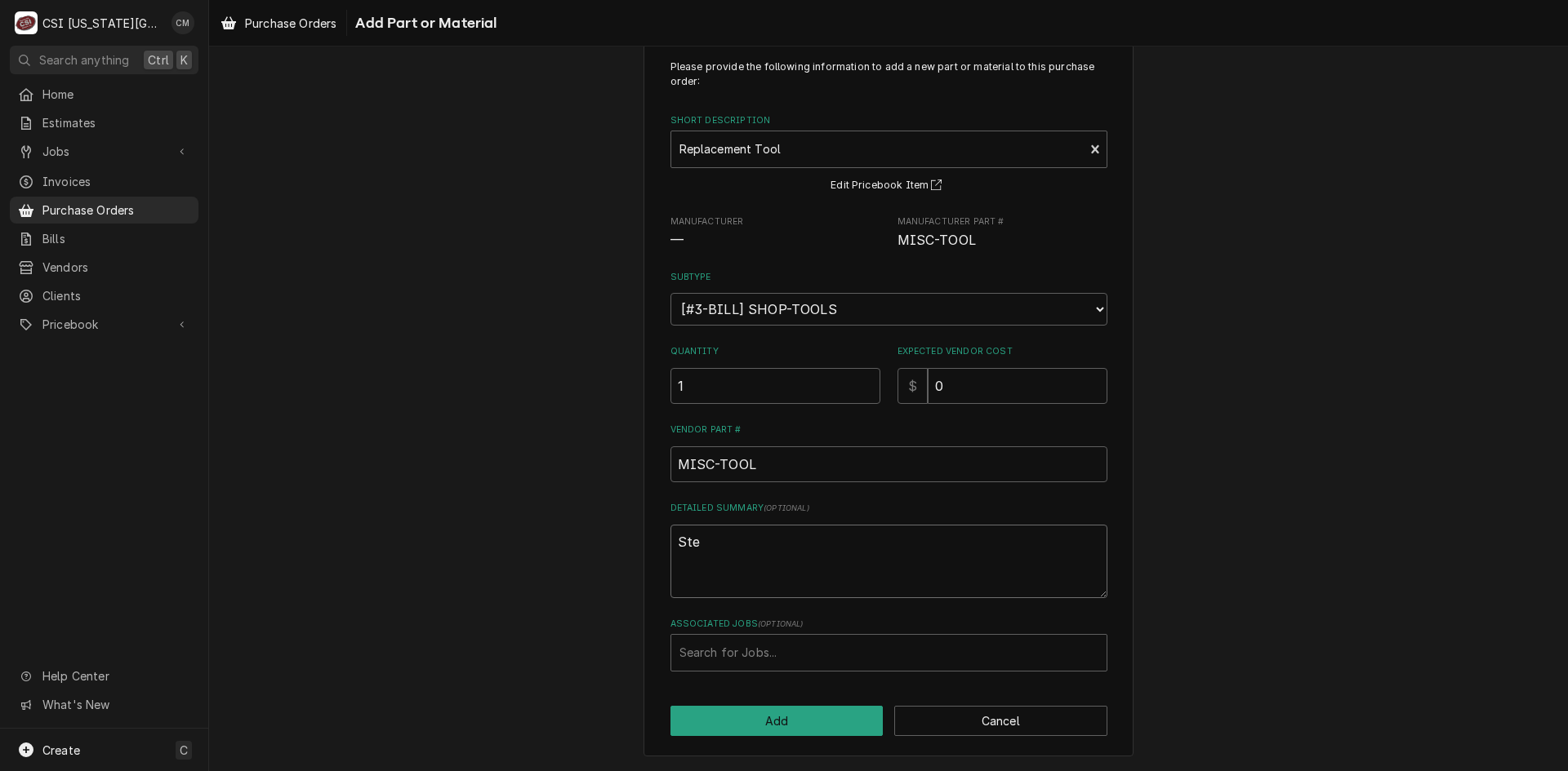
type textarea "St"
type textarea "x"
type textarea "S"
type textarea "x"
click at [773, 555] on textarea "Detailed Summary ( optional )" at bounding box center [889, 562] width 437 height 73
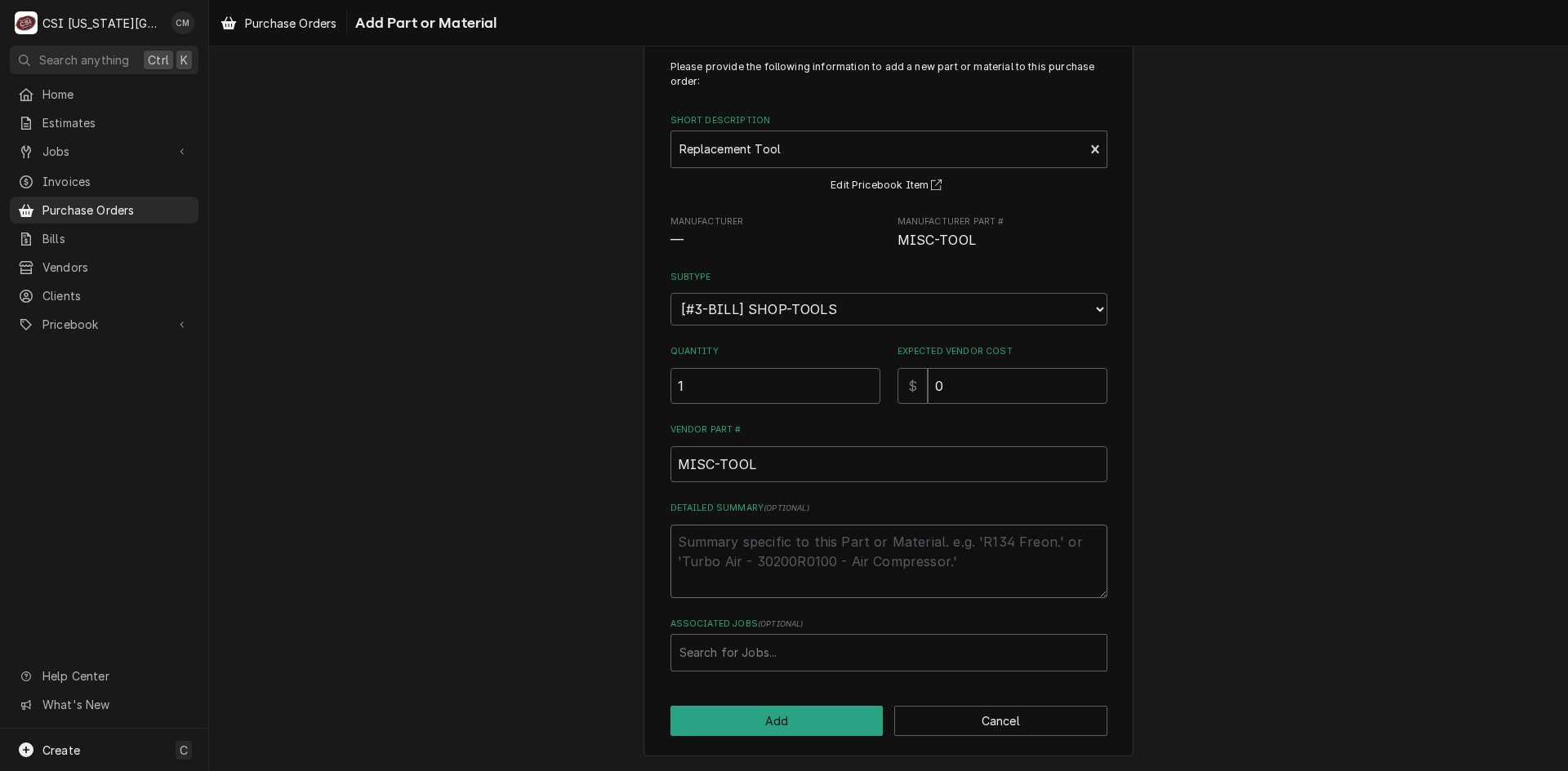
type textarea "x"
type textarea "F"
type textarea "x"
type textarea "Fa"
type textarea "x"
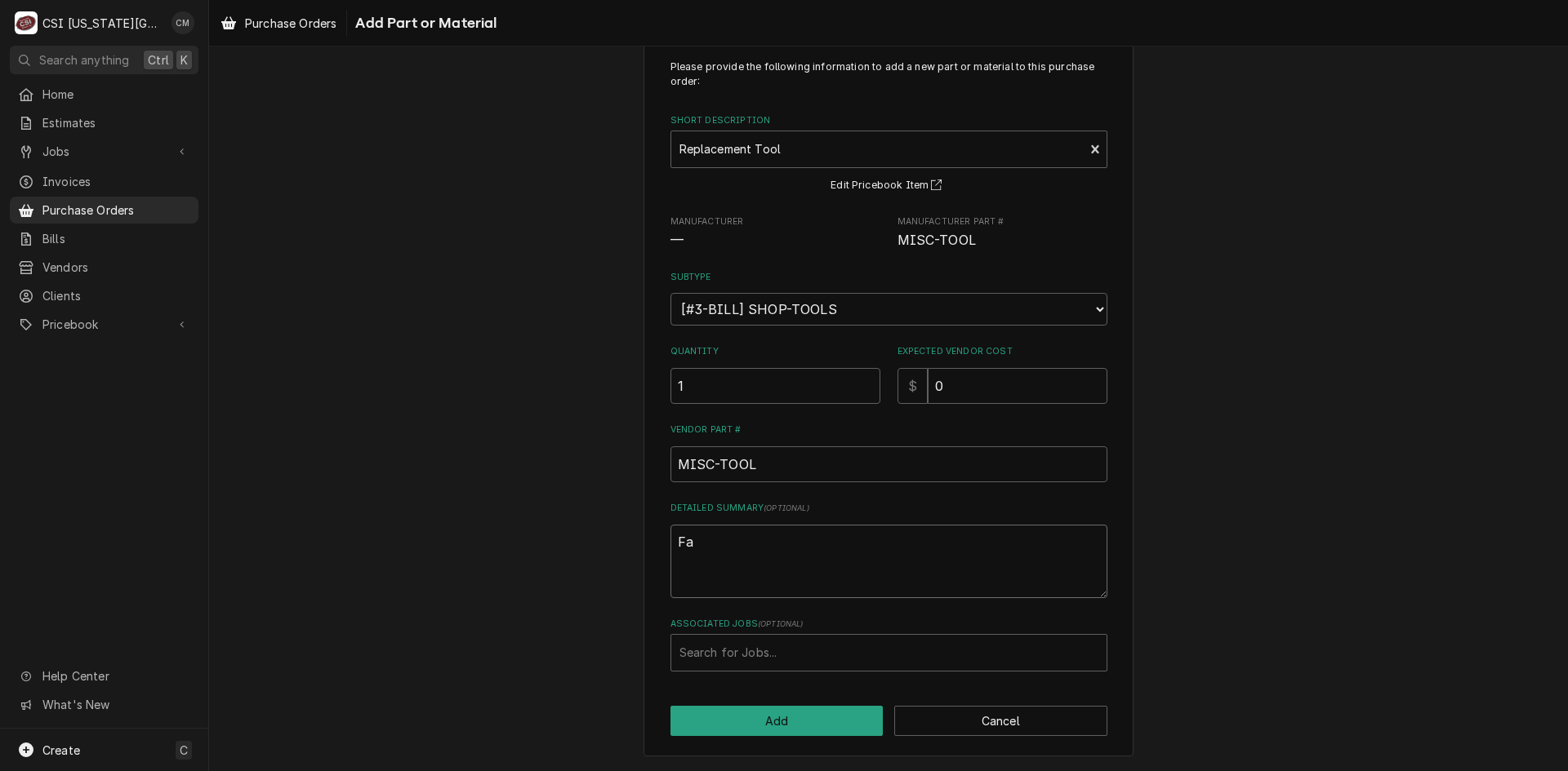
type textarea "Fan"
type textarea "x"
type textarea "Fann"
type textarea "x"
type textarea "Fanni"
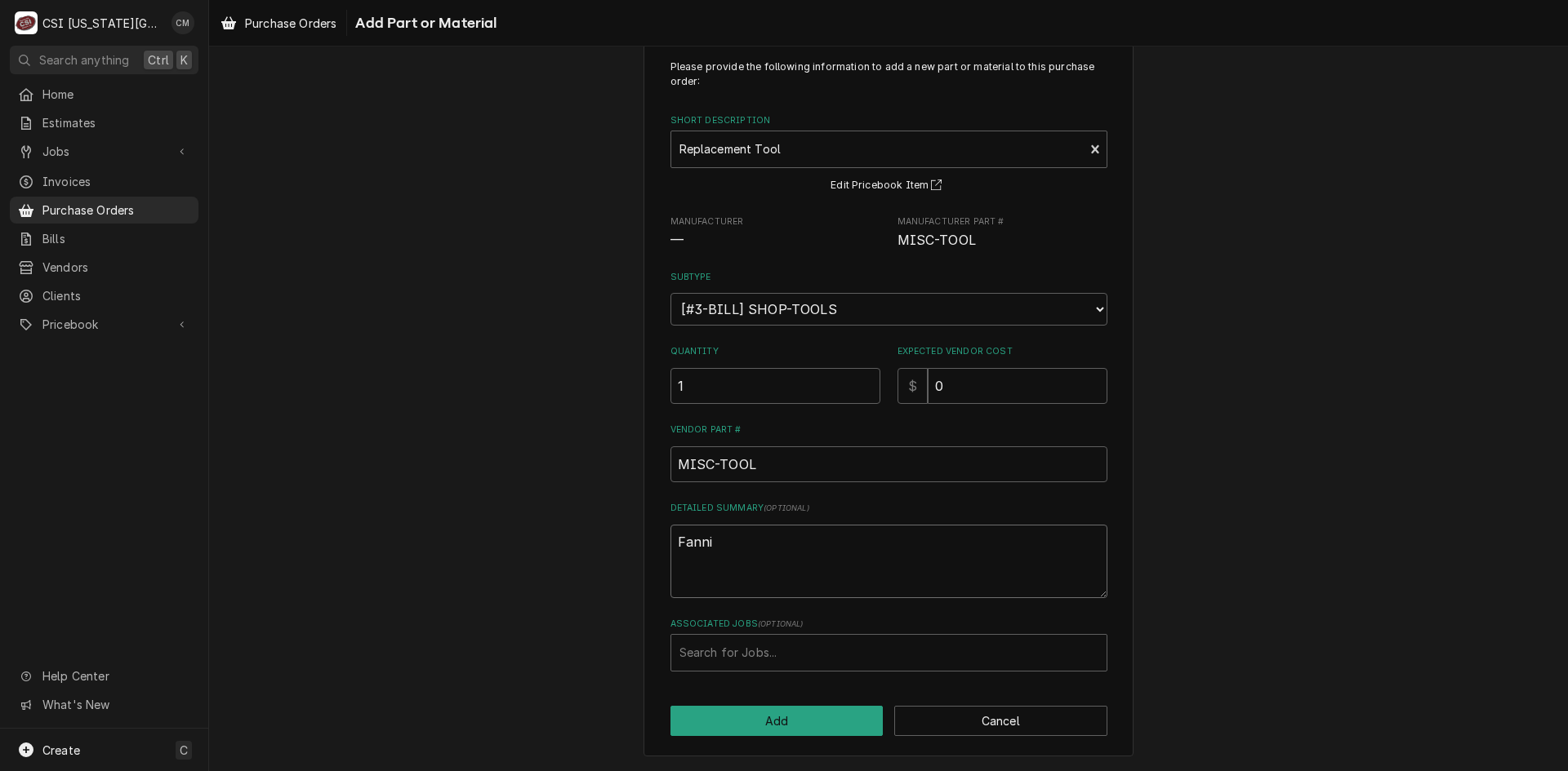
type textarea "x"
type textarea "Fannin"
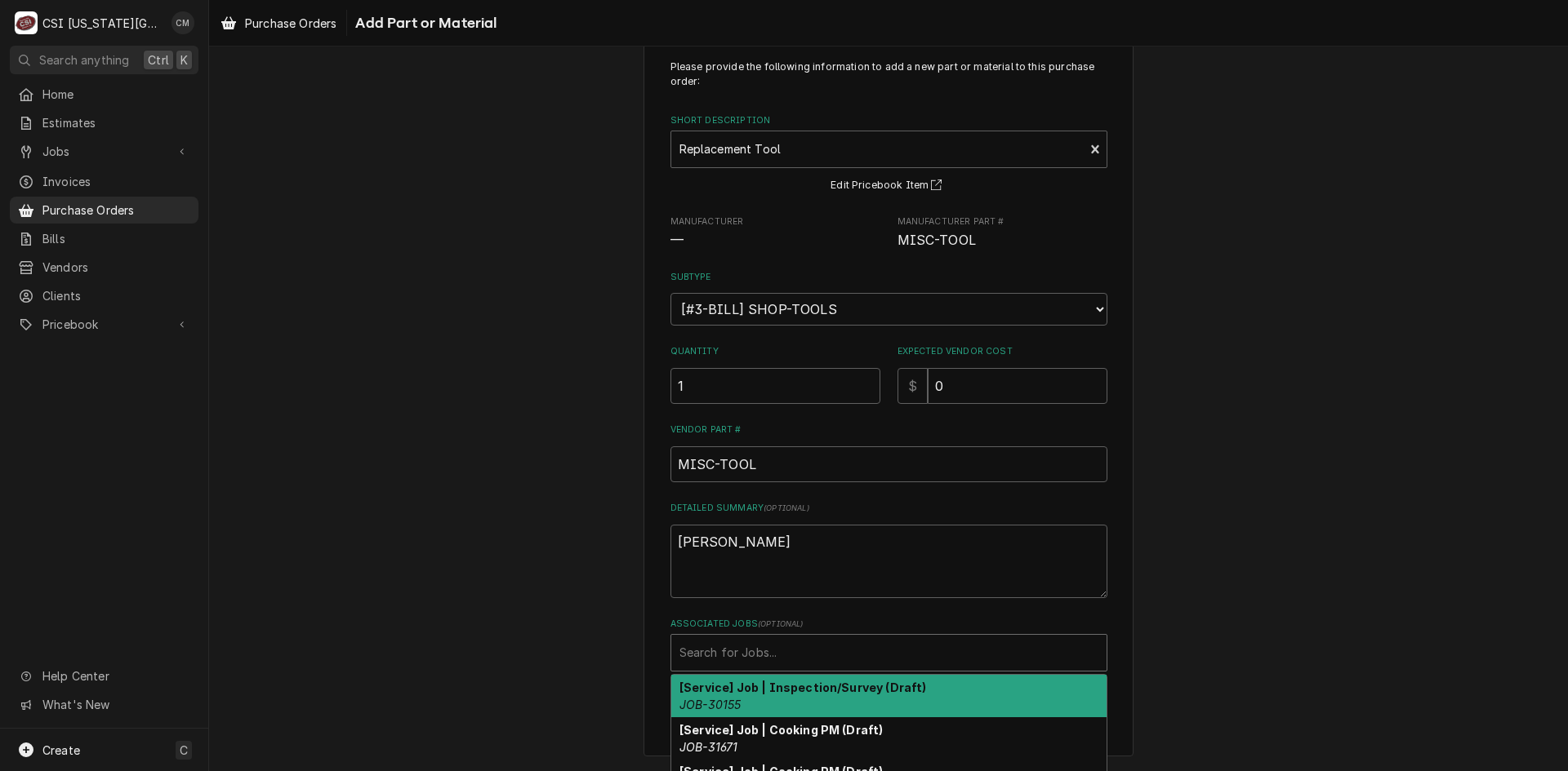
click at [781, 658] on div "Associated Jobs" at bounding box center [889, 653] width 419 height 29
click at [827, 557] on textarea "Fannin" at bounding box center [889, 562] width 437 height 73
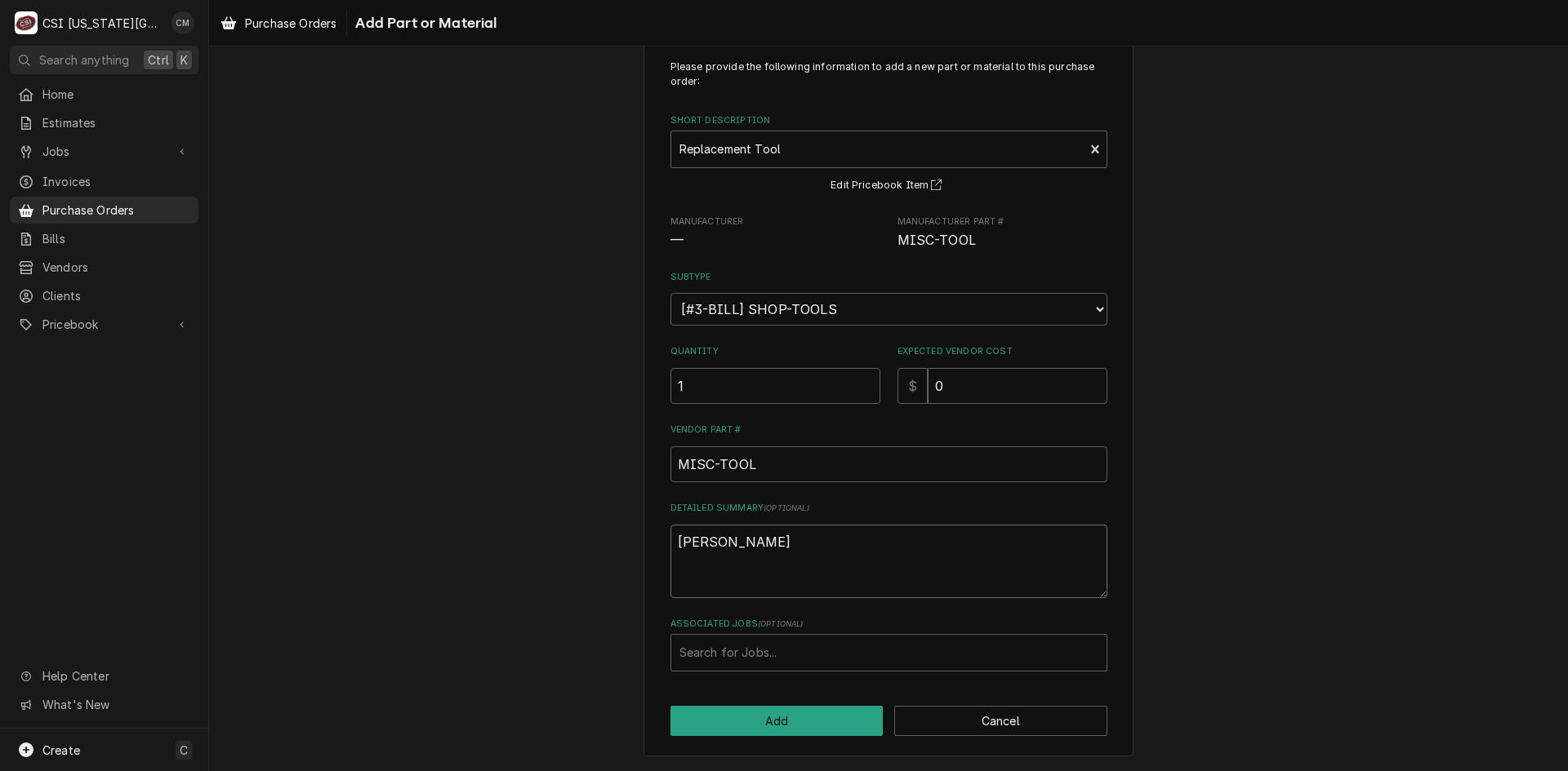
type textarea "x"
type textarea "Fanni"
type textarea "x"
type textarea "Fann"
type textarea "x"
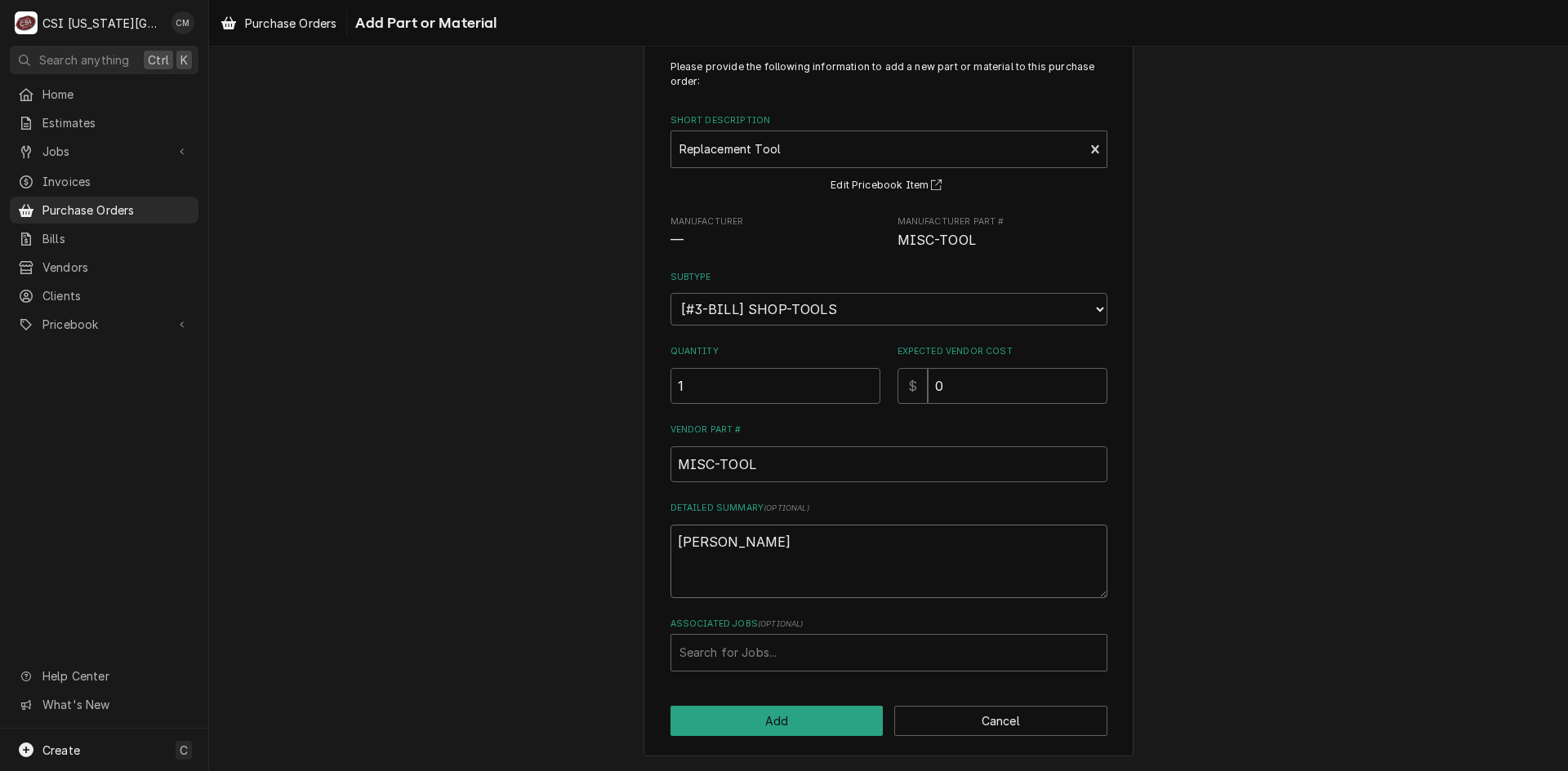
type textarea "Fan"
type textarea "x"
type textarea "Fan"
type textarea "x"
type textarea "Fan a"
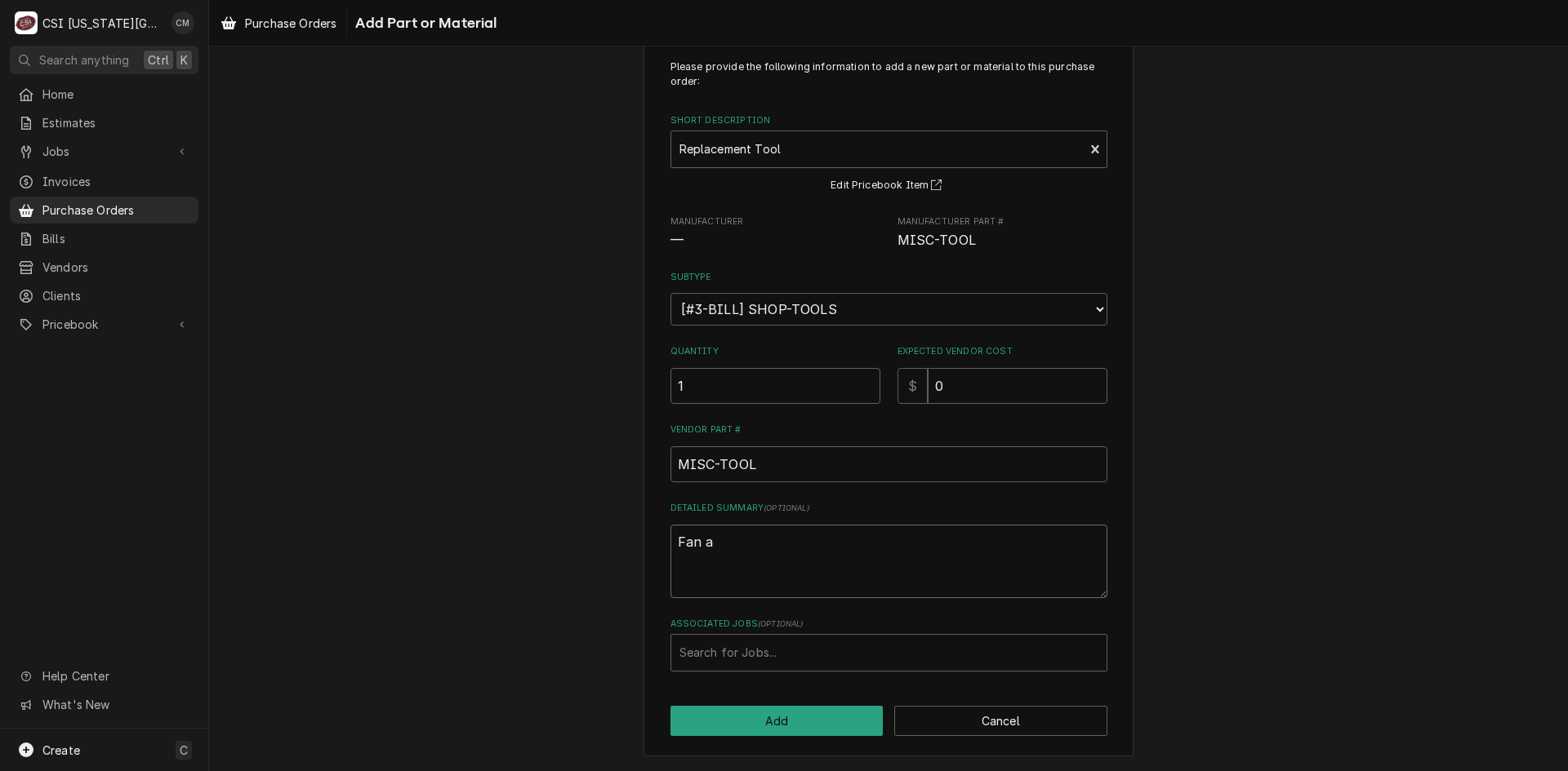
type textarea "x"
type textarea "Fan an"
type textarea "x"
type textarea "Fan and"
type textarea "x"
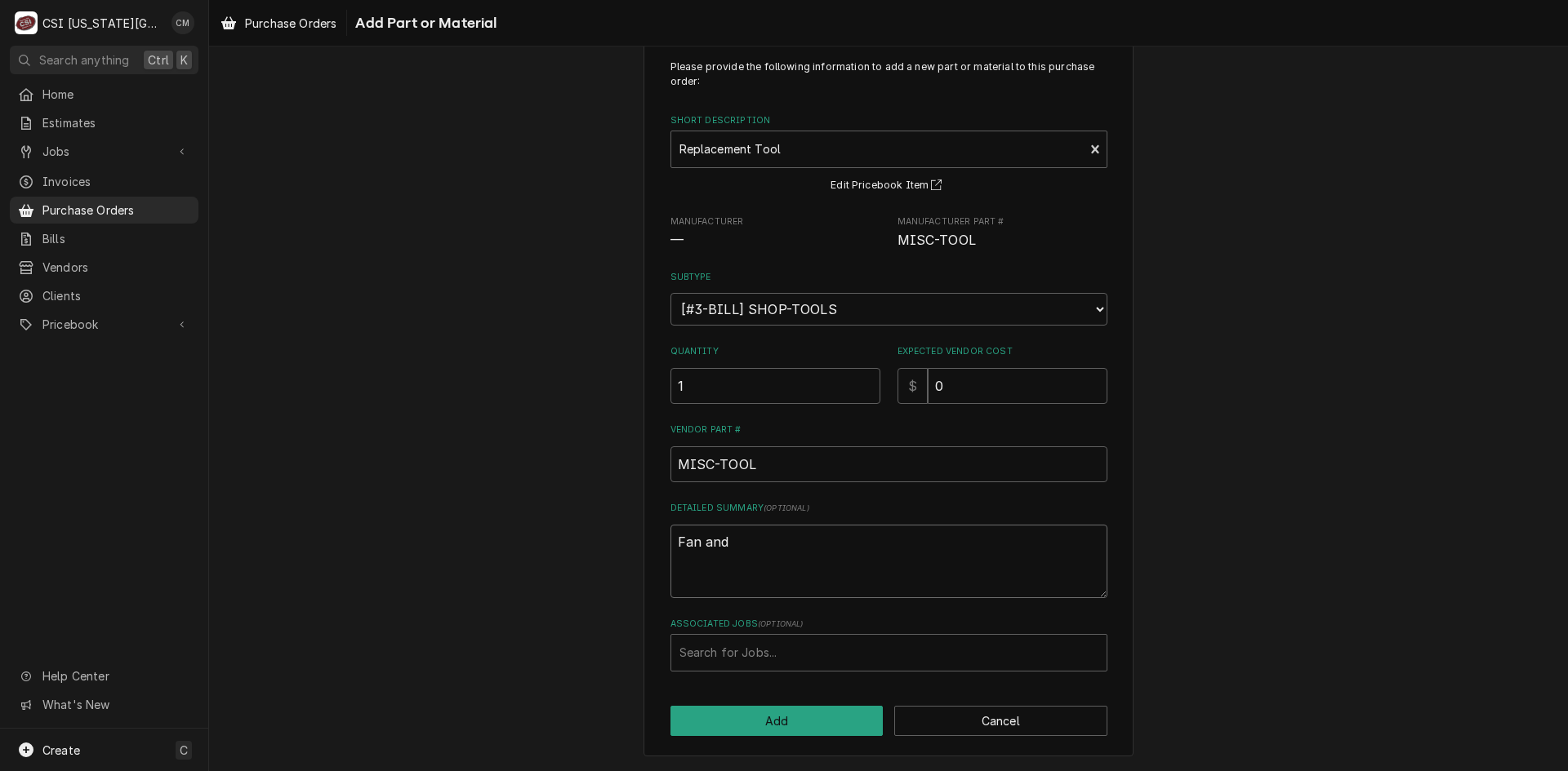
type textarea "Fan and"
type textarea "x"
type textarea "Fan and e"
type textarea "x"
type textarea "Fan and ex"
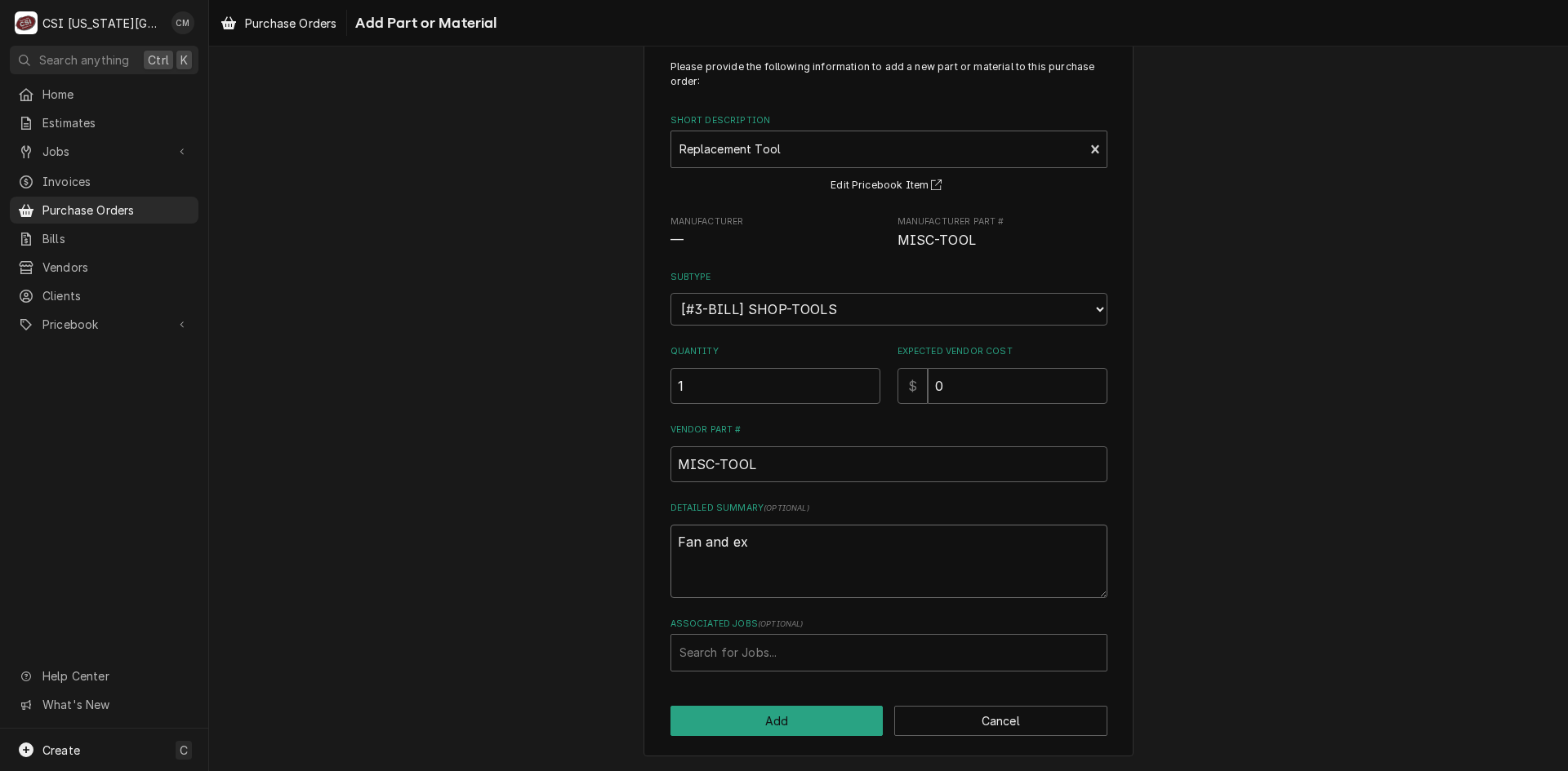
type textarea "x"
type textarea "Fan and ext"
type textarea "x"
type textarea "Fan and exte"
type textarea "x"
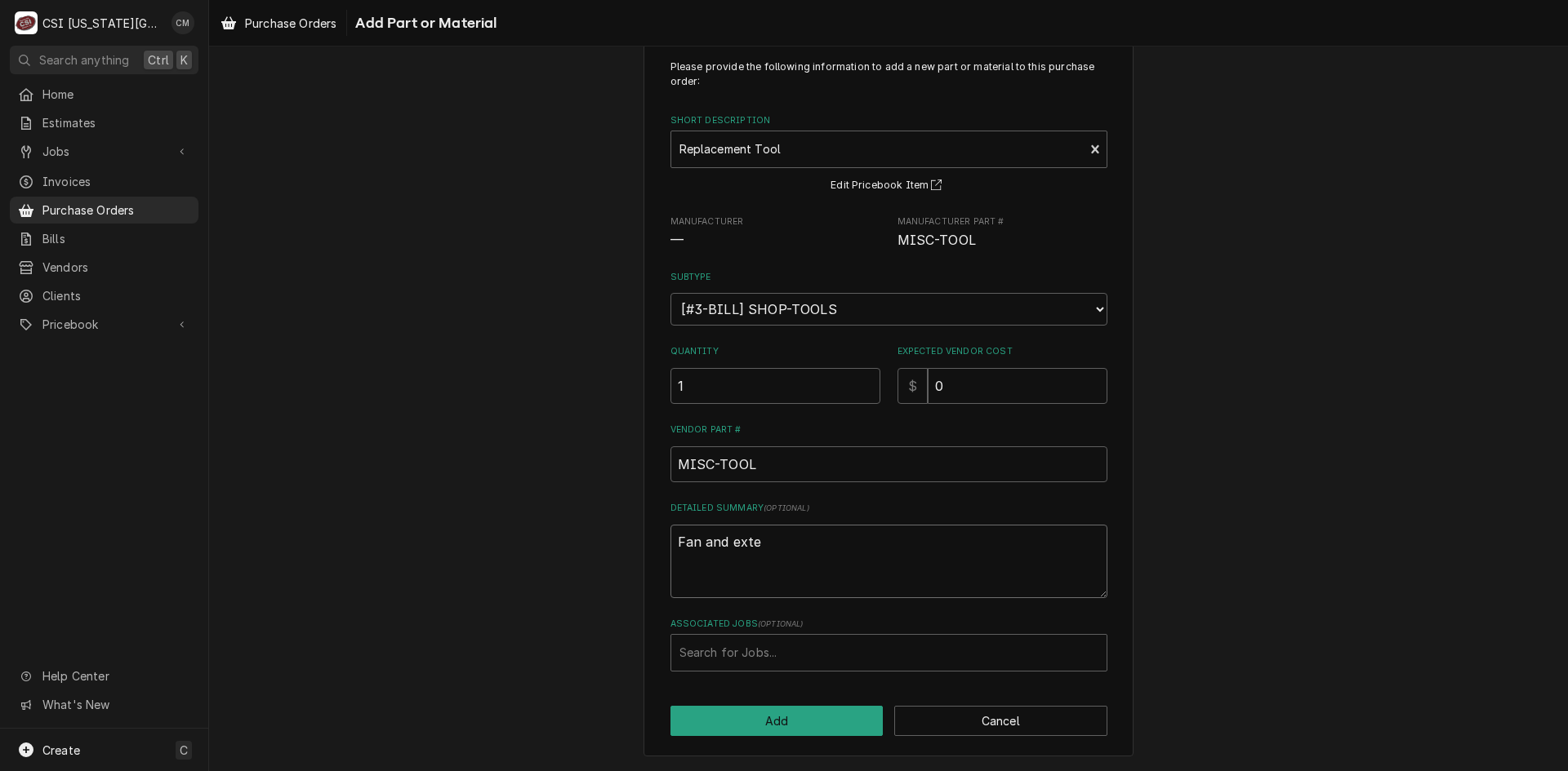
type textarea "Fan and exten"
type textarea "x"
type textarea "Fan and extens"
type textarea "x"
type textarea "Fan and extensi"
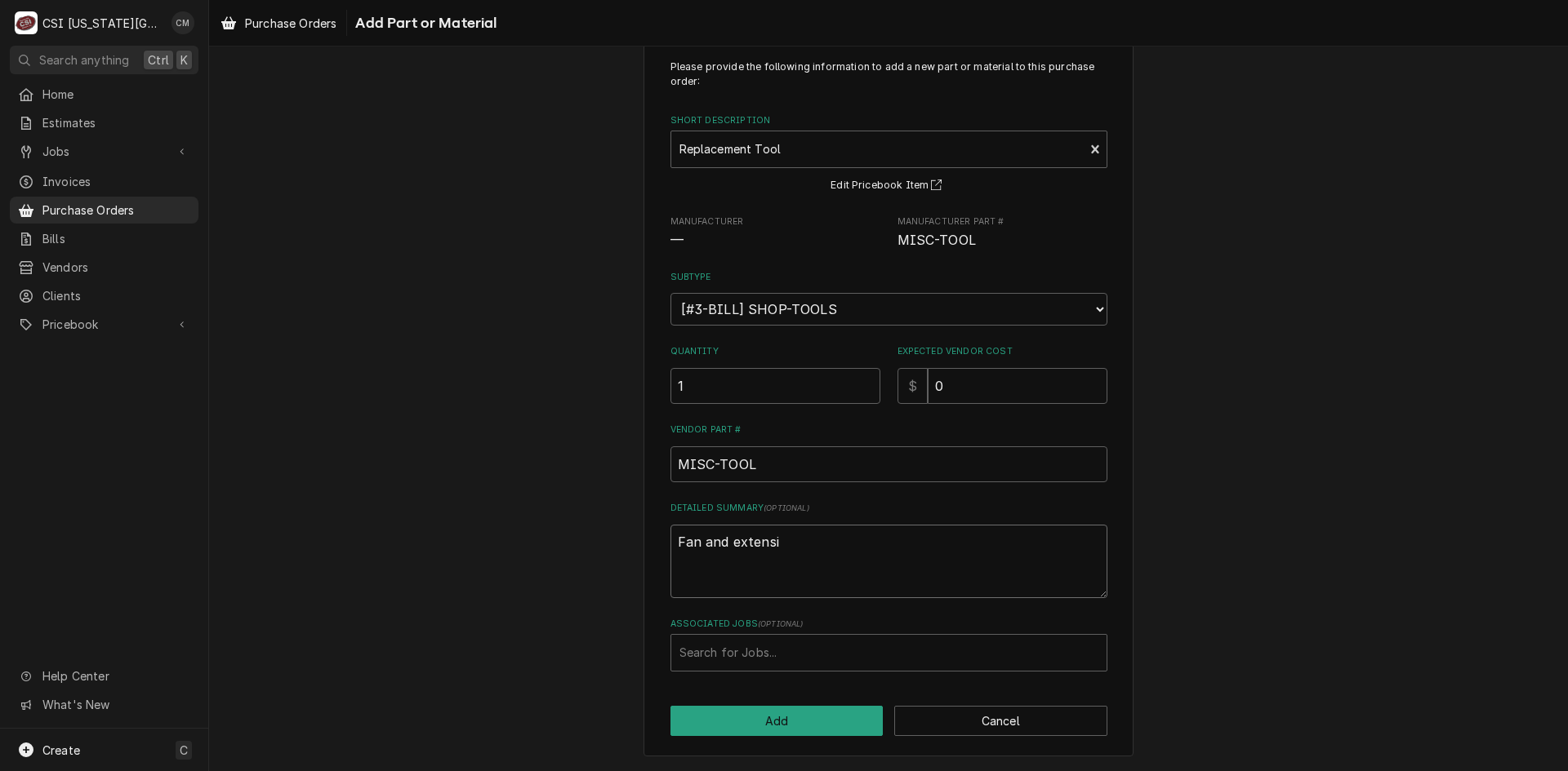
type textarea "x"
type textarea "Fan and extens"
type textarea "x"
type textarea "Fan and extensi"
type textarea "x"
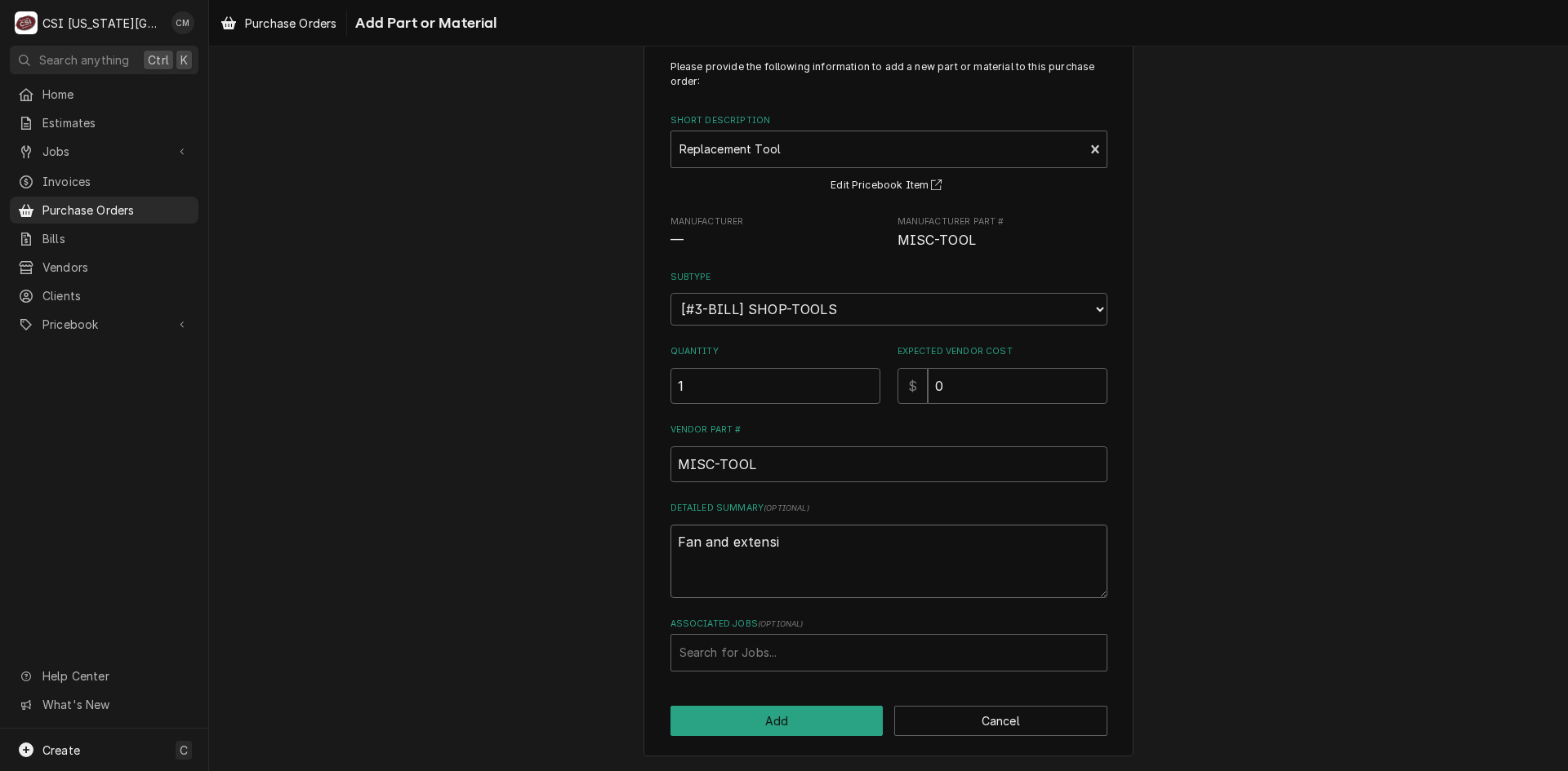
type textarea "Fan and extensio"
type textarea "x"
type textarea "Fan and extension"
type textarea "x"
type textarea "Fan and extension"
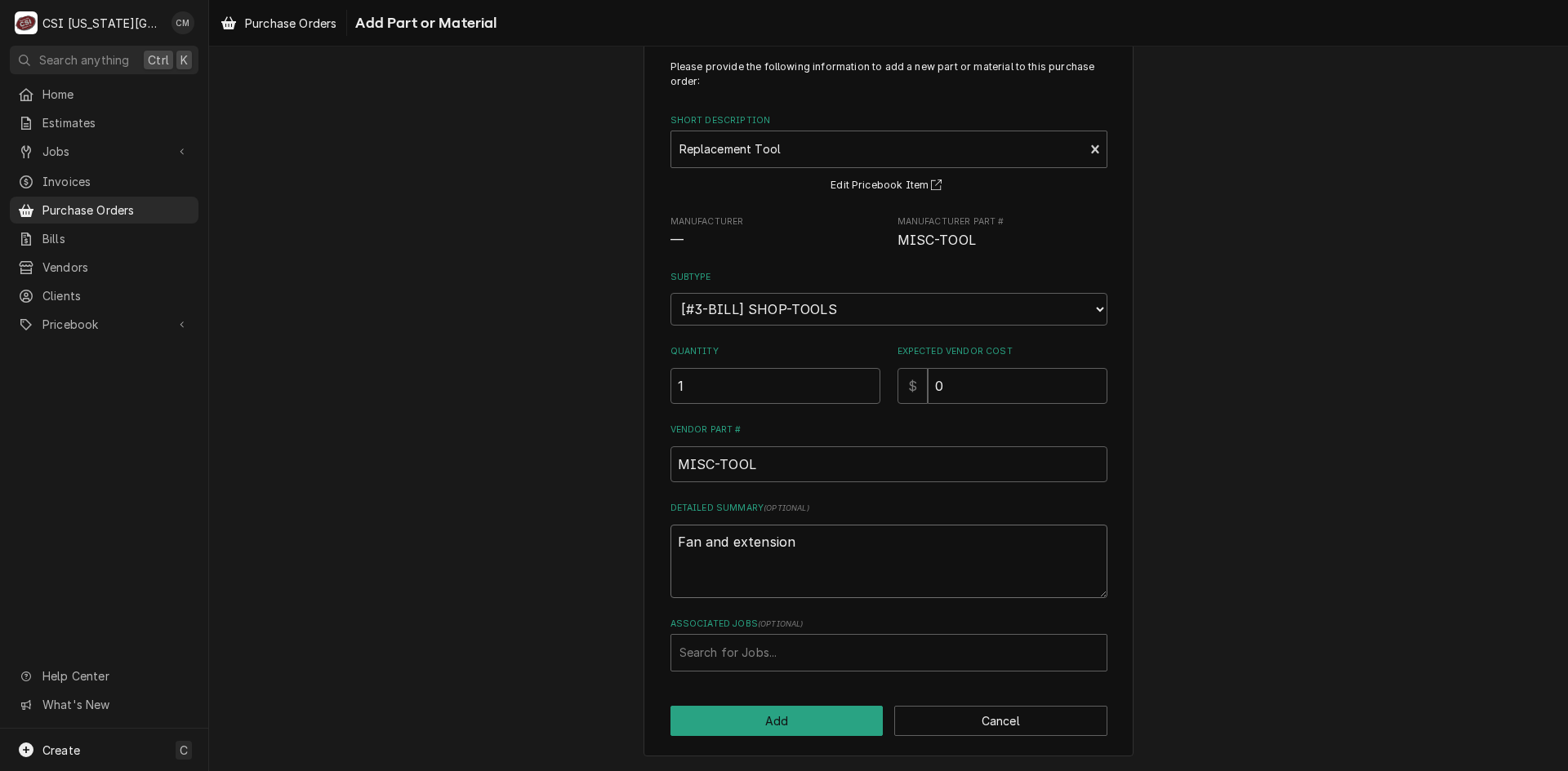
type textarea "x"
type textarea "Fan and extension c"
type textarea "x"
type textarea "Fan and extension ch"
type textarea "x"
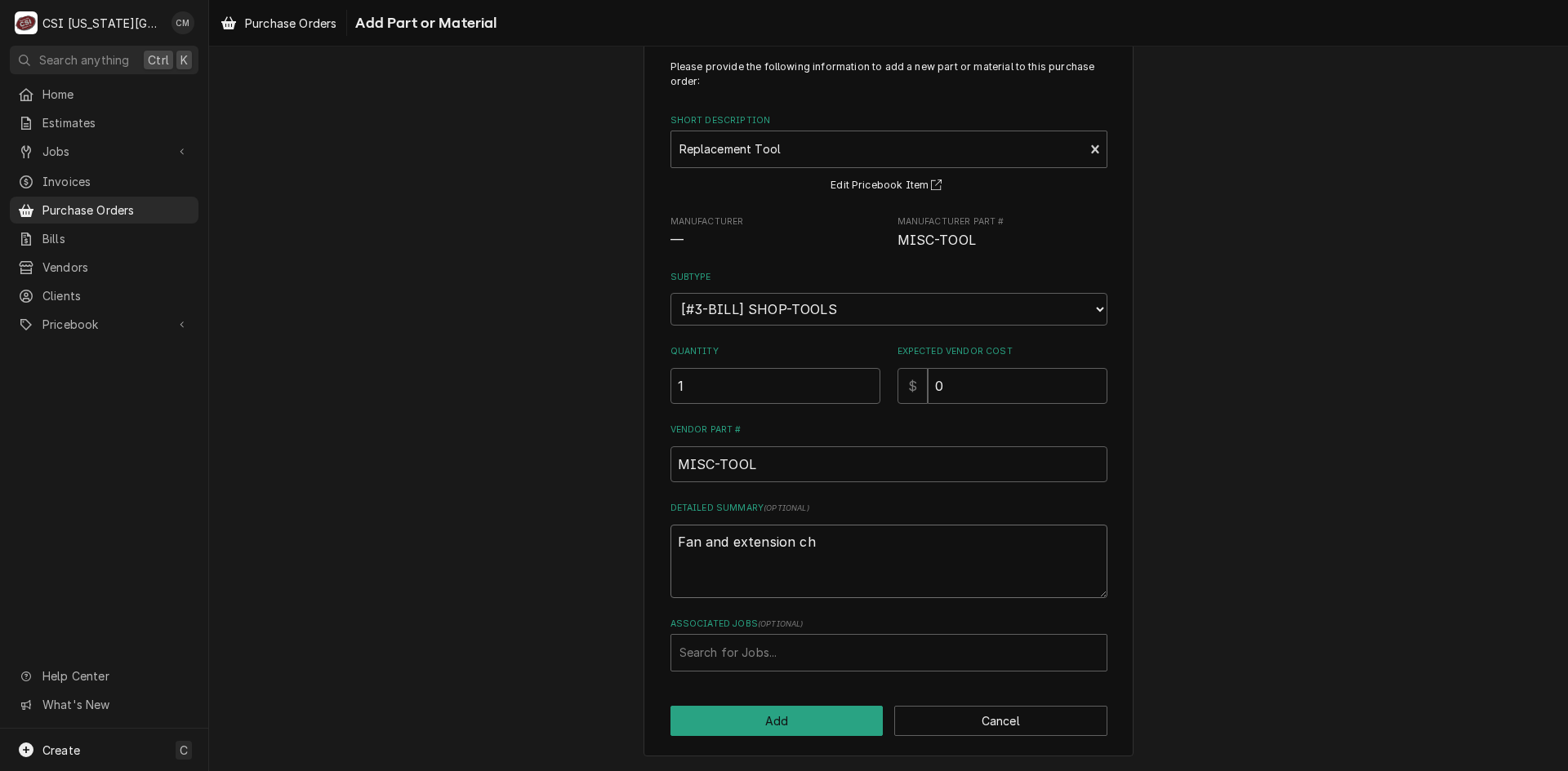
type textarea "Fan and extension cho"
type textarea "x"
type textarea "Fan and extension chor"
type textarea "x"
type textarea "Fan and extension chorf"
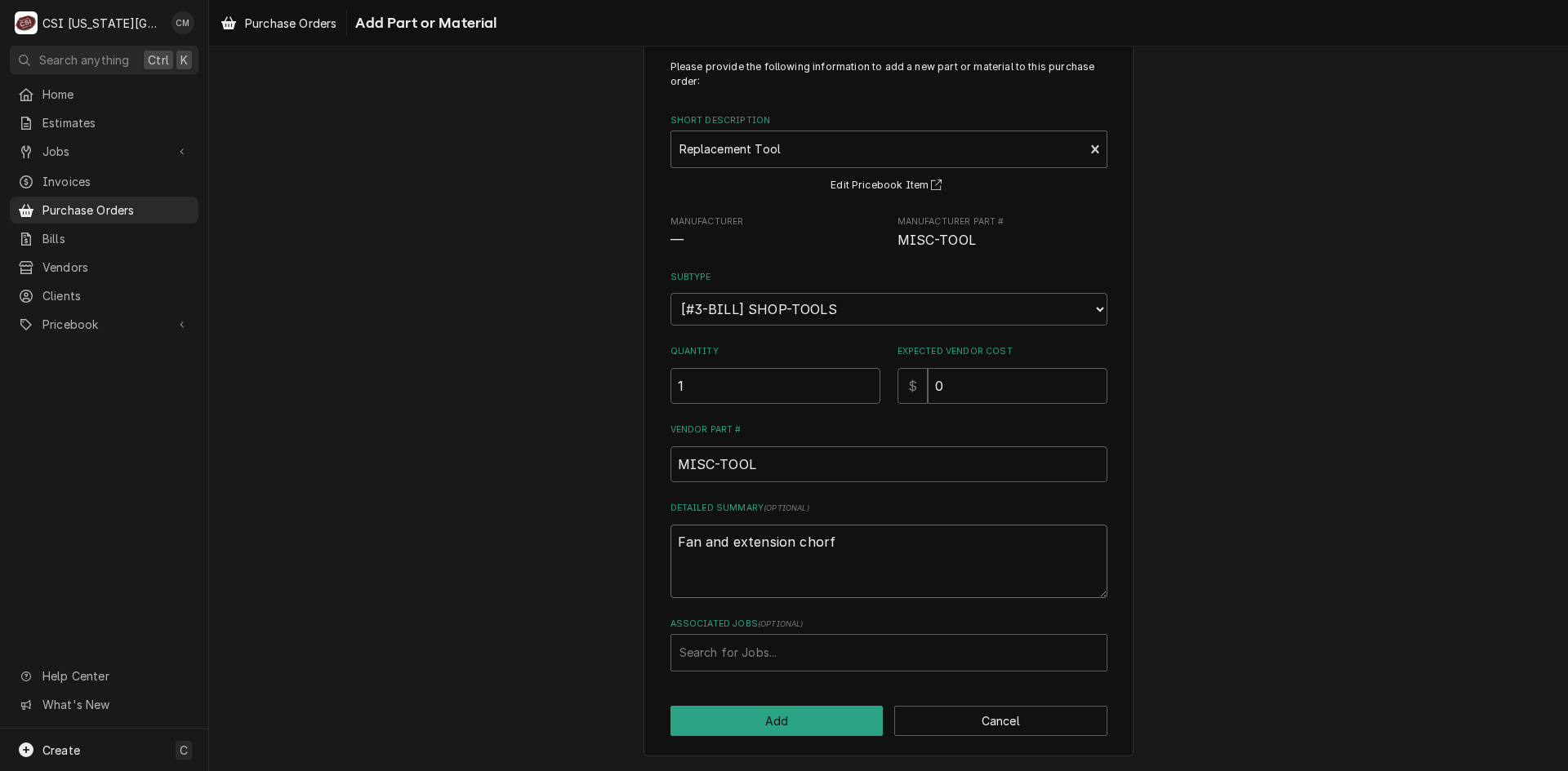
type textarea "x"
type textarea "Fan and extension chor"
type textarea "x"
type textarea "Fan and extension chord"
type textarea "x"
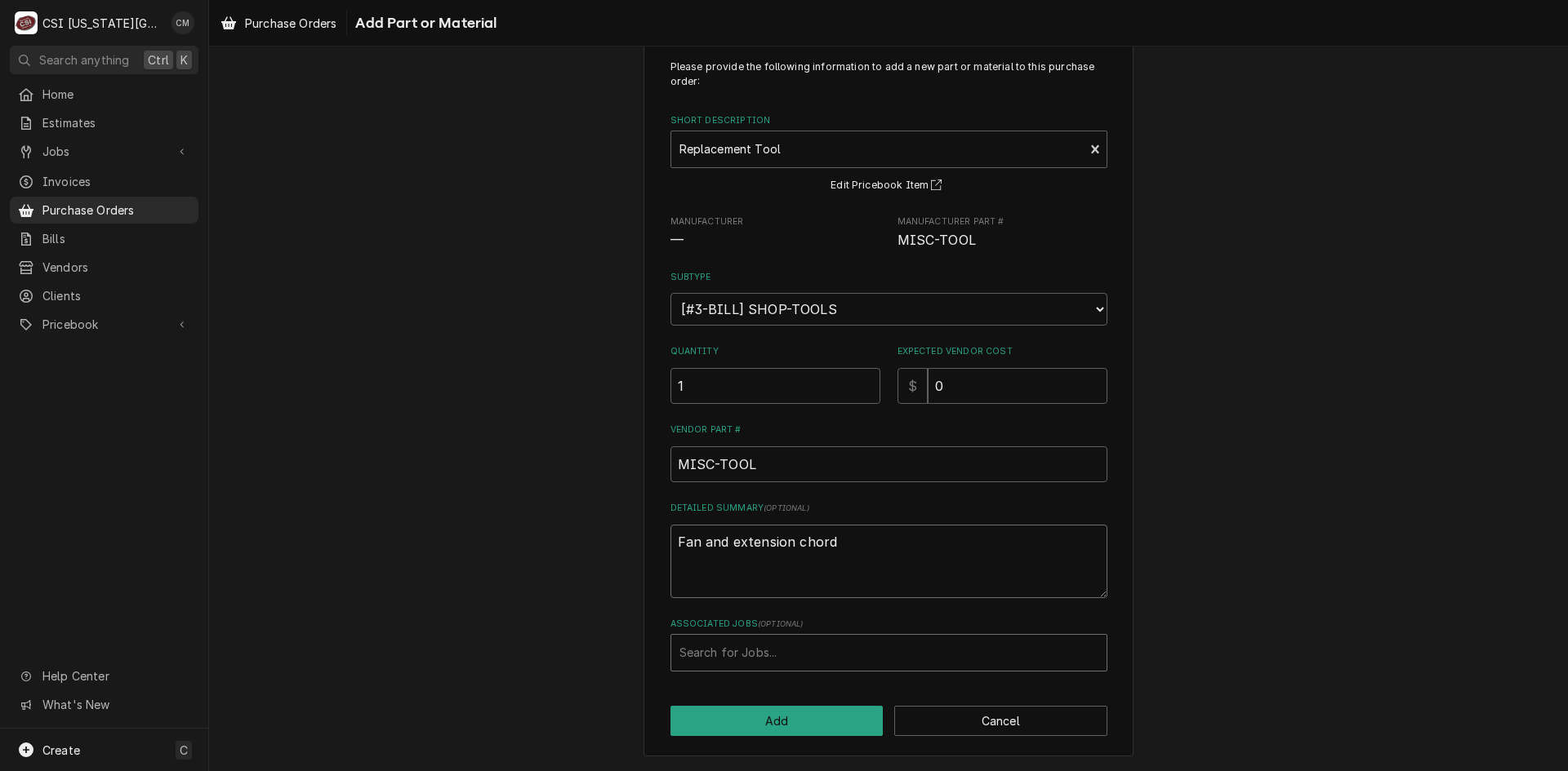
type textarea "Fan and extension chord"
click at [808, 648] on div "Associated Jobs" at bounding box center [889, 653] width 419 height 29
type input "33360"
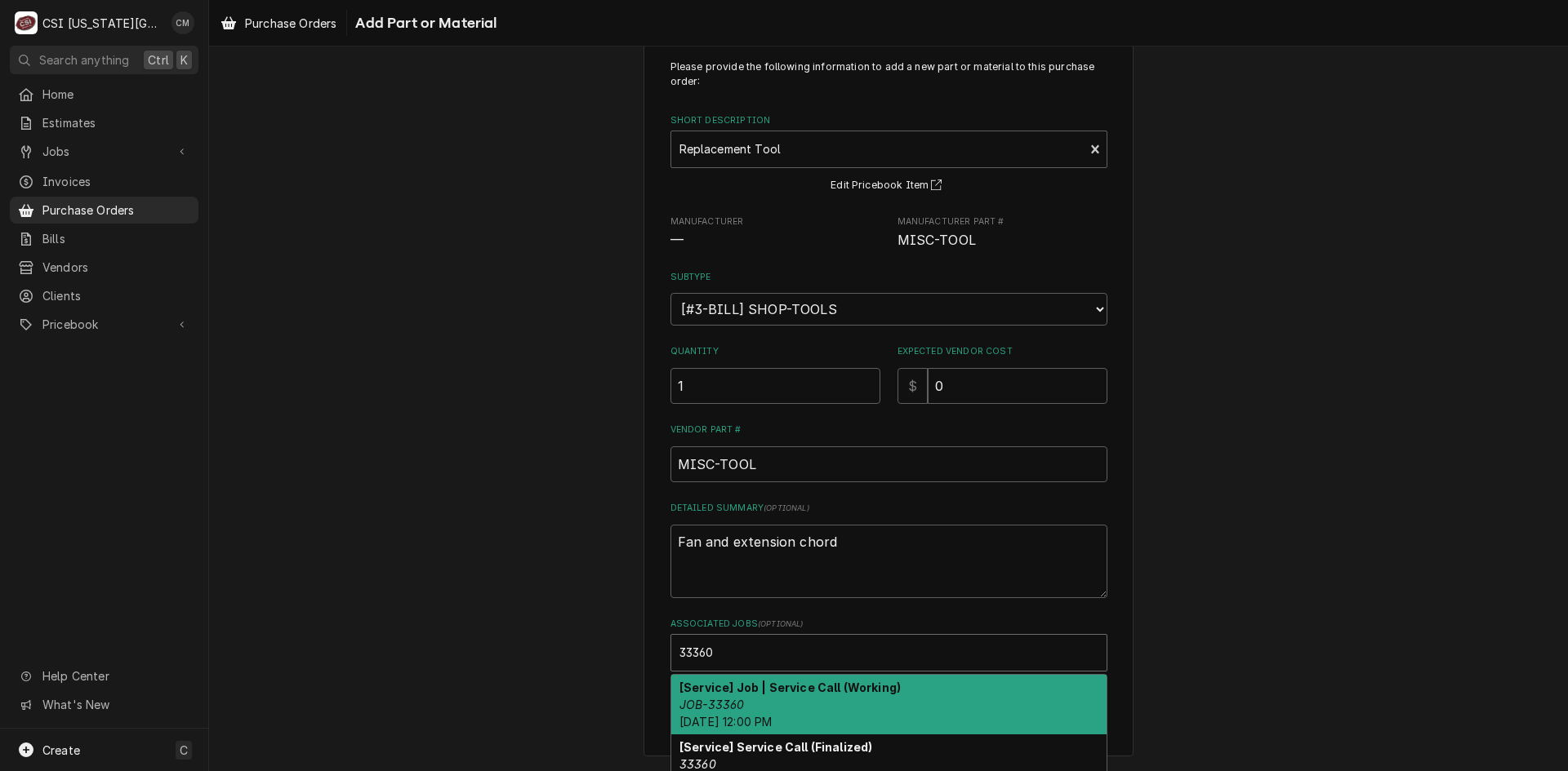
click at [883, 706] on div "[Service] Job | Service Call (Working) JOB-33360 Fri, Oct 10th, 2025 - 12:00 PM" at bounding box center [889, 705] width 435 height 60
type textarea "x"
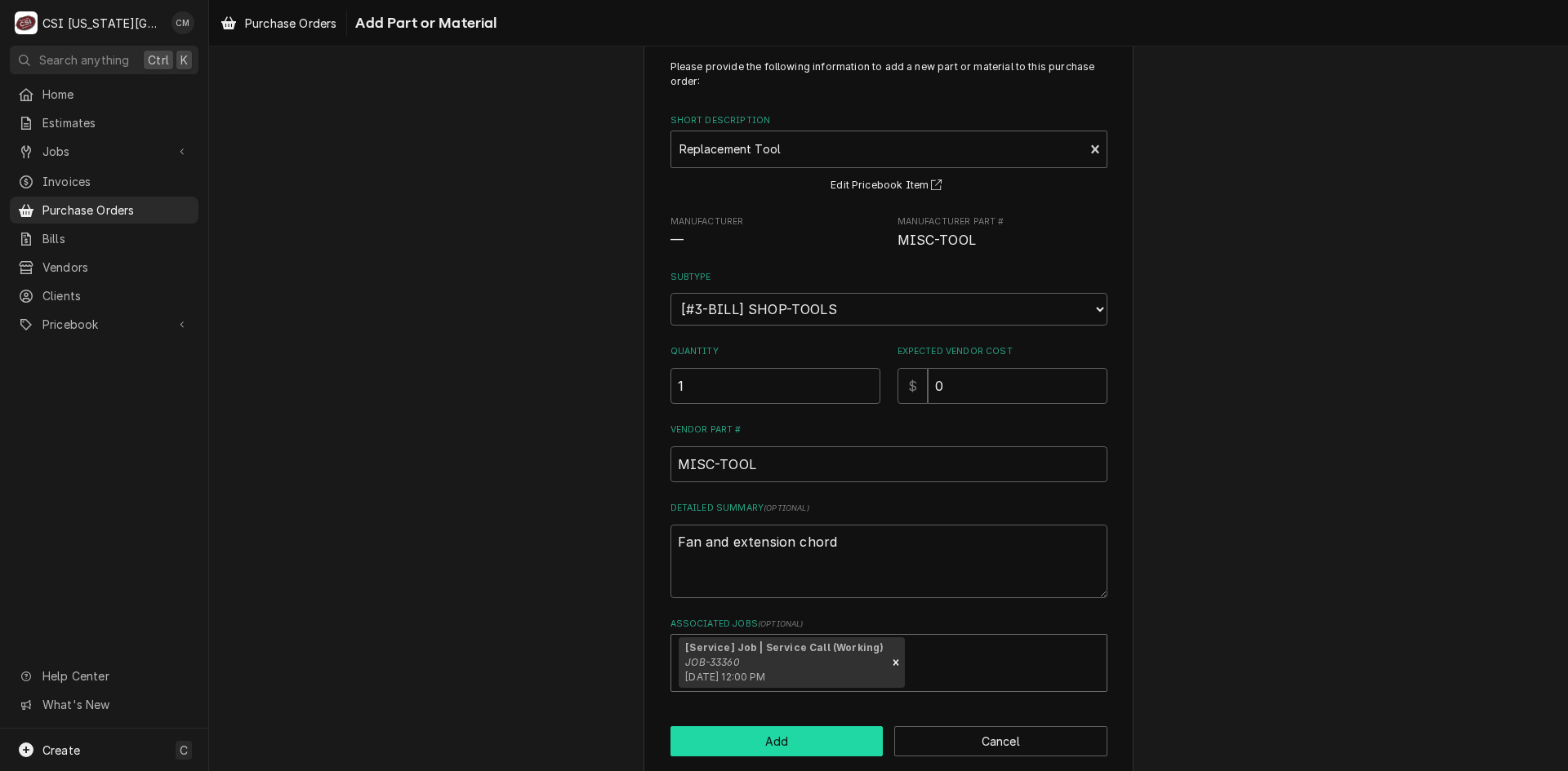
click at [829, 747] on button "Add" at bounding box center [776, 742] width 213 height 30
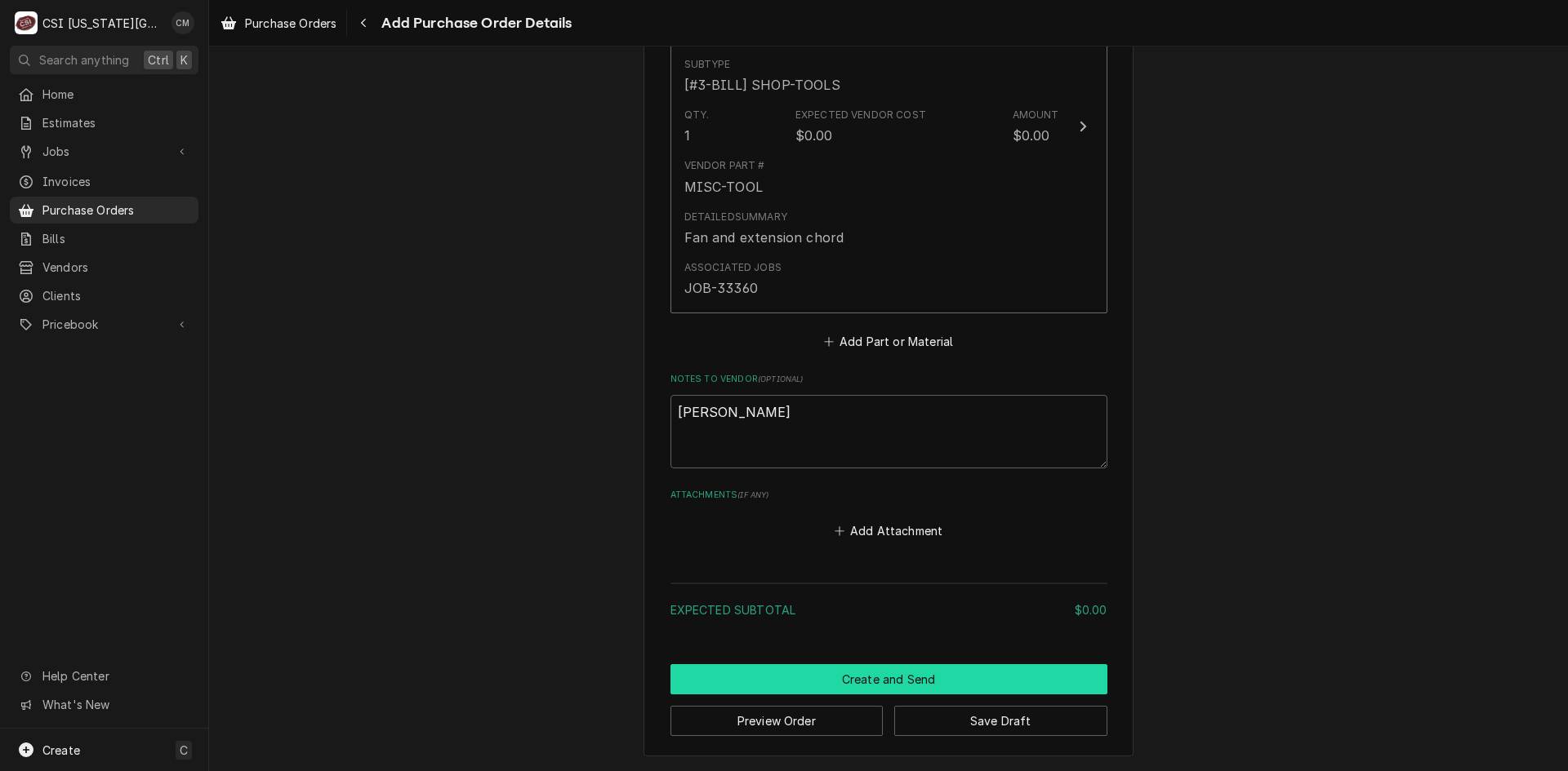
click at [931, 687] on button "Create and Send" at bounding box center [889, 679] width 437 height 30
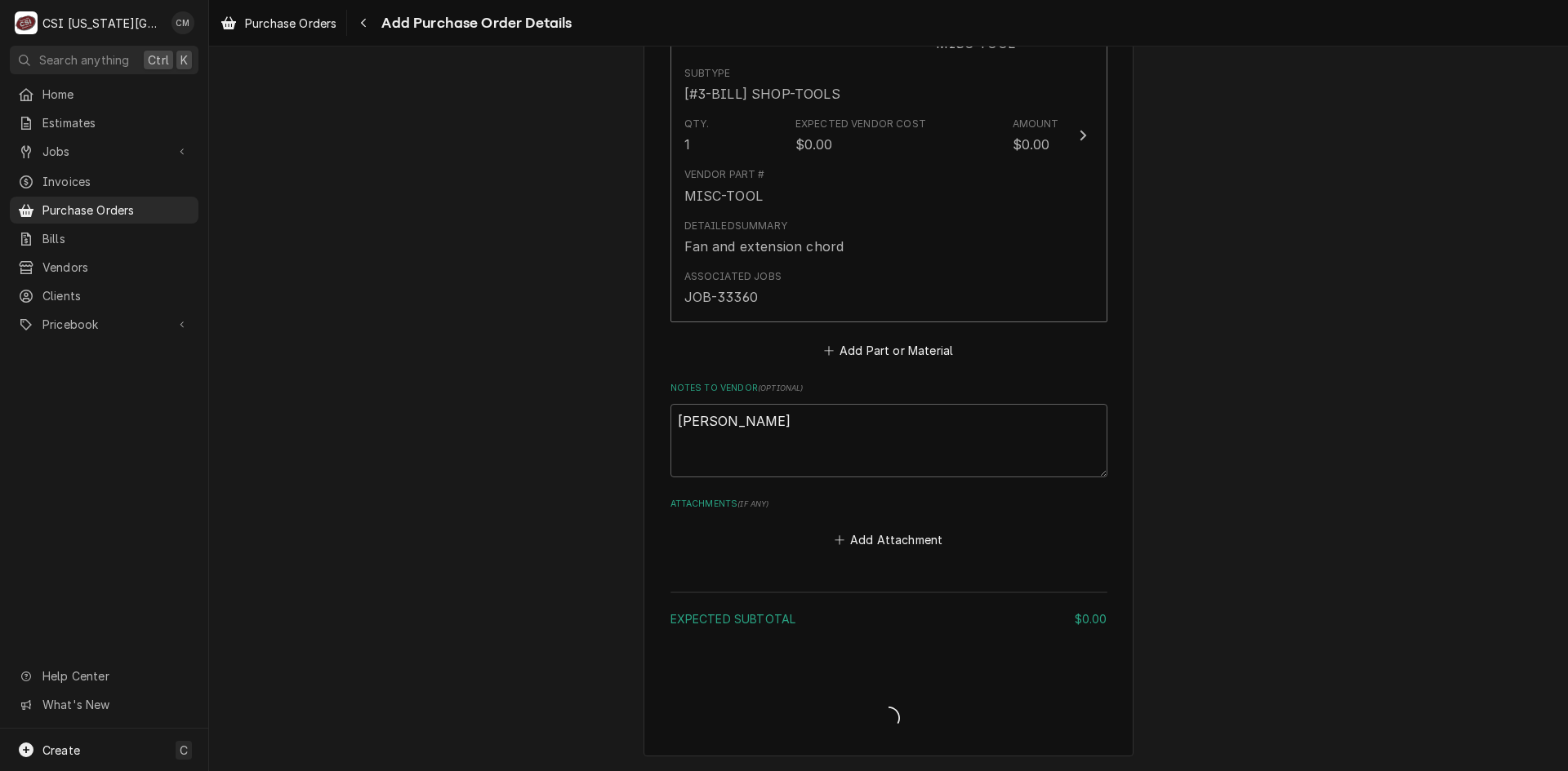
type textarea "x"
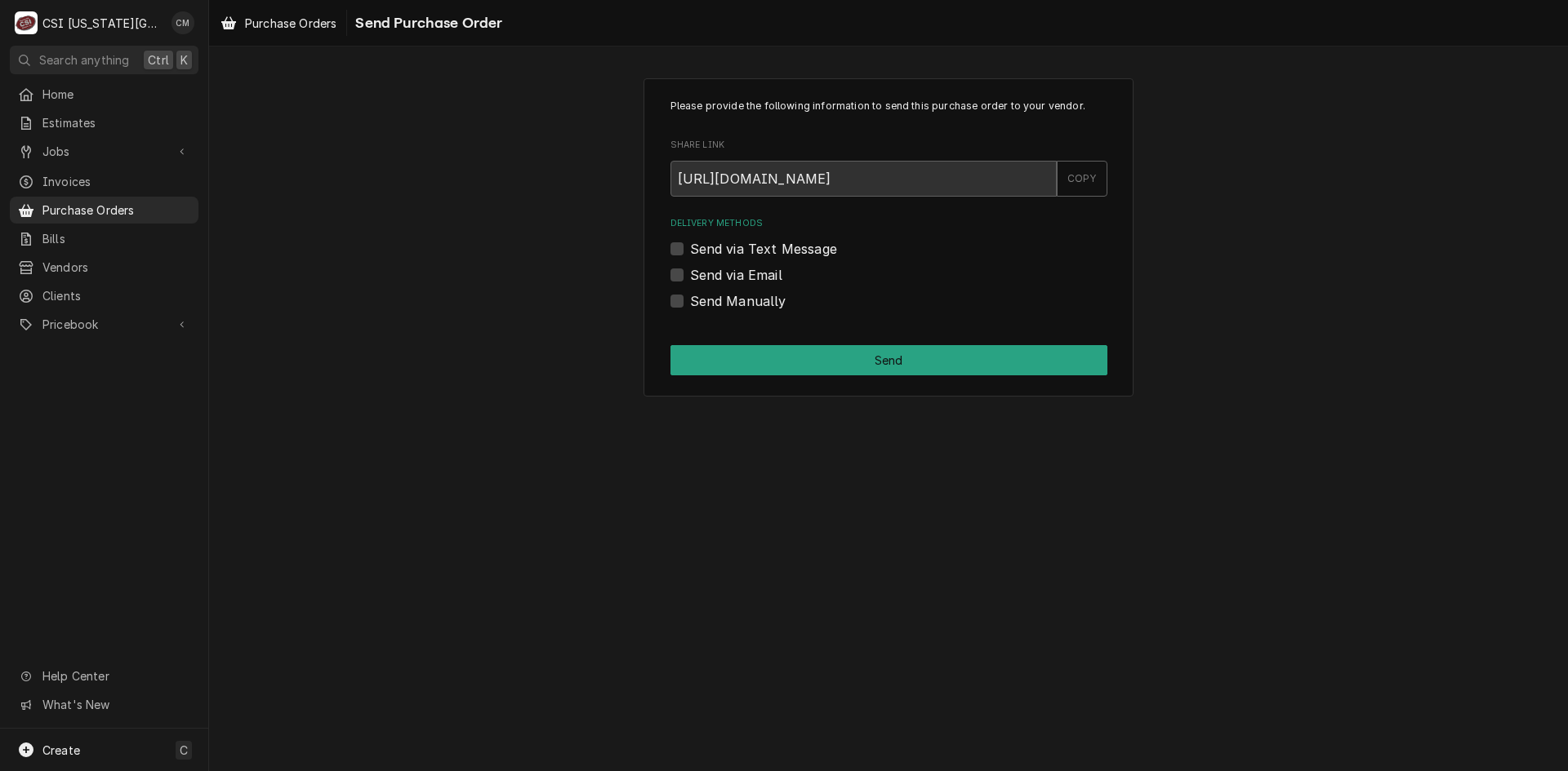
click at [690, 296] on label "Send Manually" at bounding box center [738, 301] width 97 height 20
click at [690, 296] on input "Send Manually" at bounding box center [908, 310] width 437 height 36
checkbox input "true"
click at [779, 367] on button "Send" at bounding box center [889, 360] width 437 height 30
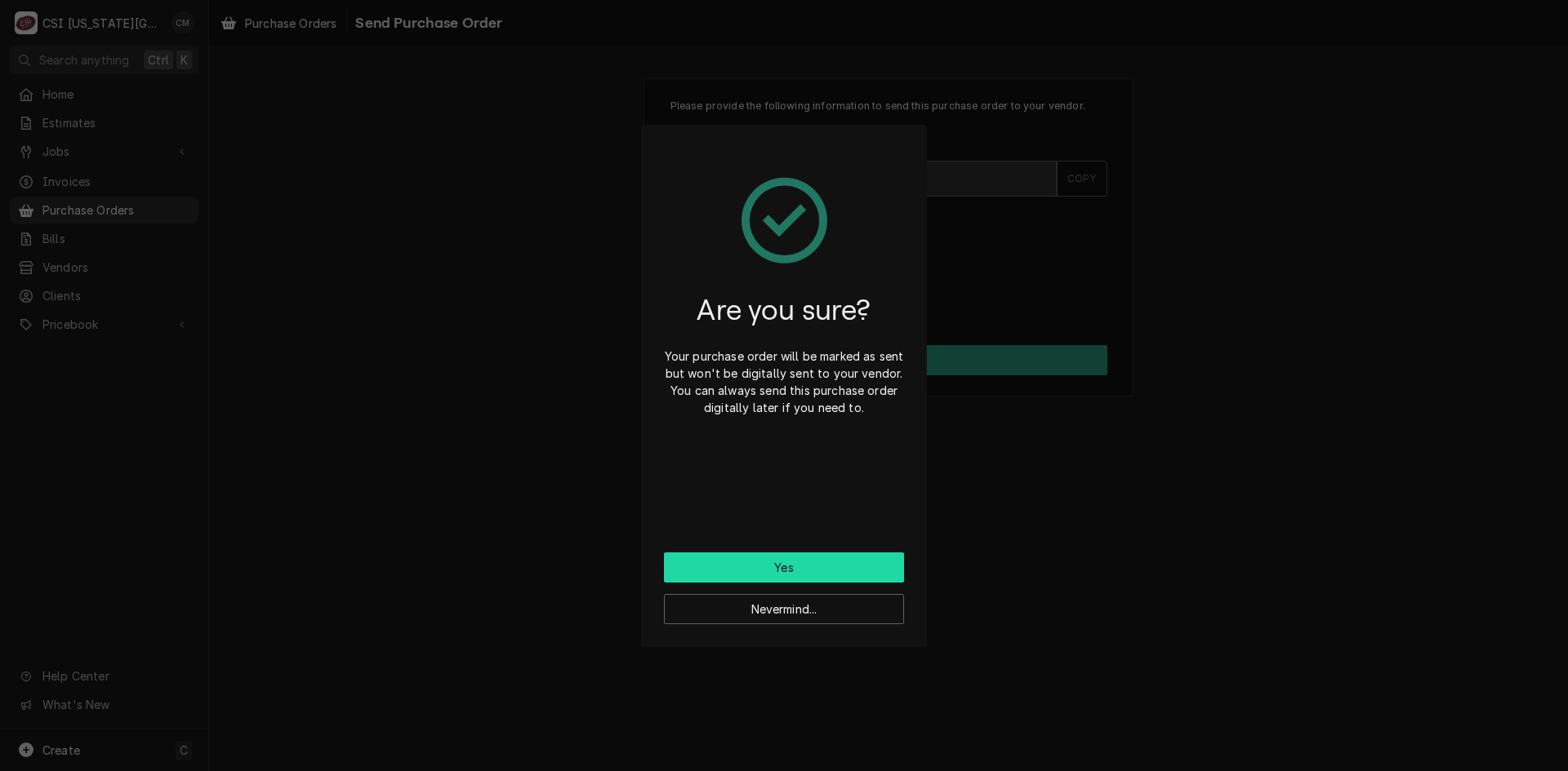
click at [841, 554] on button "Yes" at bounding box center [784, 567] width 240 height 30
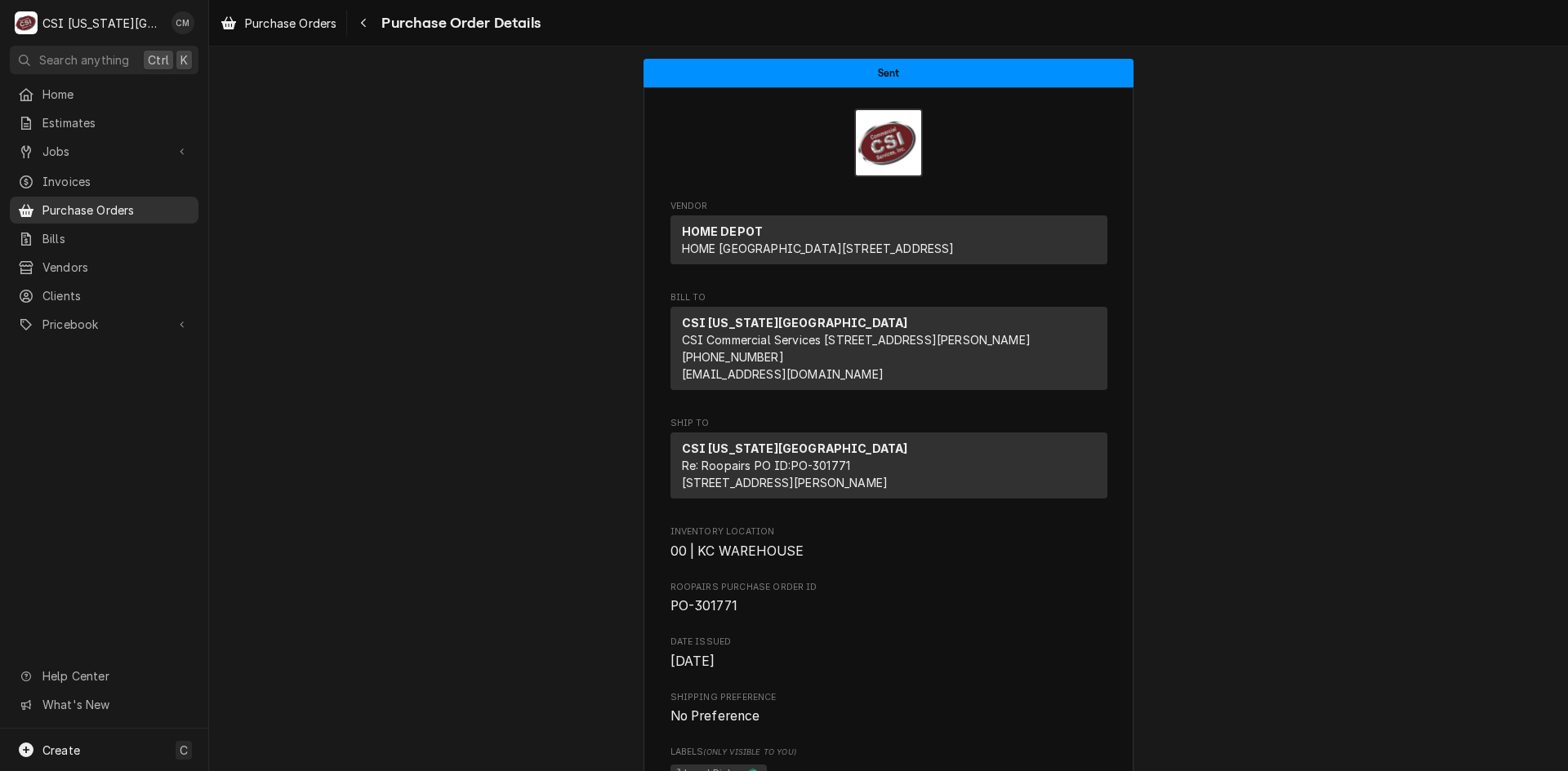
click at [127, 202] on span "Purchase Orders" at bounding box center [116, 210] width 148 height 17
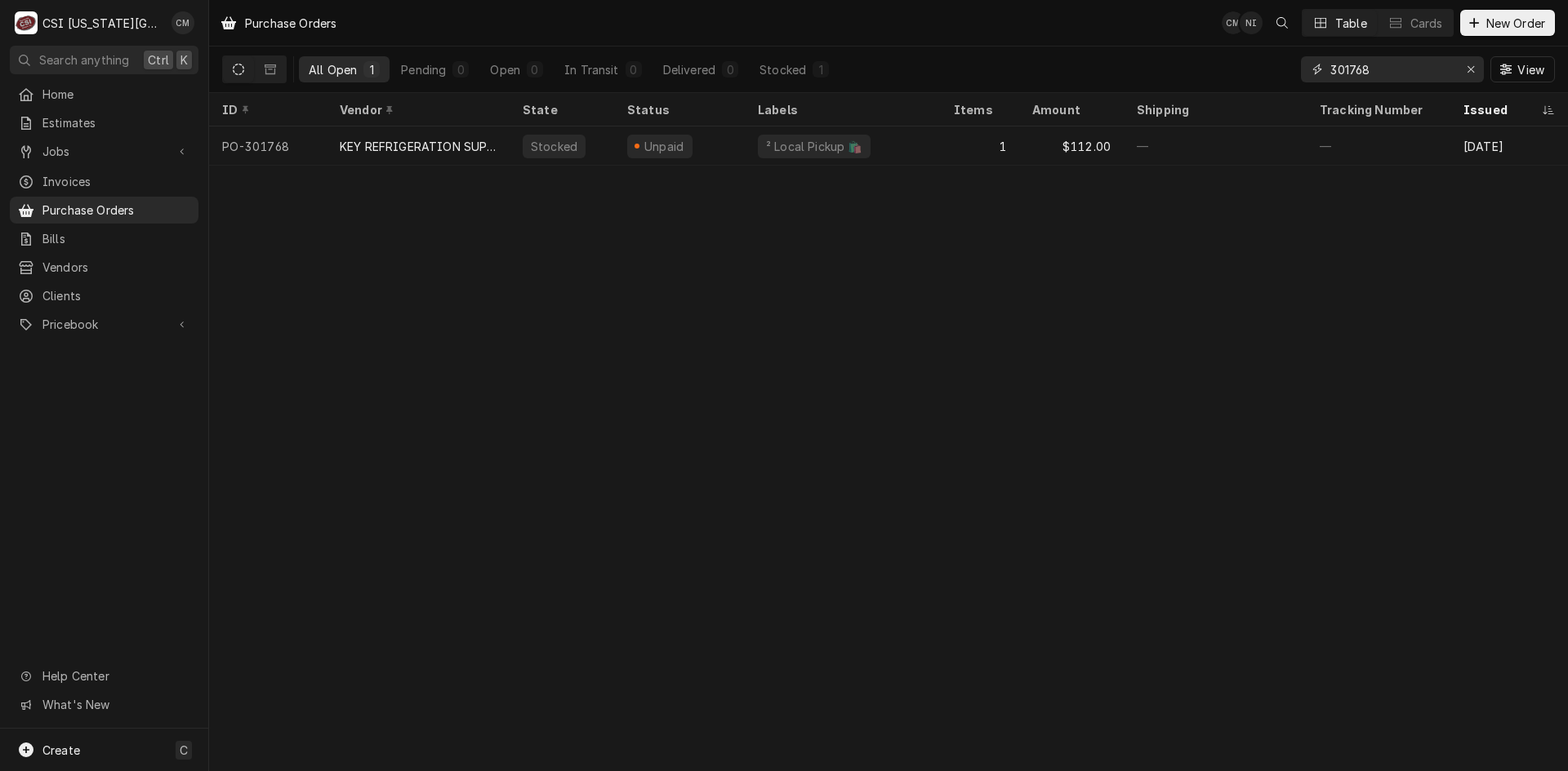
drag, startPoint x: 1385, startPoint y: 69, endPoint x: 1299, endPoint y: 69, distance: 86.0
click at [1299, 69] on div "All Open 1 Pending 0 Open 0 In Transit 0 Delivered 0 Stocked 1 301768 View" at bounding box center [889, 69] width 1332 height 46
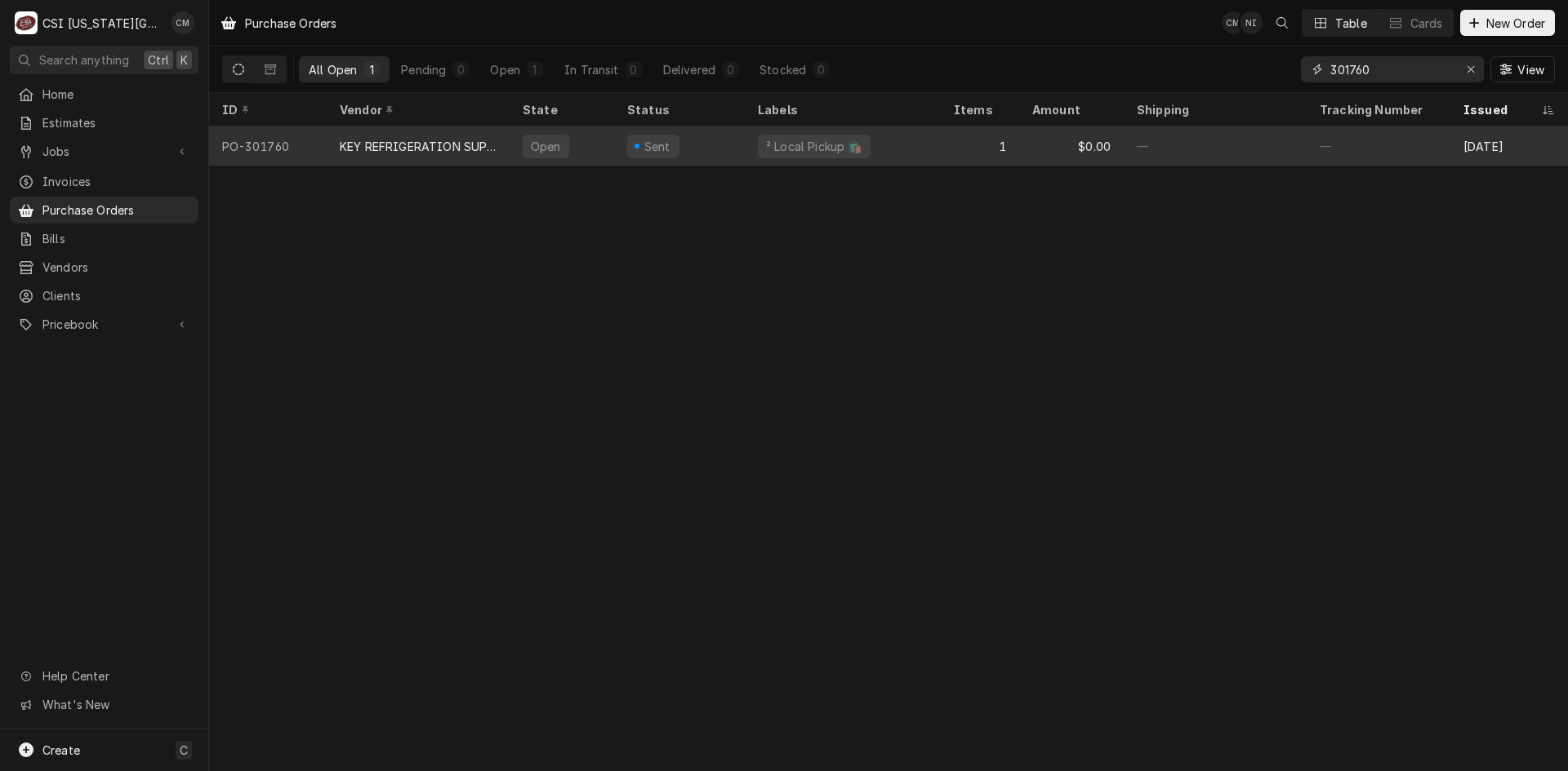
type input "301760"
click at [897, 135] on div "² Local Pickup 🛍️" at bounding box center [843, 146] width 196 height 39
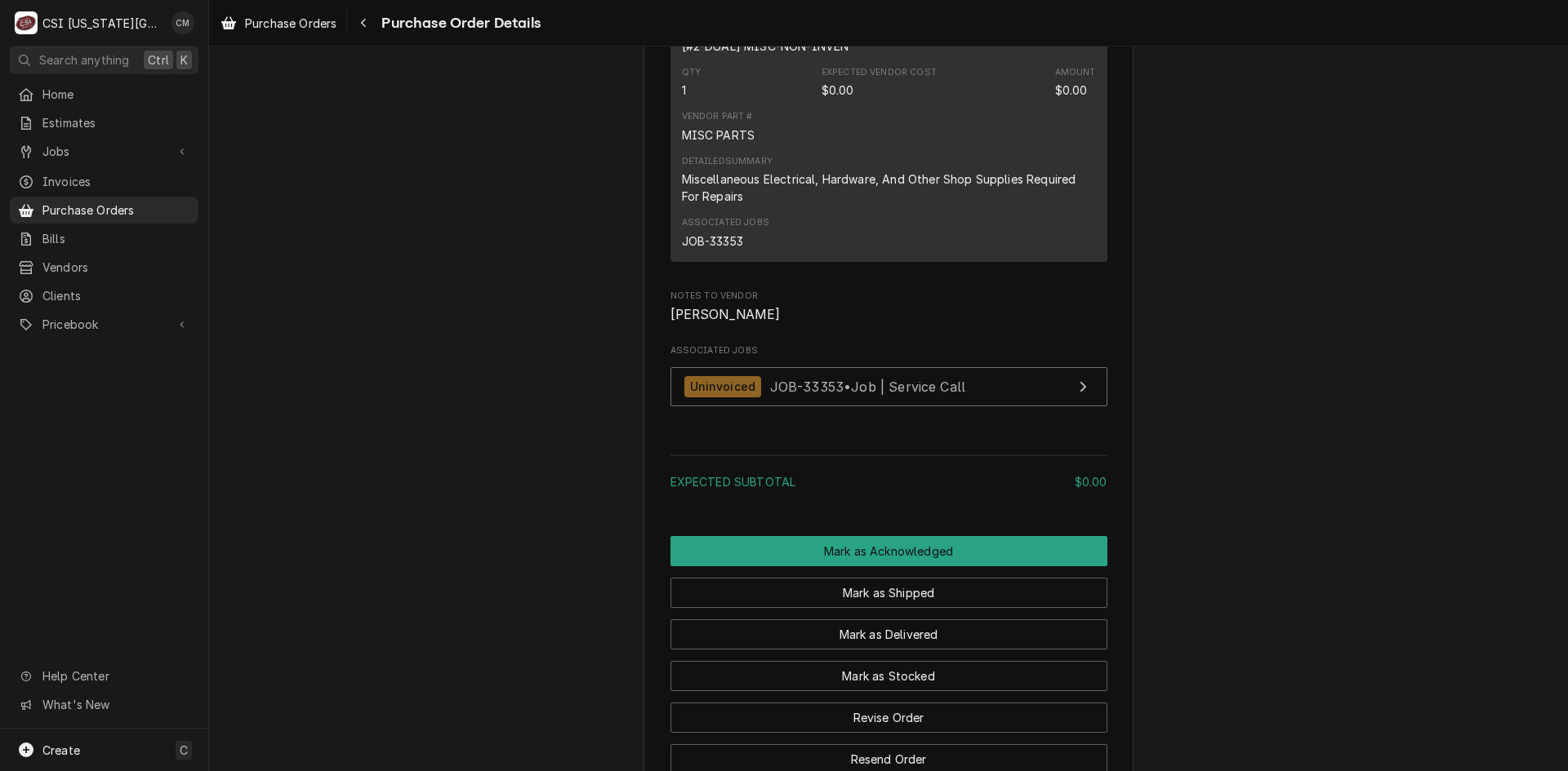
scroll to position [1224, 0]
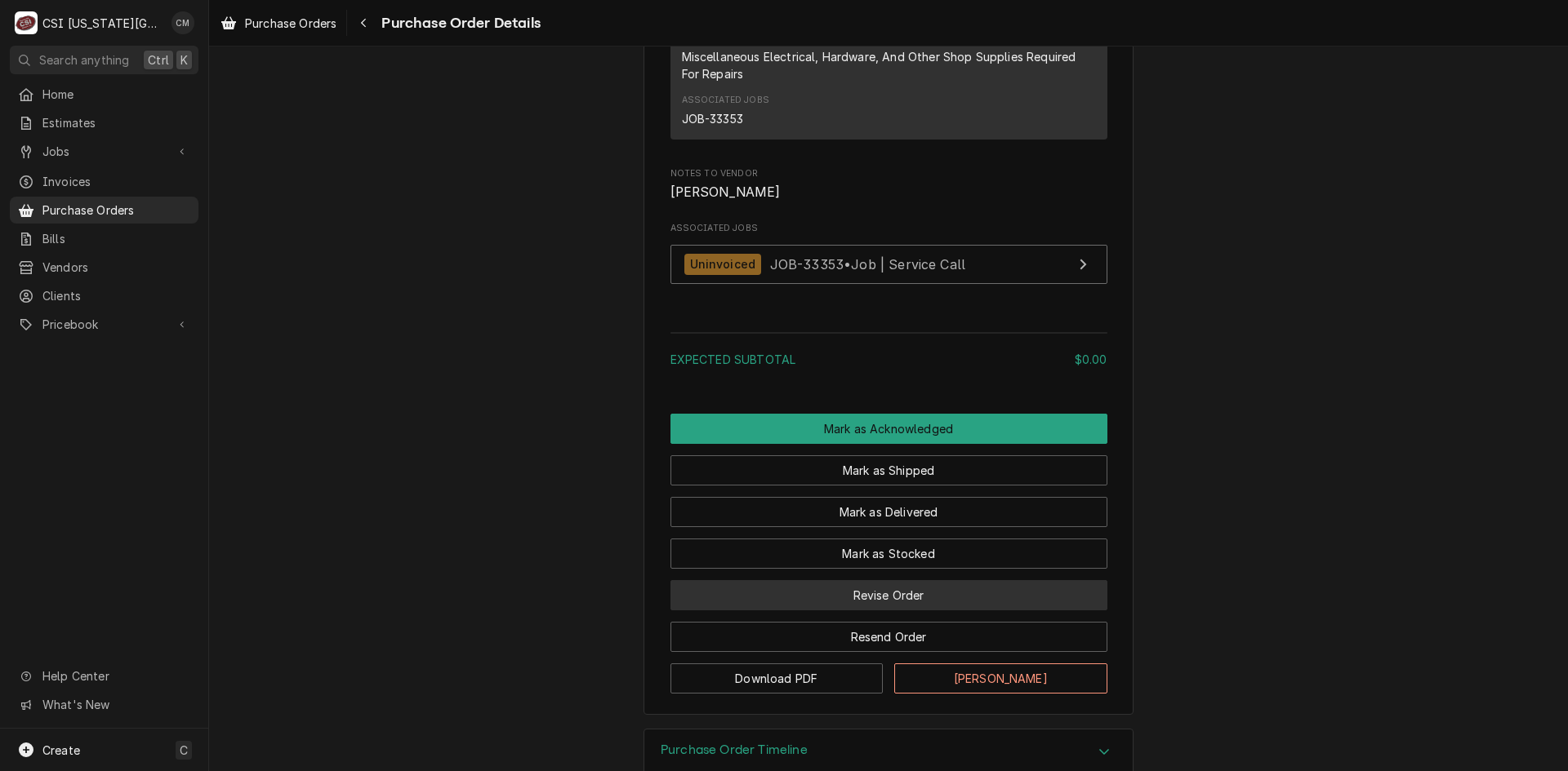
click at [903, 611] on button "Revise Order" at bounding box center [889, 596] width 437 height 30
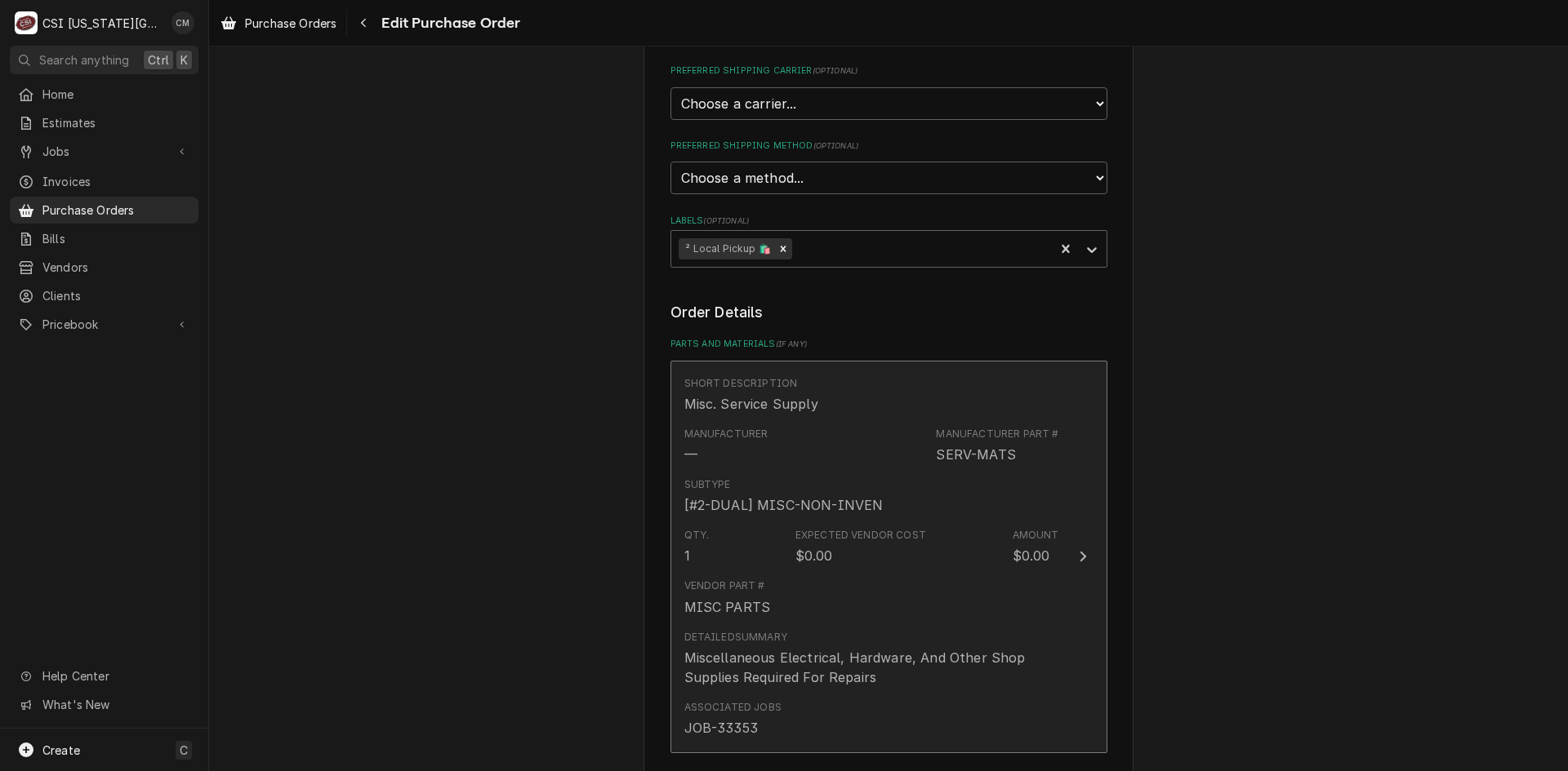
scroll to position [490, 0]
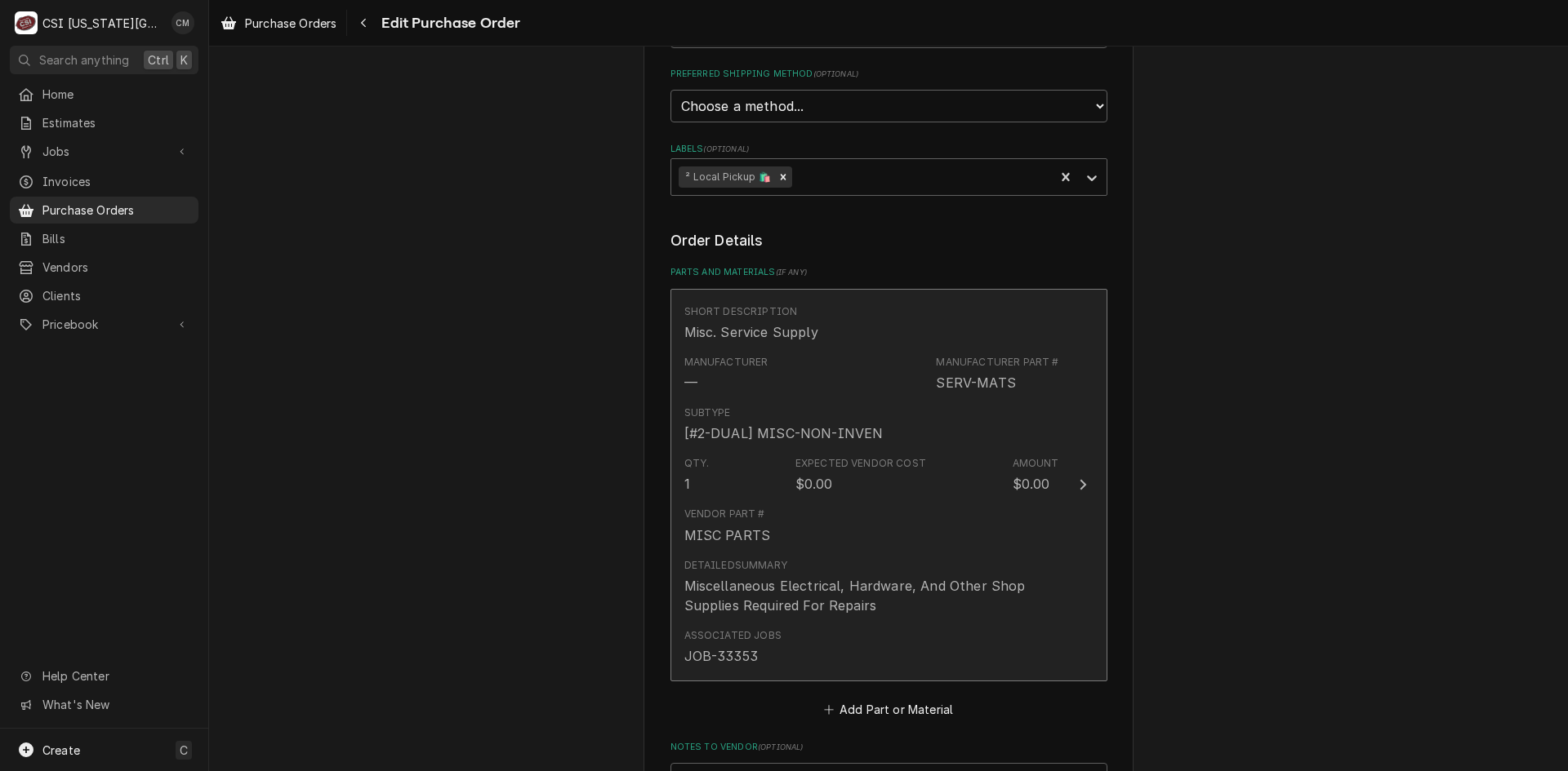
click at [883, 501] on div "Vendor Part # MISC PARTS" at bounding box center [871, 525] width 374 height 51
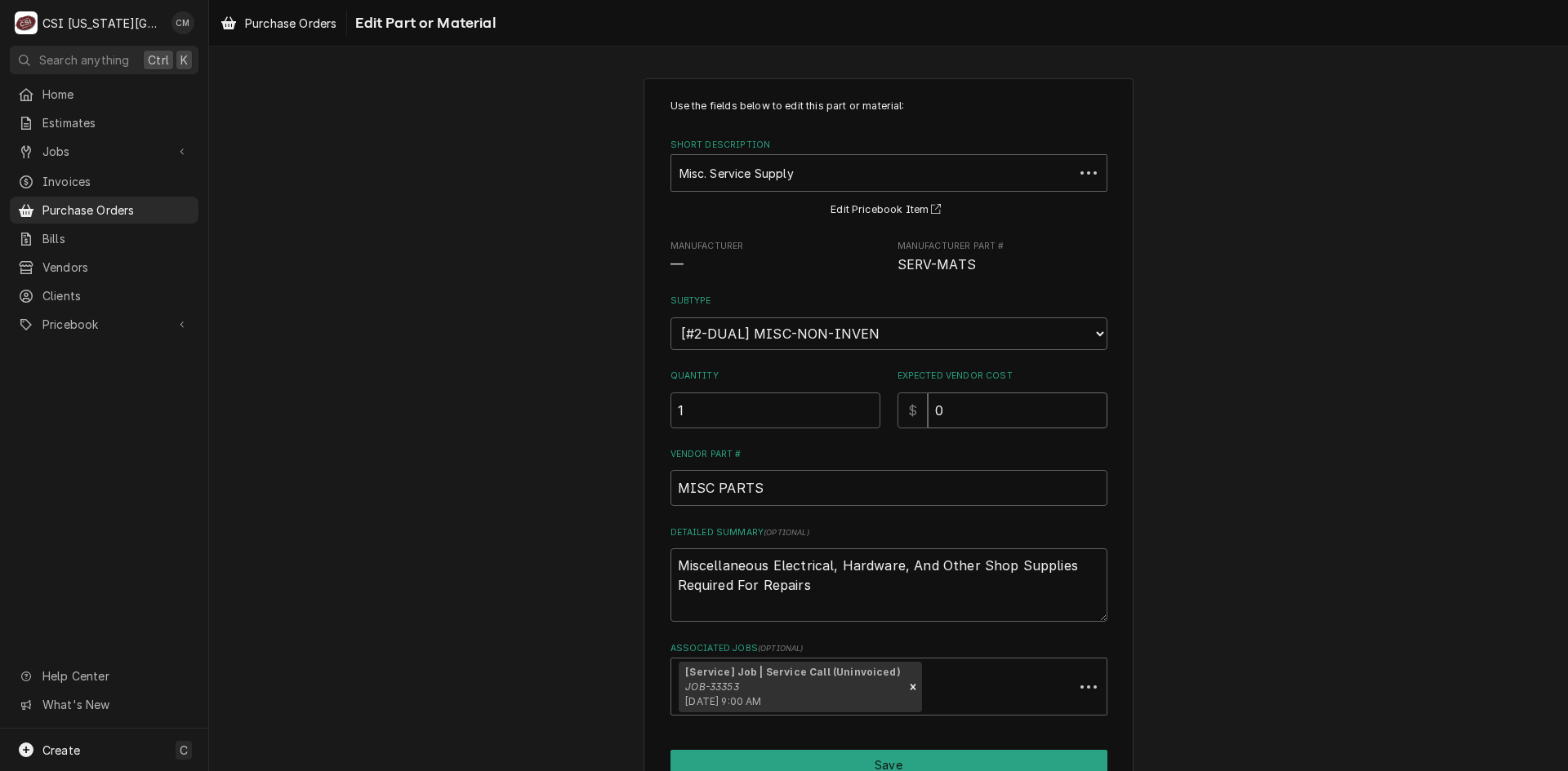
click at [960, 403] on input "0" at bounding box center [1017, 411] width 179 height 36
type textarea "x"
type input "3"
type textarea "x"
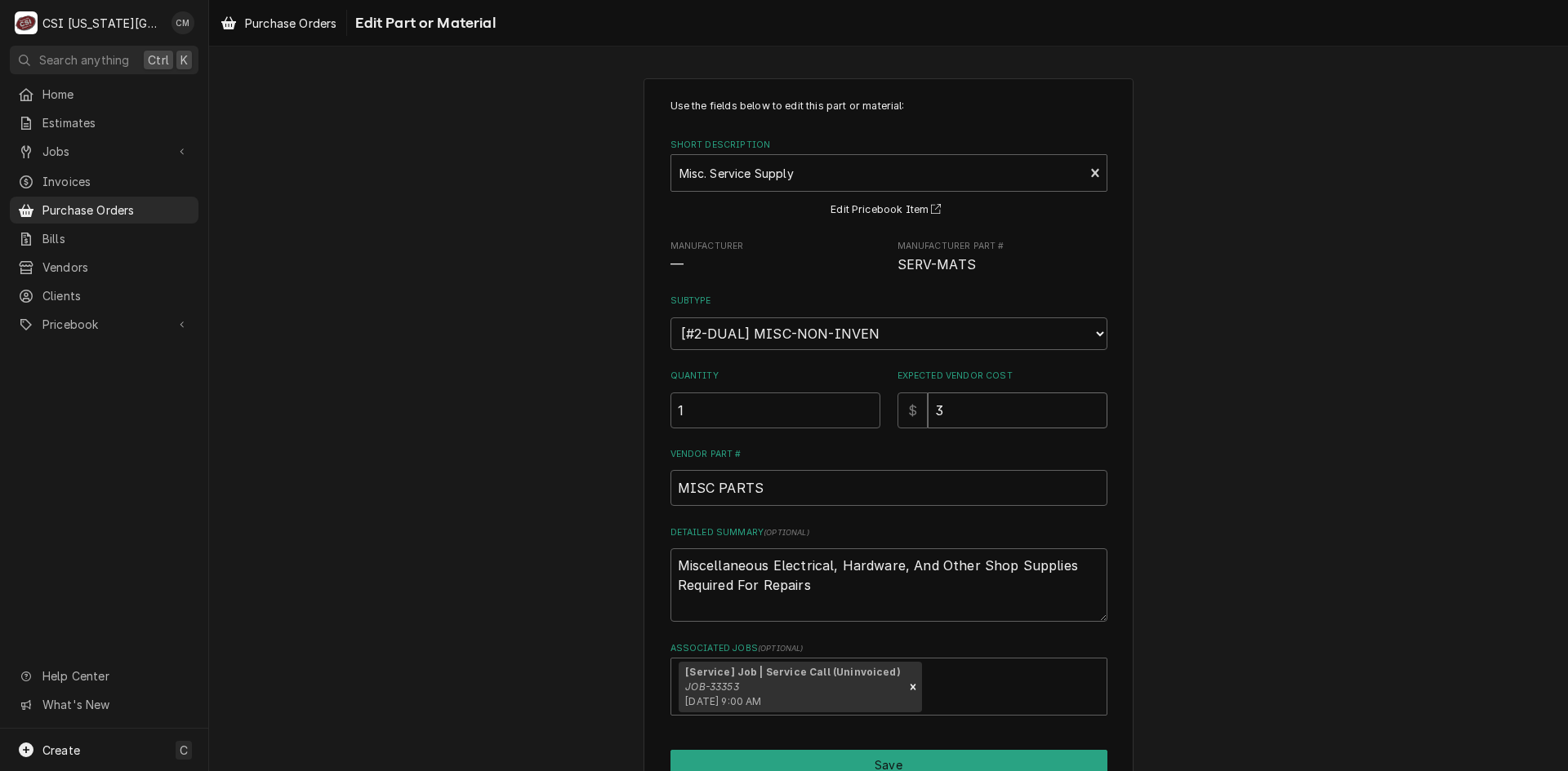
type input "30"
type textarea "x"
type input "300"
type textarea "x"
type input "300.4"
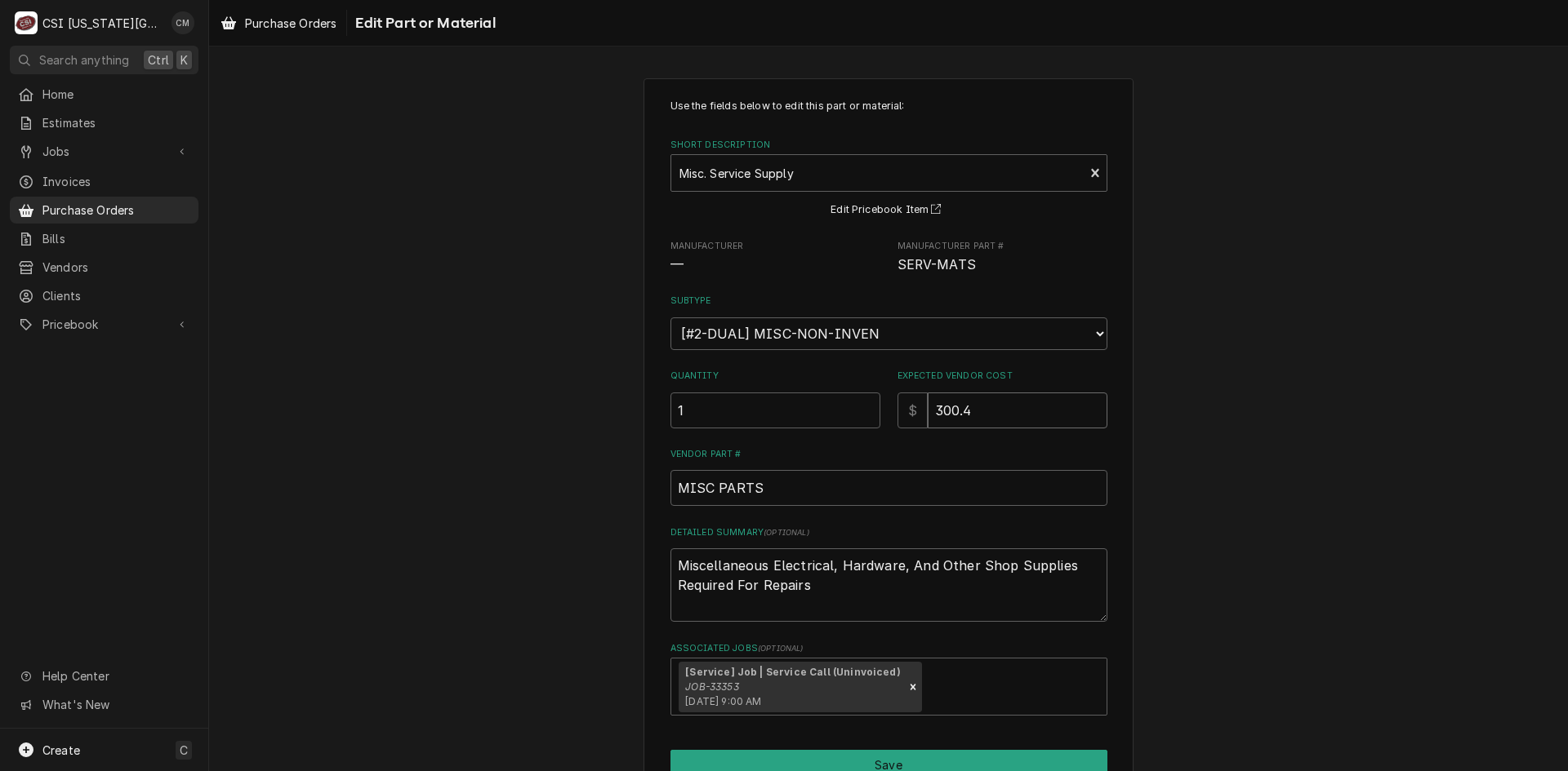
type textarea "x"
type input "300.40"
click at [834, 595] on textarea "Miscellaneous Electrical, Hardware, And Other Shop Supplies Required For Repairs" at bounding box center [889, 585] width 437 height 73
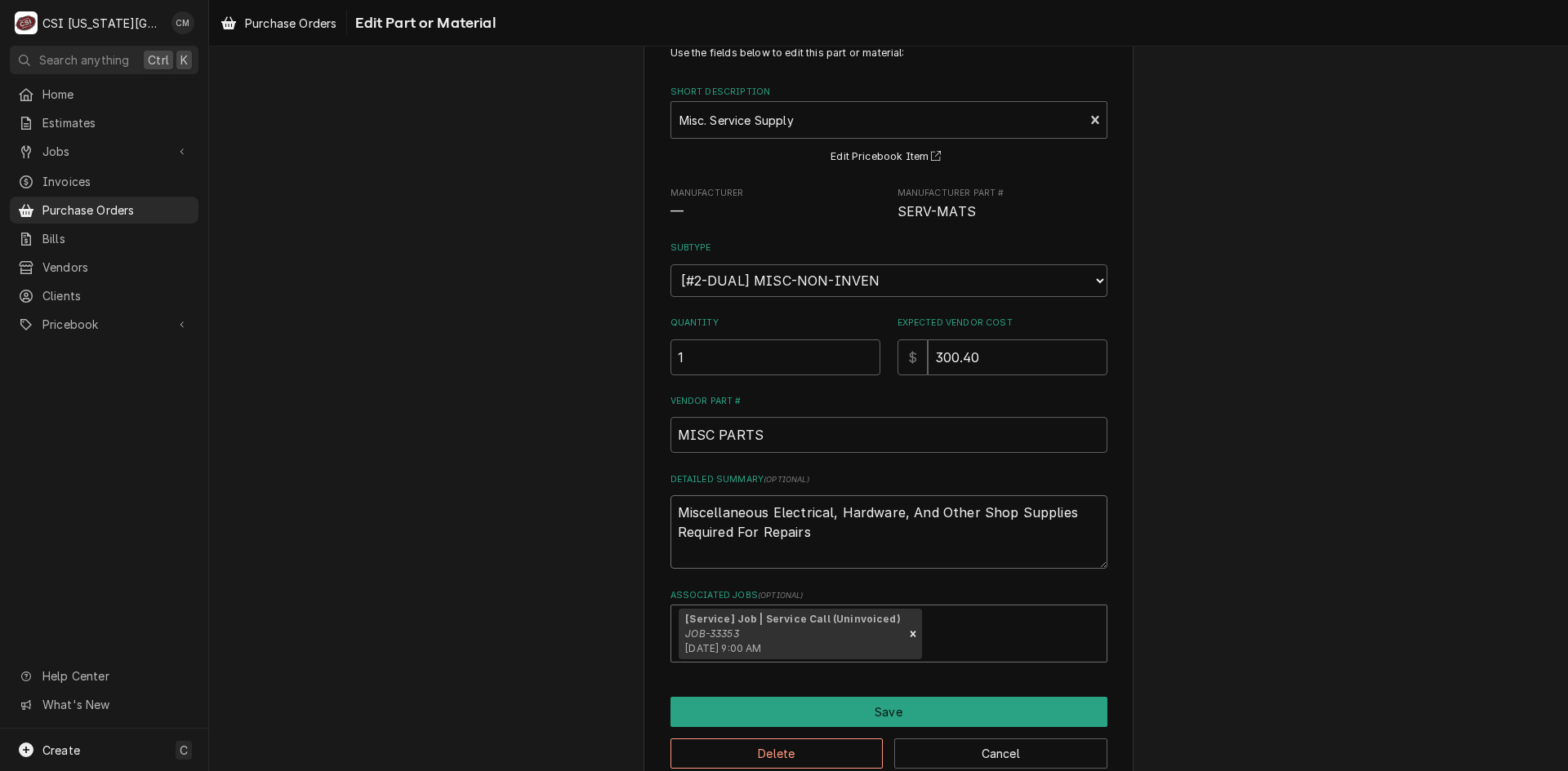
scroll to position [82, 0]
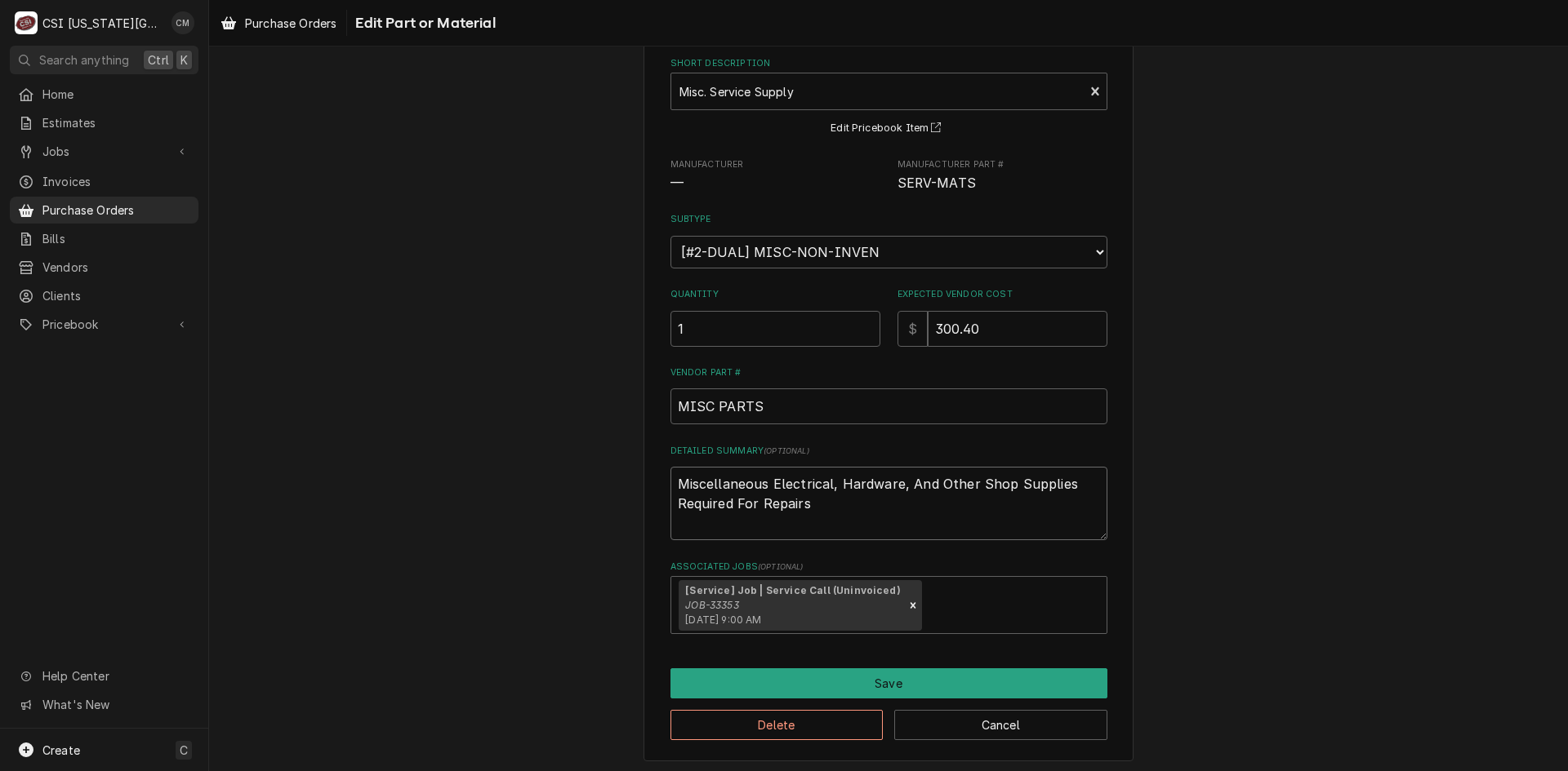
click at [670, 477] on textarea "Miscellaneous Electrical, Hardware, And Other Shop Supplies Required For Repairs" at bounding box center [889, 504] width 437 height 73
type textarea "x"
type textarea "Miscellaneous Electrical, Hardware, And Other Shop Supplies Required For Repairs"
type textarea "x"
type textarea "Miscellaneous Electrical, Hardware, And Other Shop Supplies Required For Repairs"
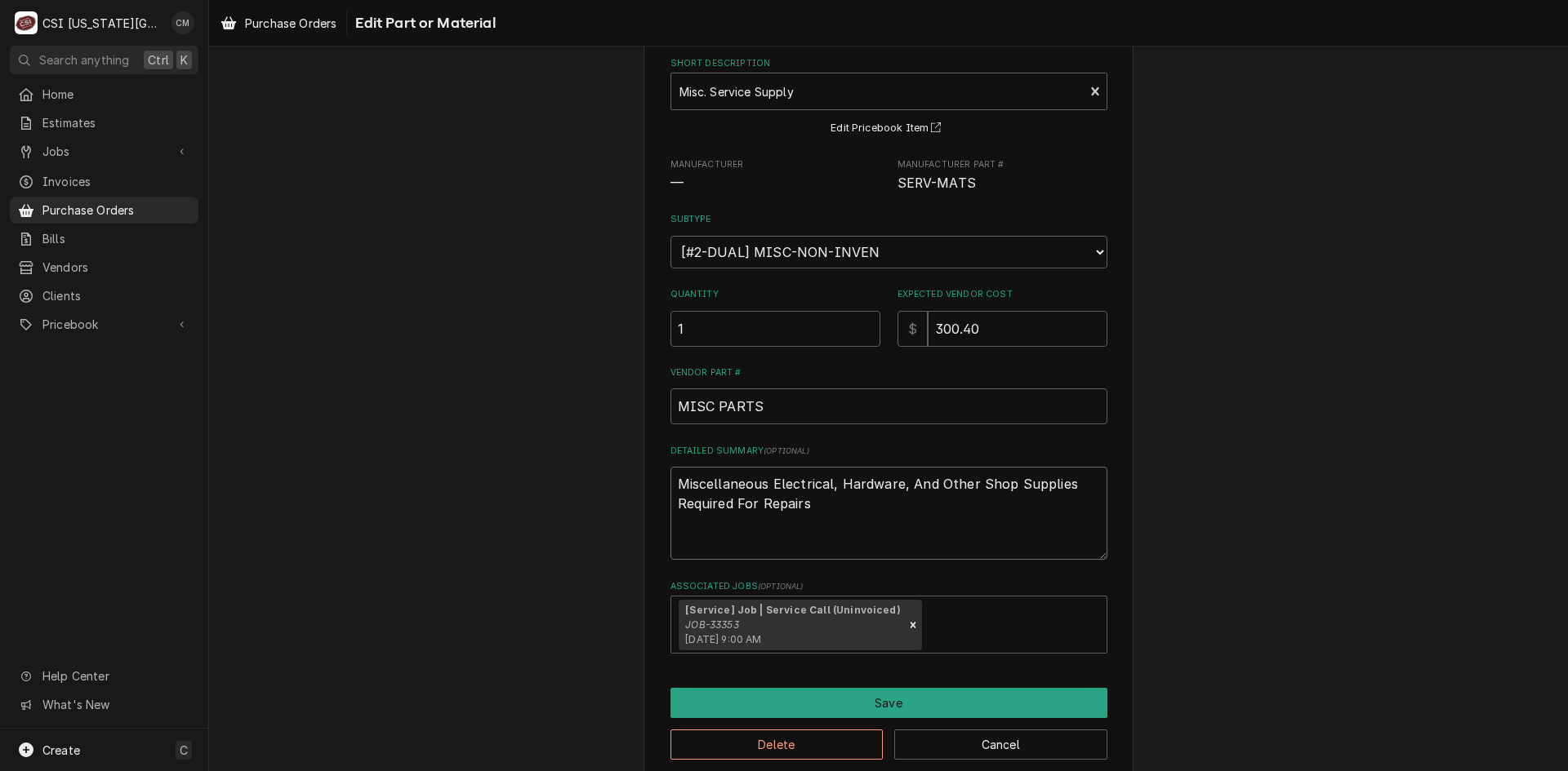
click at [677, 483] on textarea "Miscellaneous Electrical, Hardware, And Other Shop Supplies Required For Repairs" at bounding box center [889, 513] width 437 height 93
drag, startPoint x: 853, startPoint y: 551, endPoint x: 587, endPoint y: 416, distance: 298.3
click at [587, 427] on div "Use the fields below to edit this part or material: Short Description Misc. Ser…" at bounding box center [889, 388] width 1359 height 813
type textarea "x"
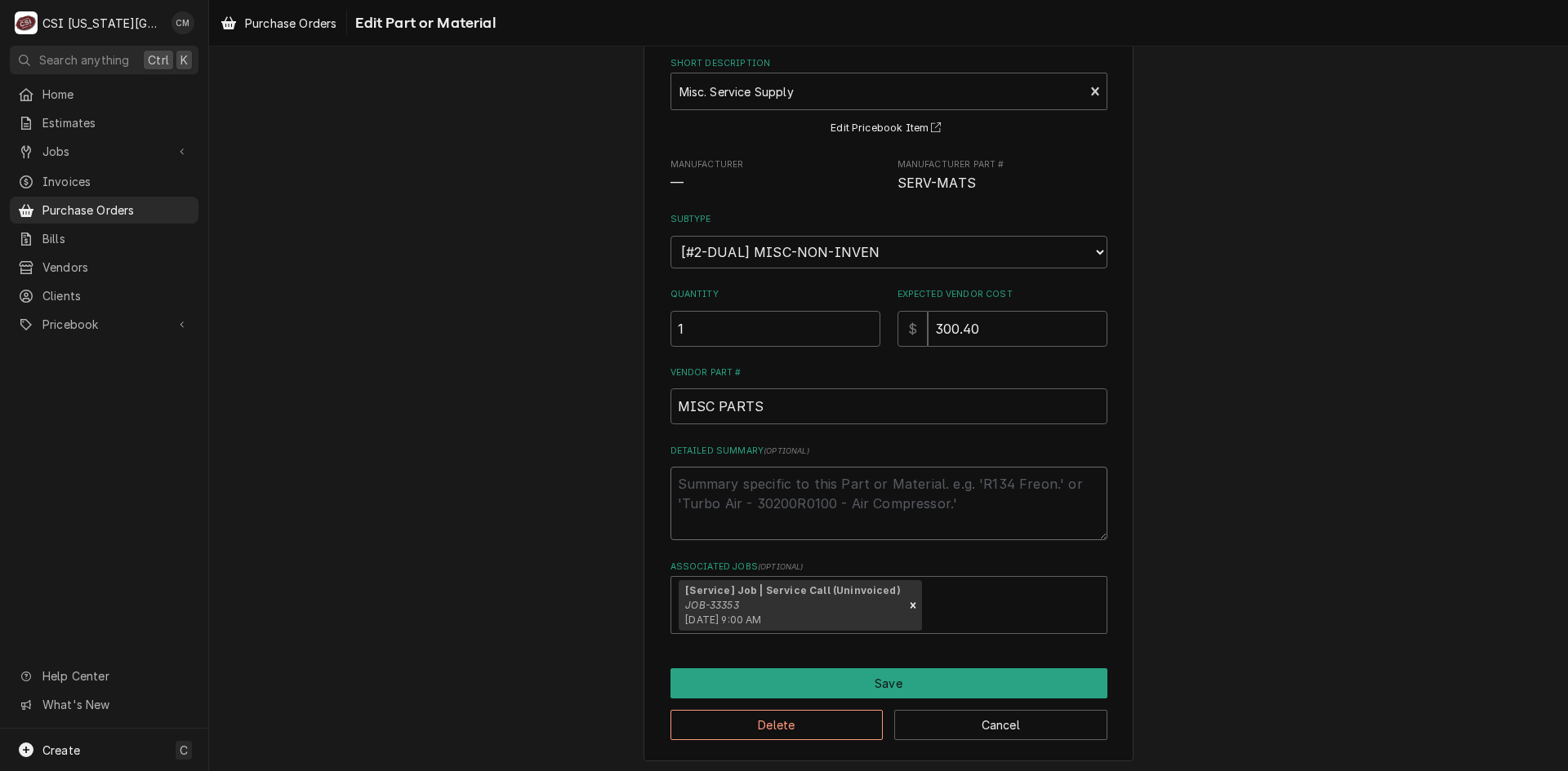
type textarea "x"
type textarea "P"
type textarea "x"
type textarea "Pu"
type textarea "x"
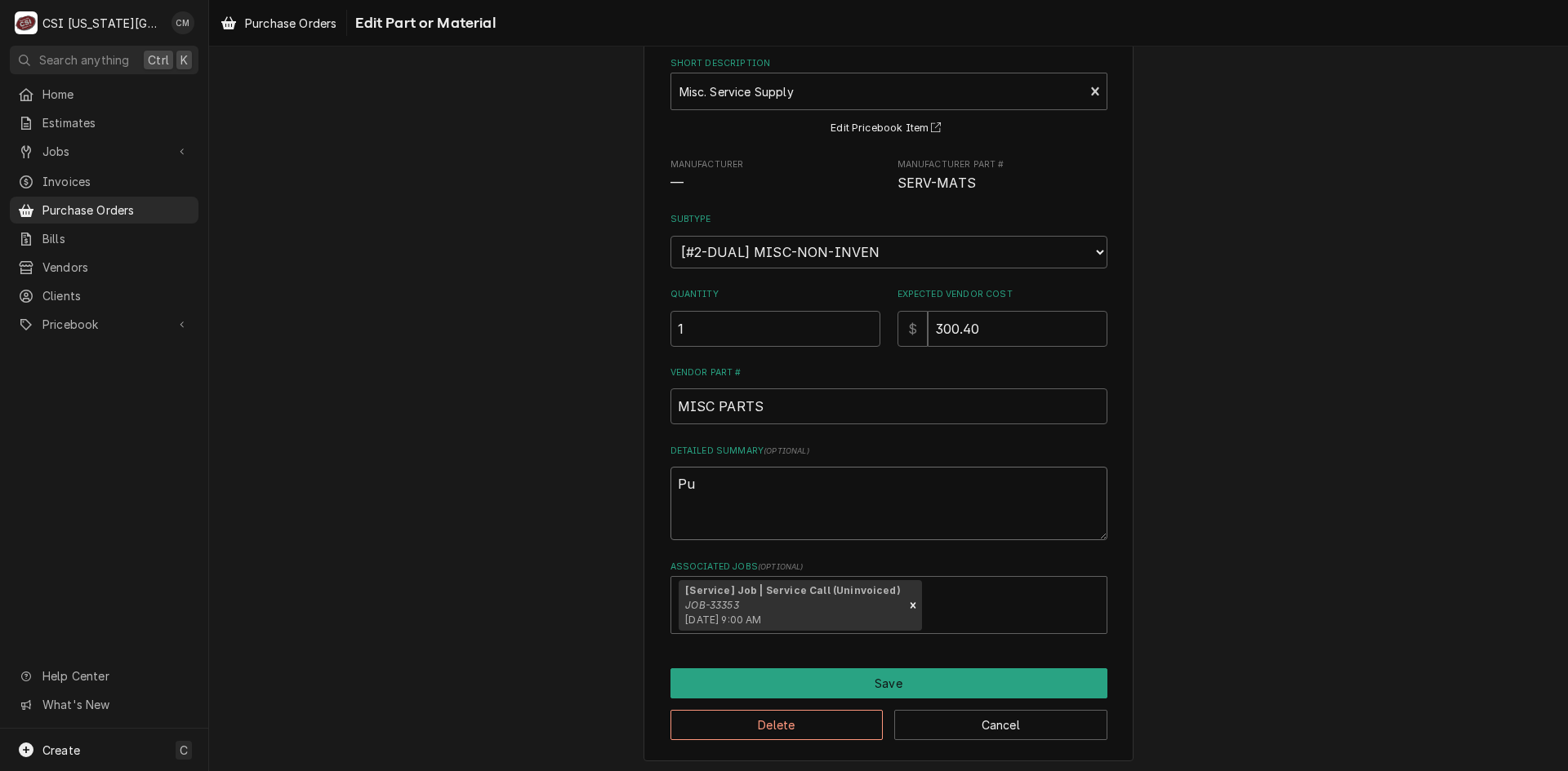
type textarea "Pum"
type textarea "x"
type textarea "Pump"
type textarea "x"
type textarea "Pump"
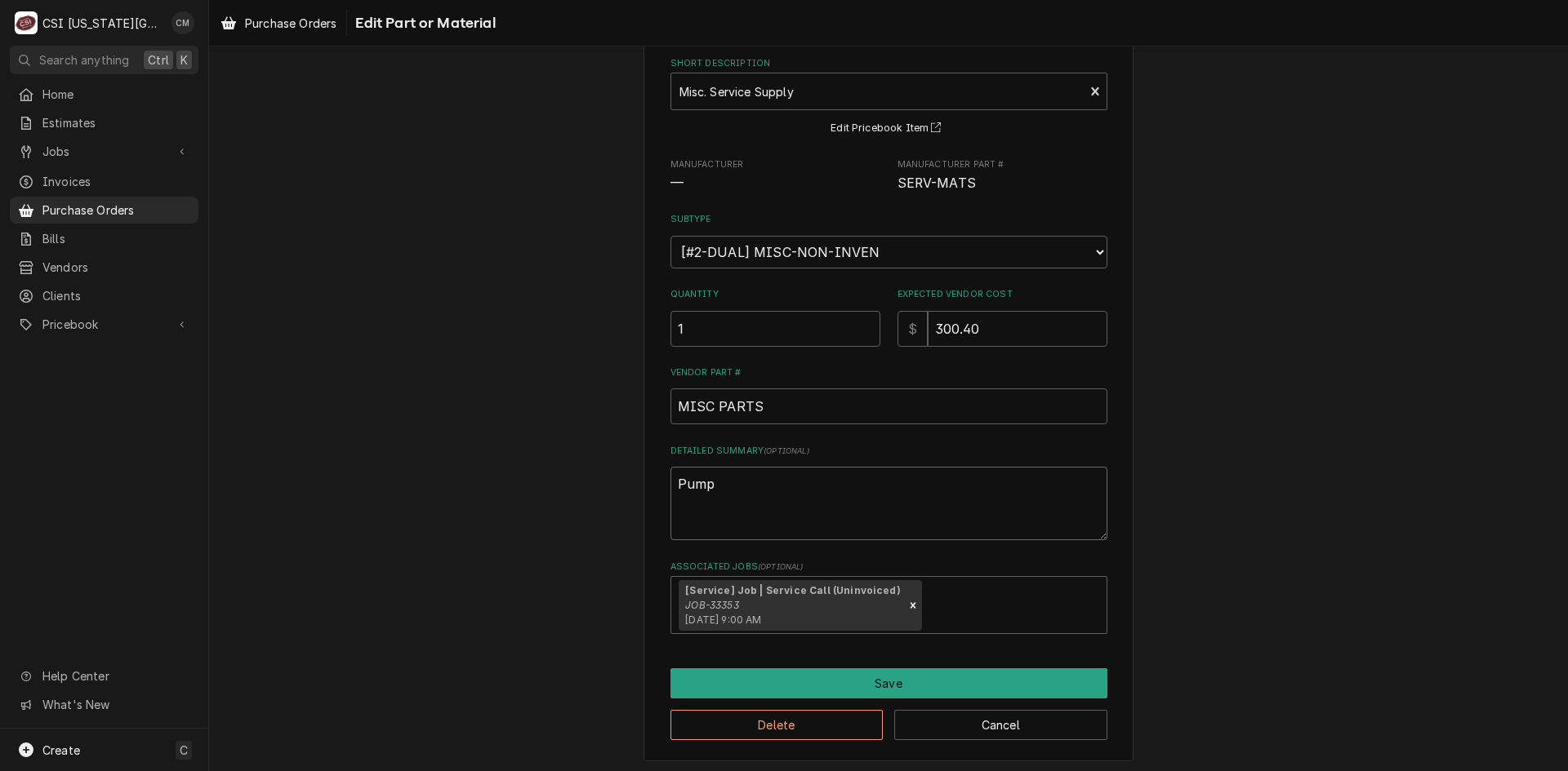
type textarea "x"
type textarea "Pump"
type textarea "x"
type textarea "Pum"
type textarea "x"
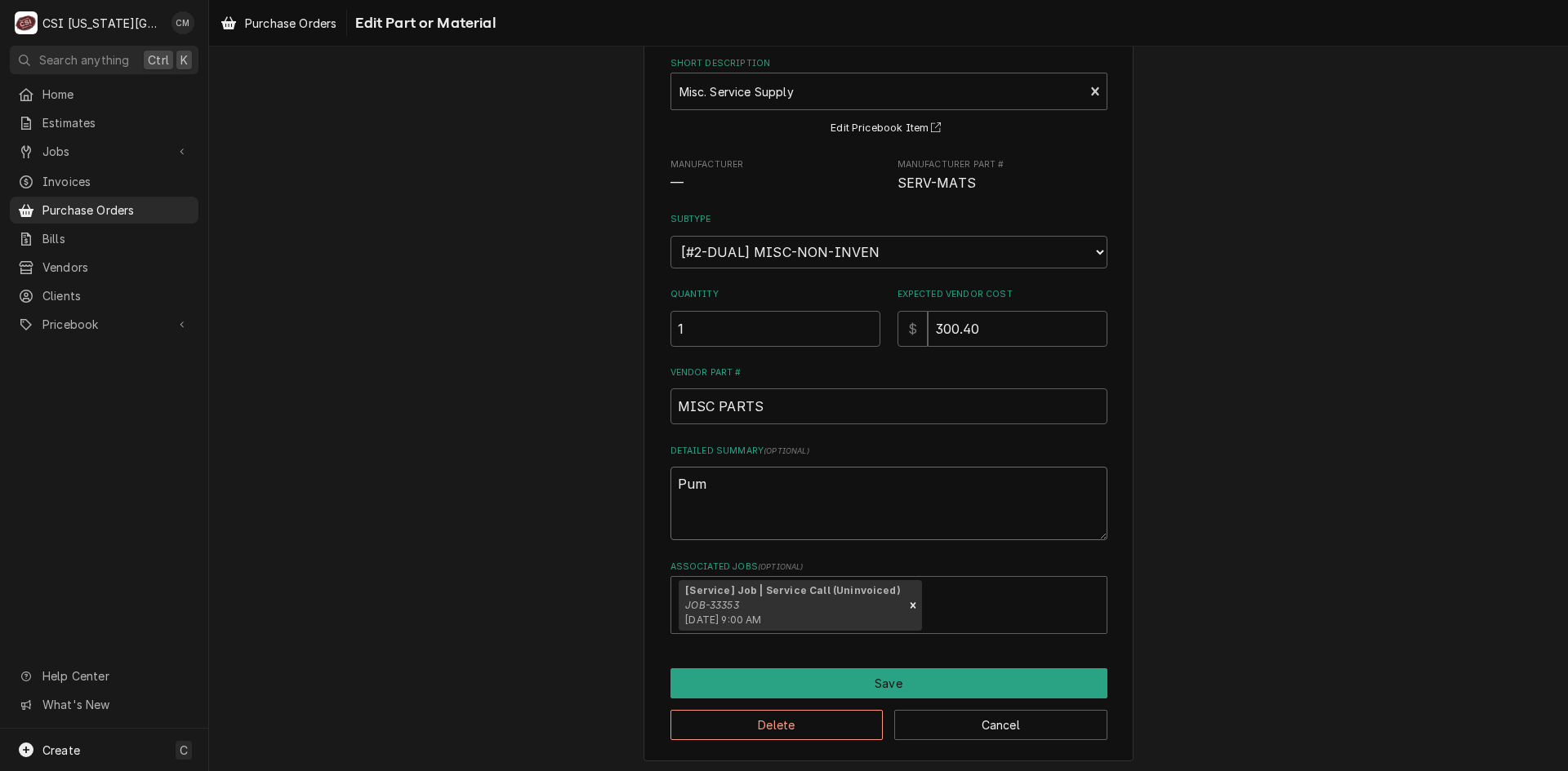
type textarea "Pu"
type textarea "x"
type textarea "P"
type textarea "x"
click at [810, 97] on div "Short Description" at bounding box center [877, 91] width 397 height 29
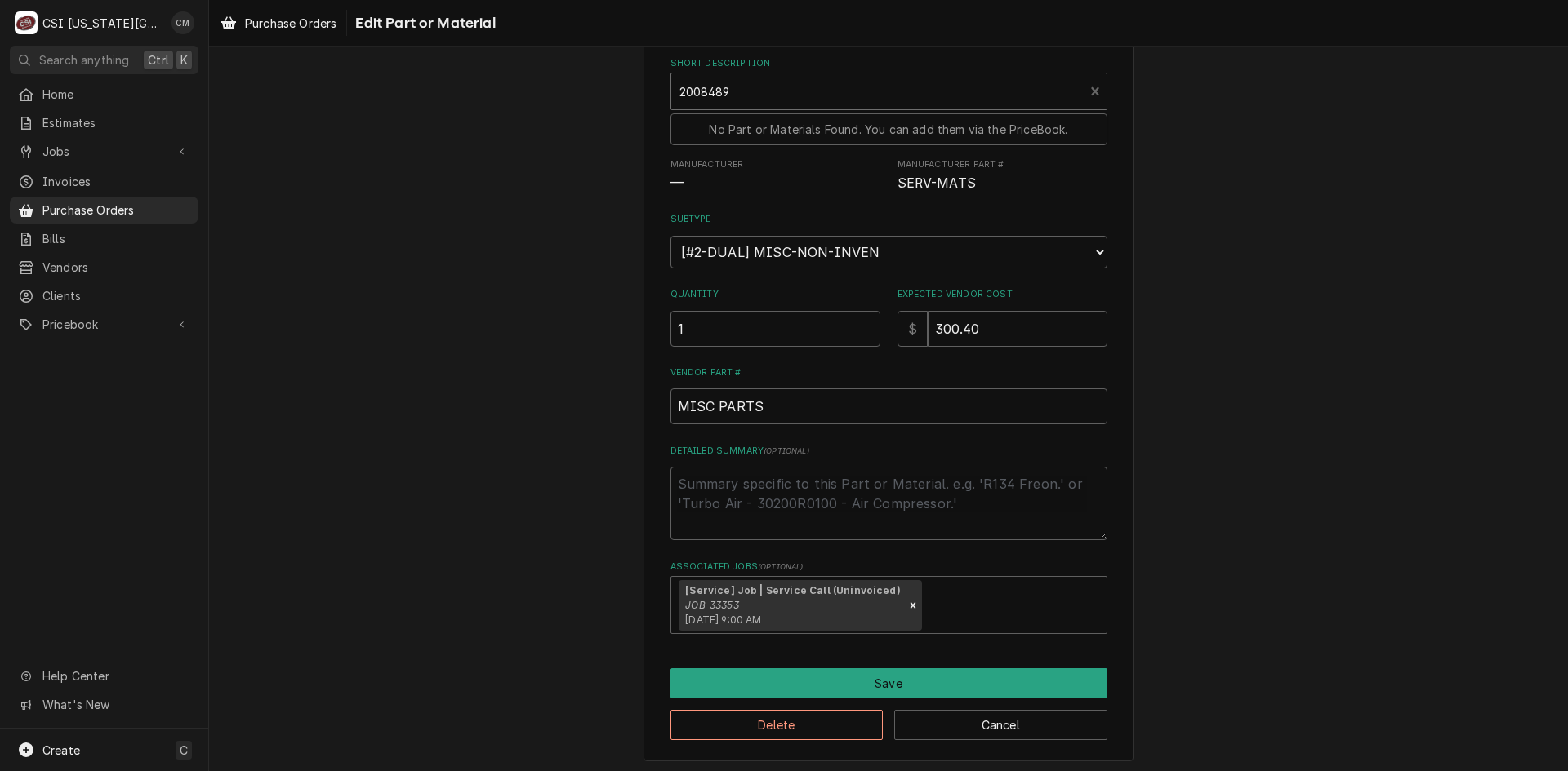
click at [693, 90] on input "2008489" at bounding box center [706, 92] width 53 height 26
type input "208489"
click at [759, 96] on div "Short Description" at bounding box center [877, 91] width 397 height 29
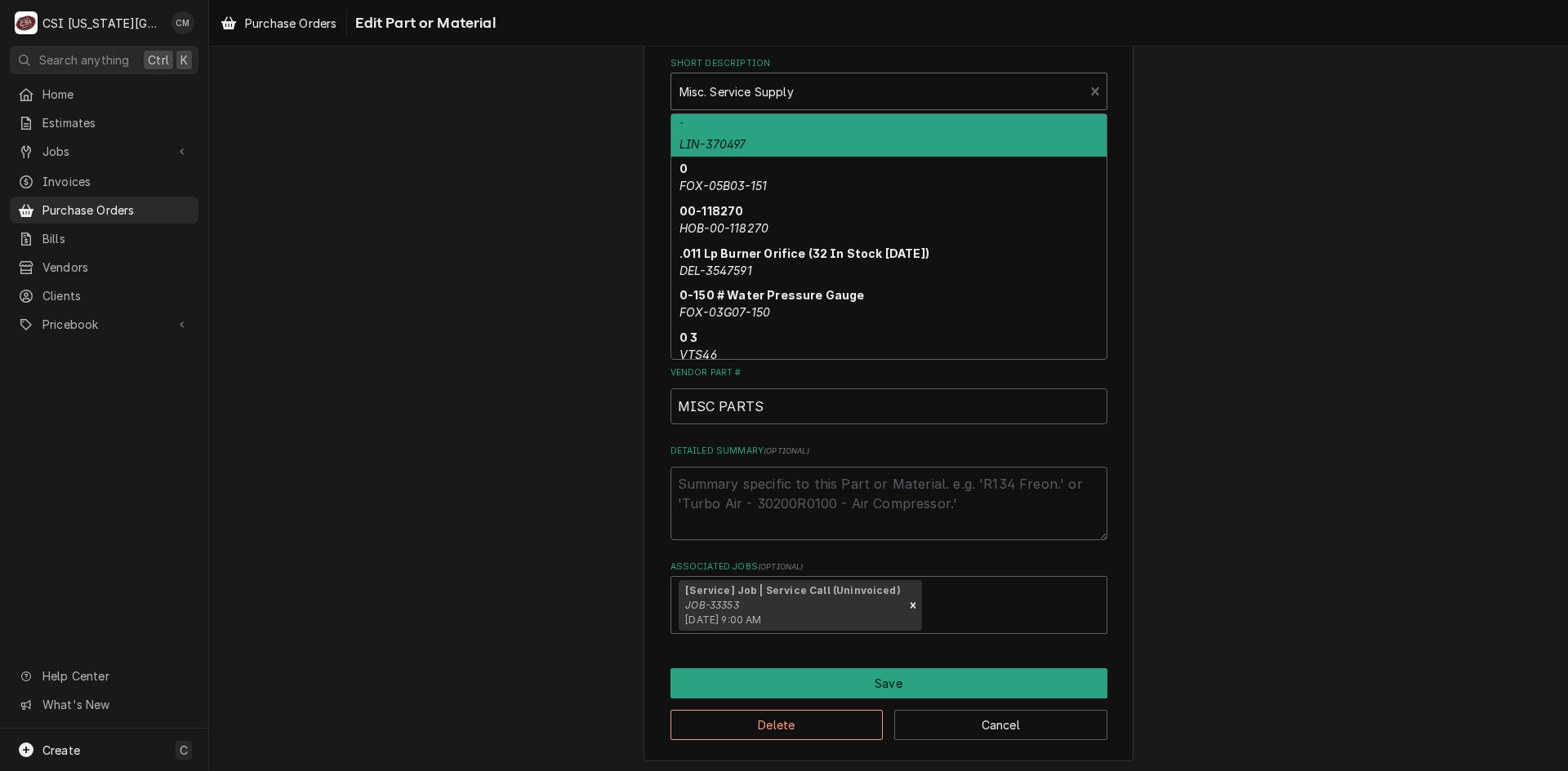
click at [796, 98] on div "Short Description" at bounding box center [877, 91] width 397 height 29
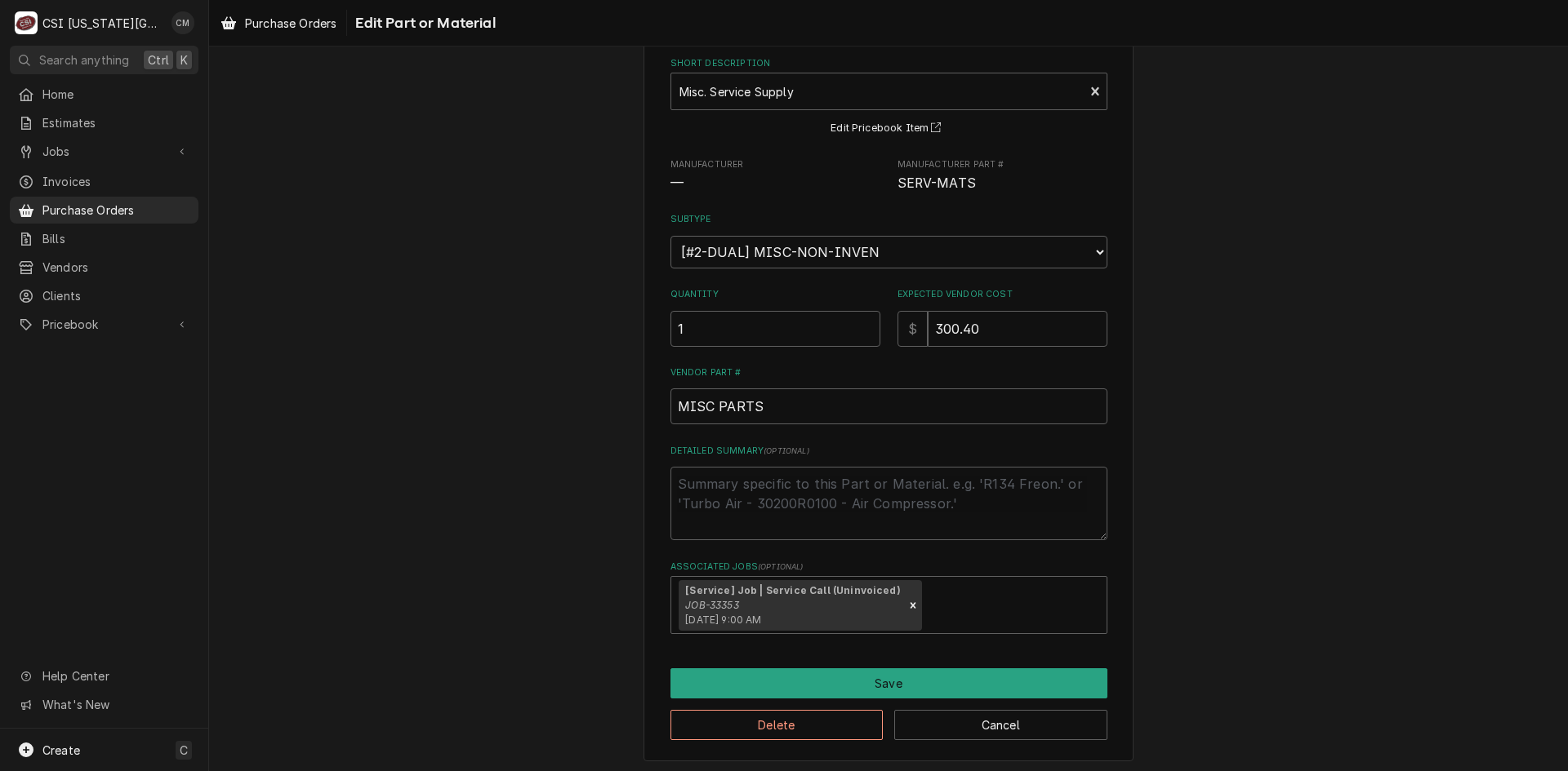
click at [601, 109] on div "Use the fields below to edit this part or material: Short Description Misc. Ser…" at bounding box center [889, 379] width 1359 height 794
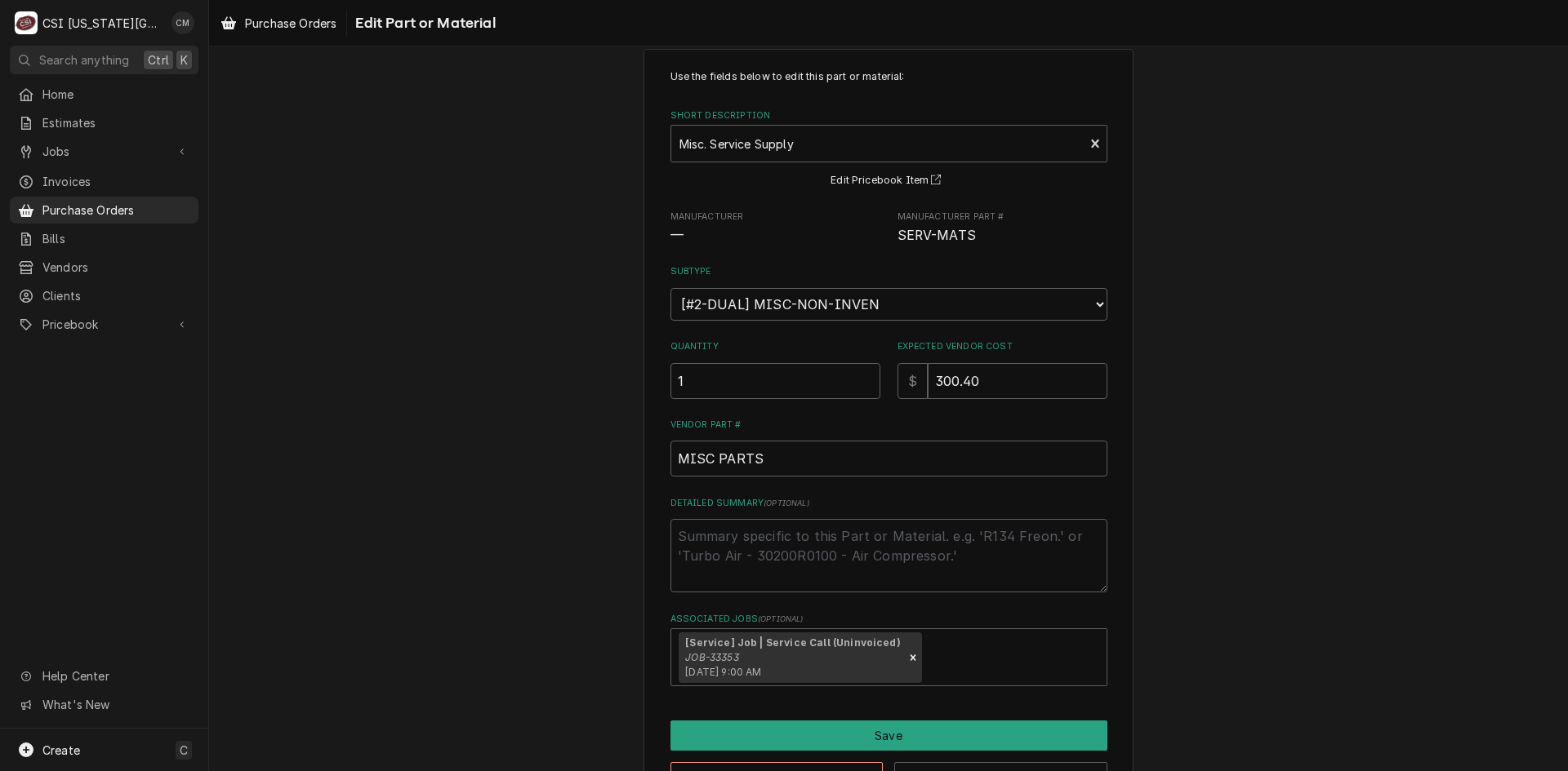
scroll to position [0, 0]
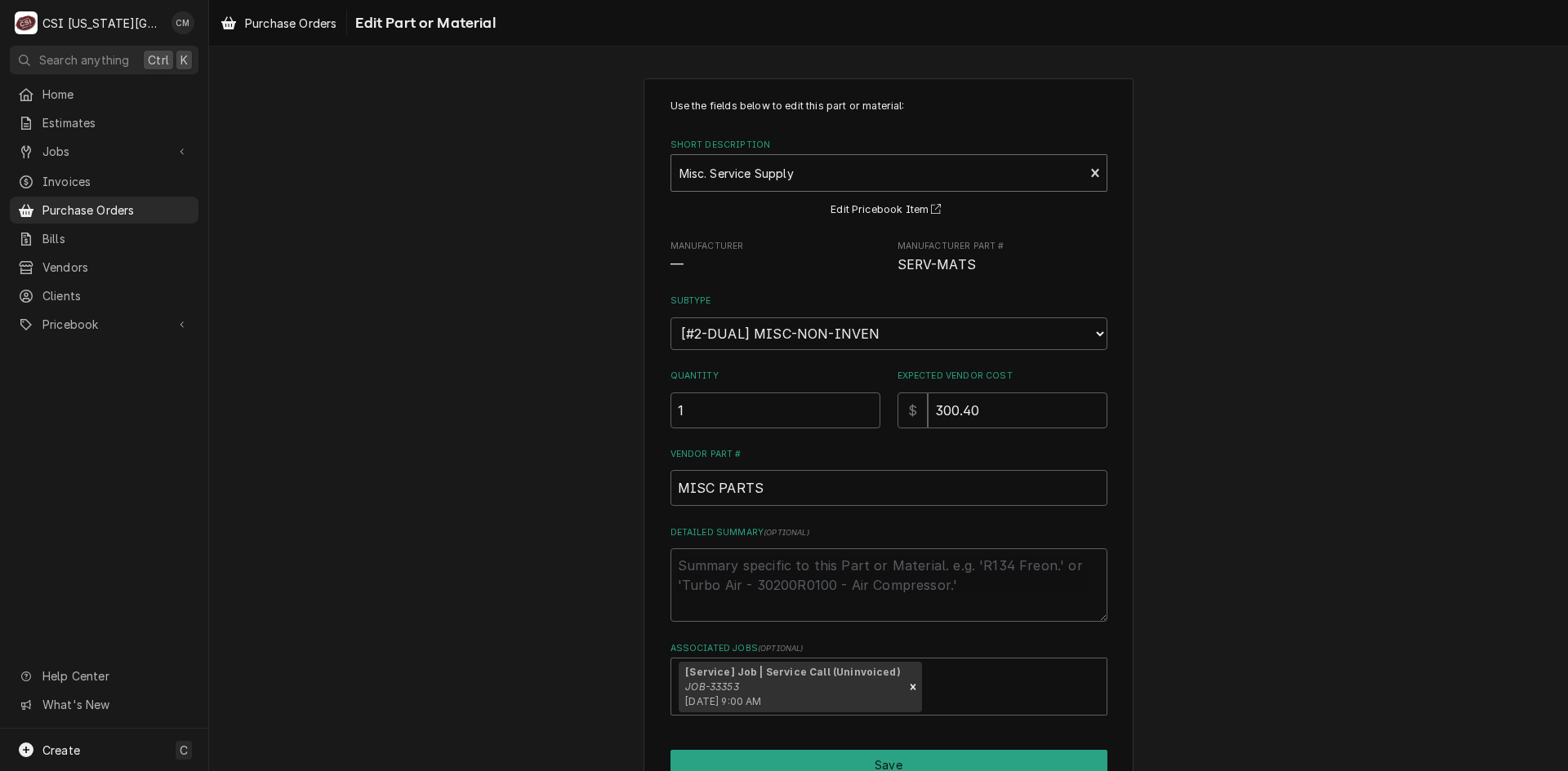
click at [819, 180] on div "Short Description" at bounding box center [877, 173] width 397 height 29
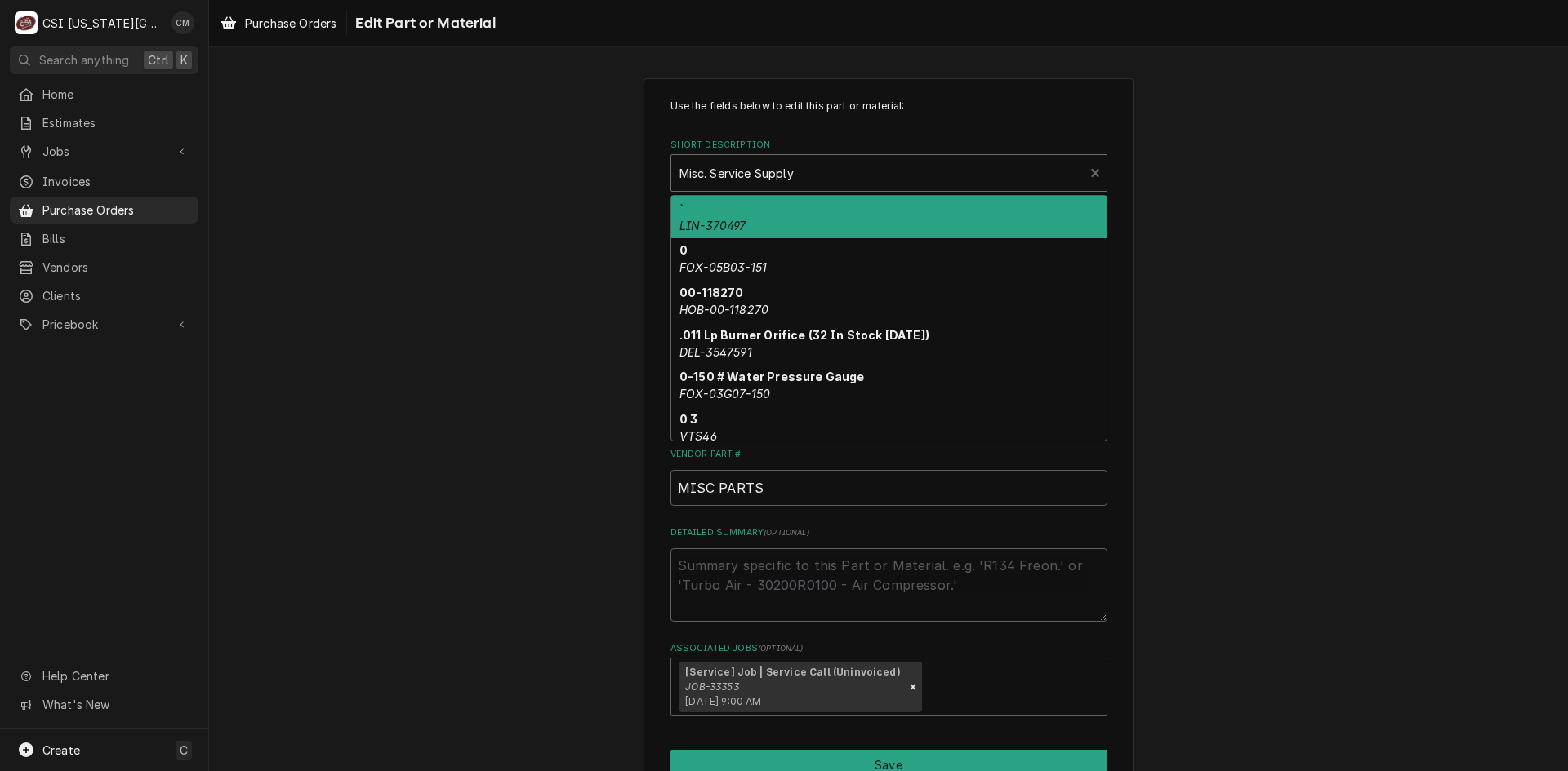
click at [819, 180] on div "Short Description" at bounding box center [877, 173] width 397 height 29
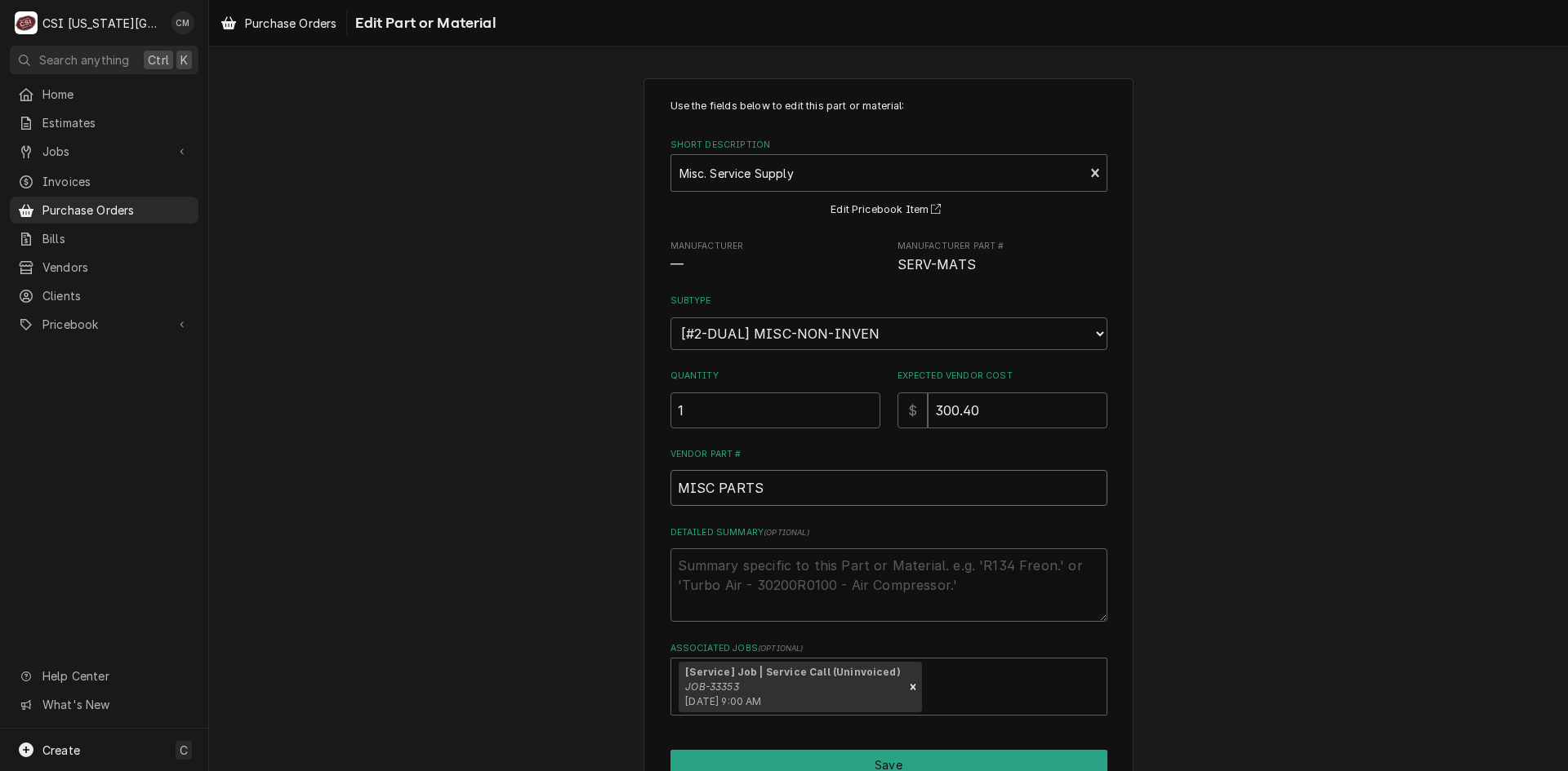
click at [876, 499] on input "MISC PARTS" at bounding box center [889, 488] width 437 height 36
drag, startPoint x: 876, startPoint y: 499, endPoint x: 594, endPoint y: 473, distance: 283.2
click at [594, 473] on div "Use the fields below to edit this part or material: Short Description Misc. Ser…" at bounding box center [889, 461] width 1359 height 794
type textarea "x"
type input "2"
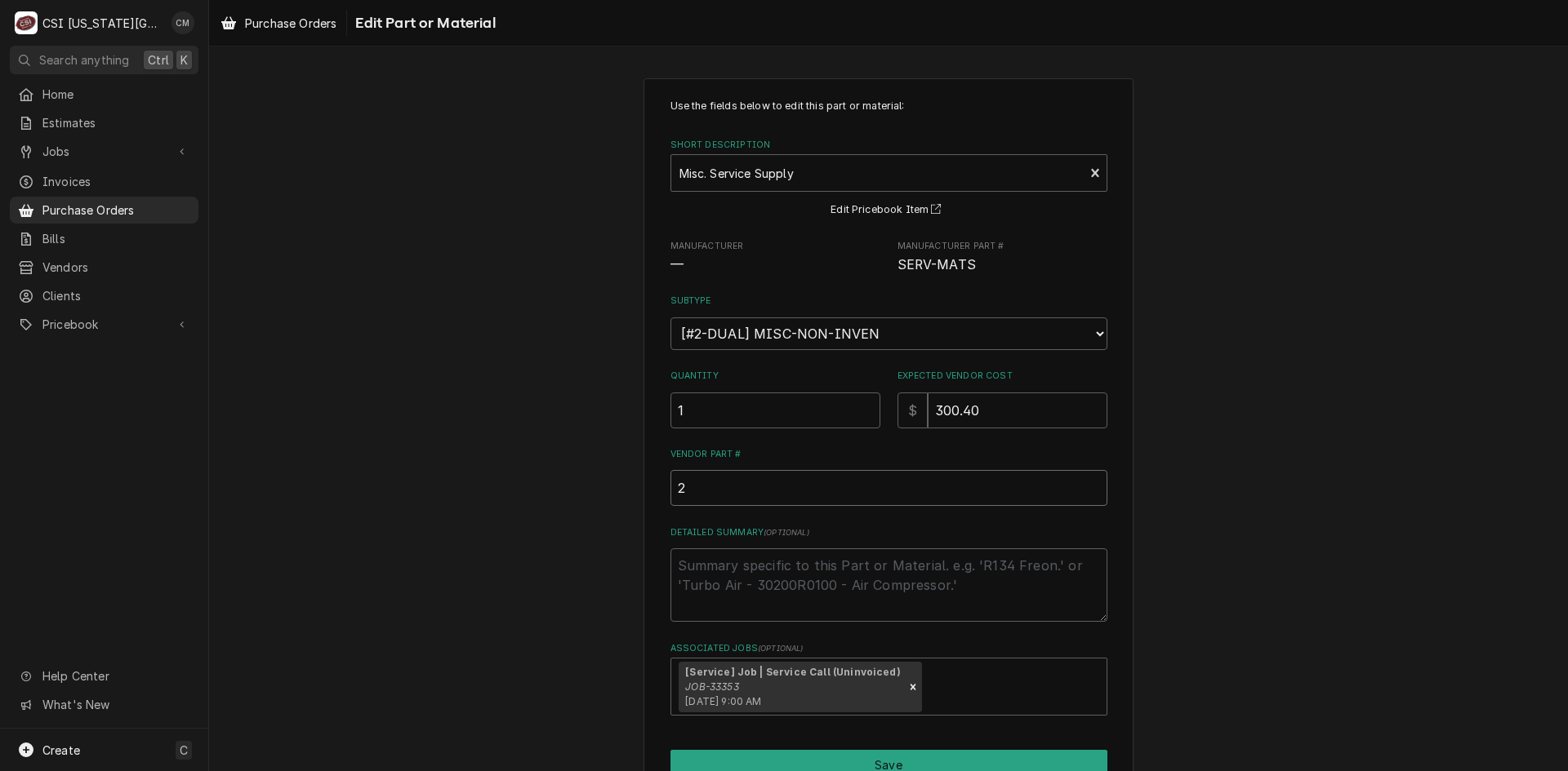
type textarea "x"
type input "W"
type textarea "x"
type input "Wa"
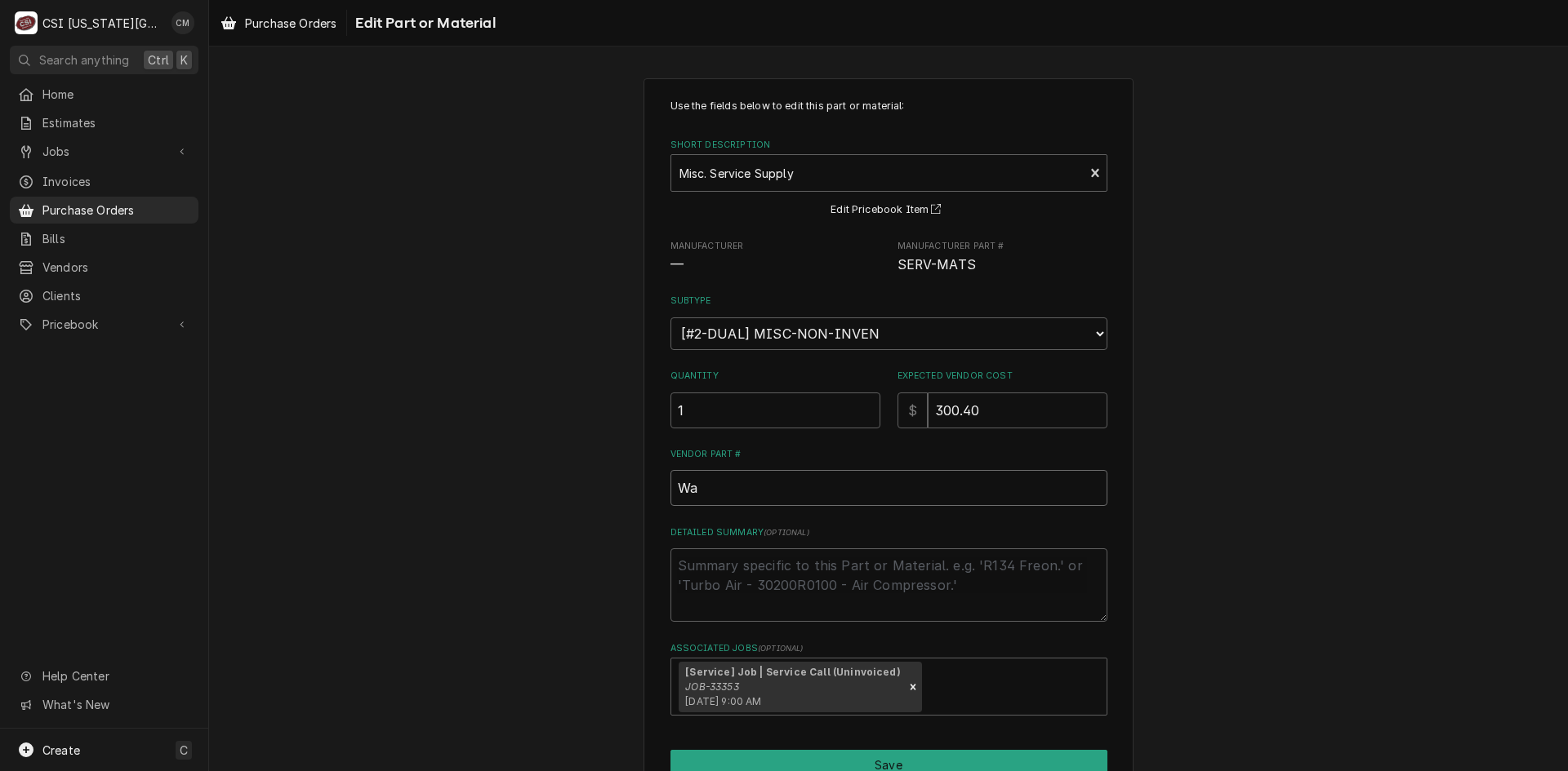
type textarea "x"
type input "Wat"
type textarea "x"
type input "Wate"
type textarea "x"
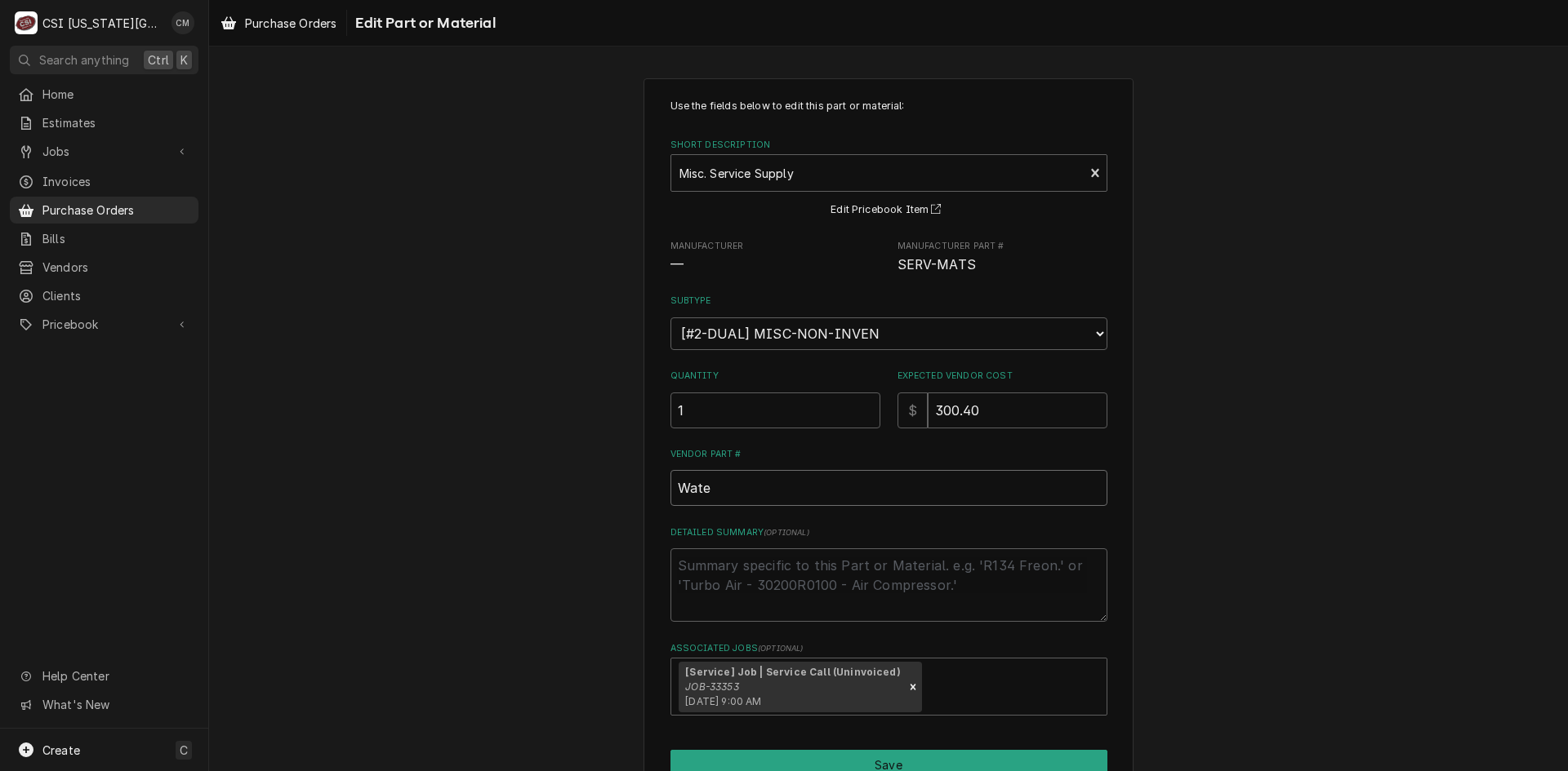
type input "Water"
type textarea "x"
type input "Water"
type textarea "x"
type input "Water p"
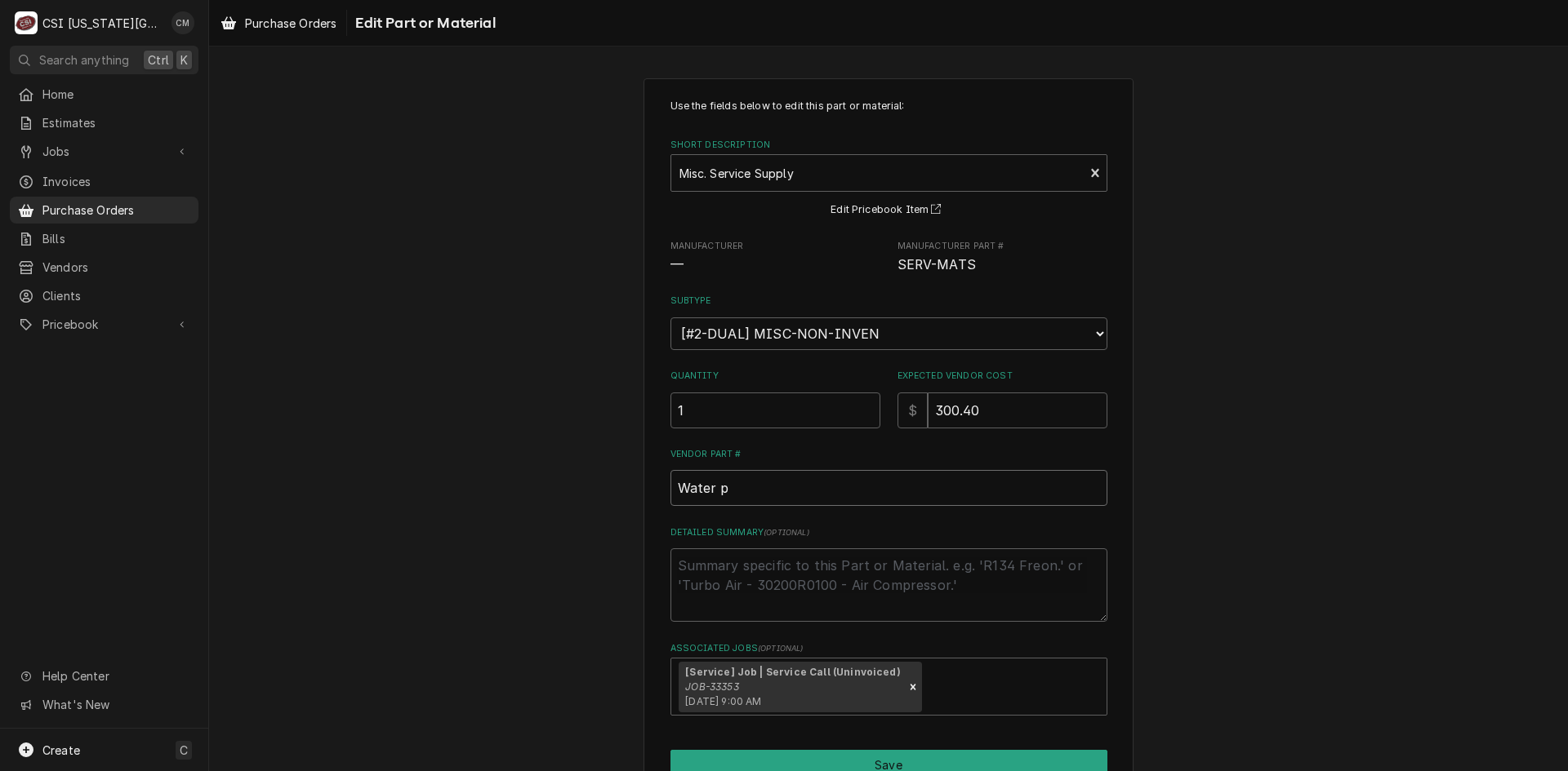
type textarea "x"
type input "Water pu"
type textarea "x"
type input "Water pum"
type textarea "x"
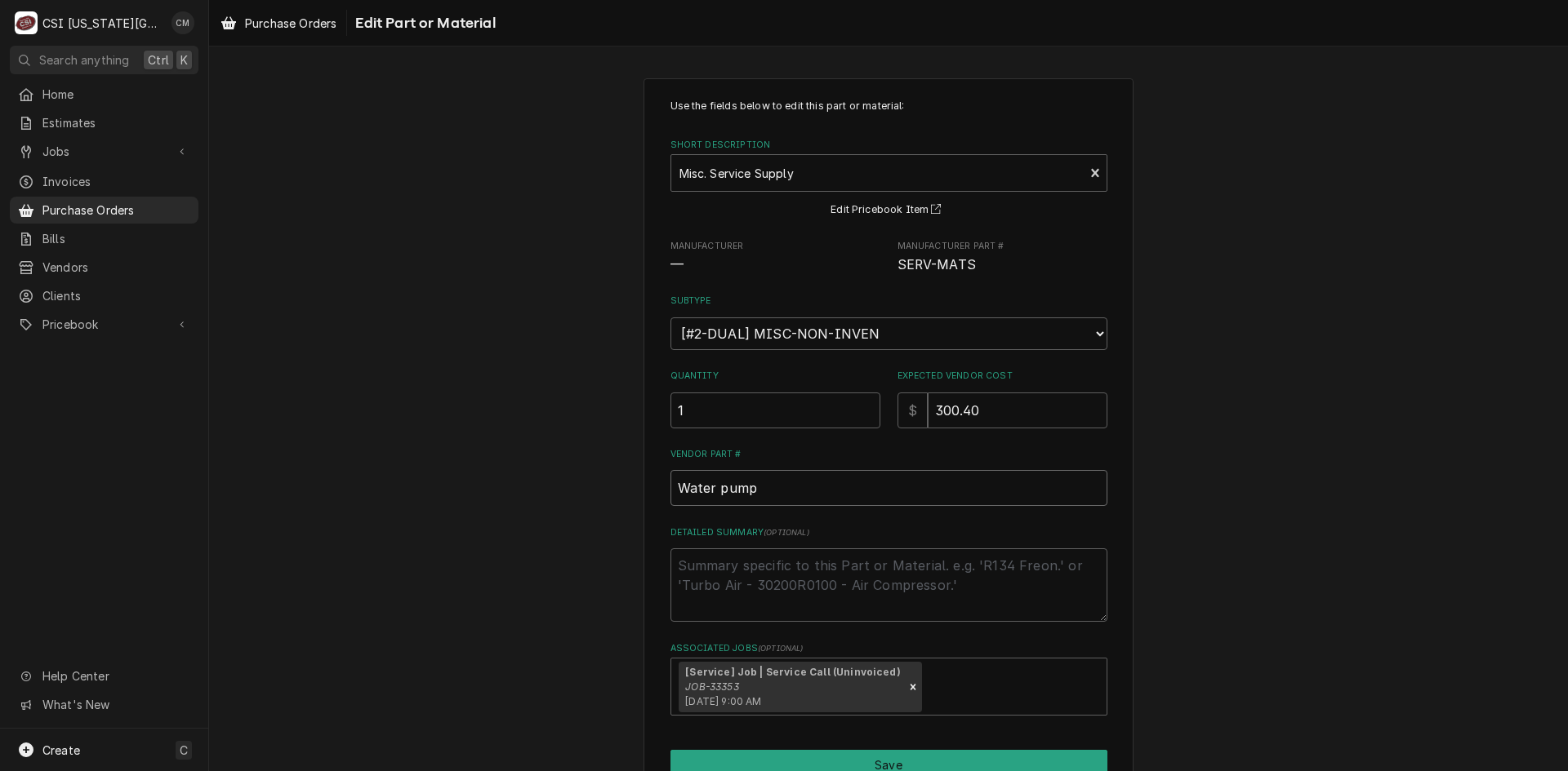
type input "Water pump"
type textarea "x"
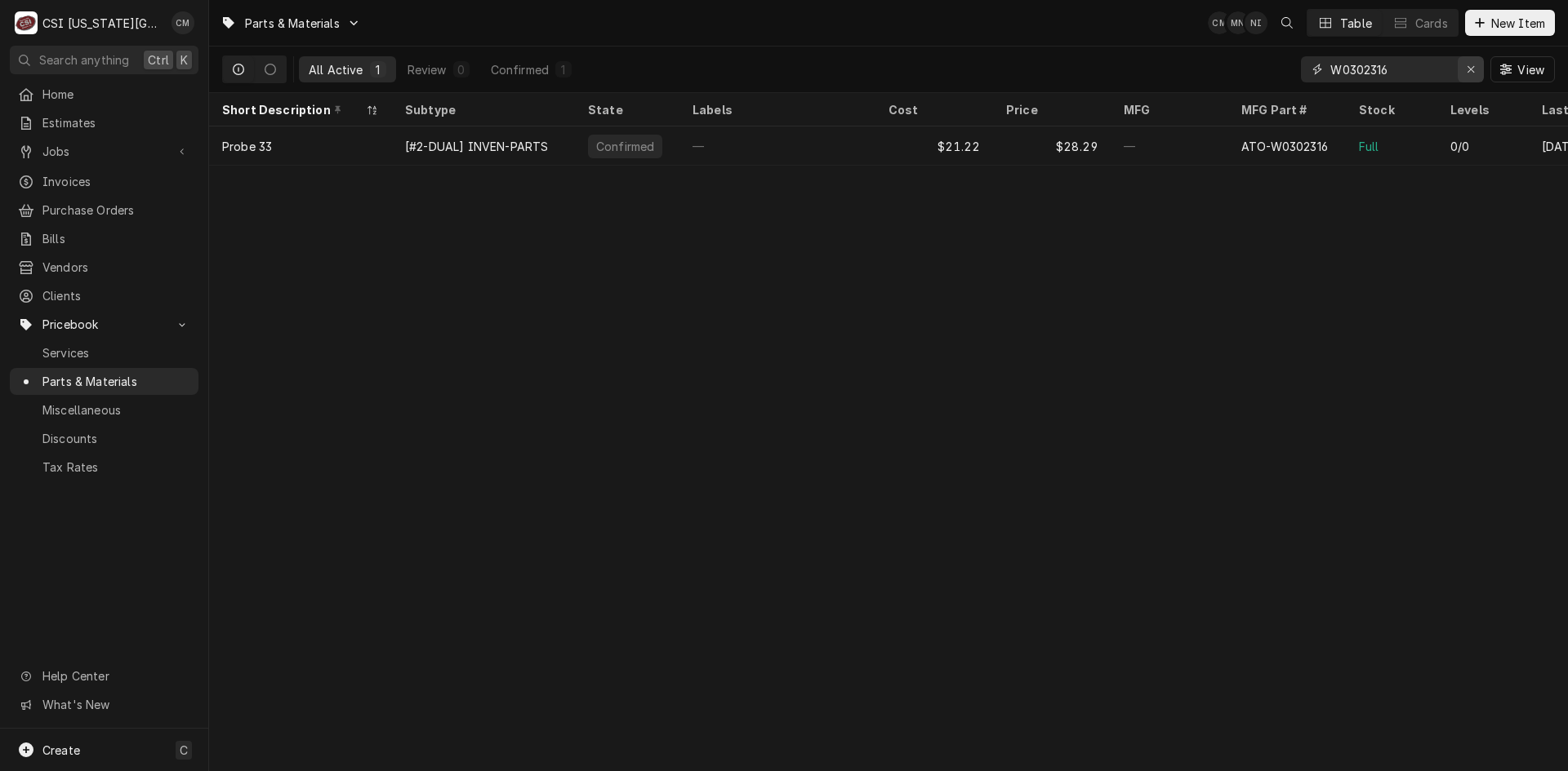
click at [1463, 68] on div "Erase input" at bounding box center [1470, 68] width 16 height 16
click at [1407, 71] on input "Dynamic Content Wrapper" at bounding box center [1408, 69] width 154 height 26
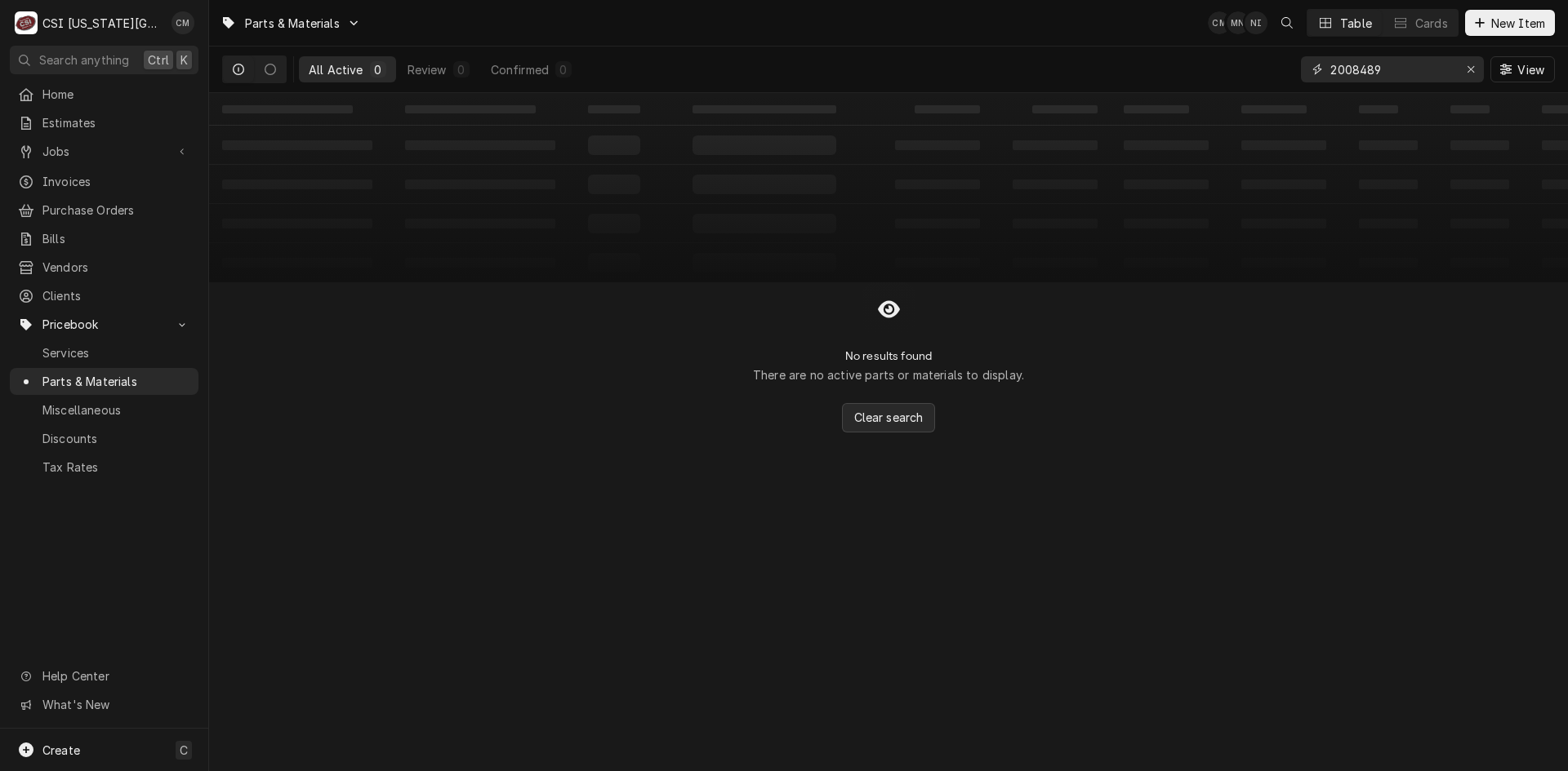
type input "2008489"
click at [878, 420] on span "Clear search" at bounding box center [889, 417] width 76 height 17
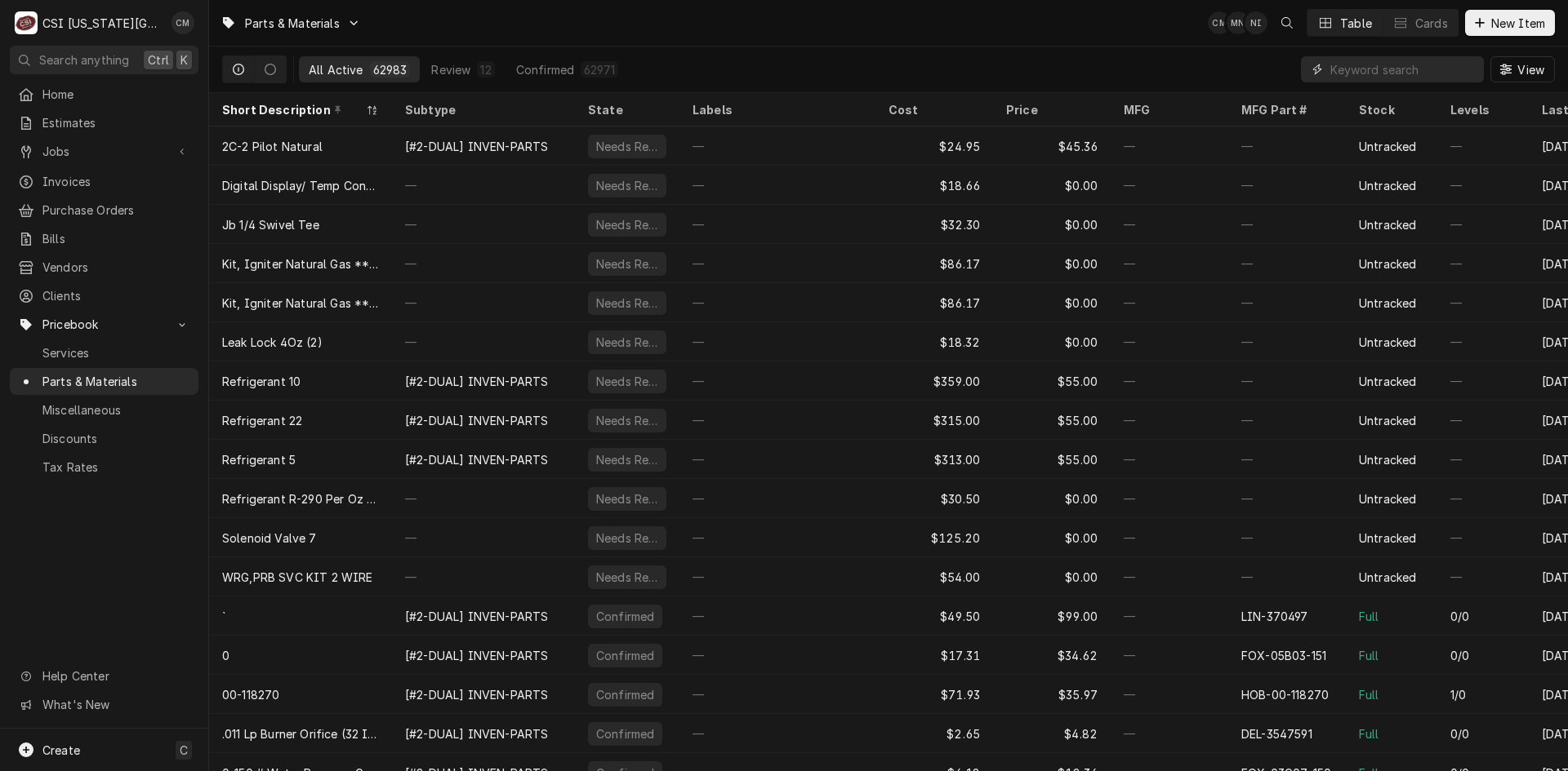
click at [1394, 72] on input "Dynamic Content Wrapper" at bounding box center [1403, 69] width 145 height 26
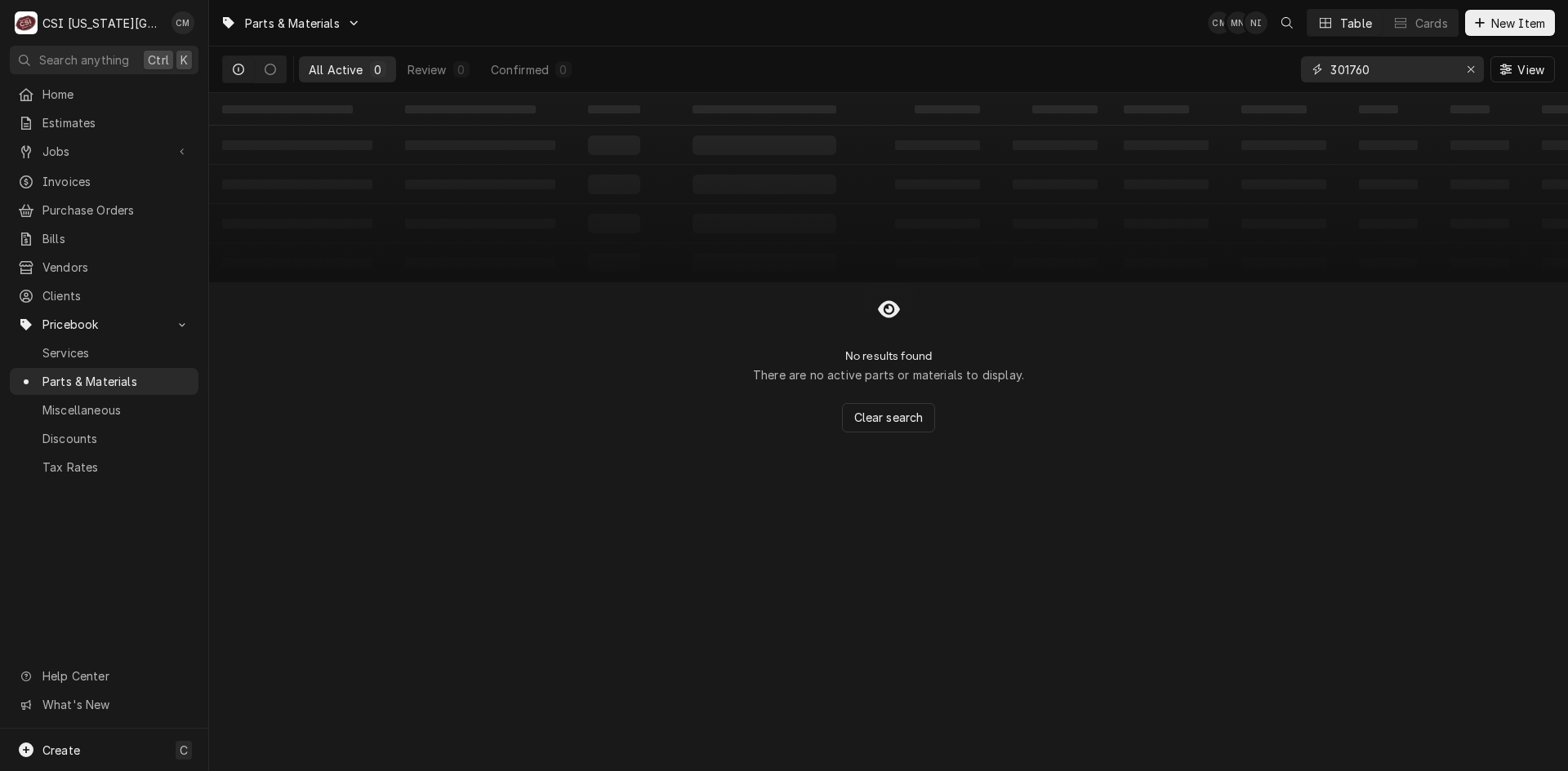
type input "301760"
click at [344, 71] on div "All Active" at bounding box center [336, 69] width 54 height 17
click at [134, 373] on span "Parts & Materials" at bounding box center [116, 382] width 148 height 17
click at [1467, 67] on icon "Erase input" at bounding box center [1471, 69] width 9 height 11
click at [1413, 68] on input "Dynamic Content Wrapper" at bounding box center [1408, 69] width 154 height 26
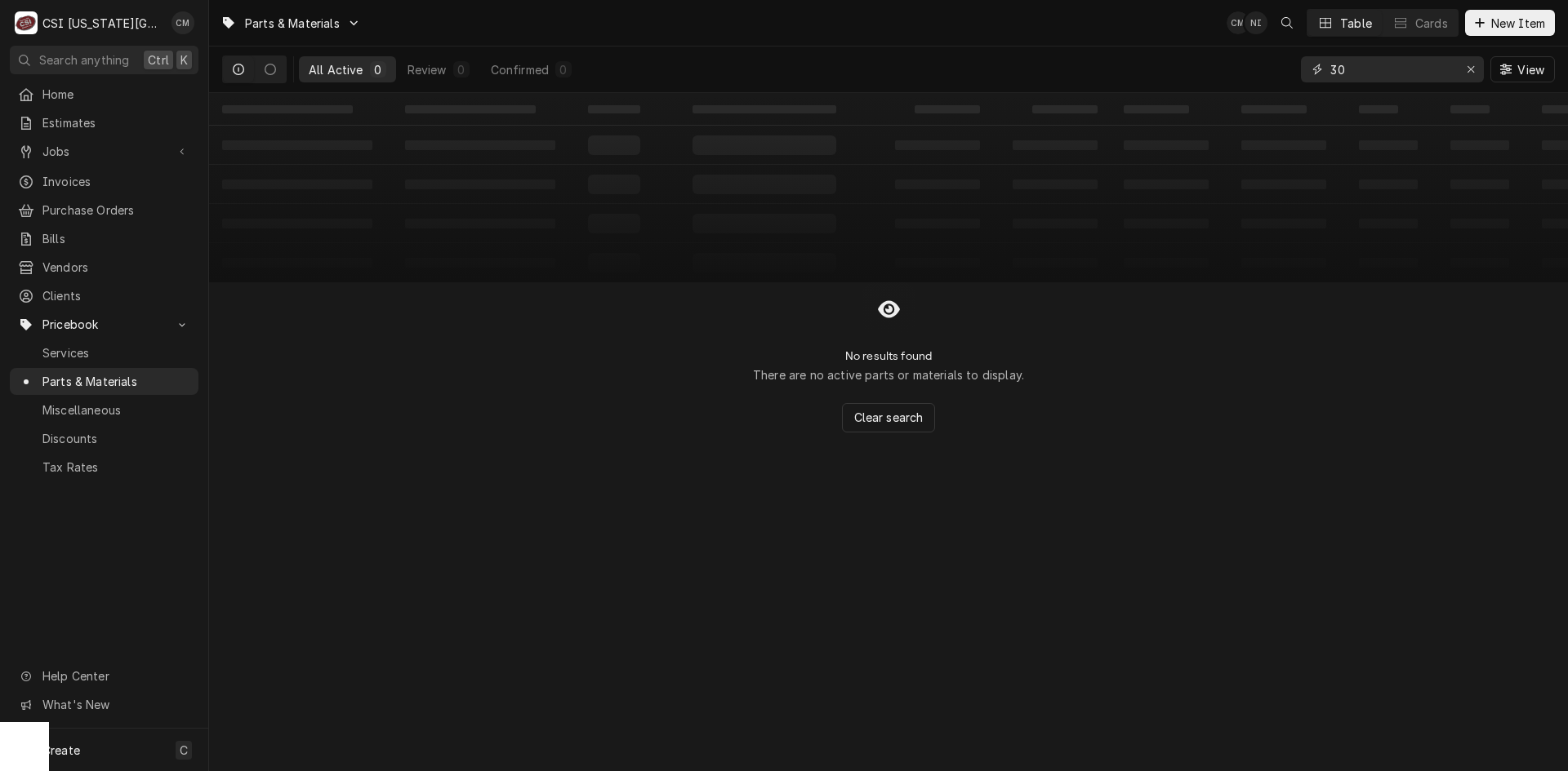
type input "3"
click at [1364, 68] on input "2008049" at bounding box center [1392, 69] width 123 height 26
click at [1377, 68] on input "2008449" at bounding box center [1392, 69] width 123 height 26
type input "2008489"
click at [114, 751] on div "Create C" at bounding box center [104, 749] width 208 height 42
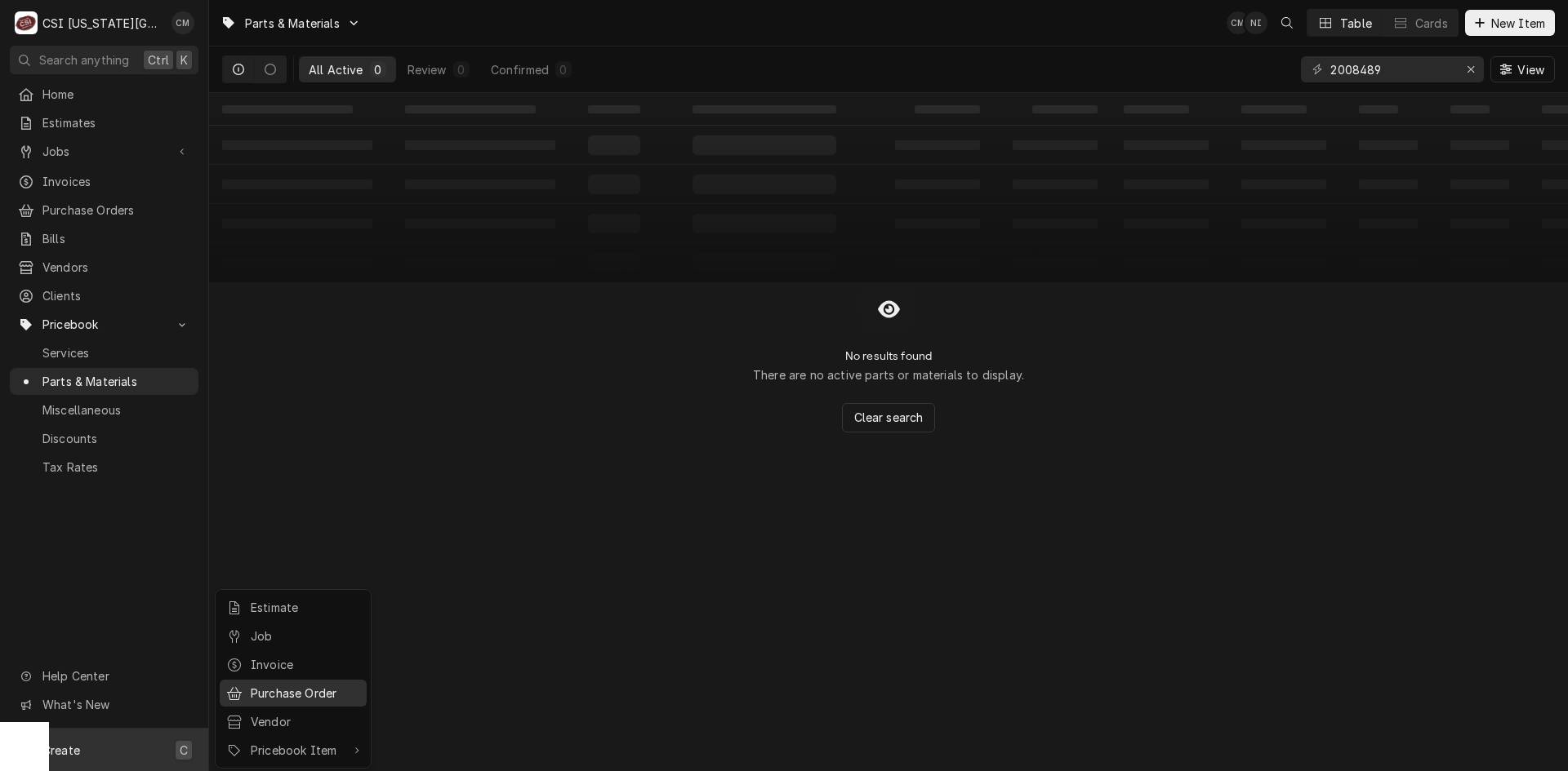
click at [293, 689] on div "Purchase Order" at bounding box center [305, 693] width 110 height 17
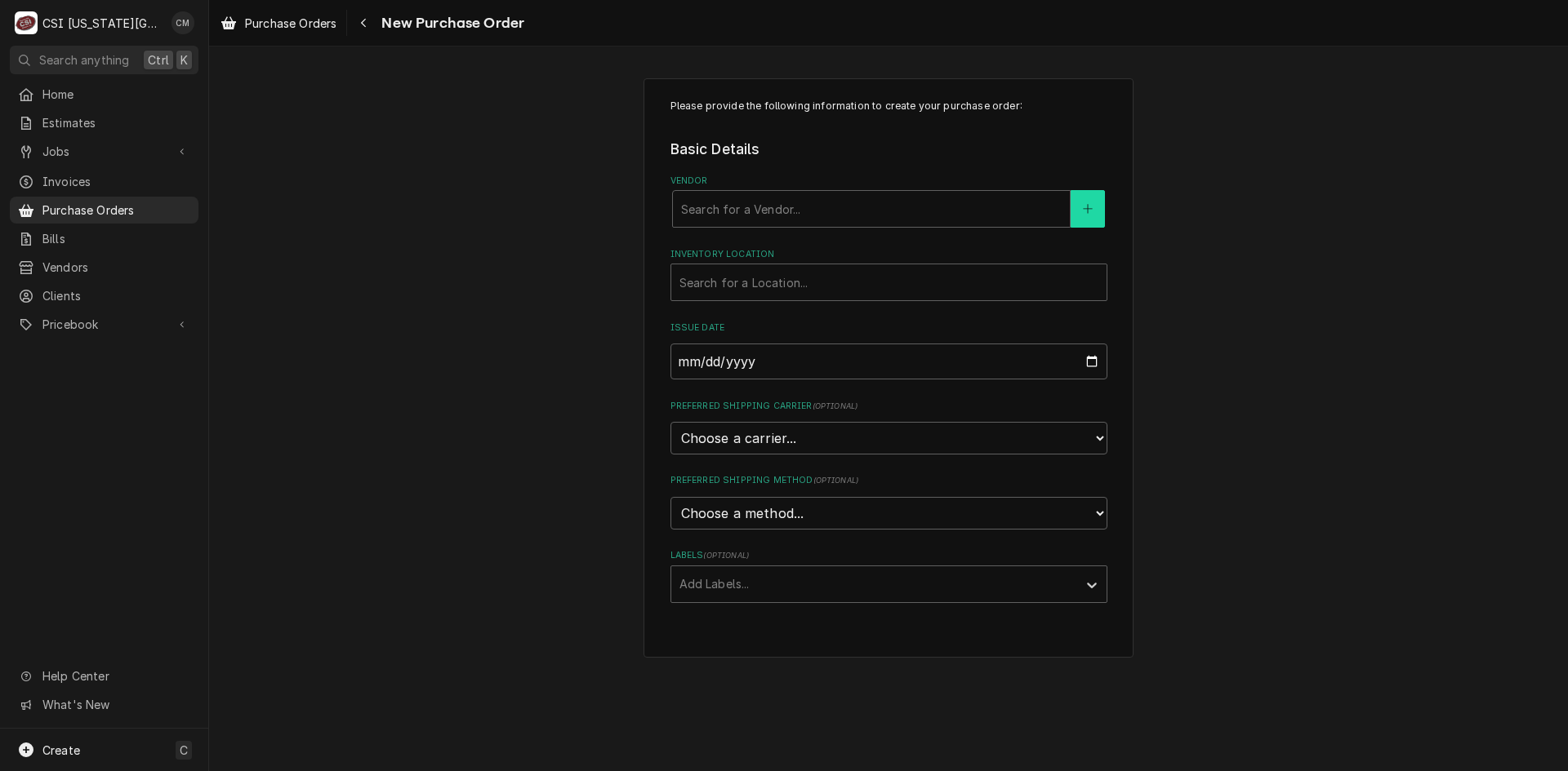
click at [1078, 196] on button "Vendor" at bounding box center [1088, 209] width 35 height 38
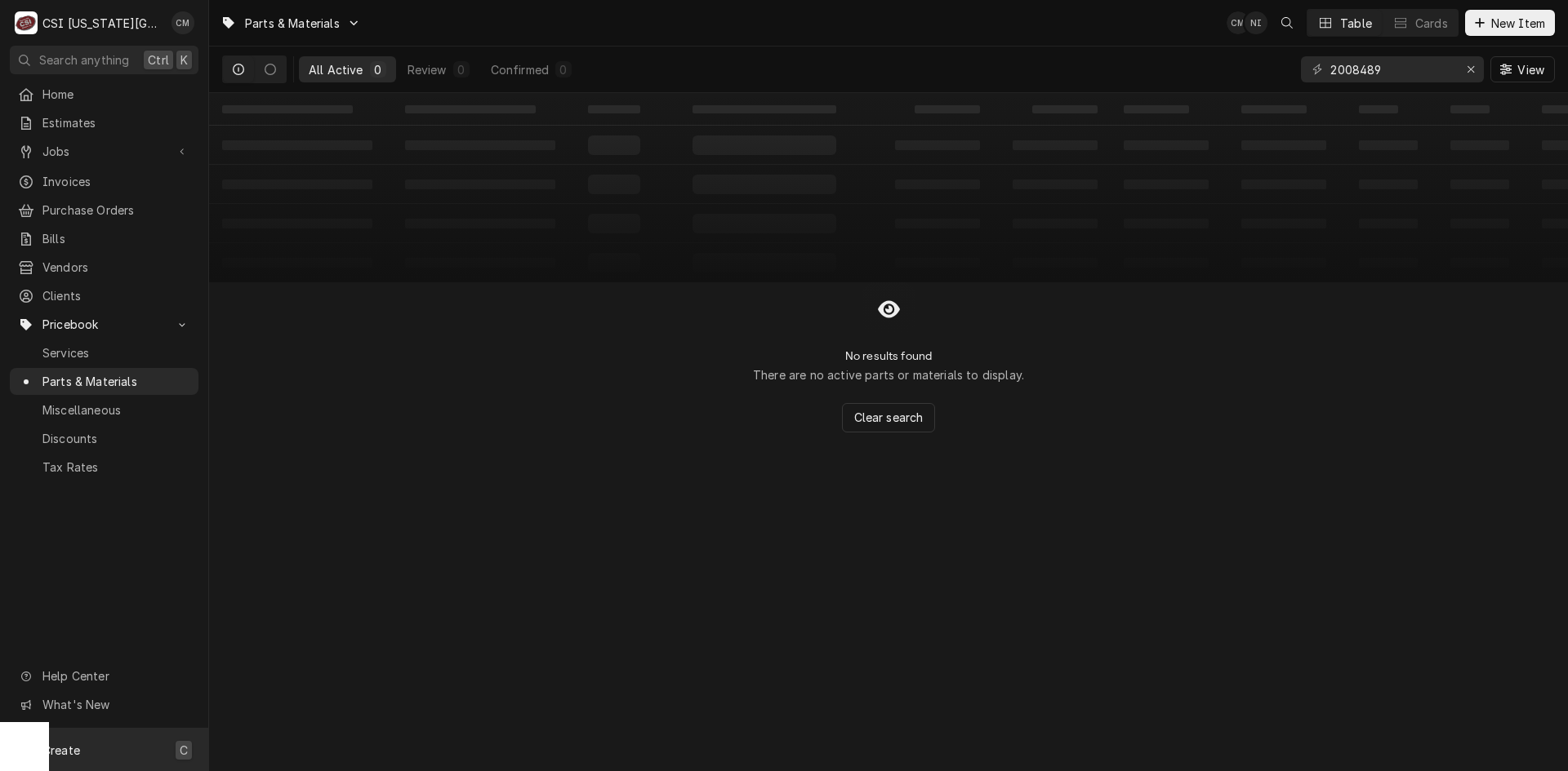
click at [126, 751] on div "Create C" at bounding box center [104, 749] width 208 height 42
click at [429, 676] on div "Miscellaneous" at bounding box center [432, 687] width 113 height 21
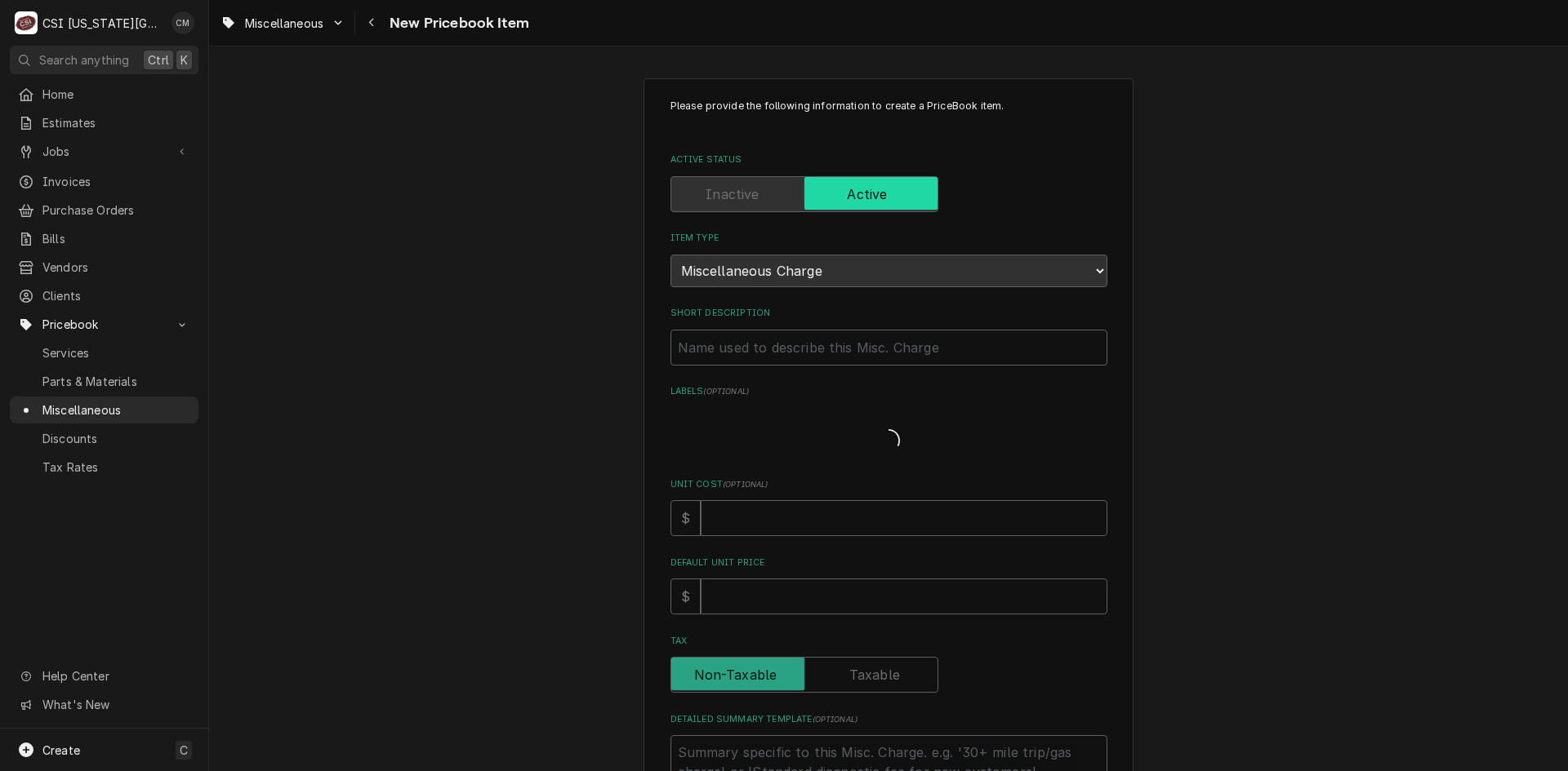
type textarea "x"
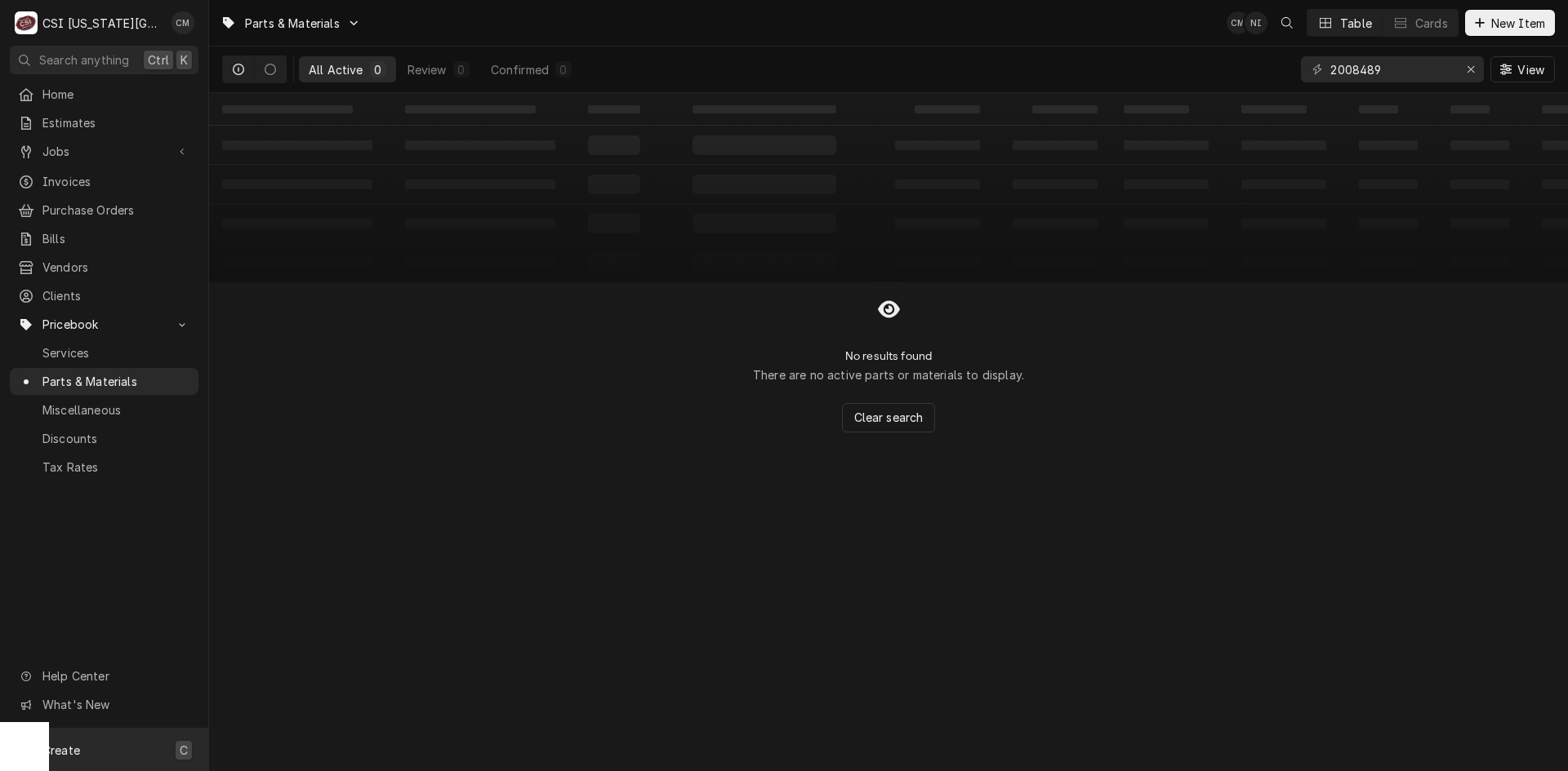
click at [179, 749] on div "C" at bounding box center [183, 750] width 16 height 19
click at [422, 658] on div "Part or Material" at bounding box center [432, 658] width 113 height 21
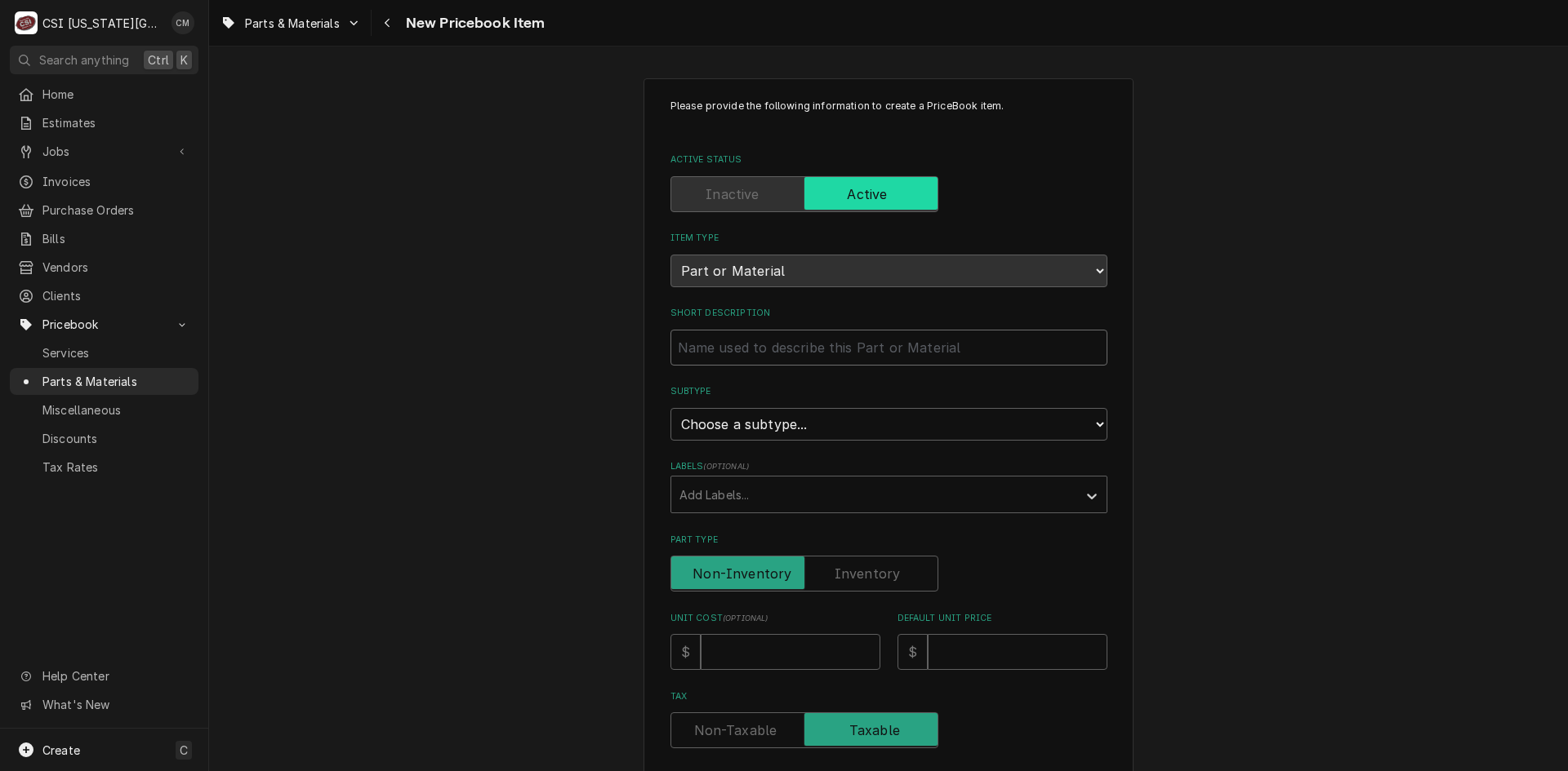
click at [828, 344] on input "Short Description" at bounding box center [889, 348] width 437 height 36
type textarea "x"
type input "w"
type textarea "x"
type input "wa"
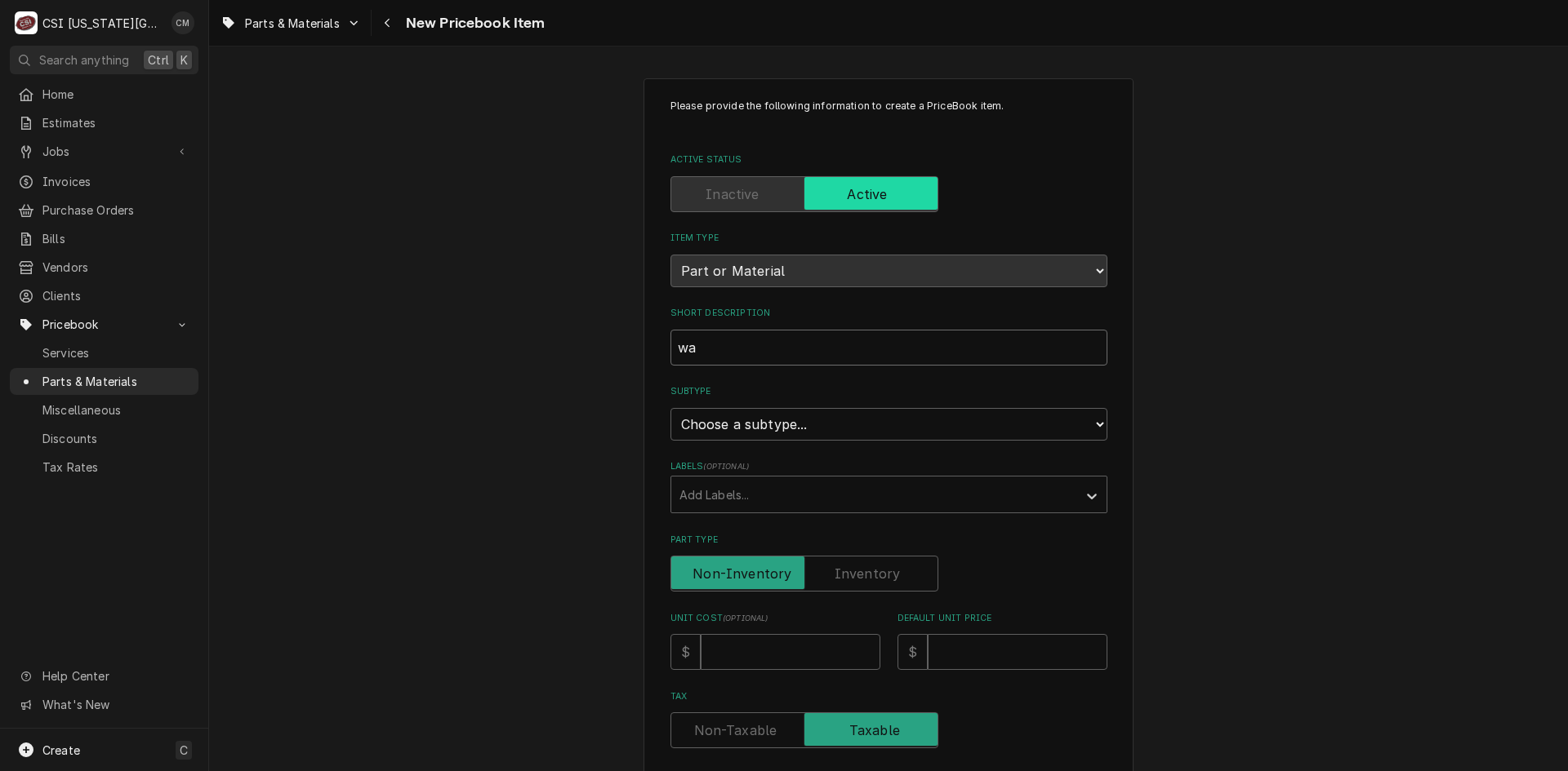
type textarea "x"
type input "w"
type textarea "x"
type input "w"
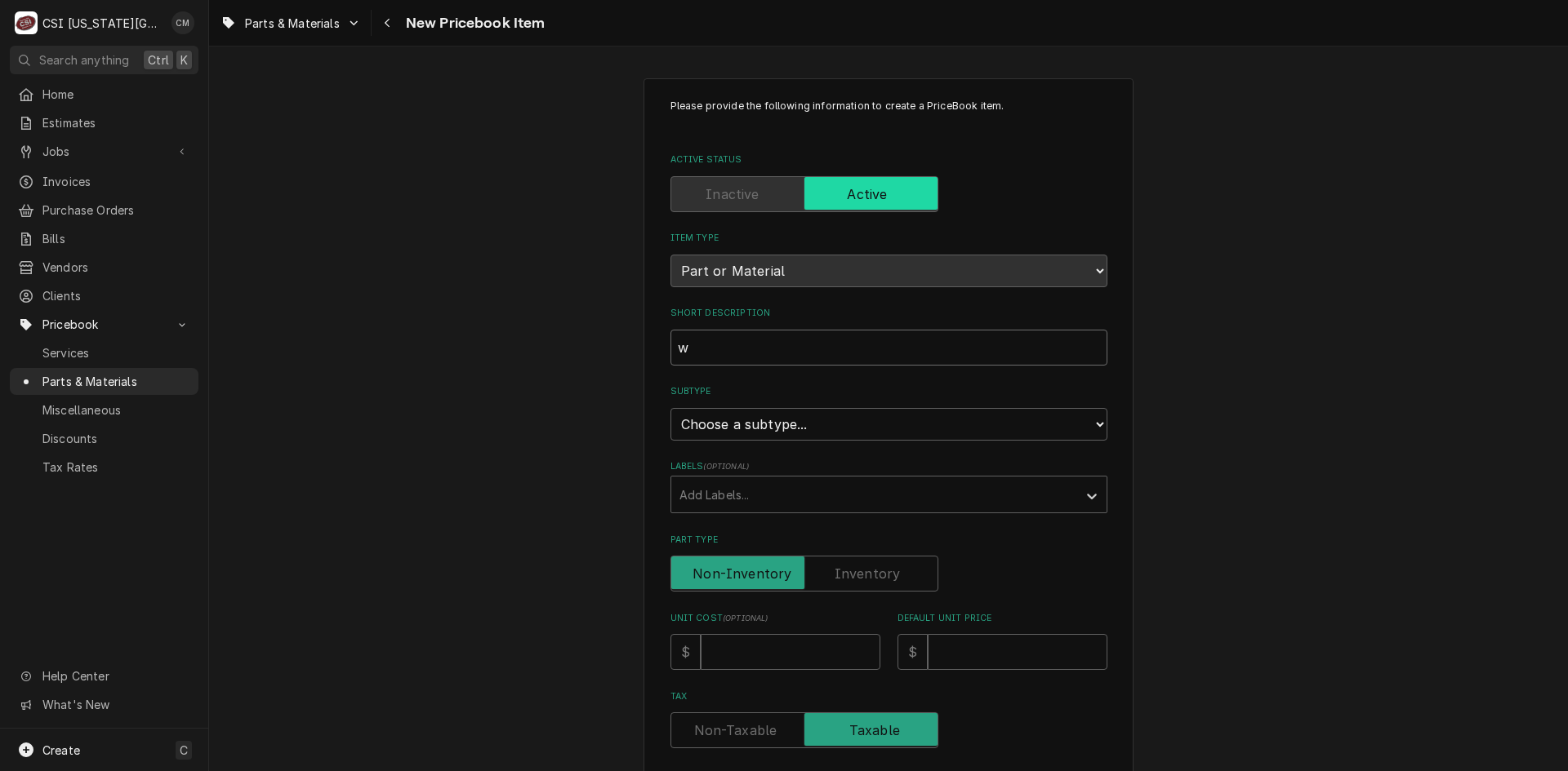
type textarea "x"
type input "wa"
type textarea "x"
type input "wat"
type textarea "x"
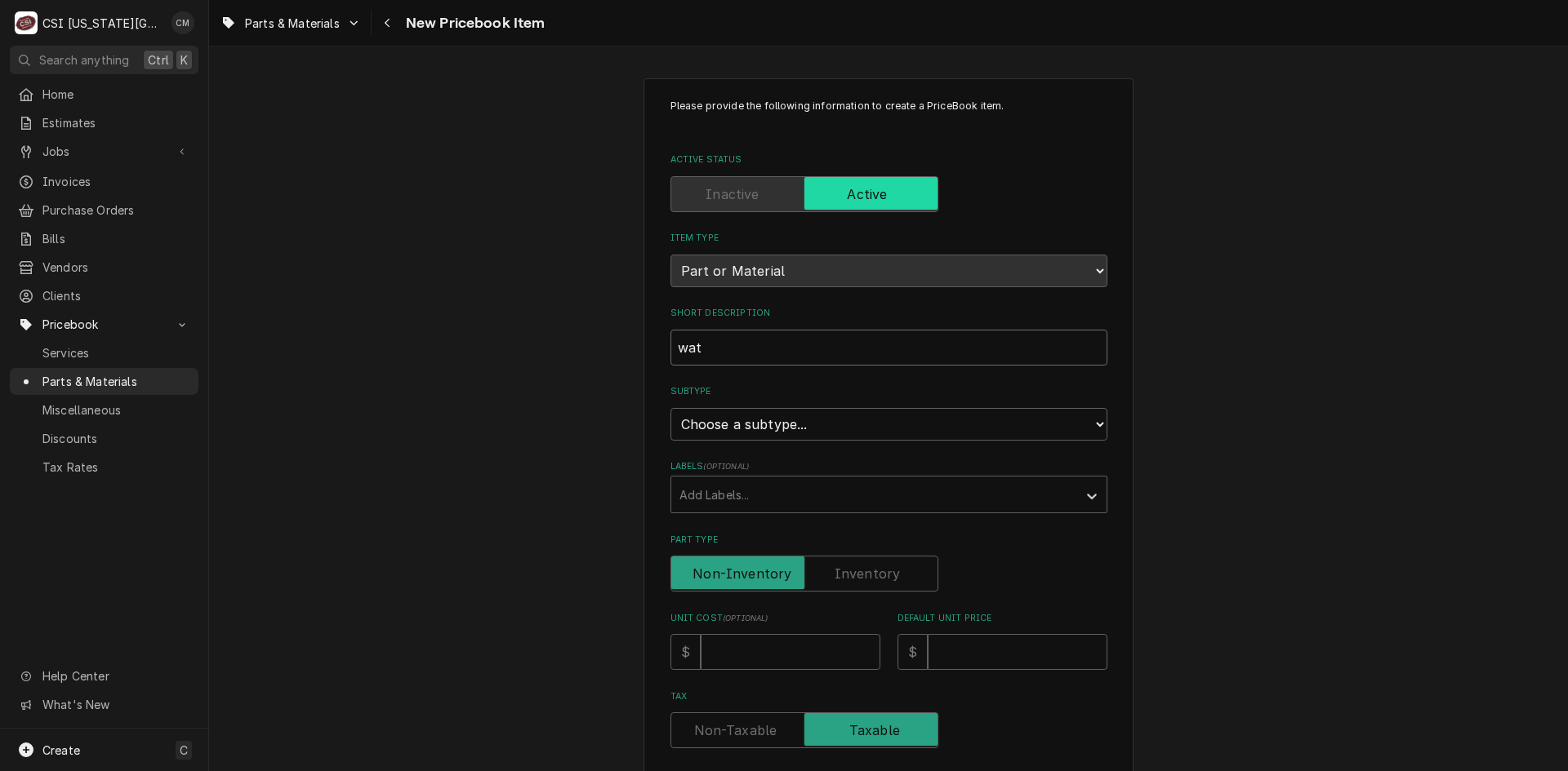
type input "wate"
type textarea "x"
type input "water"
type textarea "x"
type input "water"
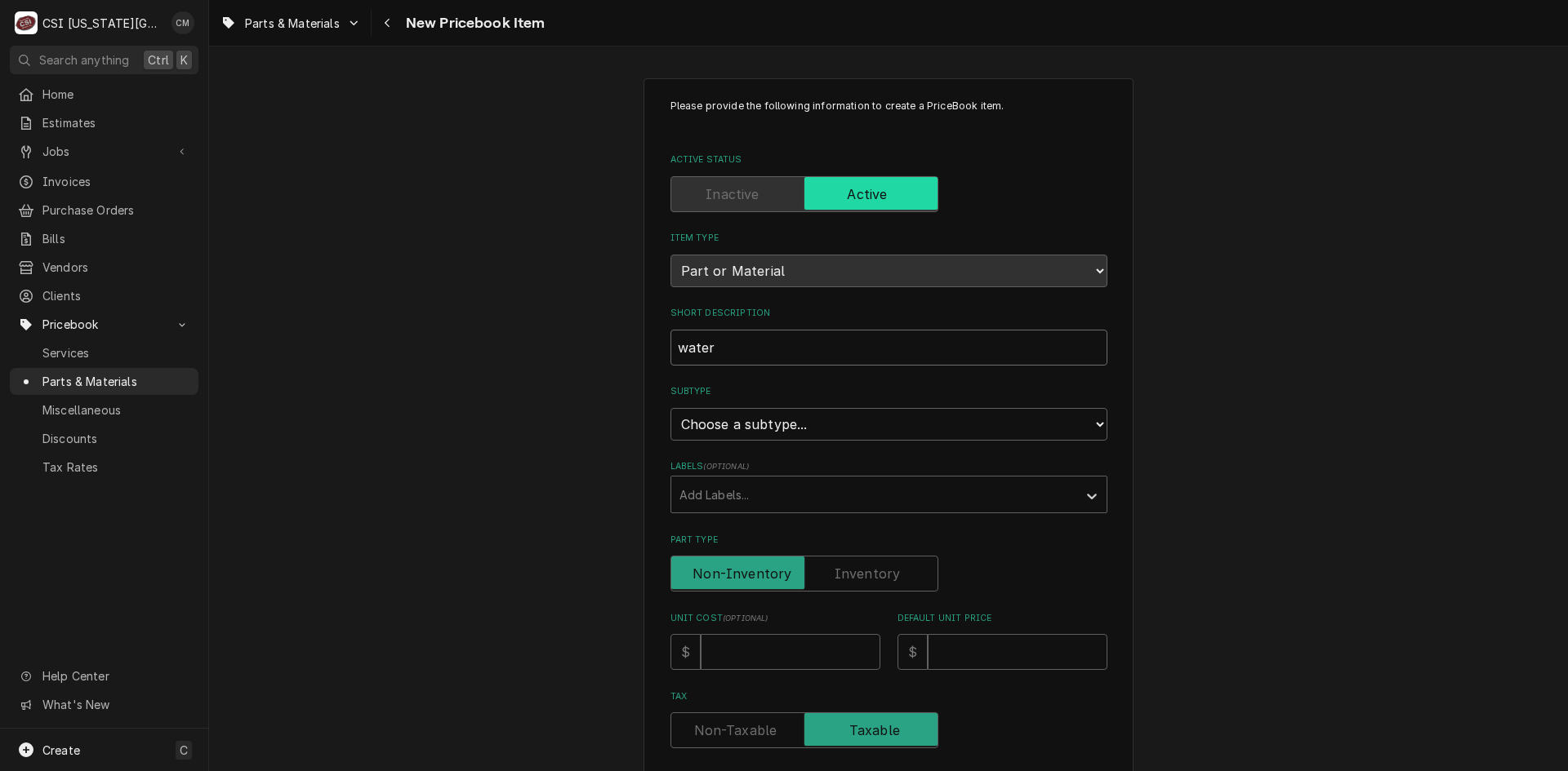
type textarea "x"
type input "water"
type textarea "x"
type input "wate"
type textarea "x"
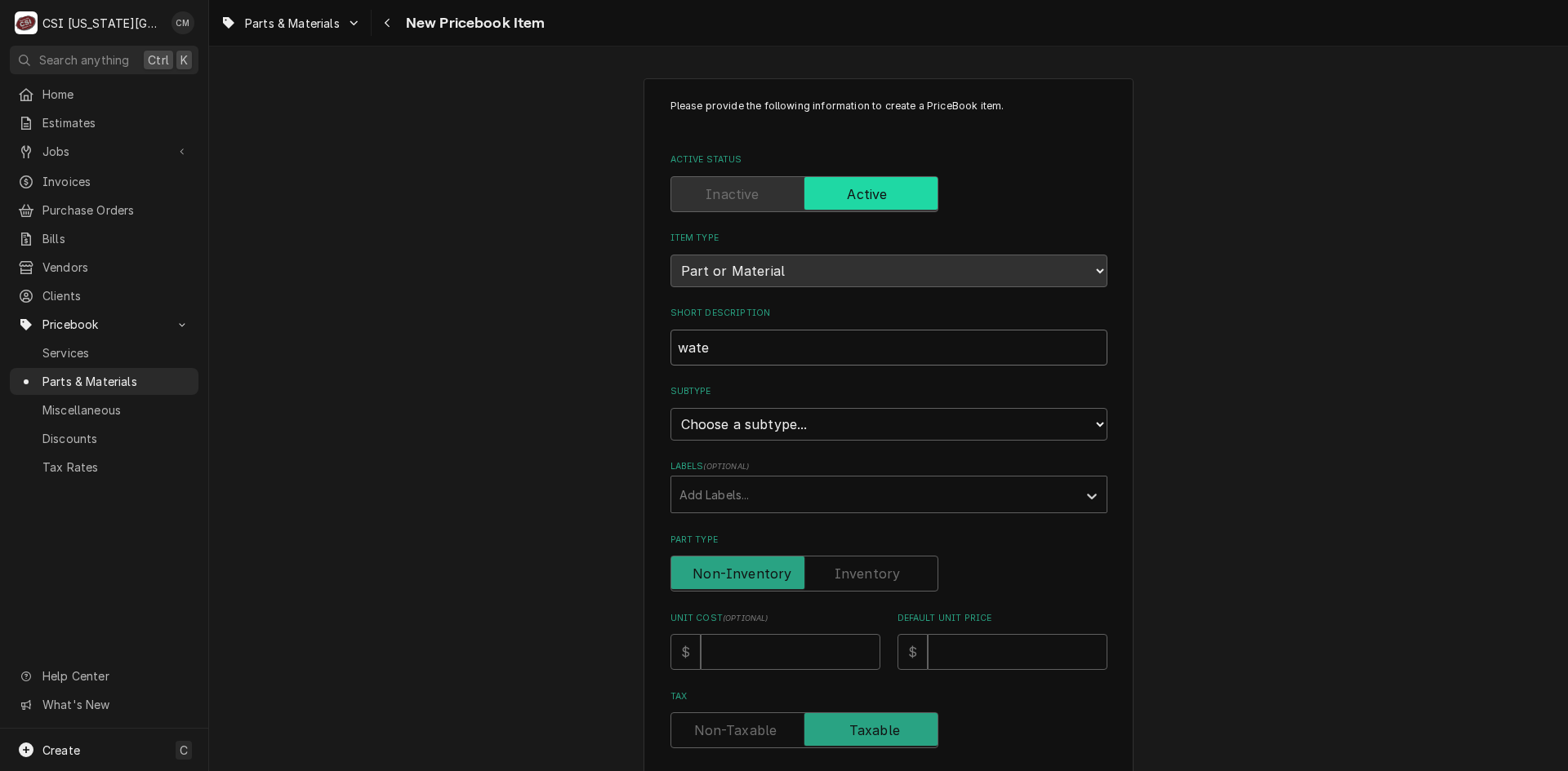
type input "wat"
type textarea "x"
type input "wate"
type textarea "x"
type input "water"
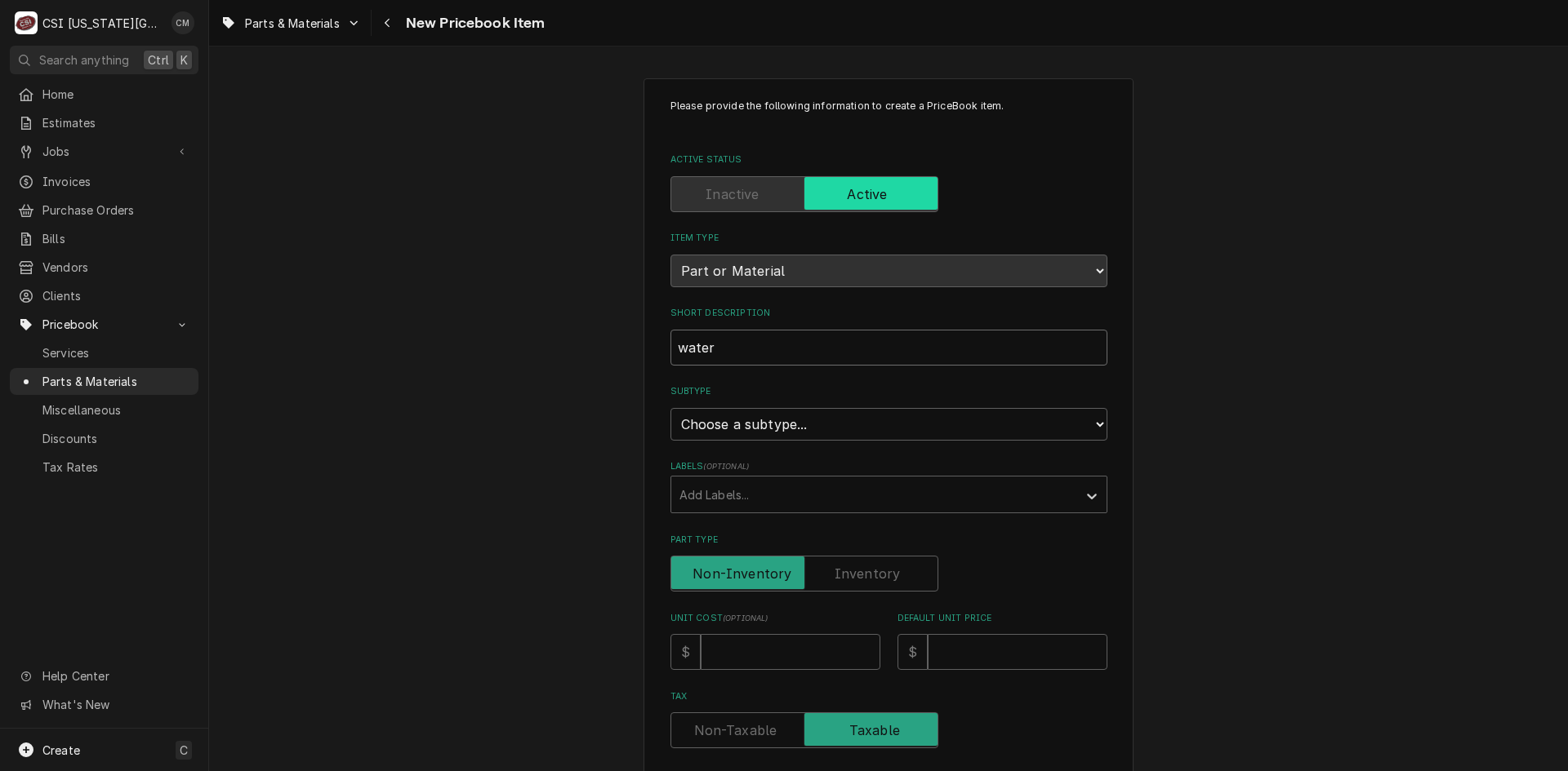
type textarea "x"
type input "water"
type textarea "x"
type input "water p"
type textarea "x"
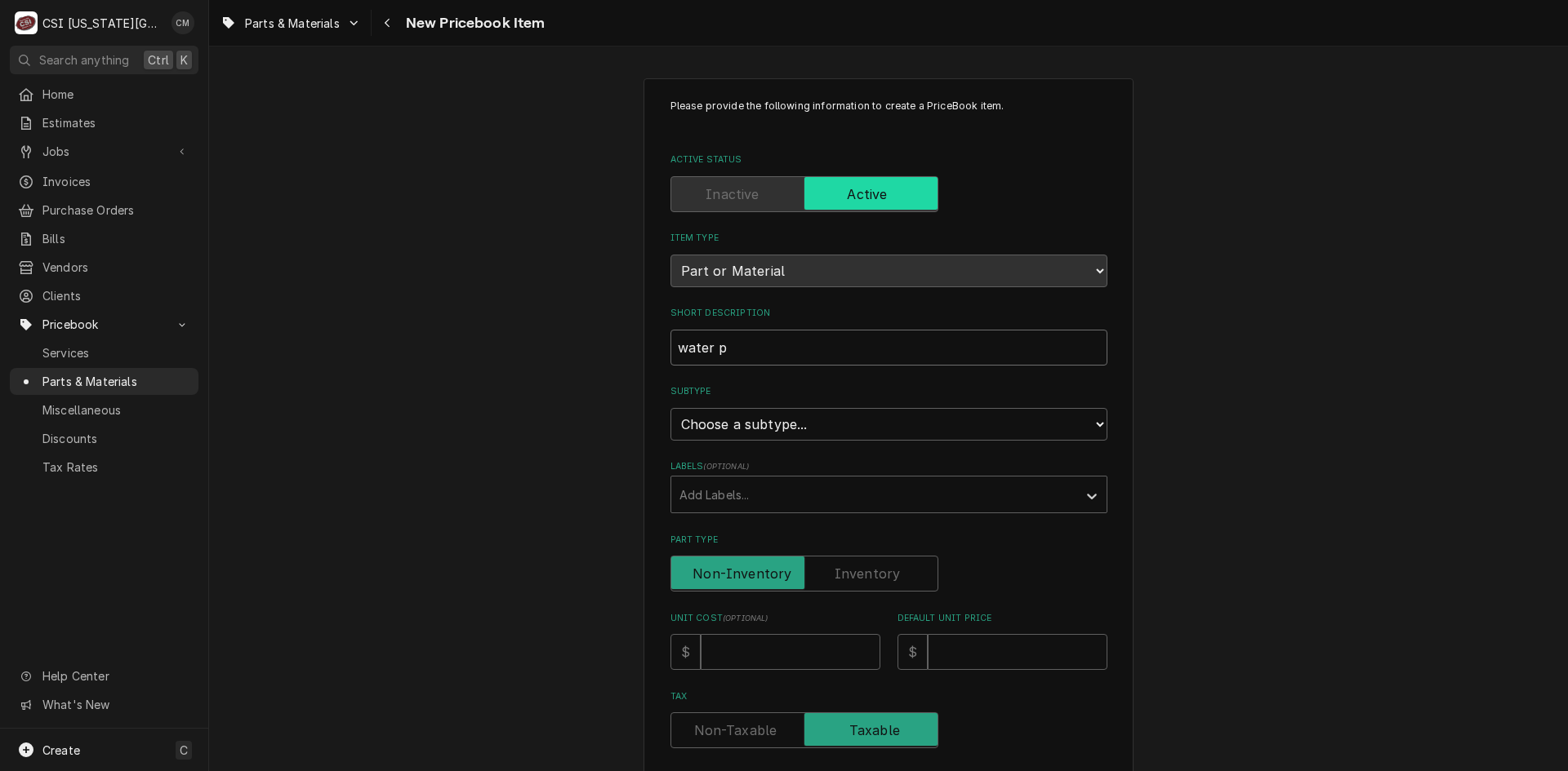
type input "water pu"
type textarea "x"
type input "water pum"
type textarea "x"
type input "water pump"
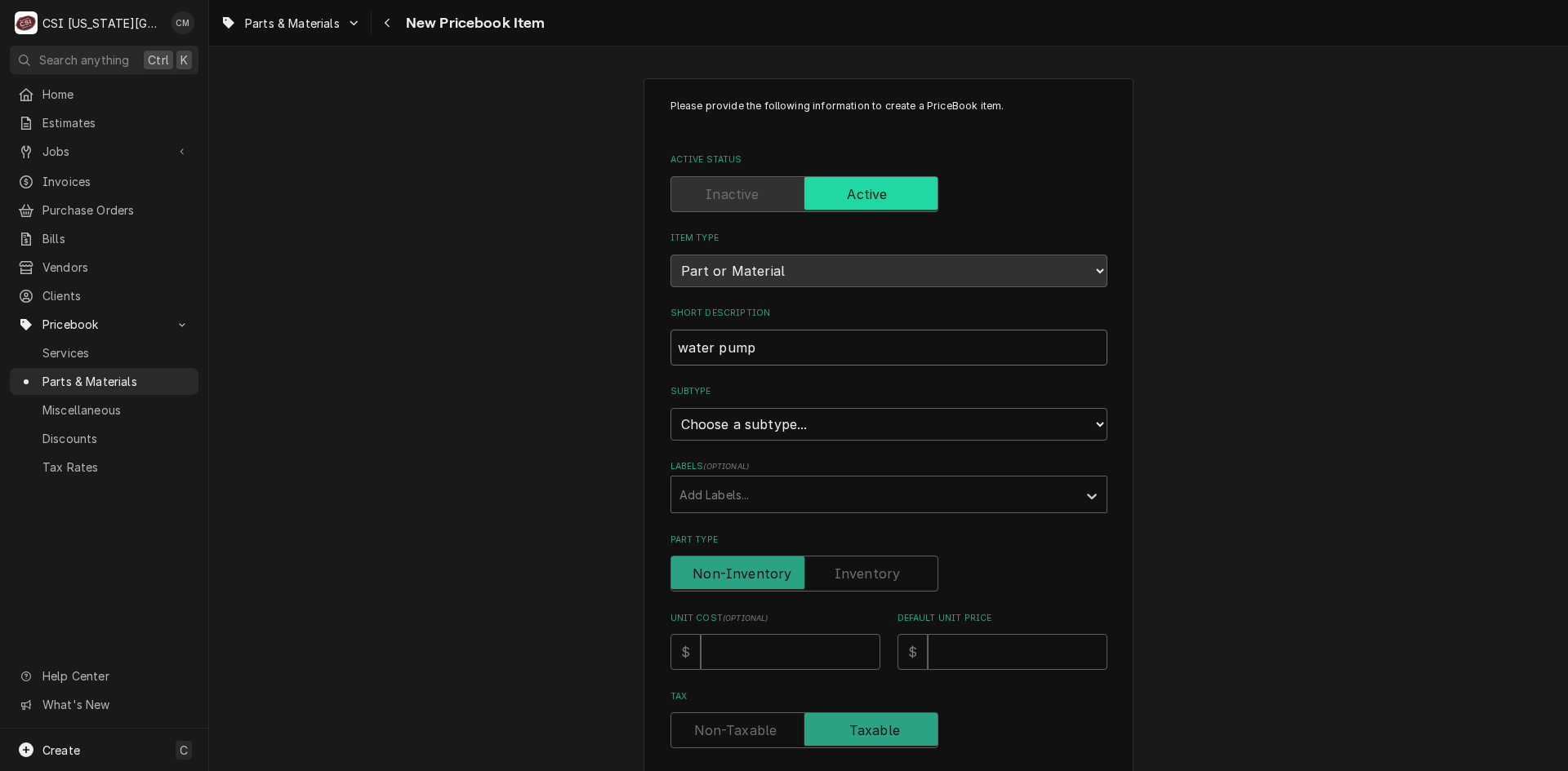
type textarea "x"
type input "water pump"
type textarea "x"
type input "water pump 1"
type textarea "x"
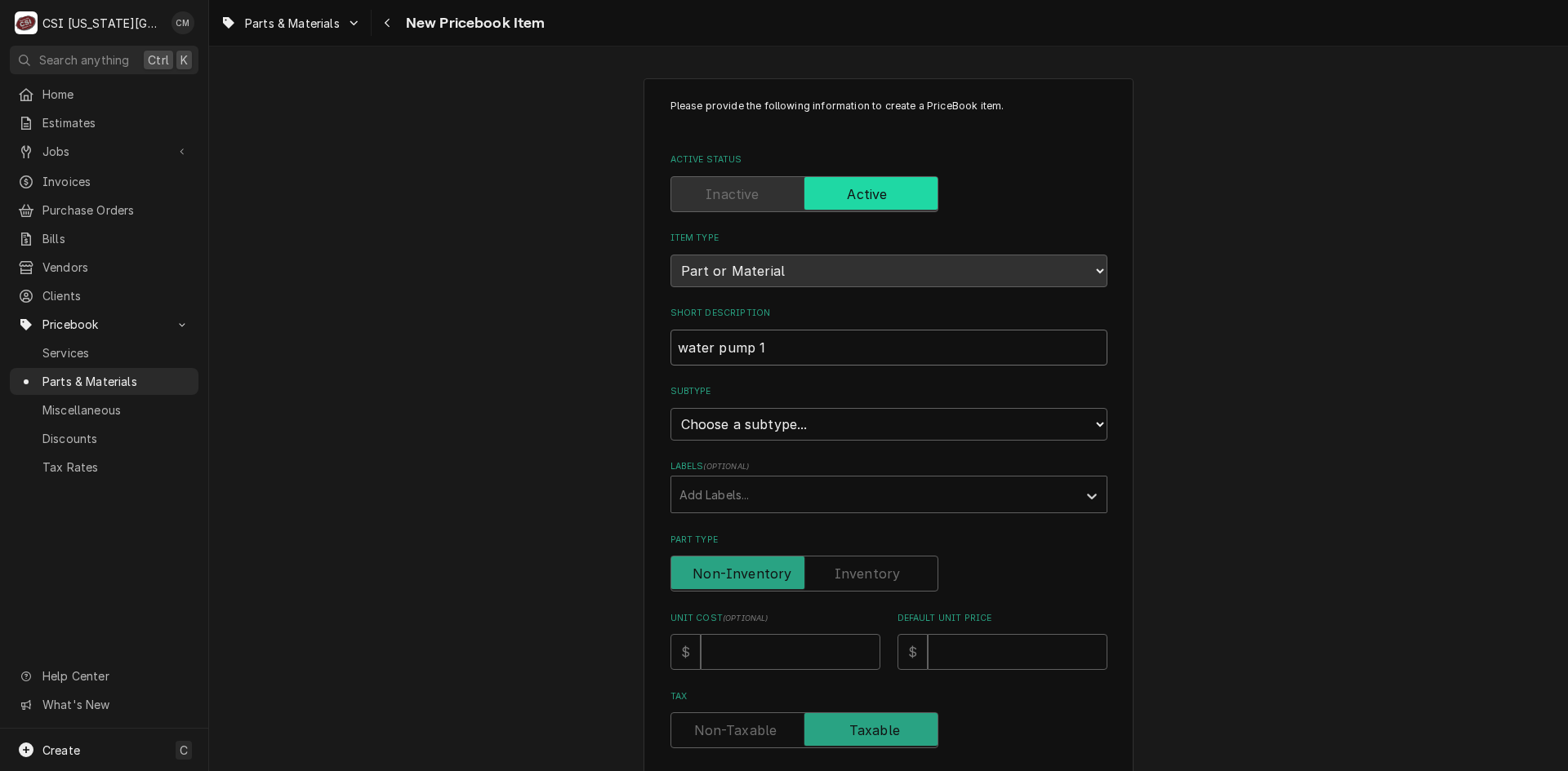
type input "water pump 11"
type textarea "x"
type input "water pump 112"
type textarea "x"
type input "water pump 112v"
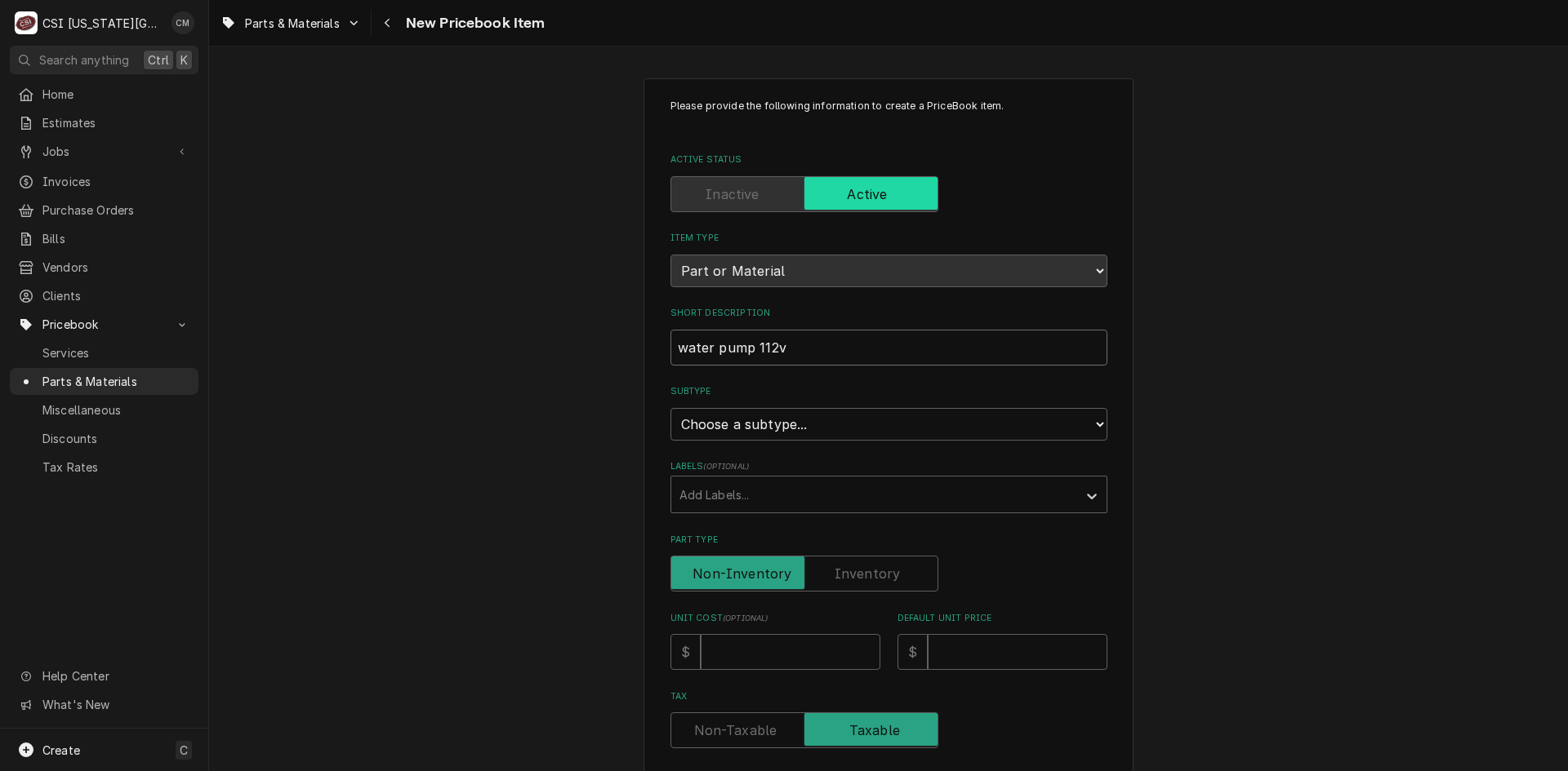
type textarea "x"
type input "water pump 112v"
type textarea "x"
type input "water pump 112v 6"
type textarea "x"
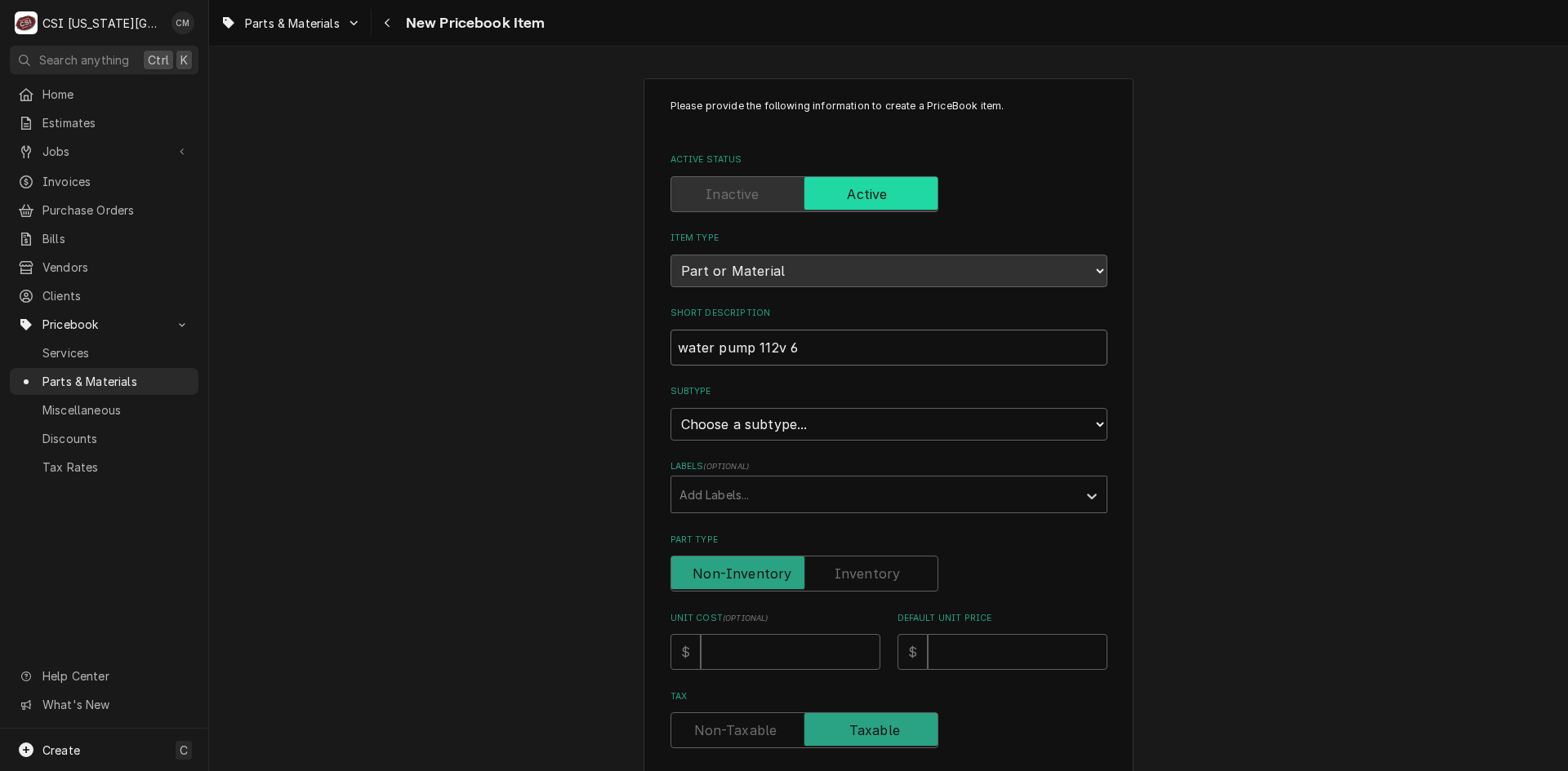
type input "water pump 112v 60"
type textarea "x"
type input "water pump 112v 60h"
type textarea "x"
type input "water pump 112v 60hz"
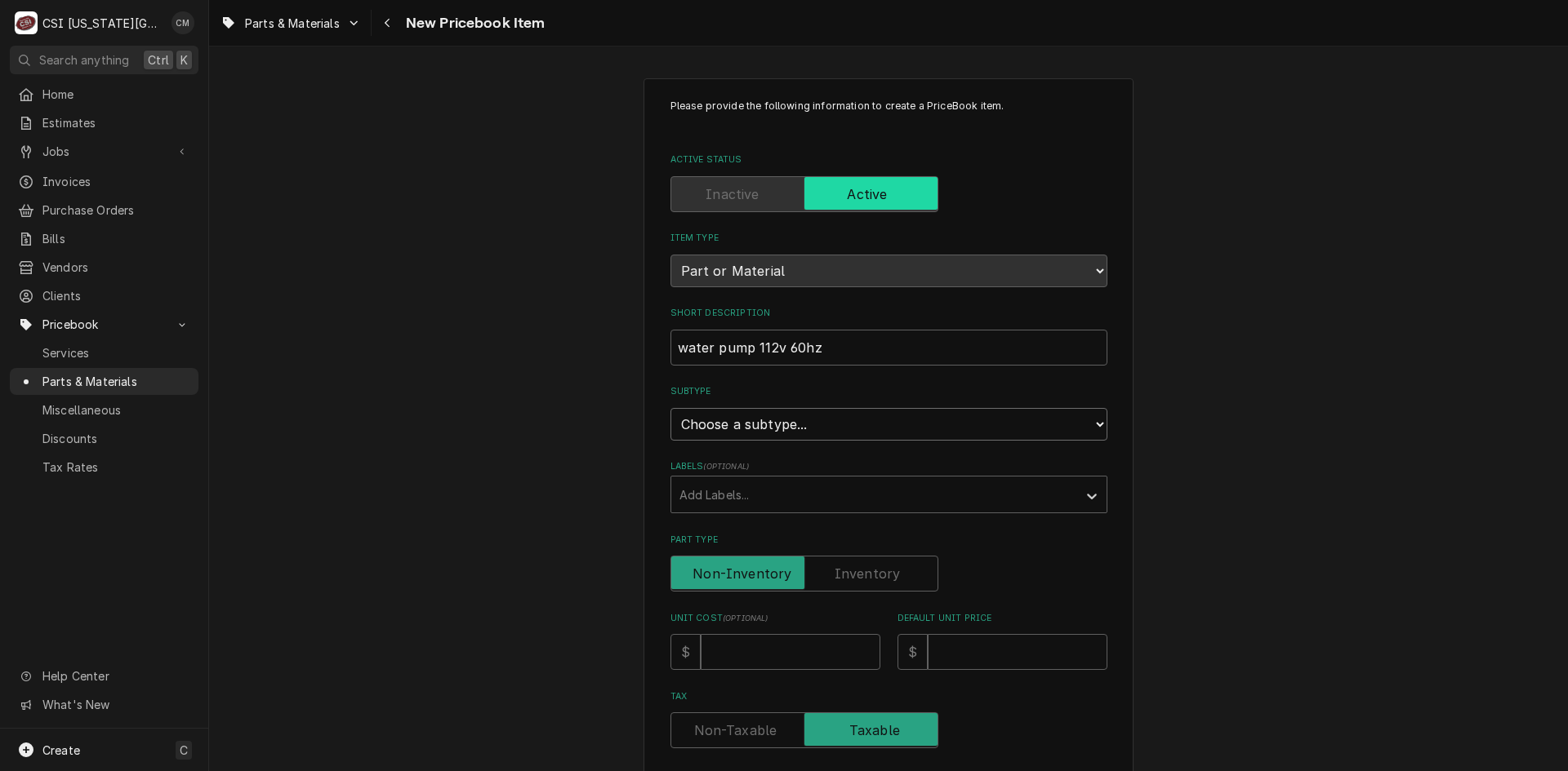
click at [814, 431] on select "Choose a subtype... [#2-DUAL] AFTERHRS-WH-CHG-2 [#2-DUAL] [PERSON_NAME]-EQUIP […" at bounding box center [889, 424] width 437 height 33
select select "45"
click at [670, 408] on select "Choose a subtype... [#2-DUAL] AFTERHRS-WH-CHG-2 [#2-DUAL] [PERSON_NAME]-EQUIP […" at bounding box center [889, 424] width 437 height 33
type textarea "x"
click at [793, 493] on div "Labels" at bounding box center [874, 494] width 389 height 29
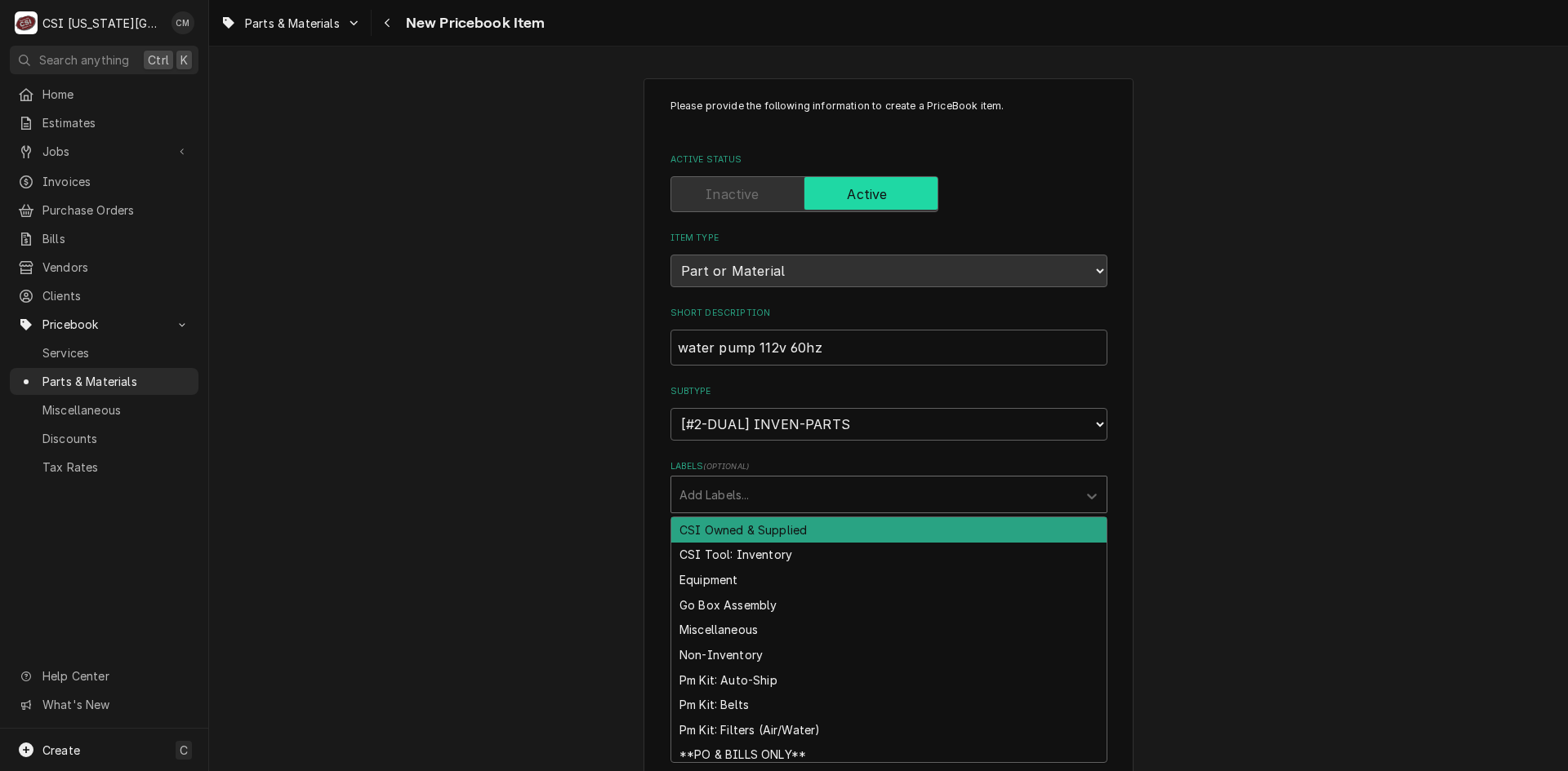
click at [793, 493] on div "Labels" at bounding box center [874, 494] width 389 height 29
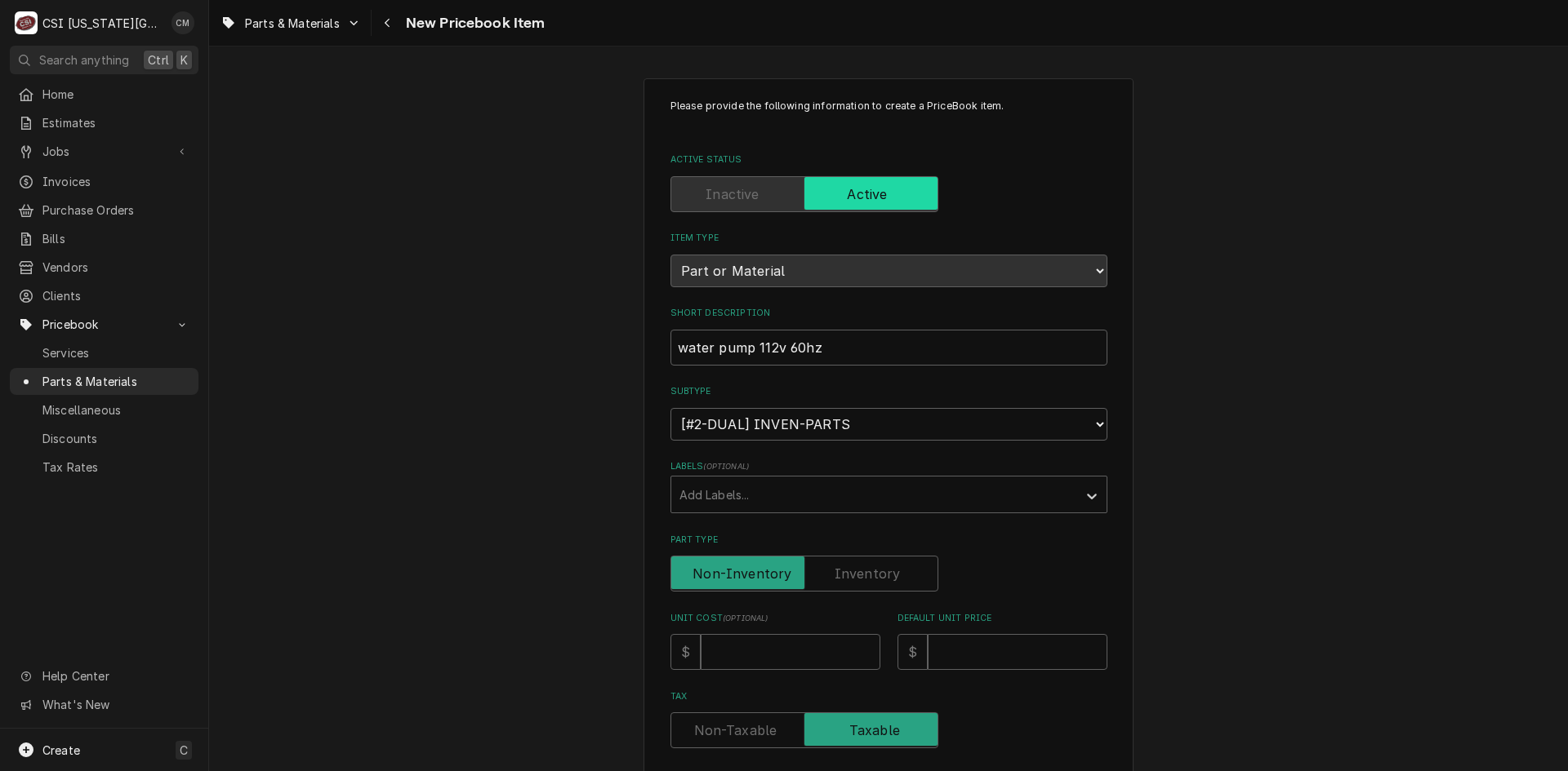
click at [845, 575] on label "Part Type" at bounding box center [803, 574] width 267 height 36
click at [845, 575] on input "Part Type" at bounding box center [804, 574] width 253 height 36
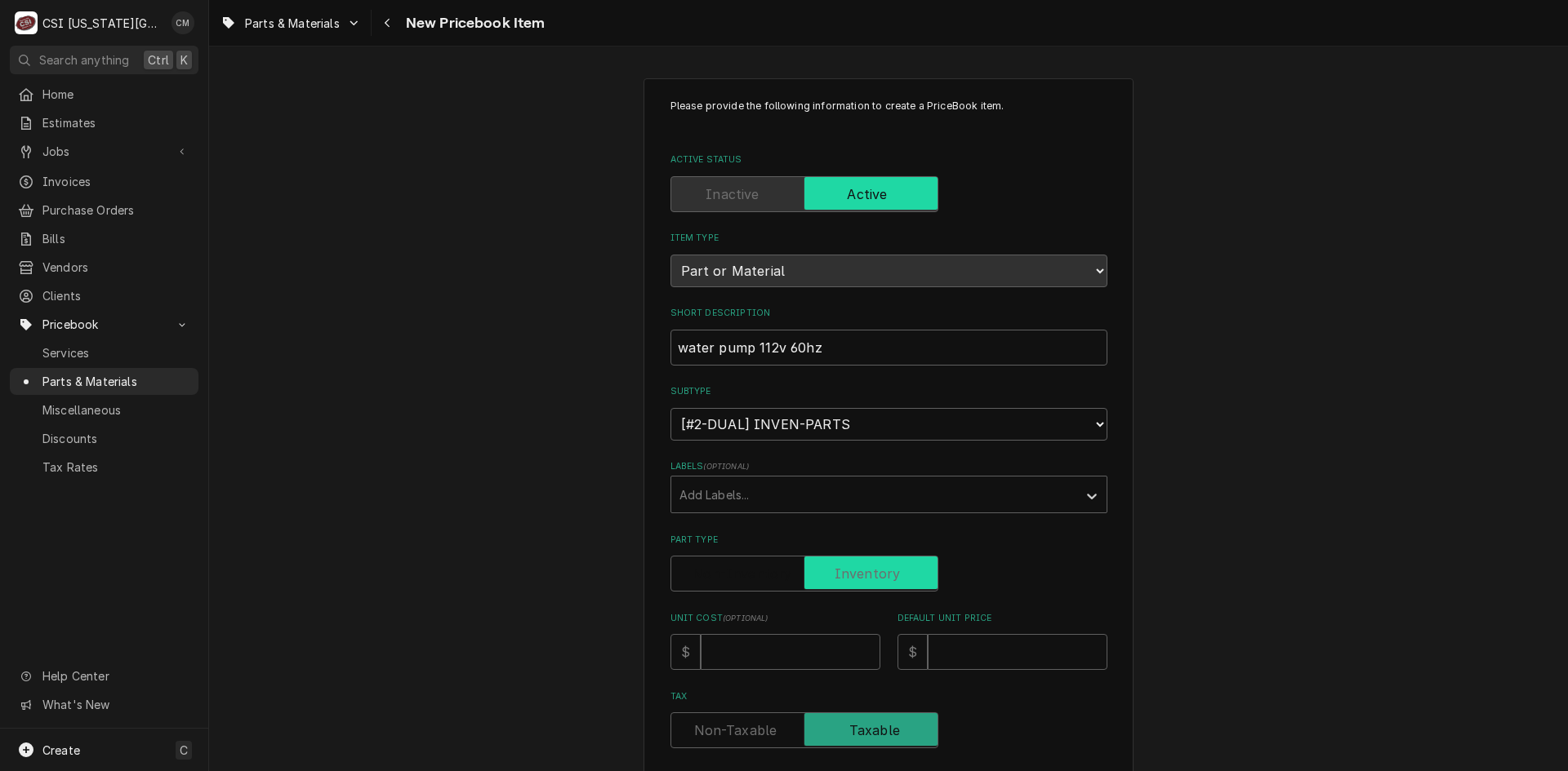
checkbox input "true"
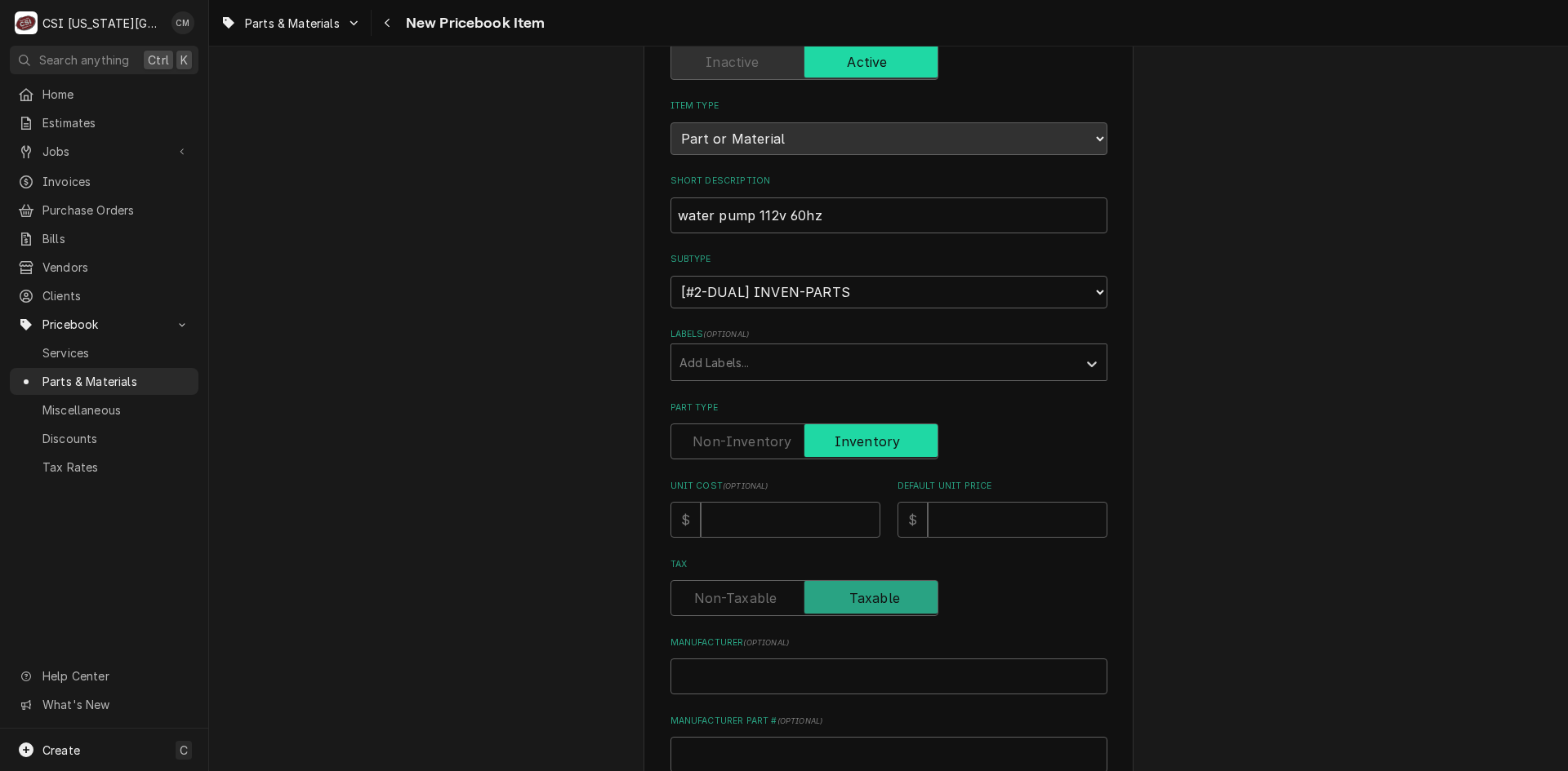
scroll to position [163, 0]
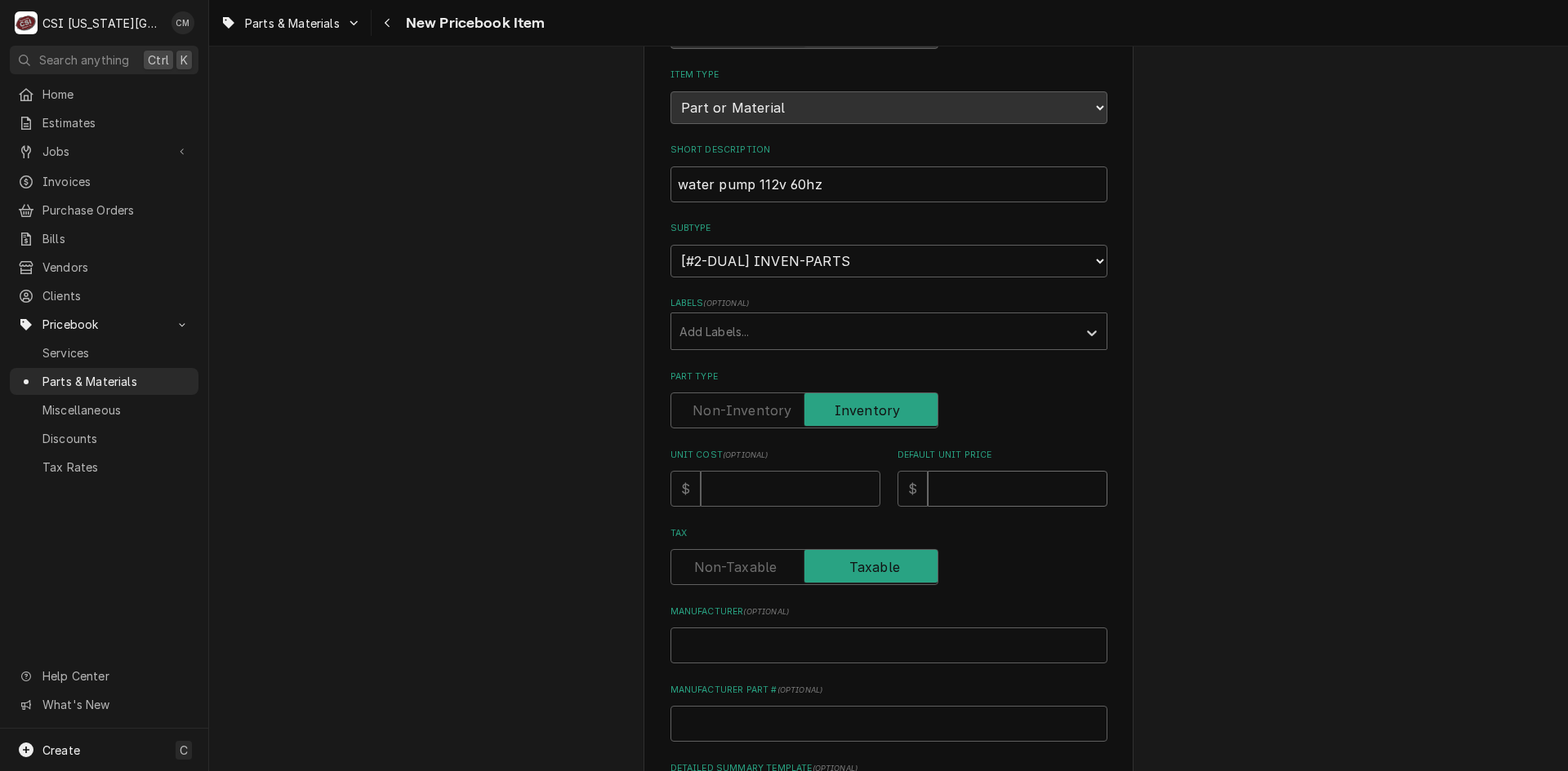
click at [979, 491] on input "Default Unit Price" at bounding box center [1017, 489] width 179 height 36
type textarea "x"
type input "3"
type textarea "x"
type input "30"
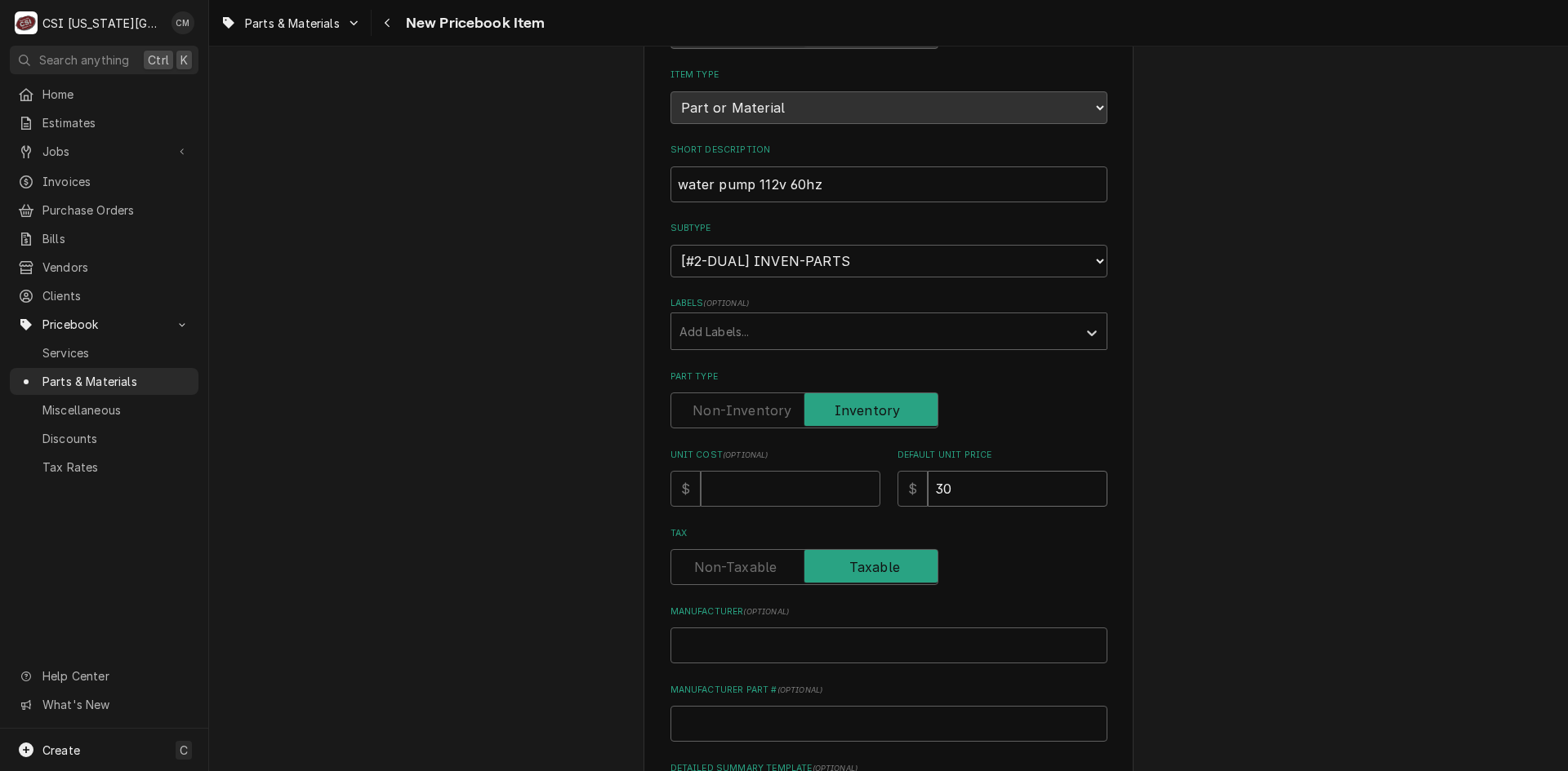
type textarea "x"
type input "300"
type textarea "x"
type input "300.4"
type textarea "x"
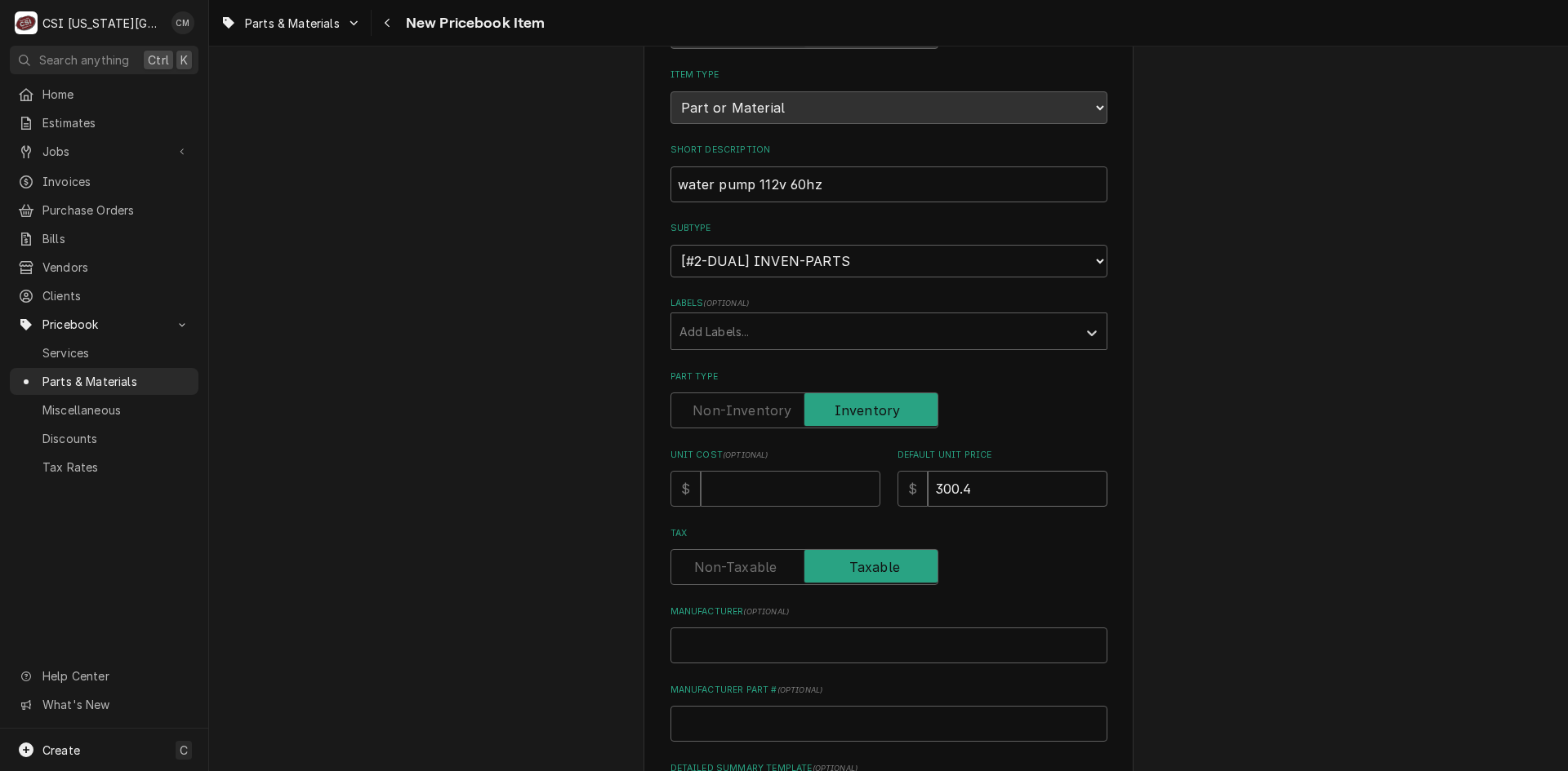
type input "300.40"
drag, startPoint x: 996, startPoint y: 485, endPoint x: 901, endPoint y: 483, distance: 95.0
click at [901, 483] on div "$ 300.40" at bounding box center [1002, 489] width 210 height 36
type textarea "x"
click at [774, 492] on input "Unit Cost ( optional )" at bounding box center [790, 489] width 179 height 36
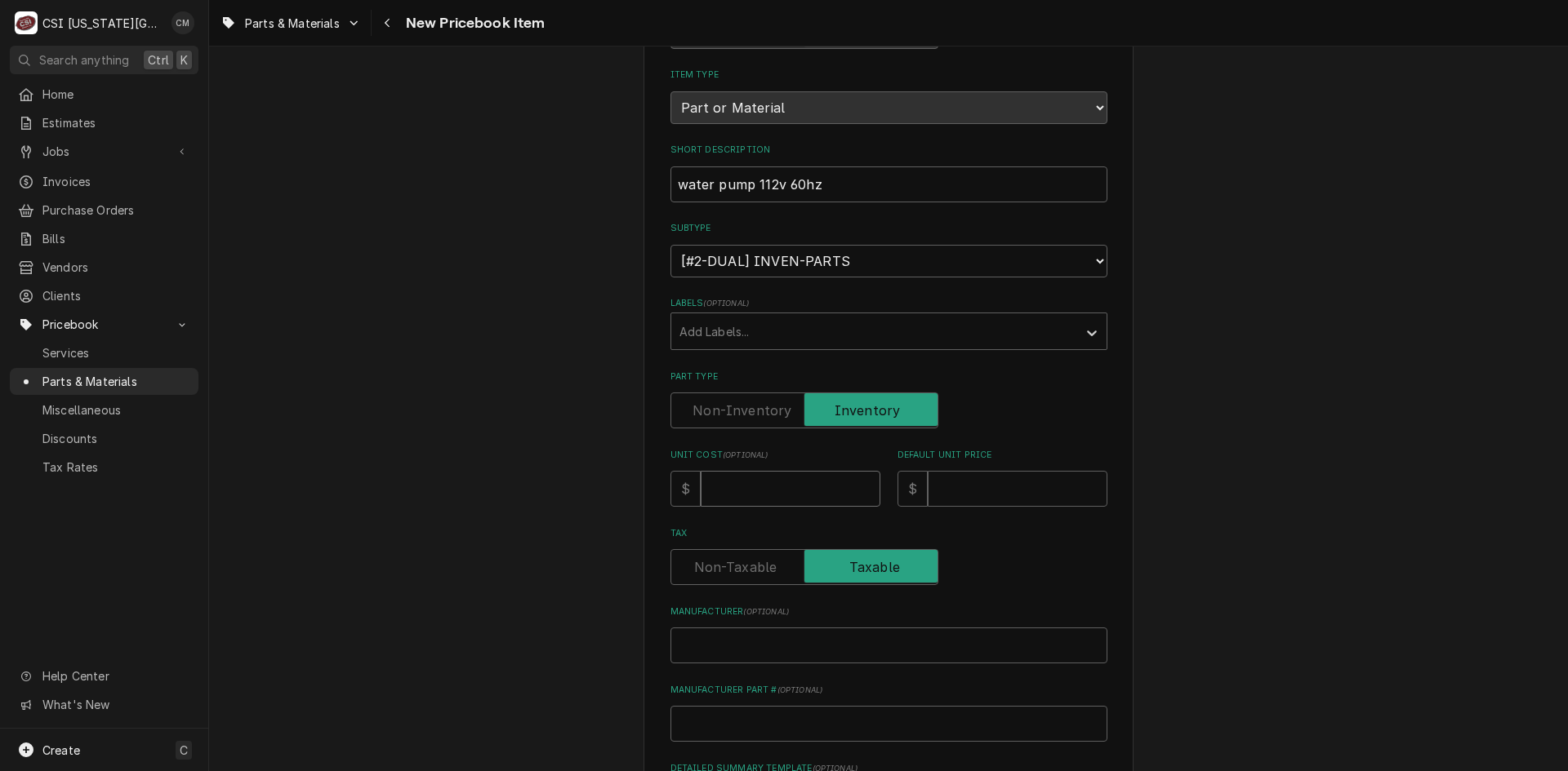
type textarea "x"
type input "3"
type textarea "x"
type input "30"
type textarea "x"
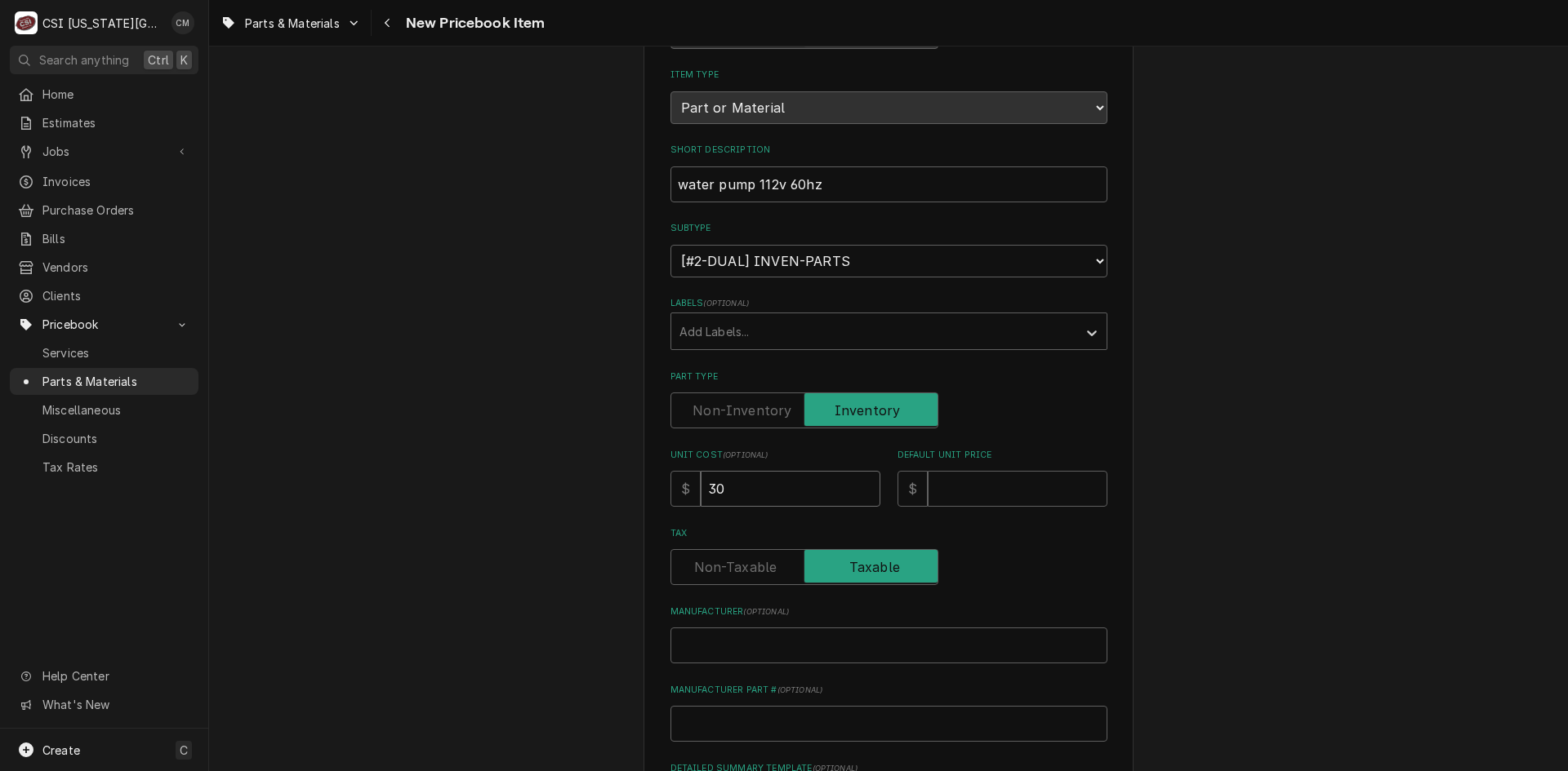
type input "300"
type textarea "x"
type input "300.4"
type textarea "x"
type input "300.40"
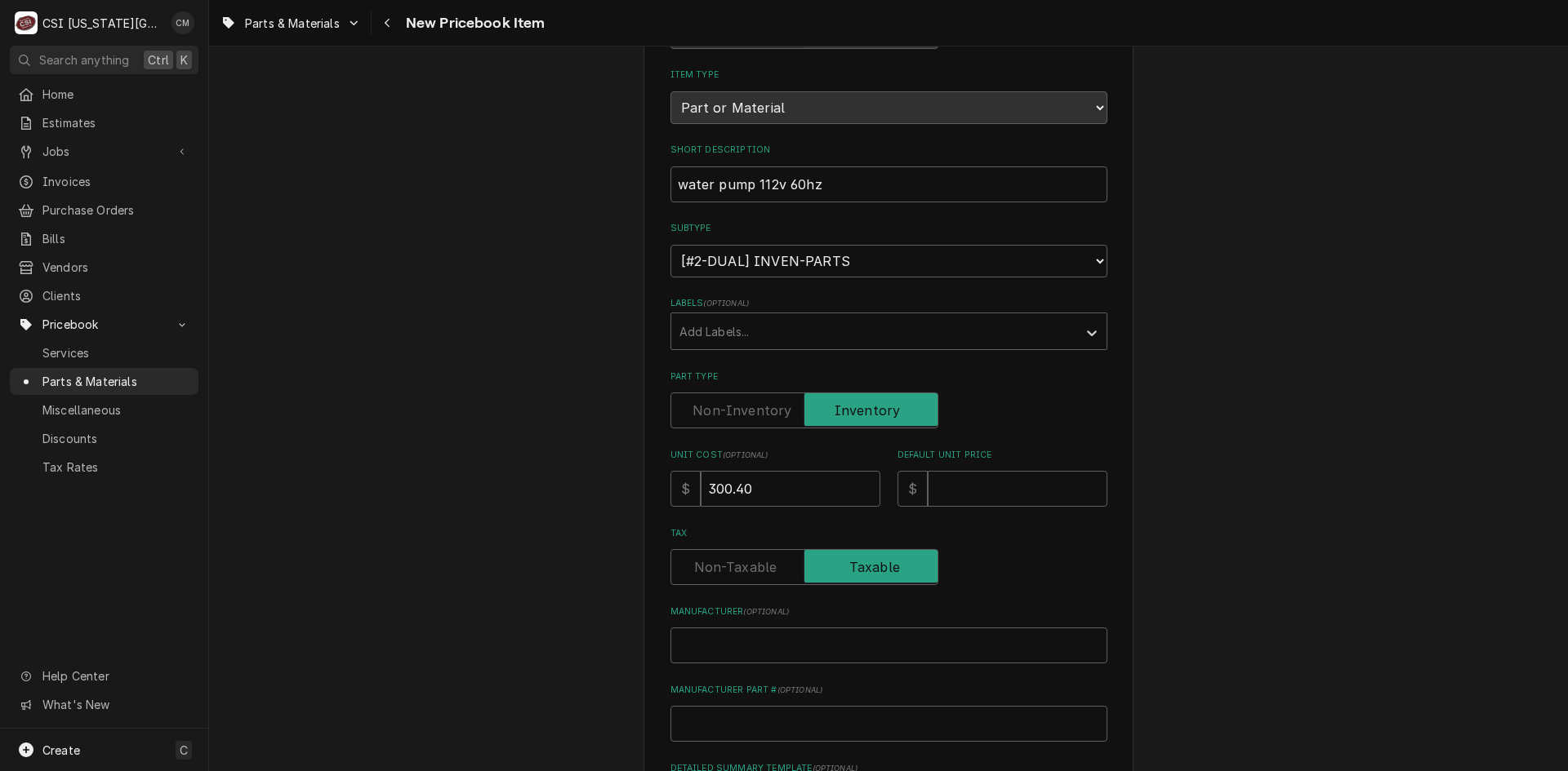
scroll to position [326, 0]
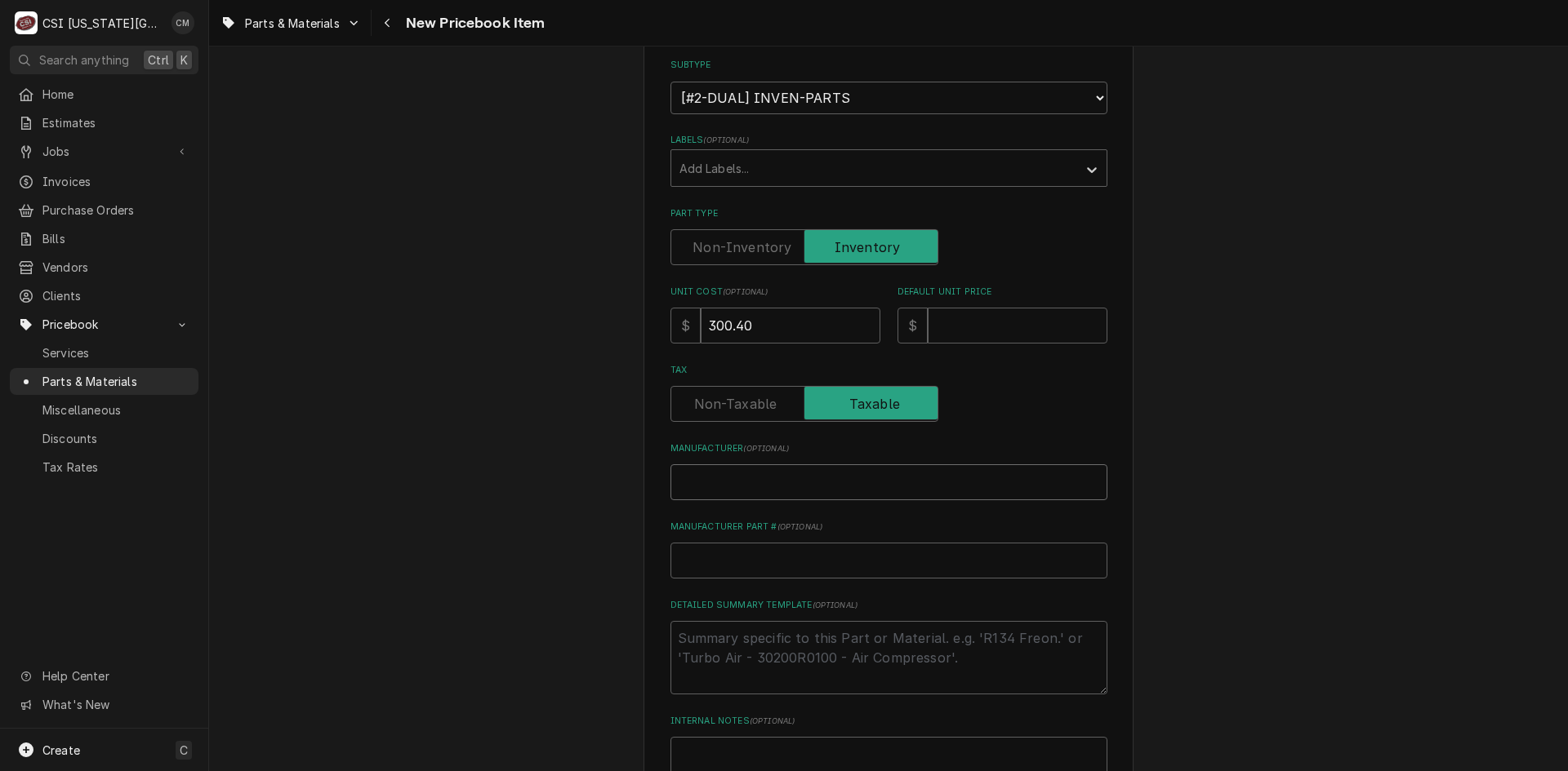
click at [989, 488] on input "Manufacturer ( optional )" at bounding box center [889, 482] width 437 height 36
click at [992, 323] on input "Default Unit Price" at bounding box center [1017, 325] width 179 height 36
type textarea "x"
type input "5"
type textarea "x"
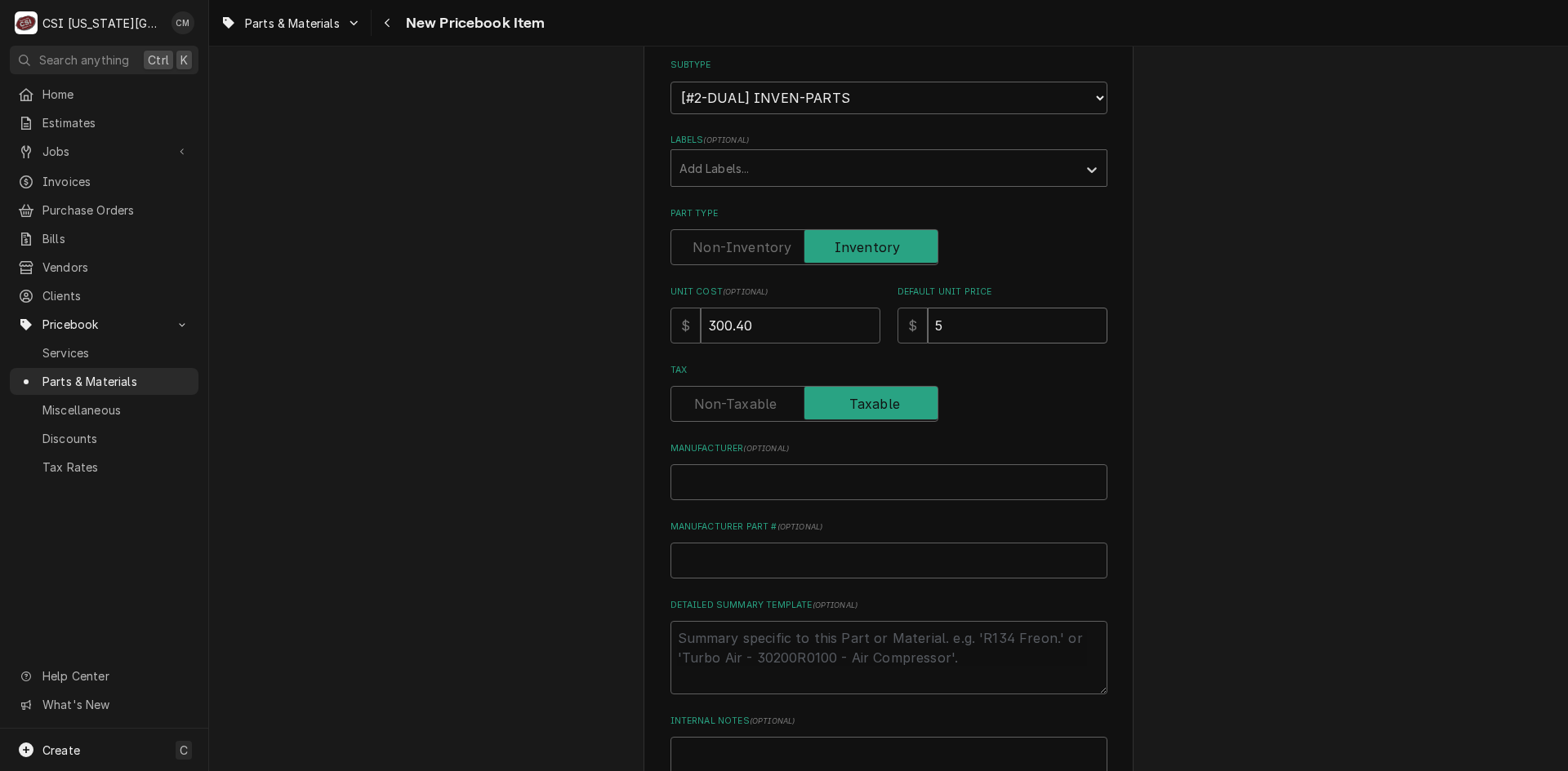
type input "50"
type textarea "x"
type input "500"
type textarea "x"
type input "500.6"
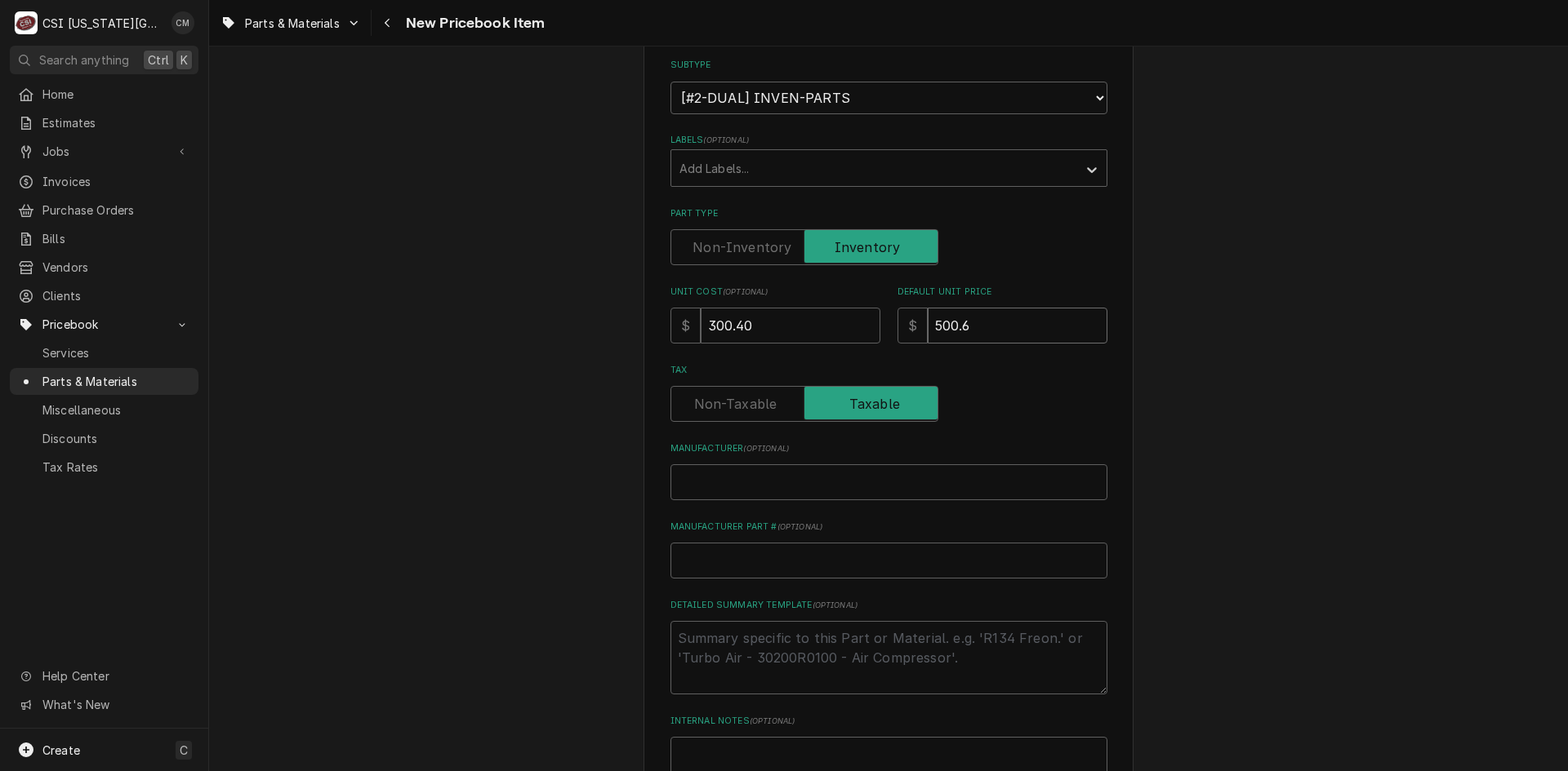
type textarea "x"
type input "500.67"
click at [903, 563] on input "Manufacturer Part # ( optional )" at bounding box center [889, 561] width 437 height 36
type textarea "x"
type input "2"
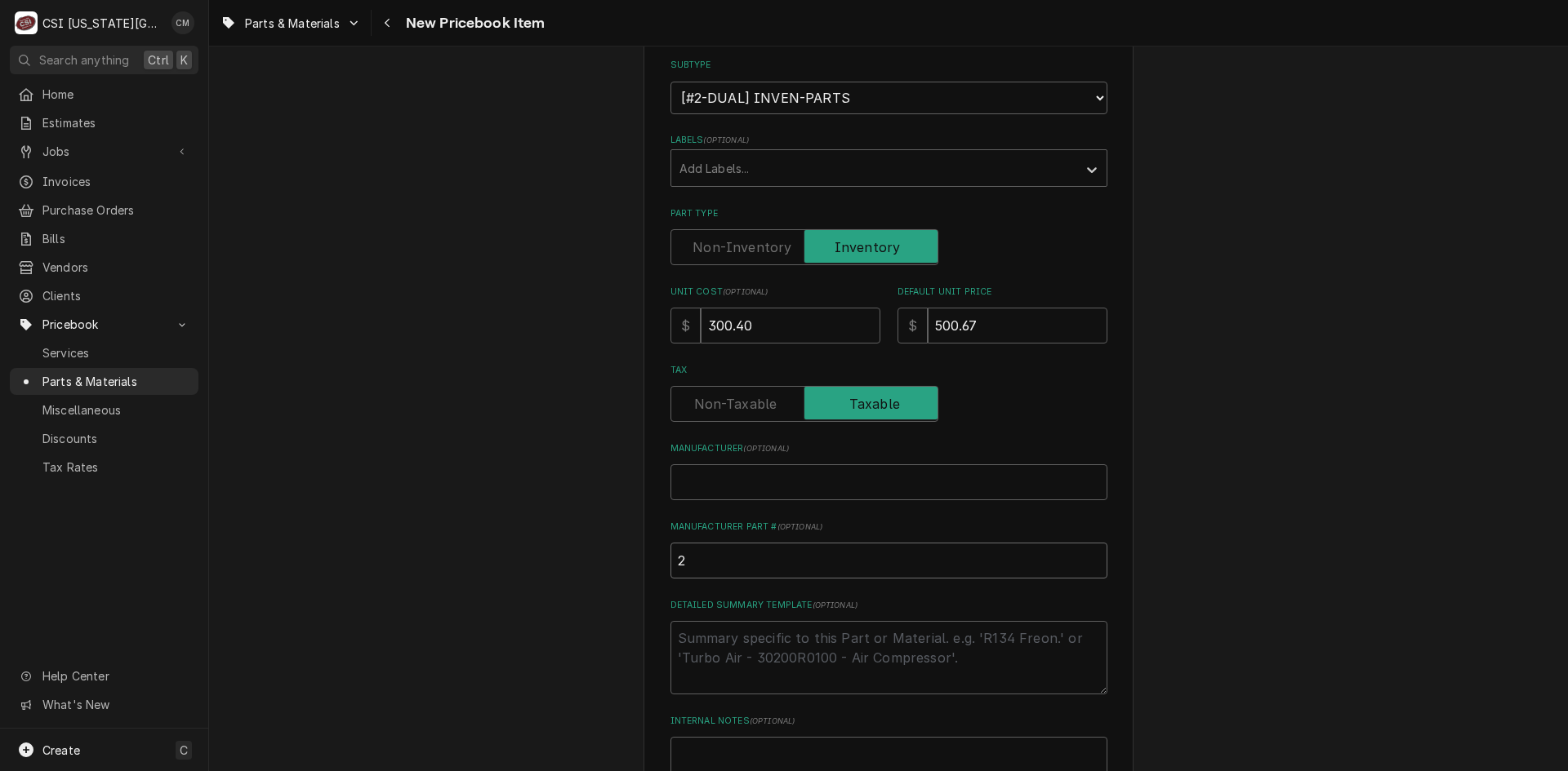
type textarea "x"
type input "20"
type textarea "x"
type input "200"
type textarea "x"
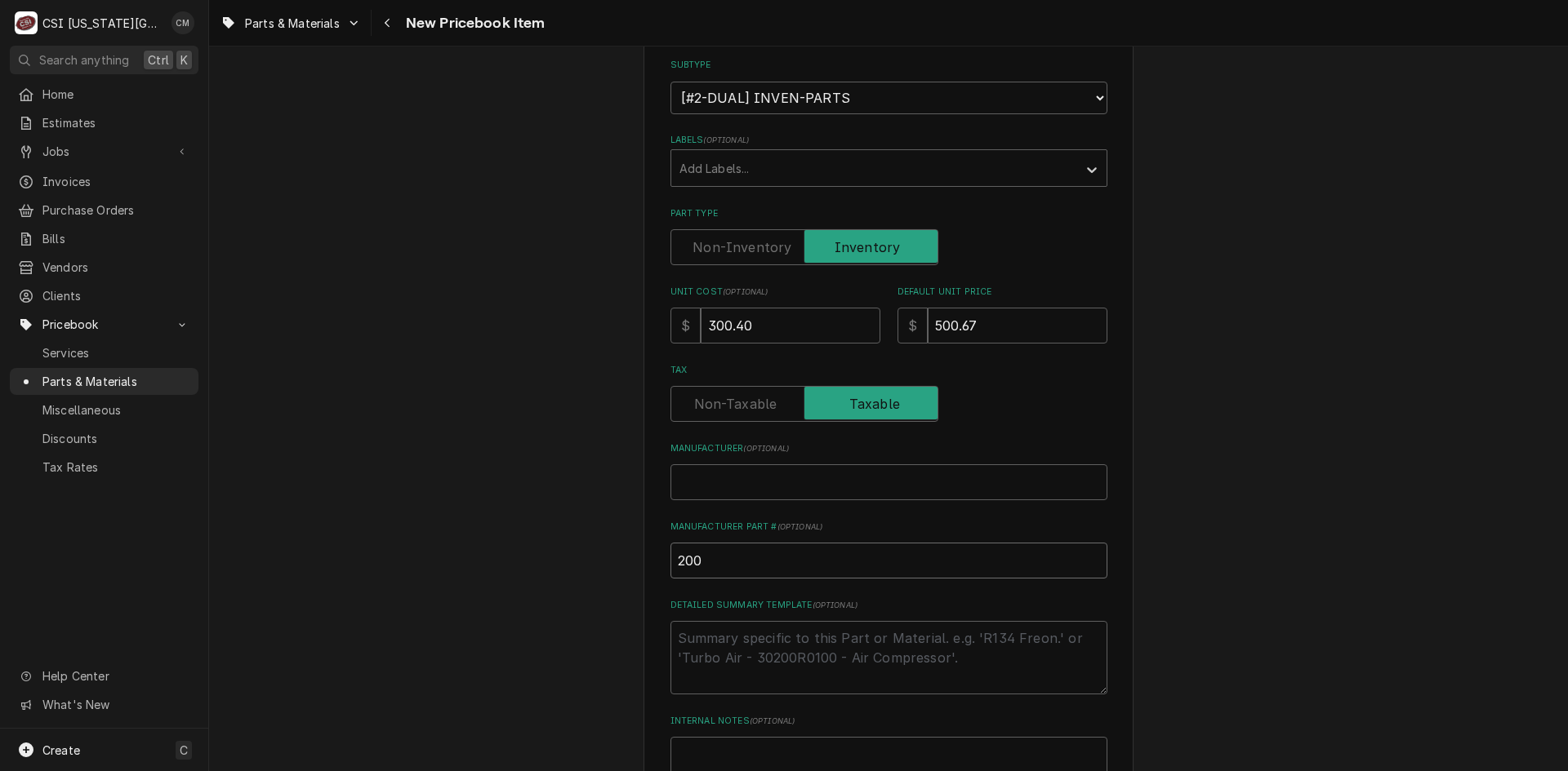
type input "2008"
type textarea "x"
type input "20084"
type textarea "x"
type input "2008"
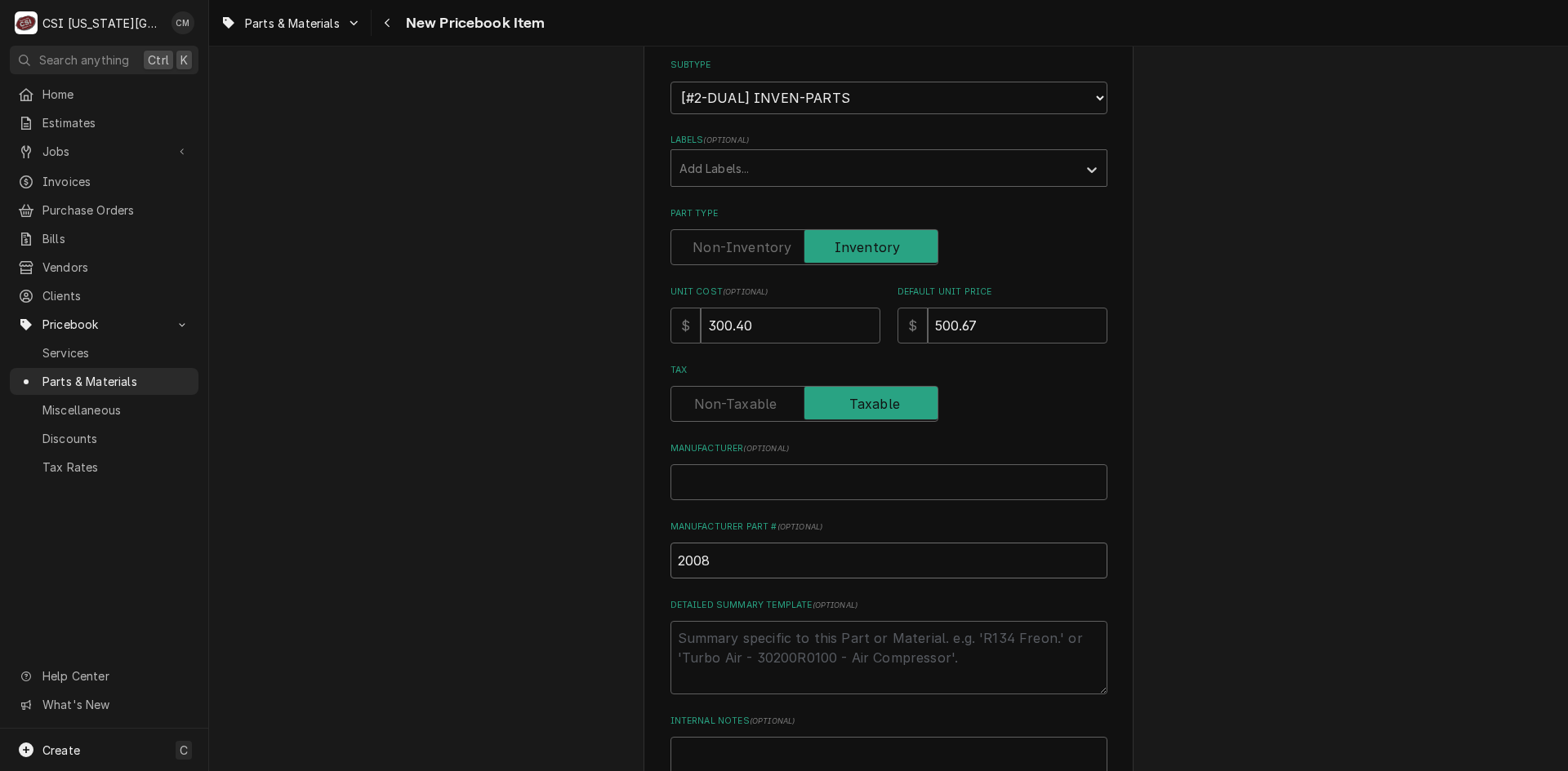
type textarea "x"
type input "20080"
type textarea "x"
type input "200804"
type textarea "x"
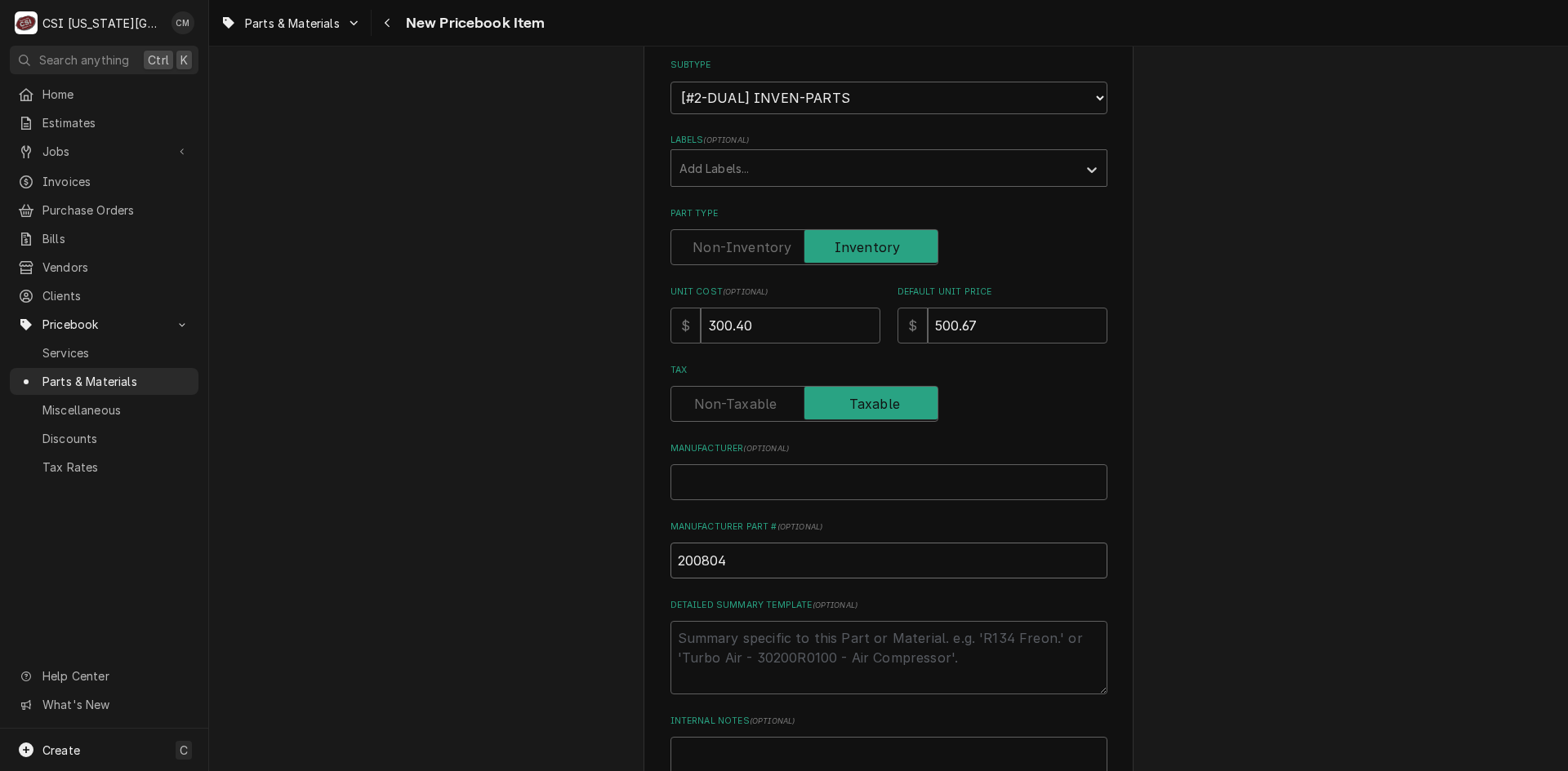
type input "2008049"
type textarea "x"
type input "200804"
type textarea "x"
type input "20080"
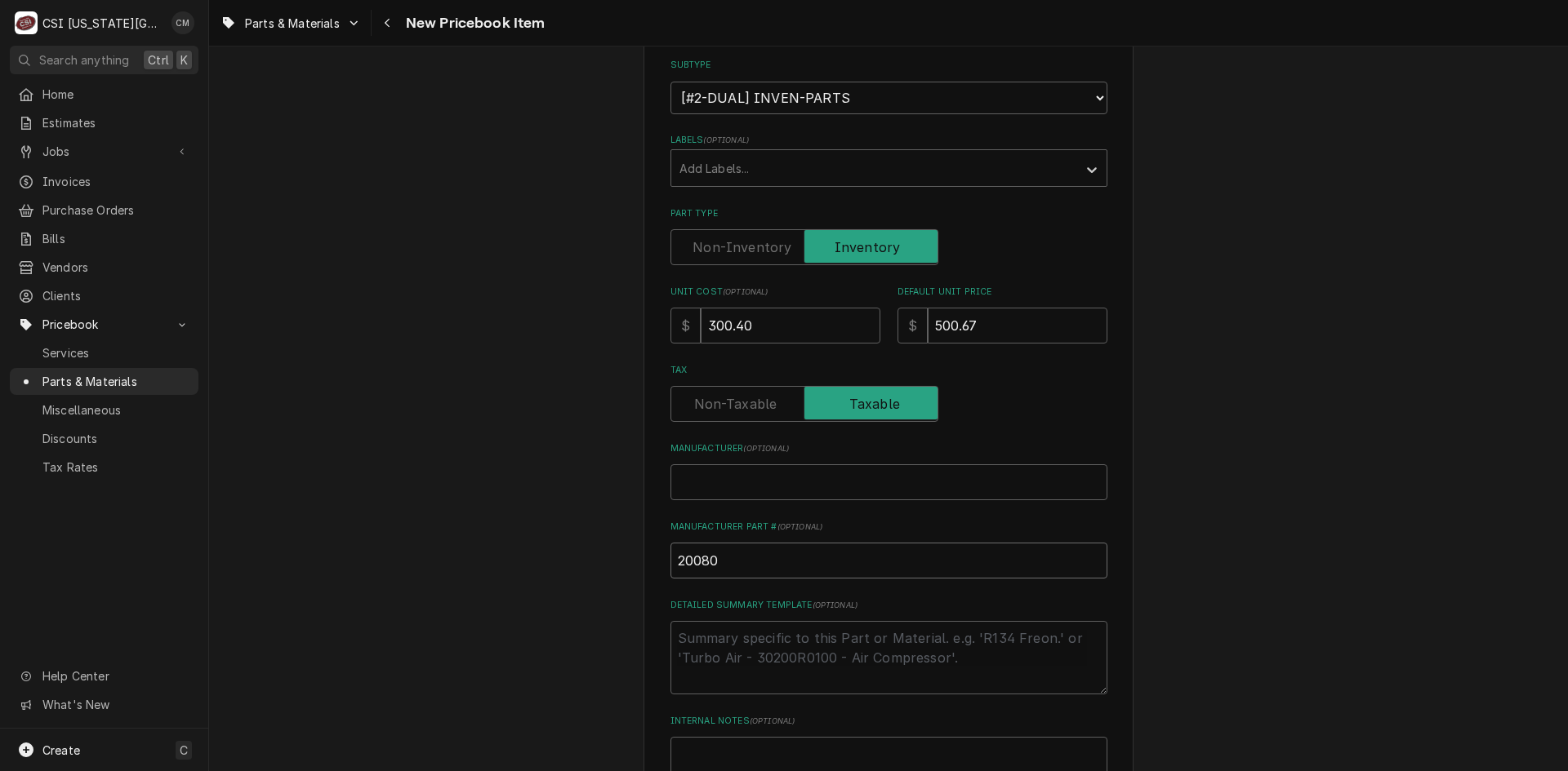
type textarea "x"
type input "2008"
type textarea "x"
type input "20084"
type textarea "x"
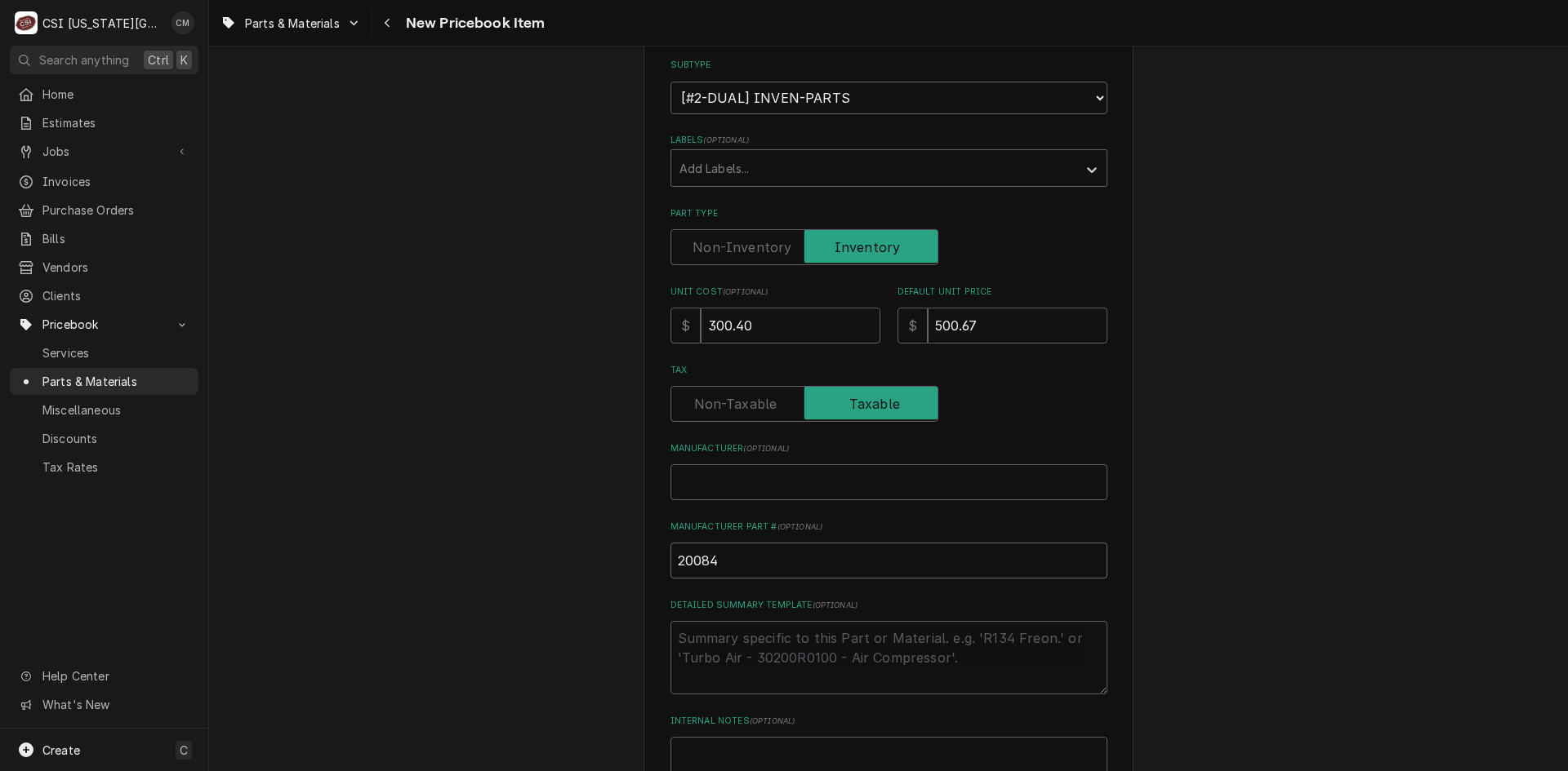
type input "200848"
type textarea "x"
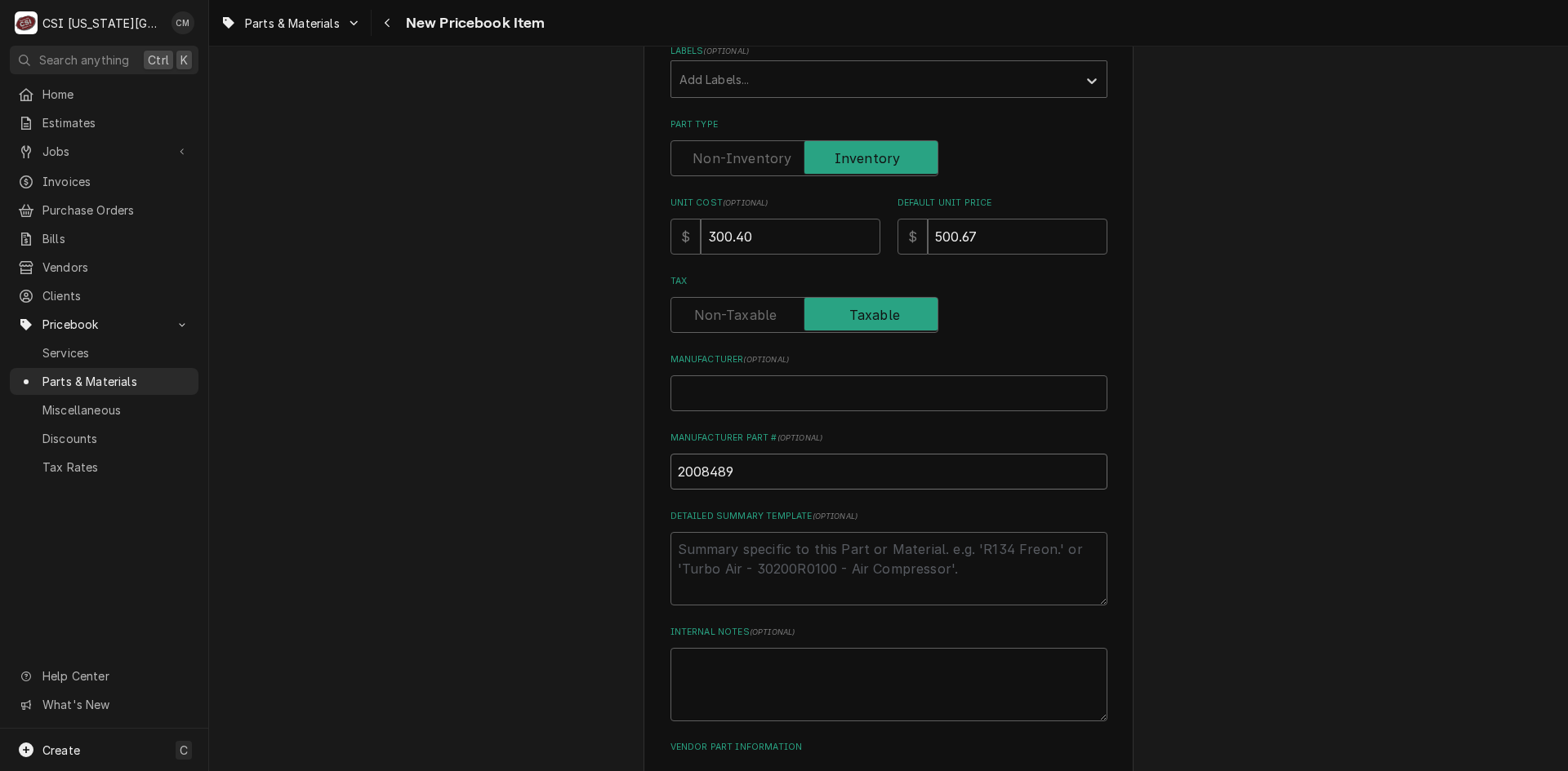
scroll to position [571, 0]
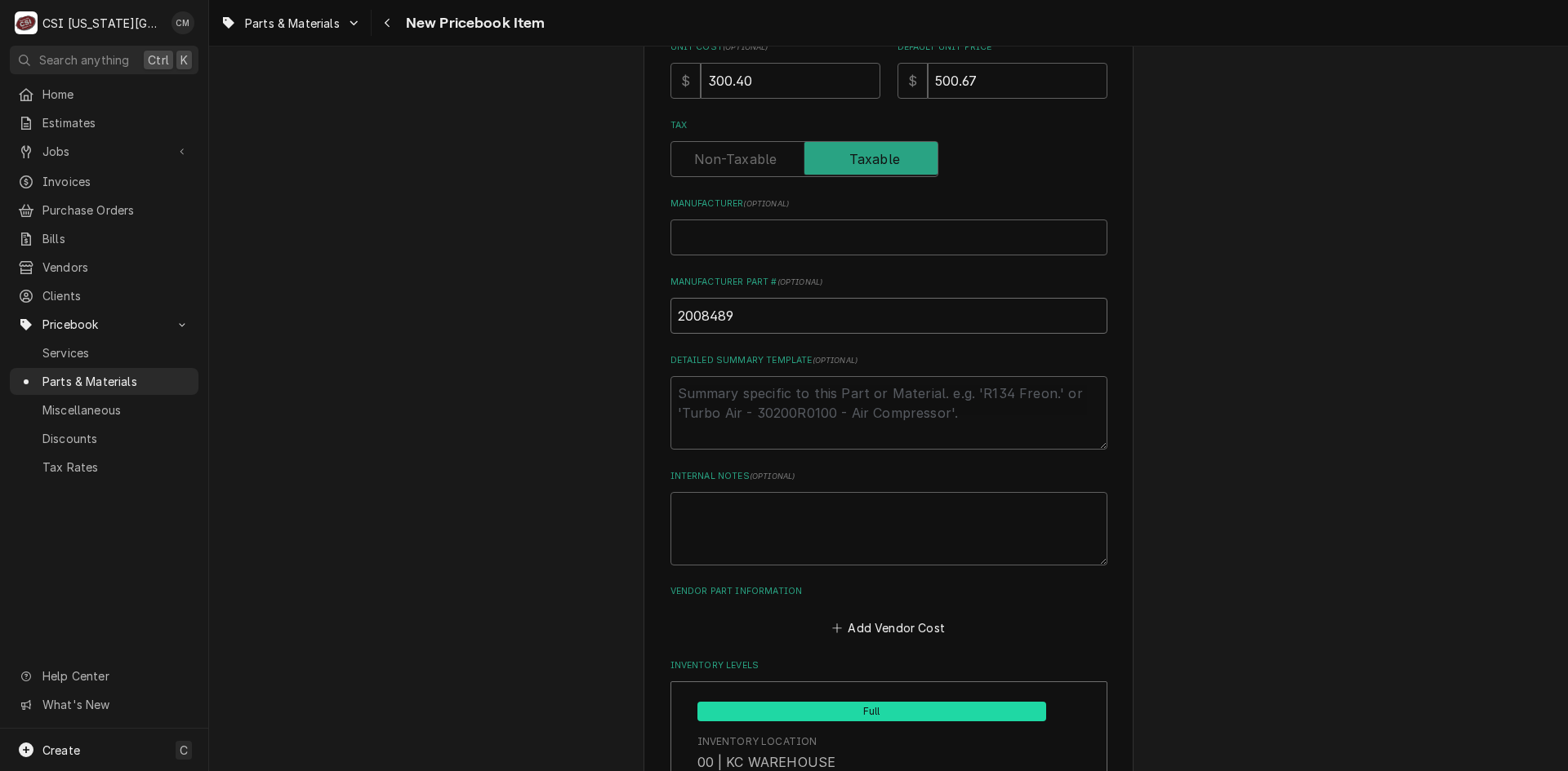
drag, startPoint x: 746, startPoint y: 314, endPoint x: 653, endPoint y: 305, distance: 93.4
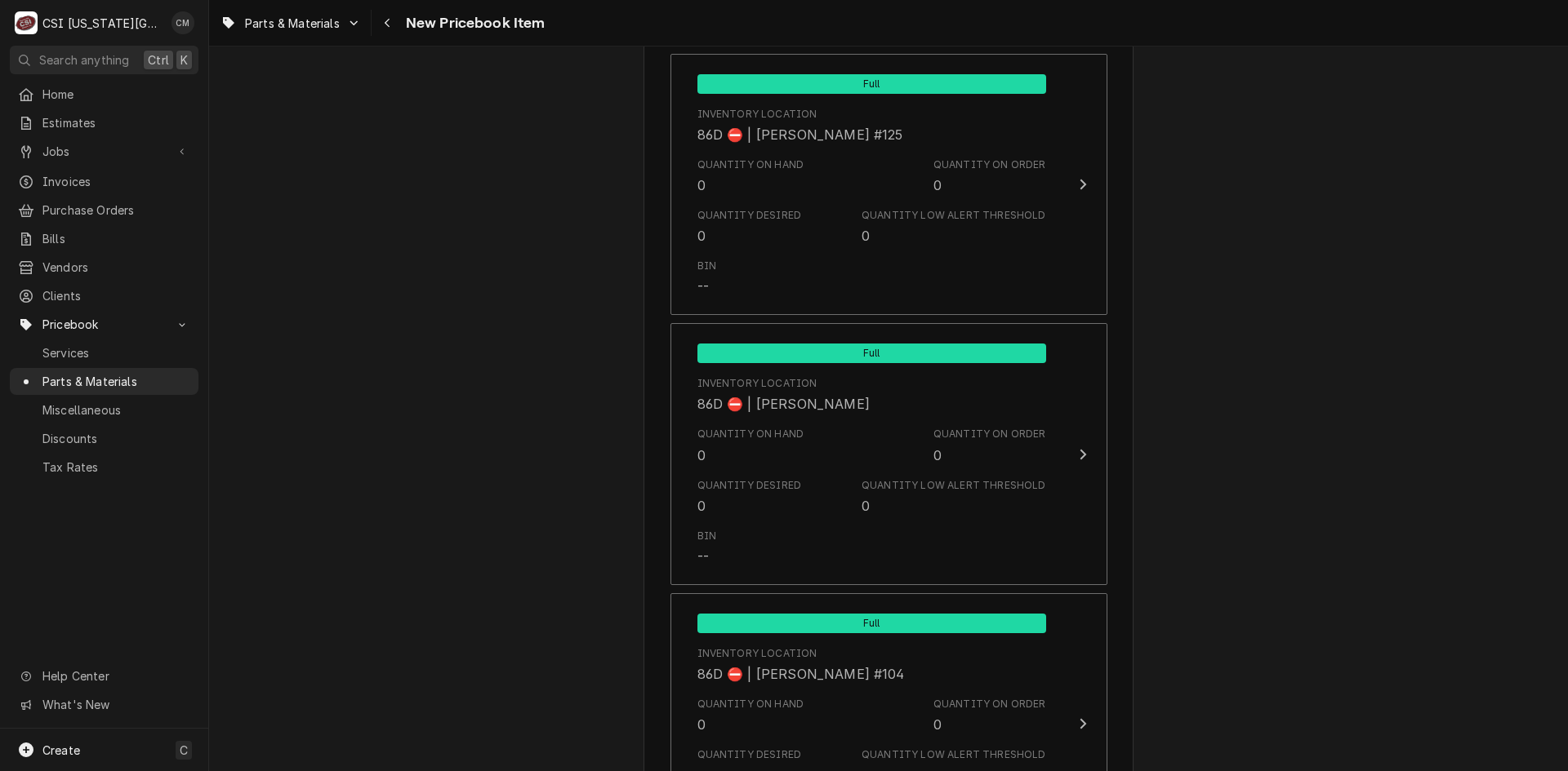
scroll to position [15700, 0]
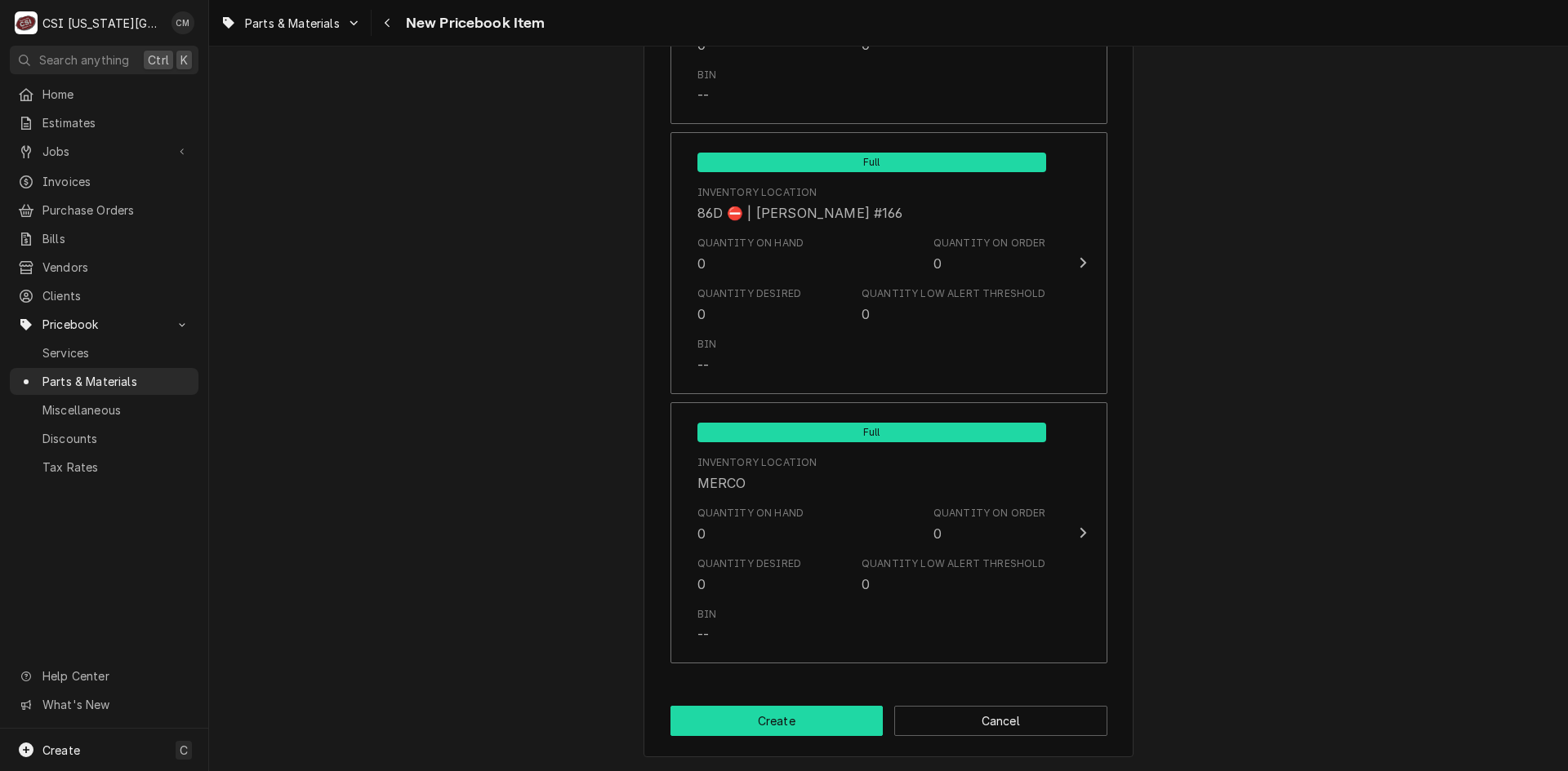
type input "2008489"
click at [841, 719] on button "Create" at bounding box center [776, 721] width 213 height 30
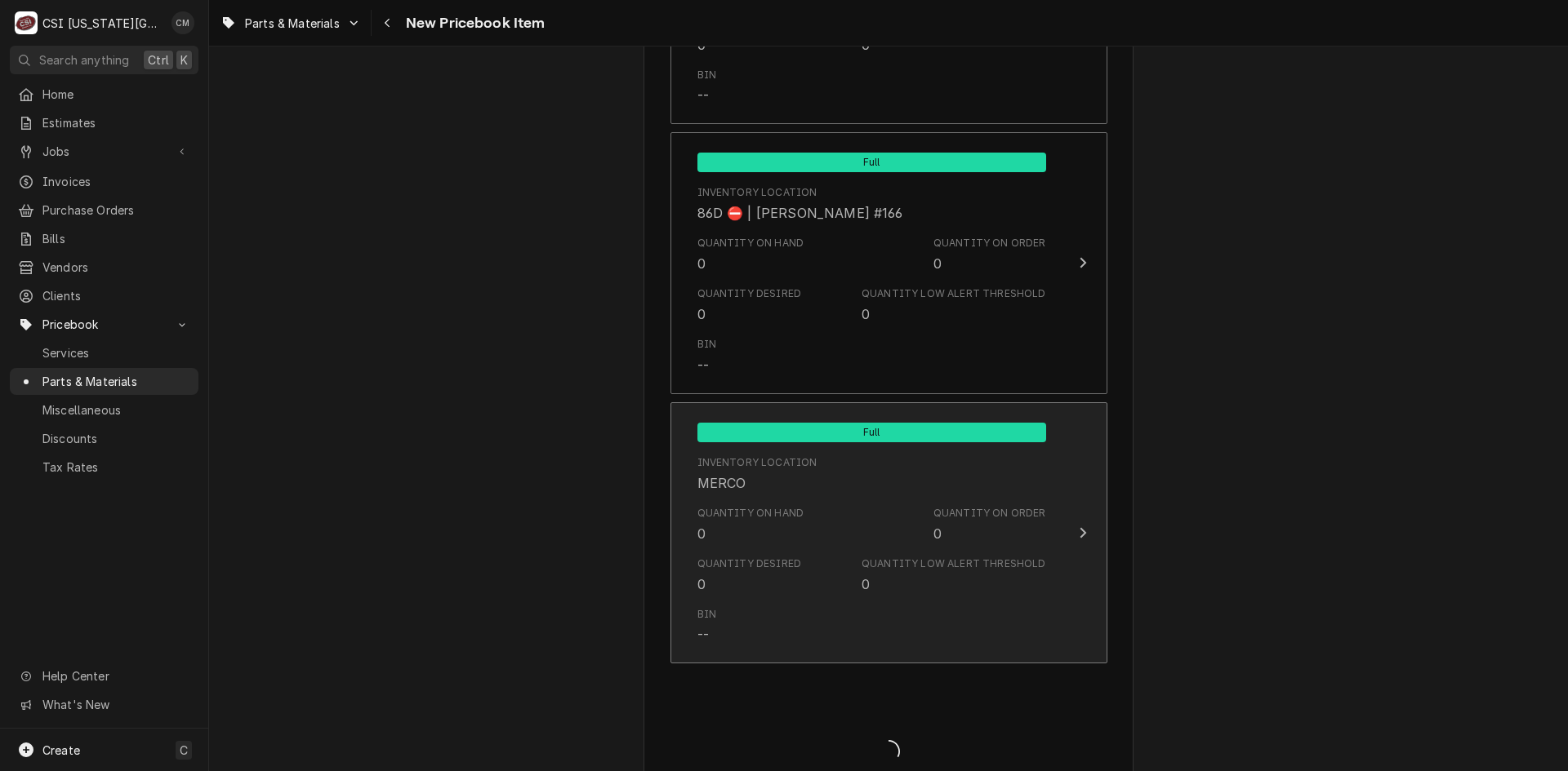
type textarea "x"
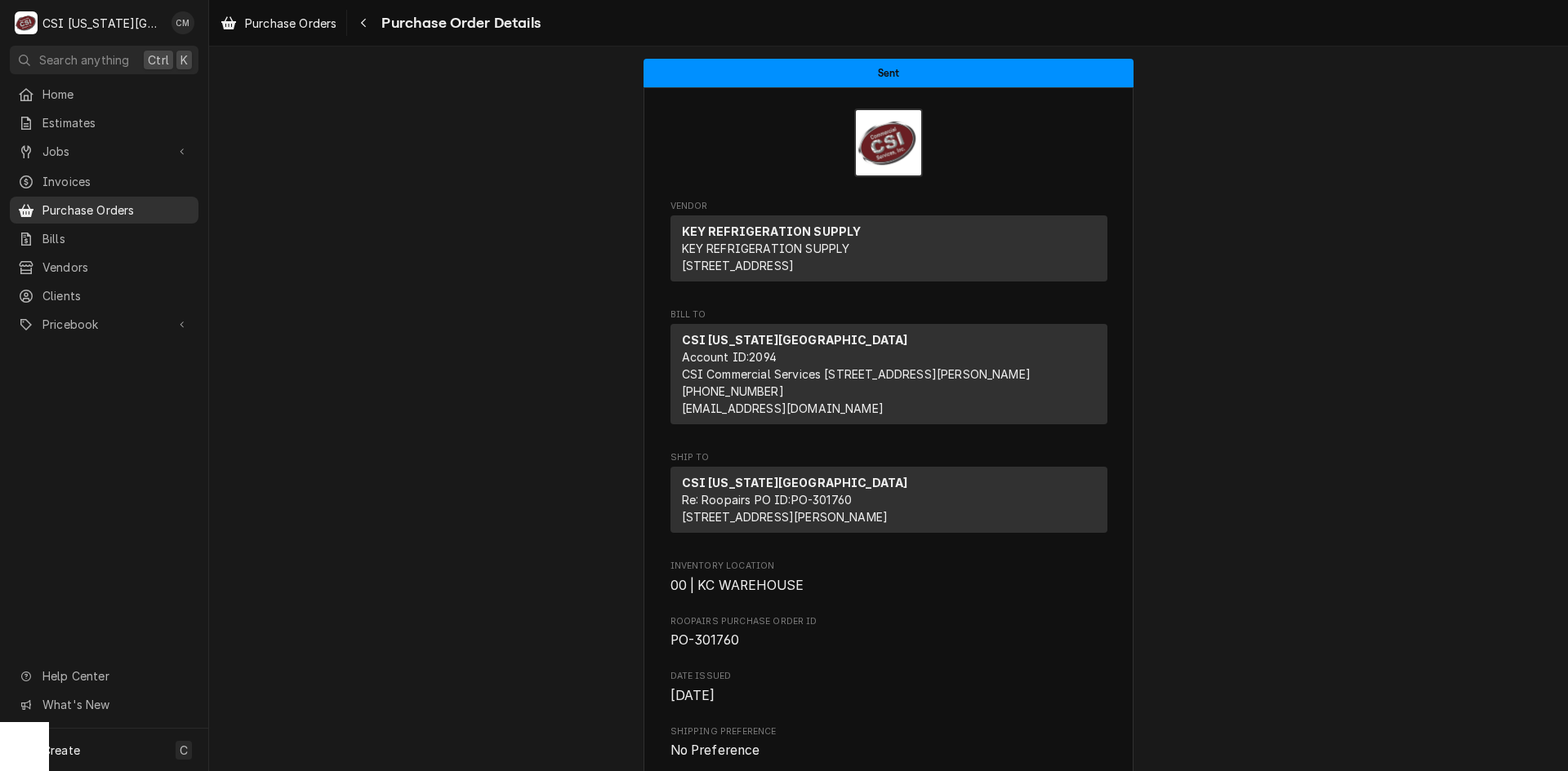
click at [148, 202] on span "Purchase Orders" at bounding box center [116, 210] width 148 height 17
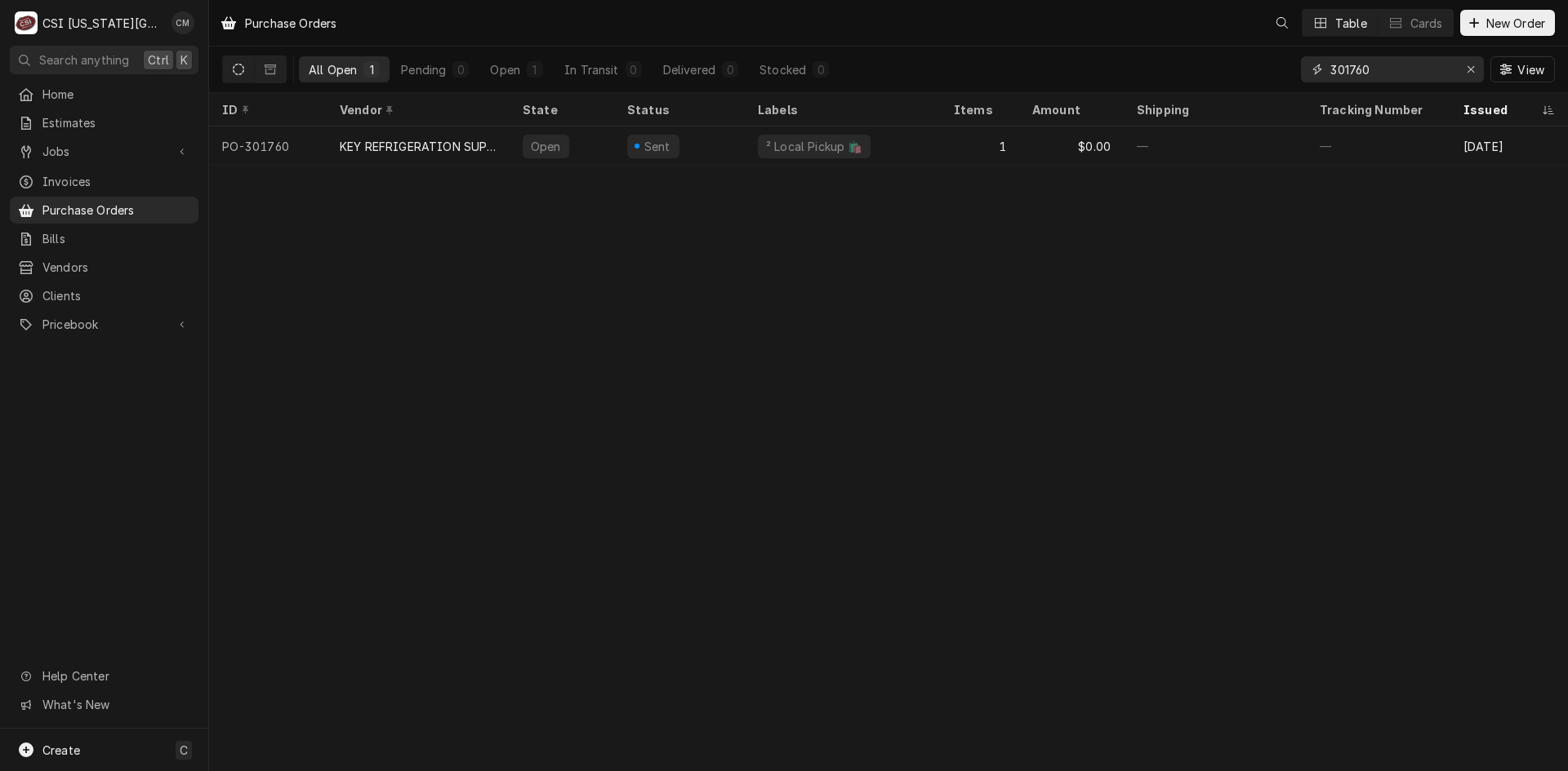
click at [1403, 65] on input "301760" at bounding box center [1392, 69] width 123 height 26
click at [1463, 66] on div "Erase input" at bounding box center [1470, 68] width 16 height 16
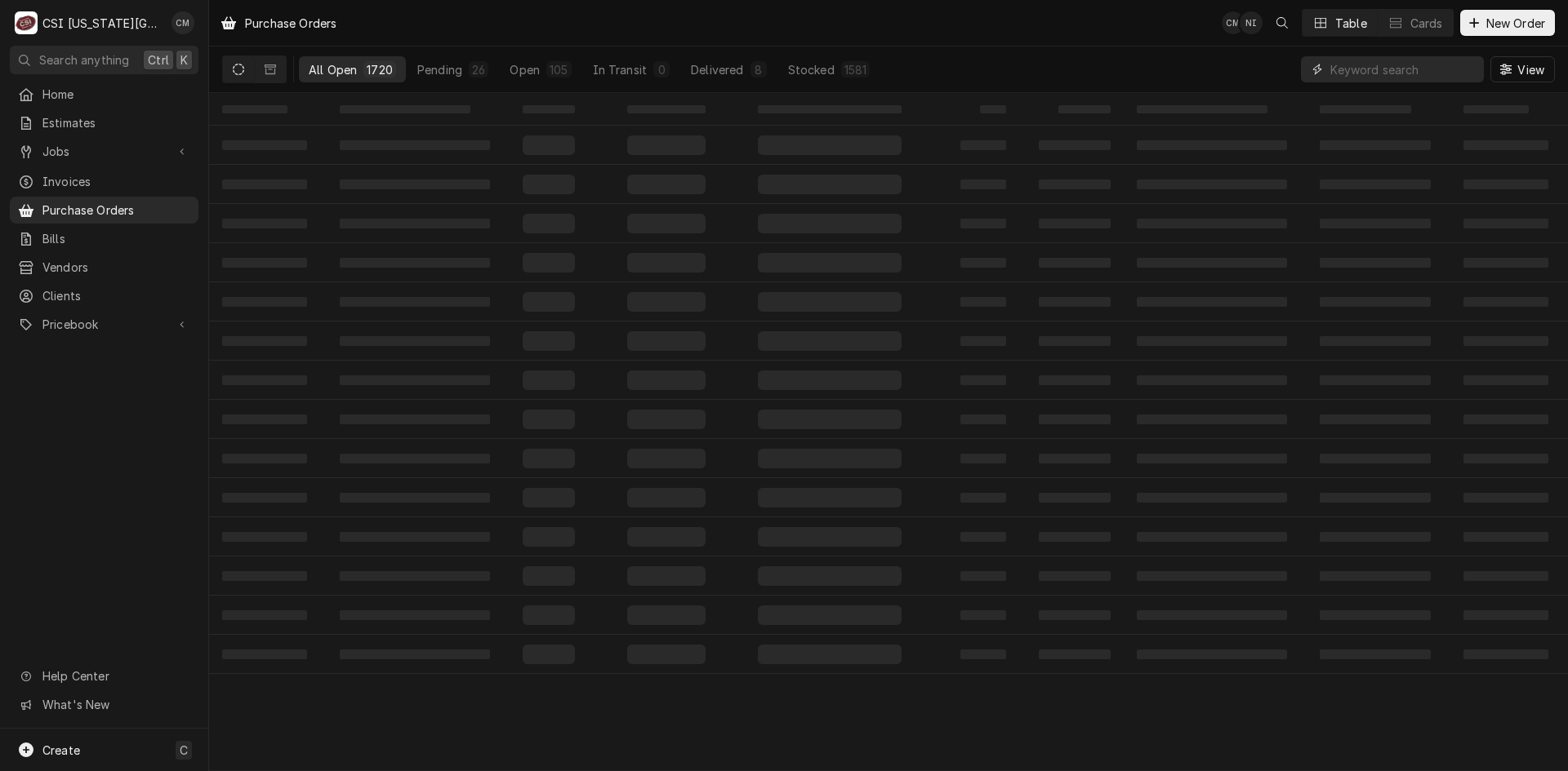
type input "V"
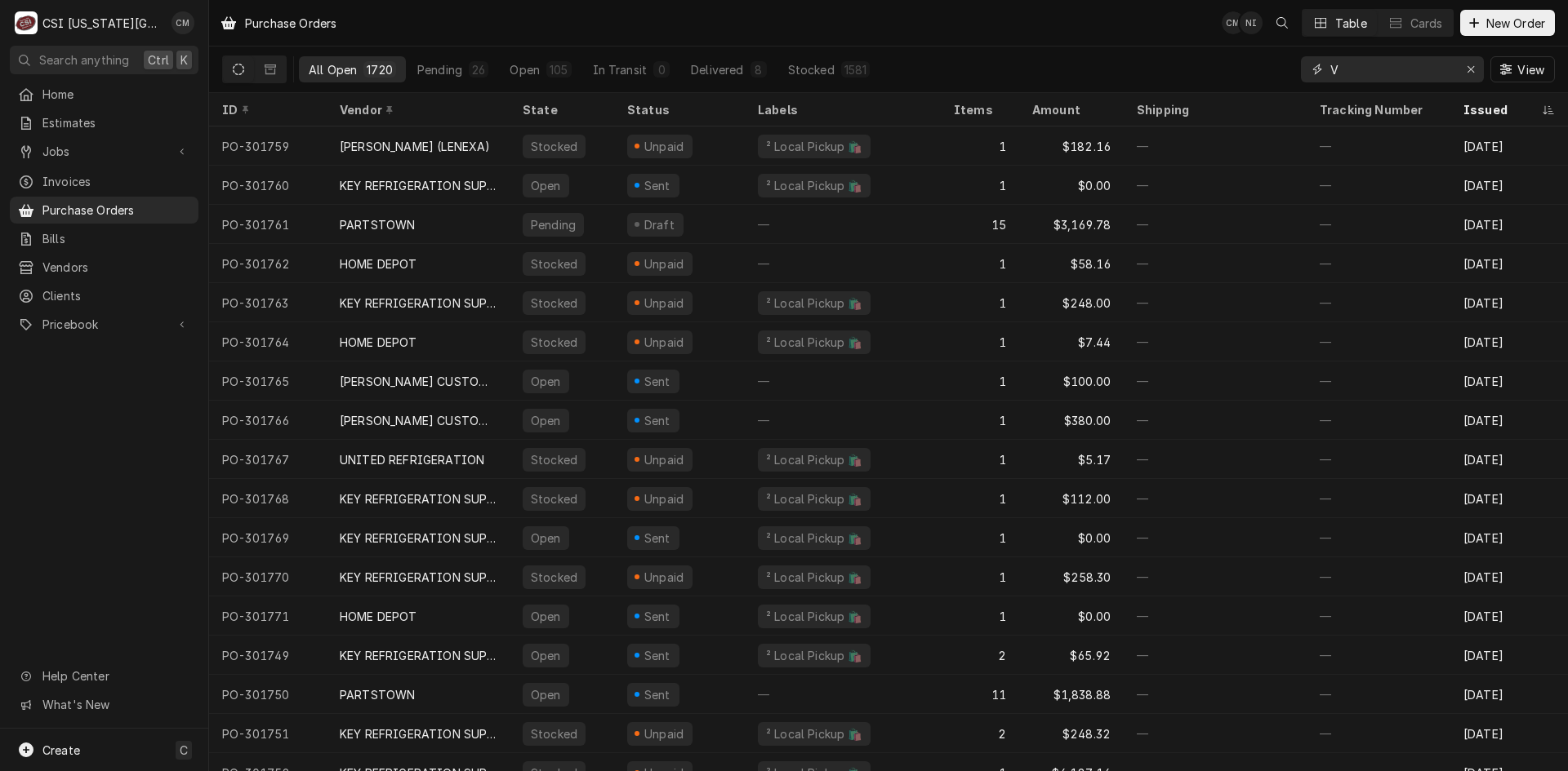
drag, startPoint x: 1393, startPoint y: 72, endPoint x: 1272, endPoint y: 68, distance: 121.1
click at [1272, 68] on div "All Open 1720 Pending 26 Open 105 In Transit 0 Delivered 8 Stocked 1581 V View" at bounding box center [889, 69] width 1332 height 46
type input "V"
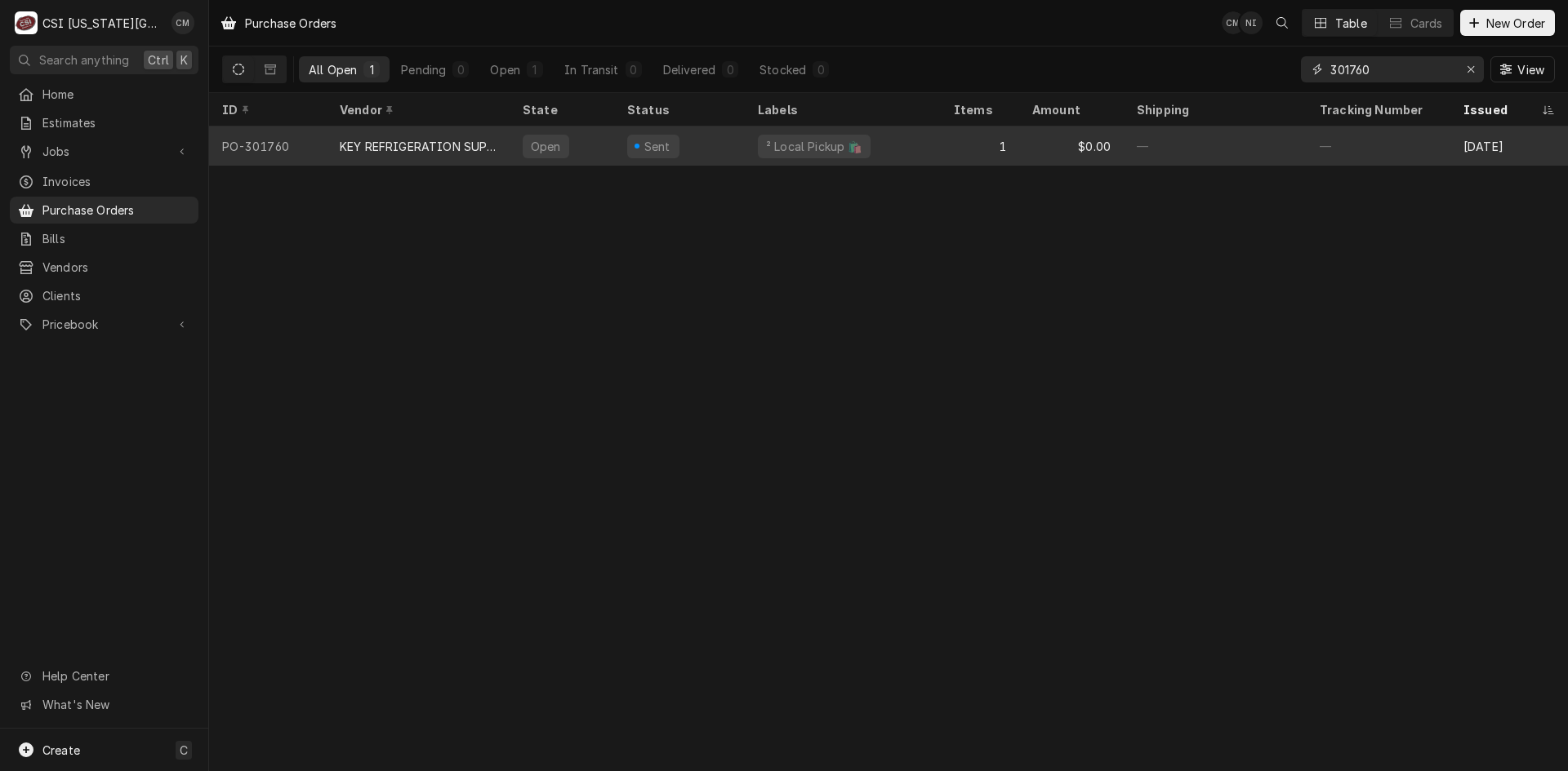
type input "301760"
click at [957, 149] on div "1" at bounding box center [981, 146] width 79 height 39
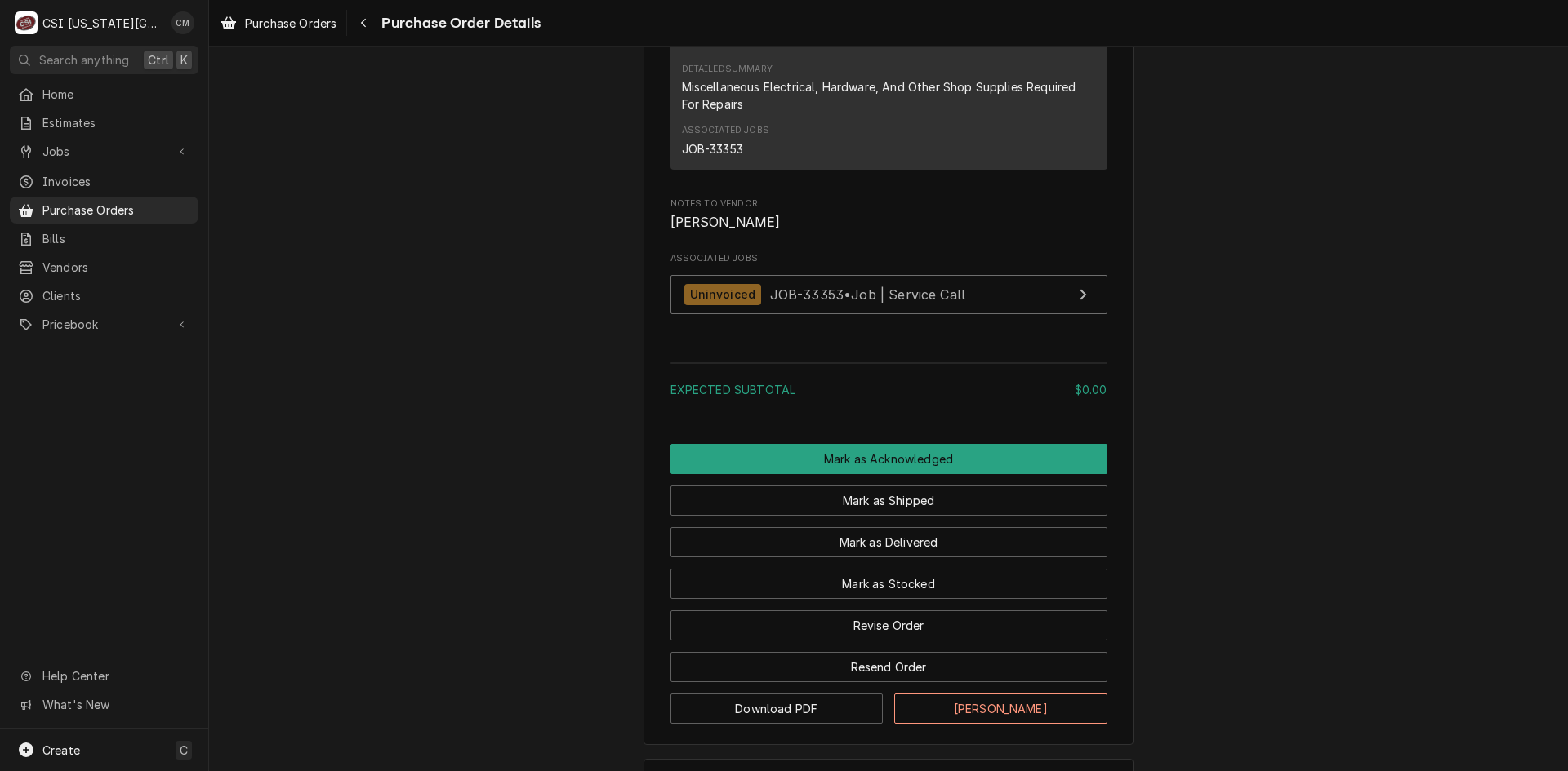
scroll to position [1311, 0]
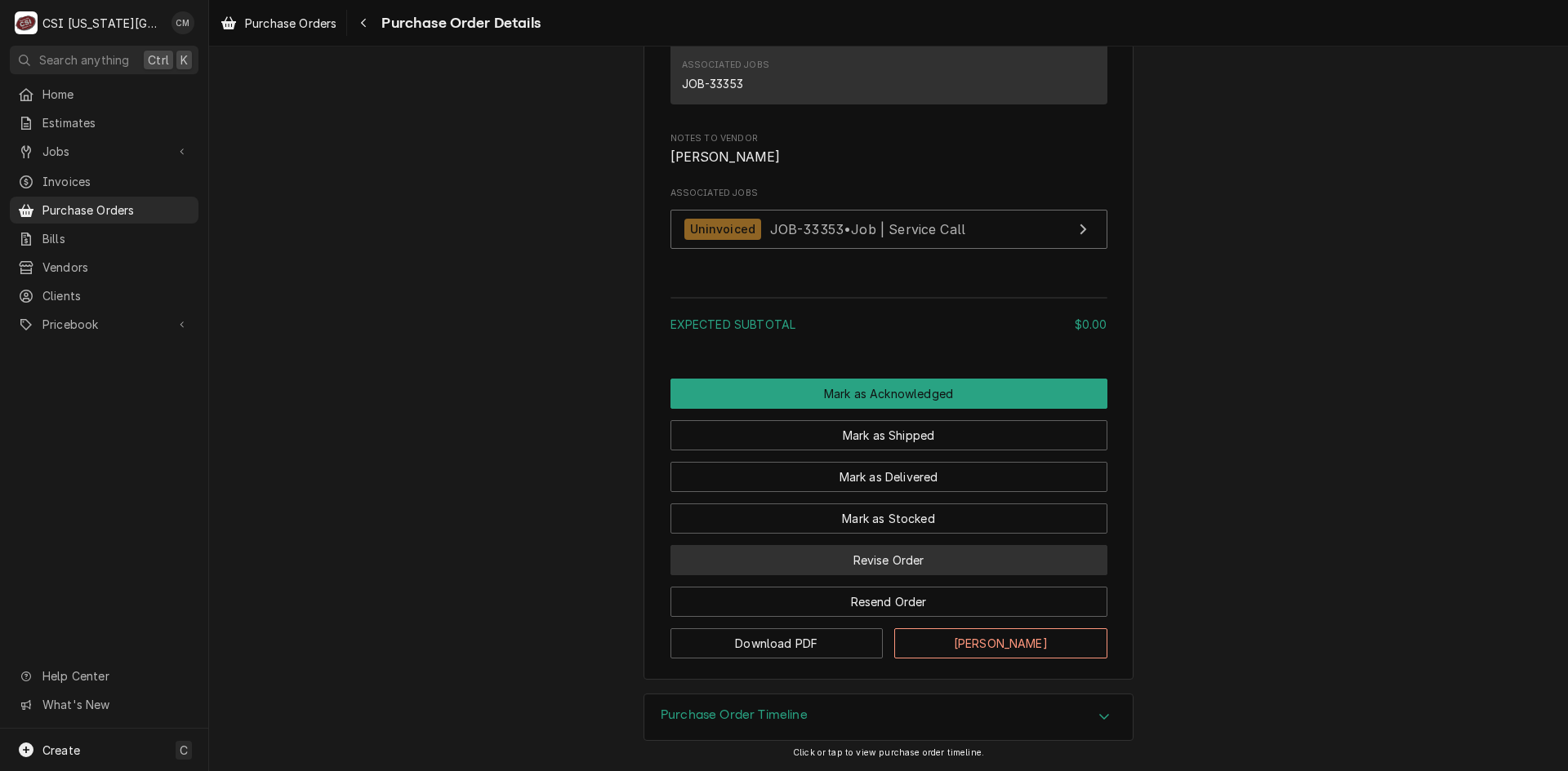
click at [926, 568] on button "Revise Order" at bounding box center [889, 560] width 437 height 30
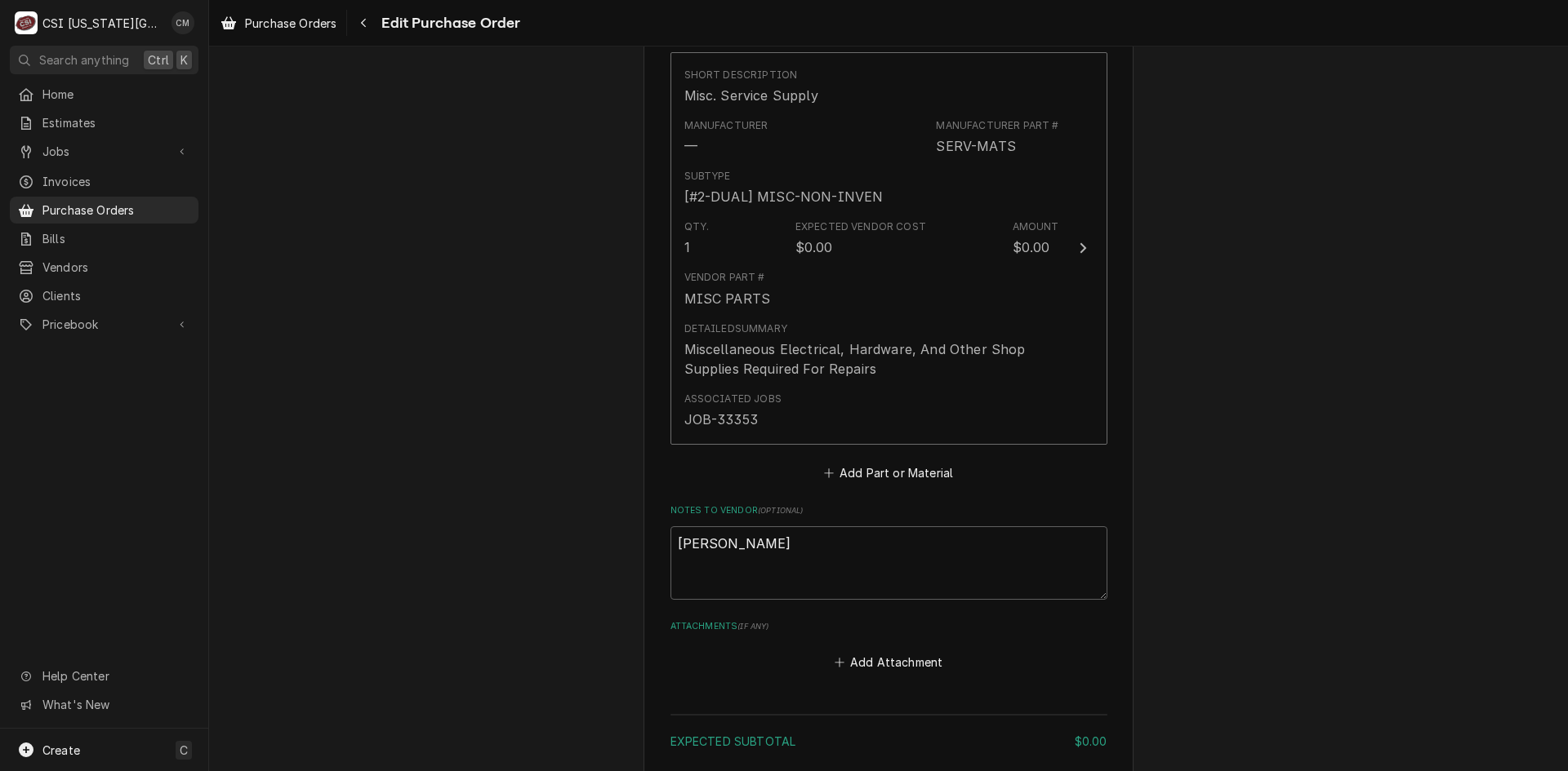
scroll to position [734, 0]
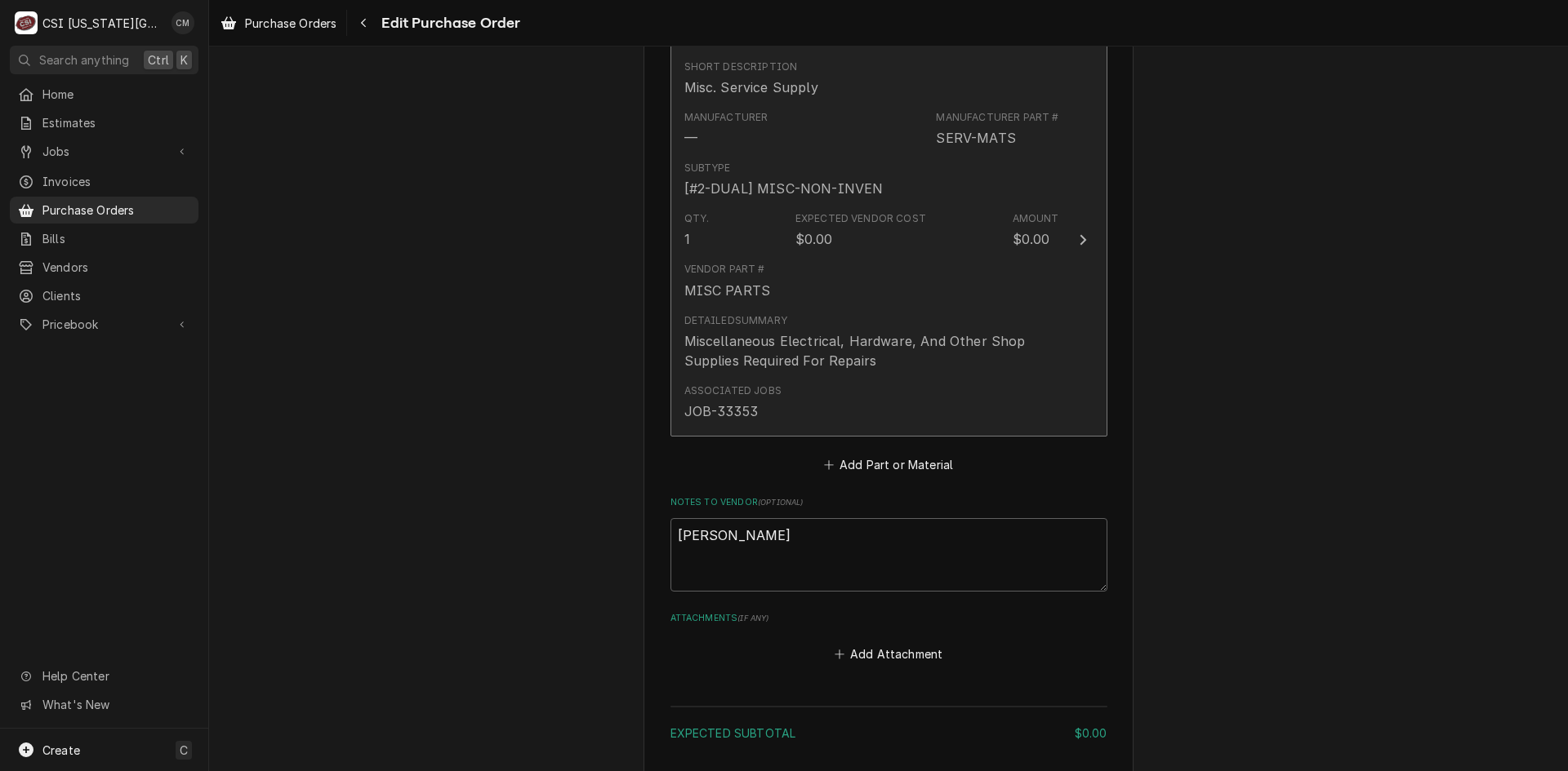
click at [903, 253] on div "Qty. 1 Expected Vendor Cost $0.00 Amount $0.00" at bounding box center [871, 230] width 374 height 51
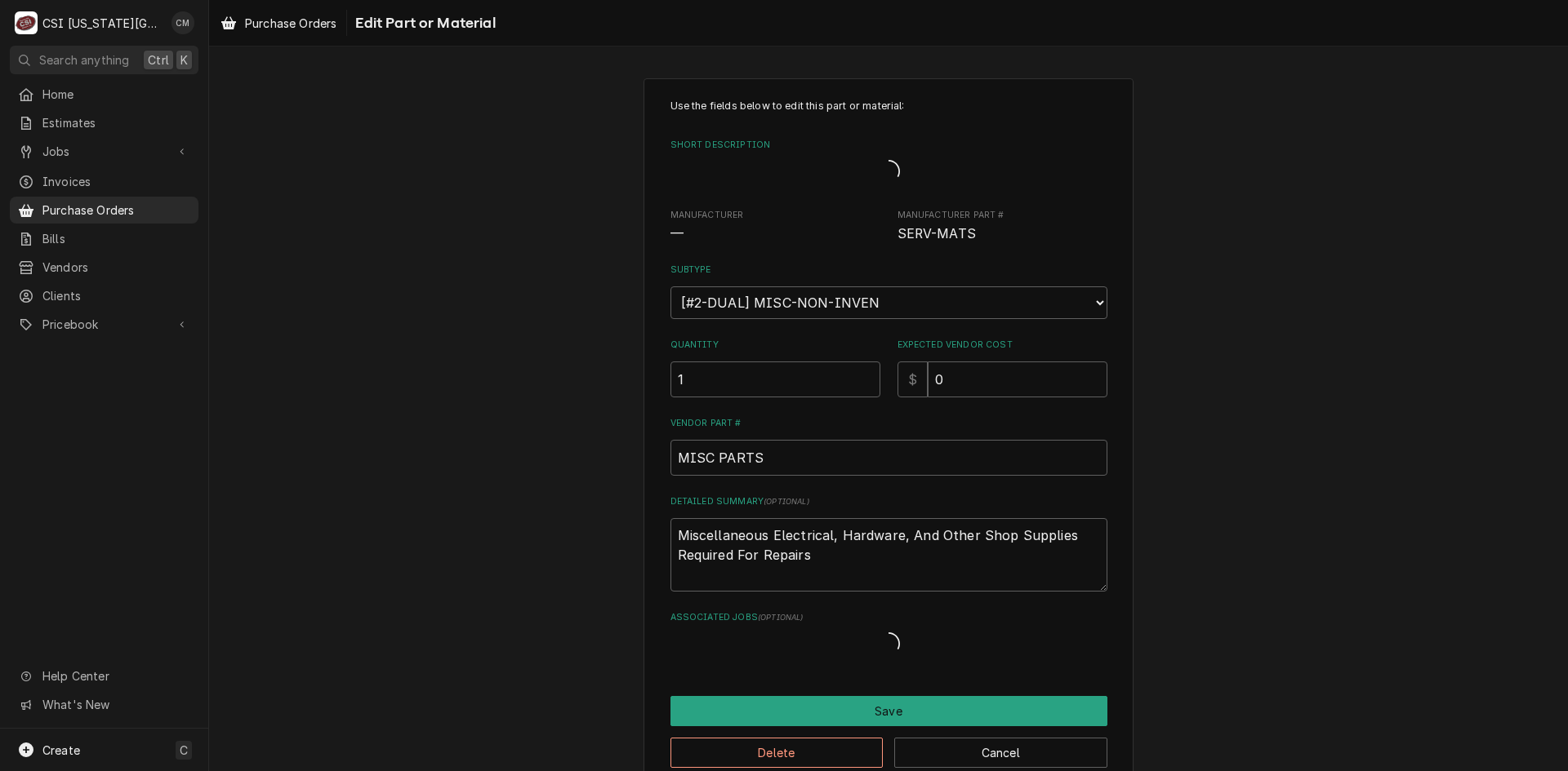
type textarea "x"
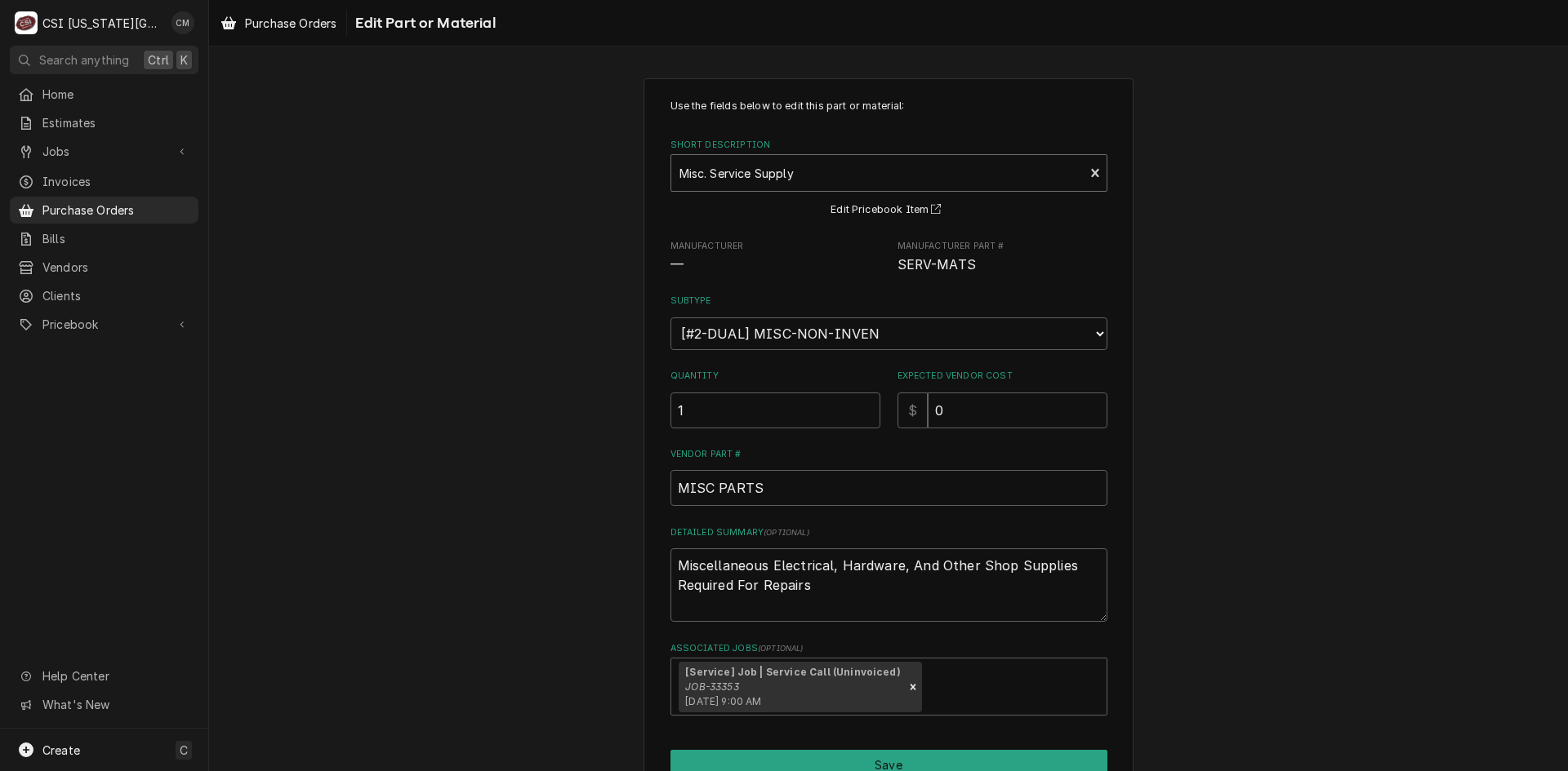
click at [821, 167] on div "Short Description" at bounding box center [877, 173] width 397 height 29
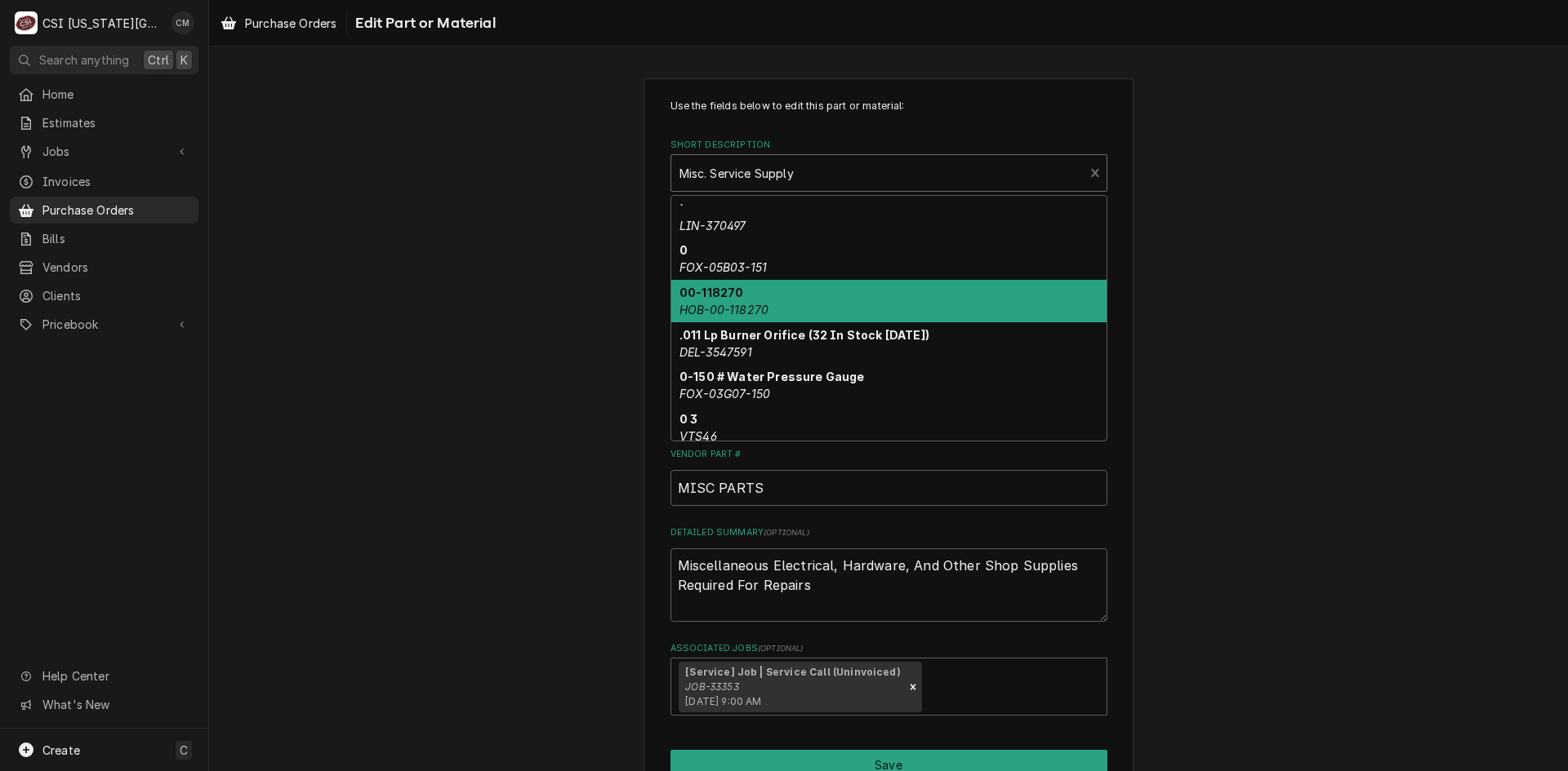
click at [1196, 285] on div "Use the fields below to edit this part or material: Short Description 10 result…" at bounding box center [889, 461] width 1359 height 794
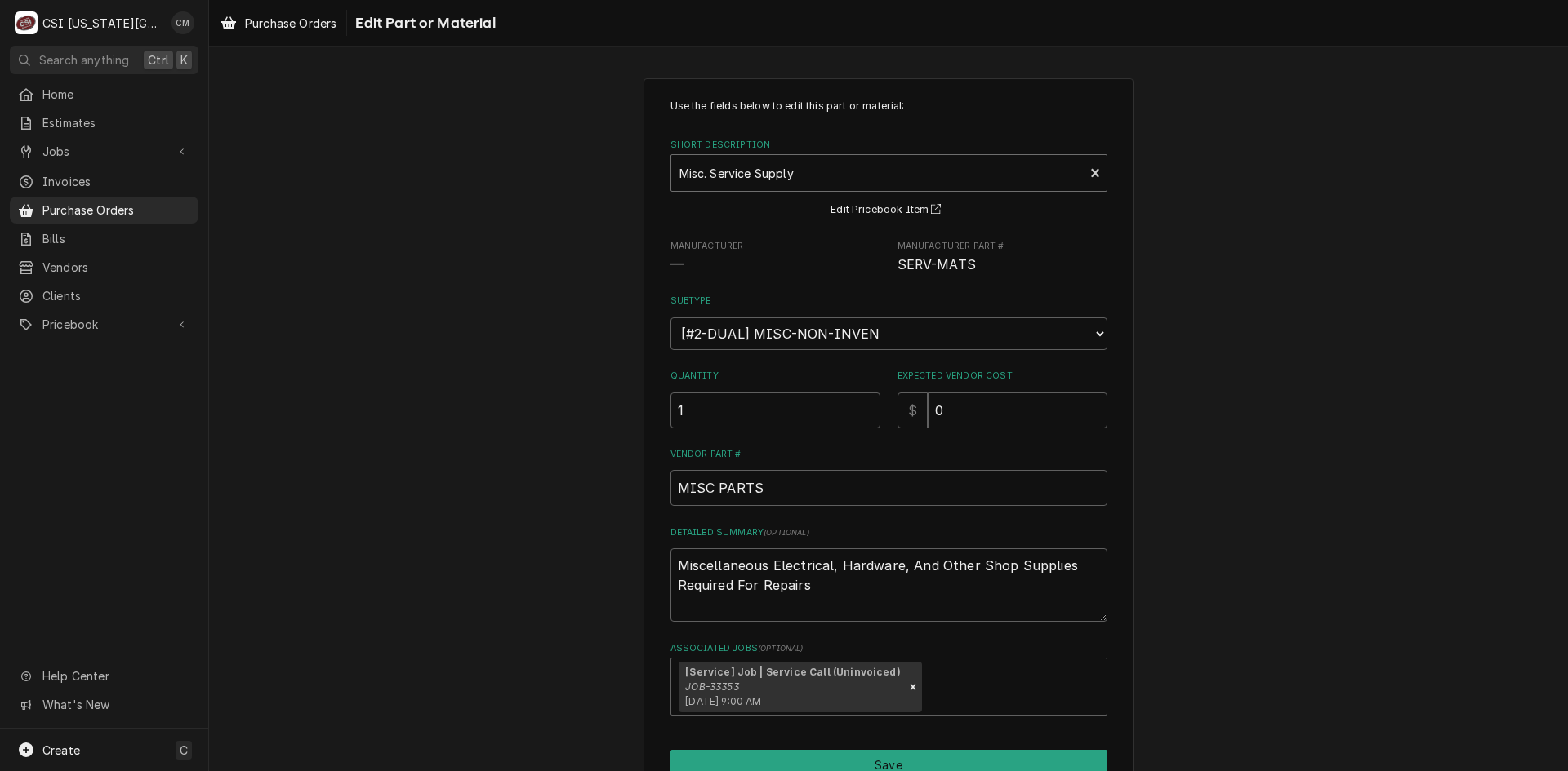
click at [865, 176] on div "Short Description" at bounding box center [877, 173] width 397 height 29
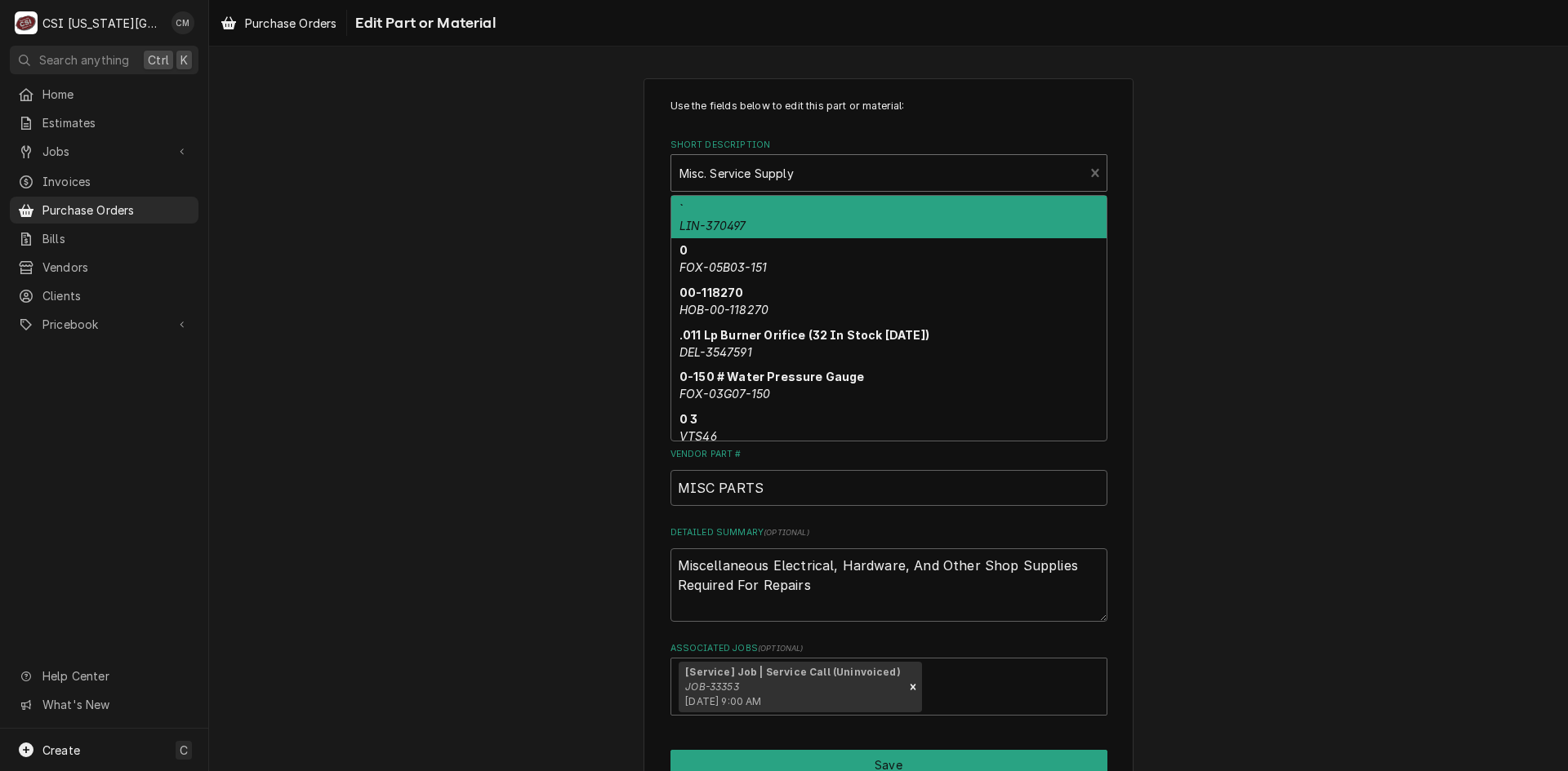
paste input "2008489"
type input "2008489"
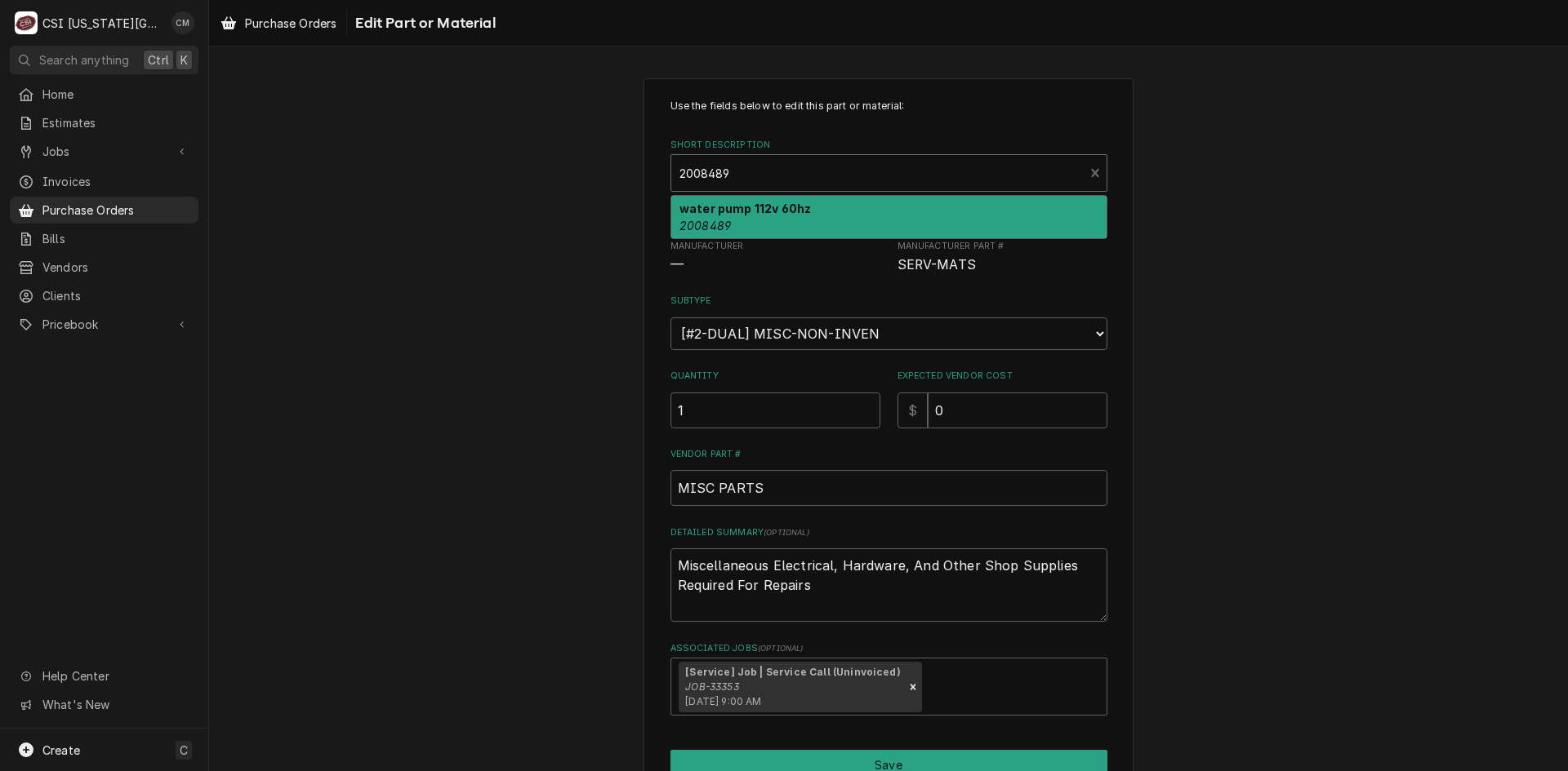
click at [838, 210] on div "water pump 112v 60hz 2008489" at bounding box center [889, 217] width 435 height 42
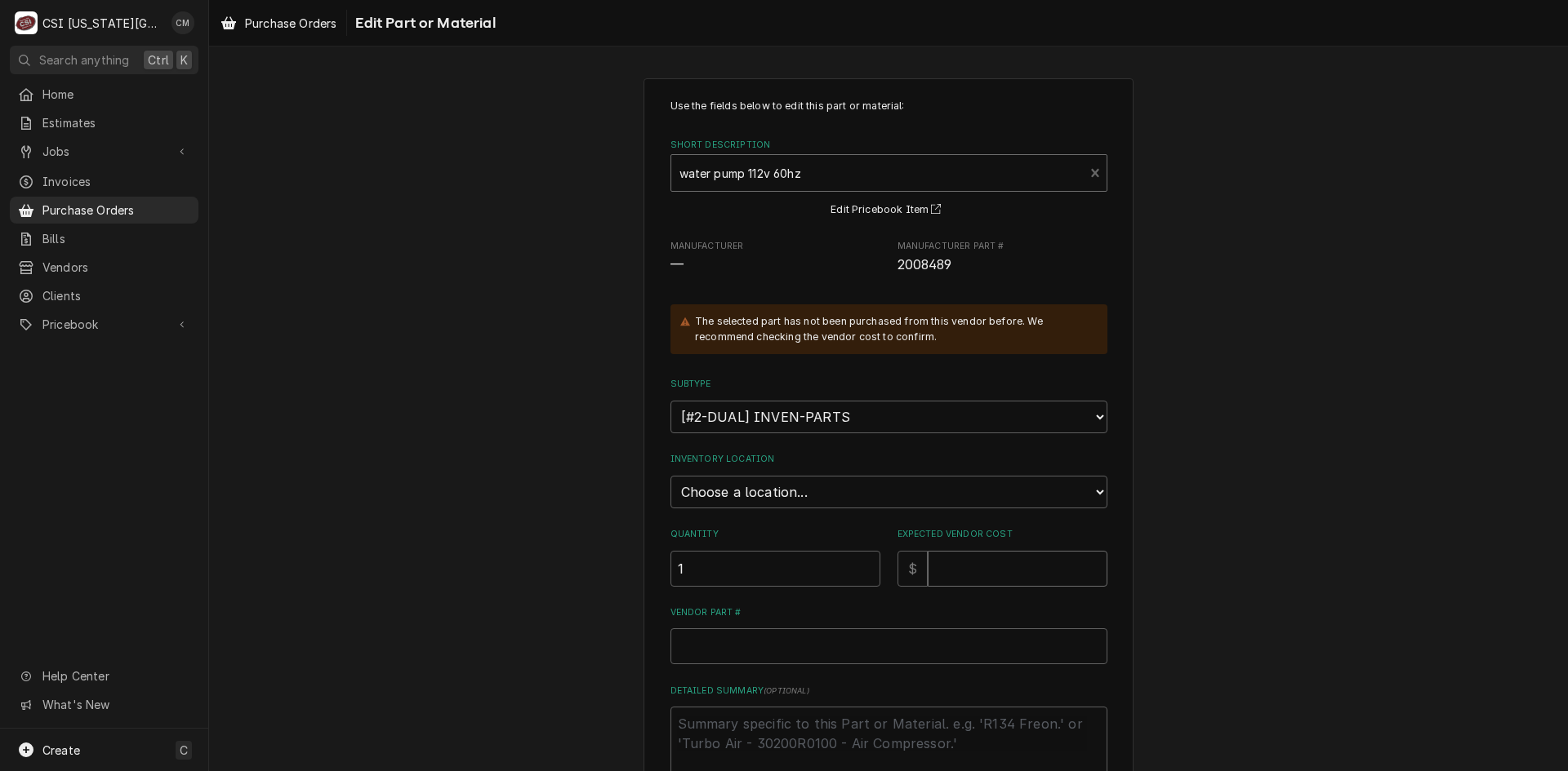
click at [970, 565] on input "Expected Vendor Cost" at bounding box center [1017, 568] width 179 height 36
type textarea "x"
type input "3"
type textarea "x"
type input "30"
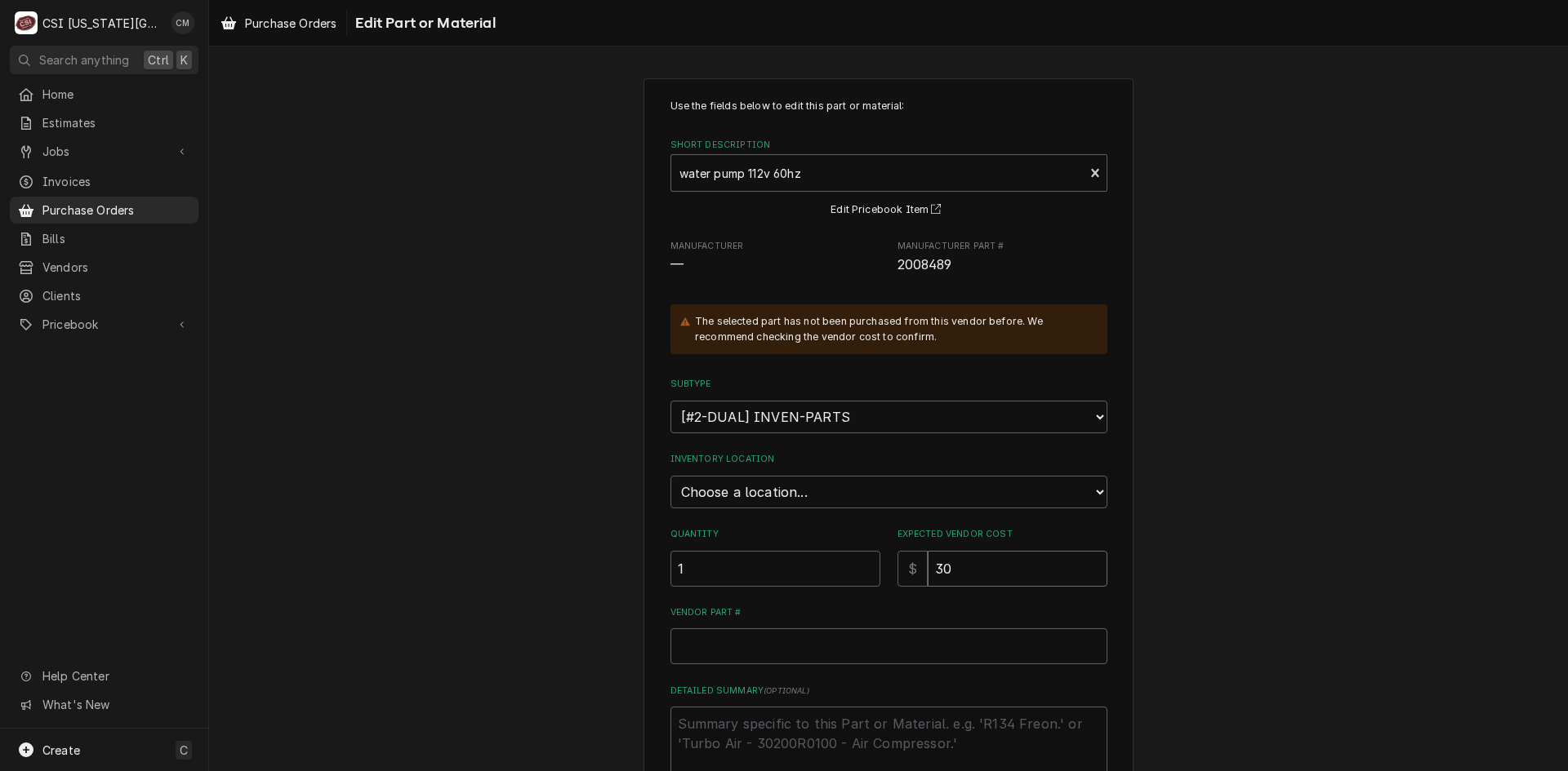
type textarea "x"
type input "300"
type textarea "x"
type input "300.4"
type textarea "x"
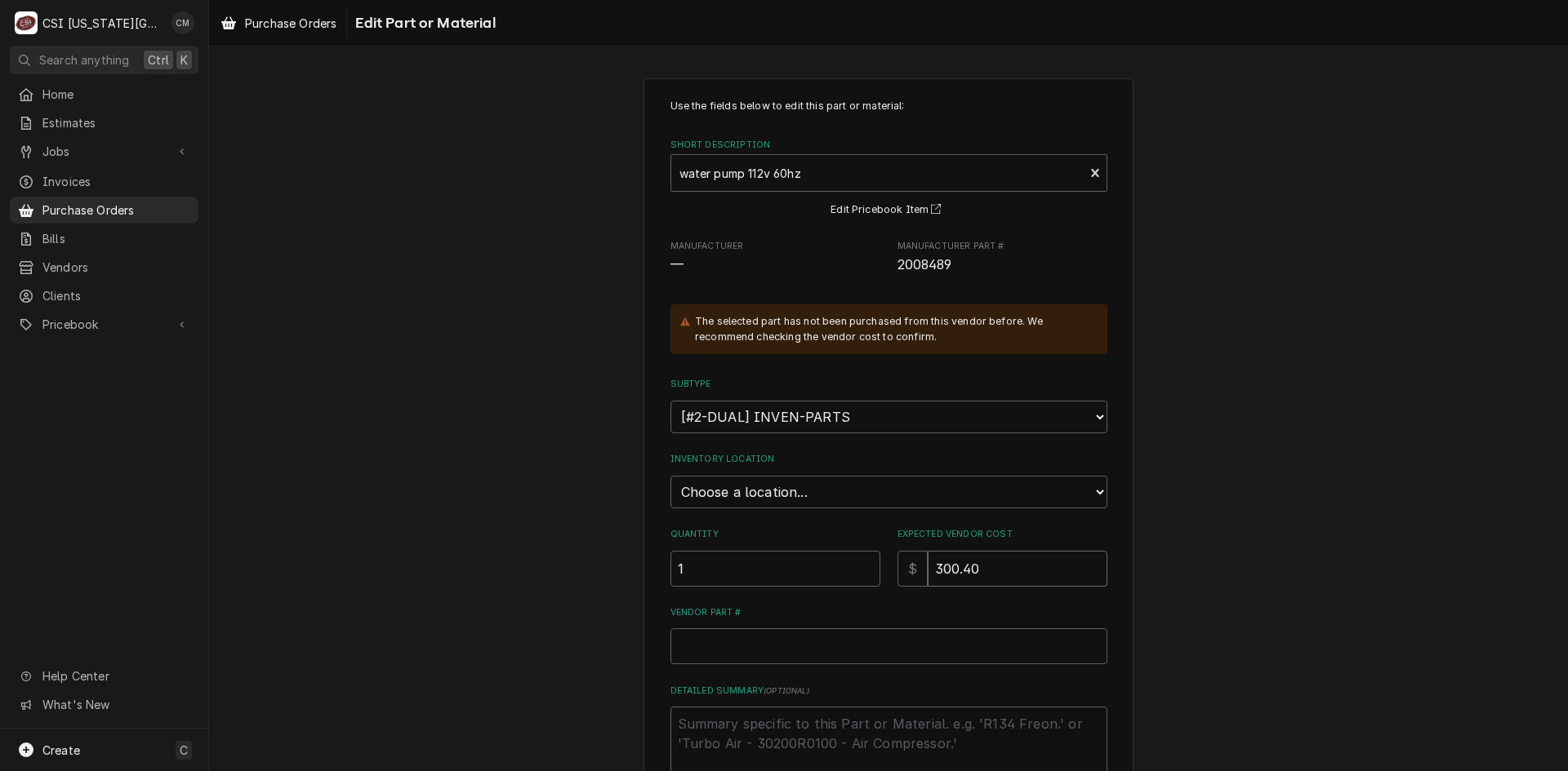
type input "300.40"
click at [856, 488] on select "Choose a location... 00 | KC WAREHOUSE 00 | MAIN WAREHOUSE 01 | BRIAN BREAZIER …" at bounding box center [889, 491] width 437 height 33
select select "2783"
click at [670, 476] on select "Choose a location... 00 | KC WAREHOUSE 00 | MAIN WAREHOUSE 01 | BRIAN BREAZIER …" at bounding box center [889, 491] width 437 height 33
click at [777, 642] on input "Vendor Part #" at bounding box center [889, 646] width 437 height 36
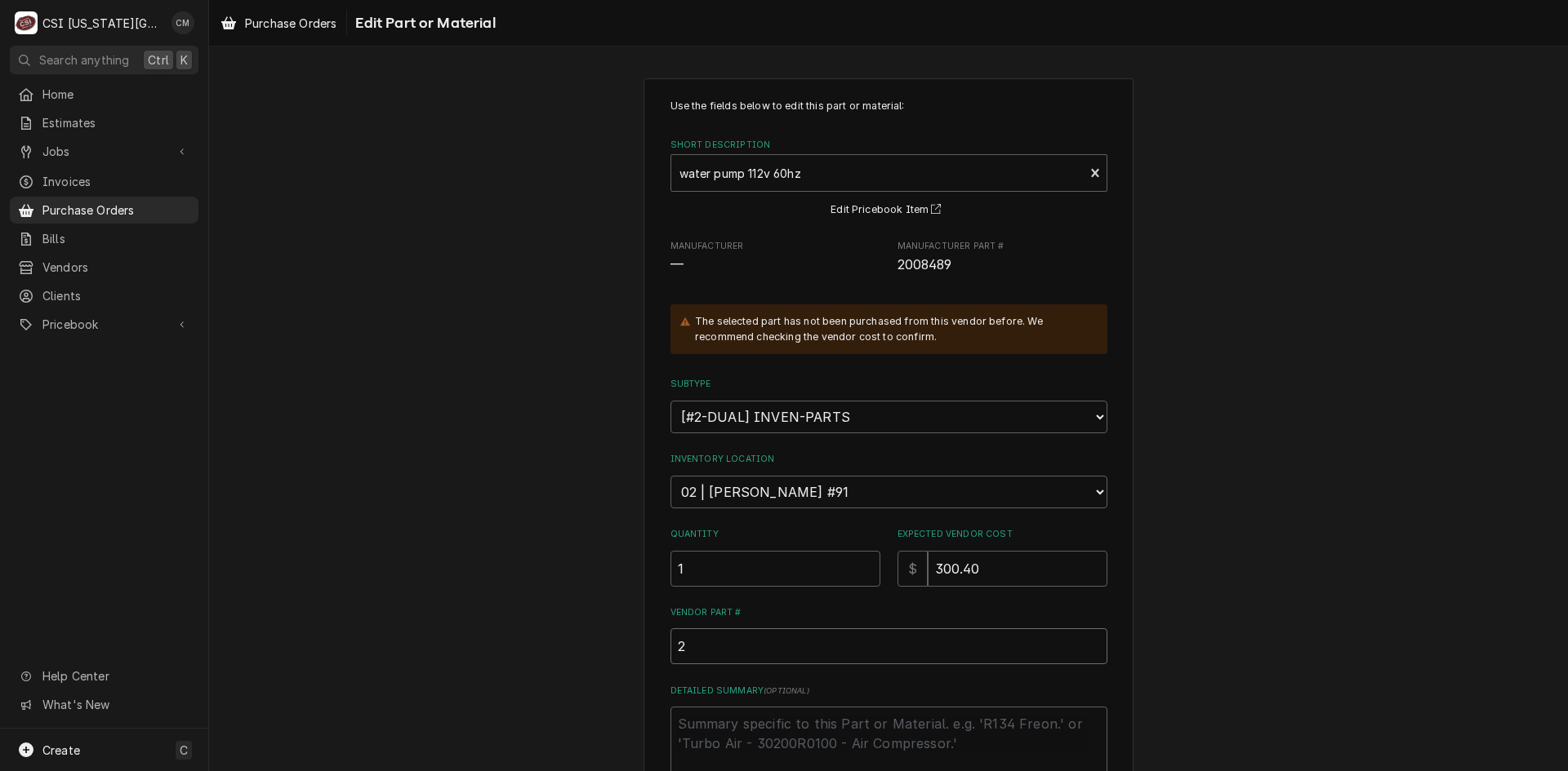
type textarea "x"
type input "2"
type textarea "x"
type input "20"
type textarea "x"
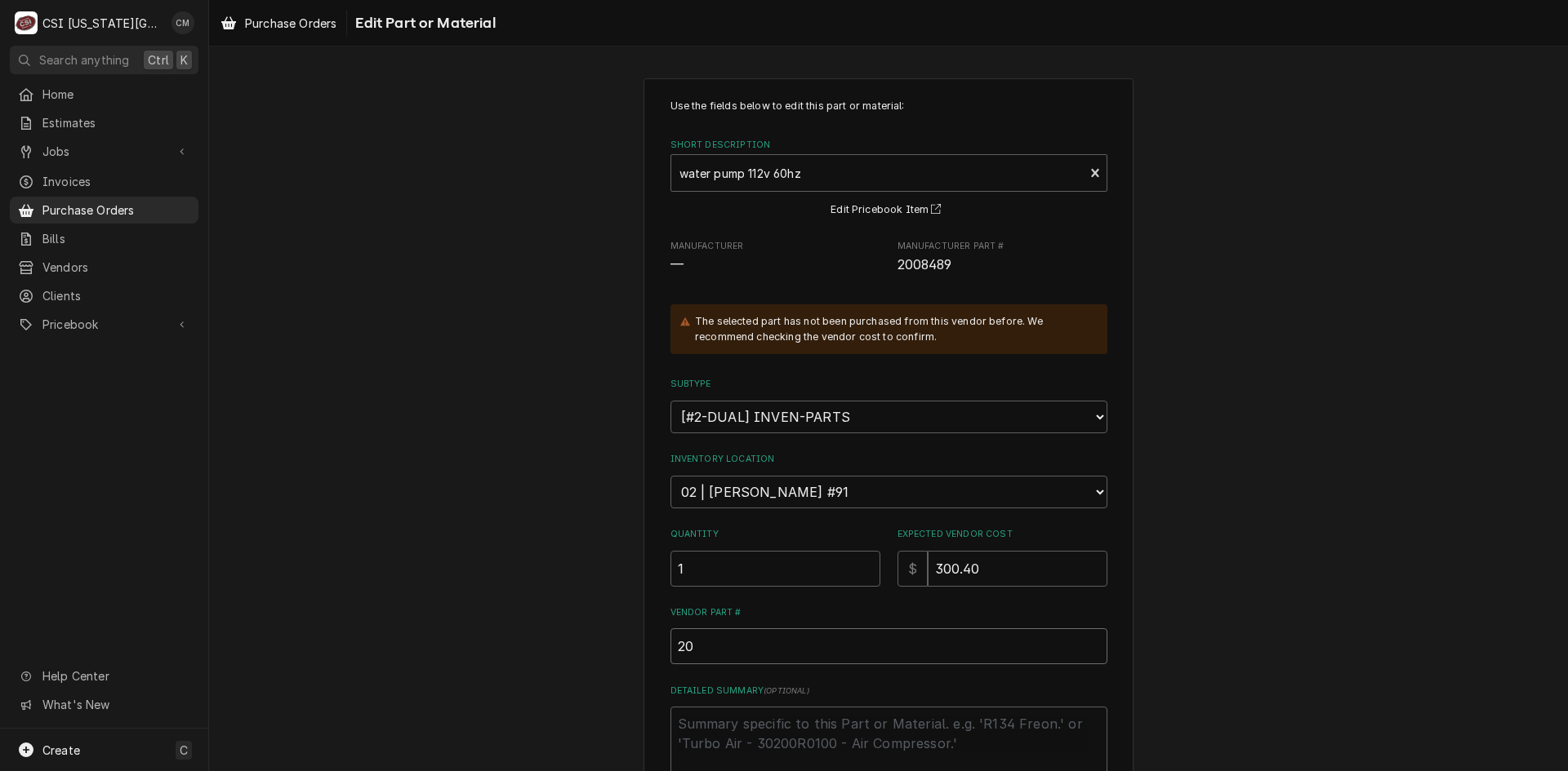
type input "200"
type textarea "x"
type input "20"
type textarea "x"
type input "2"
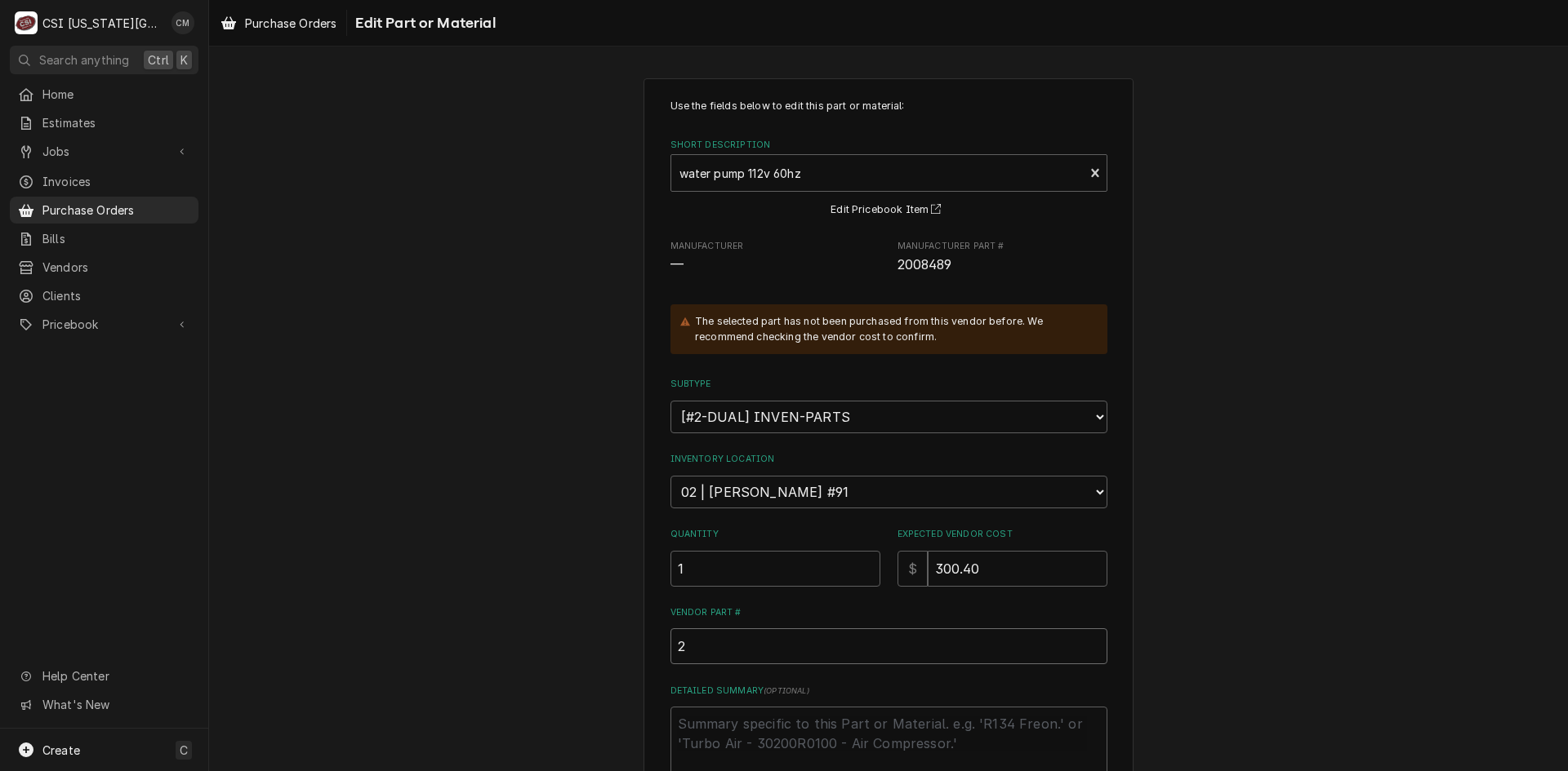
type textarea "x"
paste input "2008489"
type textarea "x"
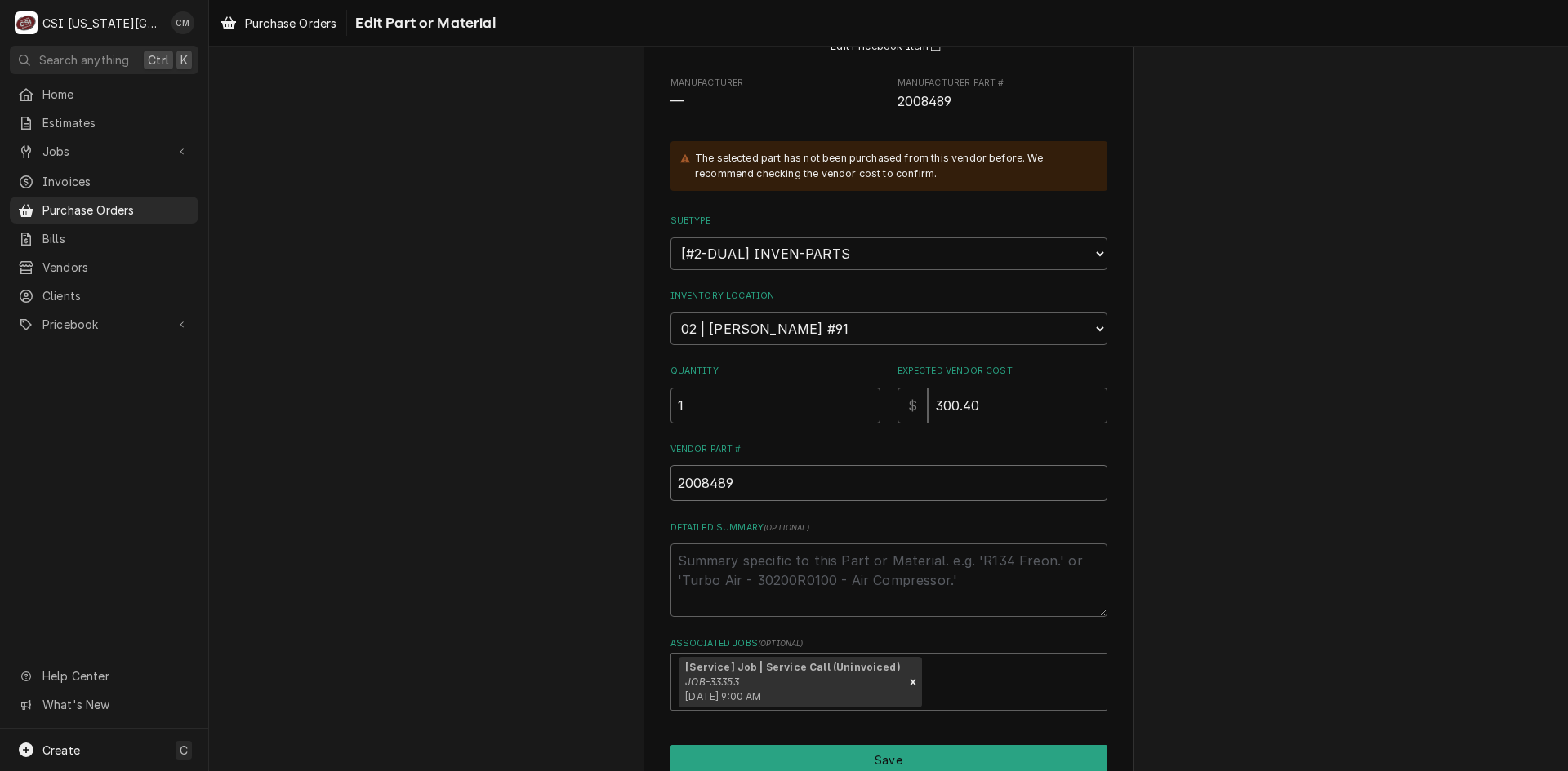
scroll to position [244, 0]
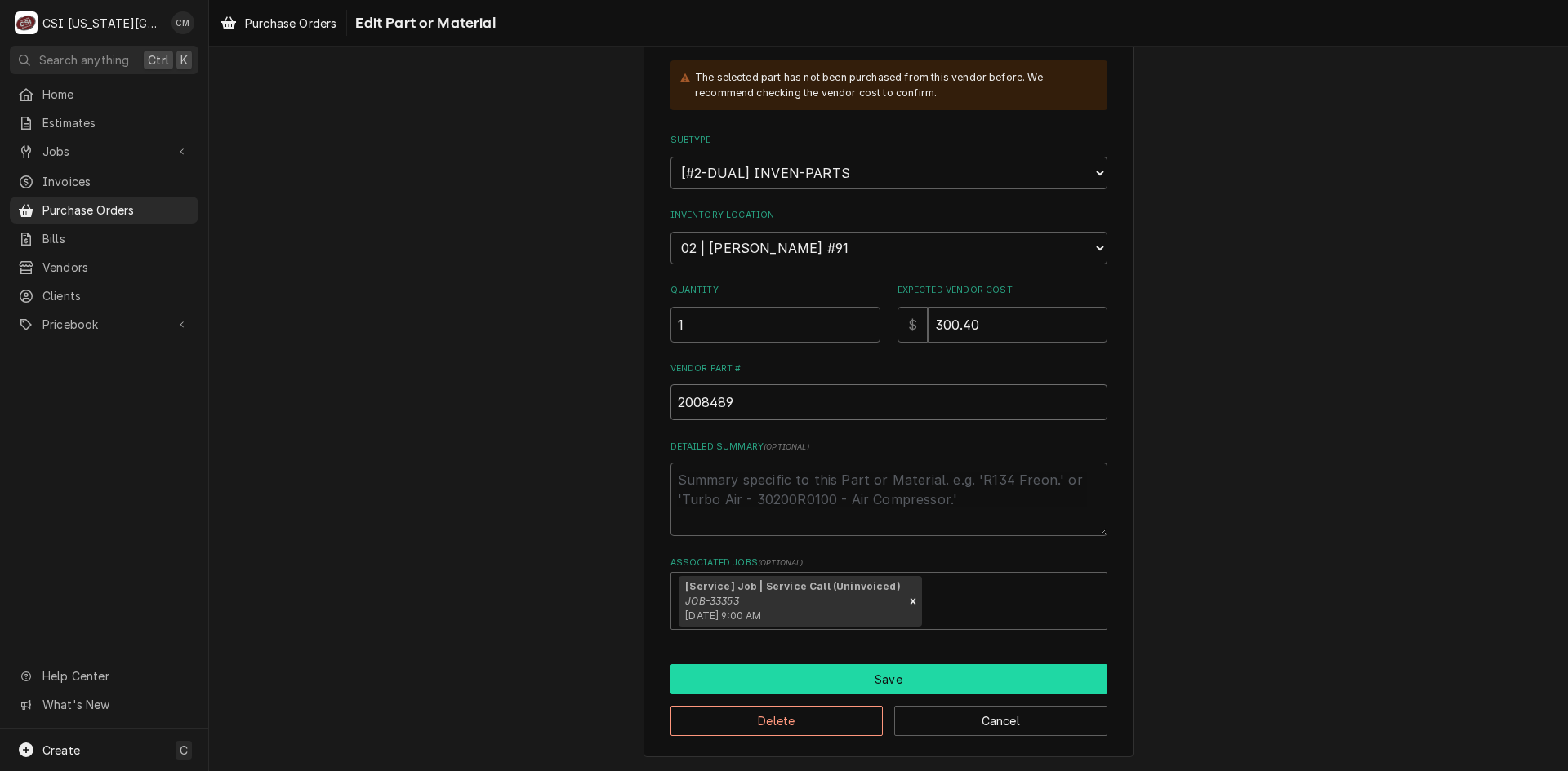
type input "2008489"
click at [880, 679] on button "Save" at bounding box center [889, 679] width 437 height 30
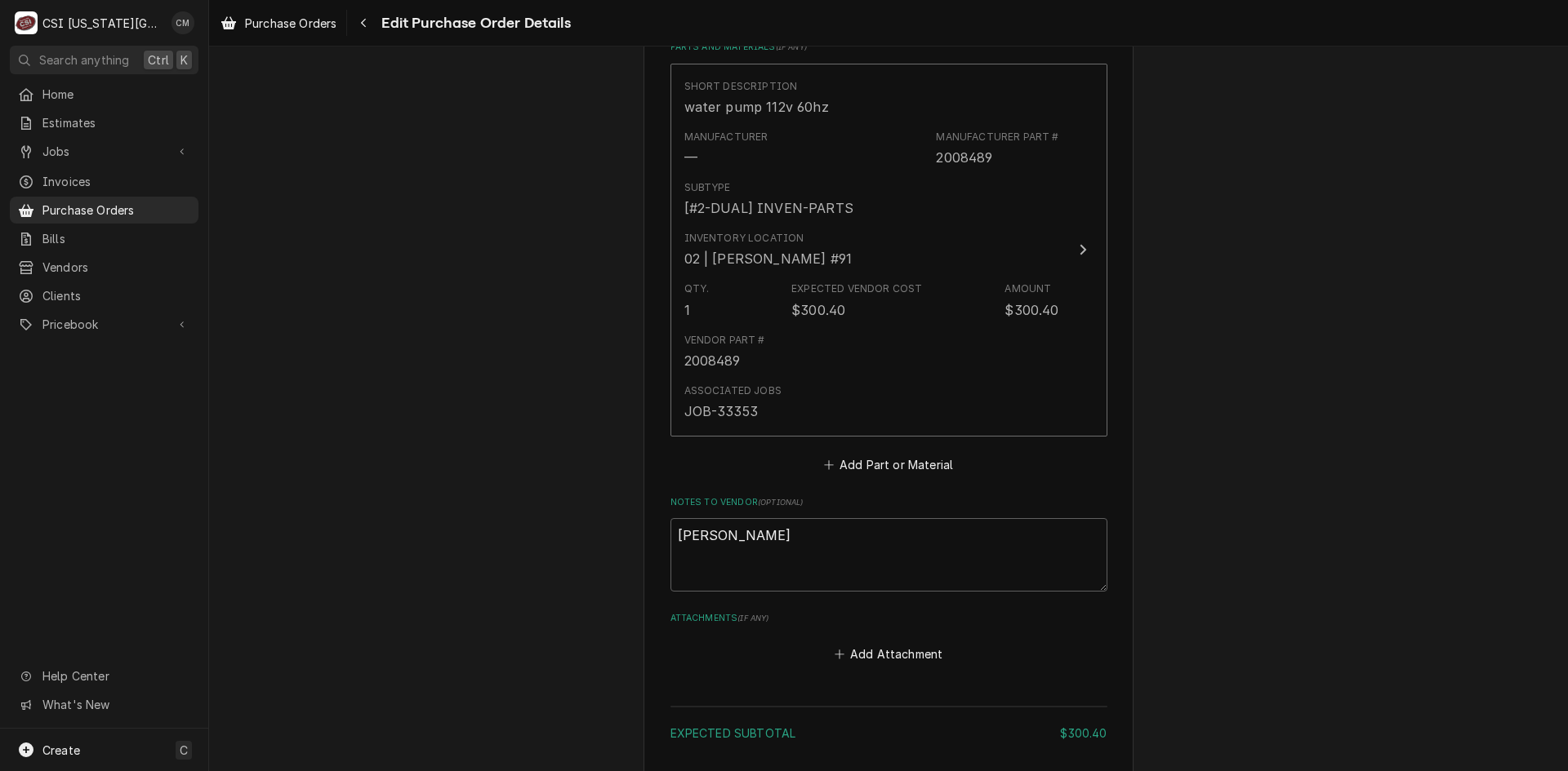
scroll to position [873, 0]
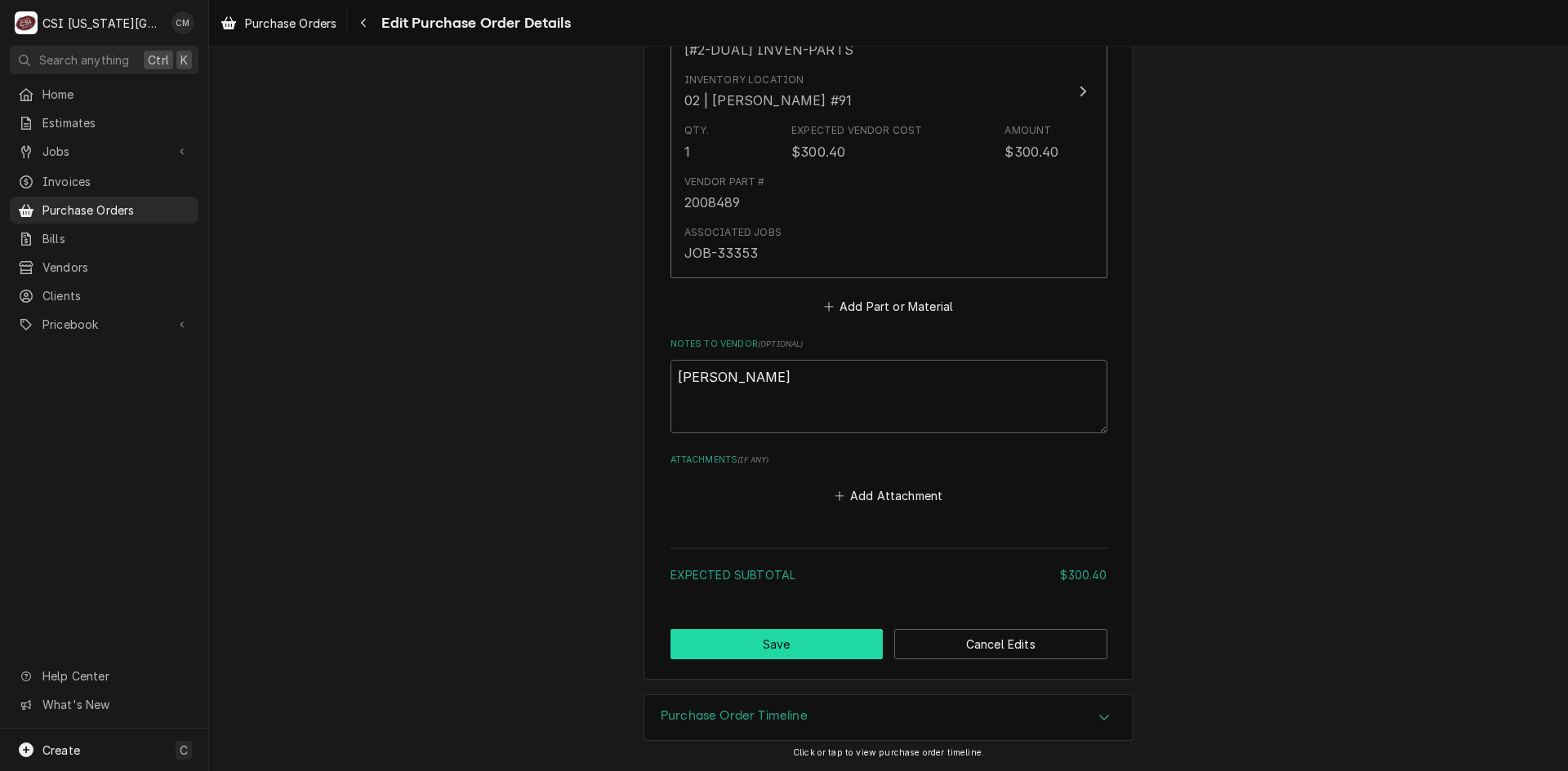
click at [821, 640] on button "Save" at bounding box center [776, 644] width 213 height 30
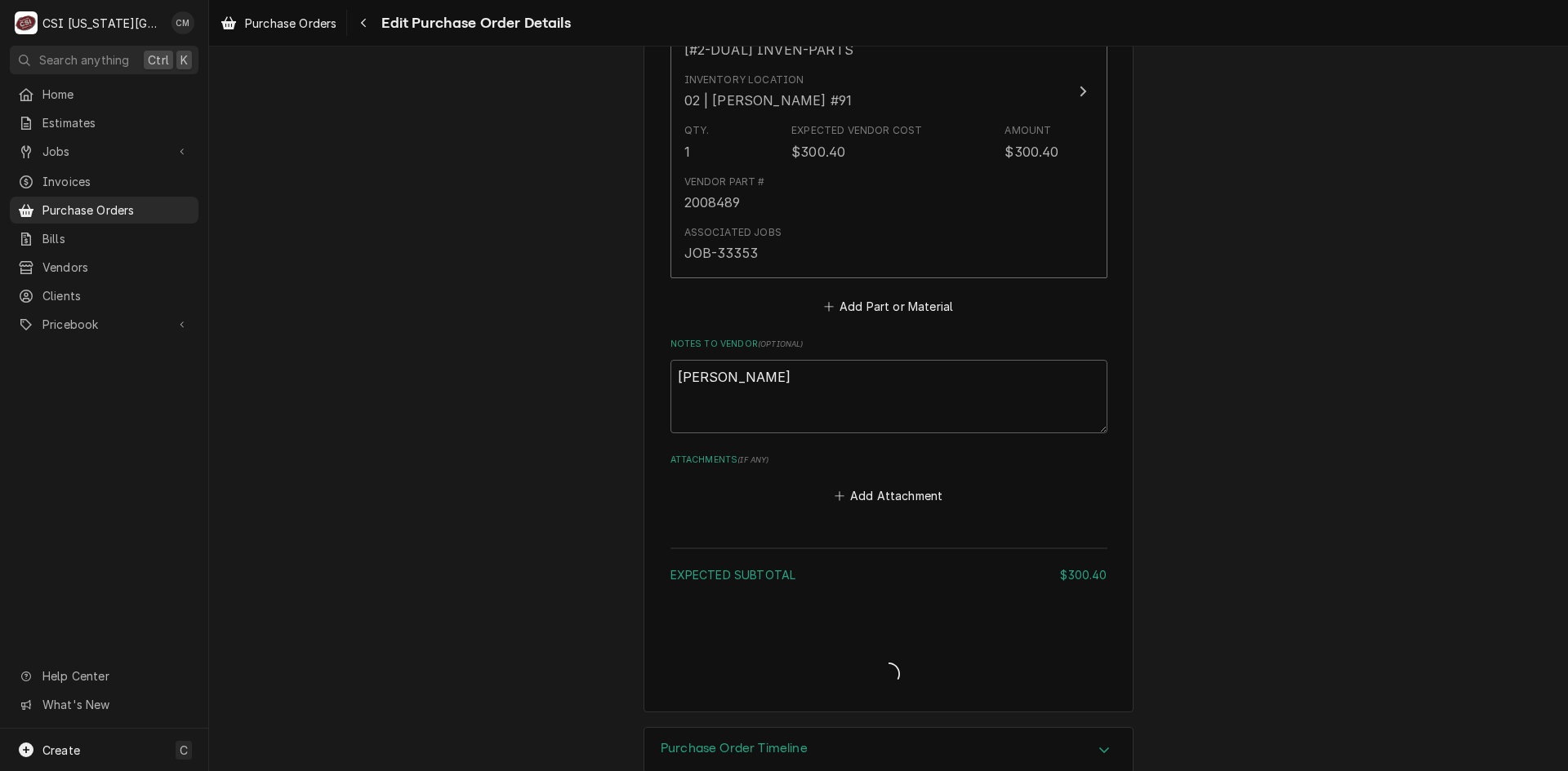
type textarea "x"
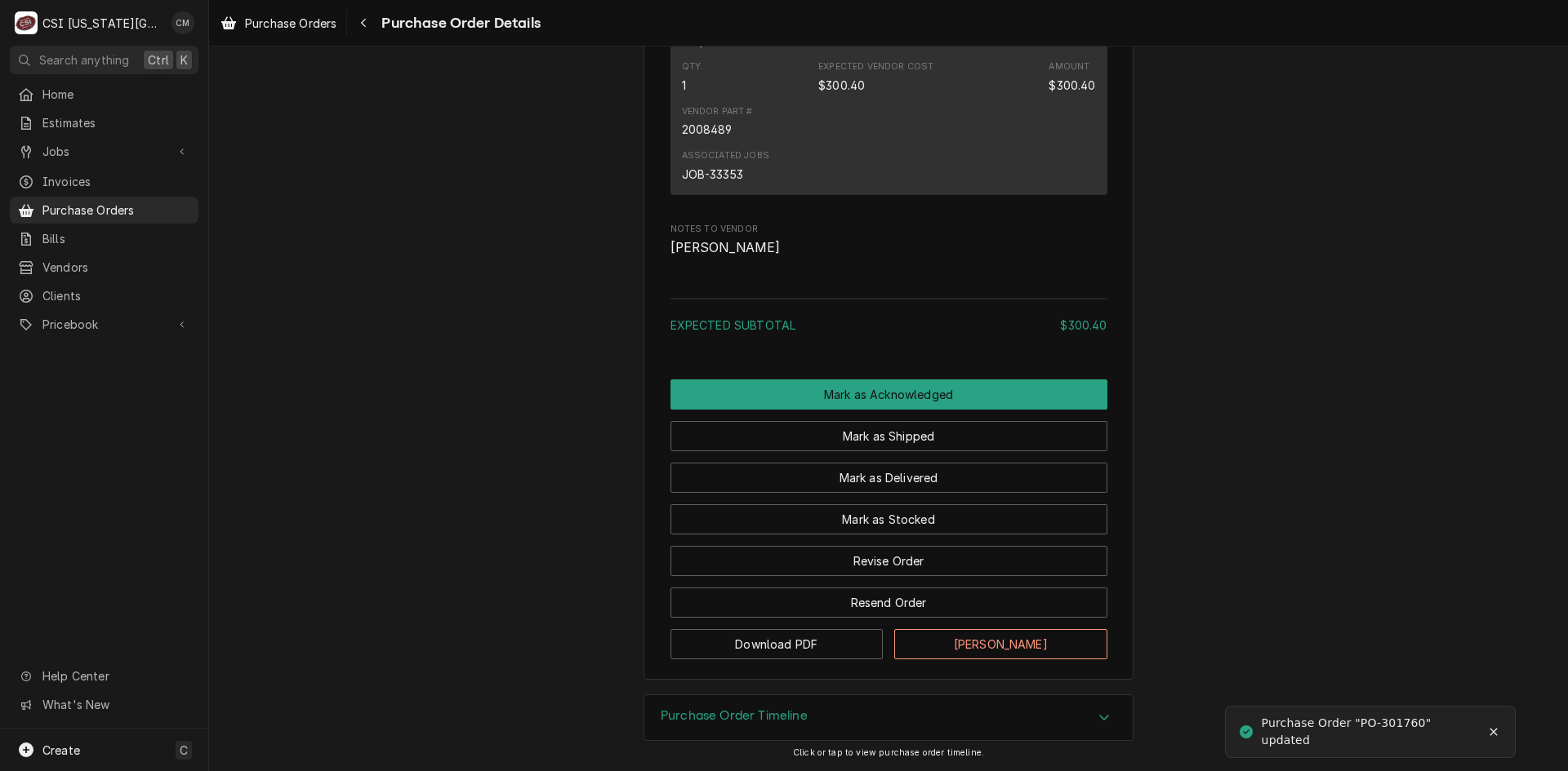
scroll to position [1203, 0]
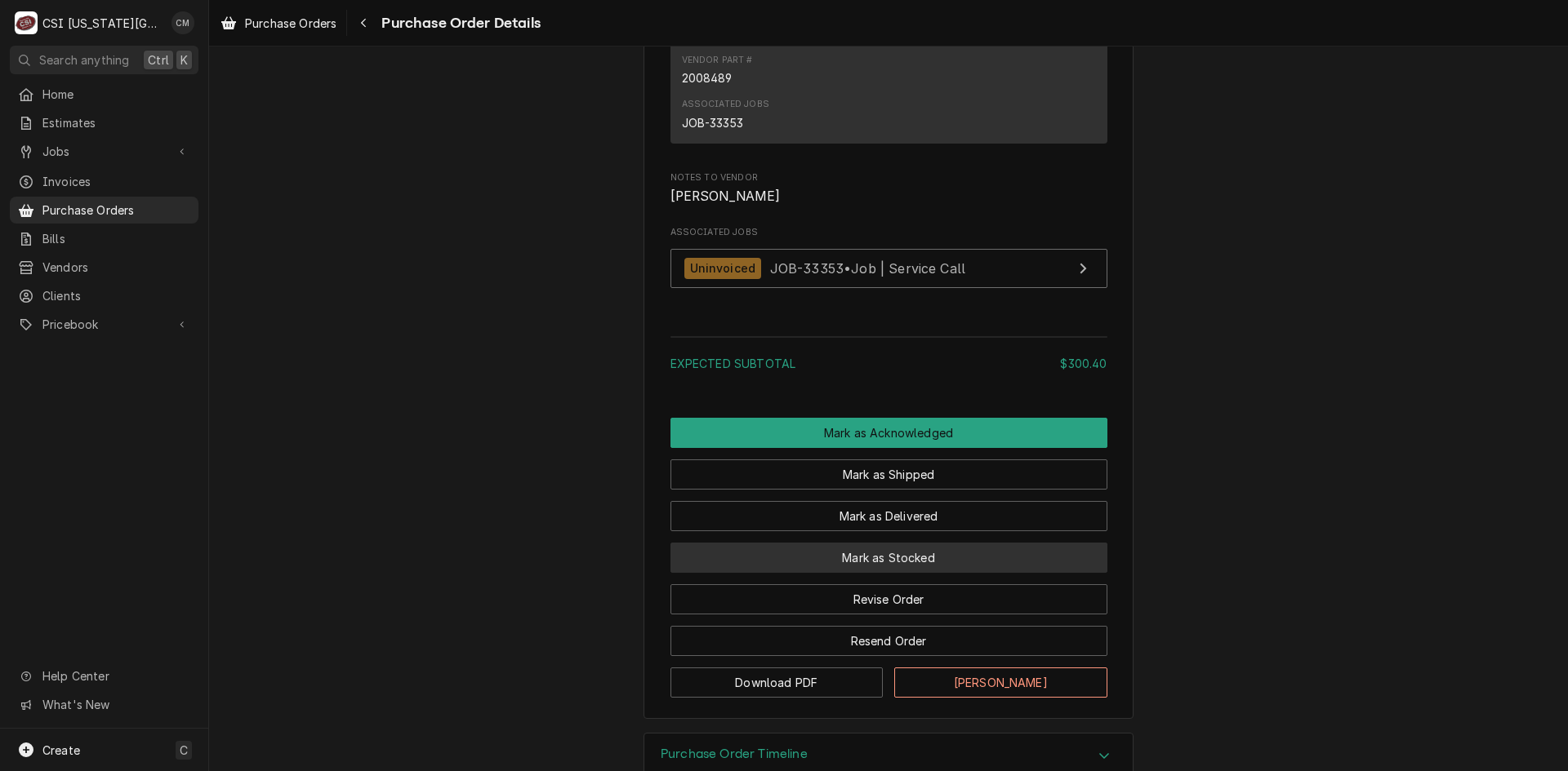
click at [972, 573] on button "Mark as Stocked" at bounding box center [889, 558] width 437 height 30
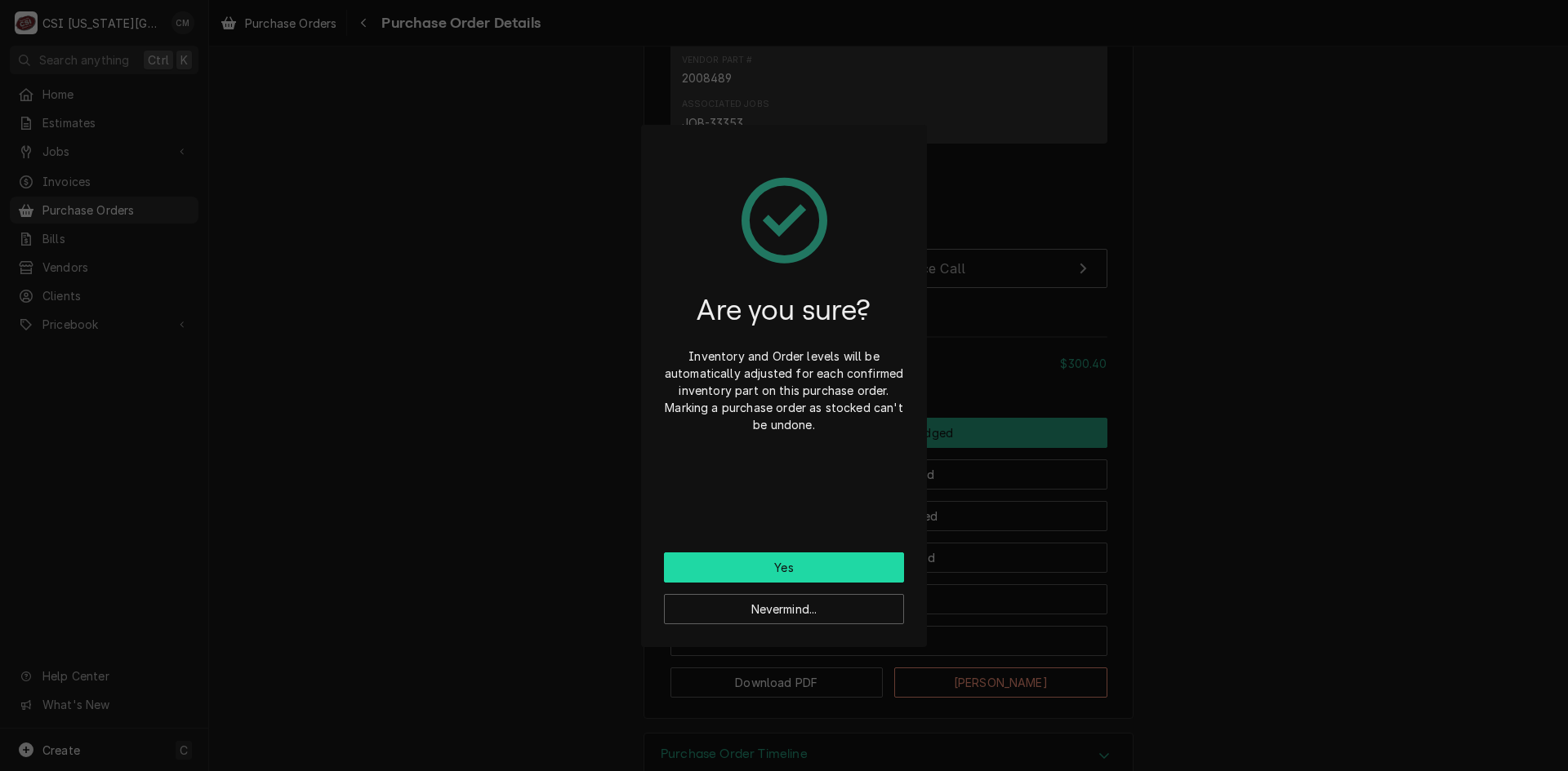
click at [851, 569] on button "Yes" at bounding box center [784, 567] width 240 height 30
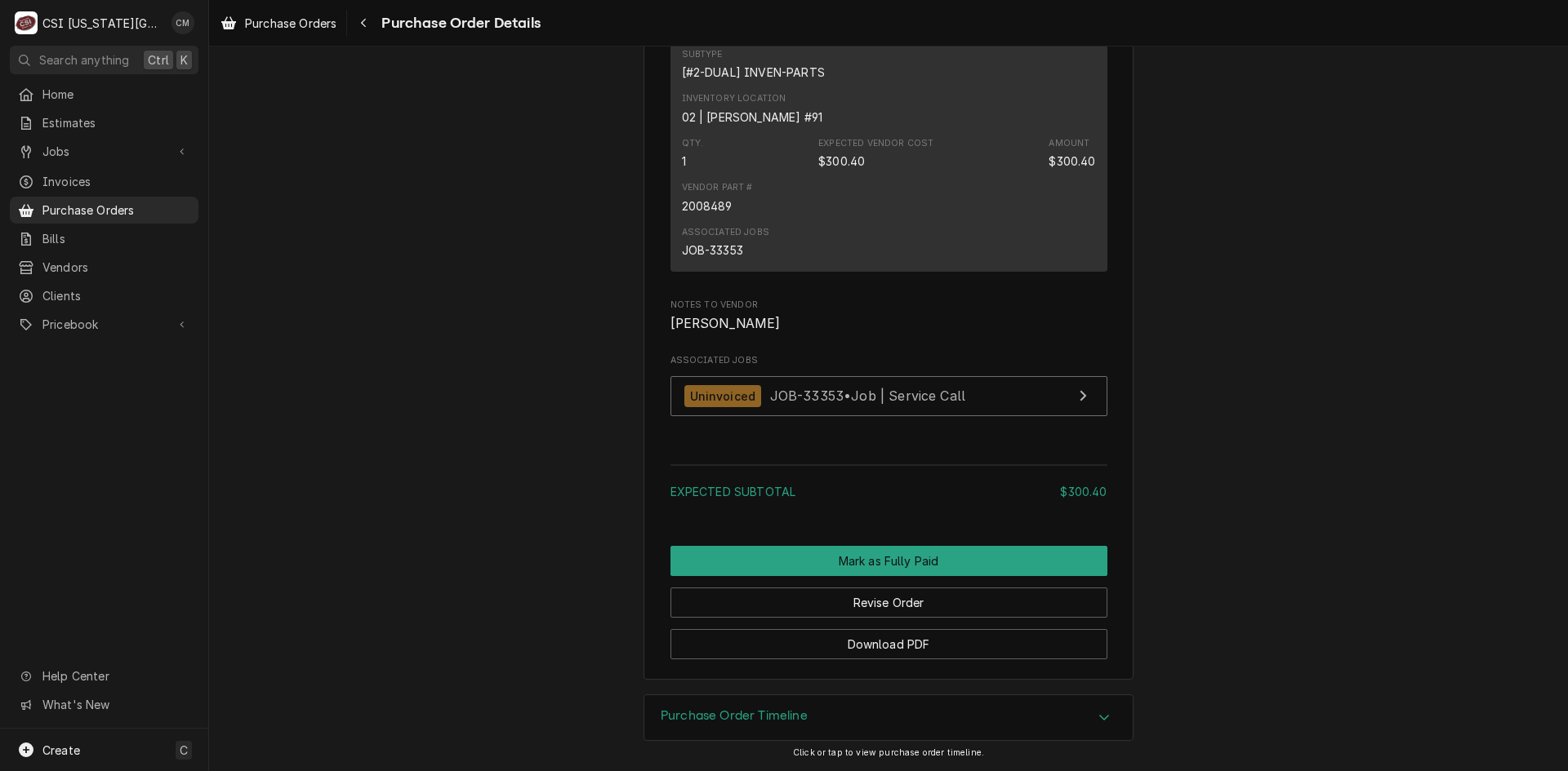
scroll to position [1334, 0]
click at [130, 203] on span "Purchase Orders" at bounding box center [116, 210] width 148 height 17
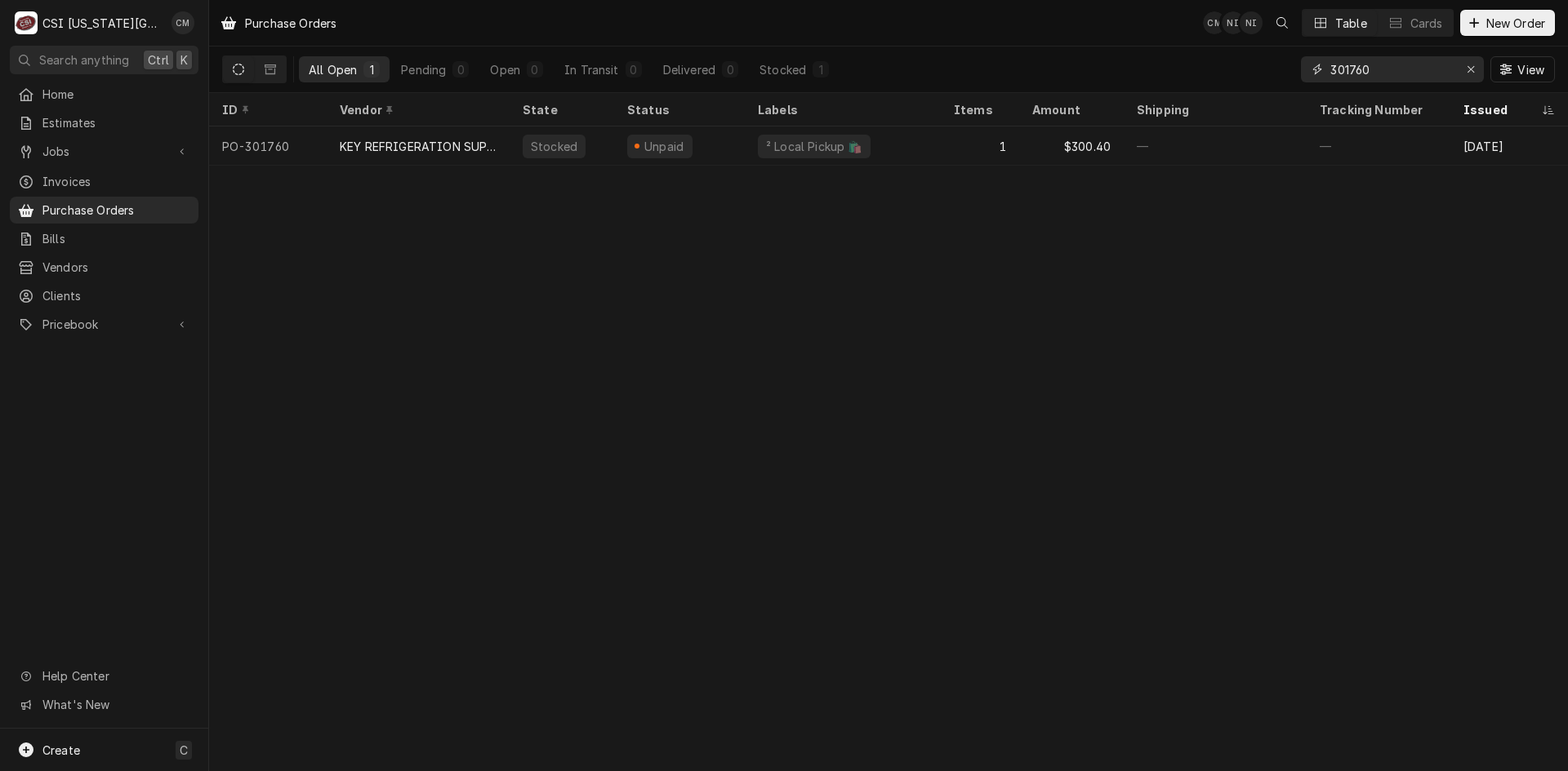
drag, startPoint x: 1391, startPoint y: 71, endPoint x: 1236, endPoint y: 67, distance: 155.1
click at [1236, 67] on div "All Open 1 Pending 0 Open 0 In Transit 0 Delivered 0 Stocked 1 301760 View" at bounding box center [889, 69] width 1332 height 46
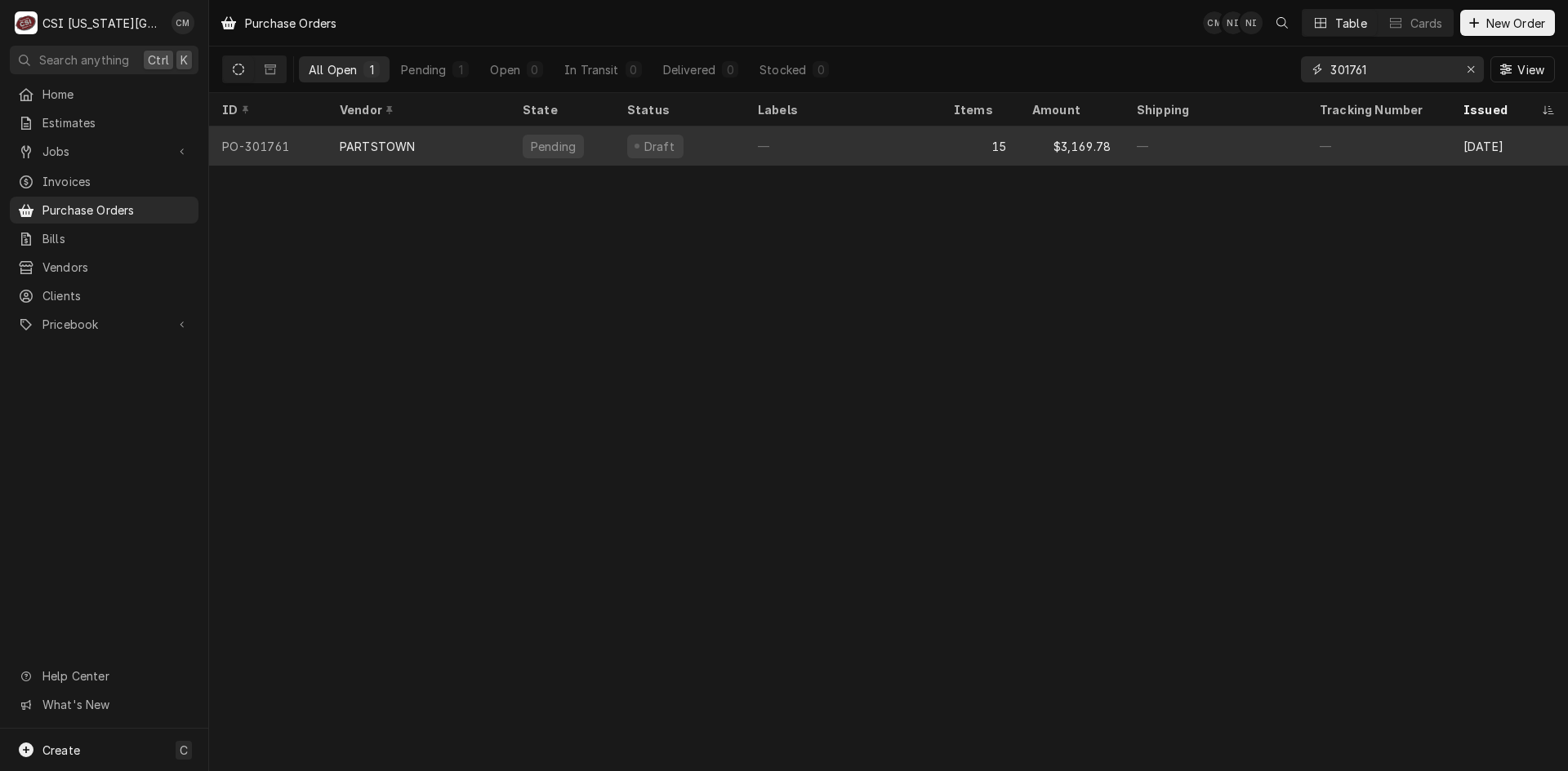
type input "301761"
click at [921, 147] on div "—" at bounding box center [843, 146] width 196 height 39
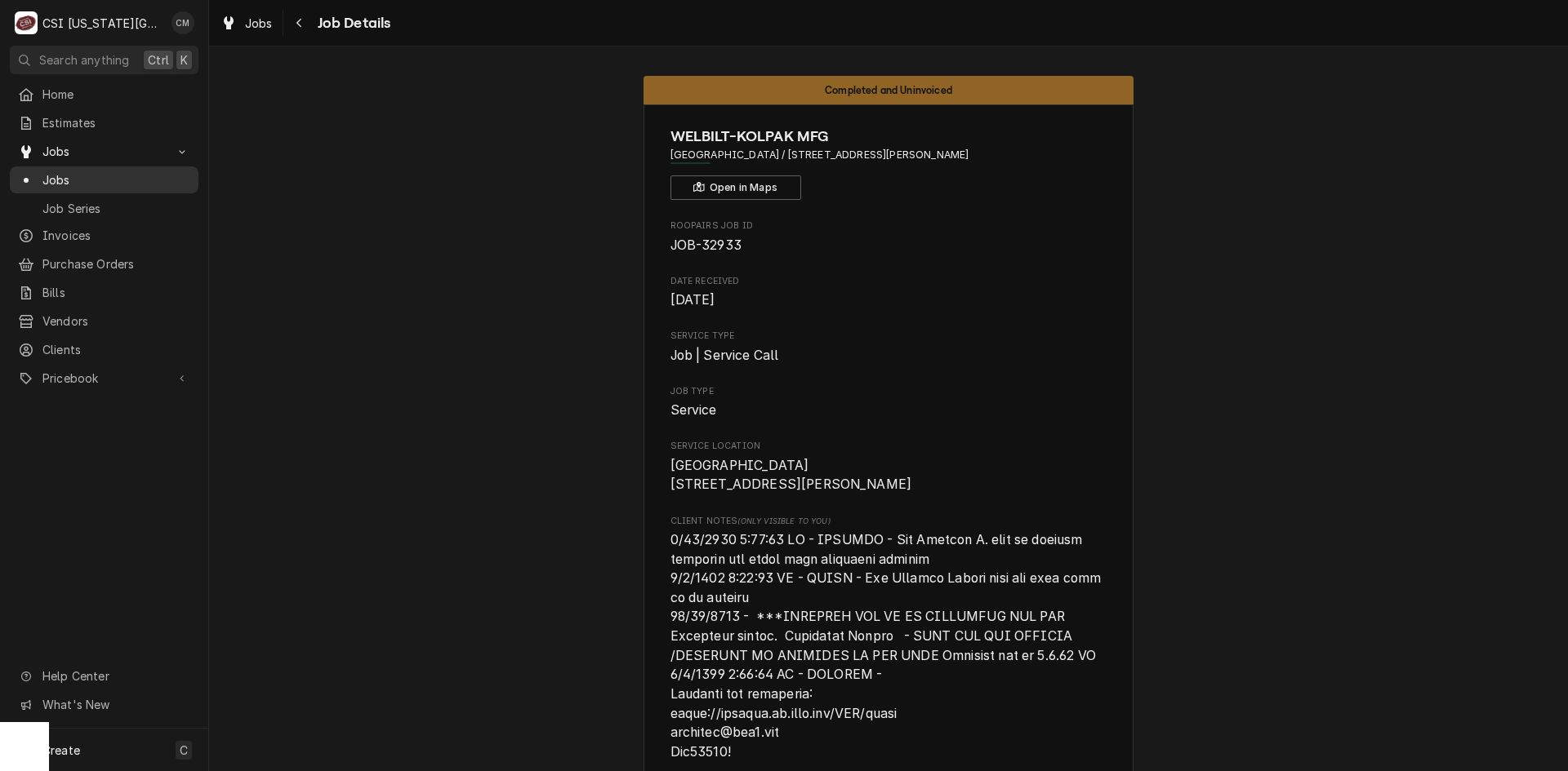
click at [88, 174] on span "Jobs" at bounding box center [116, 180] width 148 height 17
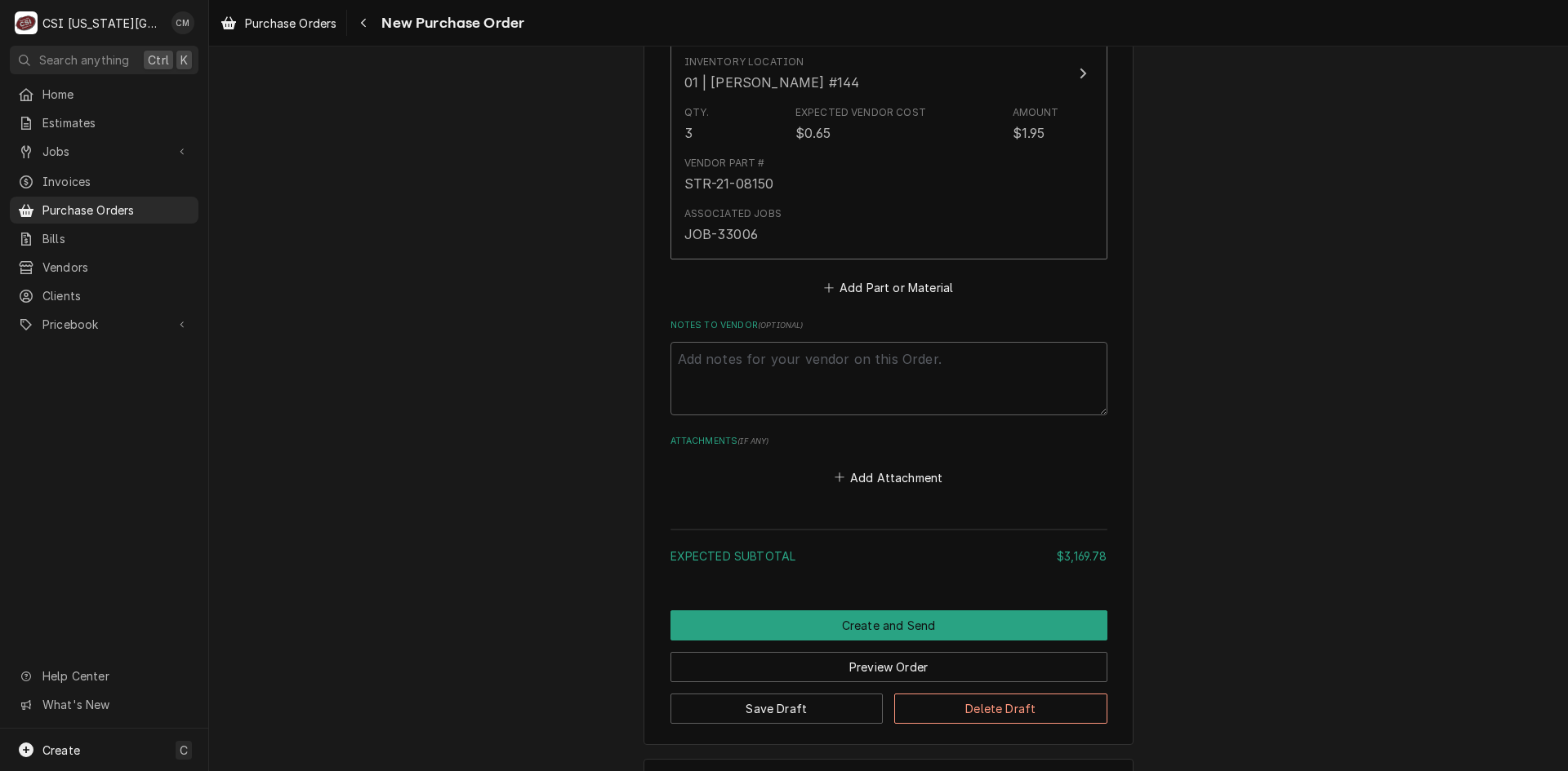
scroll to position [6242, 0]
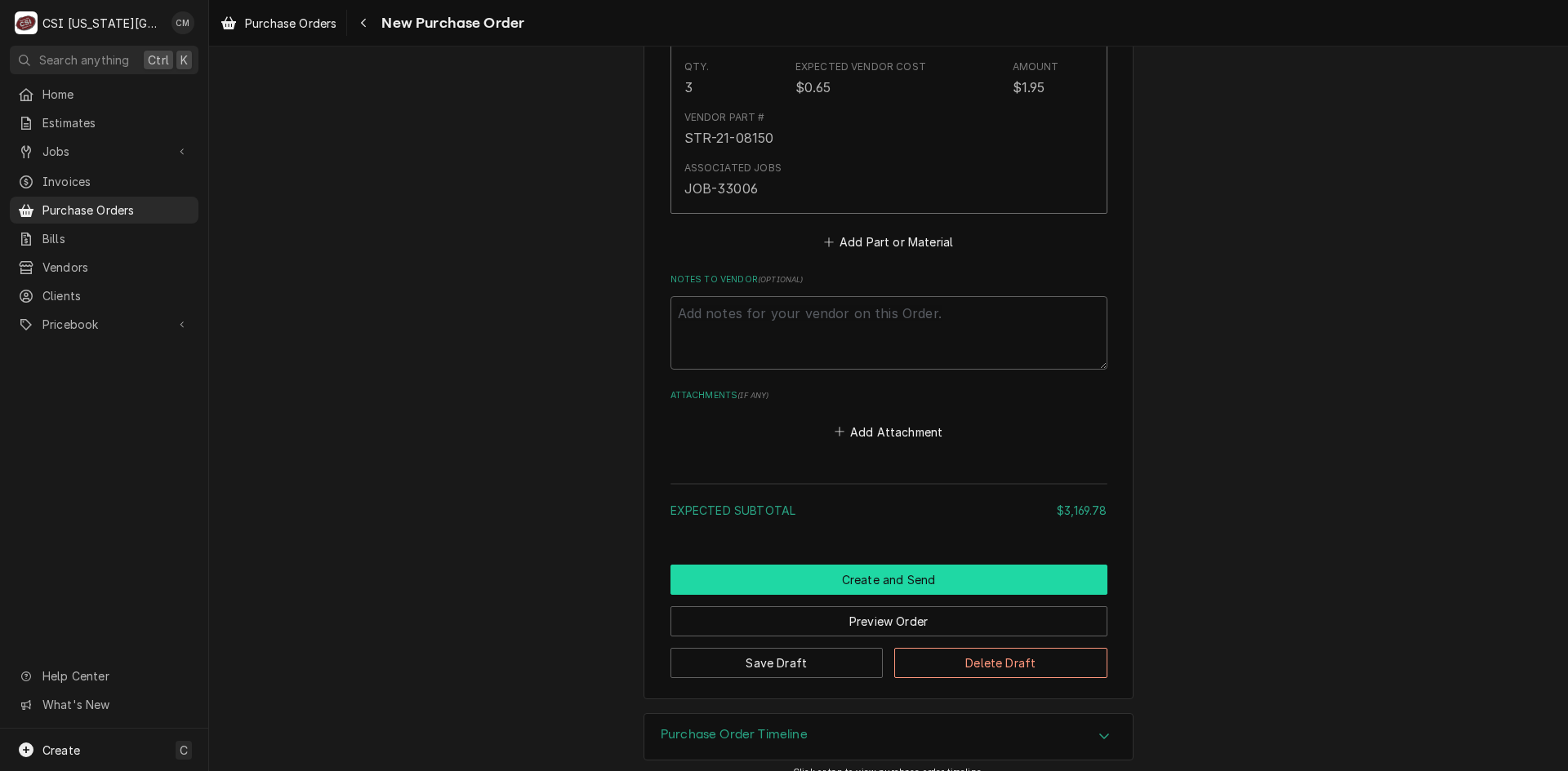
click at [884, 565] on button "Create and Send" at bounding box center [889, 580] width 437 height 30
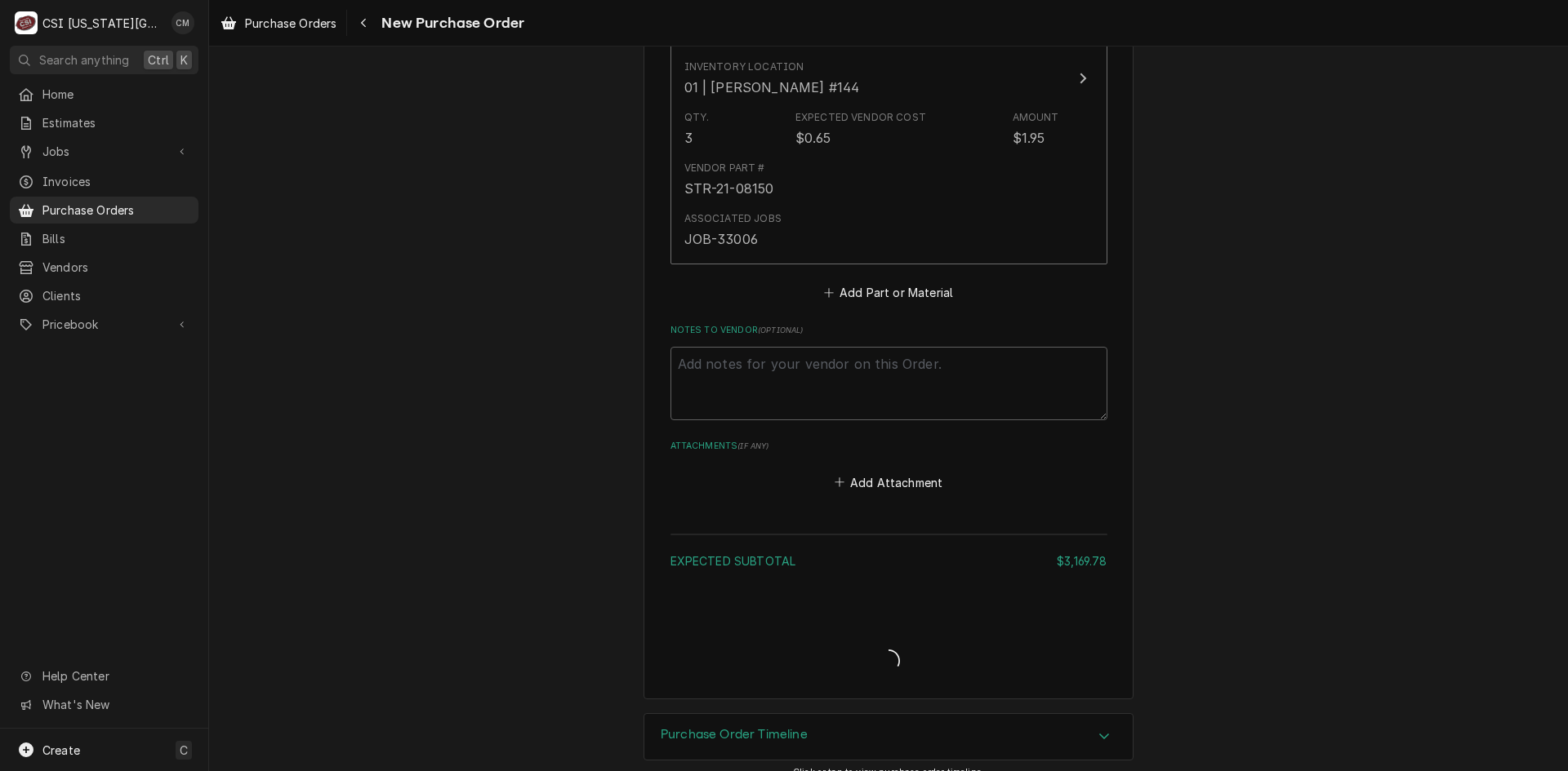
type textarea "x"
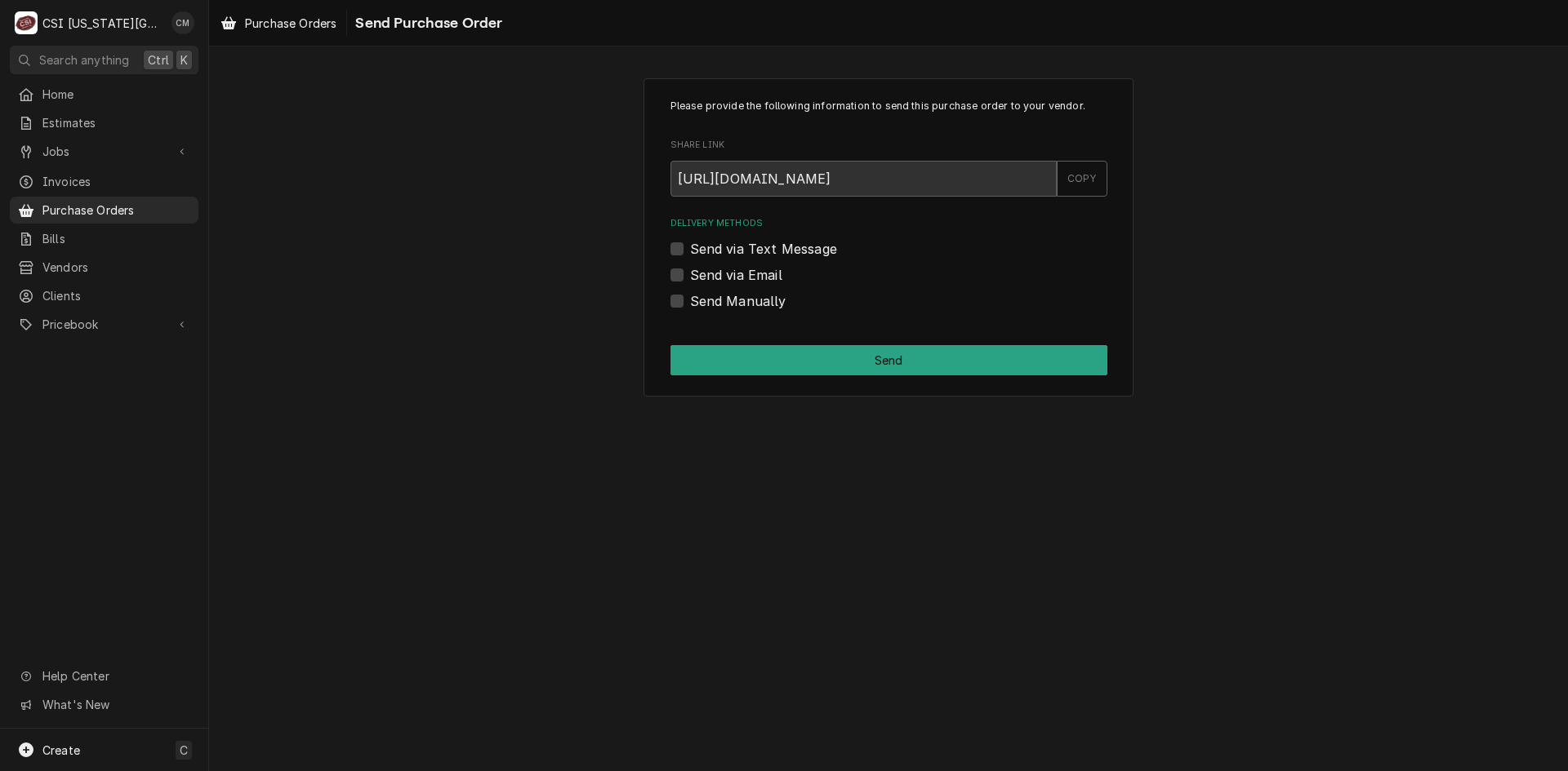
click at [690, 305] on label "Send Manually" at bounding box center [738, 301] width 97 height 20
click at [690, 305] on input "Send Manually" at bounding box center [908, 310] width 437 height 36
checkbox input "true"
click at [913, 367] on button "Send" at bounding box center [889, 360] width 437 height 30
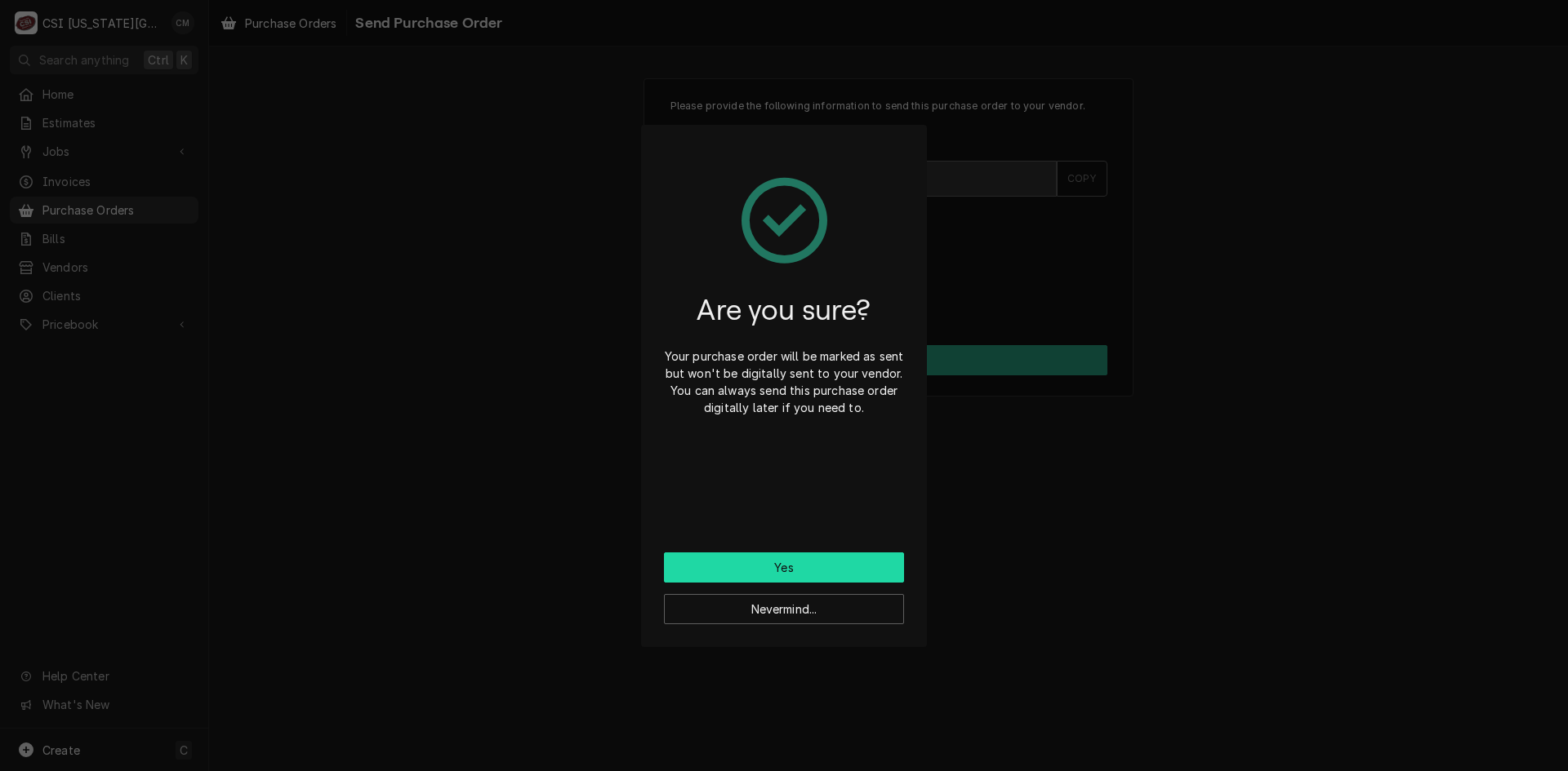
click at [817, 561] on button "Yes" at bounding box center [784, 567] width 240 height 30
